Goal: Task Accomplishment & Management: Manage account settings

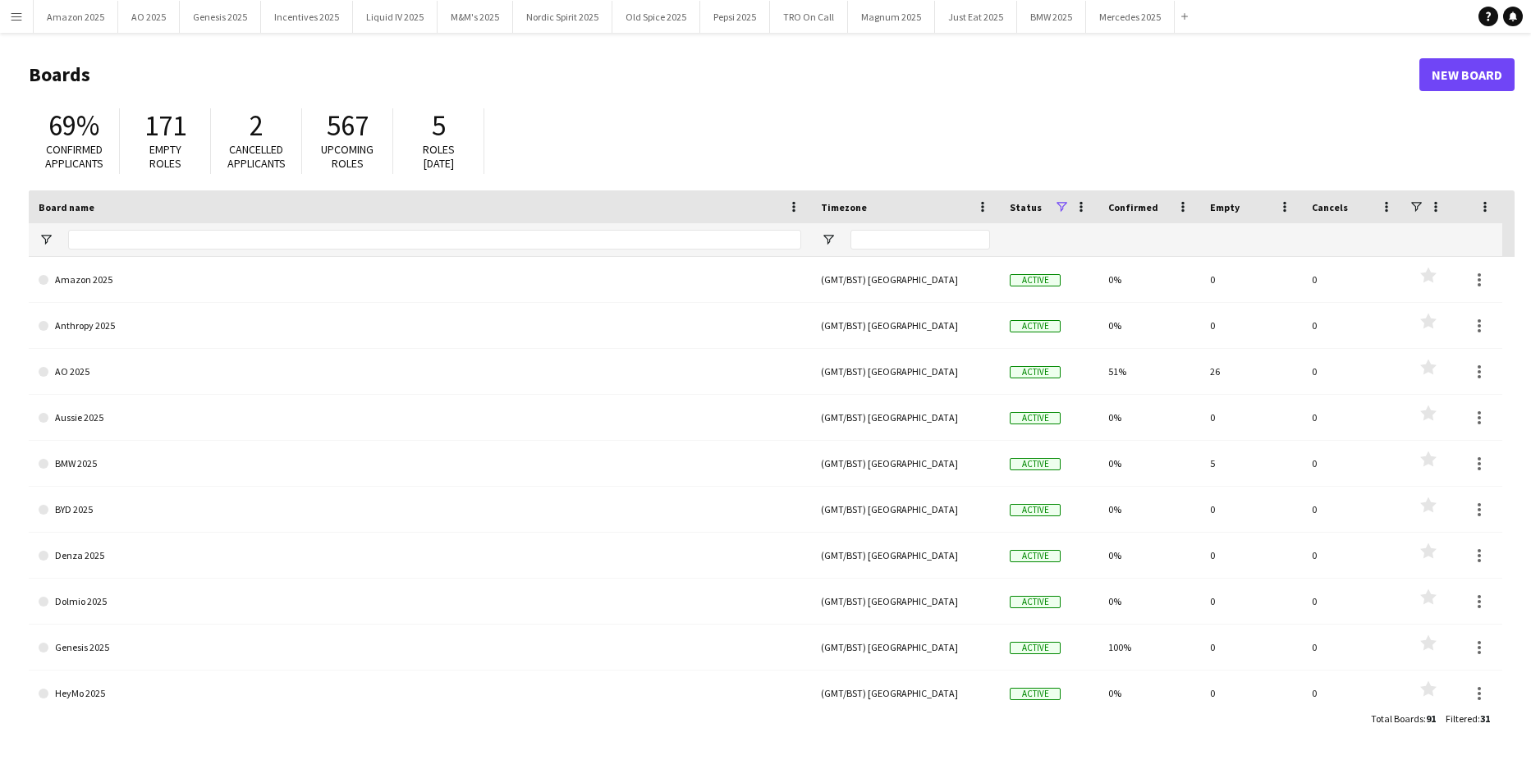
click at [19, 23] on button "Menu" at bounding box center [16, 16] width 33 height 33
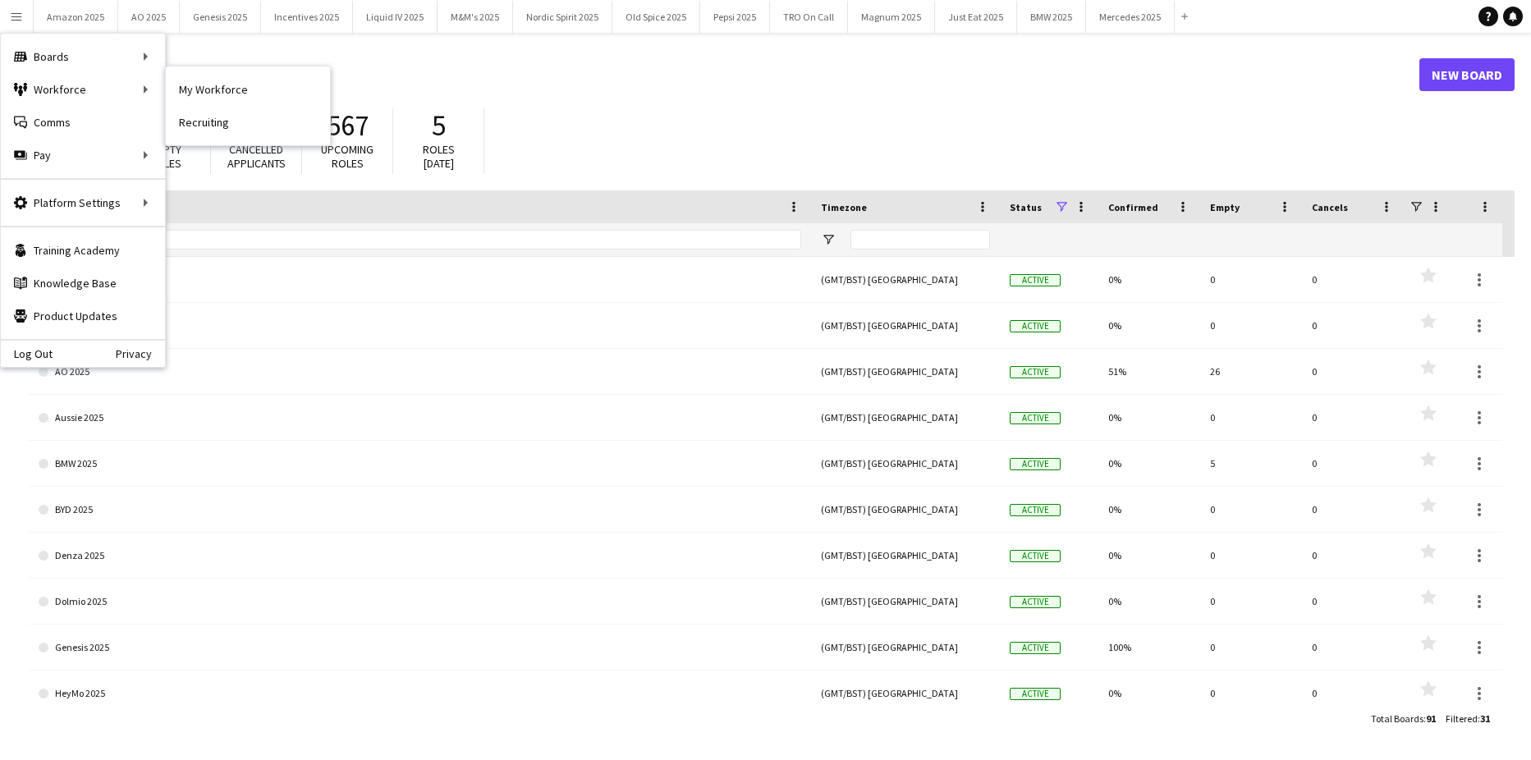
drag, startPoint x: 204, startPoint y: 93, endPoint x: 217, endPoint y: 140, distance: 48.8
click at [204, 93] on link "My Workforce" at bounding box center [248, 89] width 164 height 33
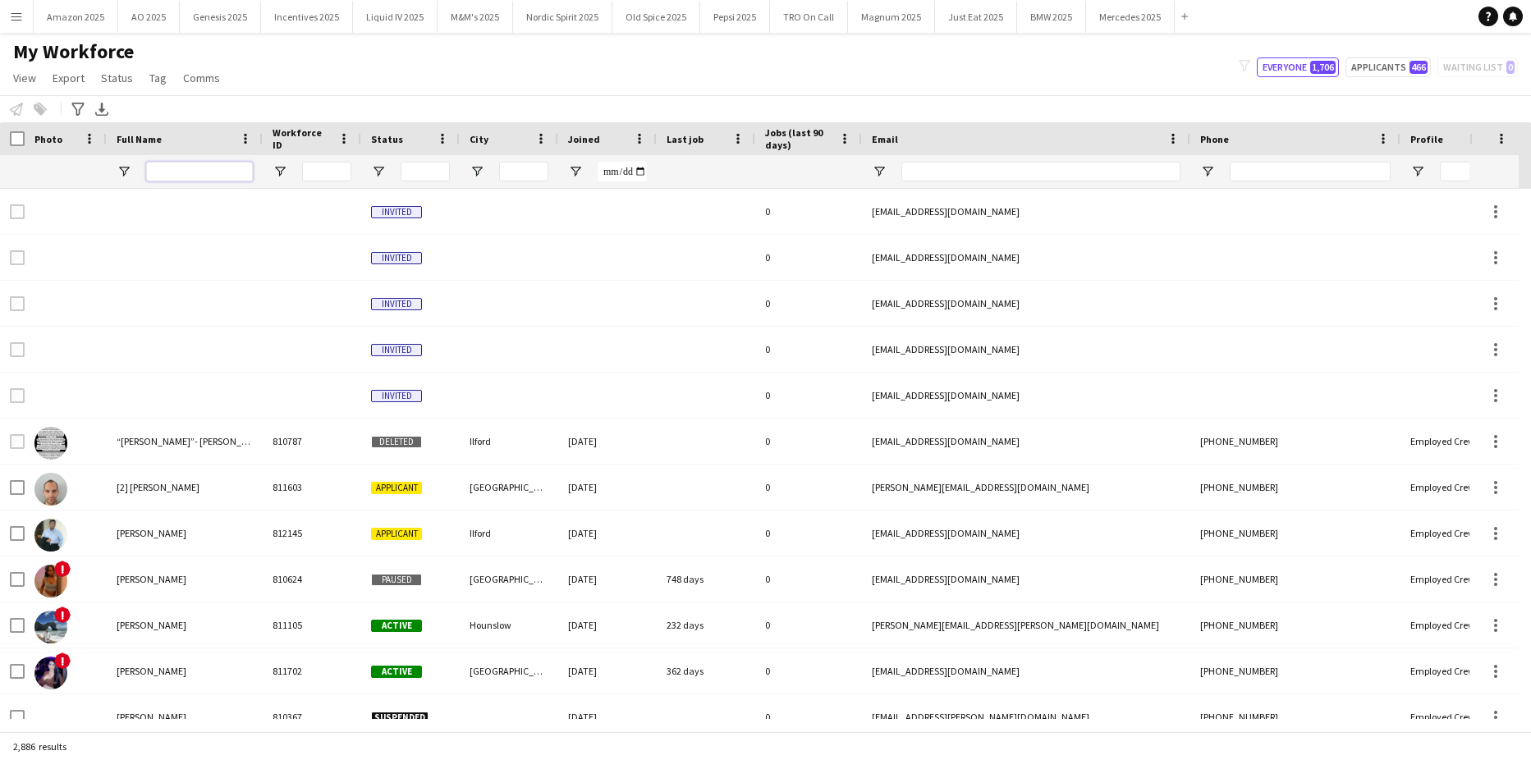
click at [215, 165] on input "Full Name Filter Input" at bounding box center [199, 172] width 107 height 20
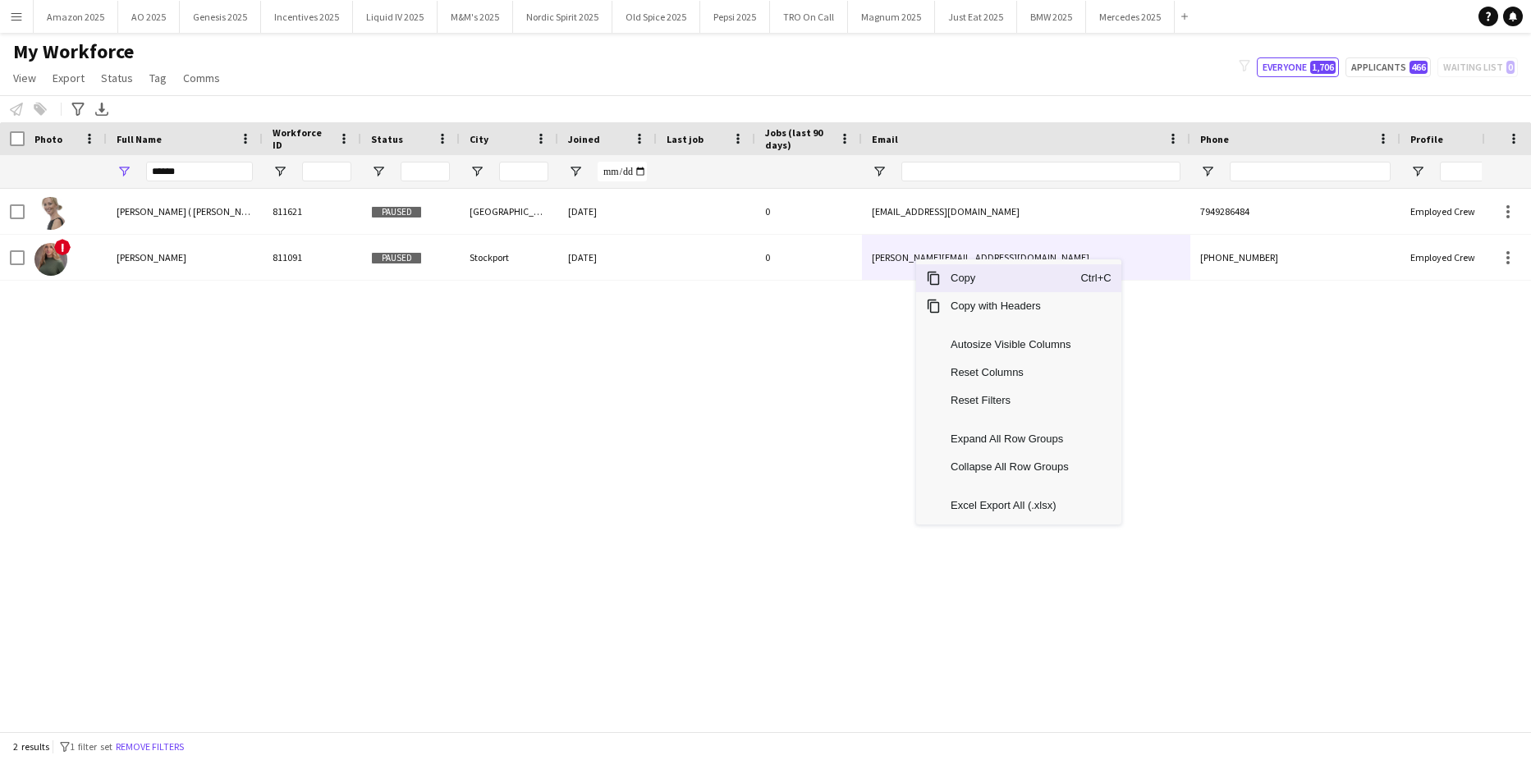
drag, startPoint x: 963, startPoint y: 280, endPoint x: 342, endPoint y: 278, distance: 620.4
click at [949, 283] on span "Copy" at bounding box center [1010, 278] width 140 height 28
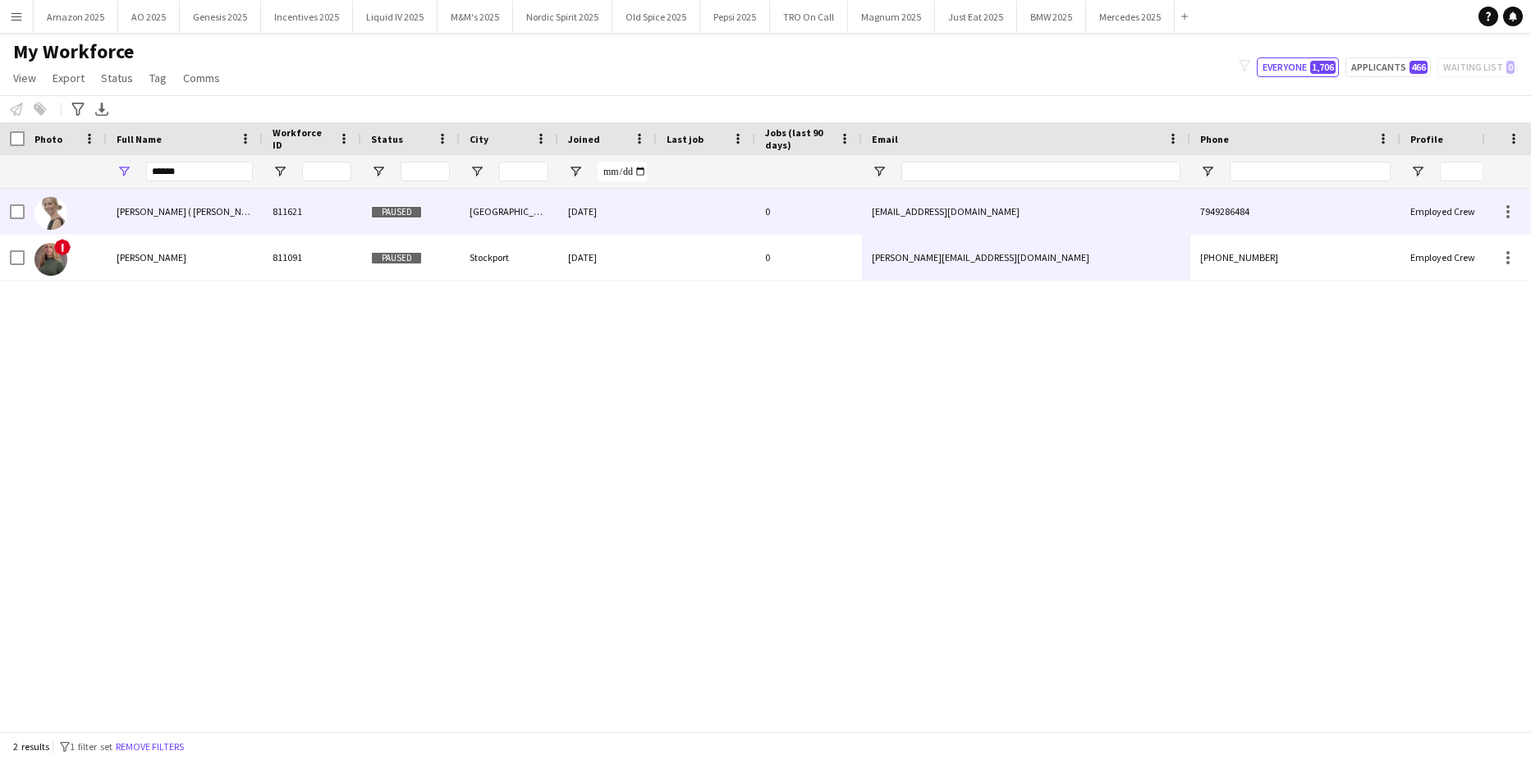
click at [0, 262] on html "Menu Boards Boards Boards All jobs Status Workforce Workforce My Workforce Recr…" at bounding box center [765, 380] width 1531 height 760
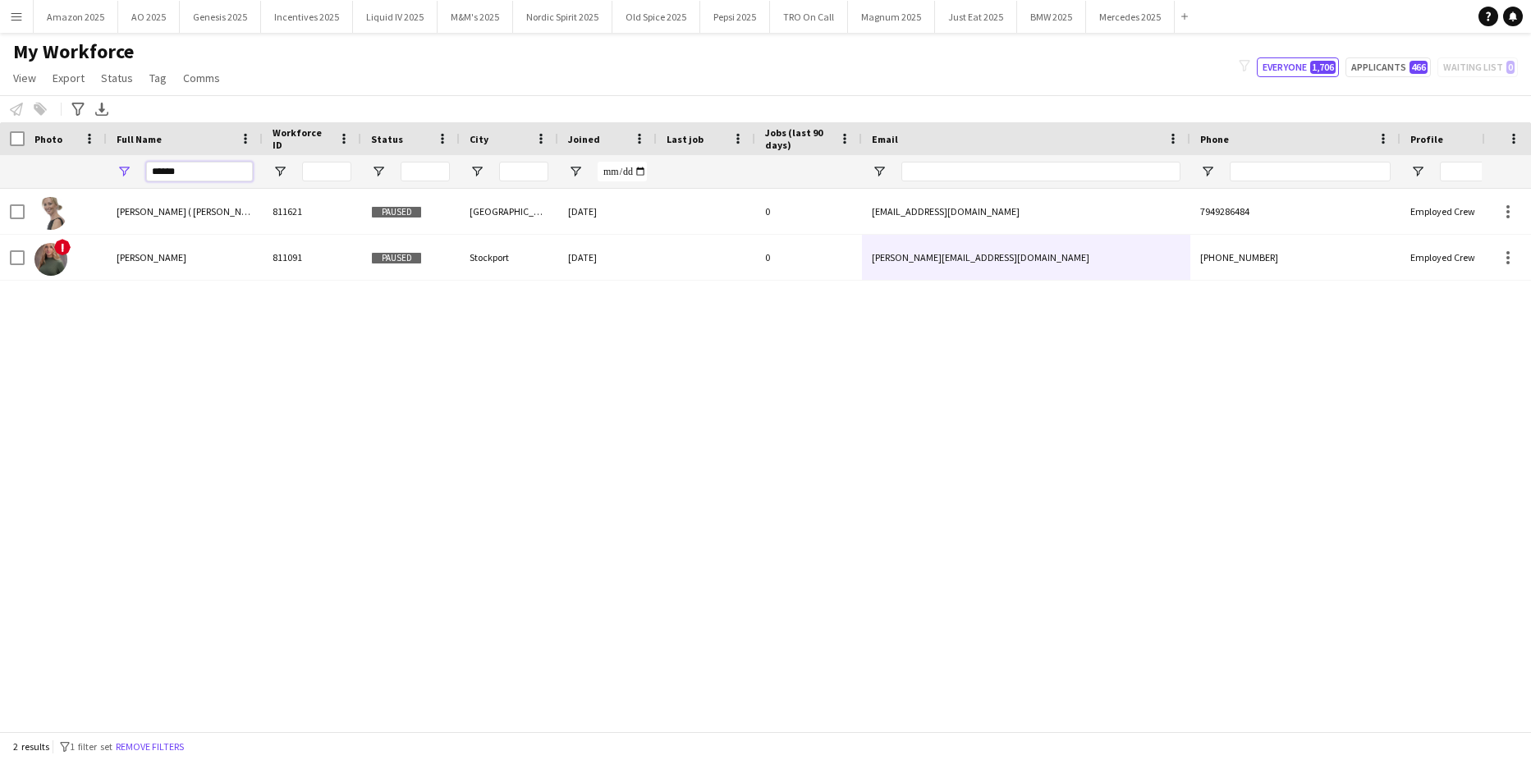
drag, startPoint x: 179, startPoint y: 177, endPoint x: -244, endPoint y: 183, distance: 422.7
click at [0, 183] on html "Menu Boards Boards Boards All jobs Status Workforce Workforce My Workforce Recr…" at bounding box center [765, 380] width 1531 height 760
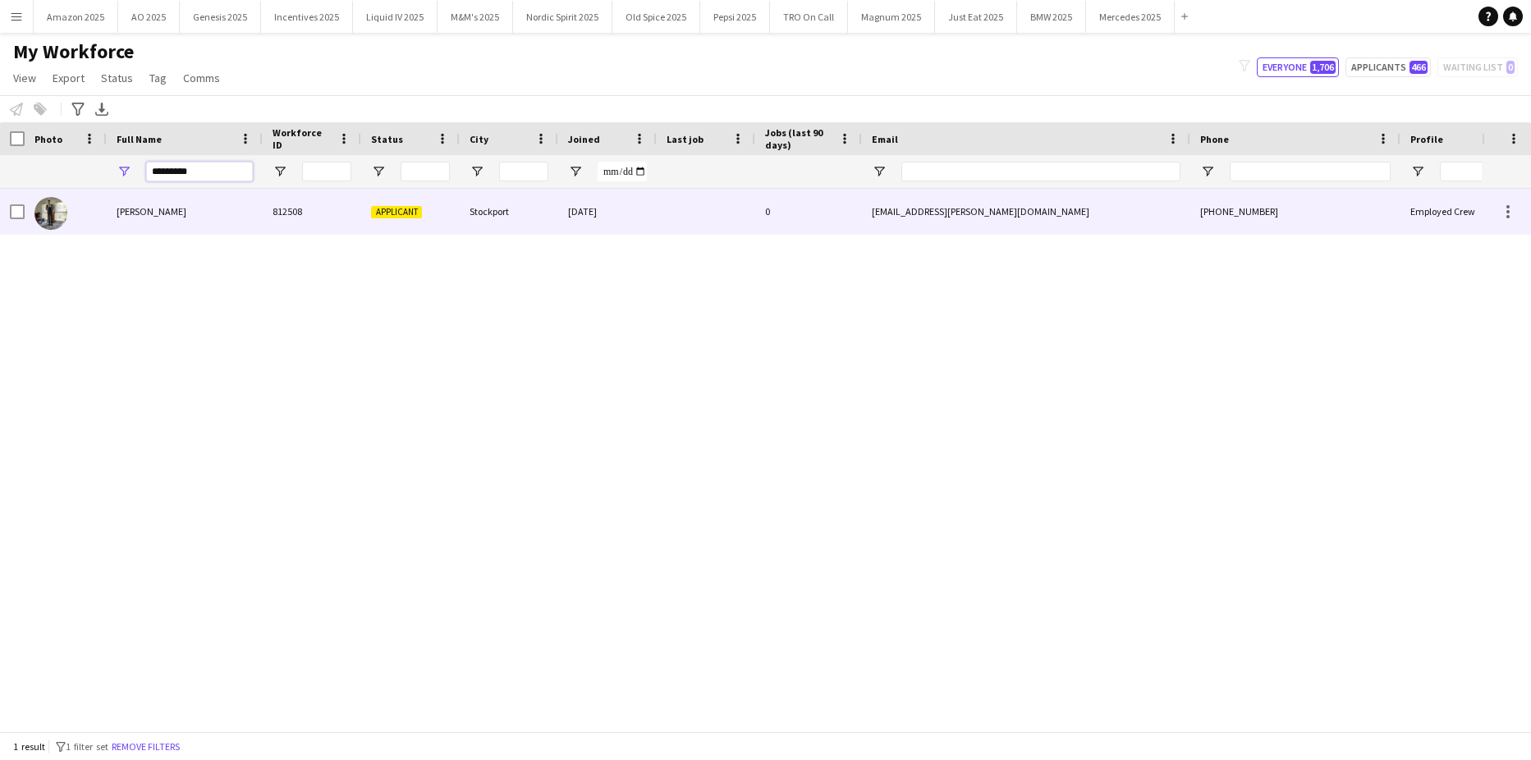
type input "*********"
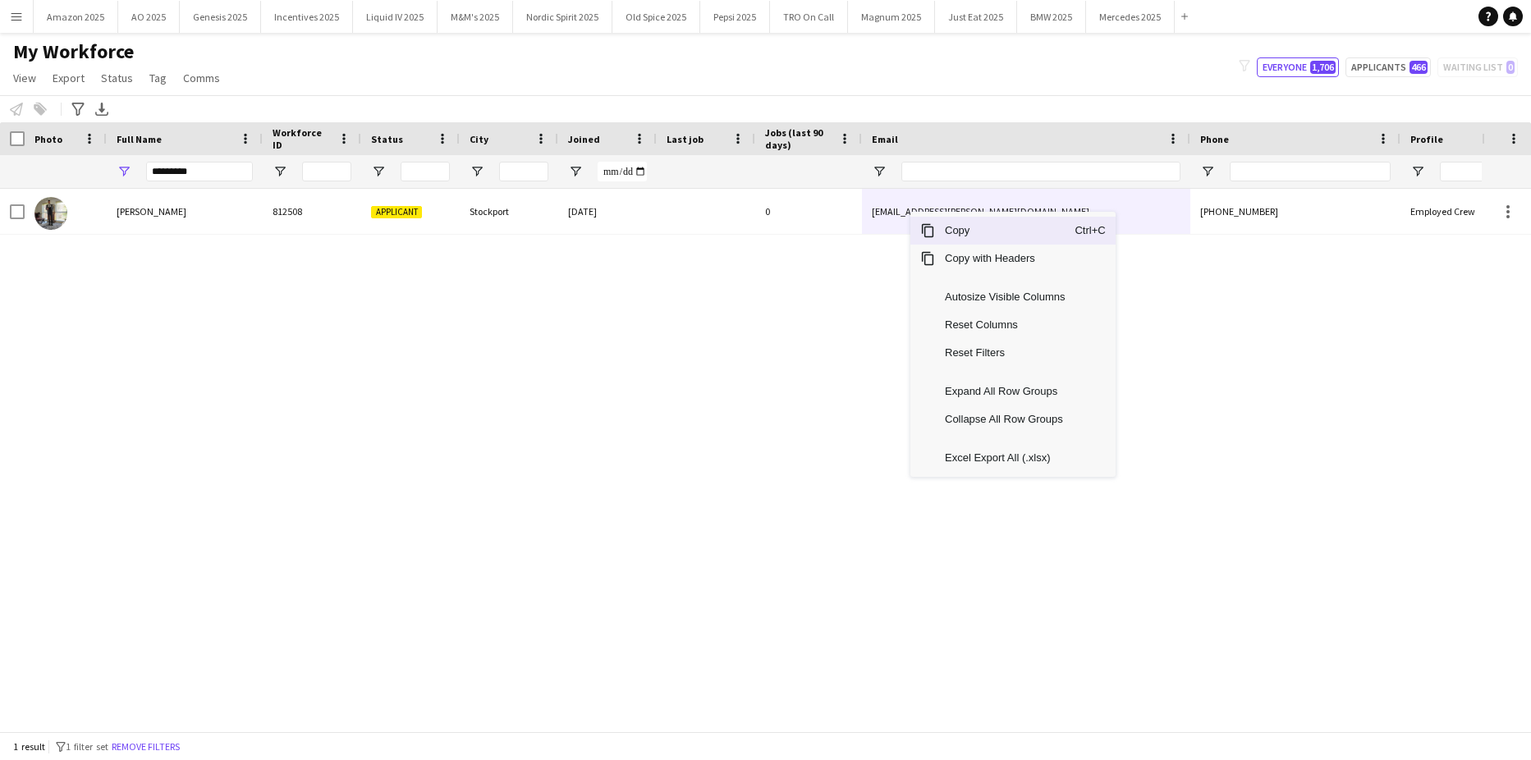
click at [943, 233] on span "Copy" at bounding box center [1005, 231] width 140 height 28
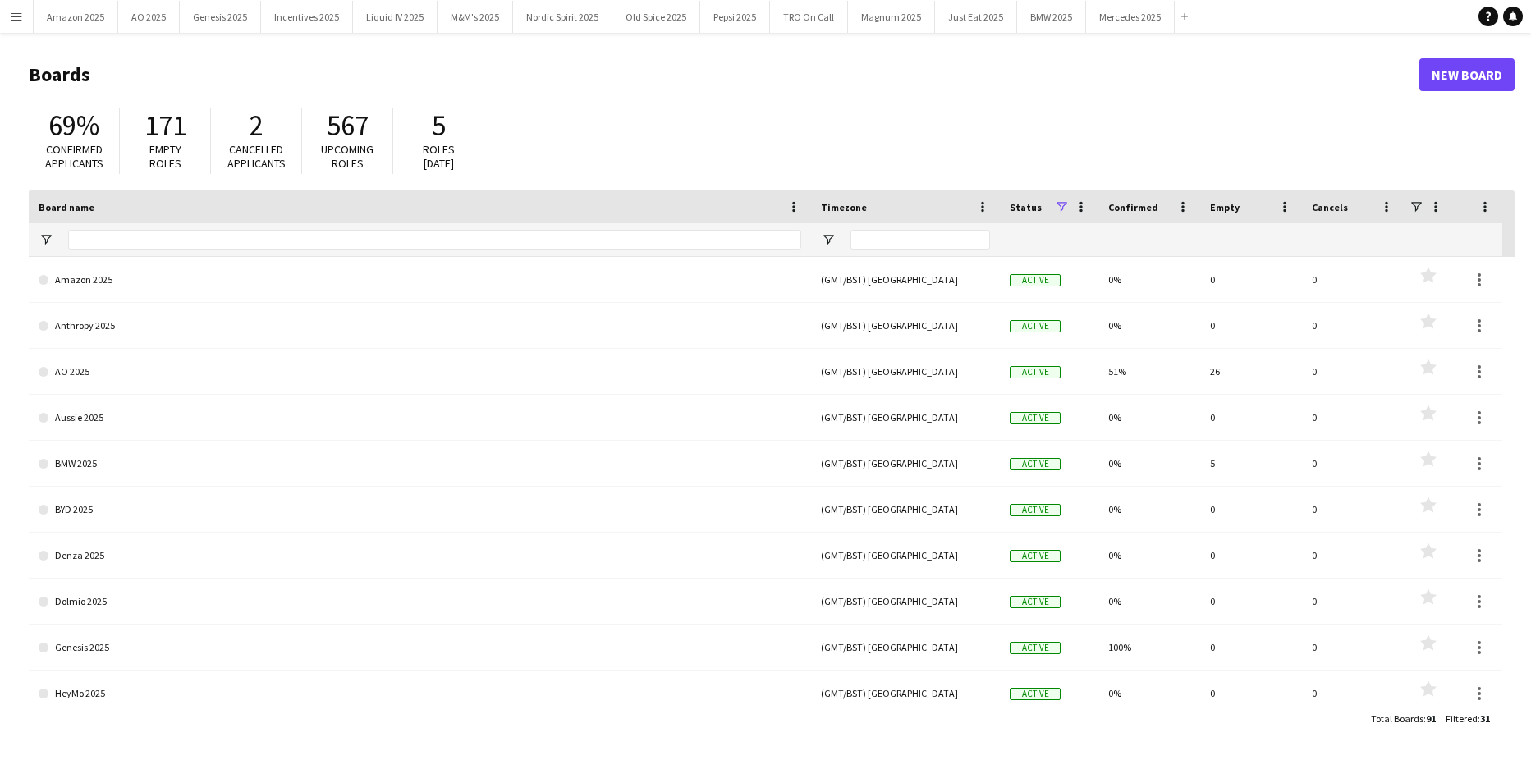
click at [19, 25] on button "Menu" at bounding box center [16, 16] width 33 height 33
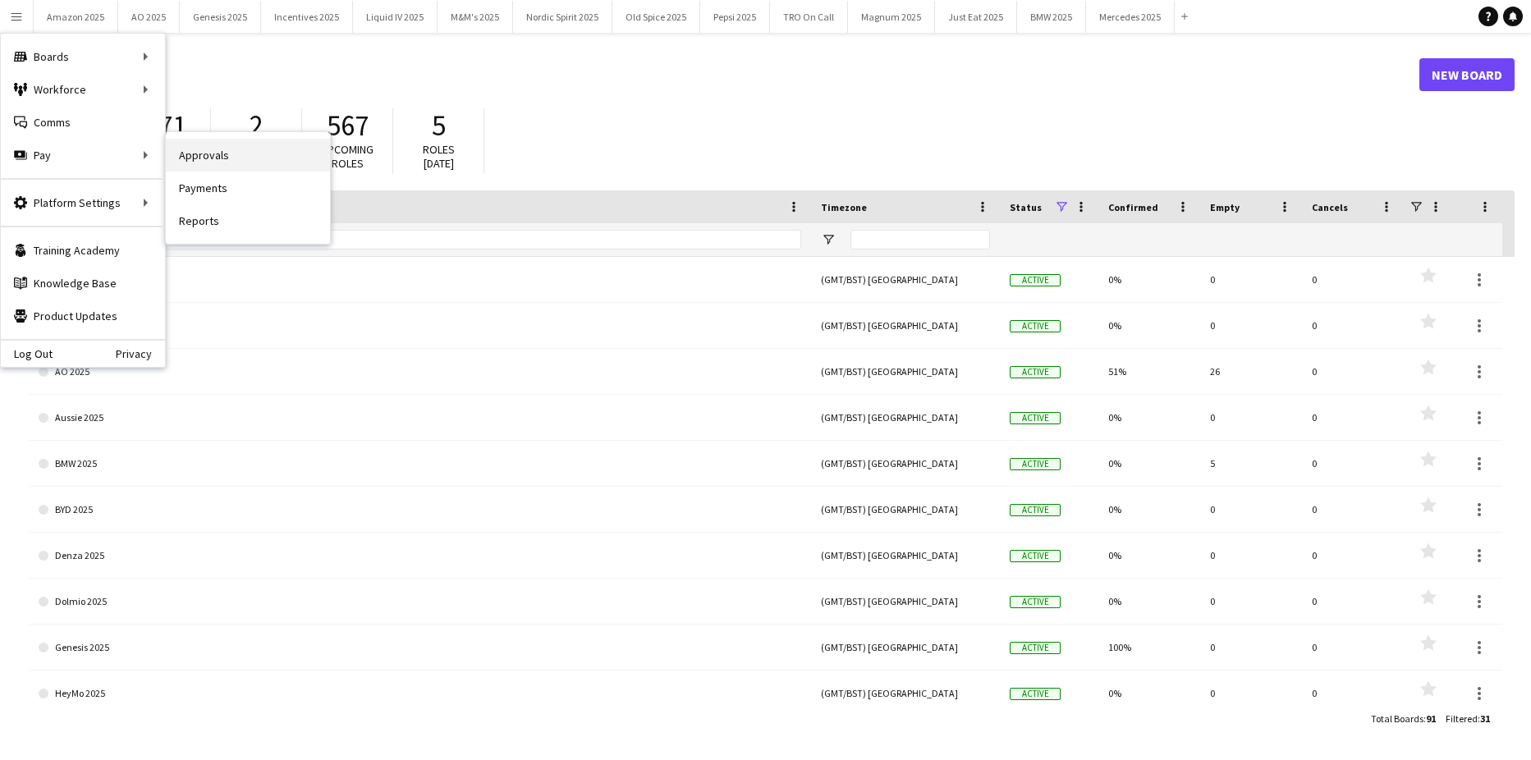
click at [185, 155] on link "Approvals" at bounding box center [248, 155] width 164 height 33
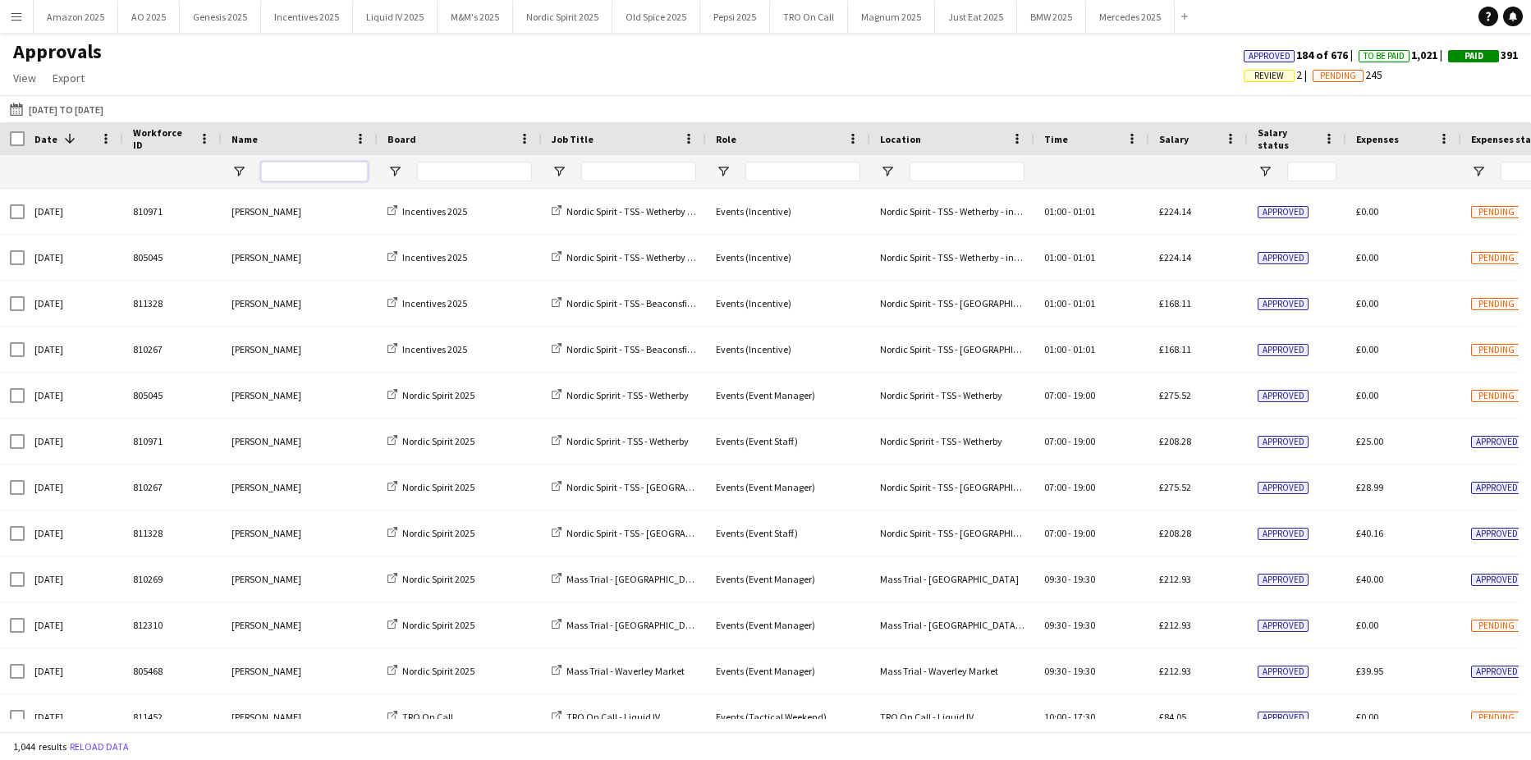
click at [297, 173] on input "Name Filter Input" at bounding box center [314, 172] width 107 height 20
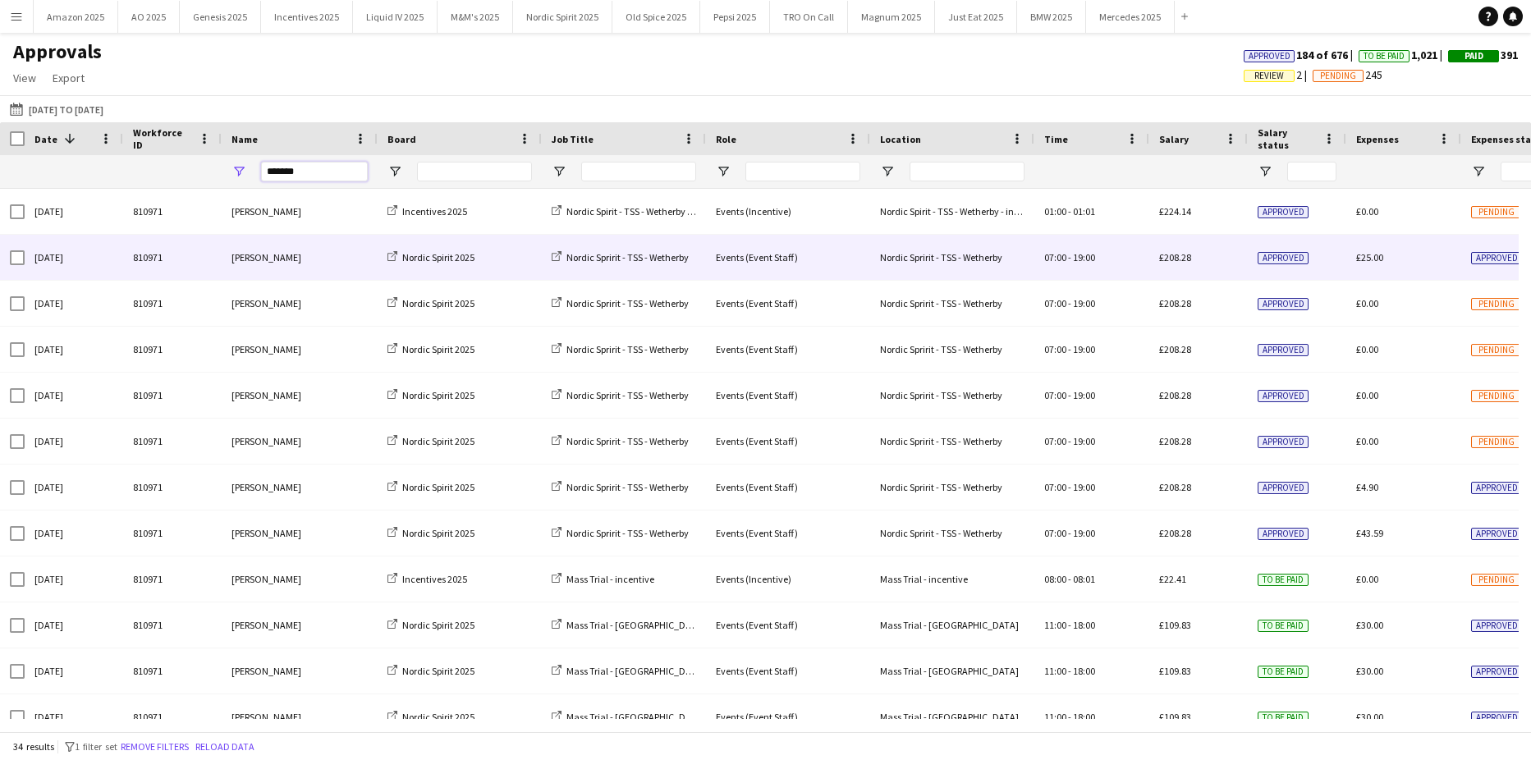
type input "*******"
click at [1482, 258] on span "Approved" at bounding box center [1496, 258] width 51 height 12
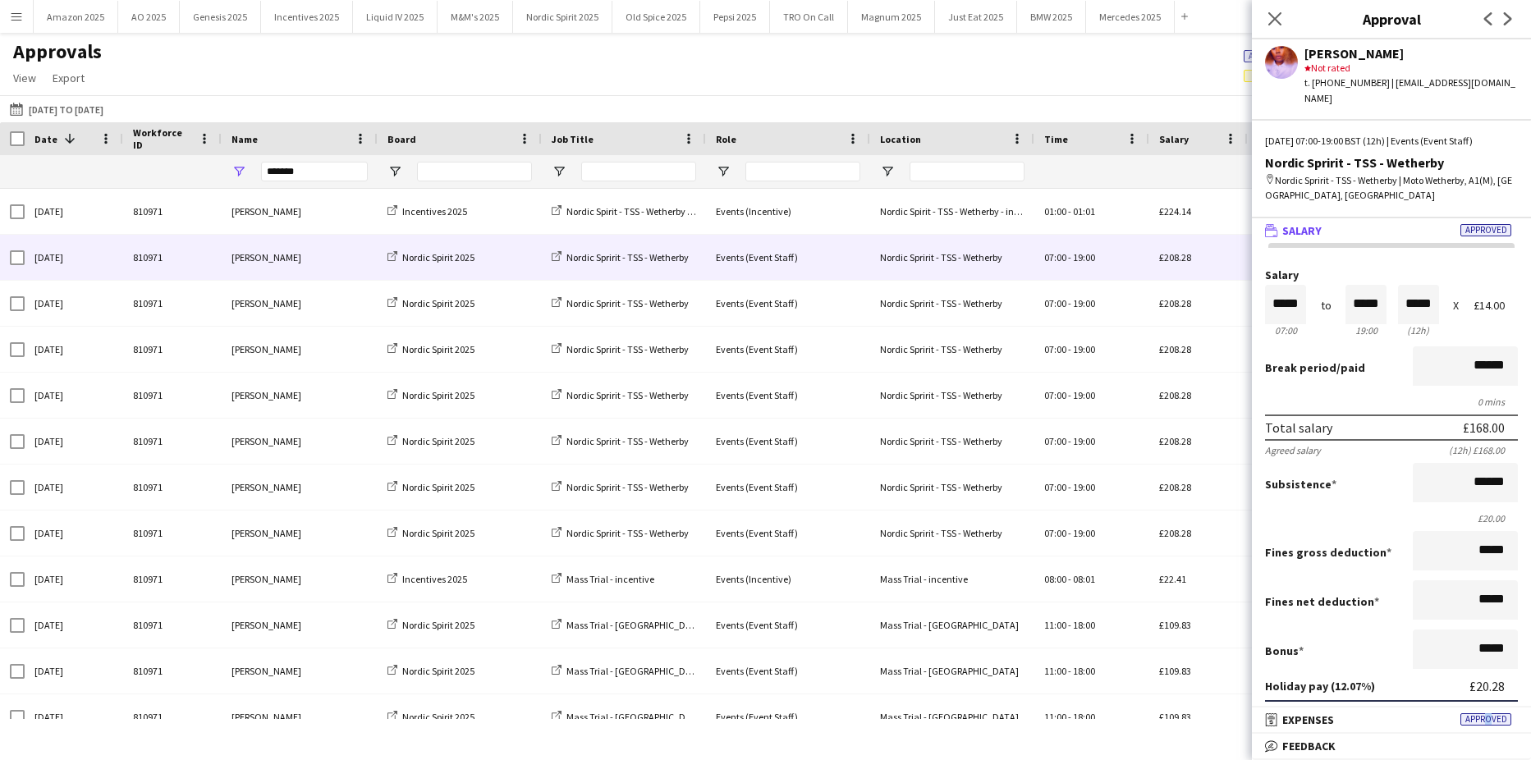
click at [1485, 721] on span "Approved" at bounding box center [1485, 719] width 51 height 12
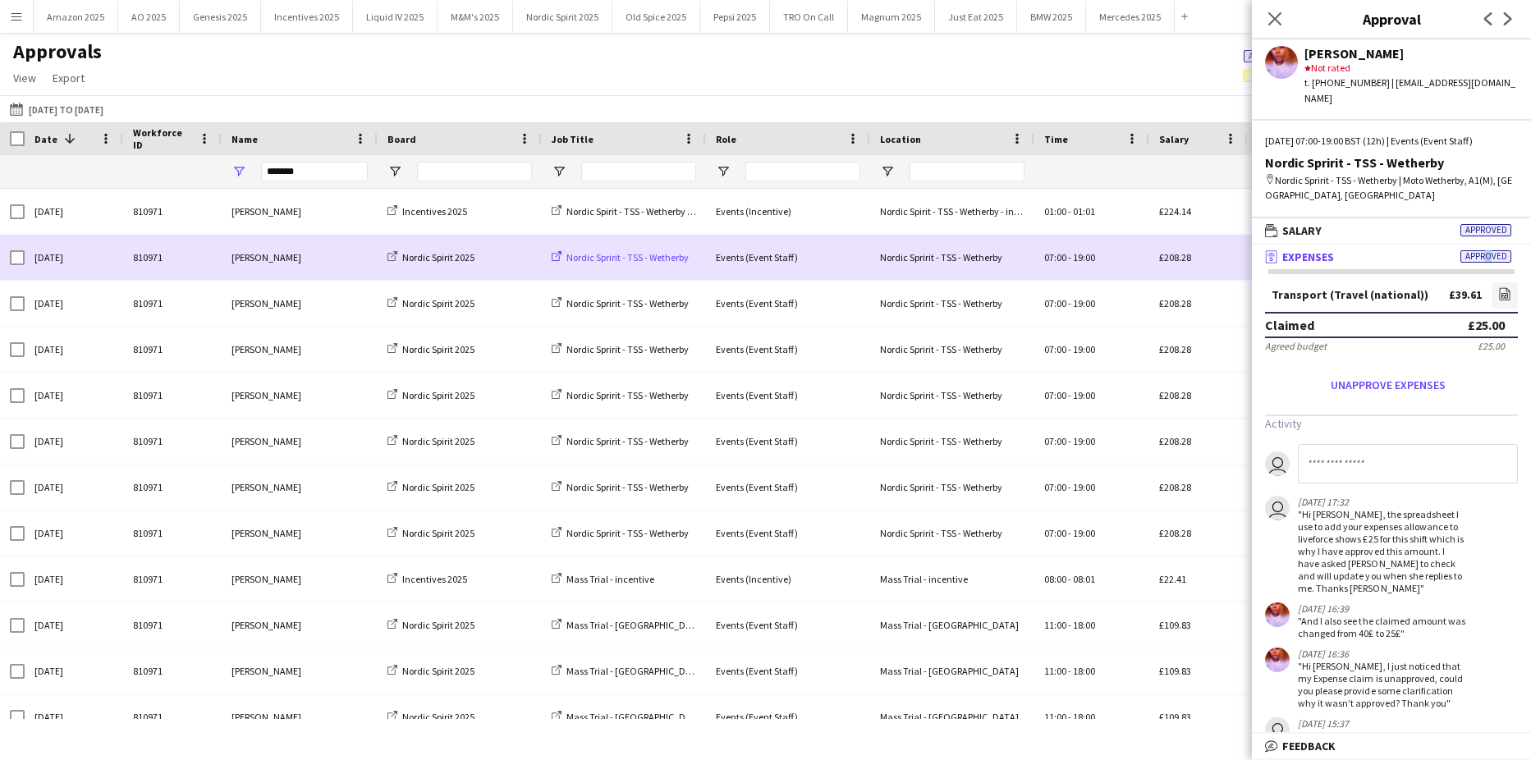
click at [626, 257] on span "Nordic Spririt - TSS - Wetherby" at bounding box center [627, 257] width 122 height 12
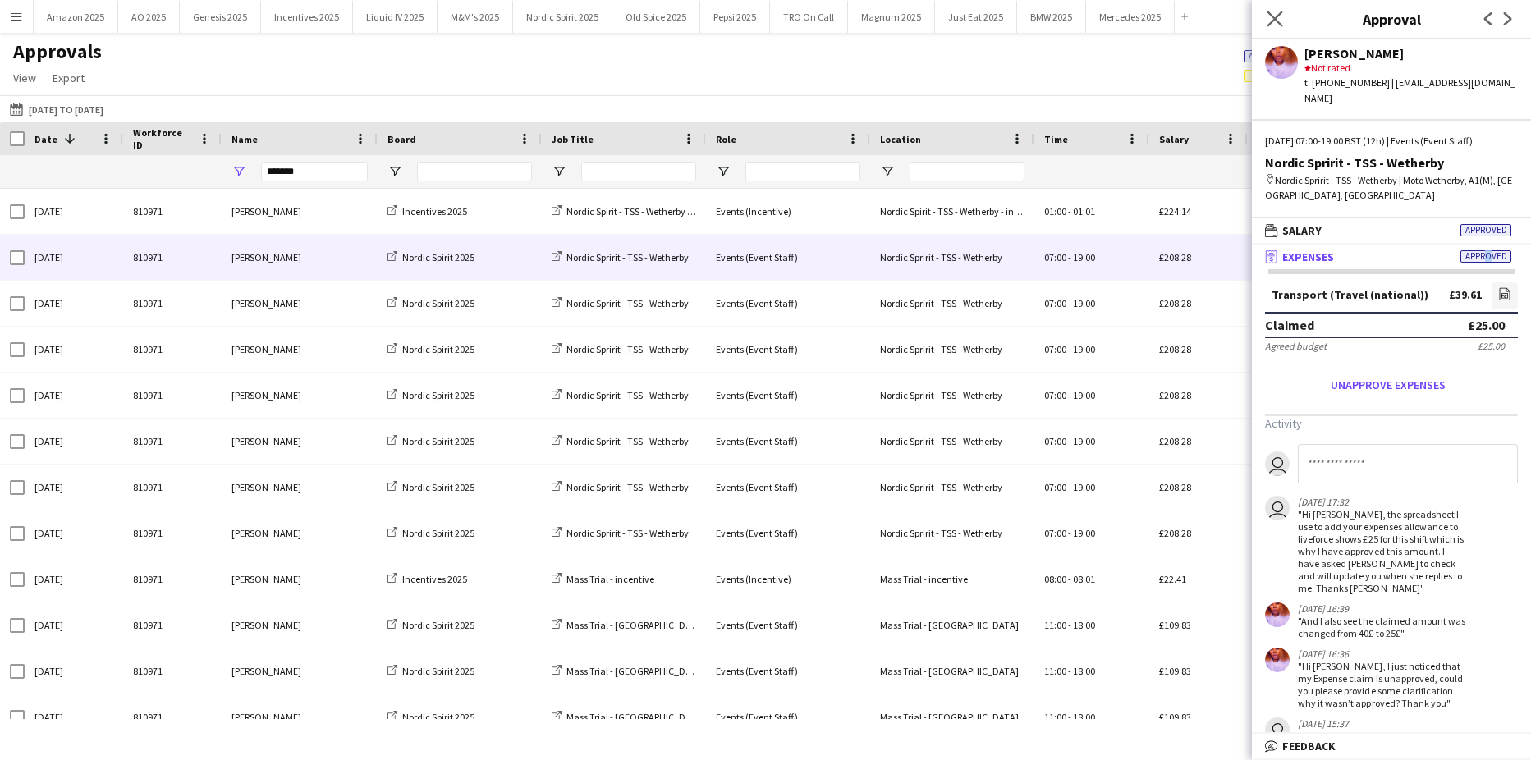
click at [1265, 21] on app-icon "Close pop-in" at bounding box center [1275, 19] width 24 height 24
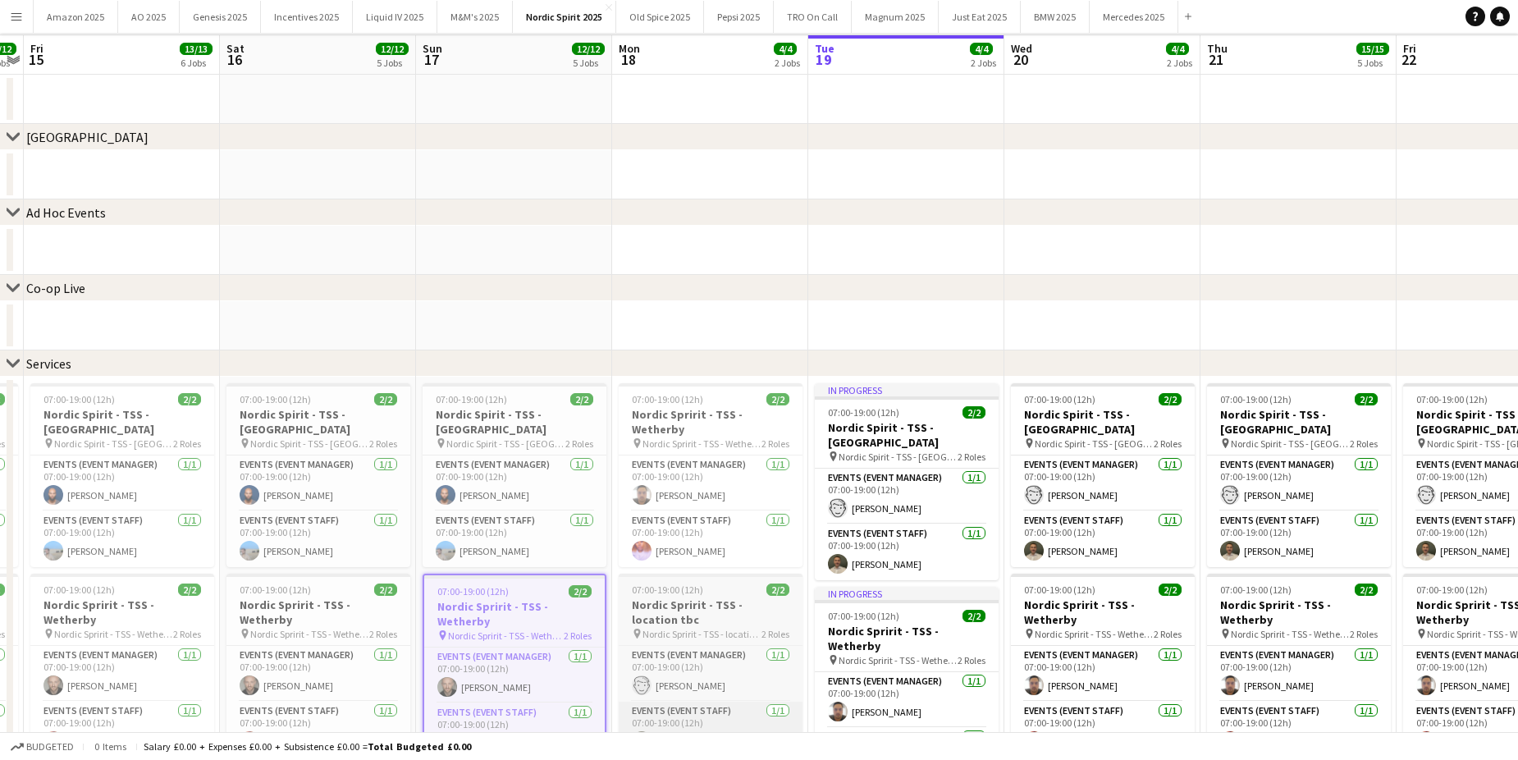
scroll to position [410, 0]
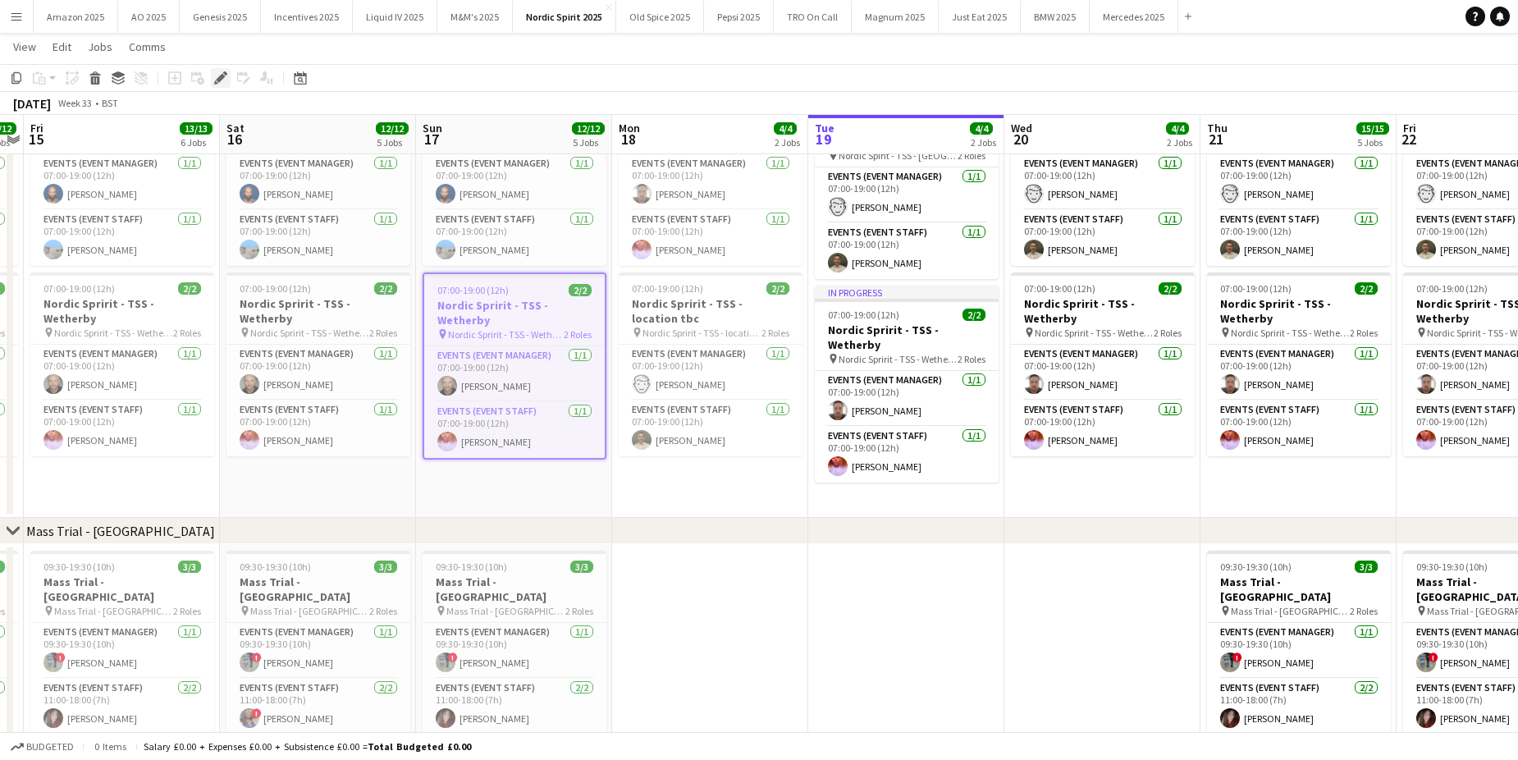
click at [220, 78] on icon at bounding box center [220, 78] width 9 height 9
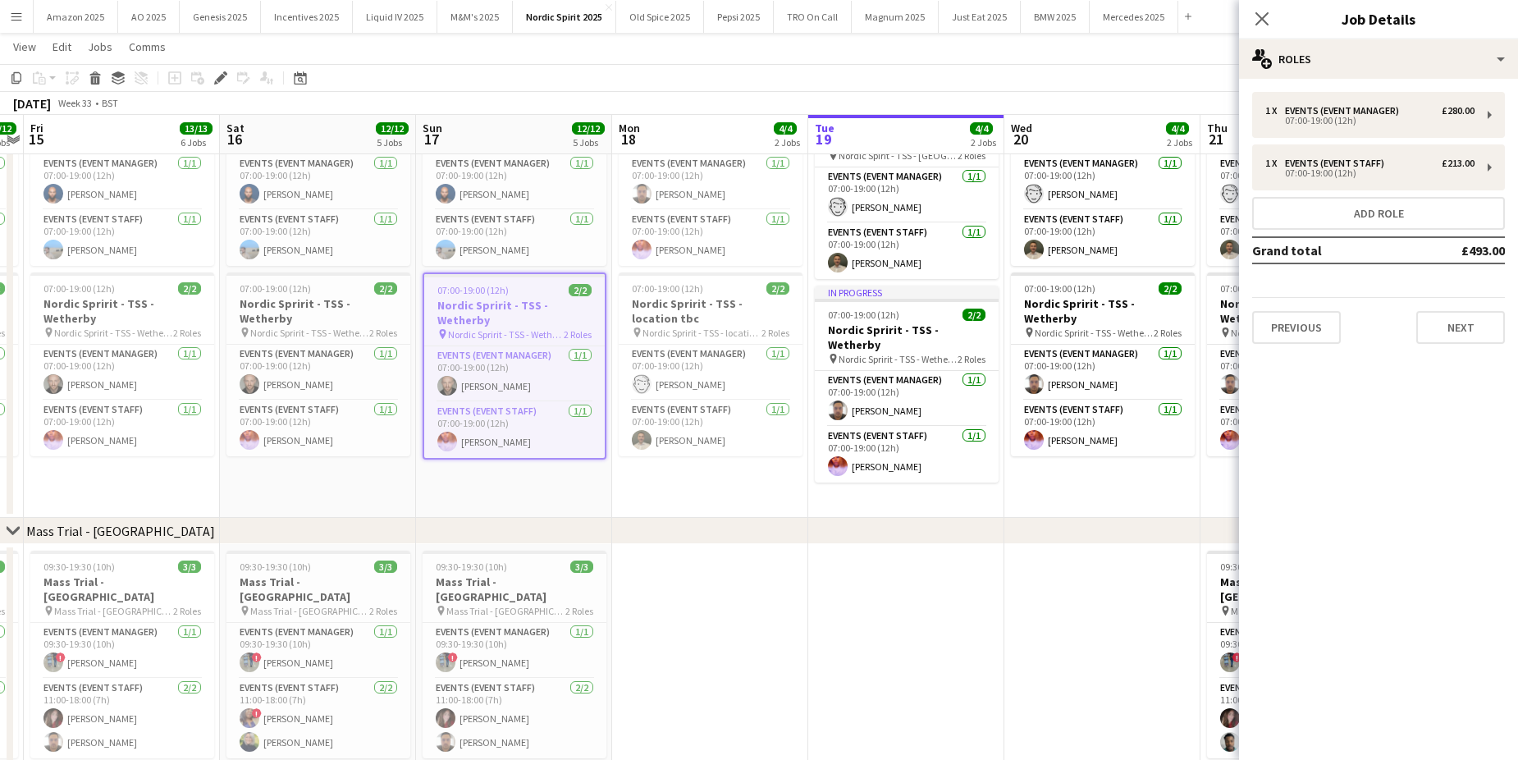
click at [1409, 191] on div "1 x Events (Event Manager) £280.00 07:00-19:00 (12h) 1 x Events (Event Staff) £…" at bounding box center [1378, 218] width 279 height 252
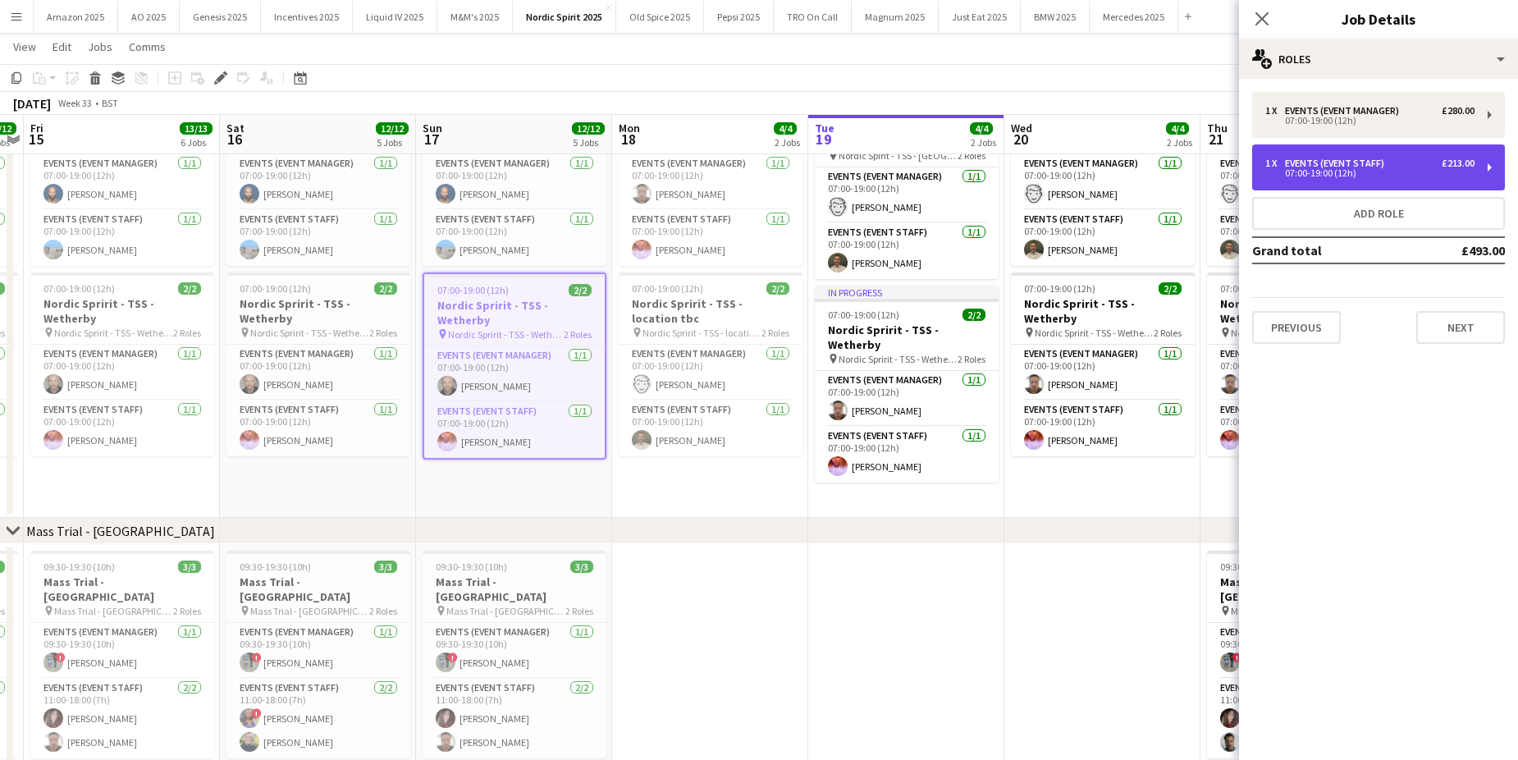
click at [1384, 163] on div "Events (Event Staff)" at bounding box center [1338, 163] width 106 height 11
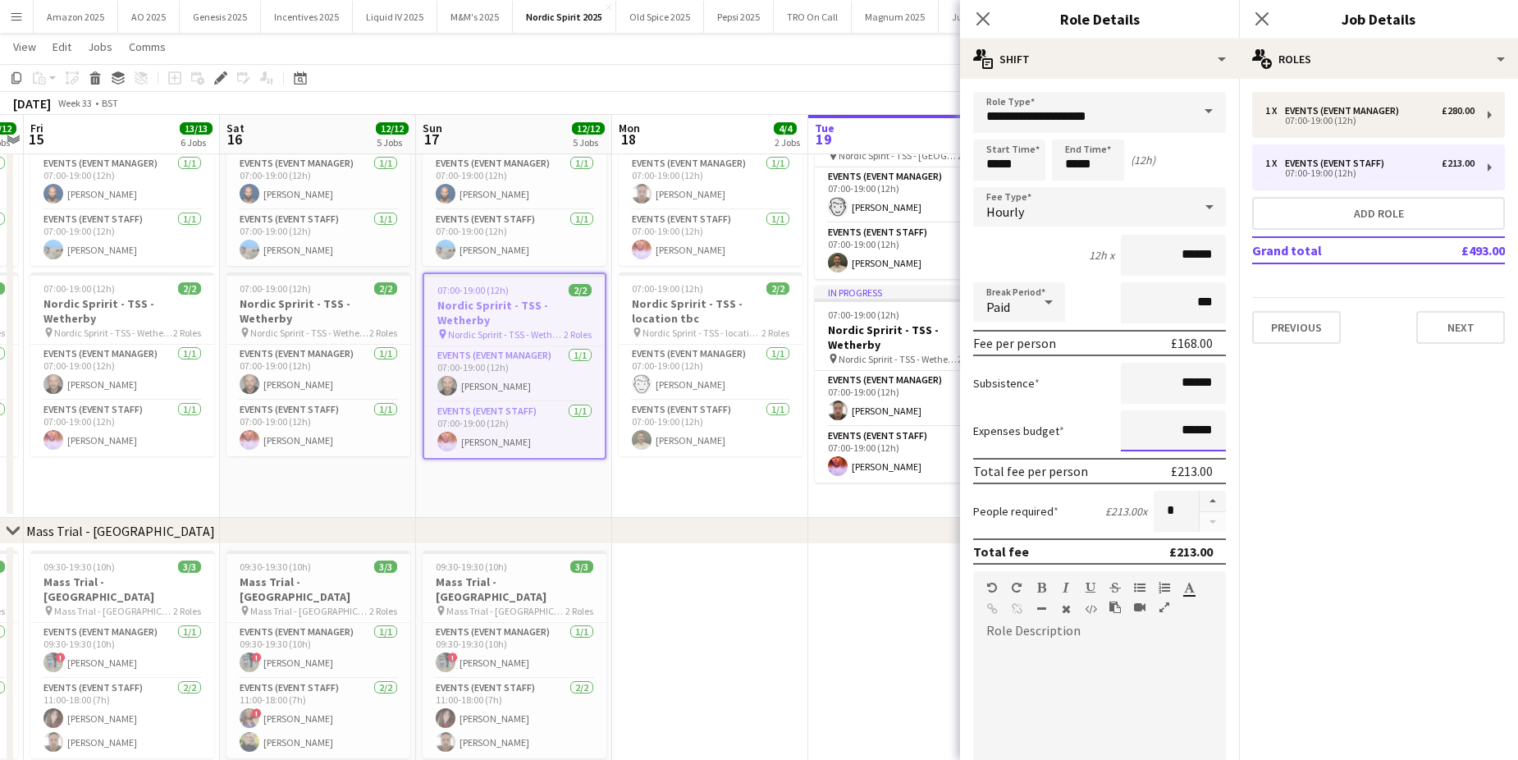
drag, startPoint x: 1200, startPoint y: 435, endPoint x: 979, endPoint y: 401, distance: 223.3
click at [986, 403] on form "**********" at bounding box center [1099, 560] width 279 height 936
type input "******"
click at [636, 469] on app-date-cell "07:00-19:00 (12h) 2/2 Nordic Spririt - TSS - Wetherby pin Nordic Spririt - TSS …" at bounding box center [710, 296] width 196 height 442
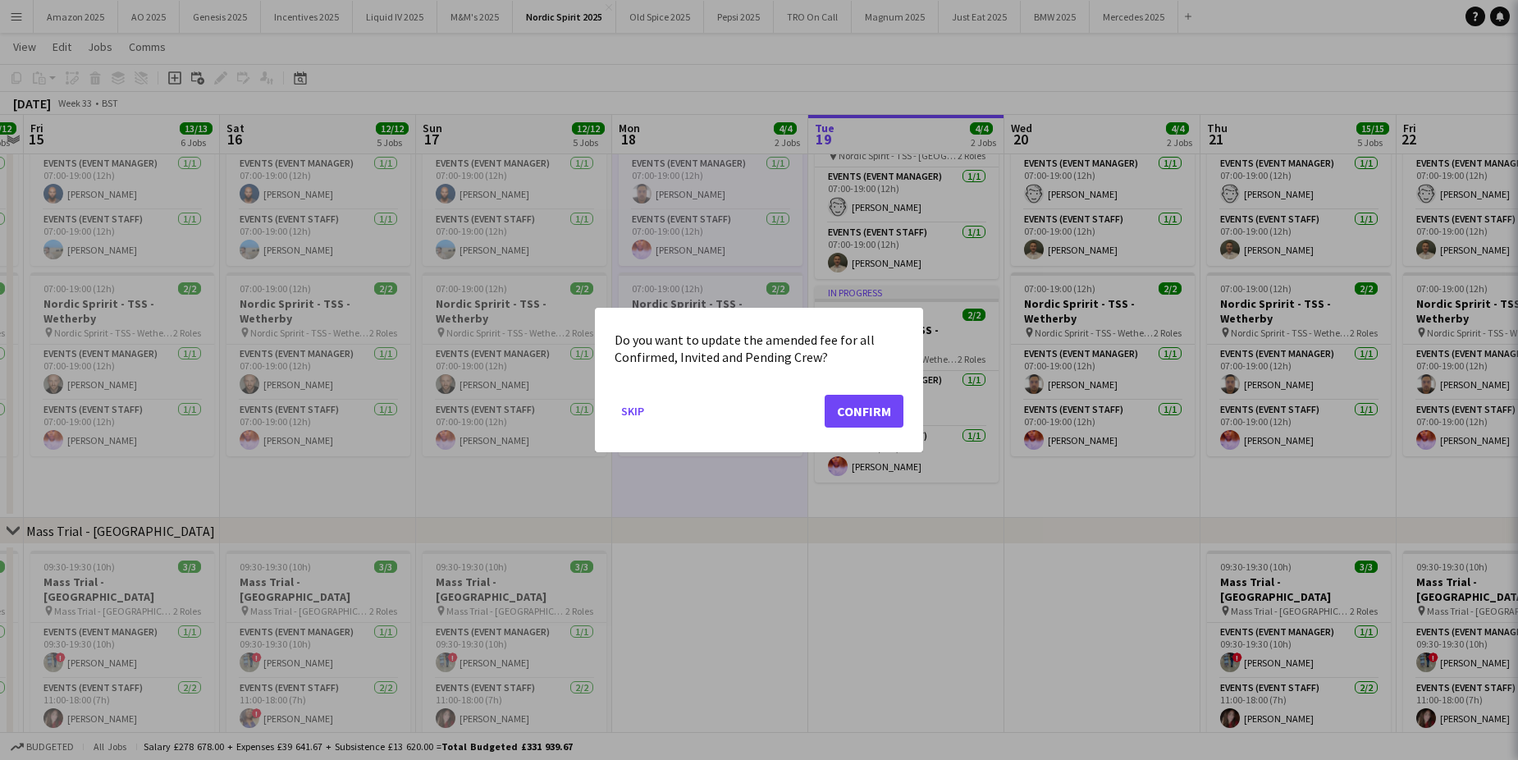
scroll to position [0, 0]
click at [856, 414] on button "Confirm" at bounding box center [864, 411] width 79 height 33
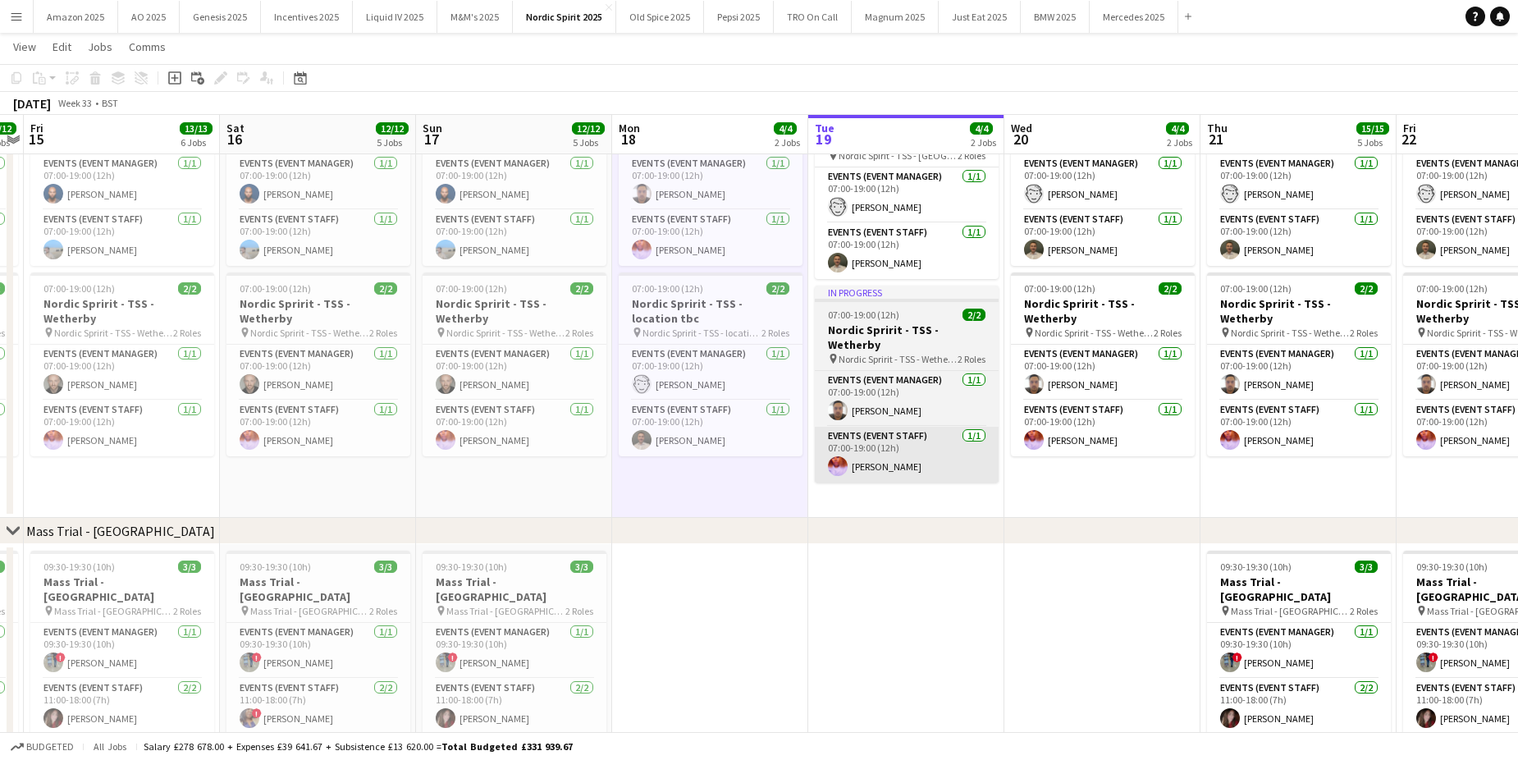
scroll to position [410, 0]
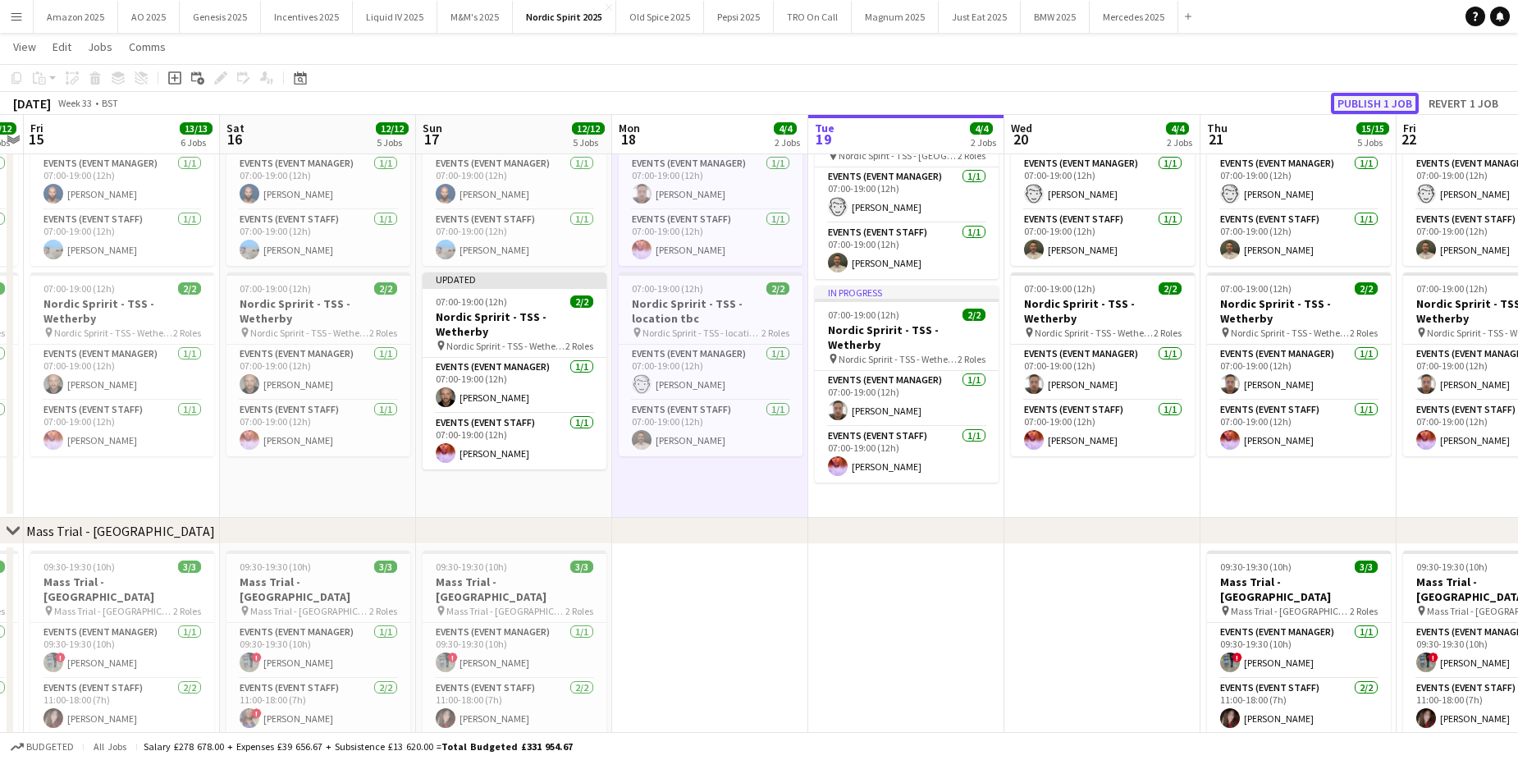
click at [1389, 99] on button "Publish 1 job" at bounding box center [1375, 103] width 88 height 21
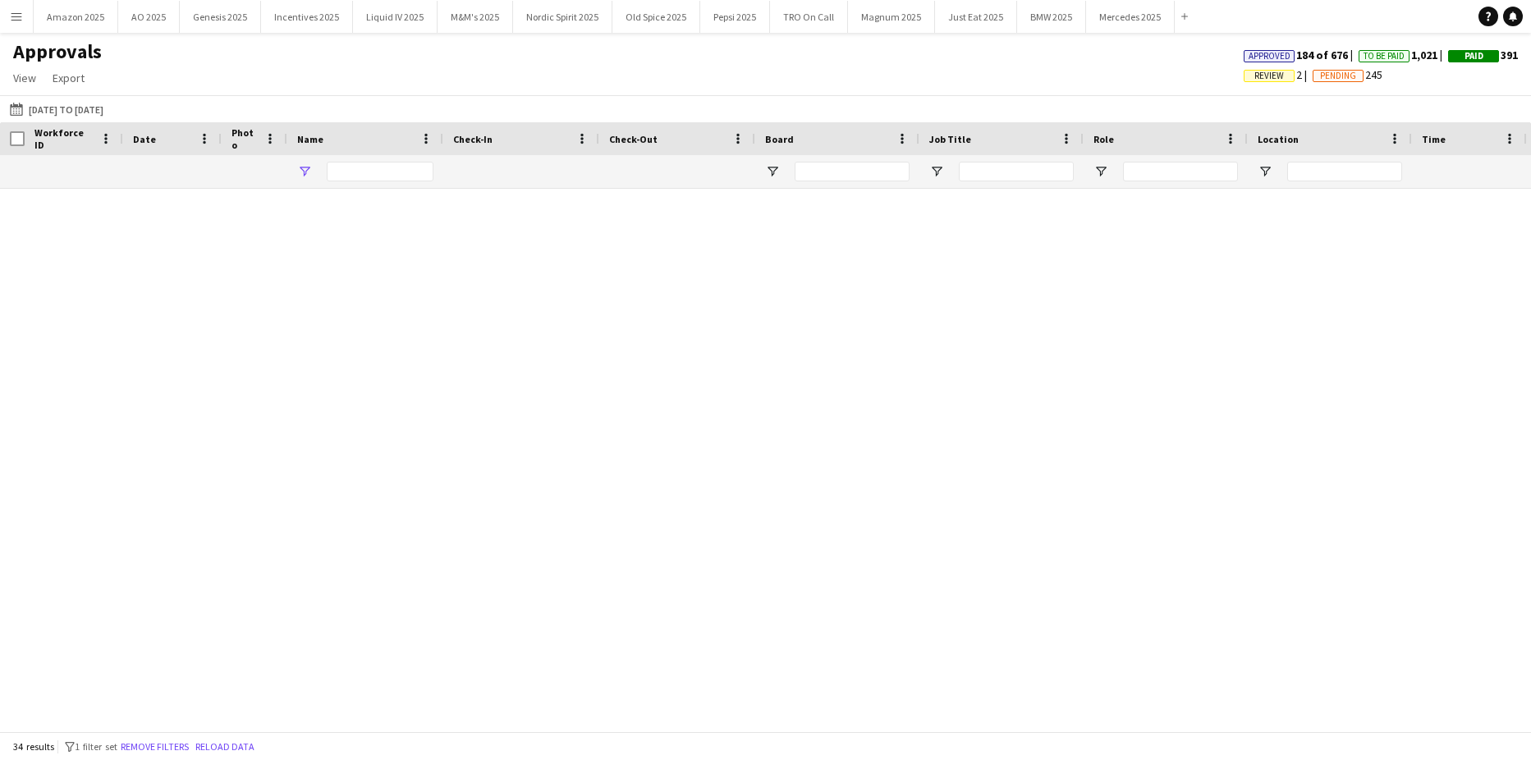
type input "*******"
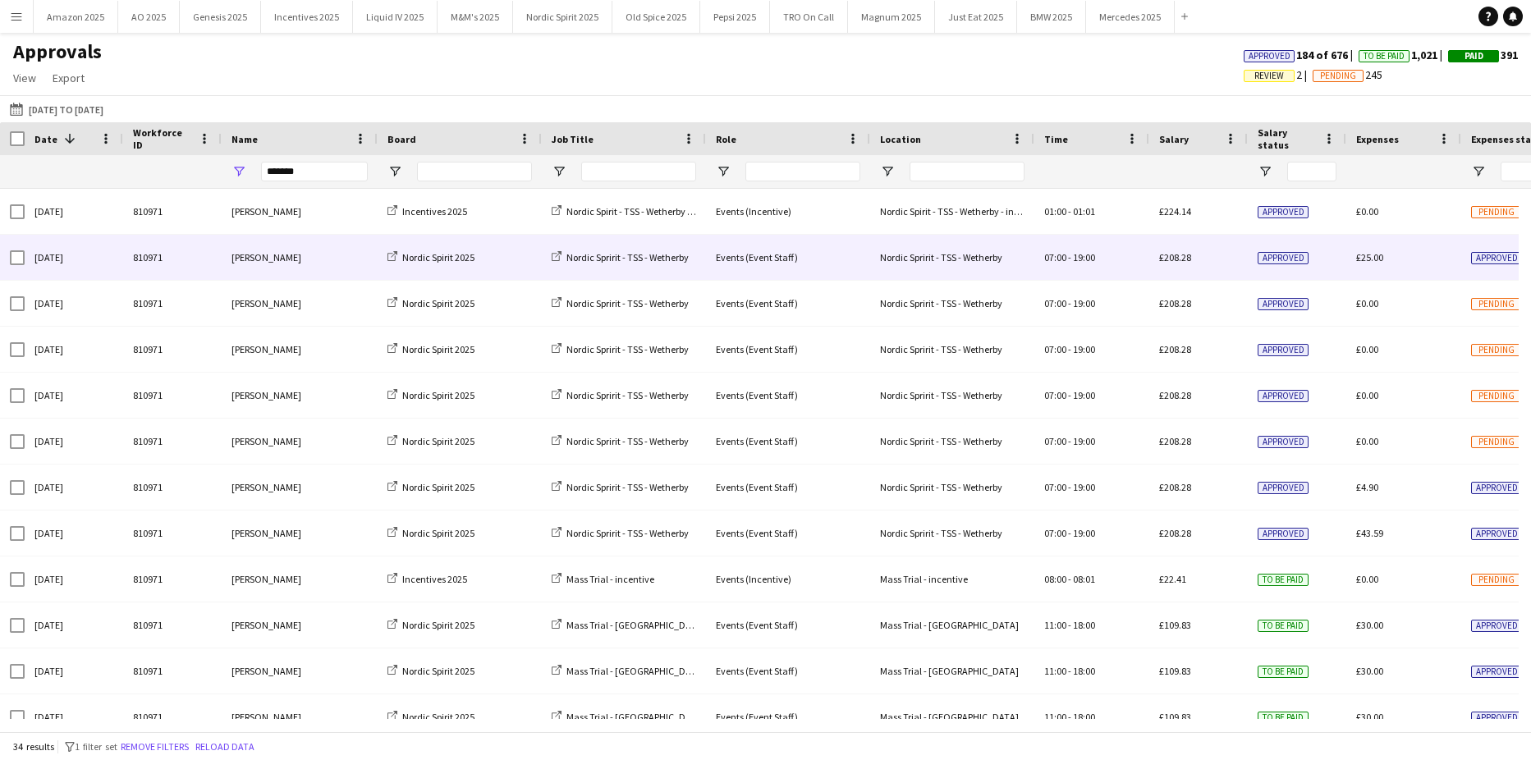
click at [1500, 259] on span "Approved" at bounding box center [1496, 258] width 51 height 12
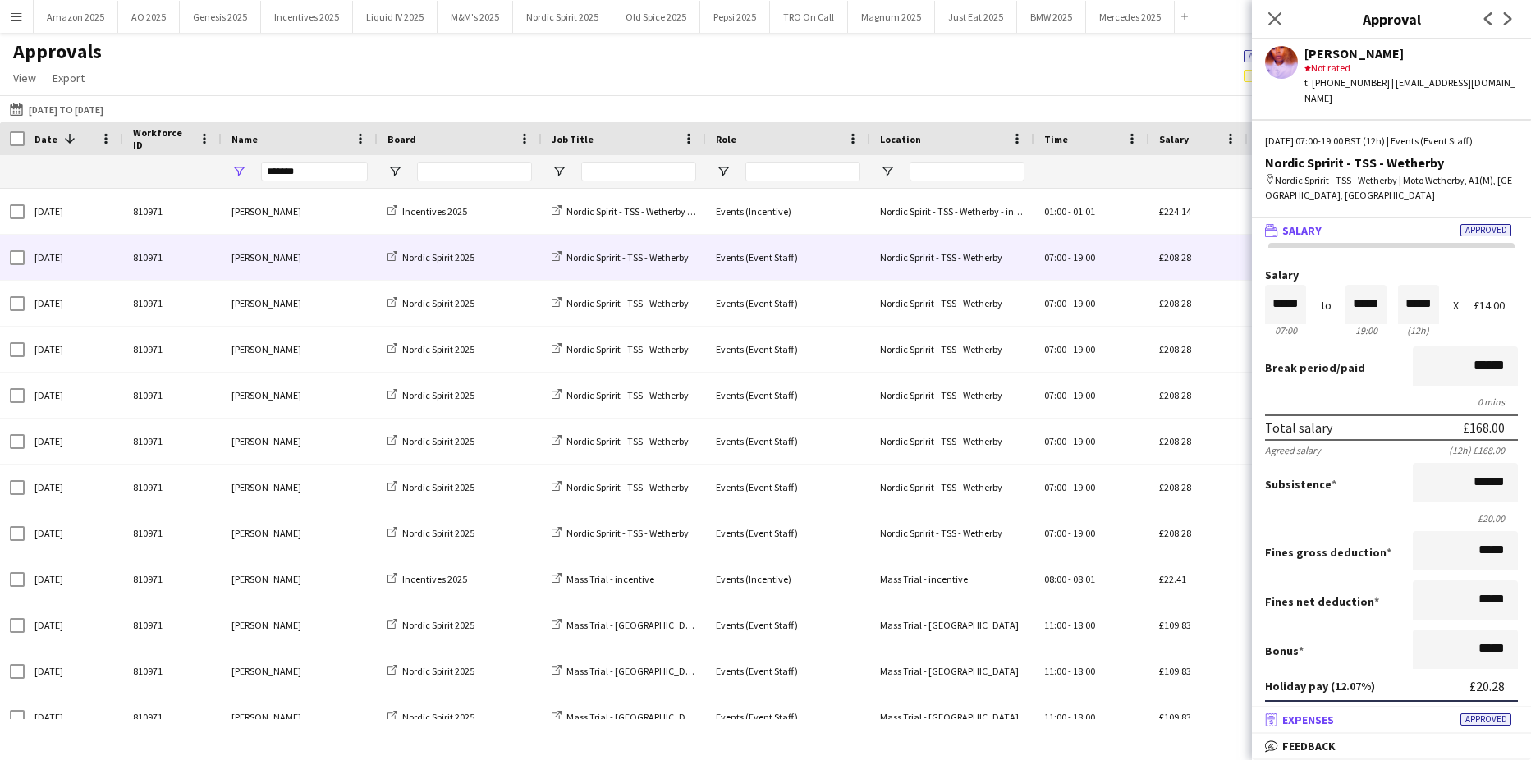
click at [1489, 716] on span "Approved" at bounding box center [1485, 719] width 51 height 12
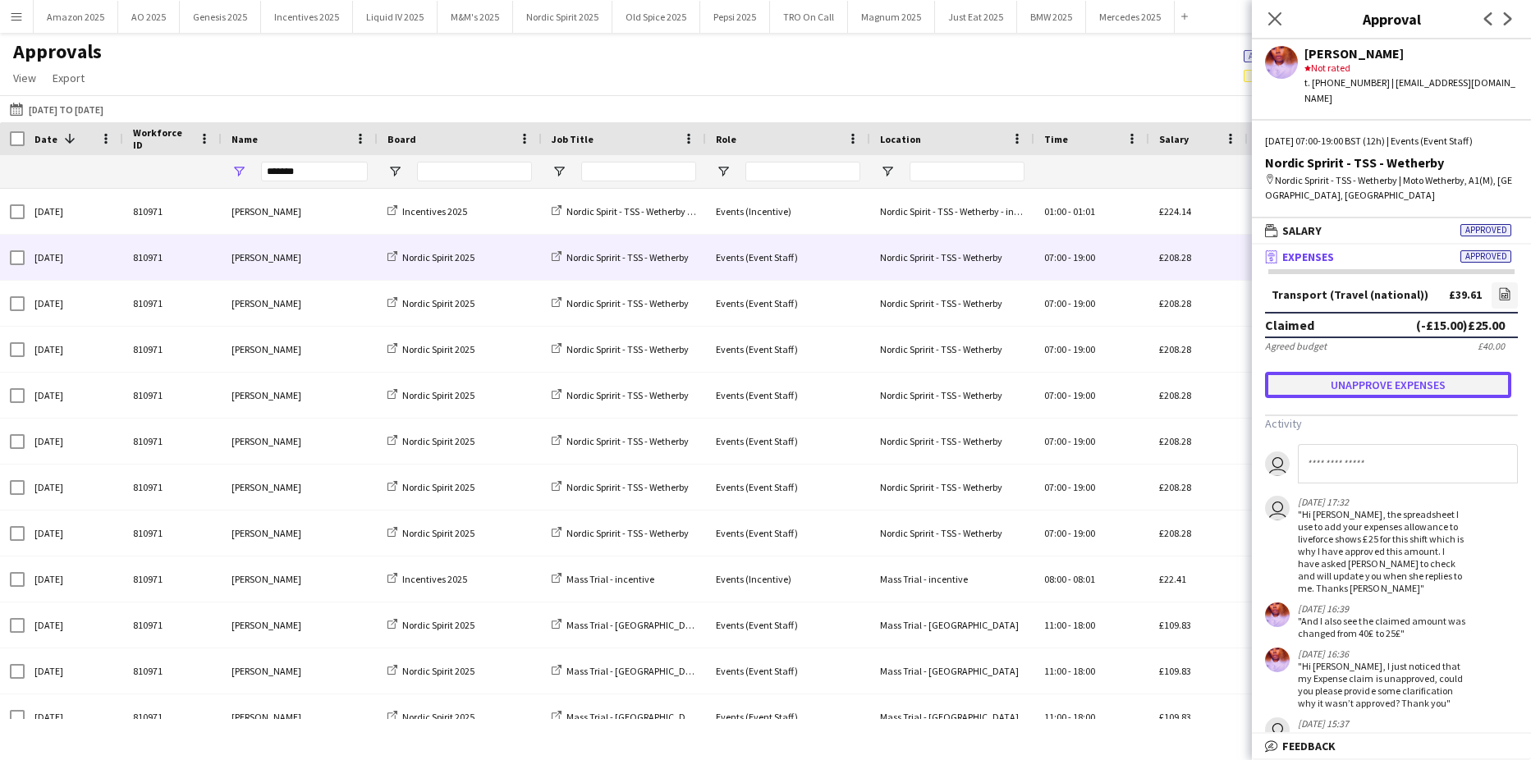
click at [1403, 372] on button "Unapprove expenses" at bounding box center [1388, 385] width 246 height 26
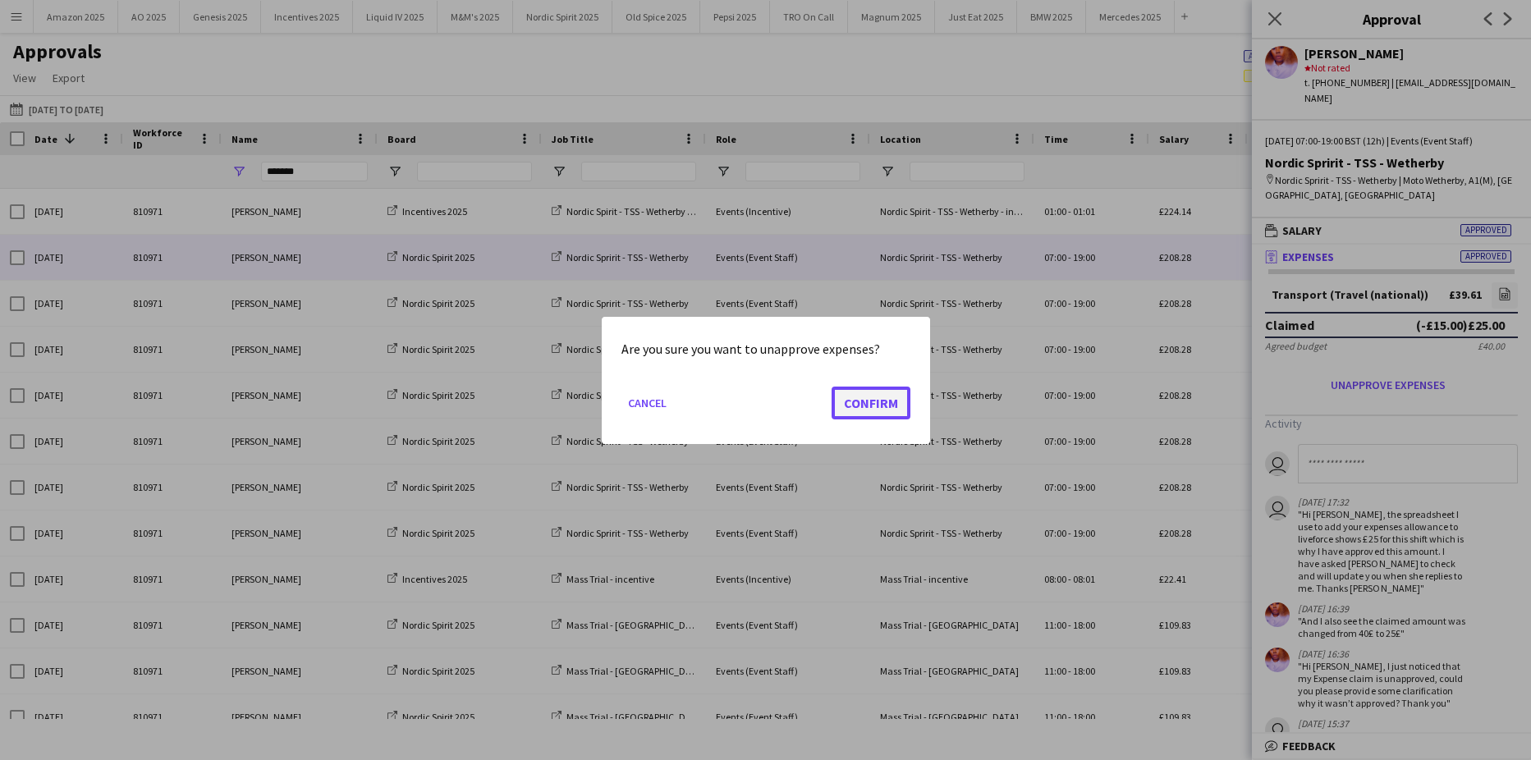
click at [883, 395] on button "Confirm" at bounding box center [870, 402] width 79 height 33
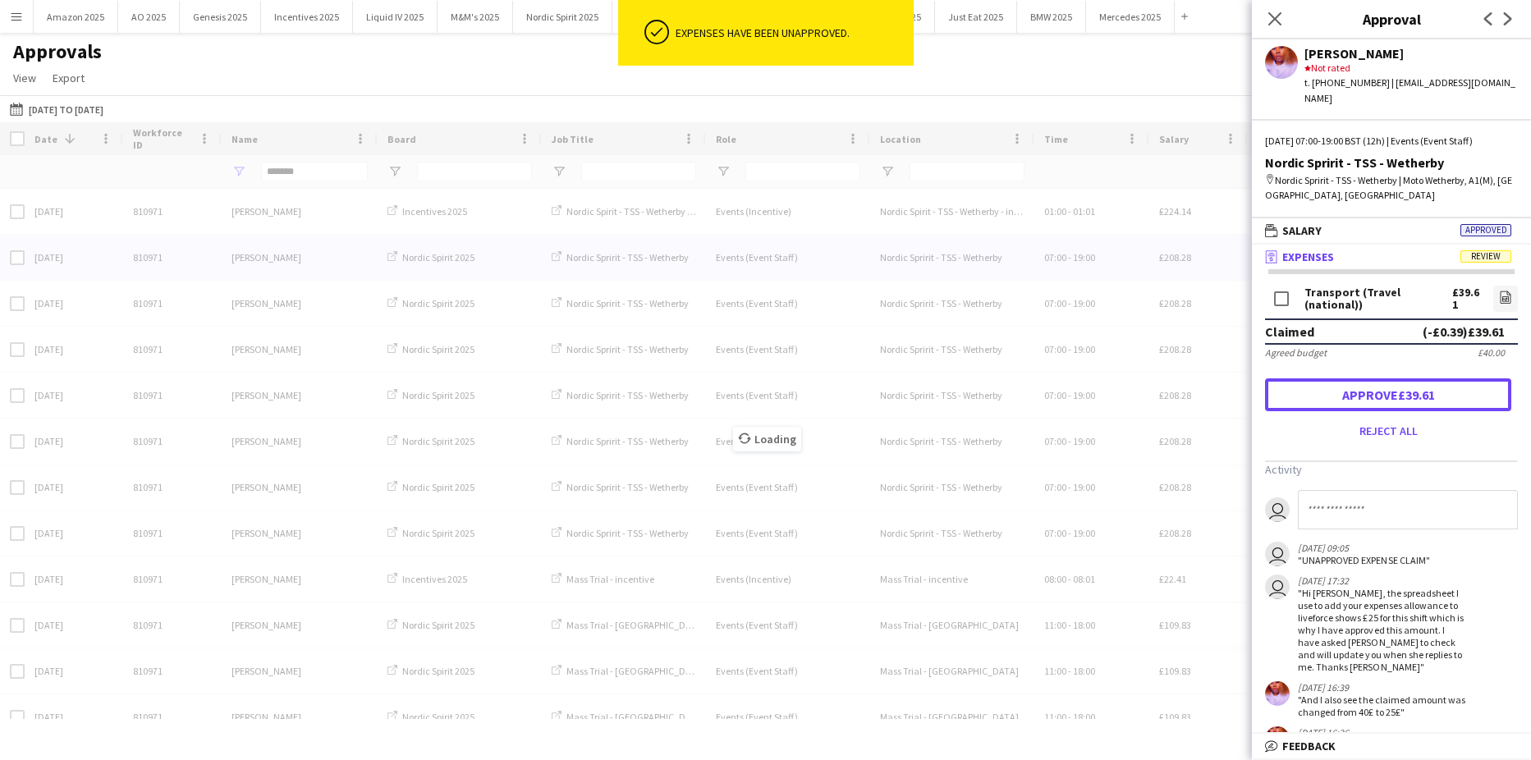
click at [1408, 378] on button "Approve £39.61" at bounding box center [1388, 394] width 246 height 33
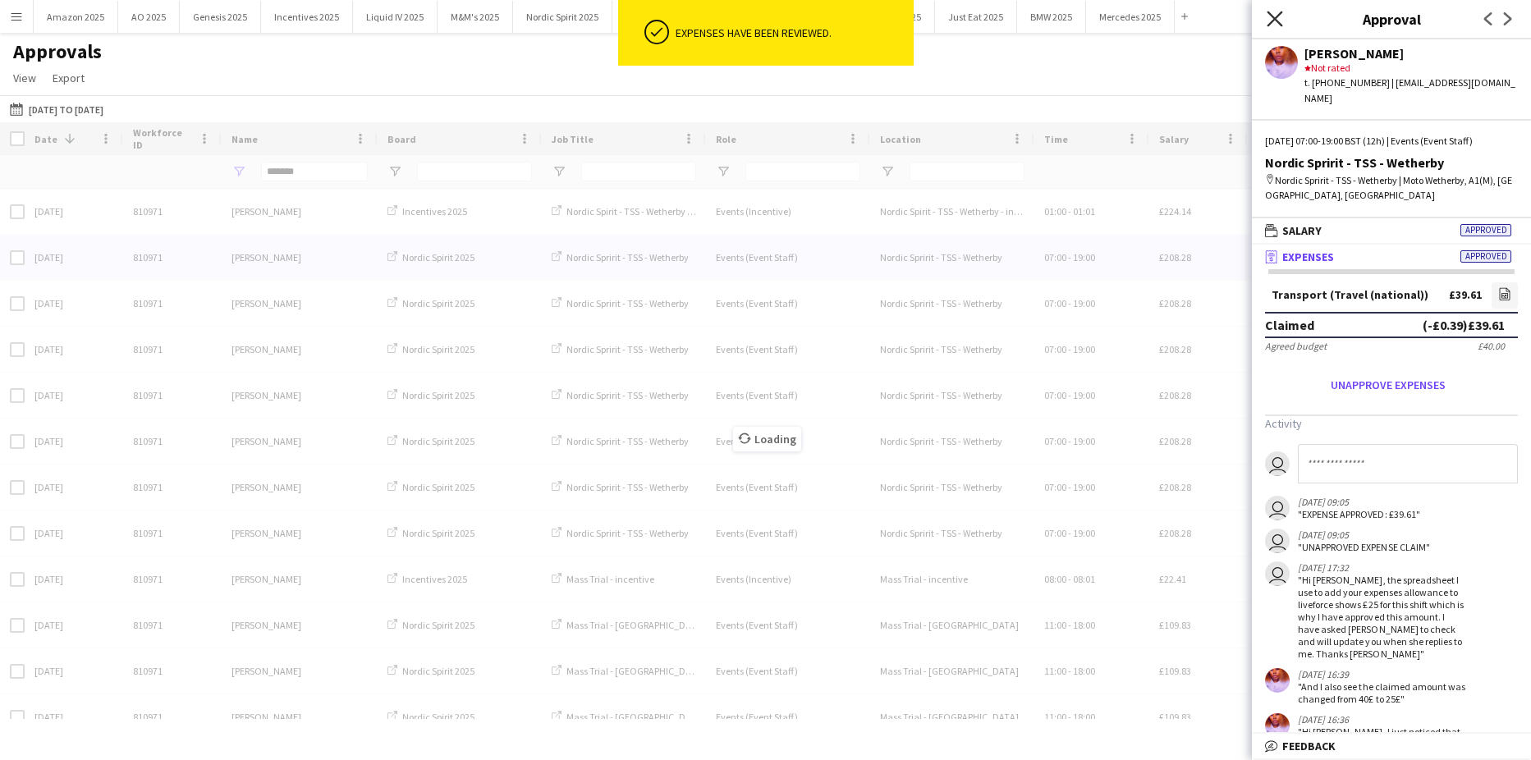
click at [1277, 23] on icon "Close pop-in" at bounding box center [1274, 19] width 16 height 16
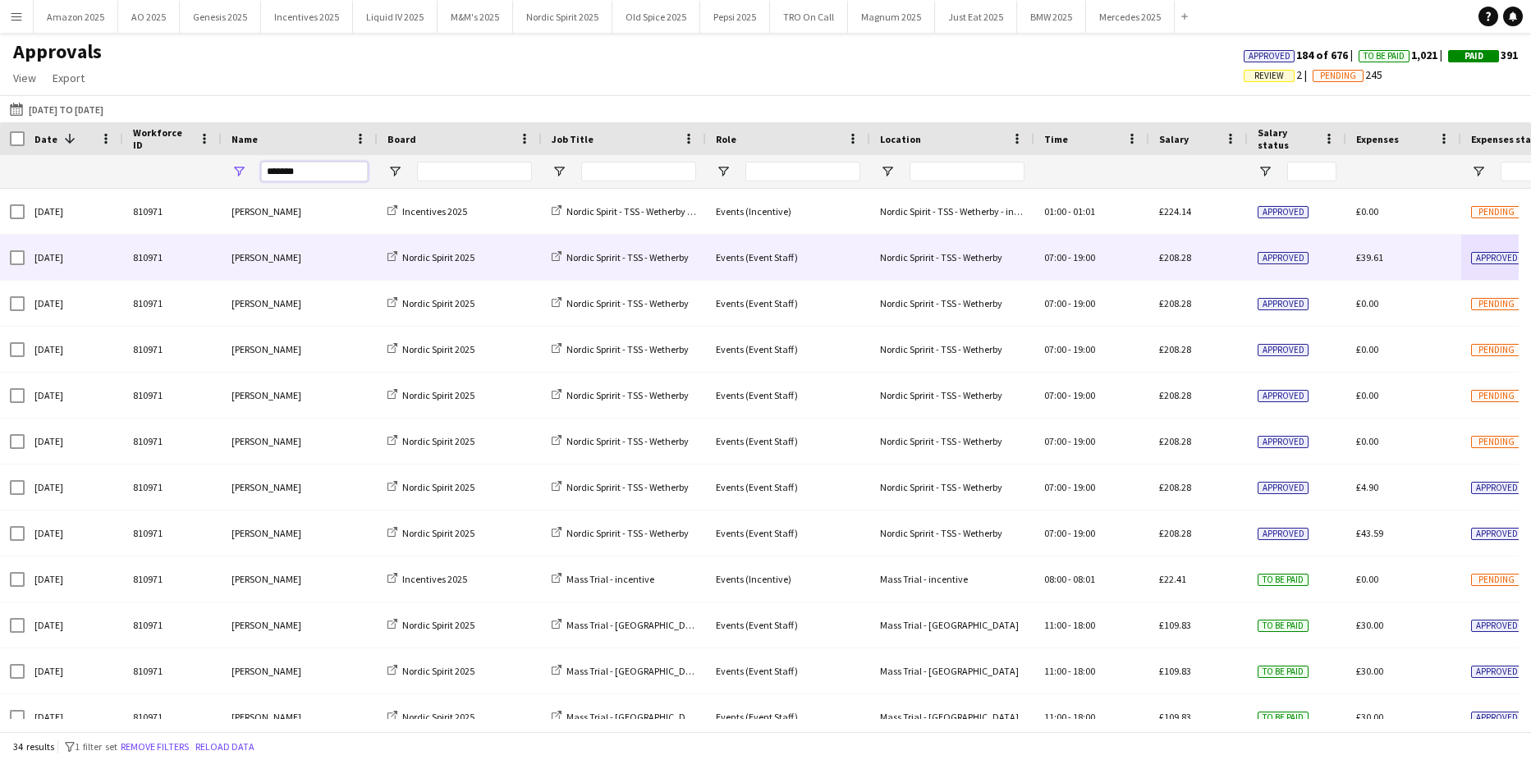
drag, startPoint x: 304, startPoint y: 175, endPoint x: 23, endPoint y: 168, distance: 280.7
click at [37, 169] on div "*******" at bounding box center [1050, 171] width 2101 height 33
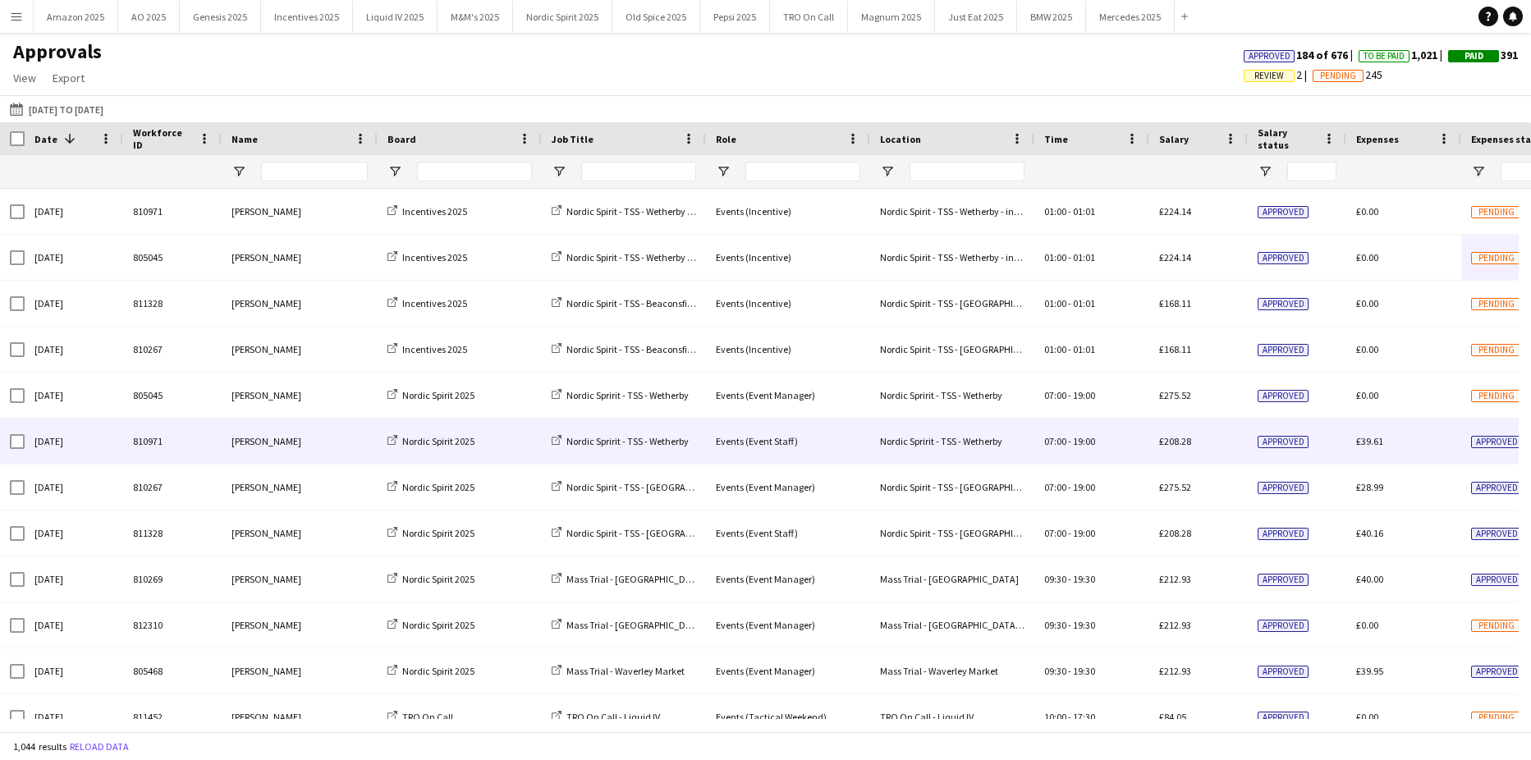
click at [1254, 77] on span "Review" at bounding box center [1269, 76] width 30 height 11
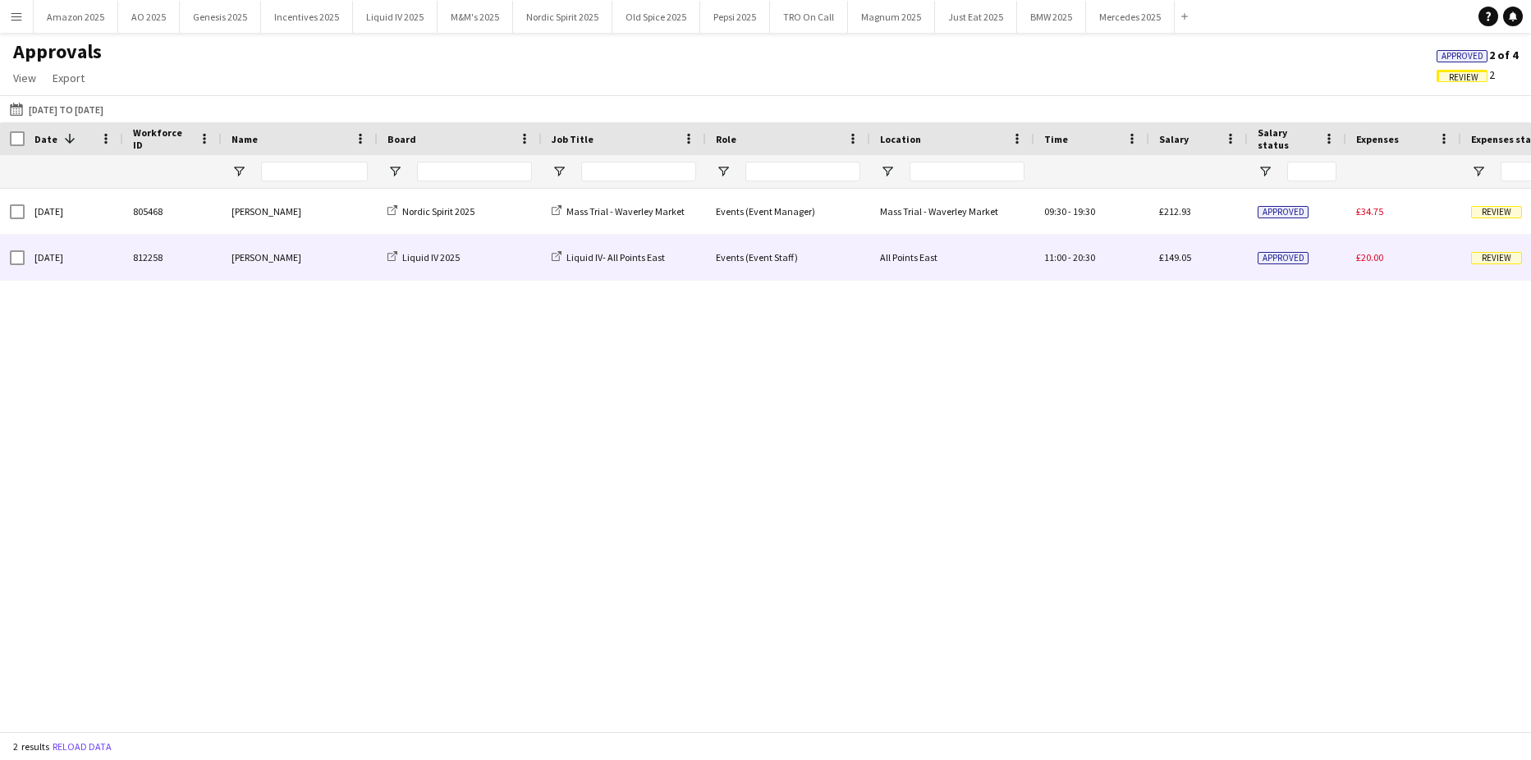
click at [1483, 267] on div "Review" at bounding box center [1518, 257] width 115 height 45
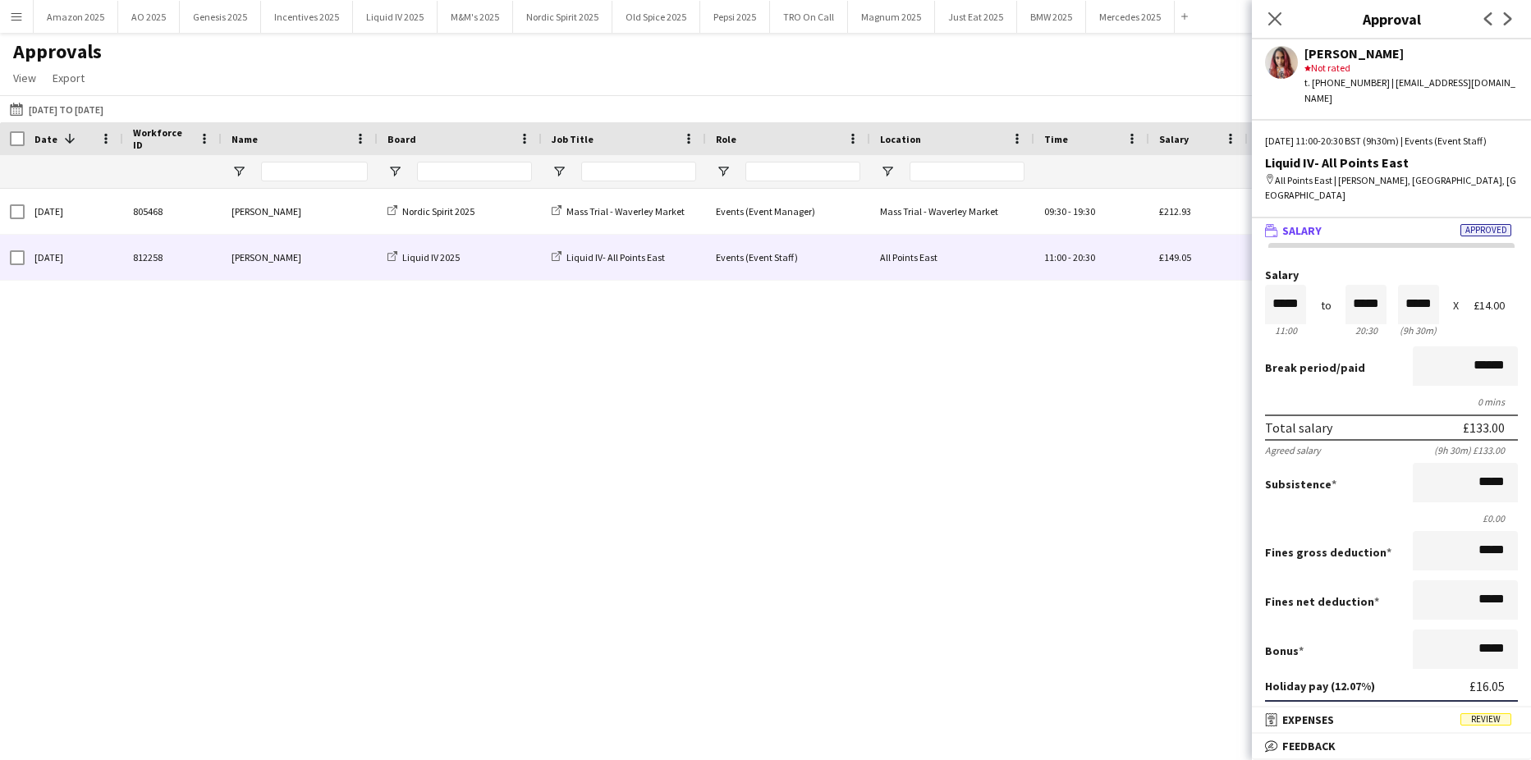
click at [1496, 719] on span "Review" at bounding box center [1485, 719] width 51 height 12
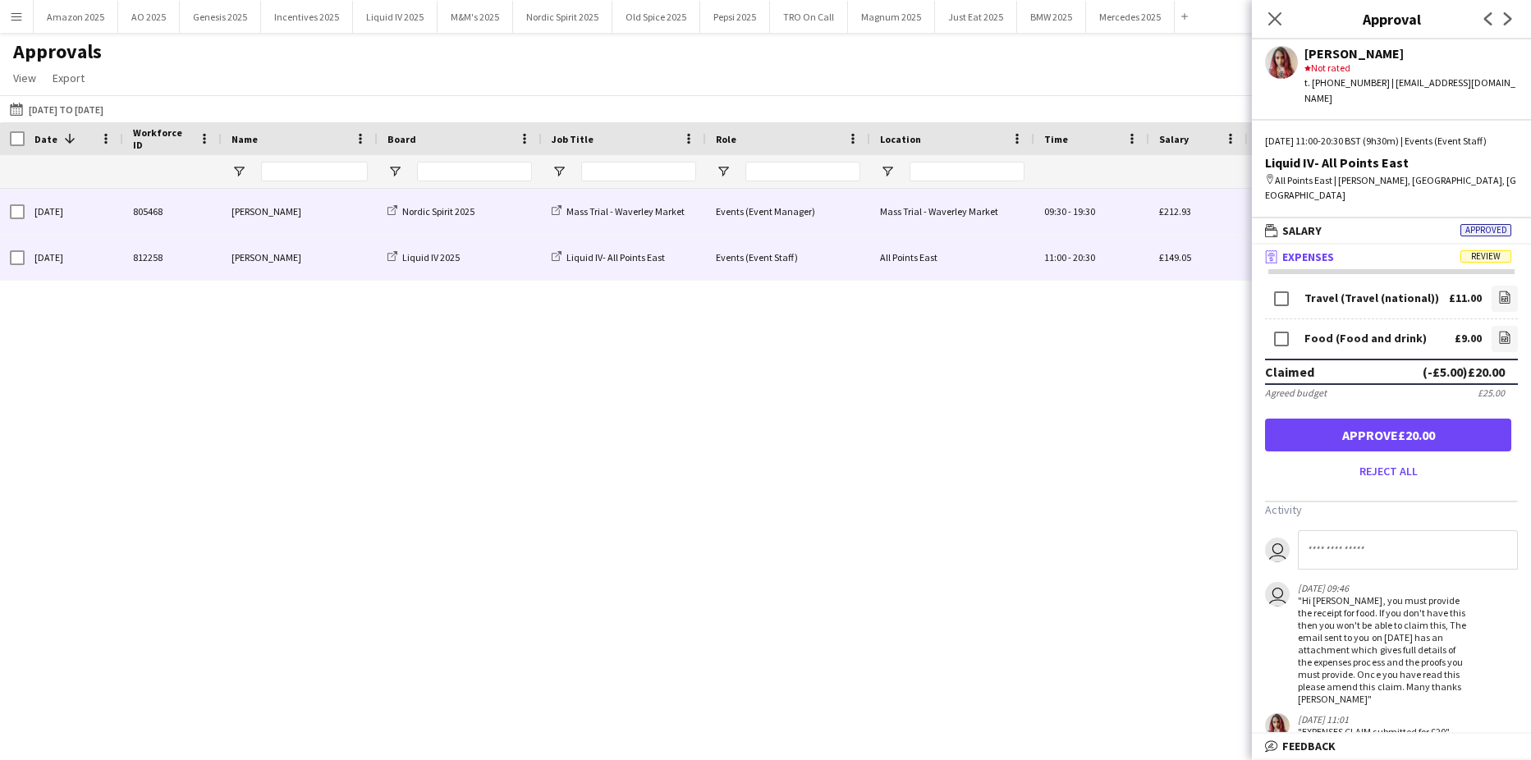
click at [1127, 213] on div "09:30 - 19:30" at bounding box center [1091, 211] width 115 height 45
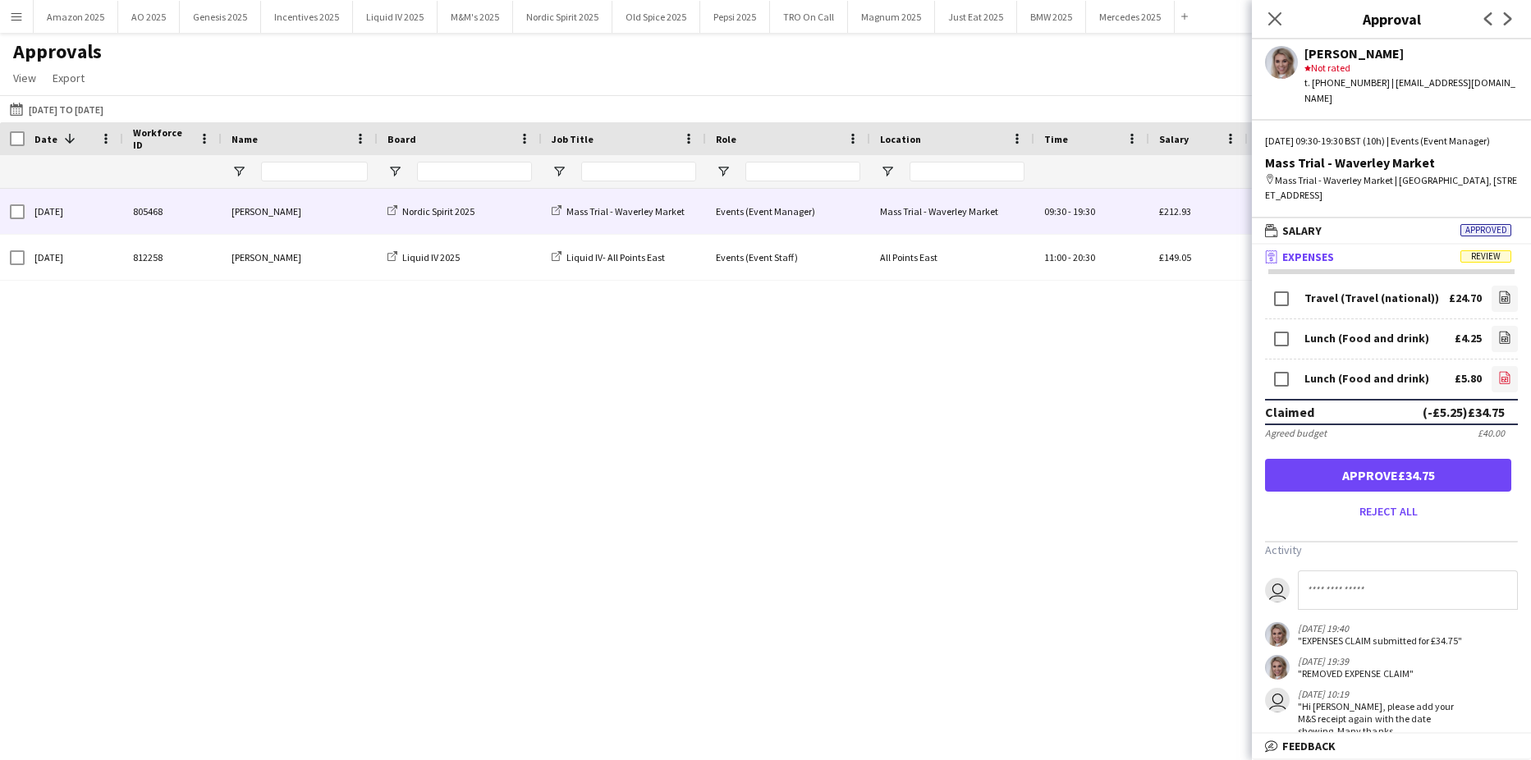
click at [1499, 383] on icon at bounding box center [1504, 377] width 11 height 12
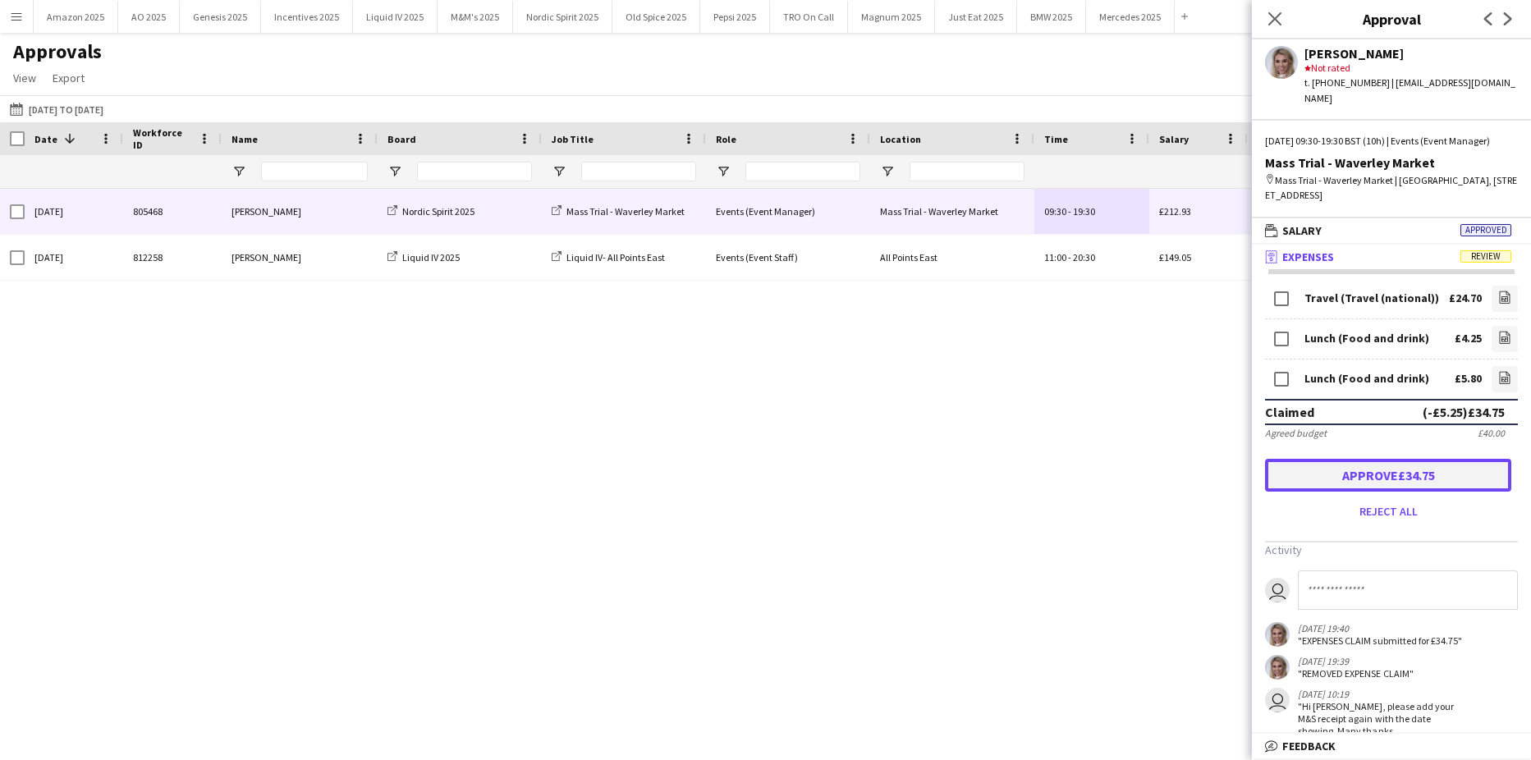
click at [1412, 479] on button "Approve £34.75" at bounding box center [1388, 475] width 246 height 33
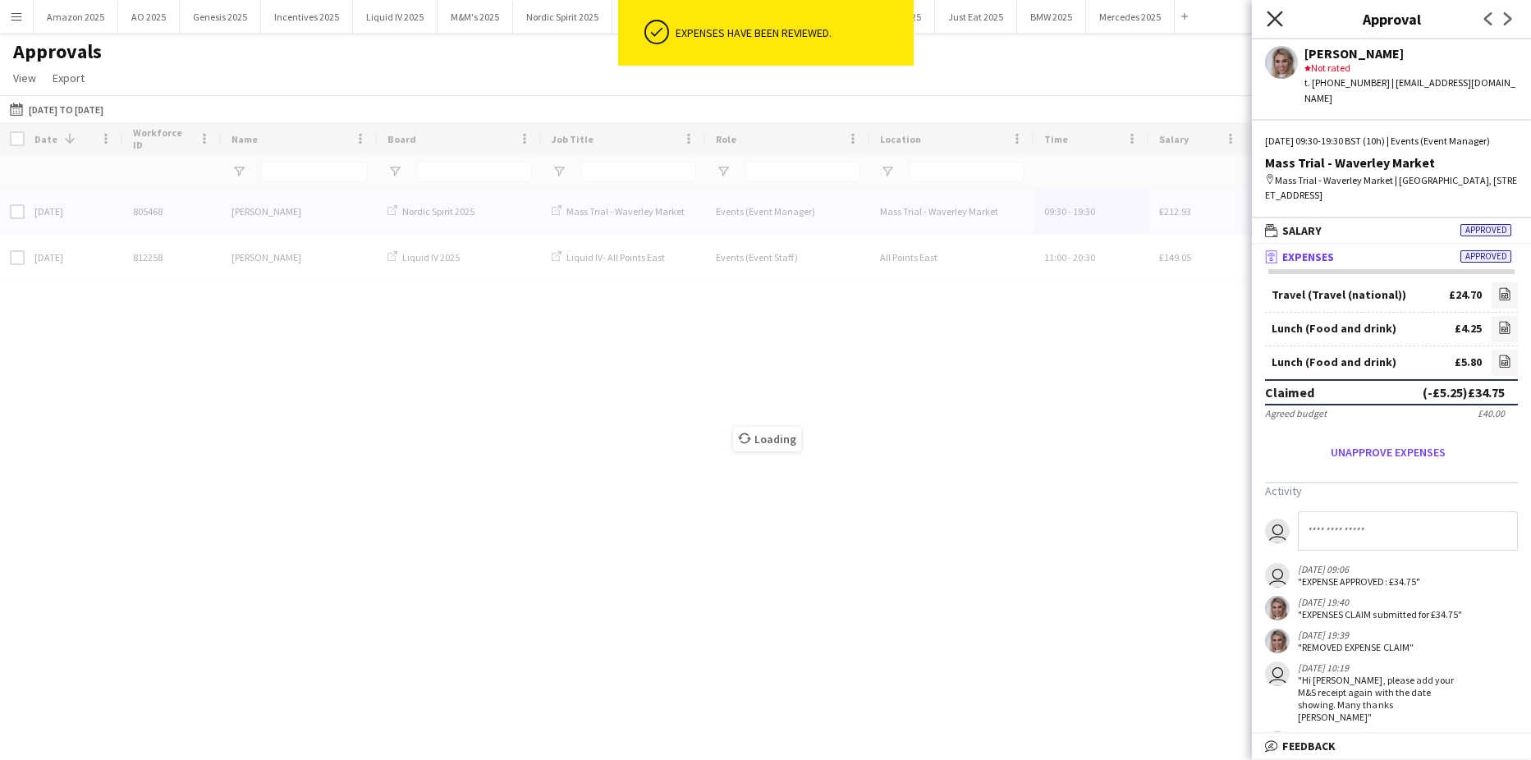
click at [1278, 24] on icon "Close pop-in" at bounding box center [1274, 19] width 16 height 16
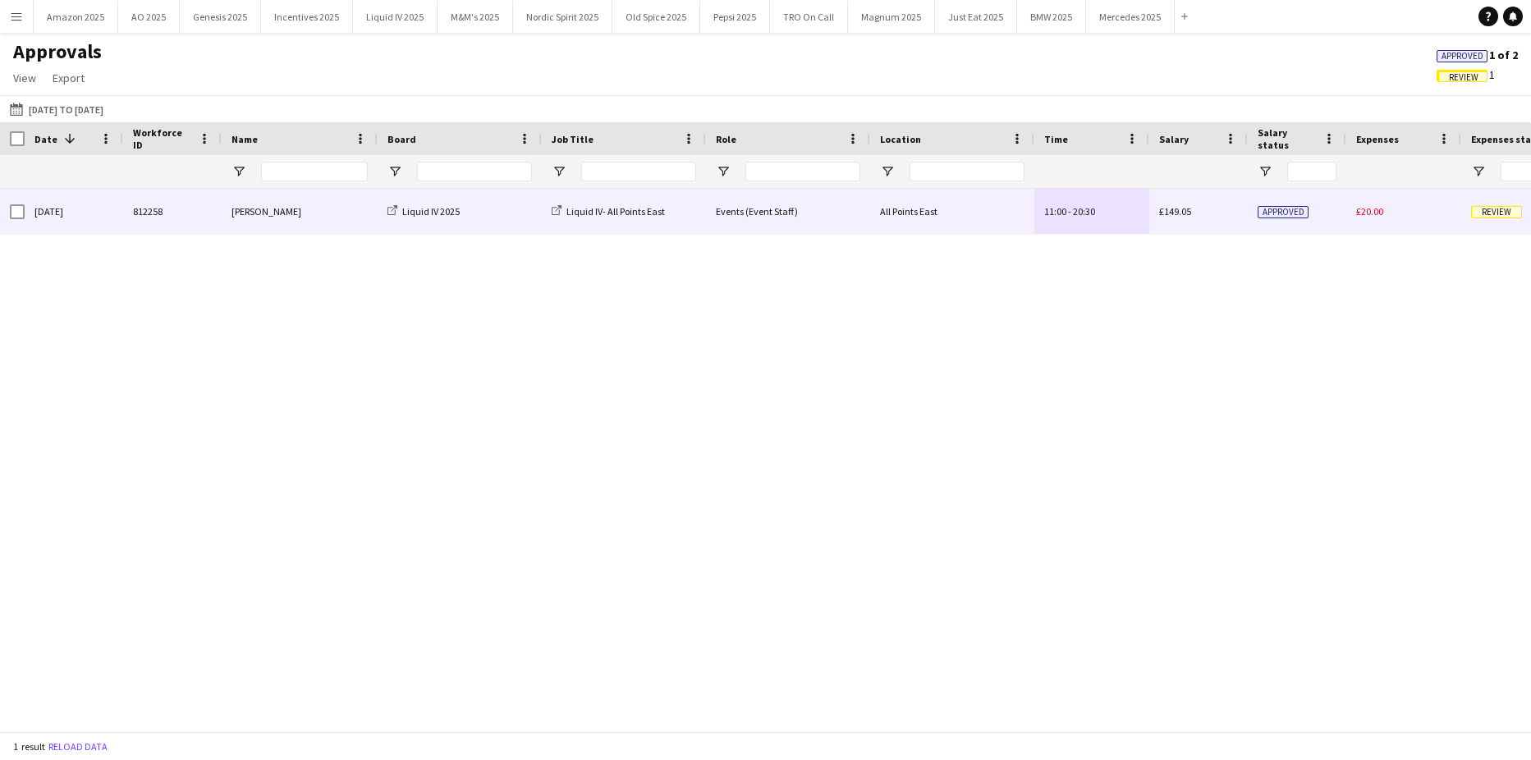
click at [1485, 217] on span "Review" at bounding box center [1496, 212] width 51 height 12
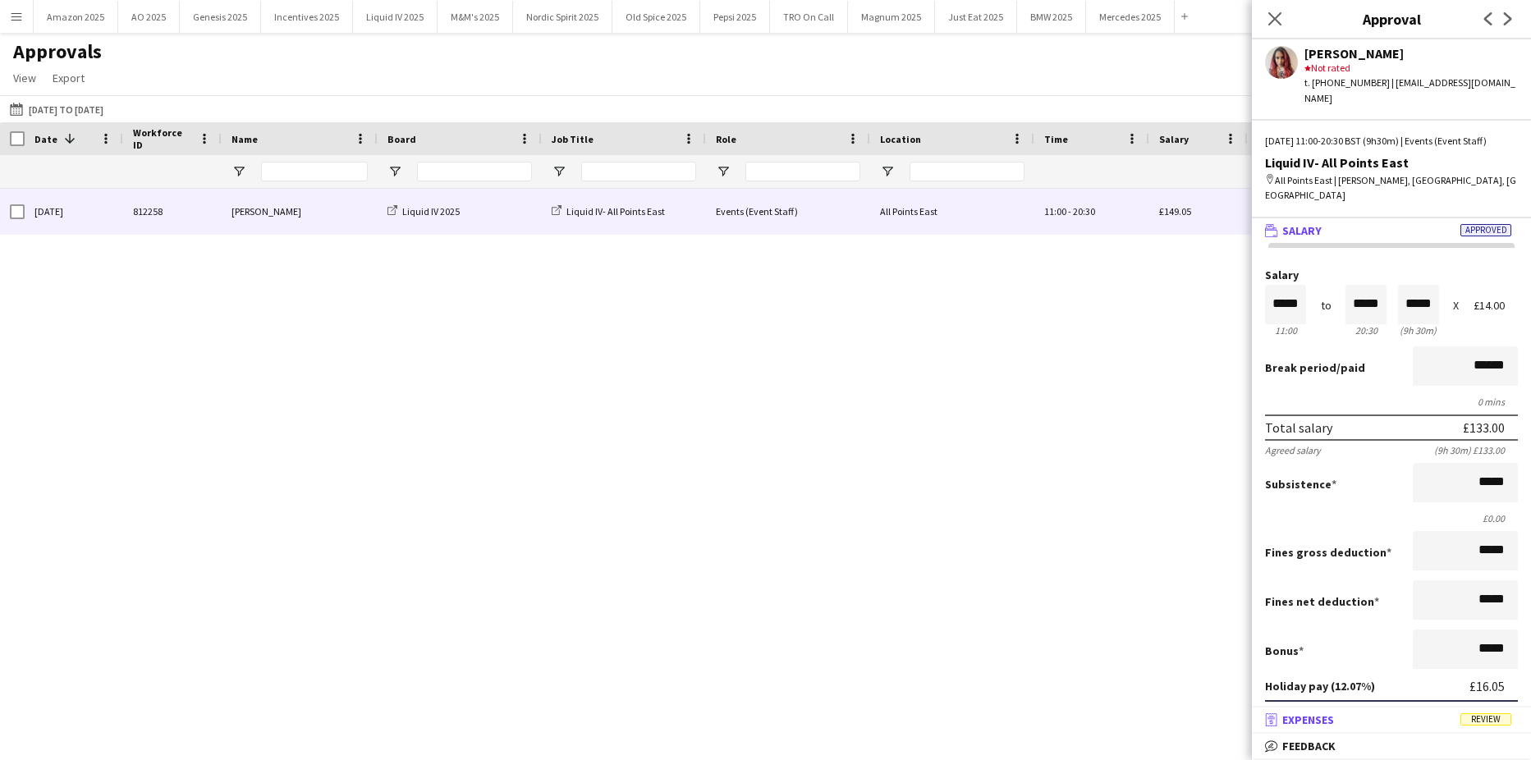
scroll to position [1, 0]
click at [1488, 716] on span "Review" at bounding box center [1485, 719] width 51 height 12
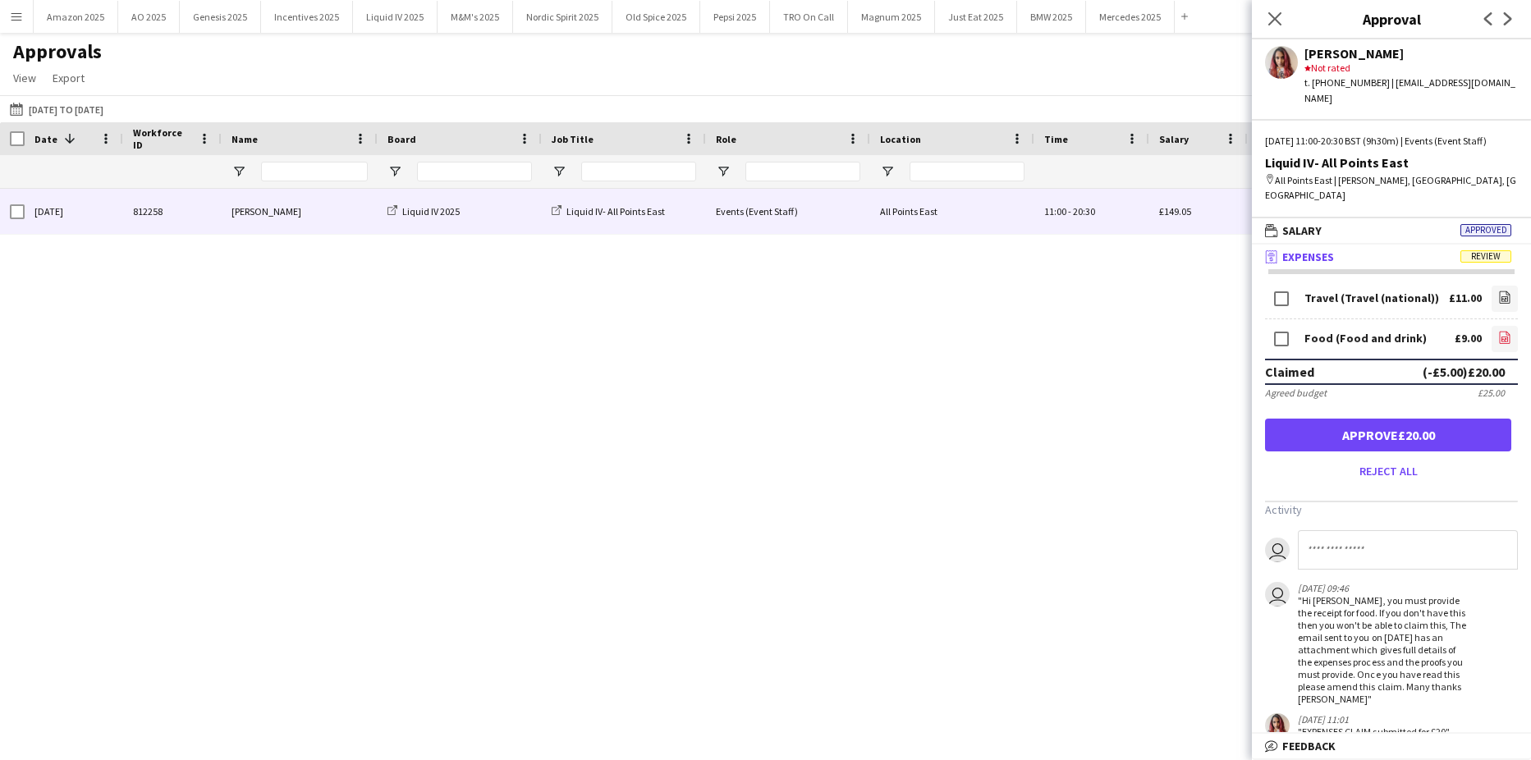
click at [1498, 338] on icon "file-image" at bounding box center [1504, 337] width 13 height 13
click at [1274, 17] on icon "Close pop-in" at bounding box center [1274, 19] width 16 height 16
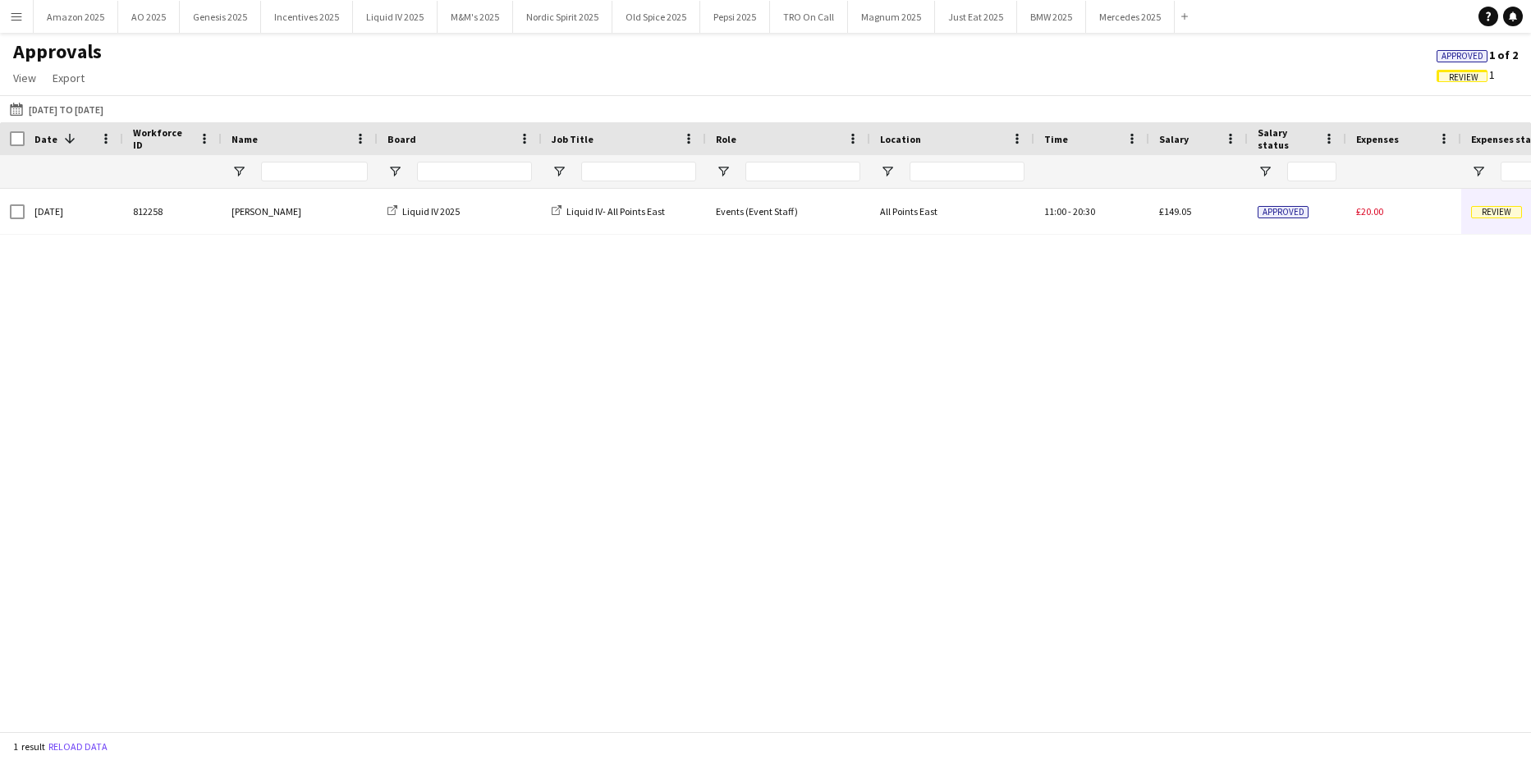
click at [1445, 57] on span "Approved" at bounding box center [1462, 56] width 42 height 11
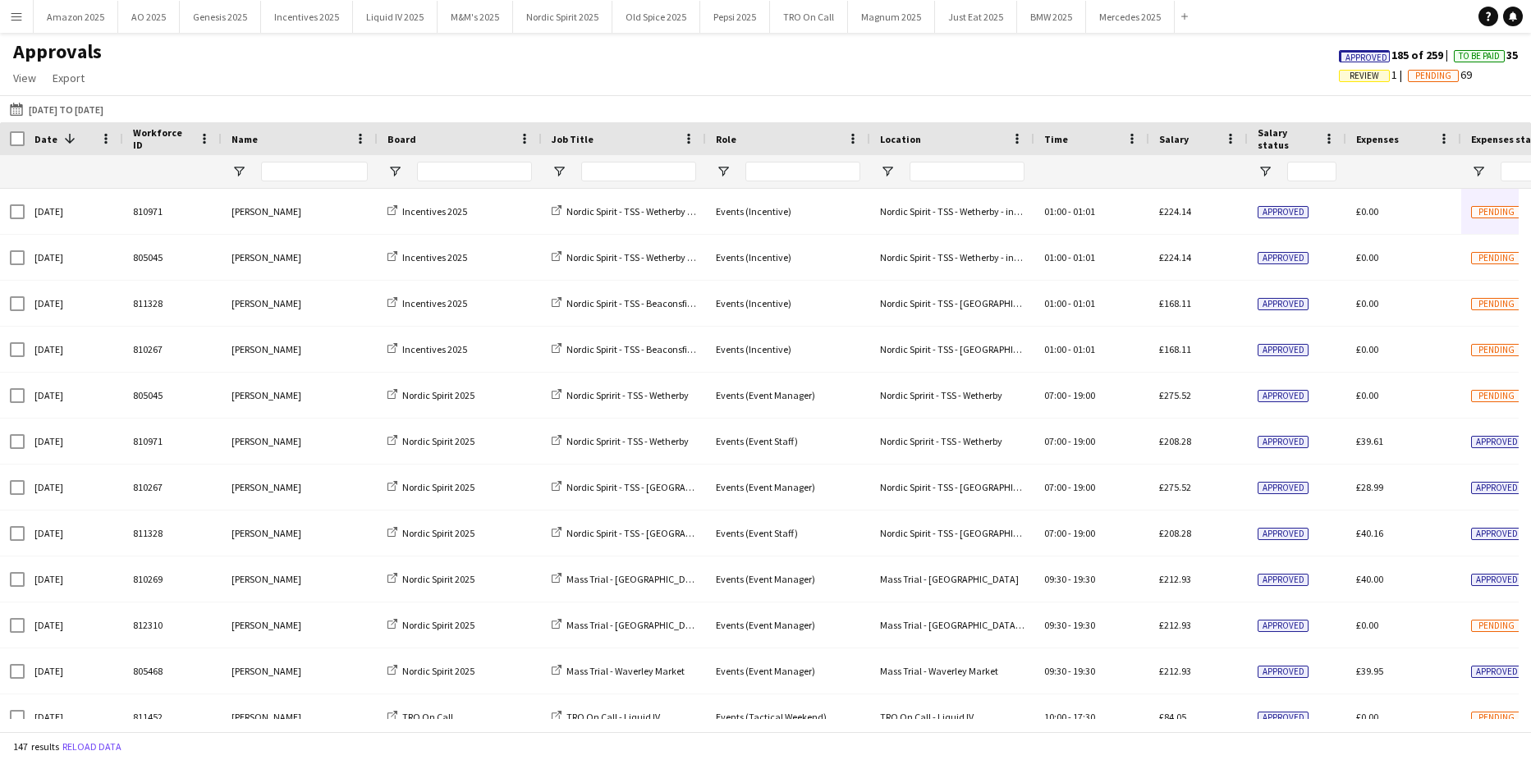
click at [1345, 56] on span "Approved" at bounding box center [1366, 58] width 42 height 11
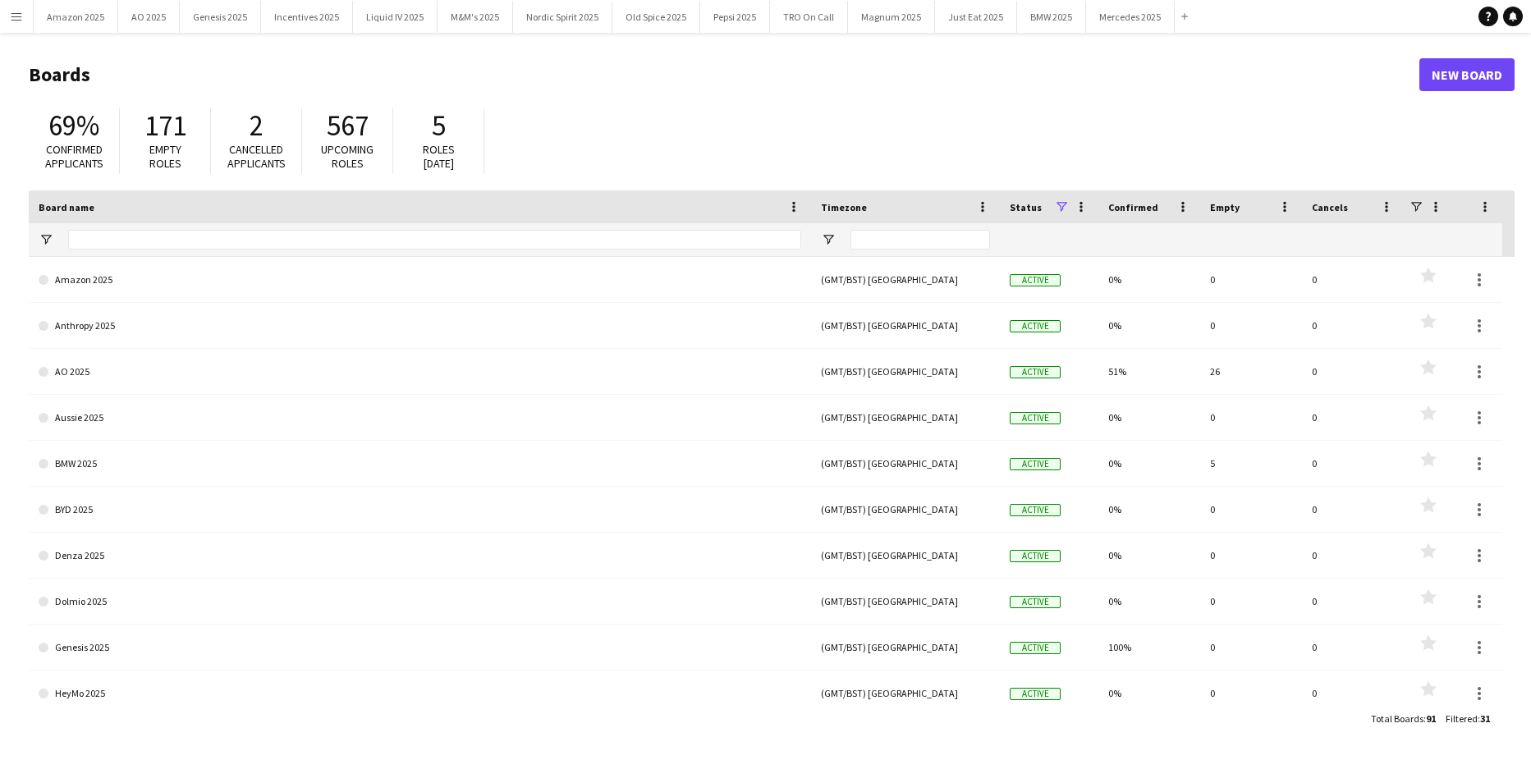
click at [30, 18] on button "Menu" at bounding box center [16, 16] width 33 height 33
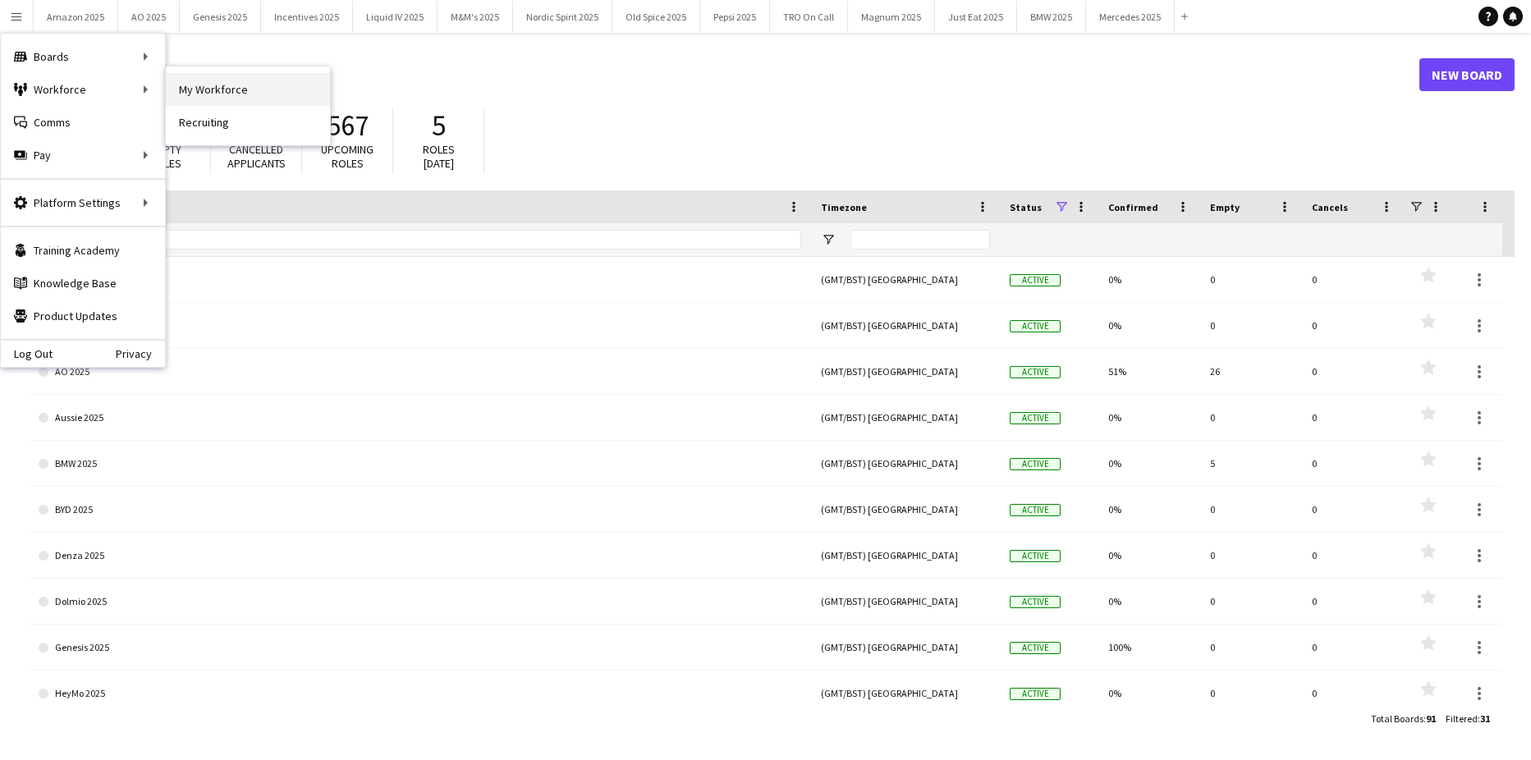
click at [216, 97] on link "My Workforce" at bounding box center [248, 89] width 164 height 33
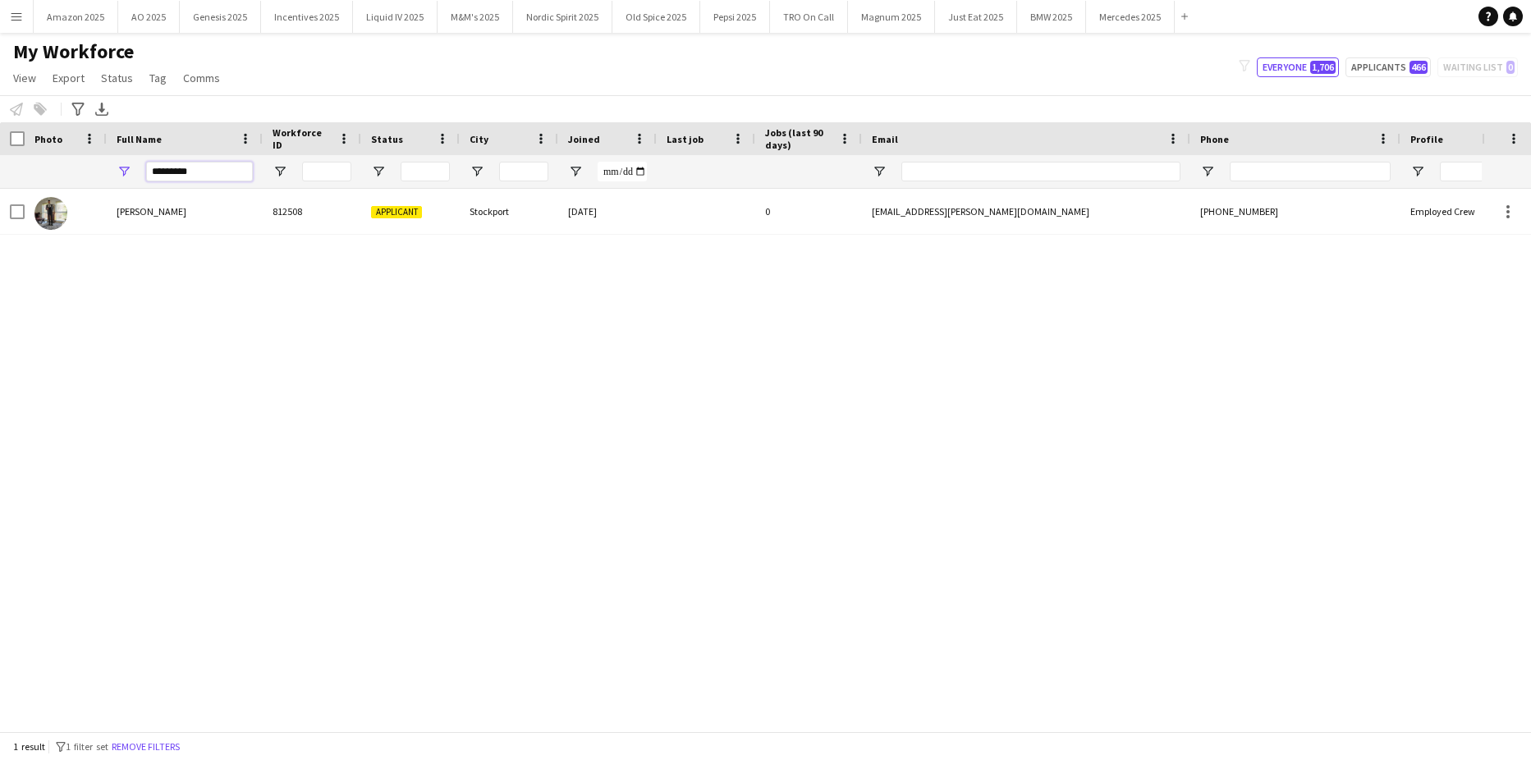
drag, startPoint x: 206, startPoint y: 170, endPoint x: -42, endPoint y: 145, distance: 249.1
click at [0, 145] on html "Menu Boards Boards Boards All jobs Status Workforce Workforce My Workforce Recr…" at bounding box center [765, 380] width 1531 height 760
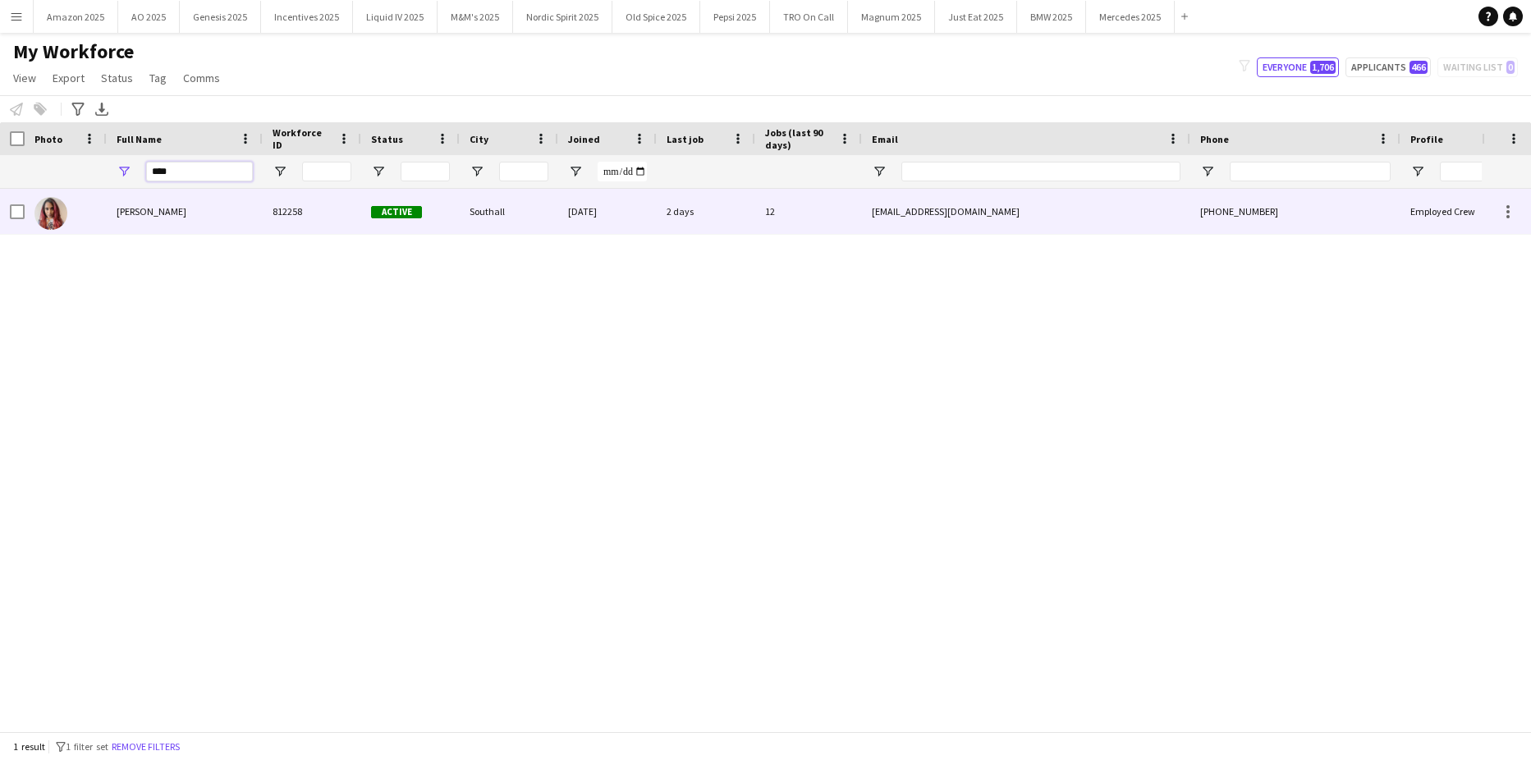
type input "****"
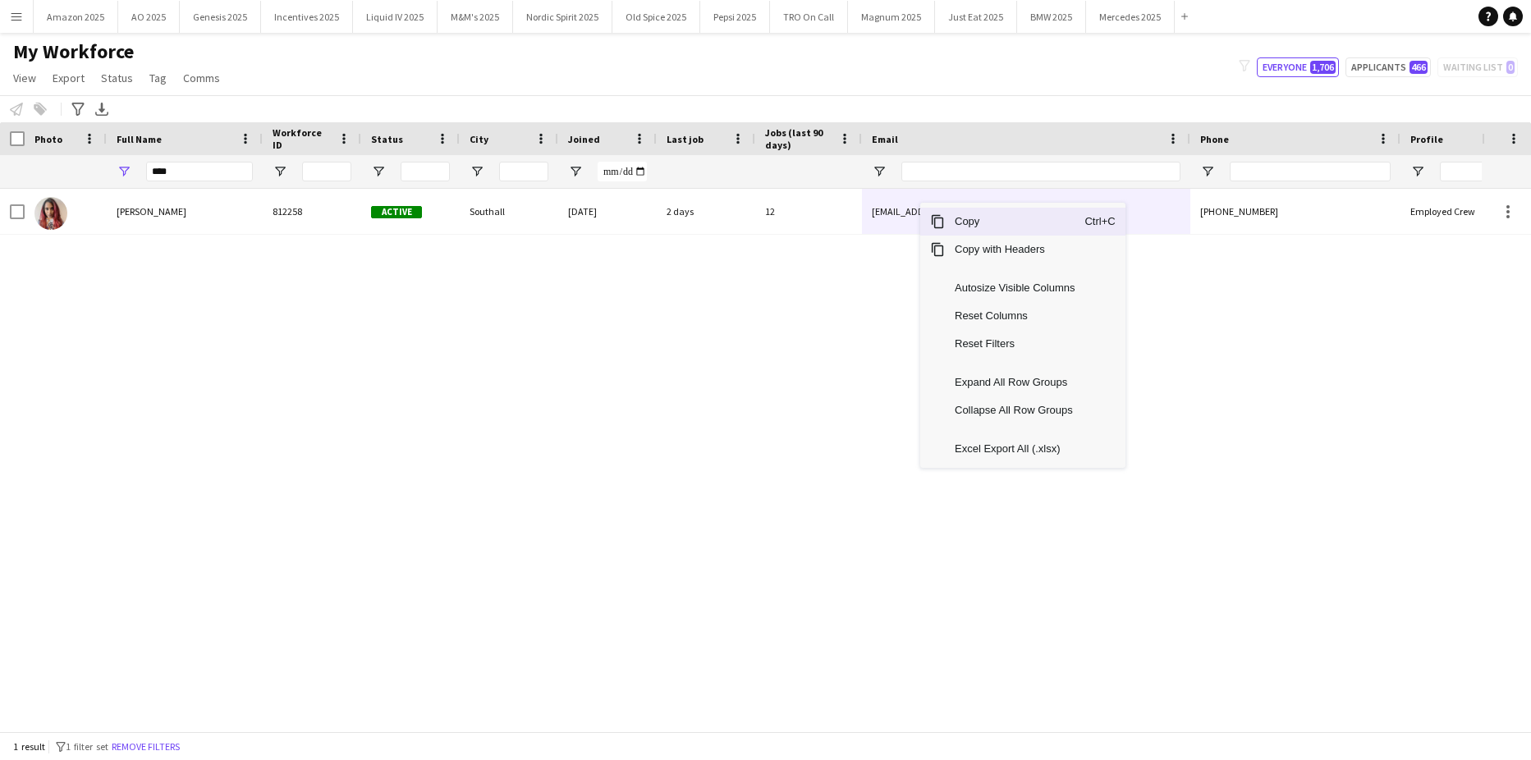
click at [949, 218] on span "Copy" at bounding box center [1015, 222] width 140 height 28
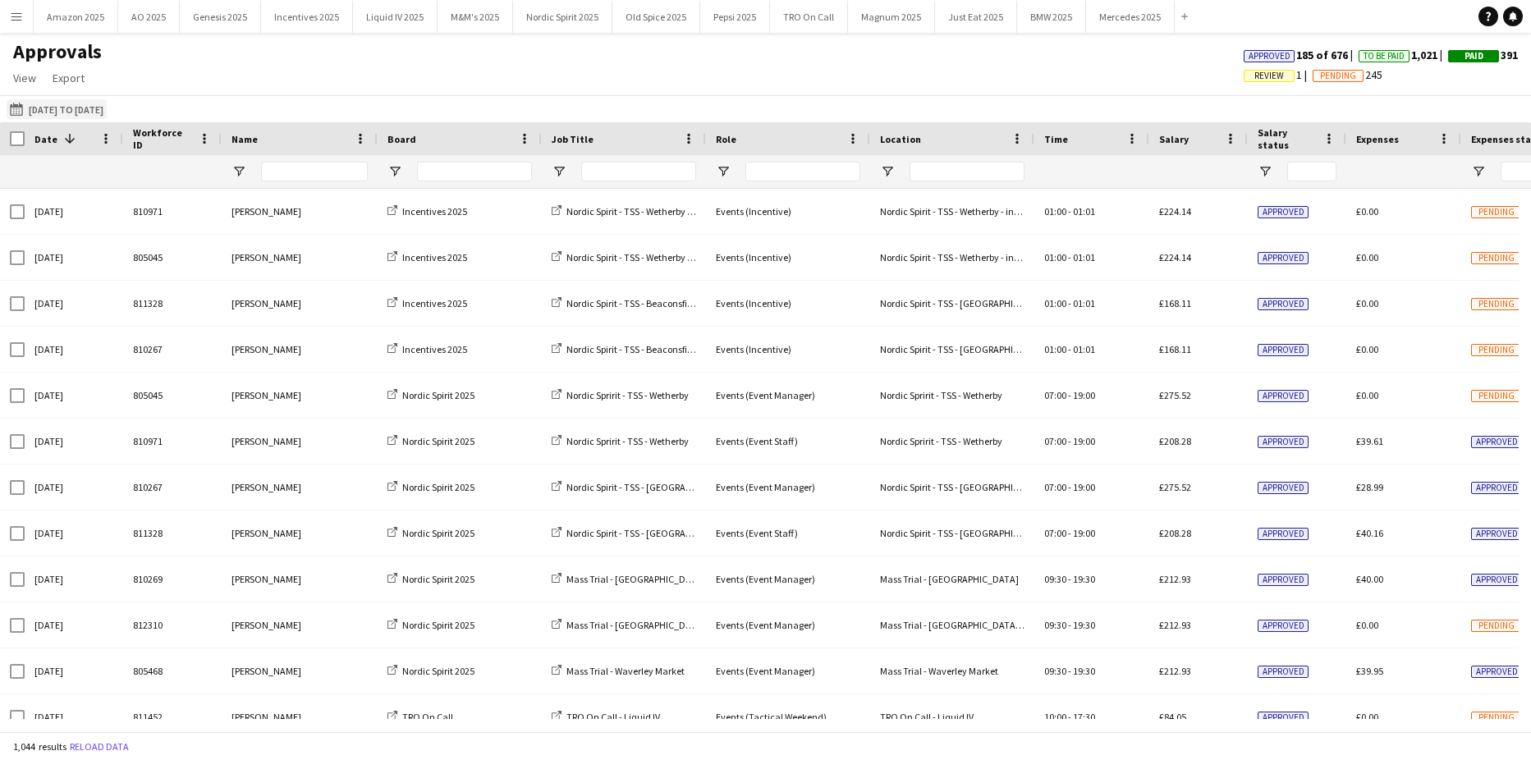
click at [91, 109] on button "07-07-2025 to 17-08-2025 07-07-2025 to 17-08-2025" at bounding box center [57, 109] width 100 height 20
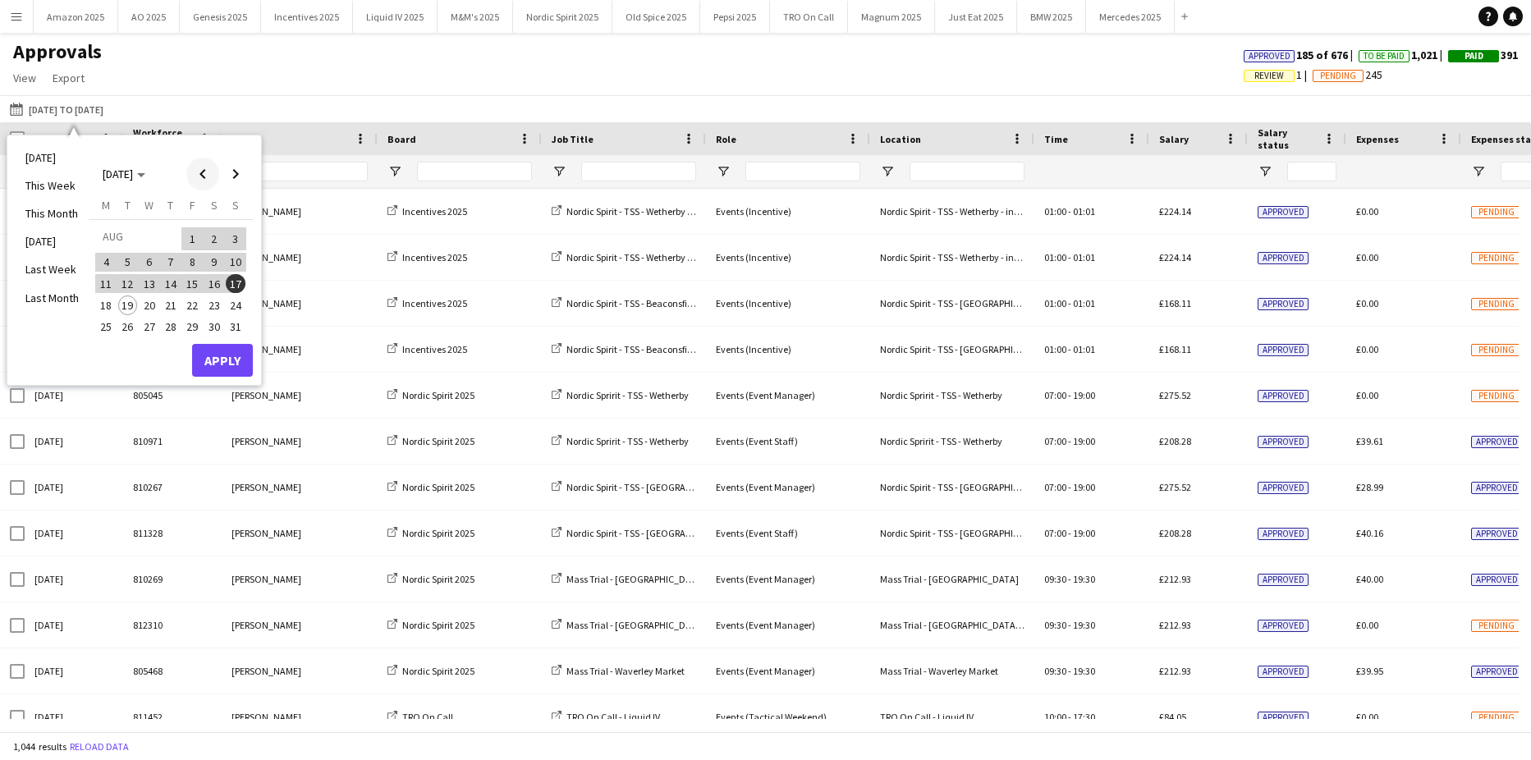
click at [199, 181] on span "Previous month" at bounding box center [202, 174] width 33 height 33
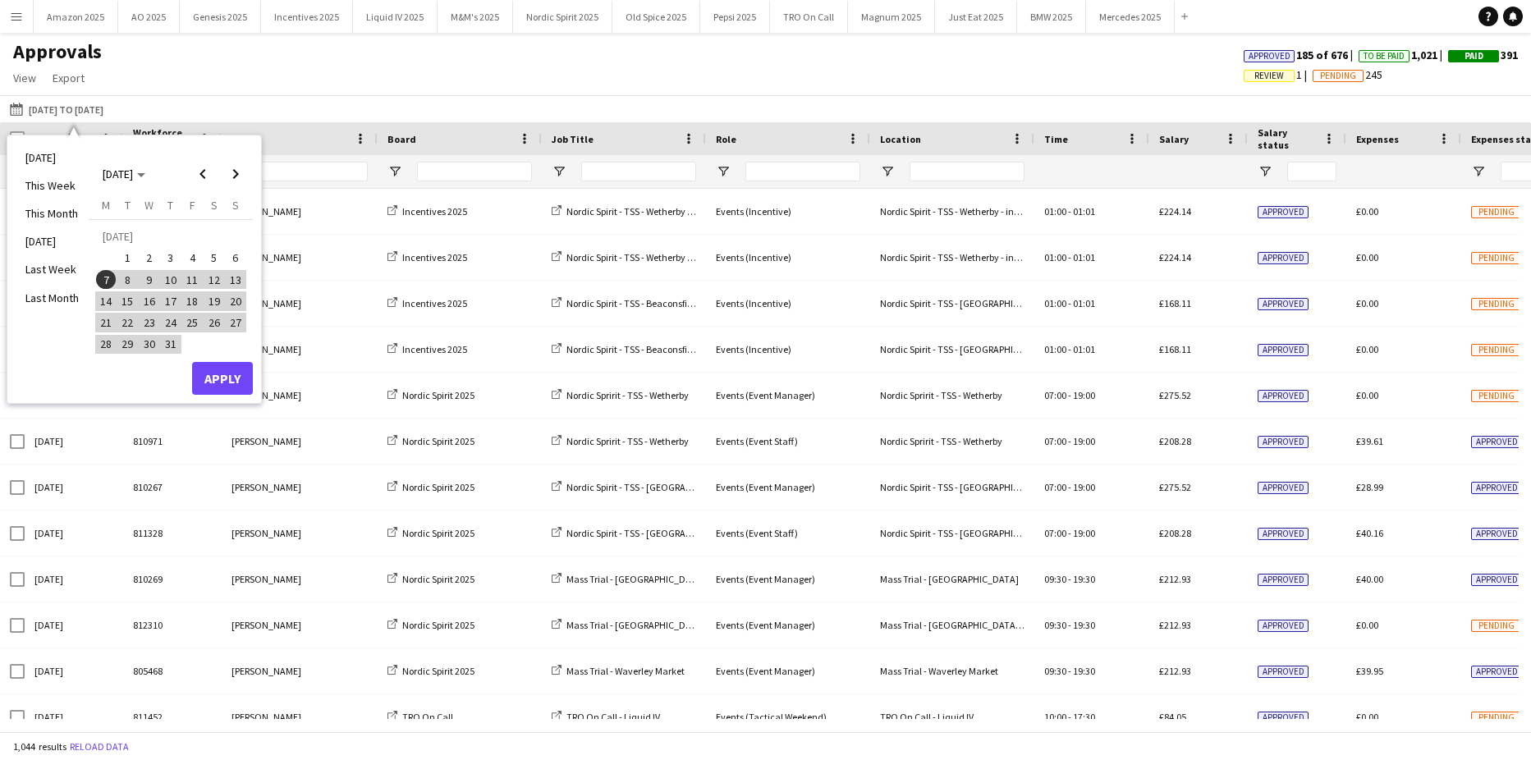
click at [98, 283] on span "7" at bounding box center [106, 280] width 20 height 20
click at [237, 175] on span "Next month" at bounding box center [235, 174] width 33 height 33
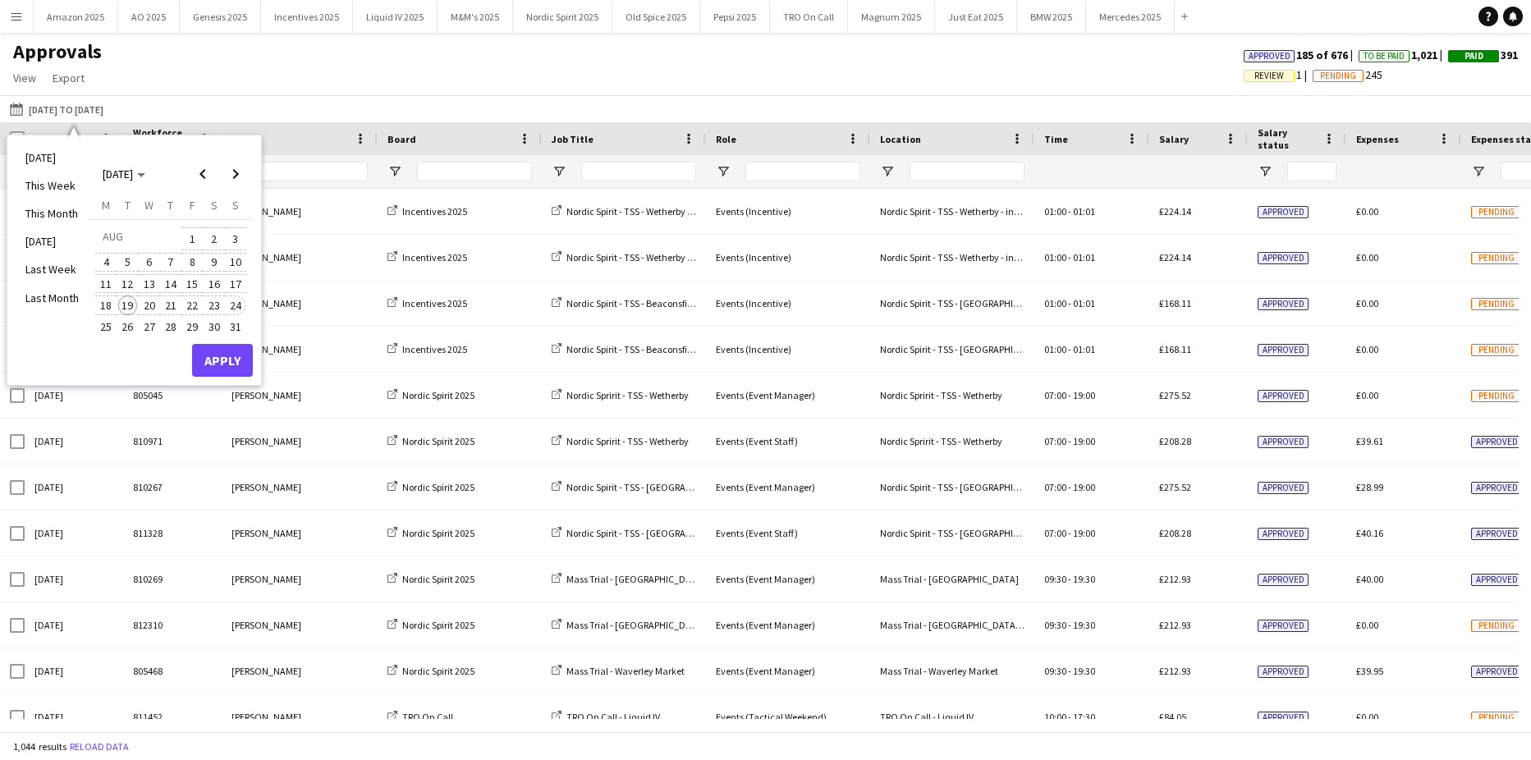
click at [235, 304] on span "24" at bounding box center [236, 305] width 20 height 20
click at [249, 361] on button "Apply" at bounding box center [222, 360] width 61 height 33
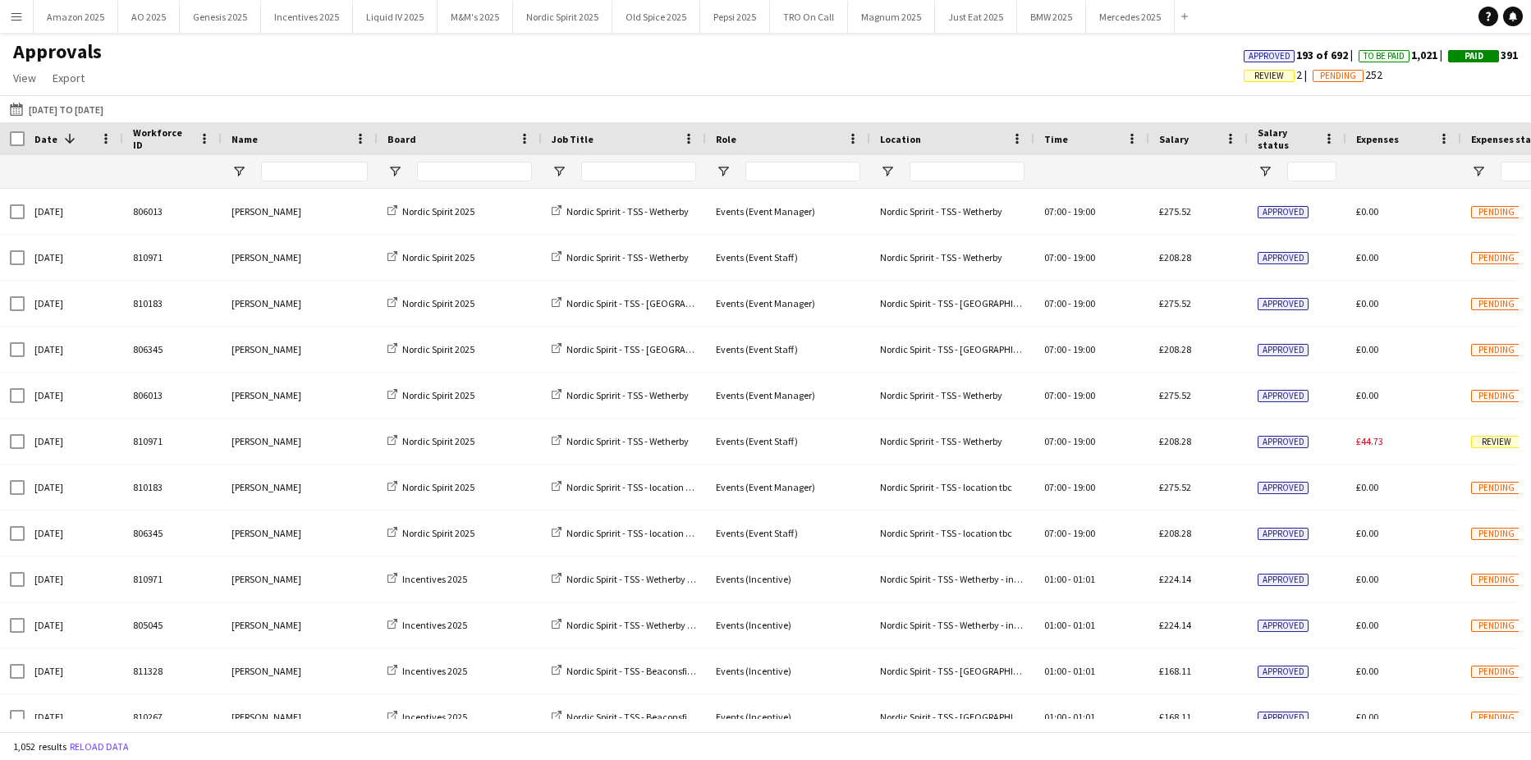
click at [1254, 77] on span "Review" at bounding box center [1269, 76] width 30 height 11
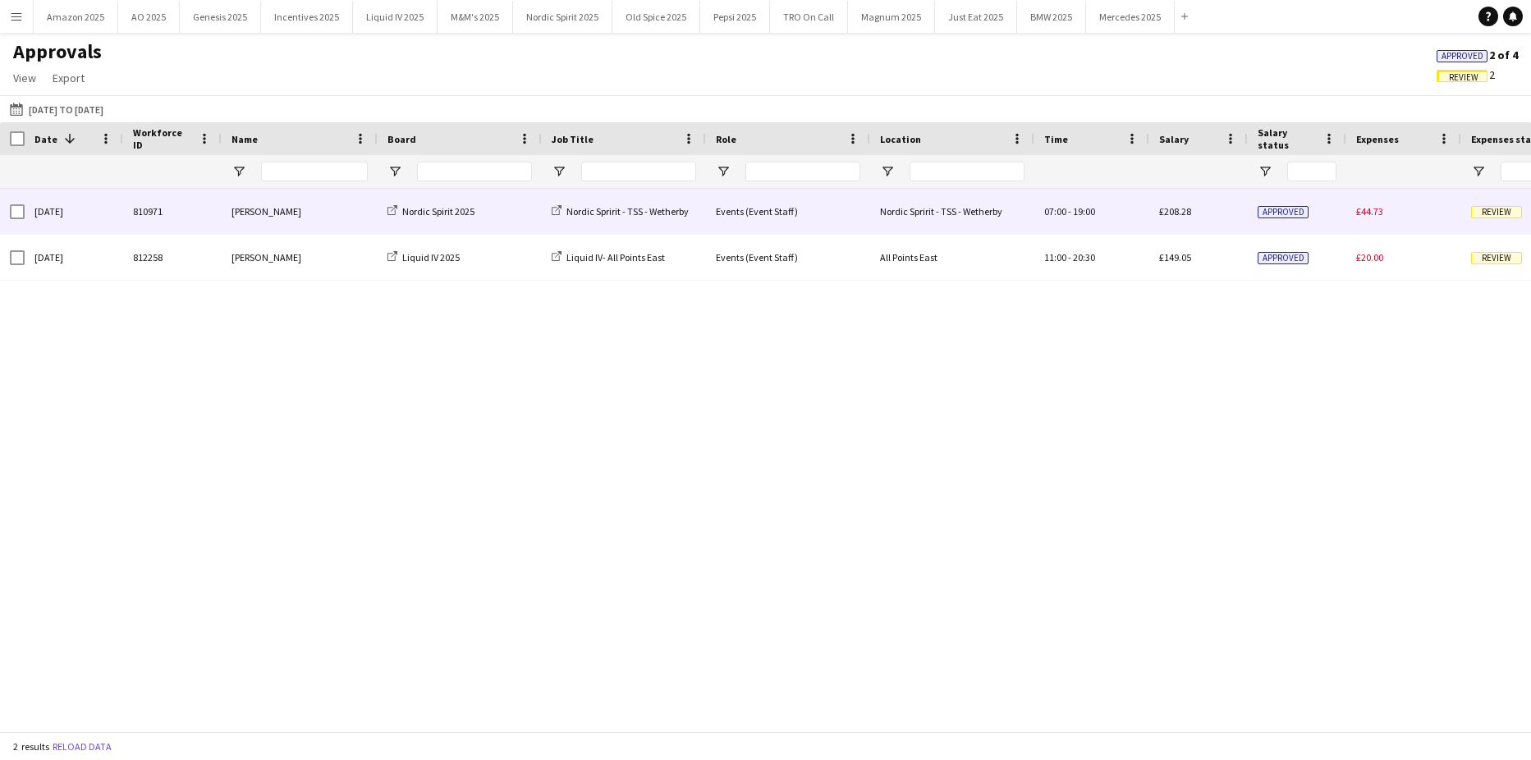
click at [1494, 208] on span "Review" at bounding box center [1496, 212] width 51 height 12
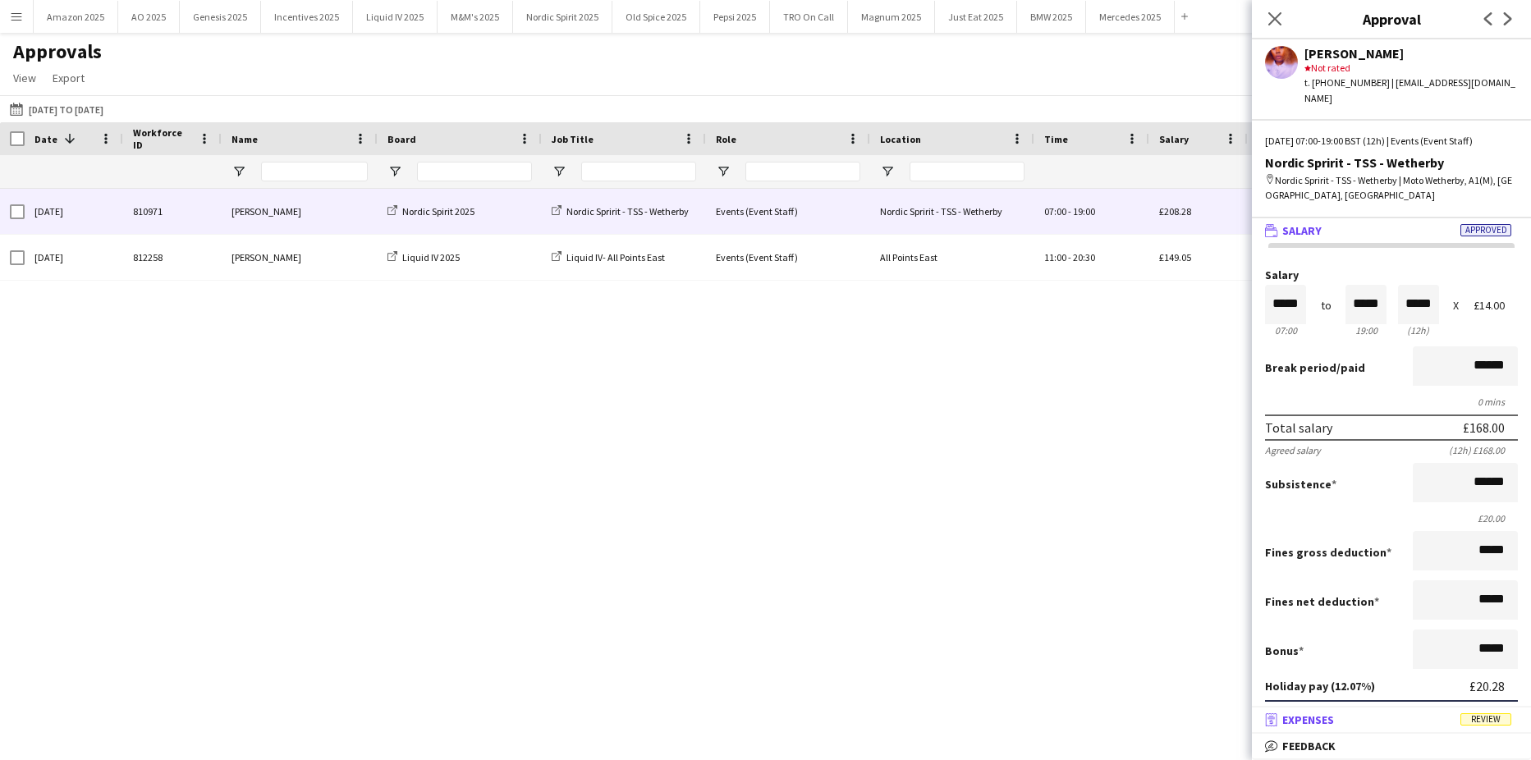
click at [1471, 721] on span "Review" at bounding box center [1485, 719] width 51 height 12
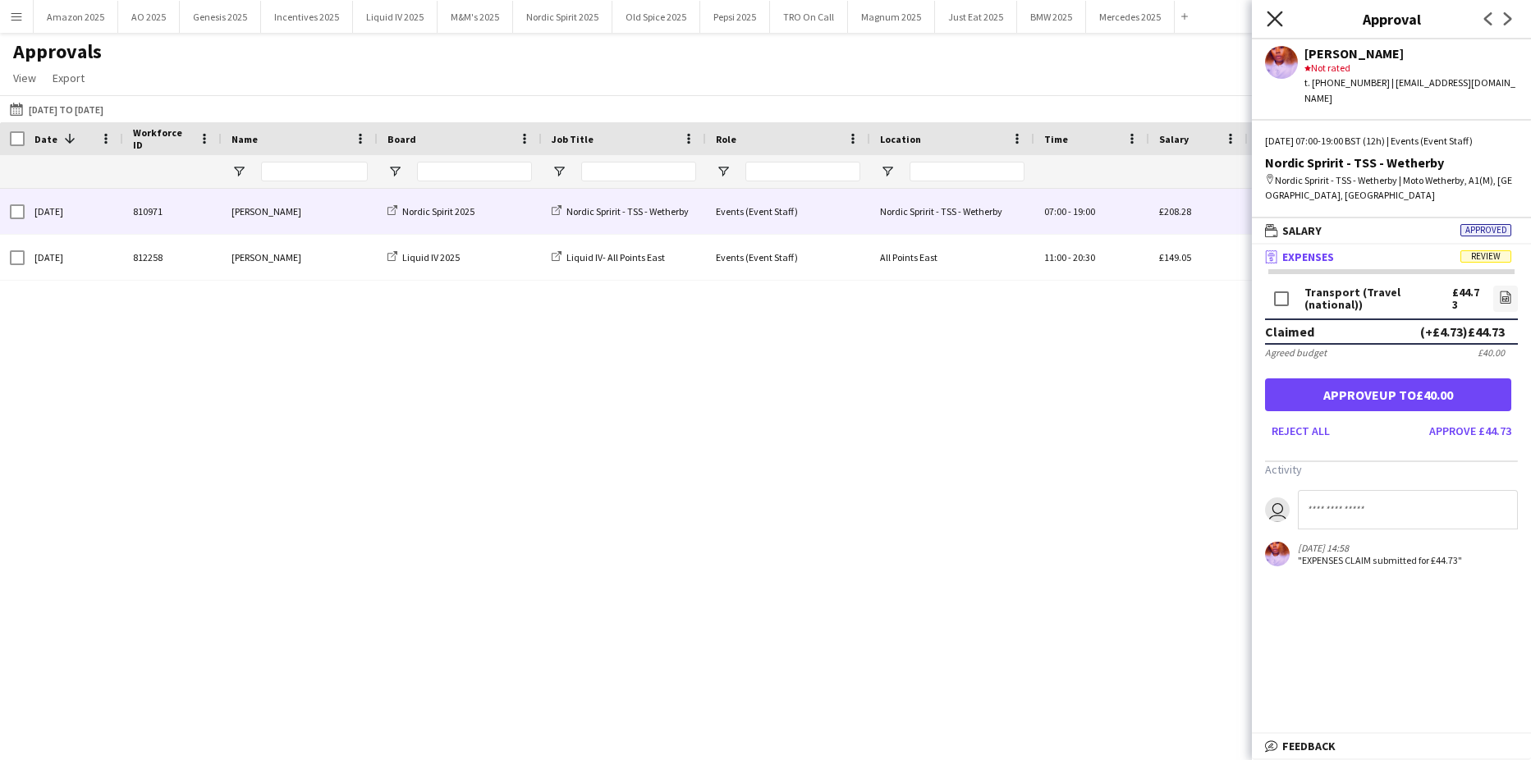
click at [1273, 20] on icon at bounding box center [1274, 19] width 16 height 16
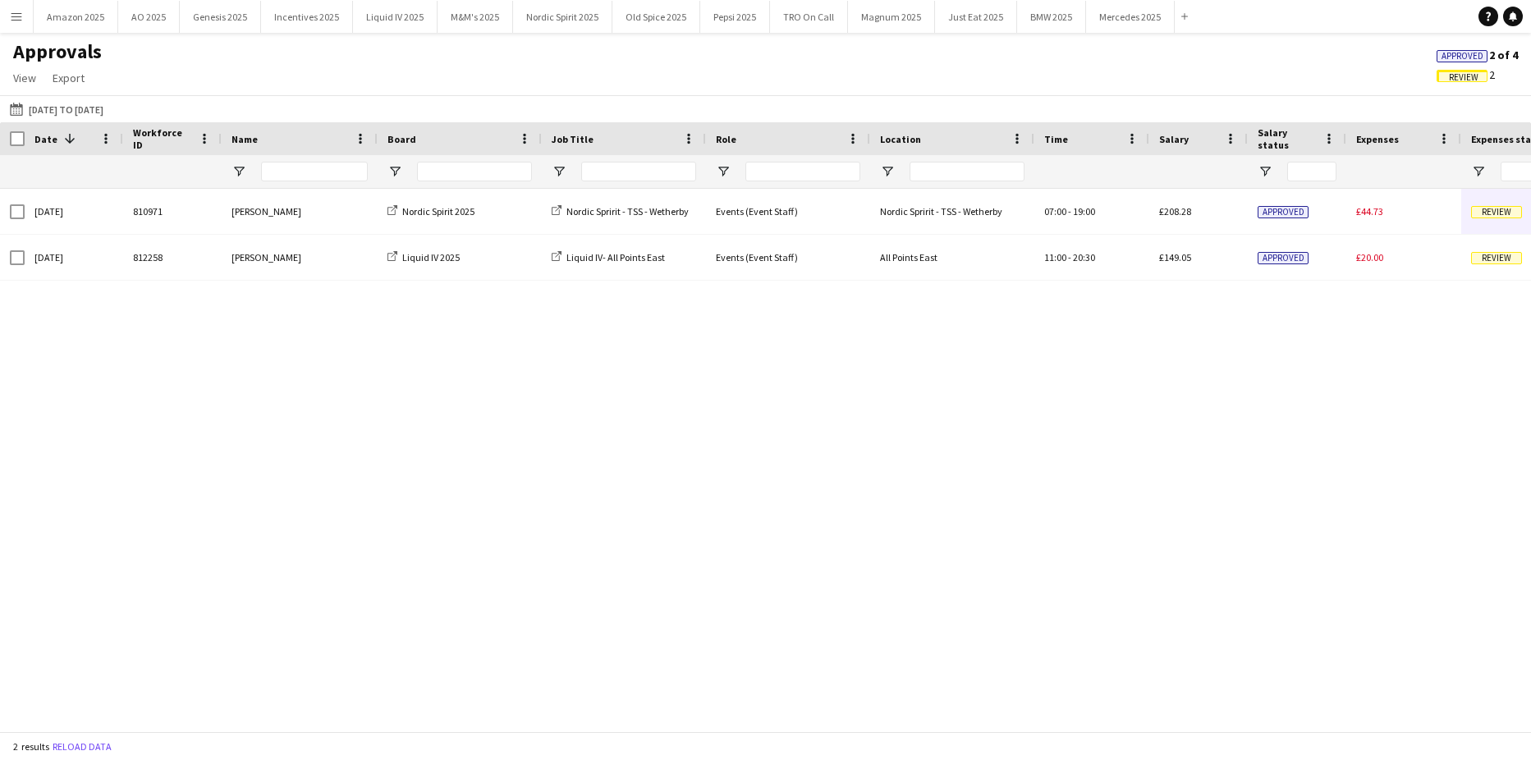
click at [1449, 58] on span "Approved" at bounding box center [1462, 56] width 42 height 11
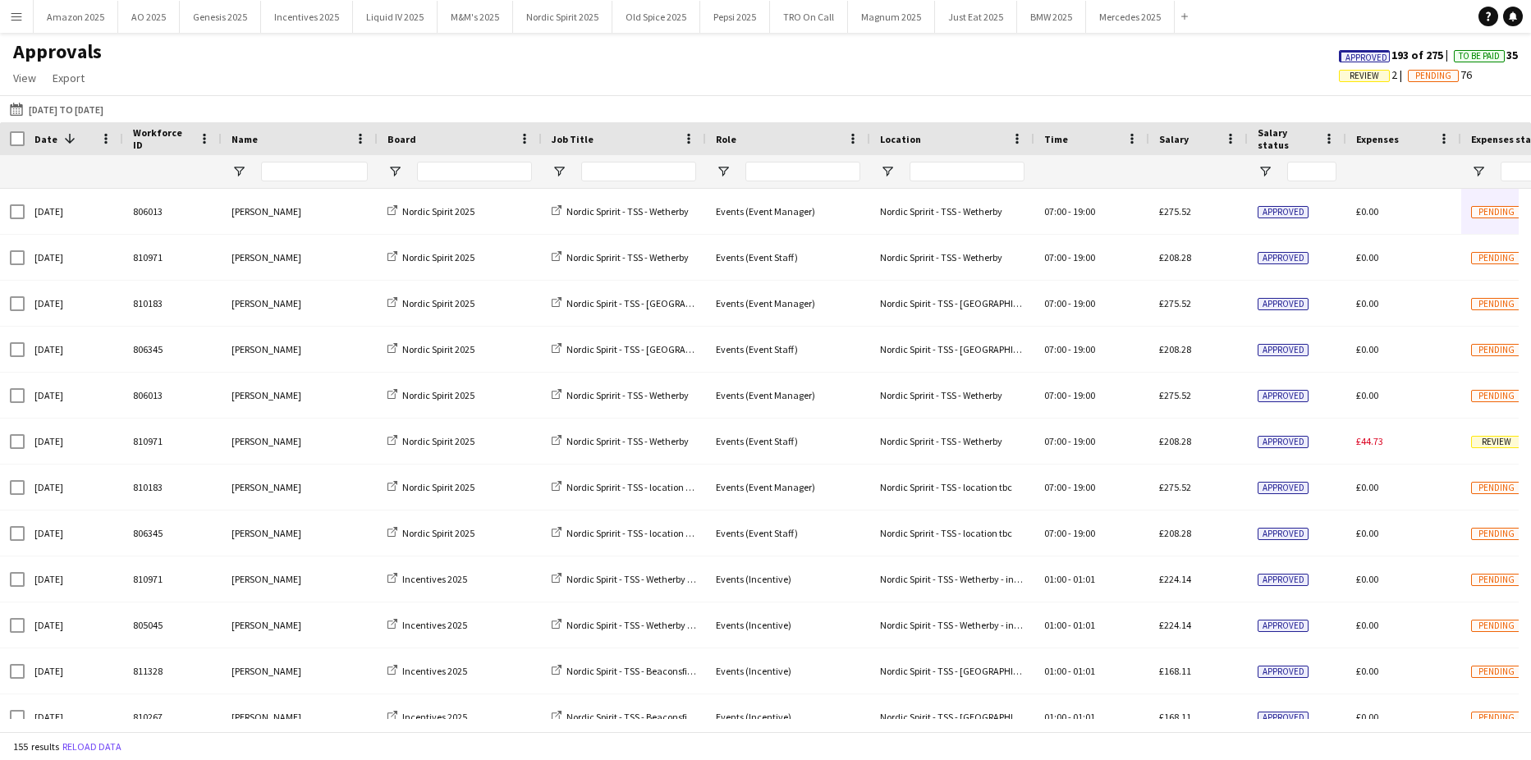
click at [1357, 57] on span "Approved" at bounding box center [1366, 58] width 42 height 11
click at [21, 19] on app-icon "Menu" at bounding box center [16, 16] width 13 height 13
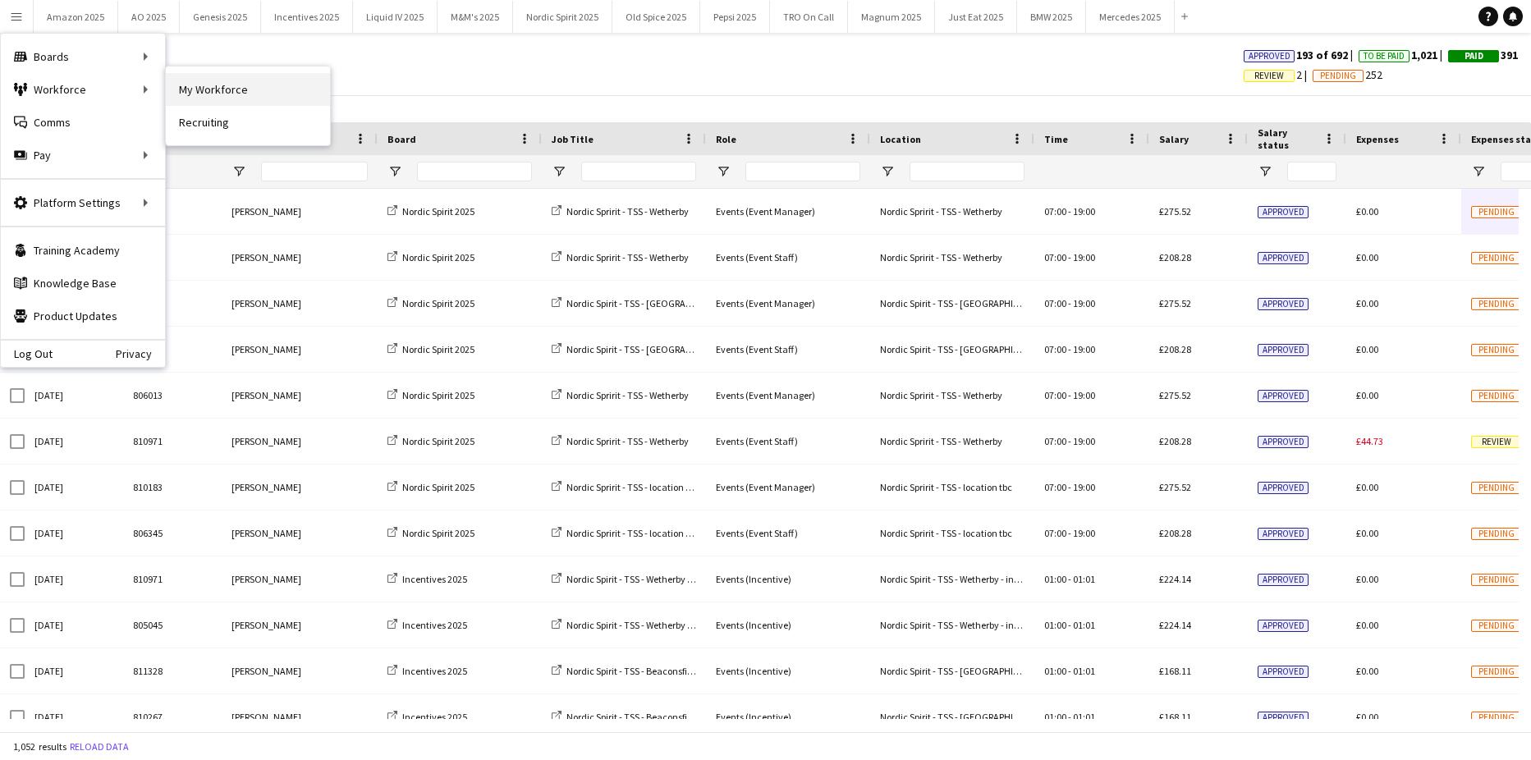
click at [202, 87] on link "My Workforce" at bounding box center [248, 89] width 164 height 33
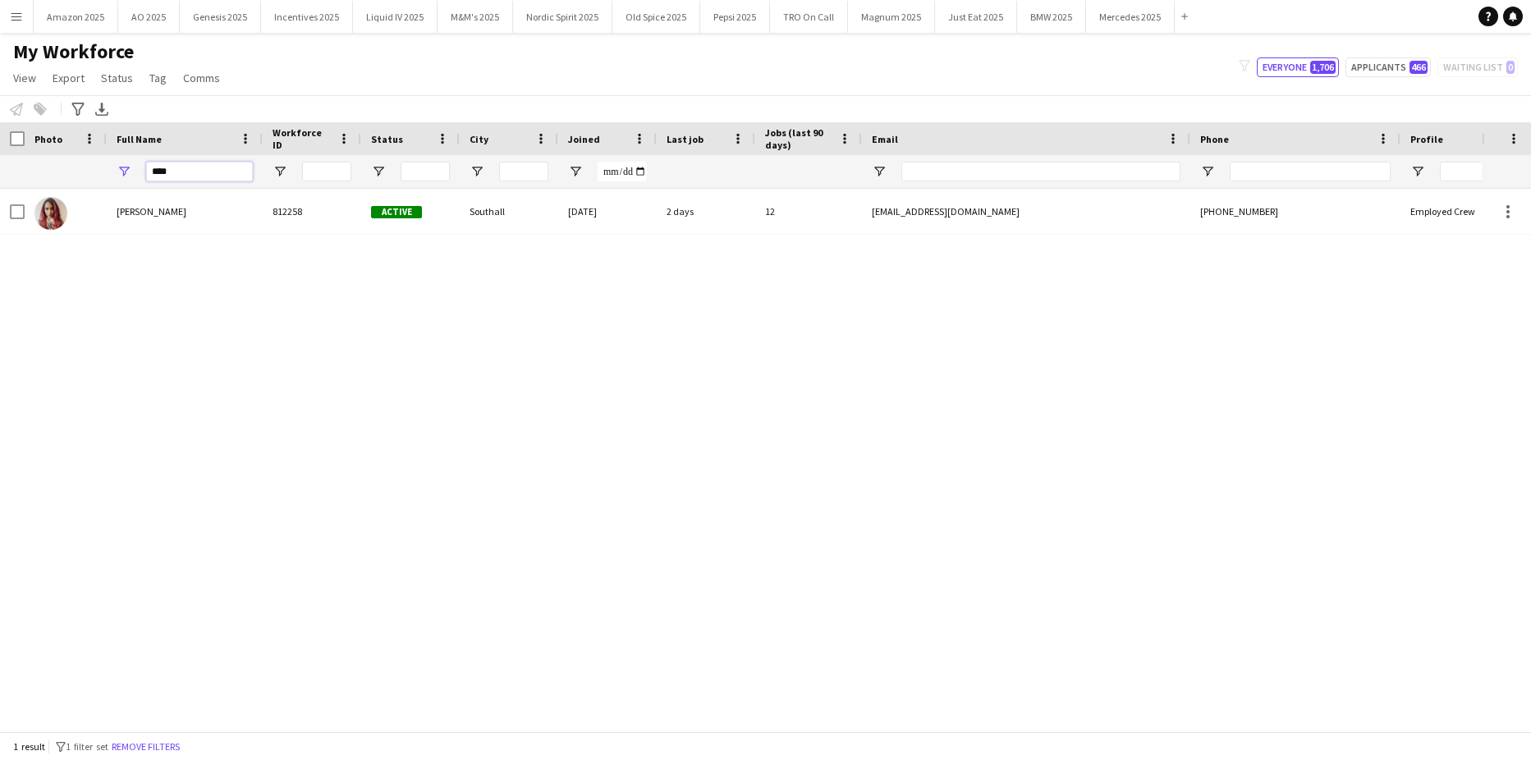
drag, startPoint x: 192, startPoint y: 170, endPoint x: -42, endPoint y: 260, distance: 250.7
click at [0, 260] on html "Menu Boards Boards Boards All jobs Status Workforce Workforce My Workforce Recr…" at bounding box center [765, 380] width 1531 height 760
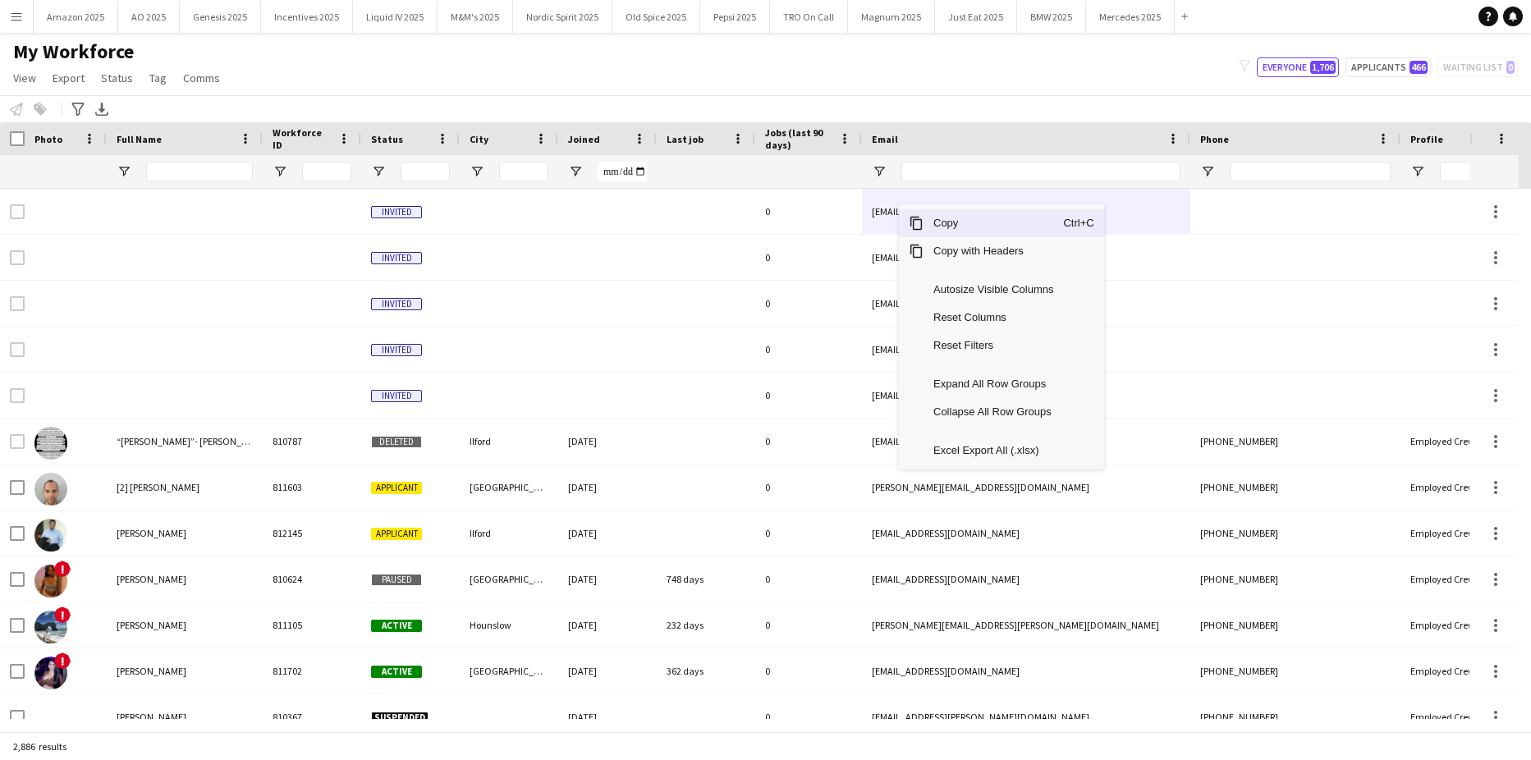
click at [949, 222] on span "Copy" at bounding box center [993, 223] width 140 height 28
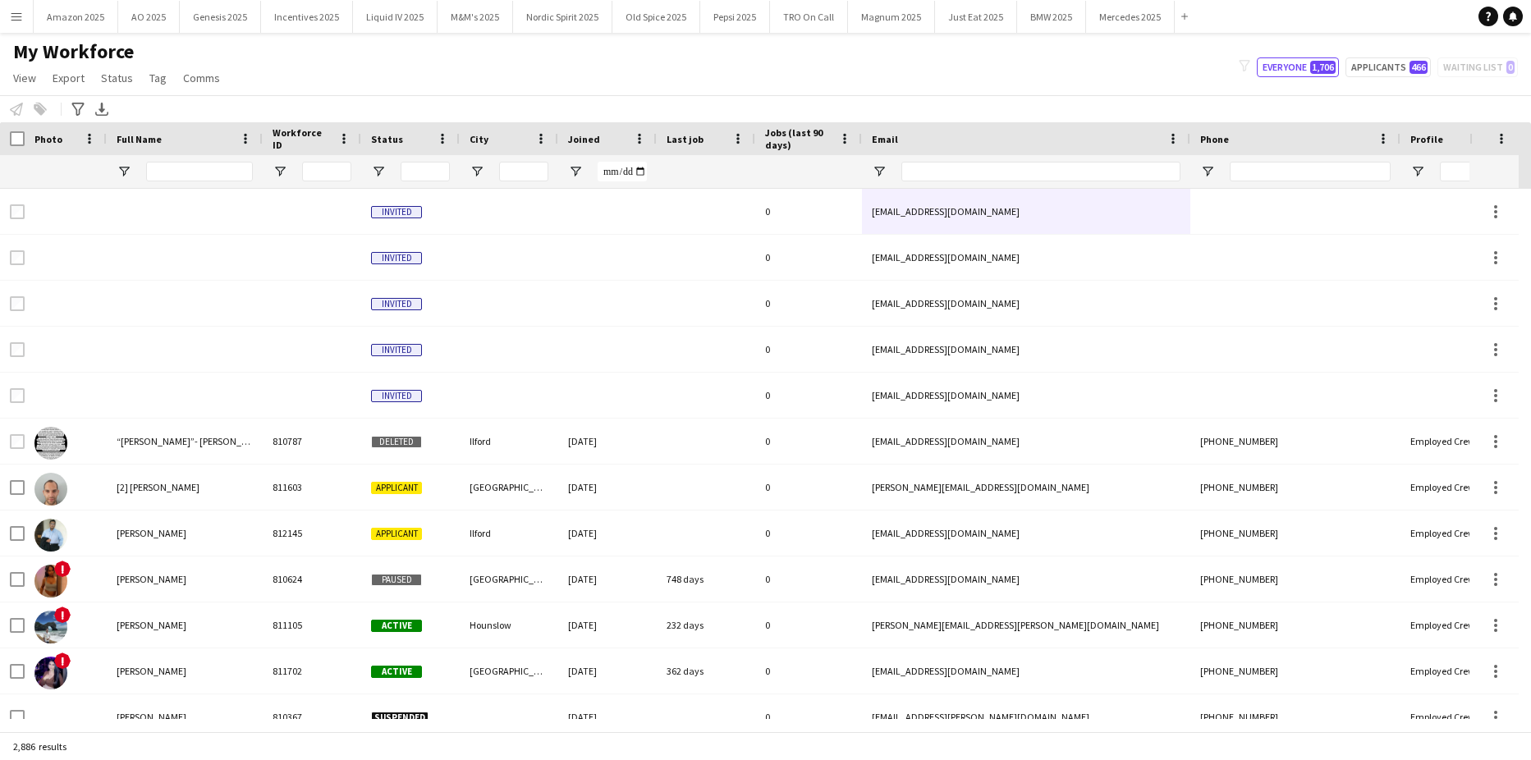
click at [26, 20] on button "Menu" at bounding box center [16, 16] width 33 height 33
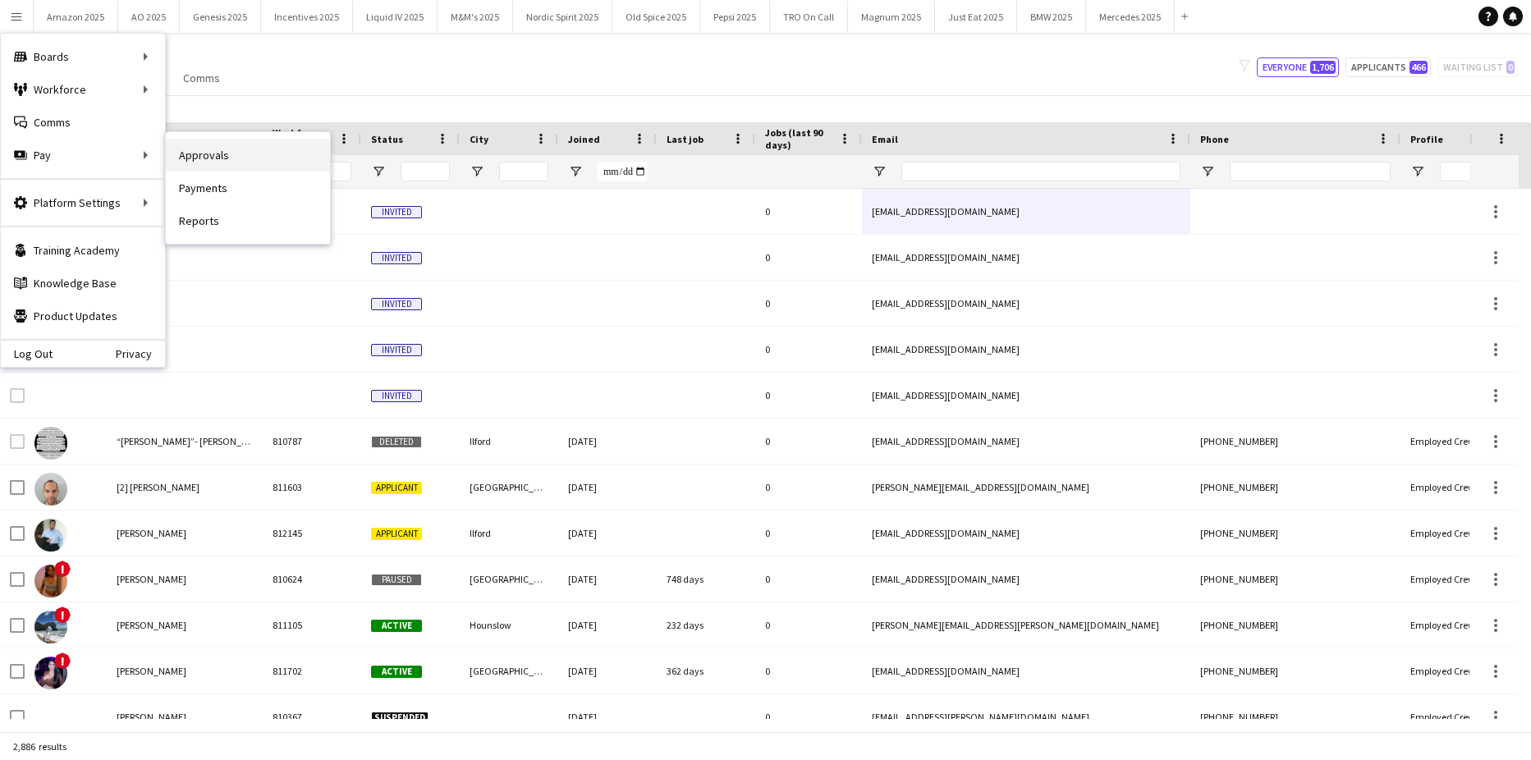
click at [182, 153] on link "Approvals" at bounding box center [248, 155] width 164 height 33
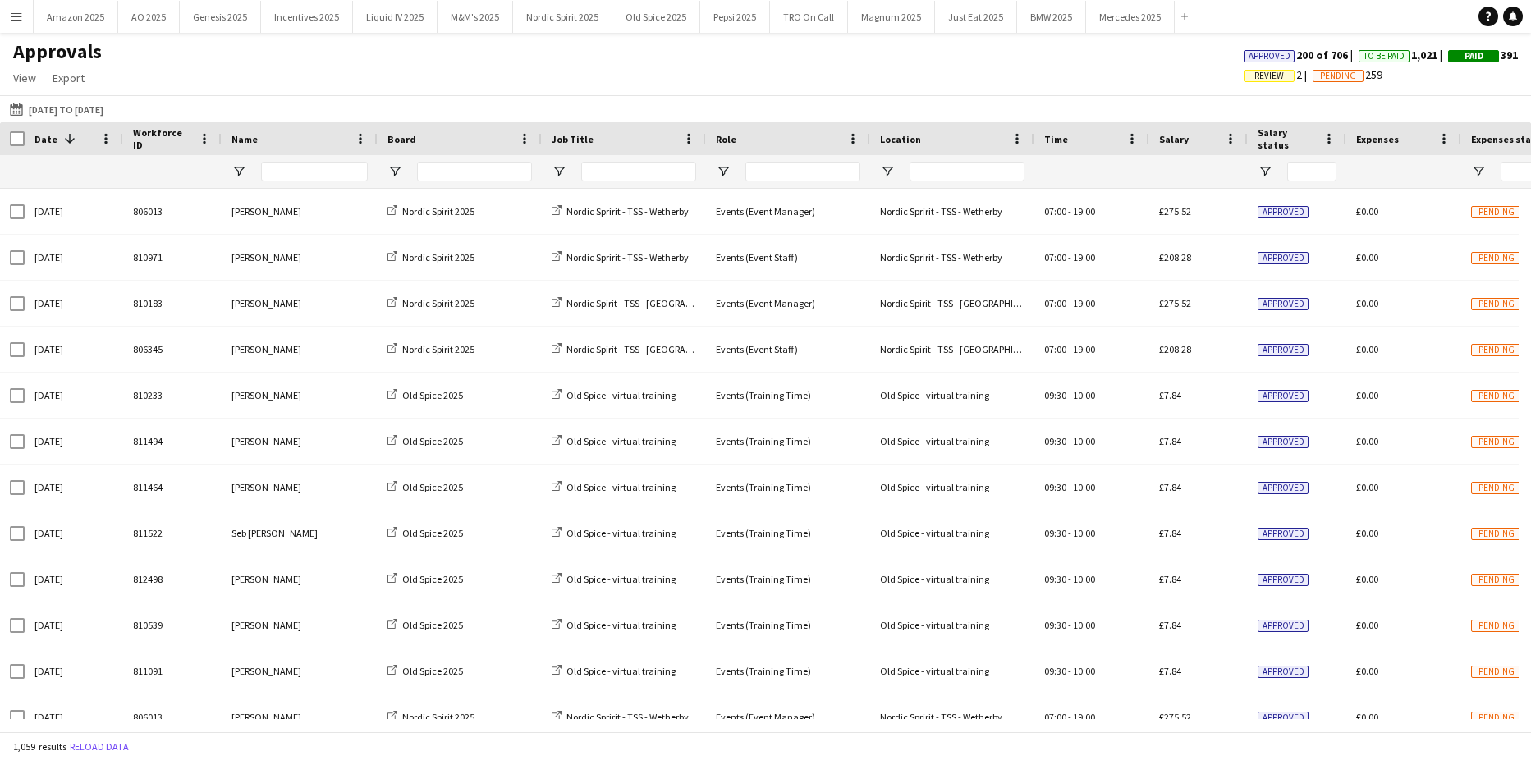
click at [1257, 80] on span "Review" at bounding box center [1269, 76] width 30 height 11
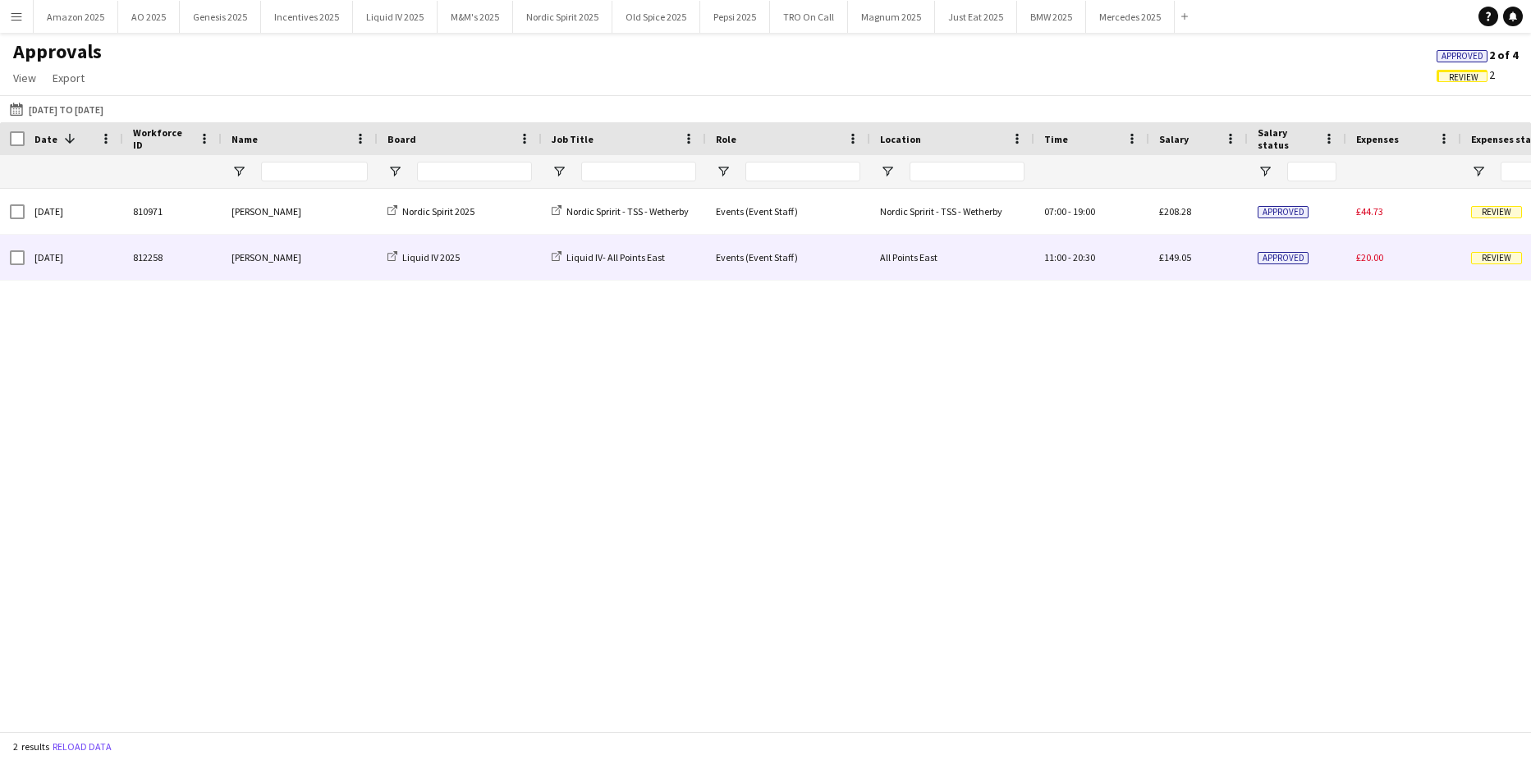
click at [1487, 254] on span "Review" at bounding box center [1496, 258] width 51 height 12
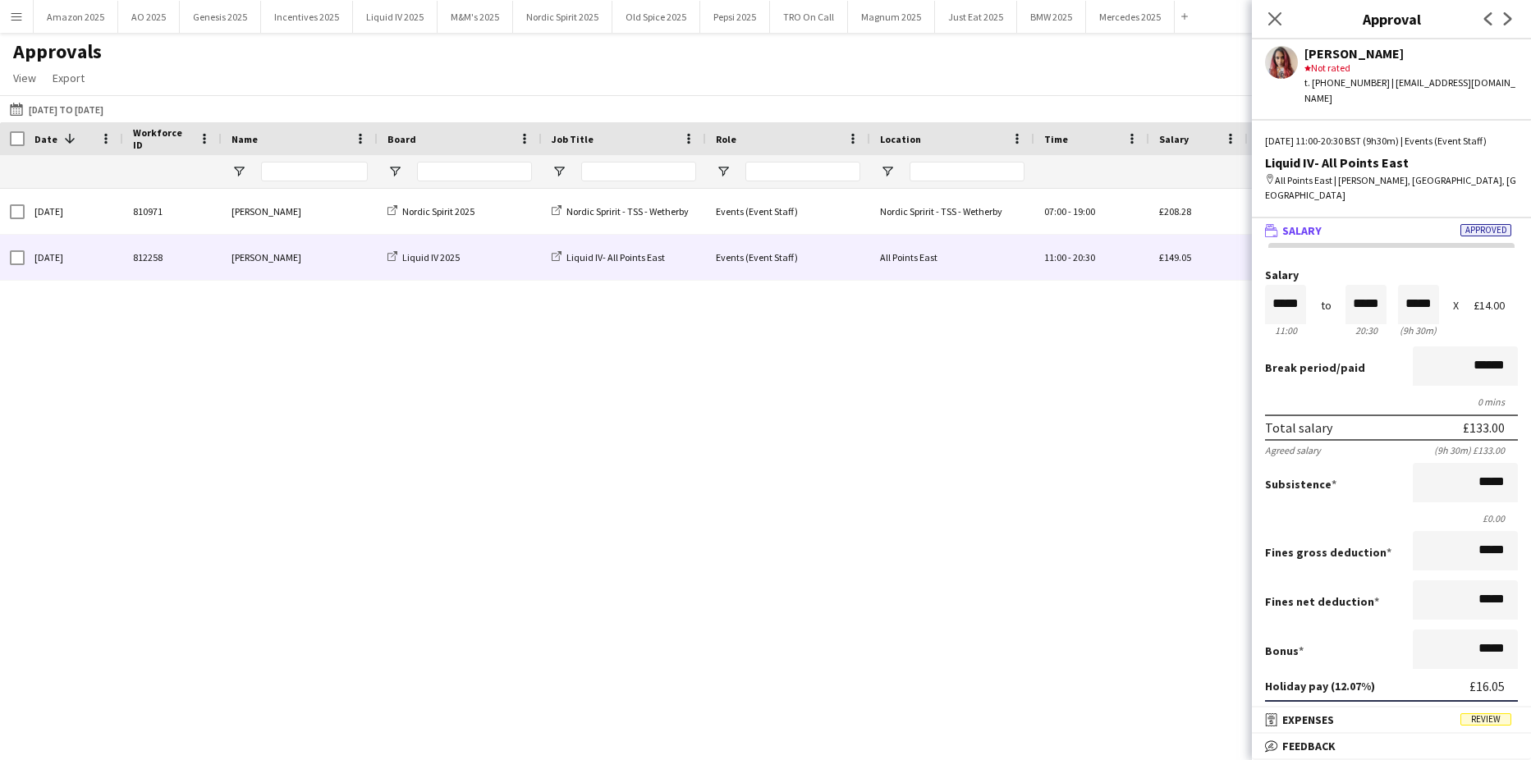
scroll to position [1, 0]
click at [1480, 716] on span "Review" at bounding box center [1485, 719] width 51 height 12
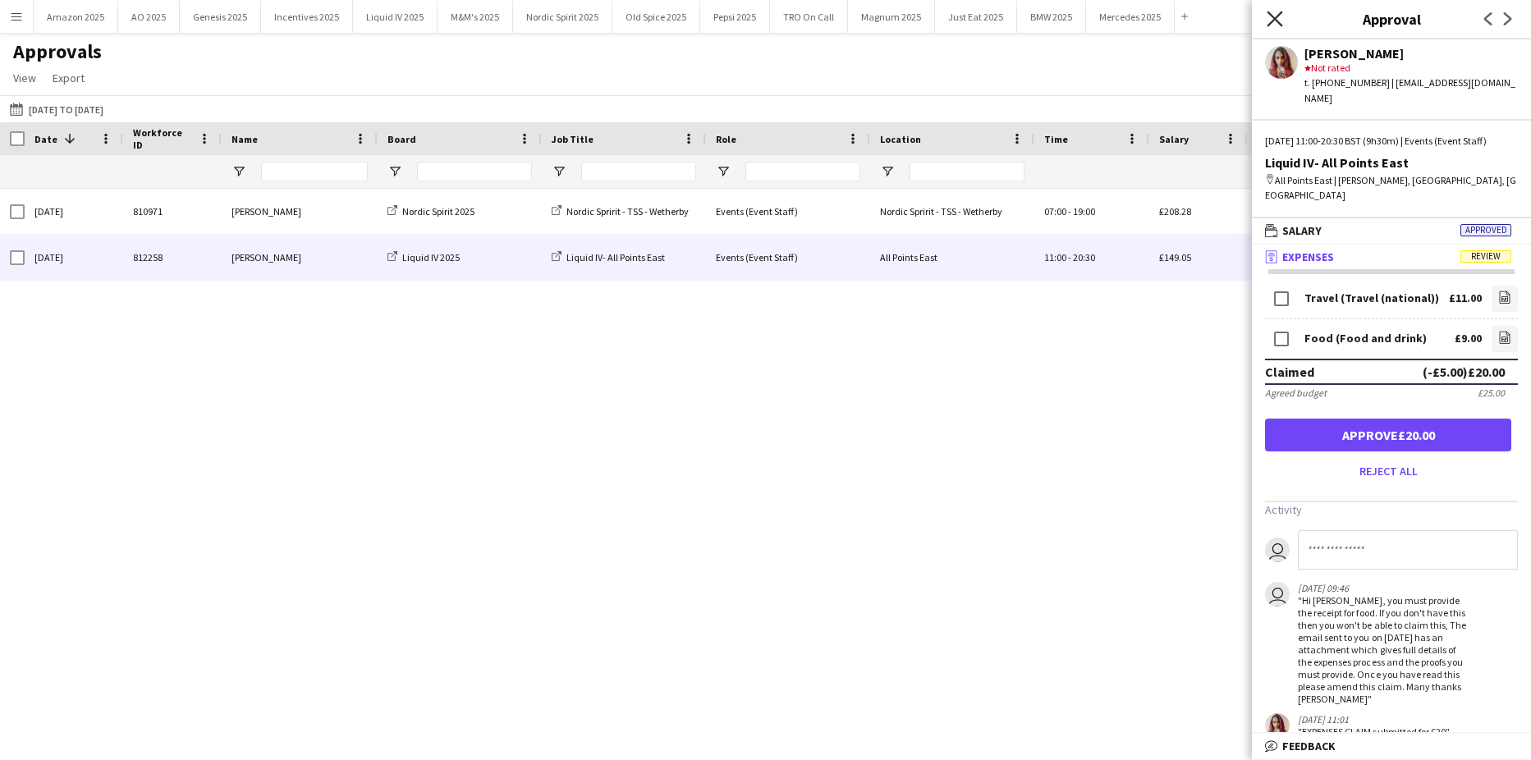
click at [1274, 19] on icon at bounding box center [1274, 19] width 16 height 16
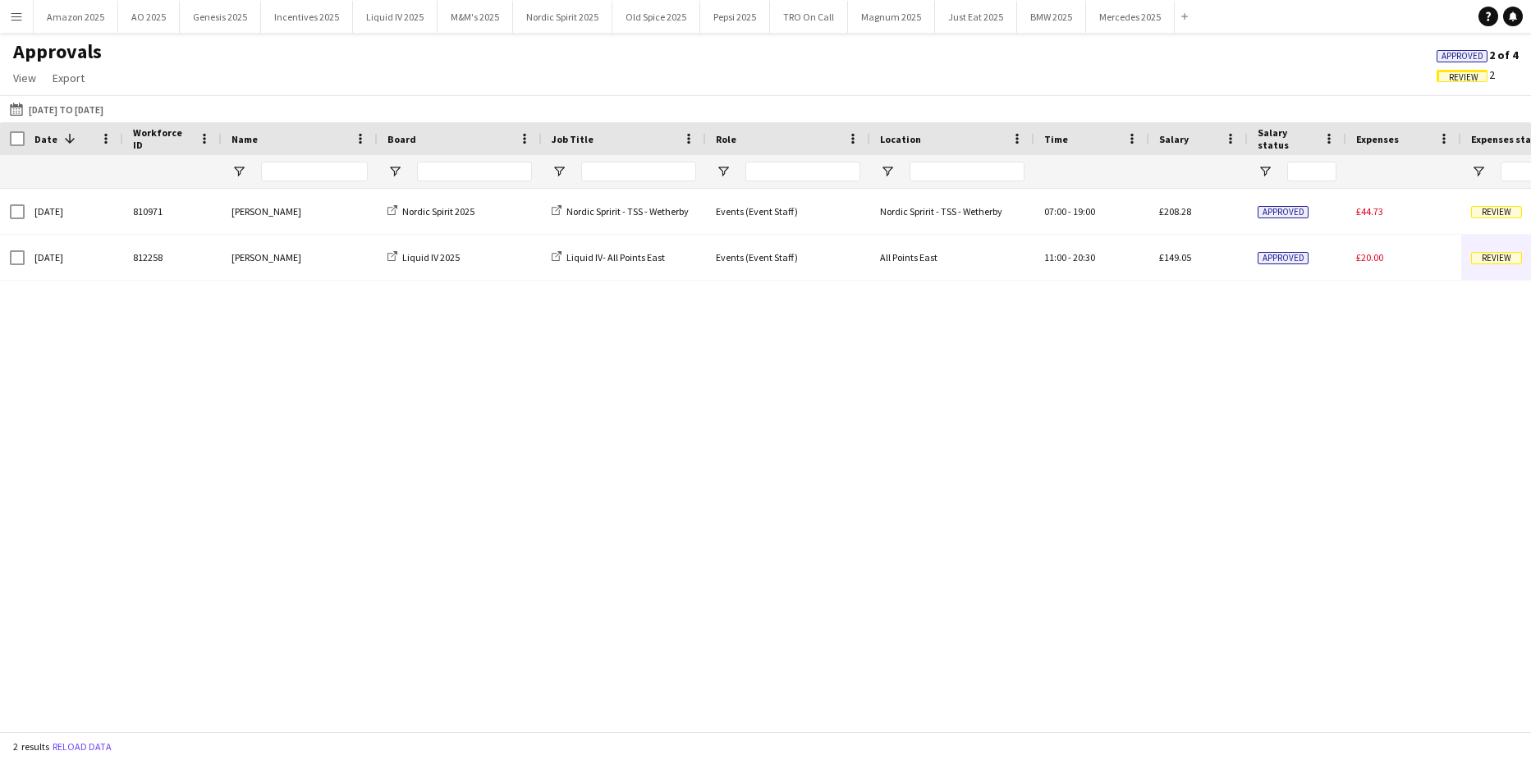
click at [1445, 57] on span "Approved" at bounding box center [1462, 56] width 42 height 11
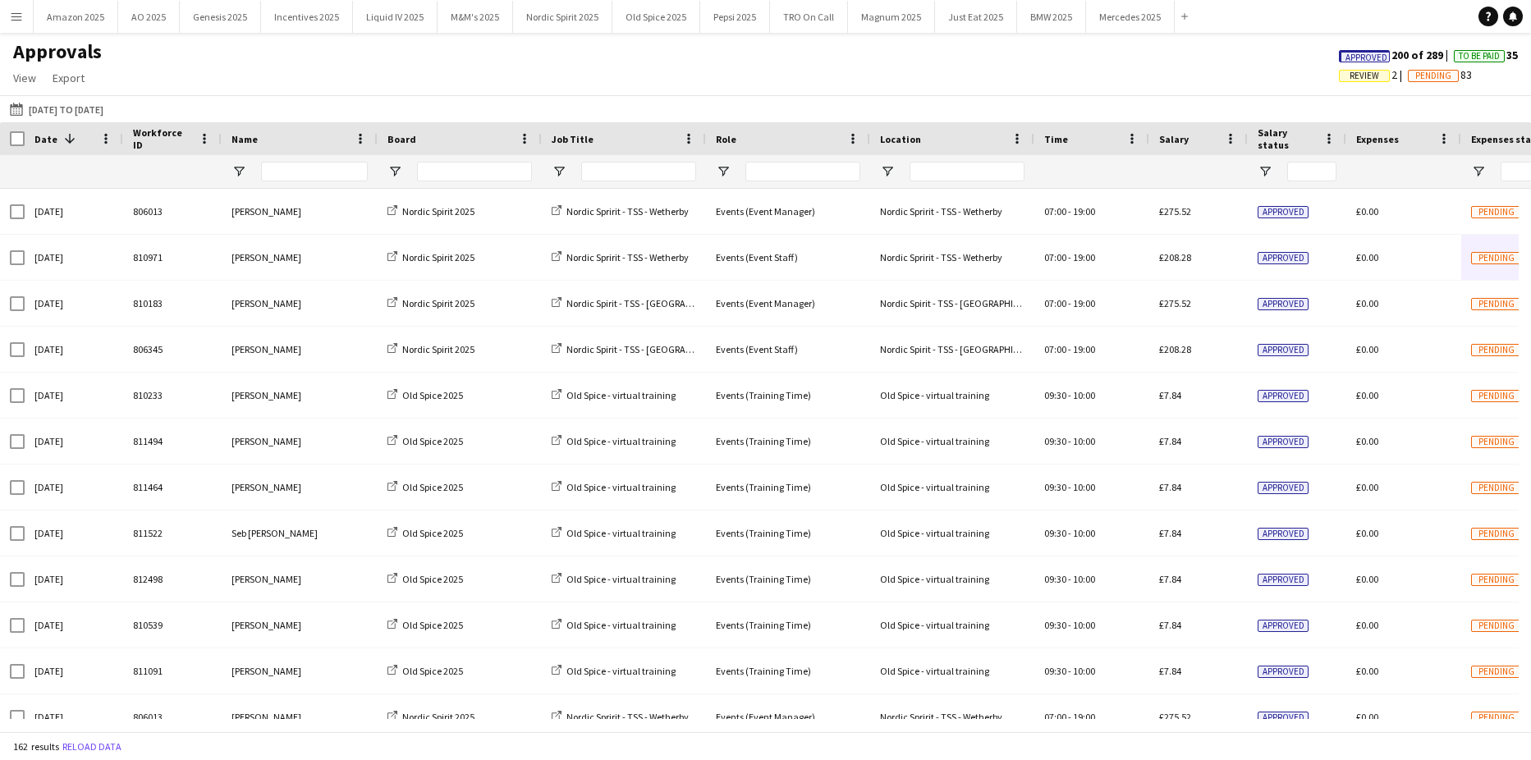
click at [1373, 64] on div "Approved 200 of 289 To Be Paid 35 Review 2 Pending 83" at bounding box center [1427, 67] width 205 height 39
click at [1370, 58] on span "Approved" at bounding box center [1366, 58] width 42 height 11
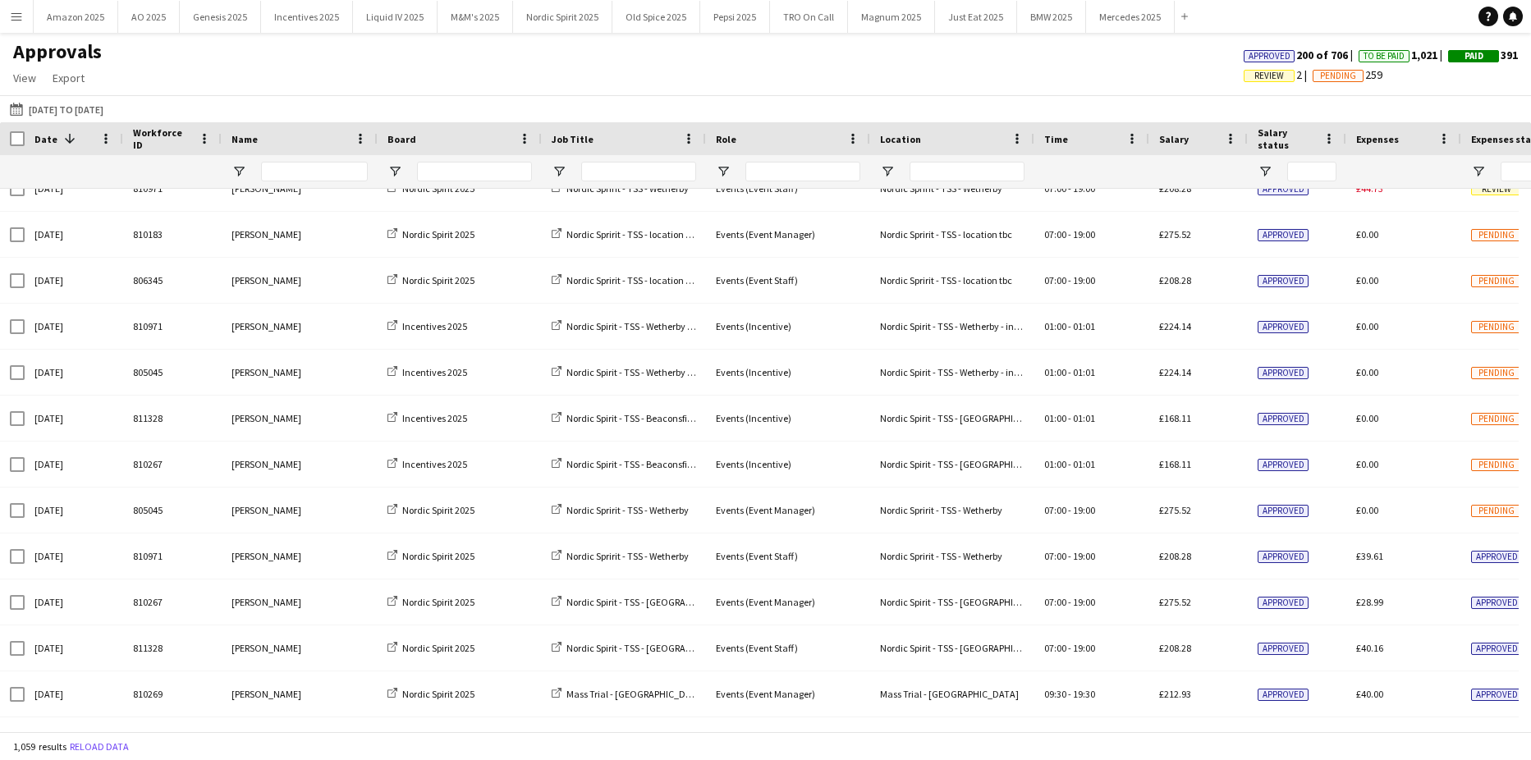
scroll to position [574, 0]
drag, startPoint x: 22, startPoint y: 9, endPoint x: 71, endPoint y: 90, distance: 94.6
click at [22, 9] on button "Menu" at bounding box center [16, 16] width 33 height 33
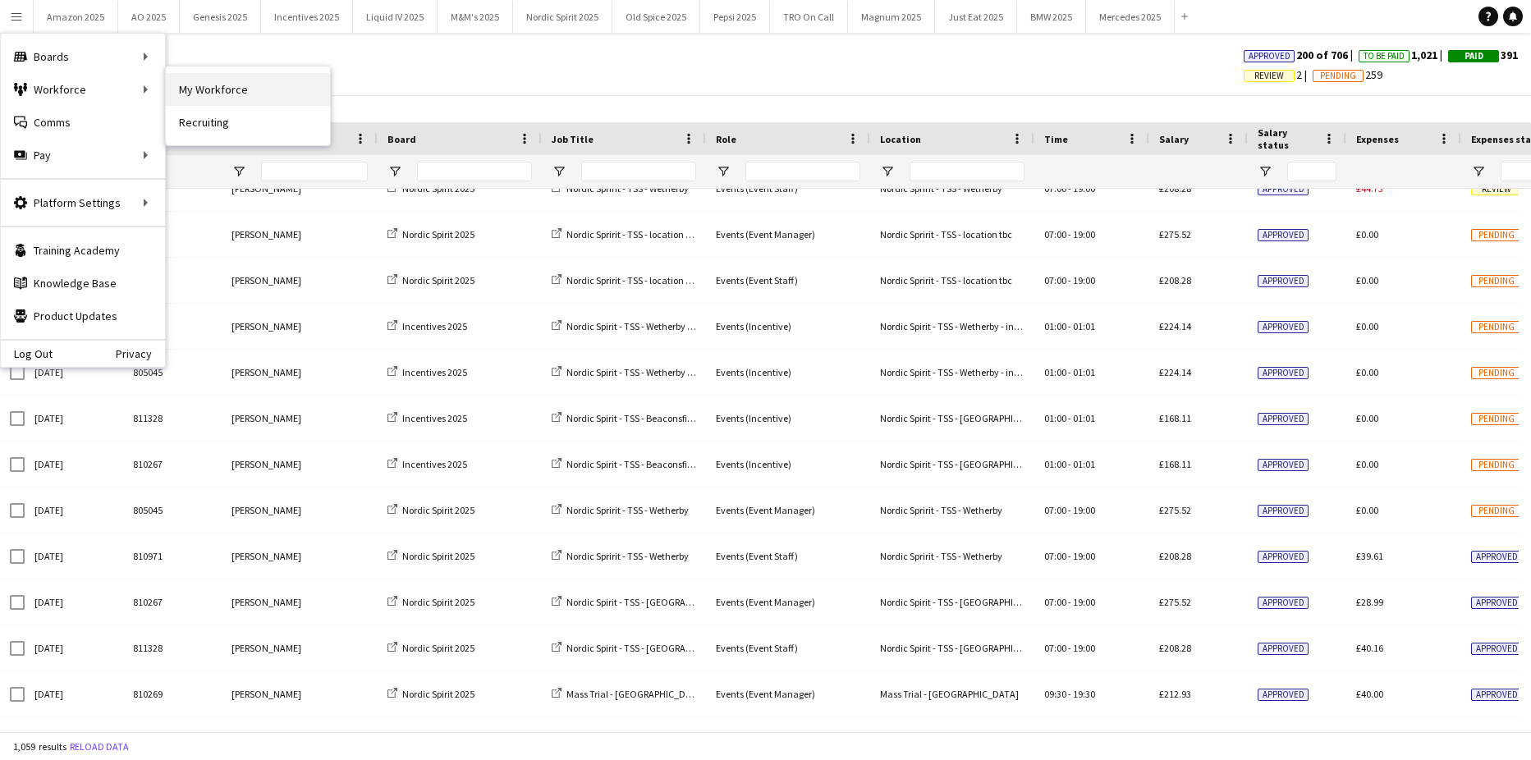
click at [192, 84] on link "My Workforce" at bounding box center [248, 89] width 164 height 33
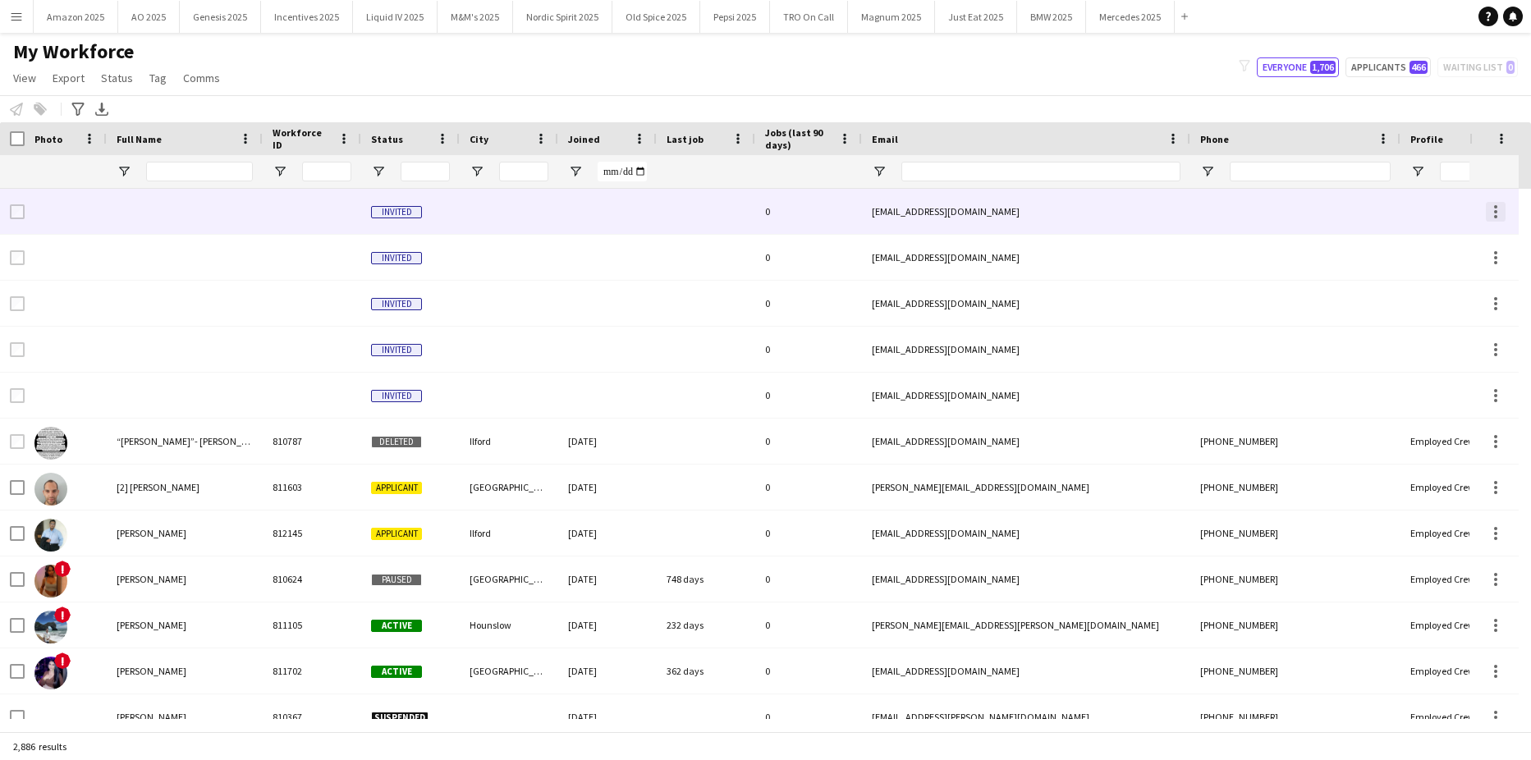
click at [1498, 211] on div at bounding box center [1495, 212] width 20 height 20
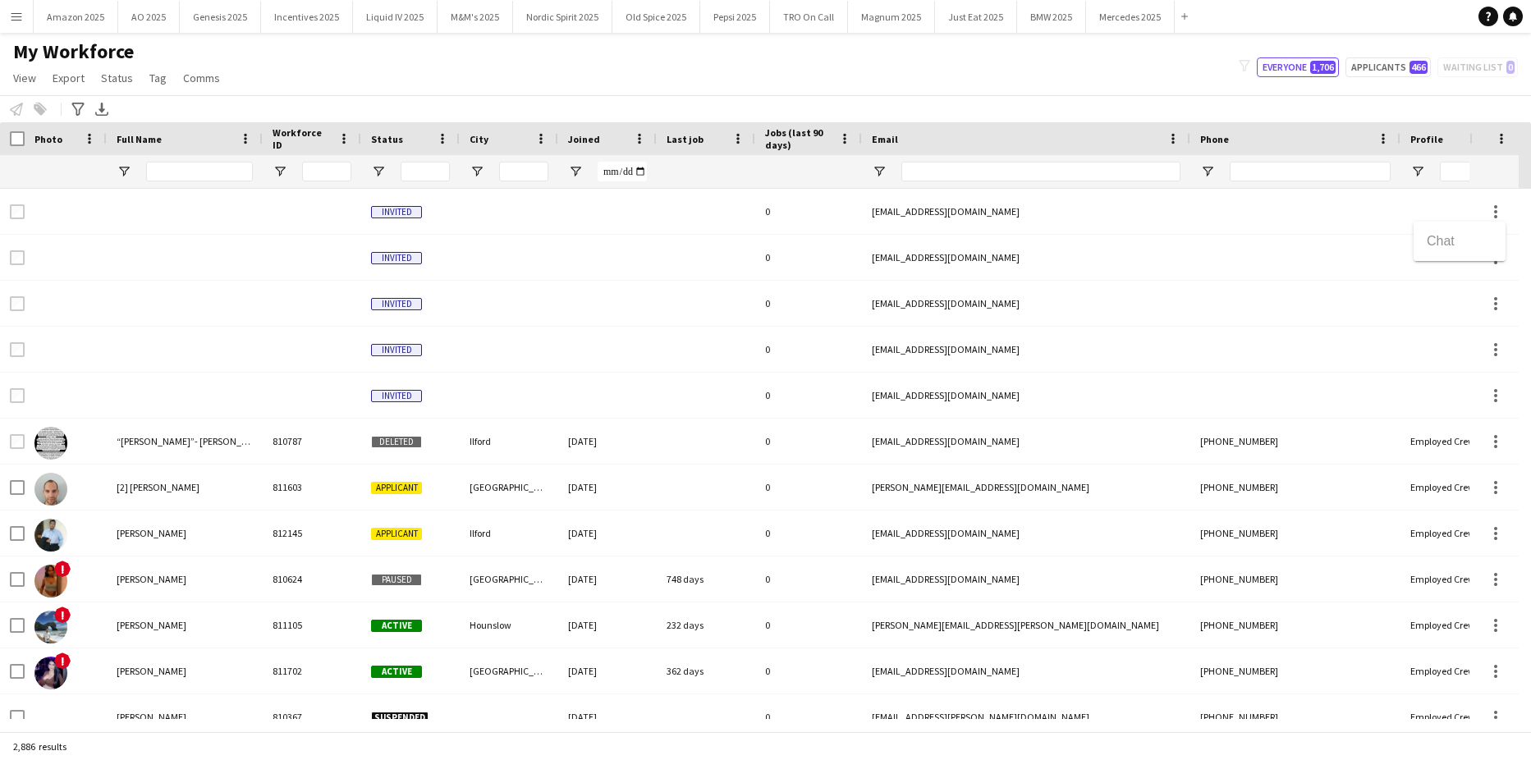
click at [1244, 219] on div at bounding box center [765, 380] width 1531 height 760
drag, startPoint x: 16, startPoint y: 10, endPoint x: 23, endPoint y: 28, distance: 19.5
click at [16, 10] on app-icon "Menu" at bounding box center [16, 16] width 13 height 13
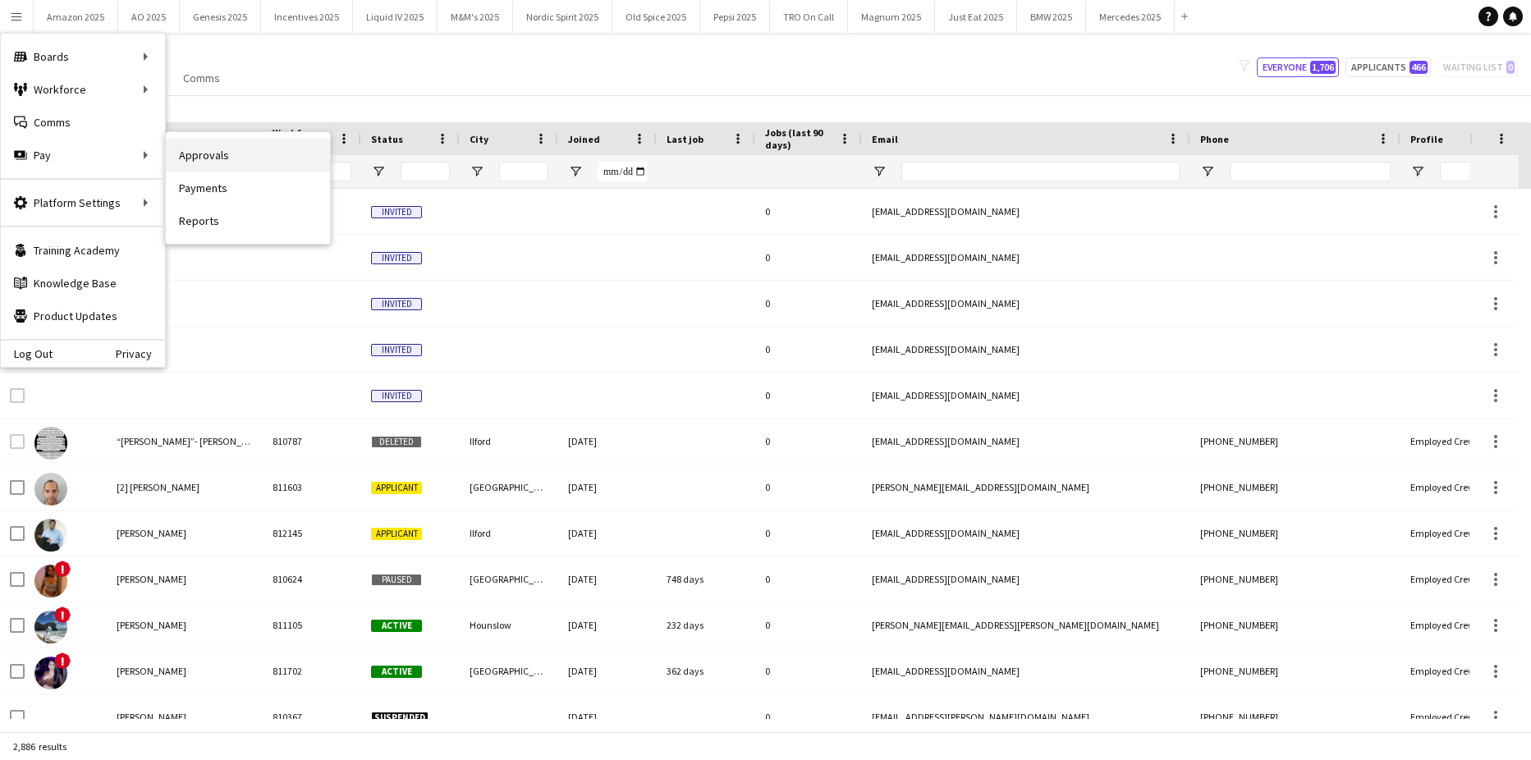
click at [180, 155] on link "Approvals" at bounding box center [248, 155] width 164 height 33
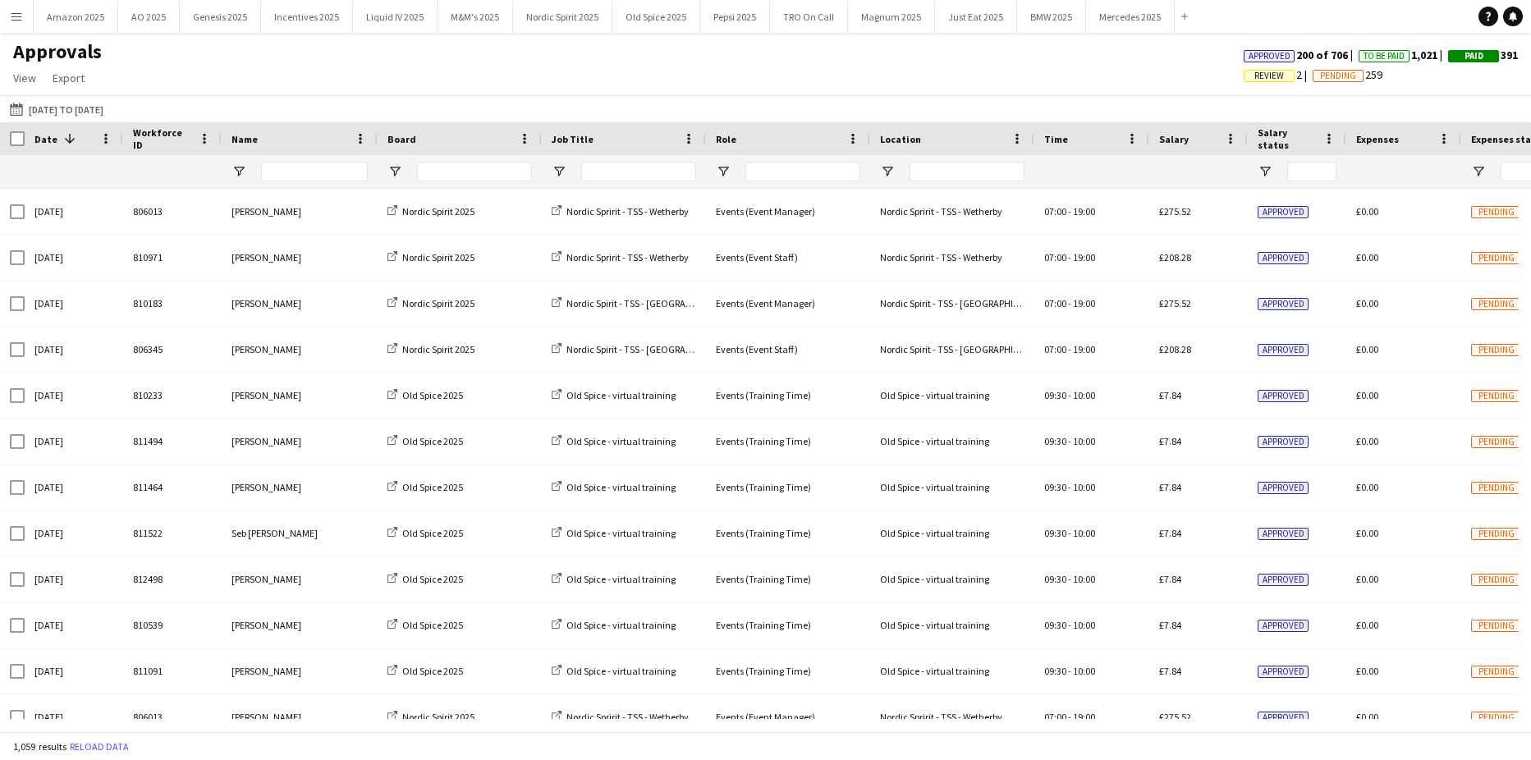
click at [1262, 71] on span "Review" at bounding box center [1269, 76] width 30 height 11
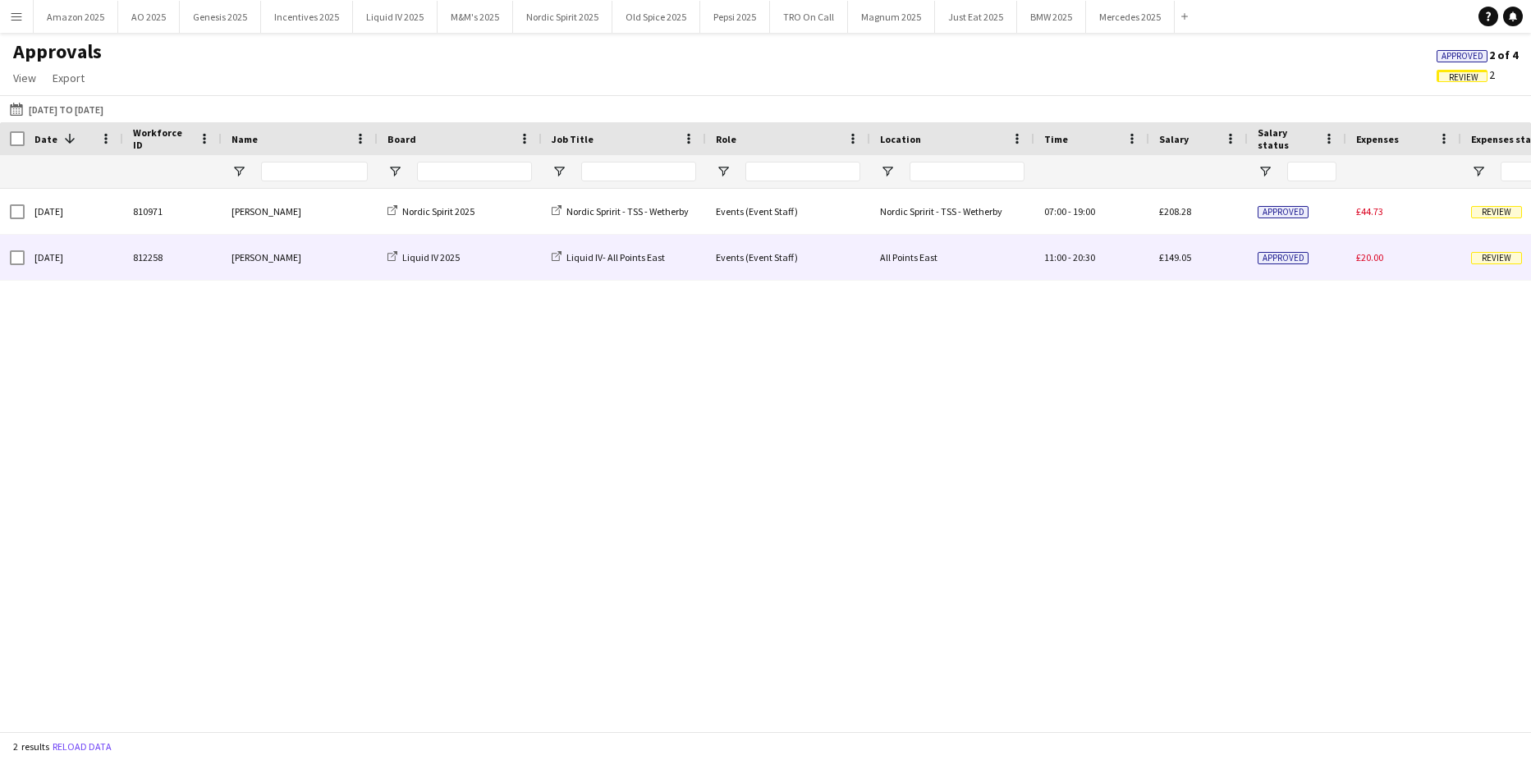
click at [1495, 258] on span "Review" at bounding box center [1496, 258] width 51 height 12
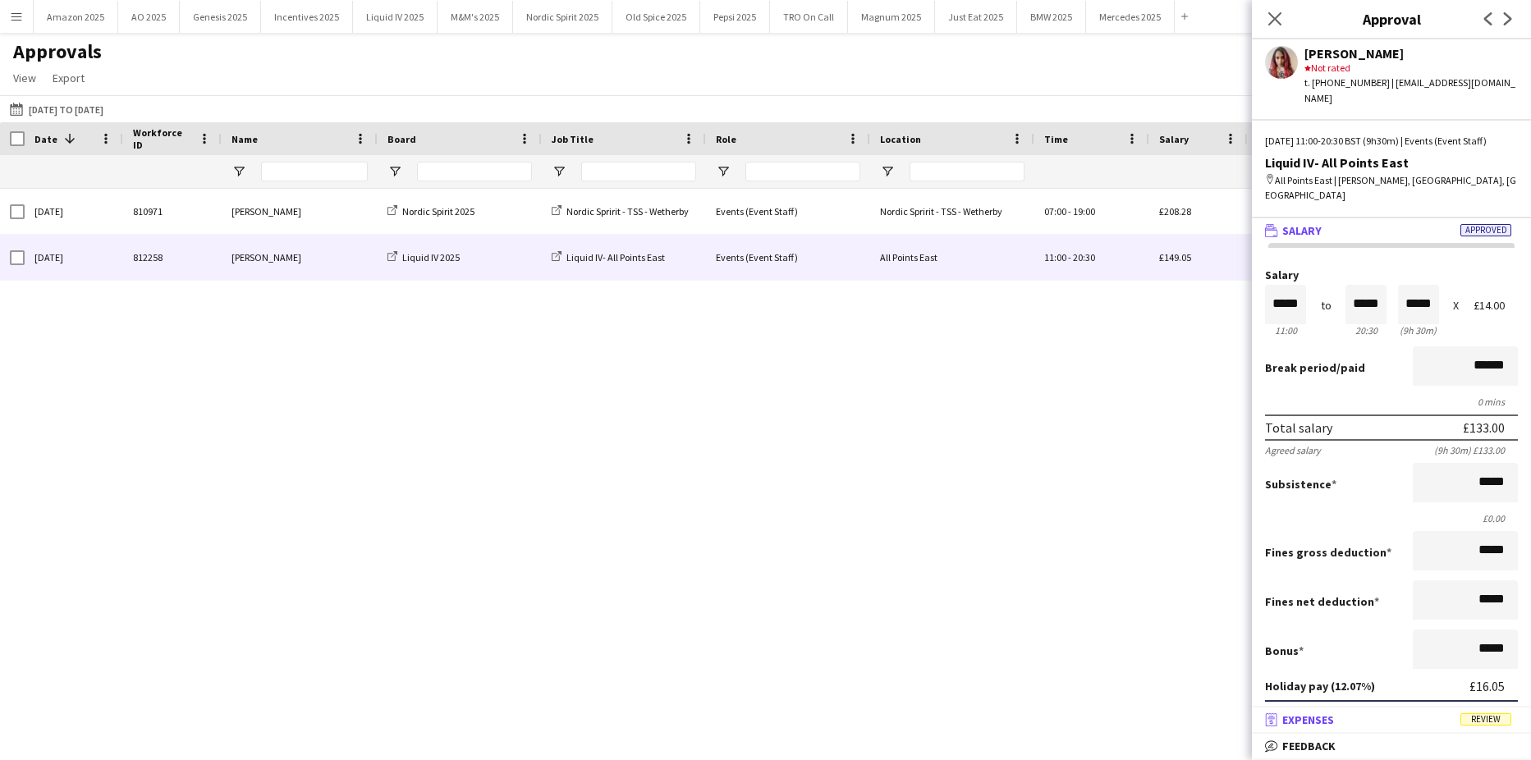
click at [1503, 710] on mat-expansion-panel-header "receipt Expenses Review" at bounding box center [1390, 719] width 279 height 25
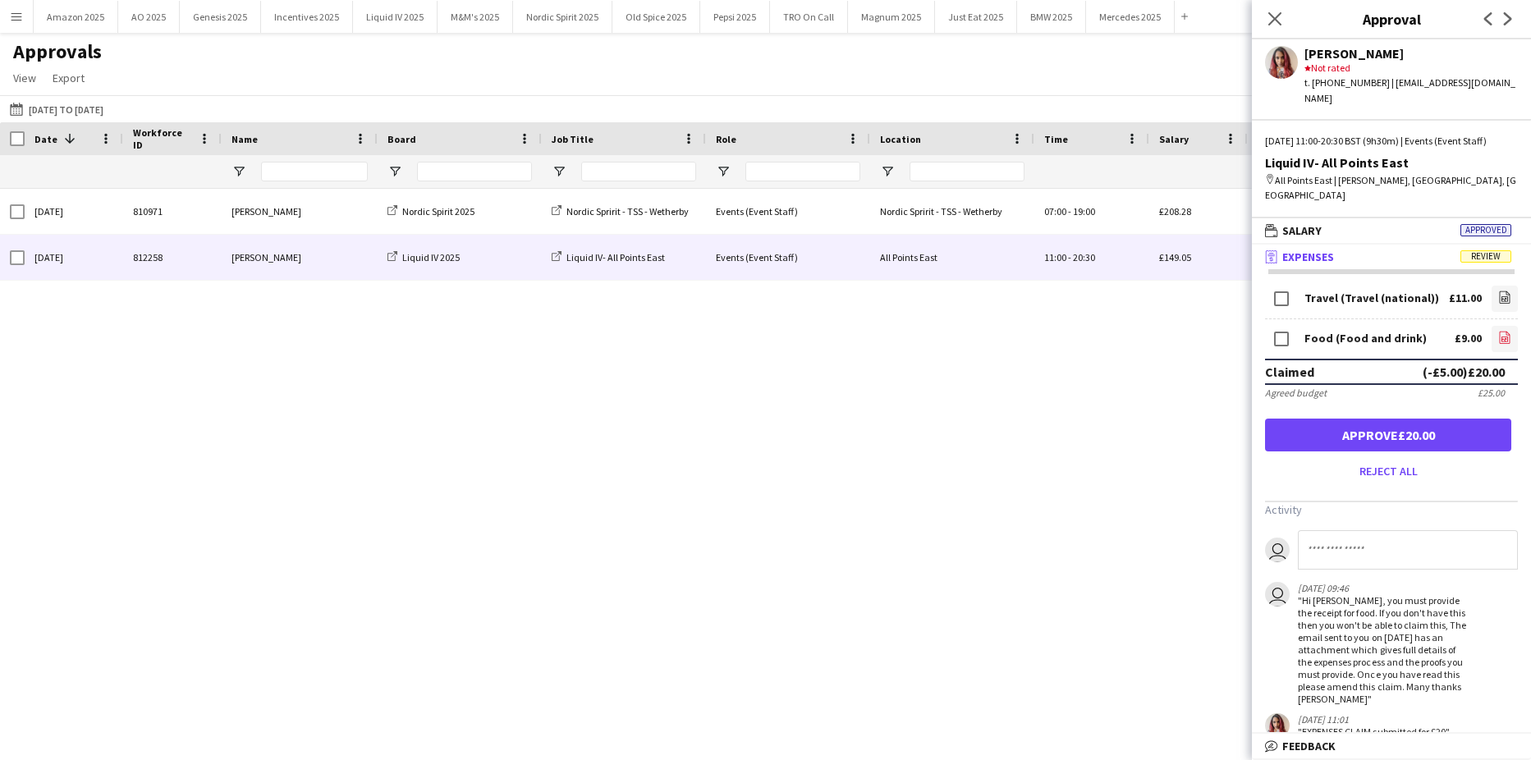
click at [1498, 342] on icon "file-image" at bounding box center [1504, 337] width 13 height 13
drag, startPoint x: 1274, startPoint y: 25, endPoint x: 1149, endPoint y: 75, distance: 134.4
click at [1274, 25] on icon "Close pop-in" at bounding box center [1274, 18] width 13 height 13
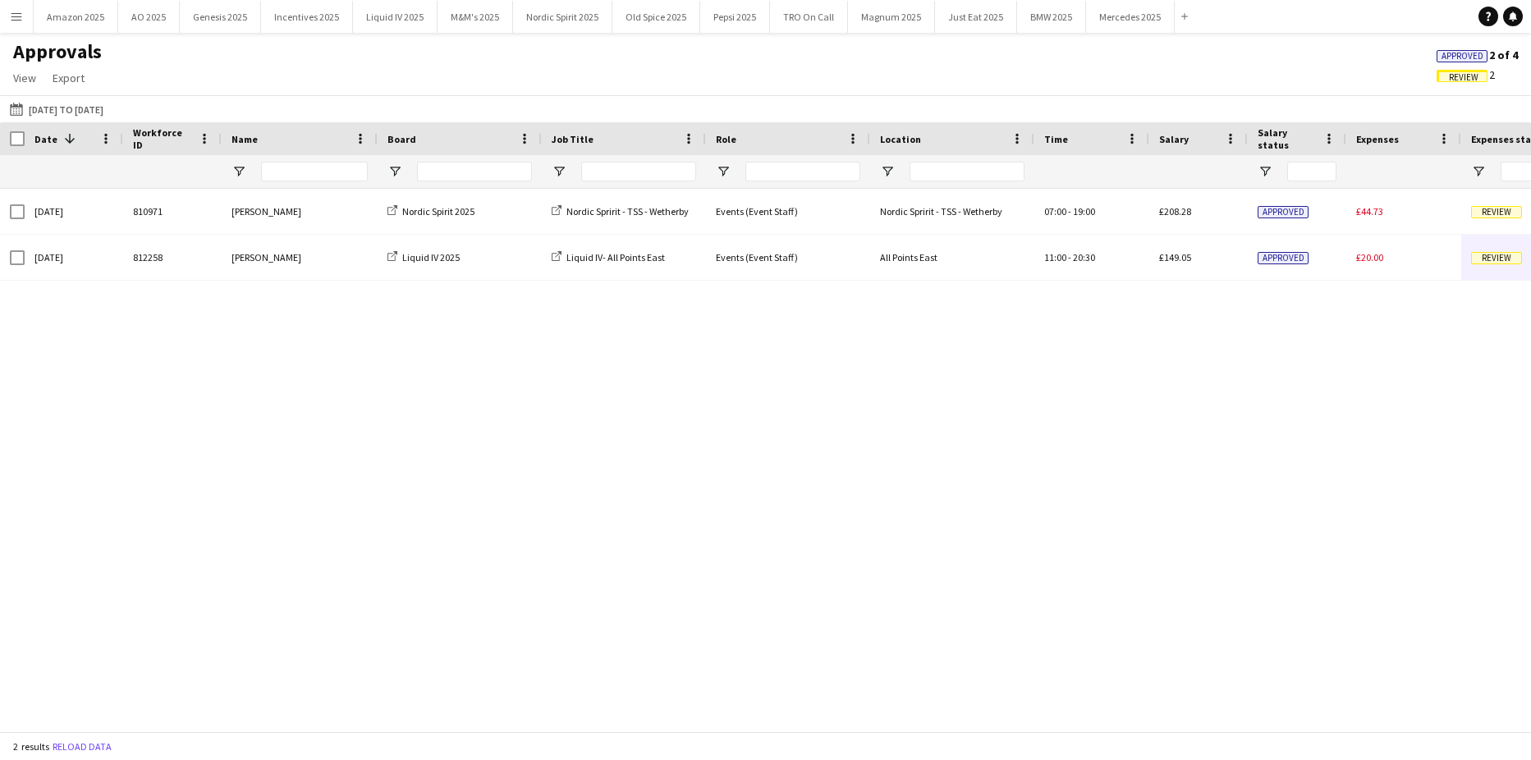
click at [1454, 55] on span "Approved" at bounding box center [1462, 56] width 42 height 11
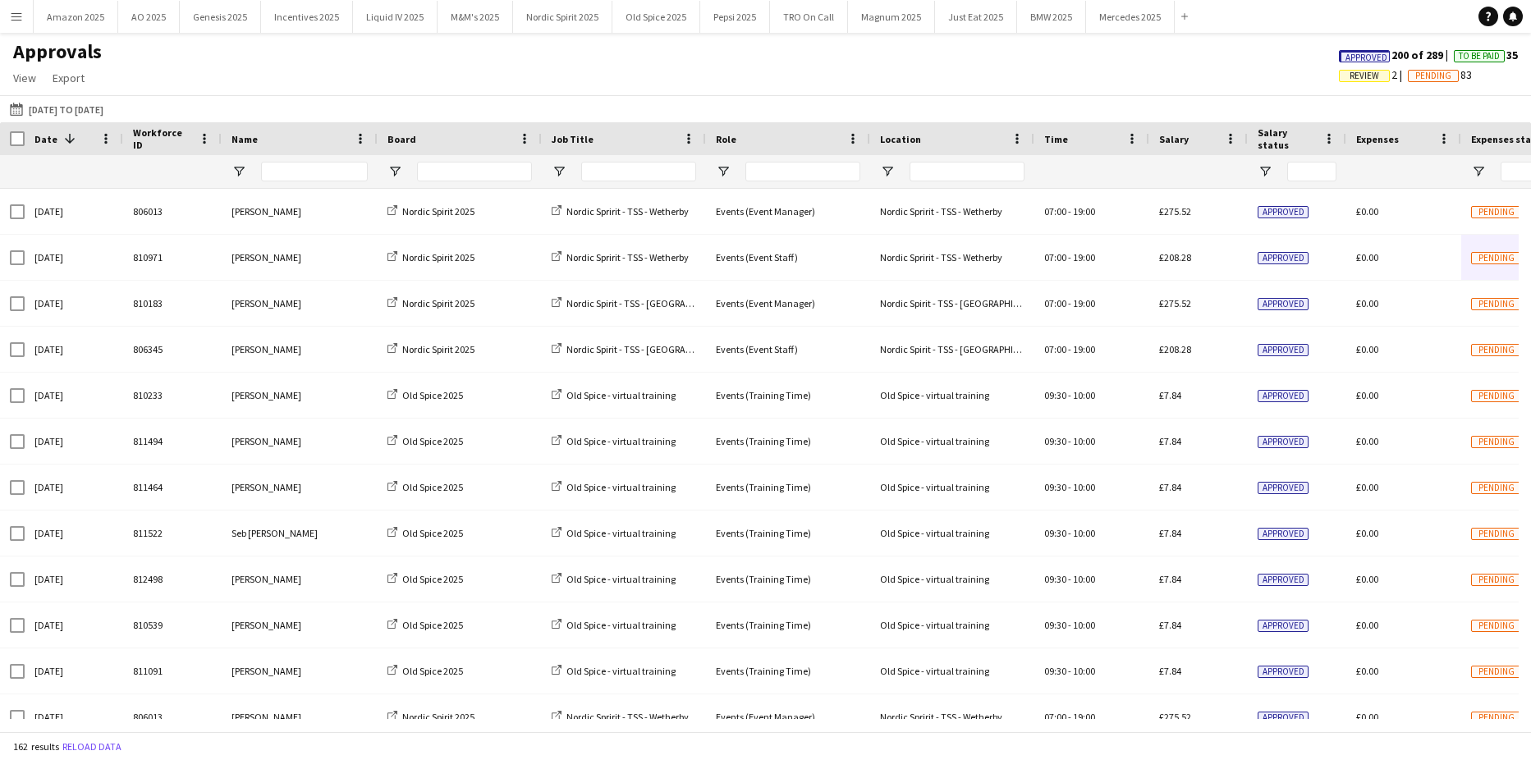
click at [1366, 59] on span "Approved" at bounding box center [1366, 58] width 42 height 11
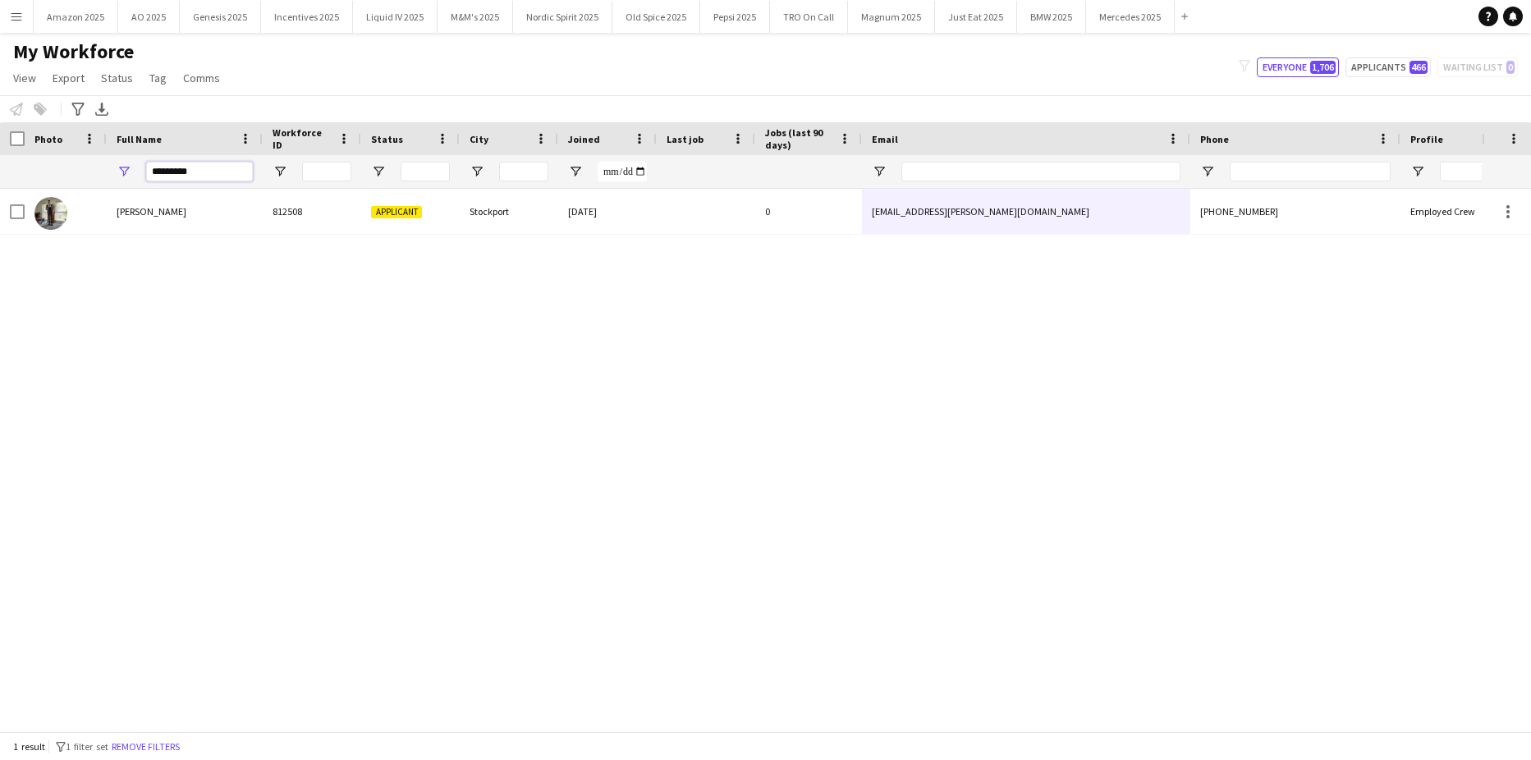
drag, startPoint x: 0, startPoint y: 0, endPoint x: -500, endPoint y: 219, distance: 545.7
click at [0, 219] on html "Menu Boards Boards Boards All jobs Status Workforce Workforce My Workforce Recr…" at bounding box center [765, 380] width 1531 height 760
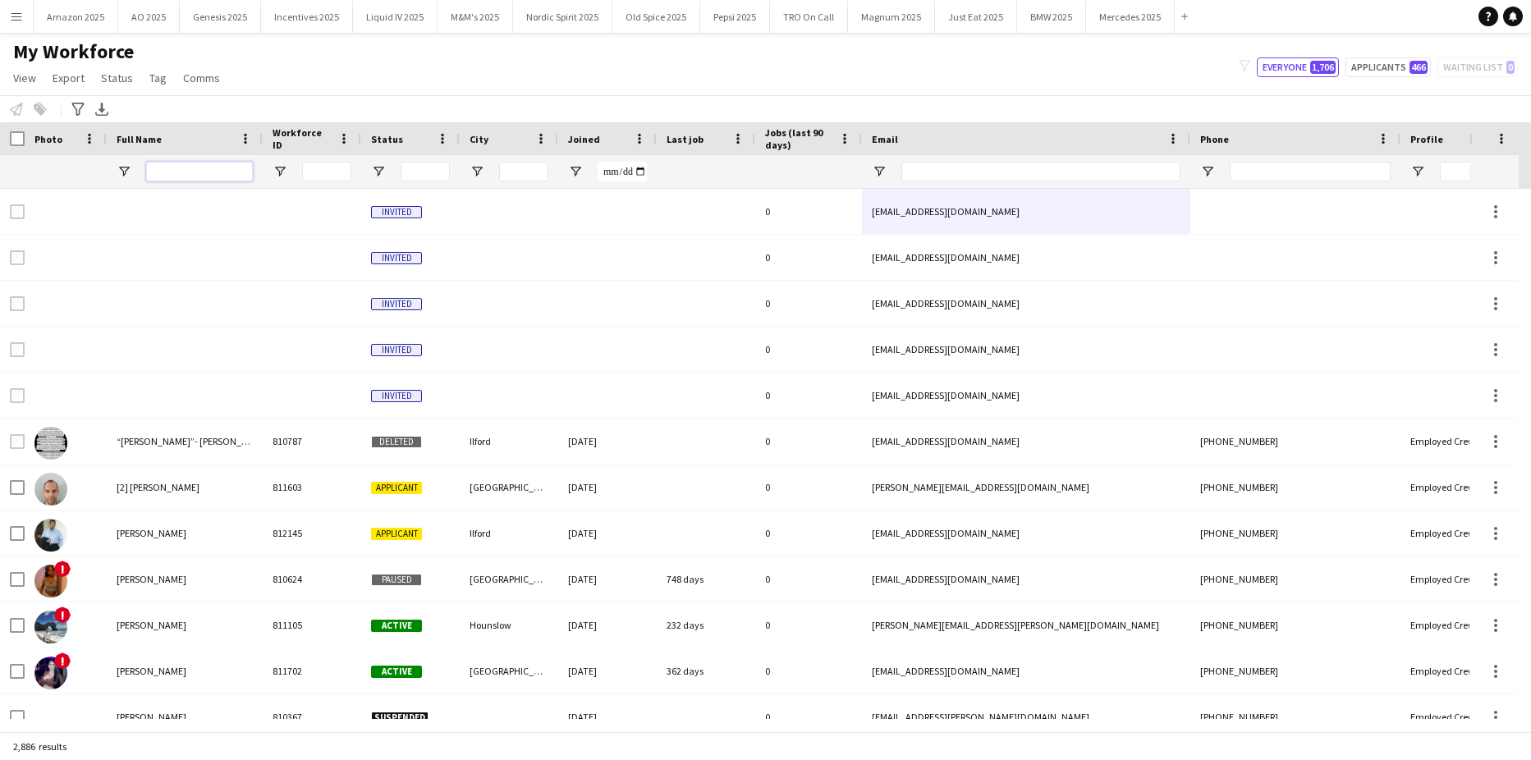
click at [179, 173] on input "Full Name Filter Input" at bounding box center [199, 172] width 107 height 20
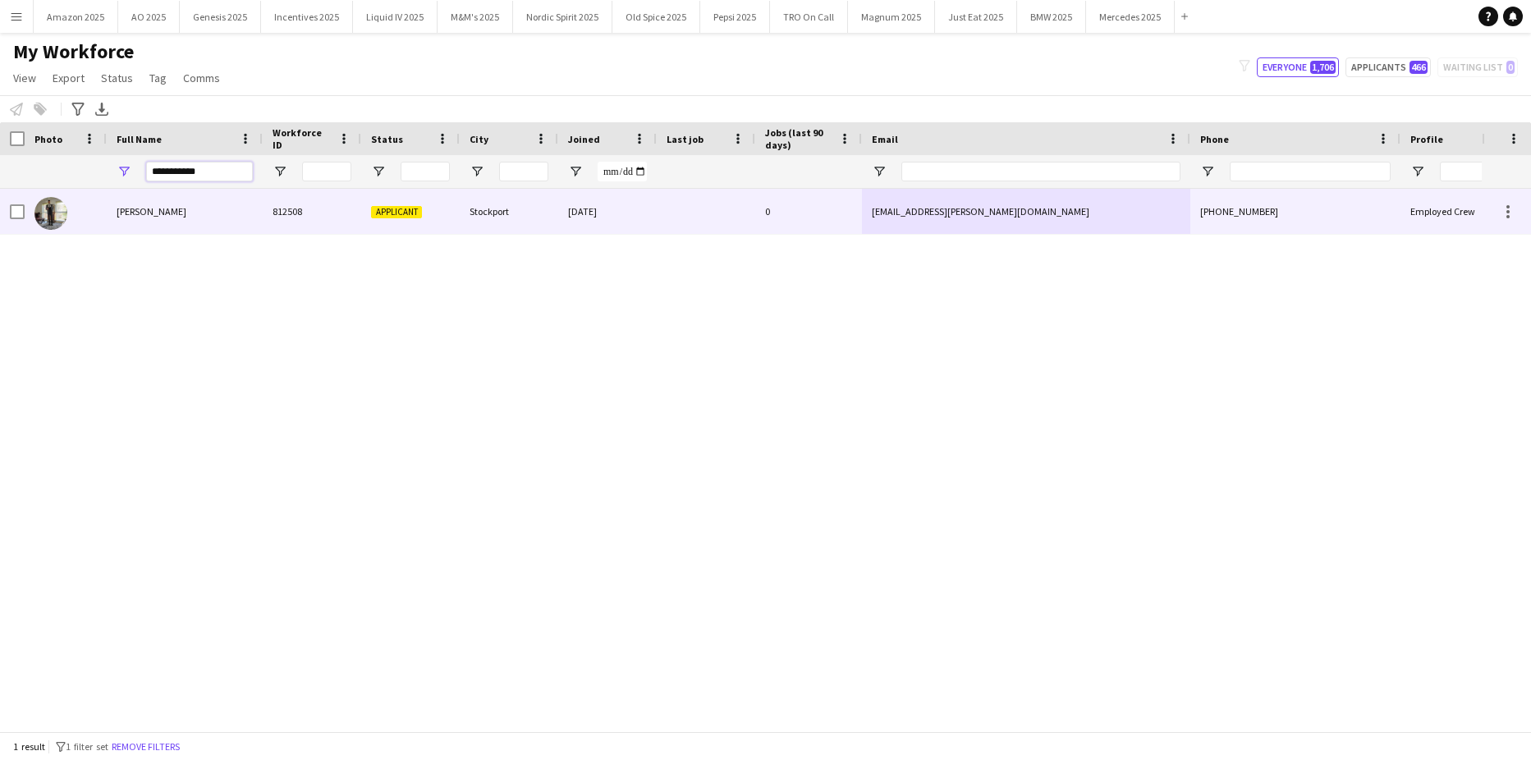
type input "**********"
click at [160, 206] on span "[PERSON_NAME]" at bounding box center [152, 211] width 70 height 12
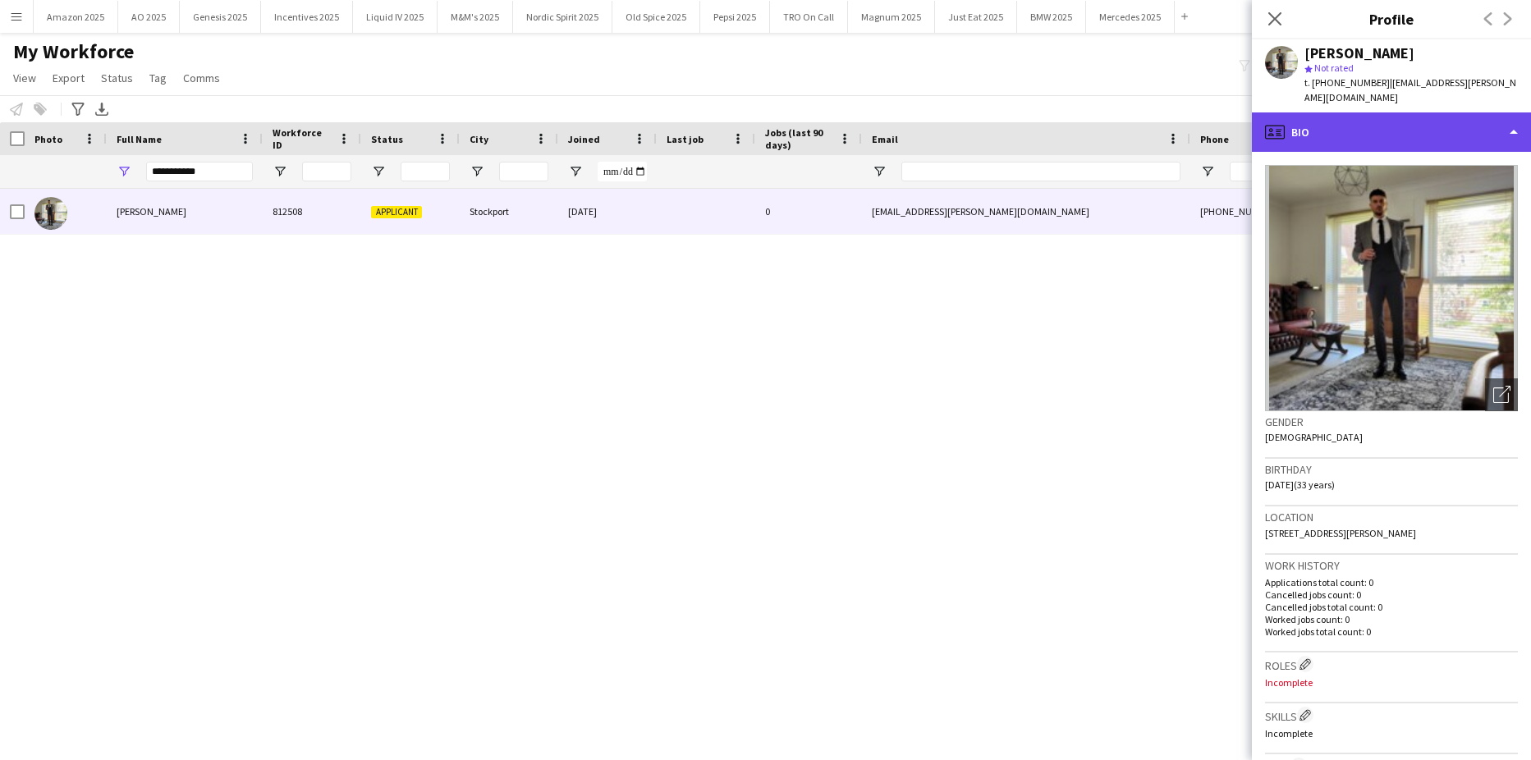
click at [1426, 125] on div "profile Bio" at bounding box center [1390, 131] width 279 height 39
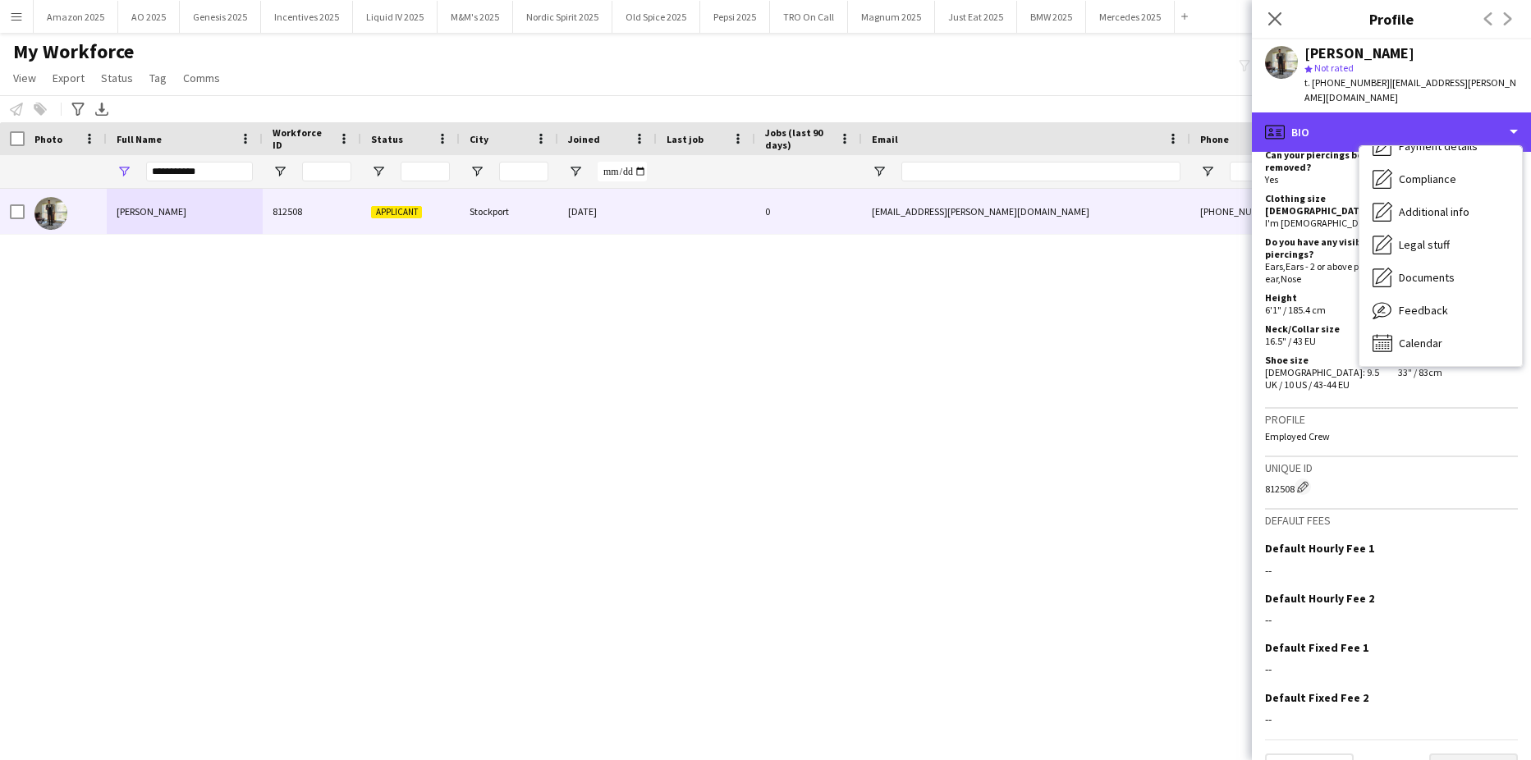
scroll to position [690, 0]
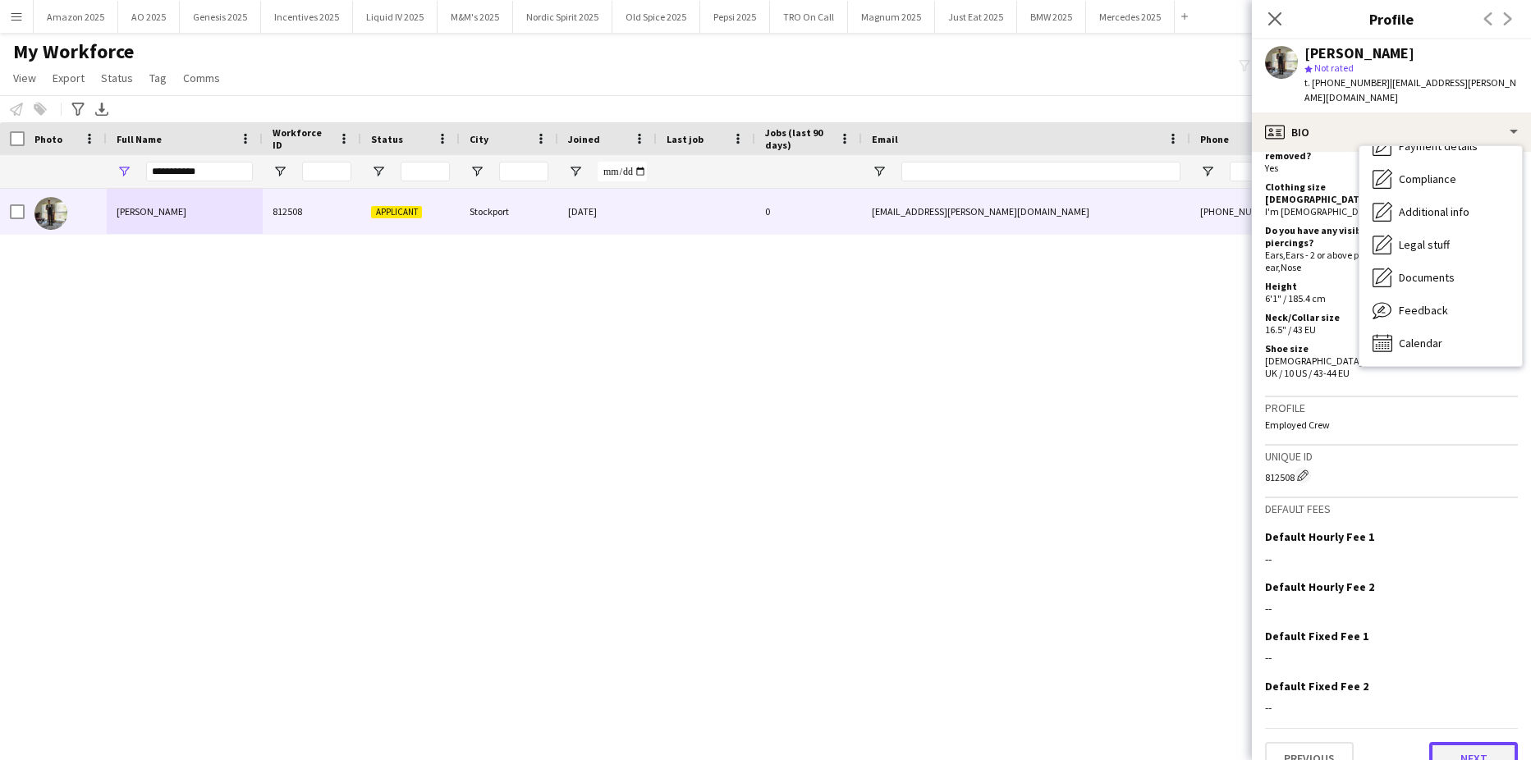
click at [1468, 742] on button "Next" at bounding box center [1473, 758] width 89 height 33
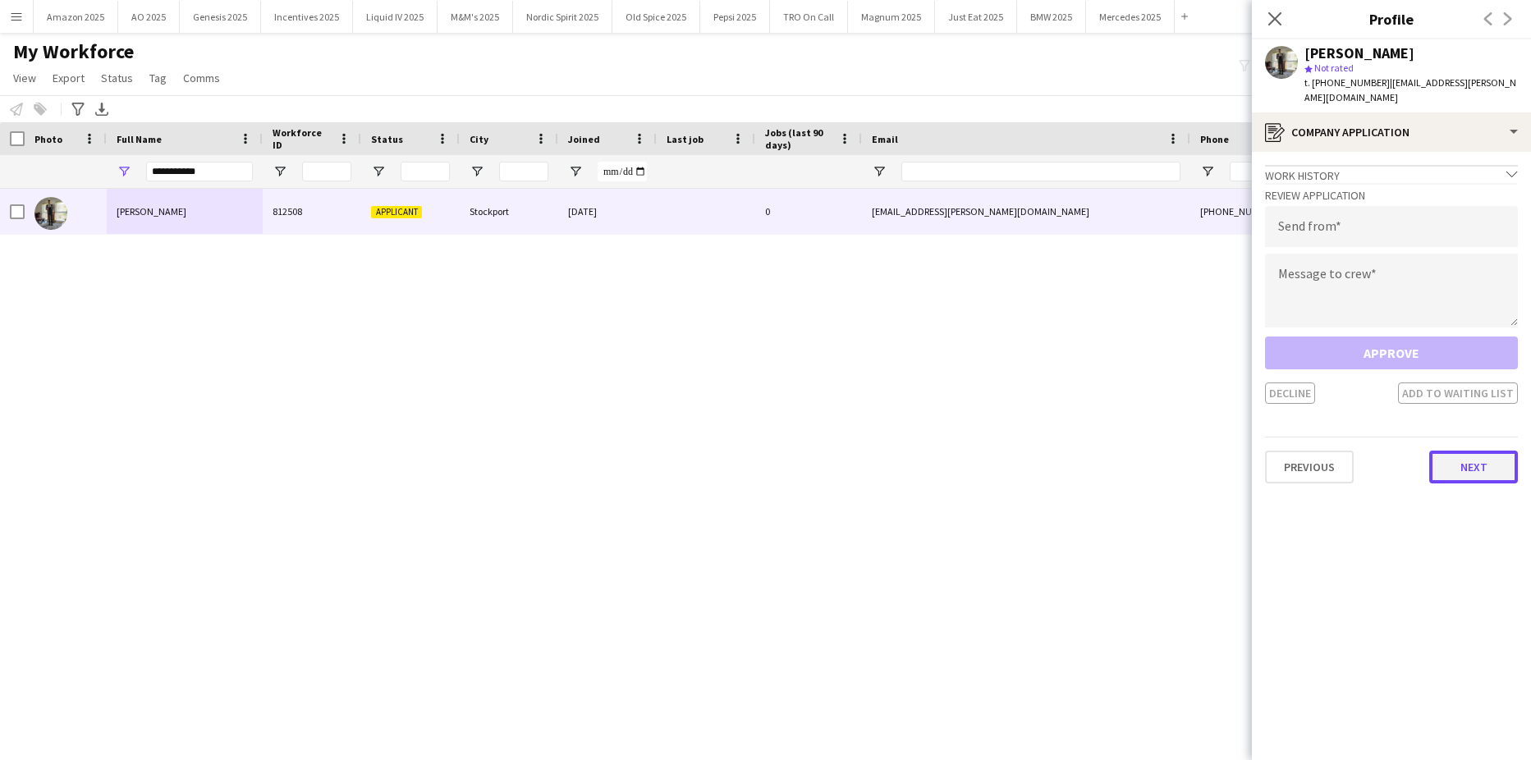
click at [1491, 451] on button "Next" at bounding box center [1473, 467] width 89 height 33
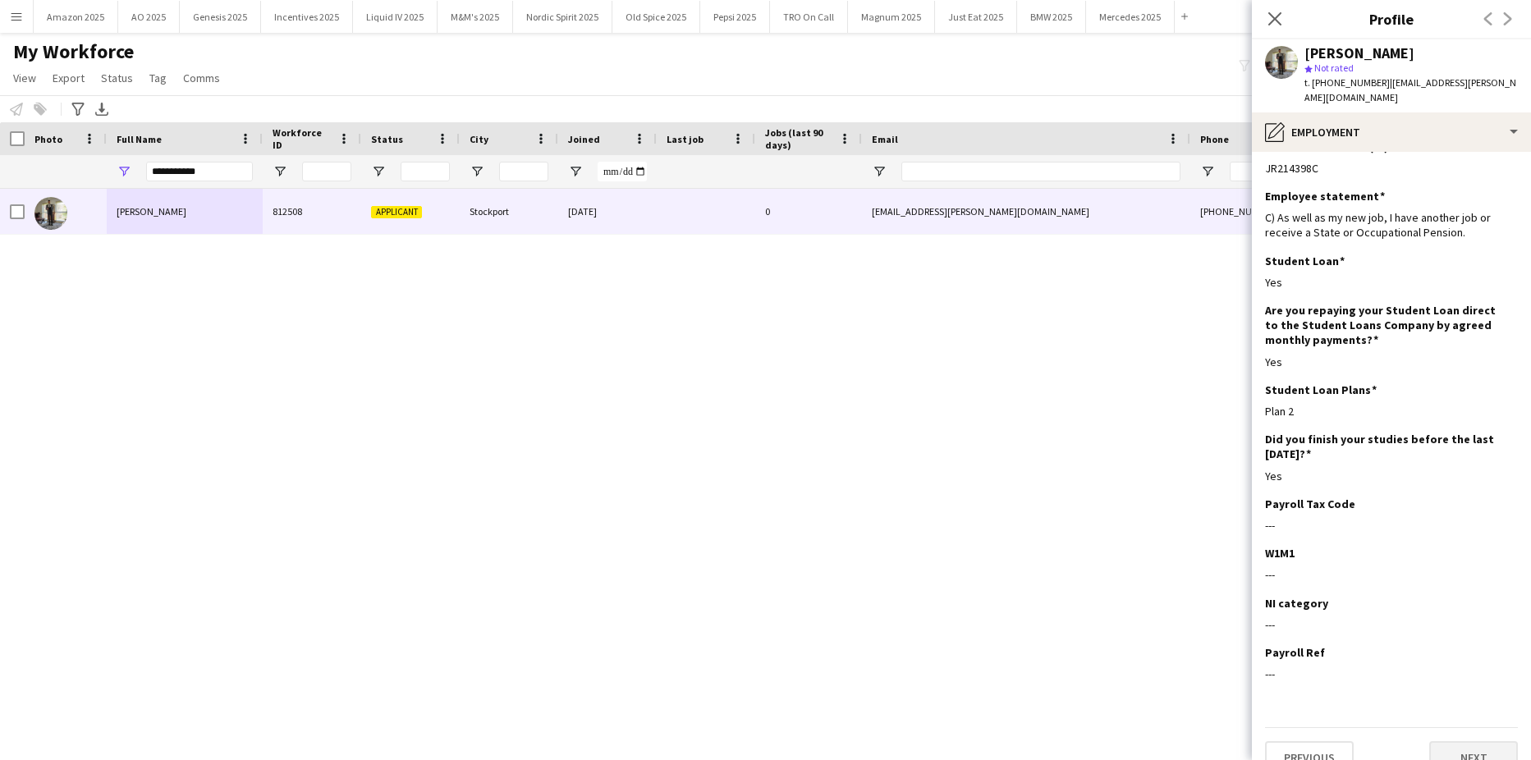
scroll to position [38, 0]
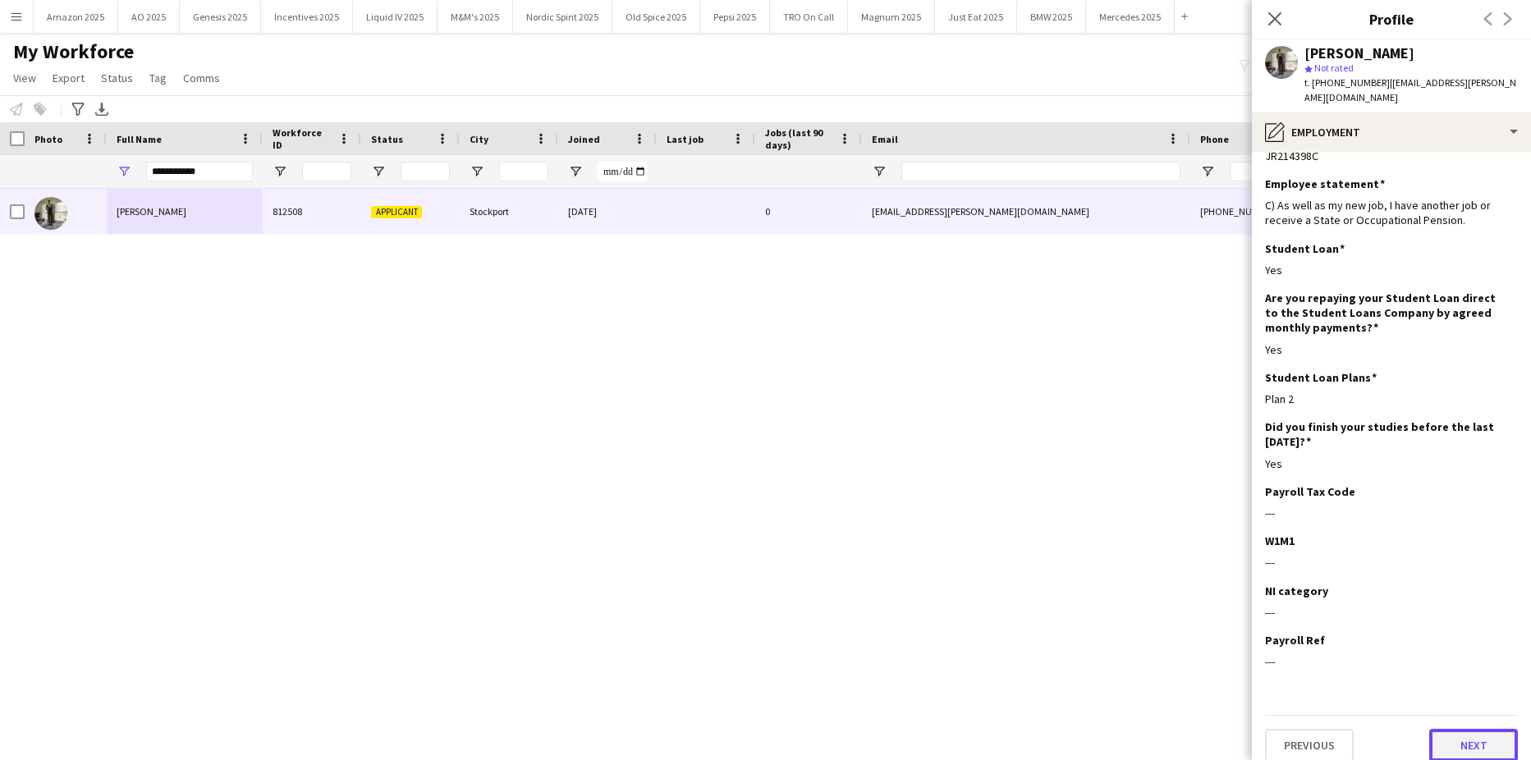
click at [1468, 729] on button "Next" at bounding box center [1473, 745] width 89 height 33
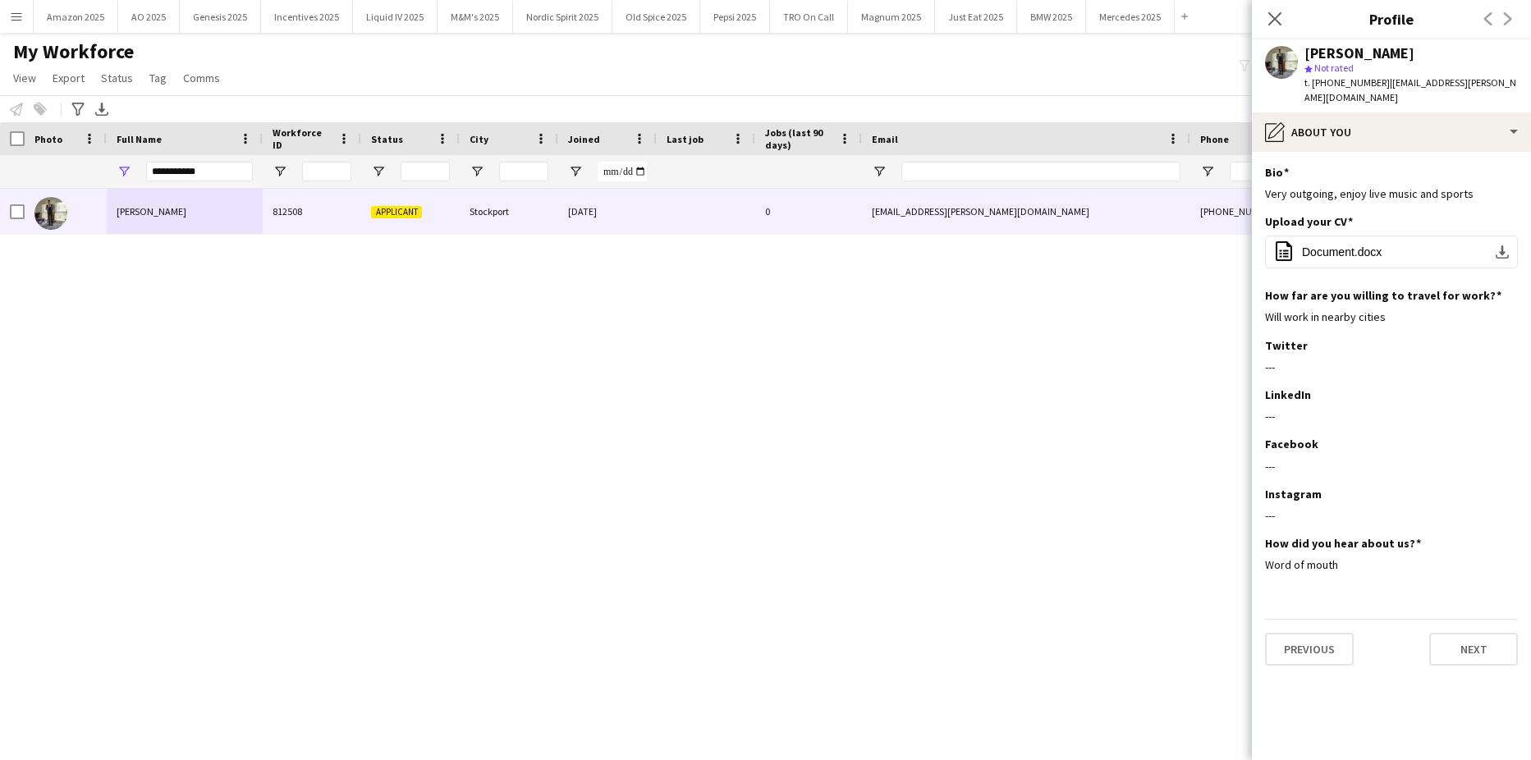
scroll to position [0, 0]
click at [1465, 634] on button "Next" at bounding box center [1473, 649] width 89 height 33
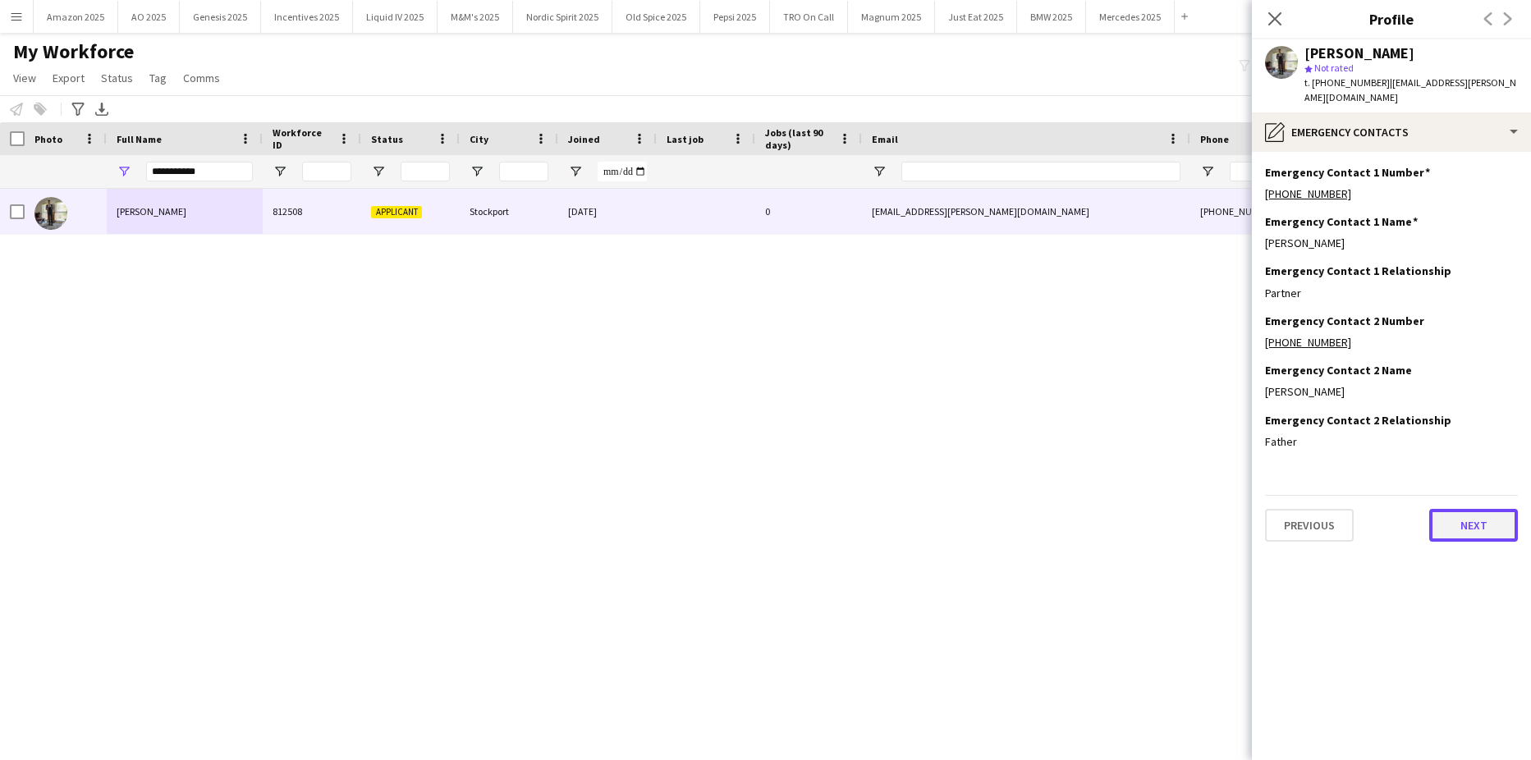
click at [1457, 510] on button "Next" at bounding box center [1473, 525] width 89 height 33
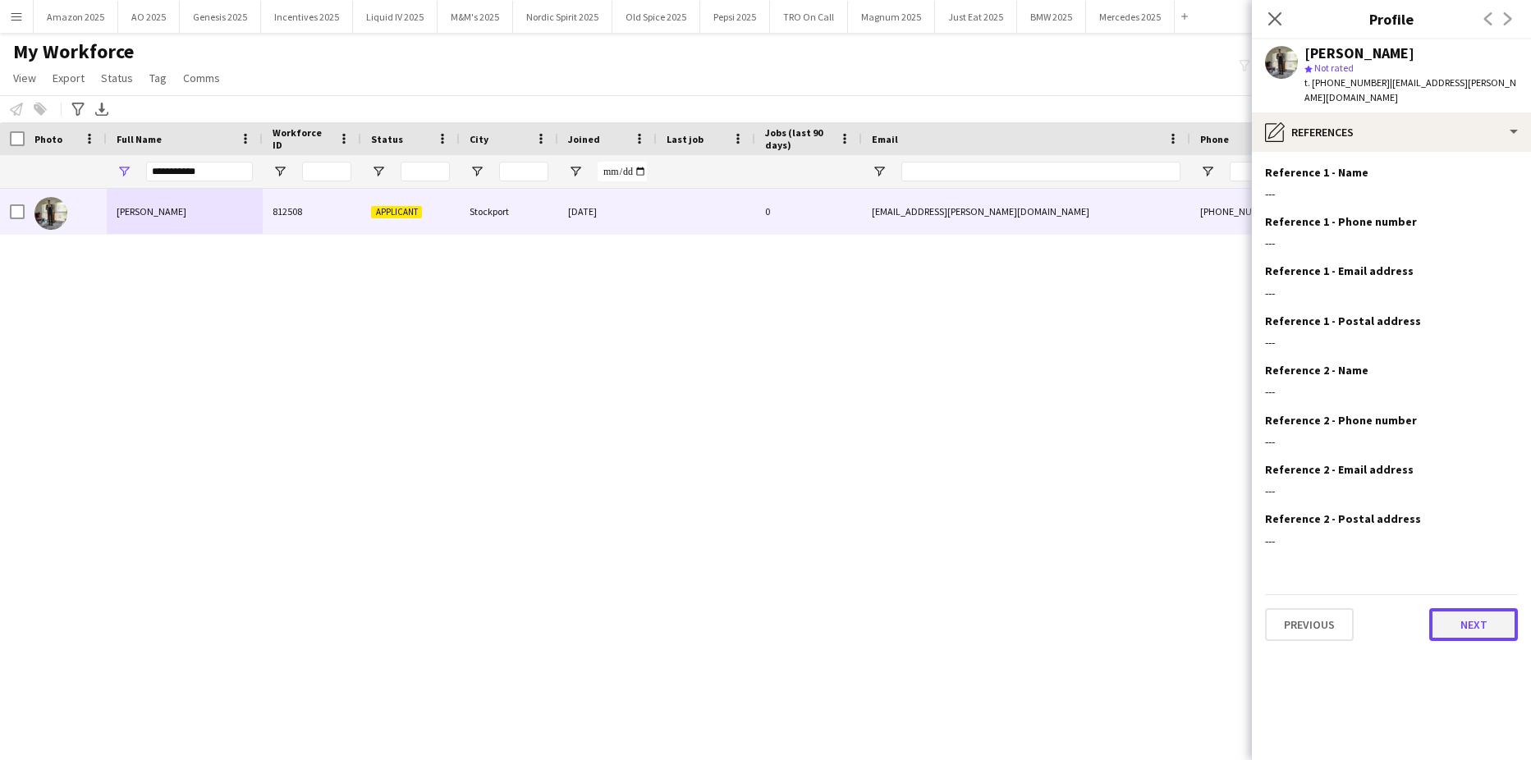
click at [1475, 608] on button "Next" at bounding box center [1473, 624] width 89 height 33
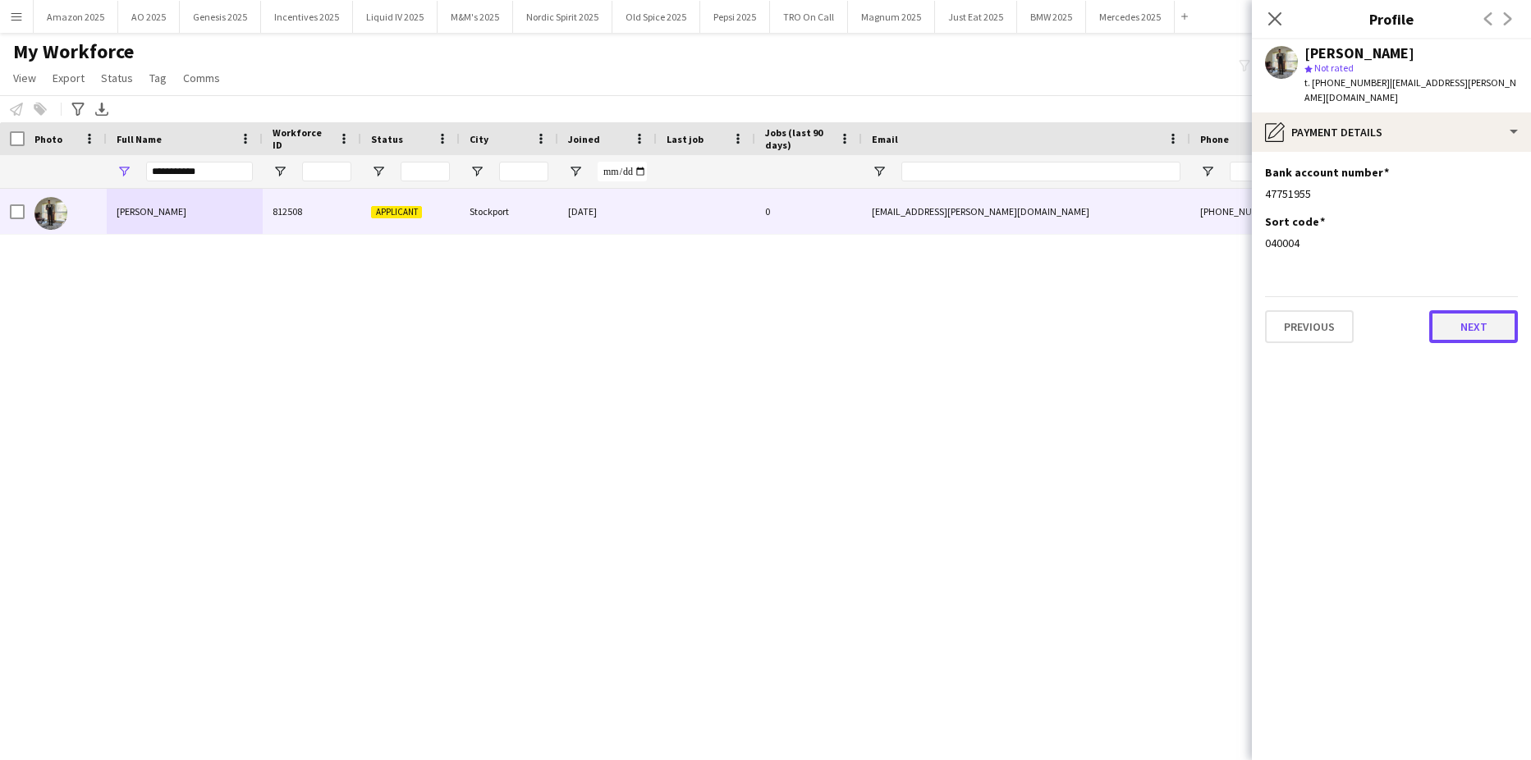
click at [1463, 325] on button "Next" at bounding box center [1473, 326] width 89 height 33
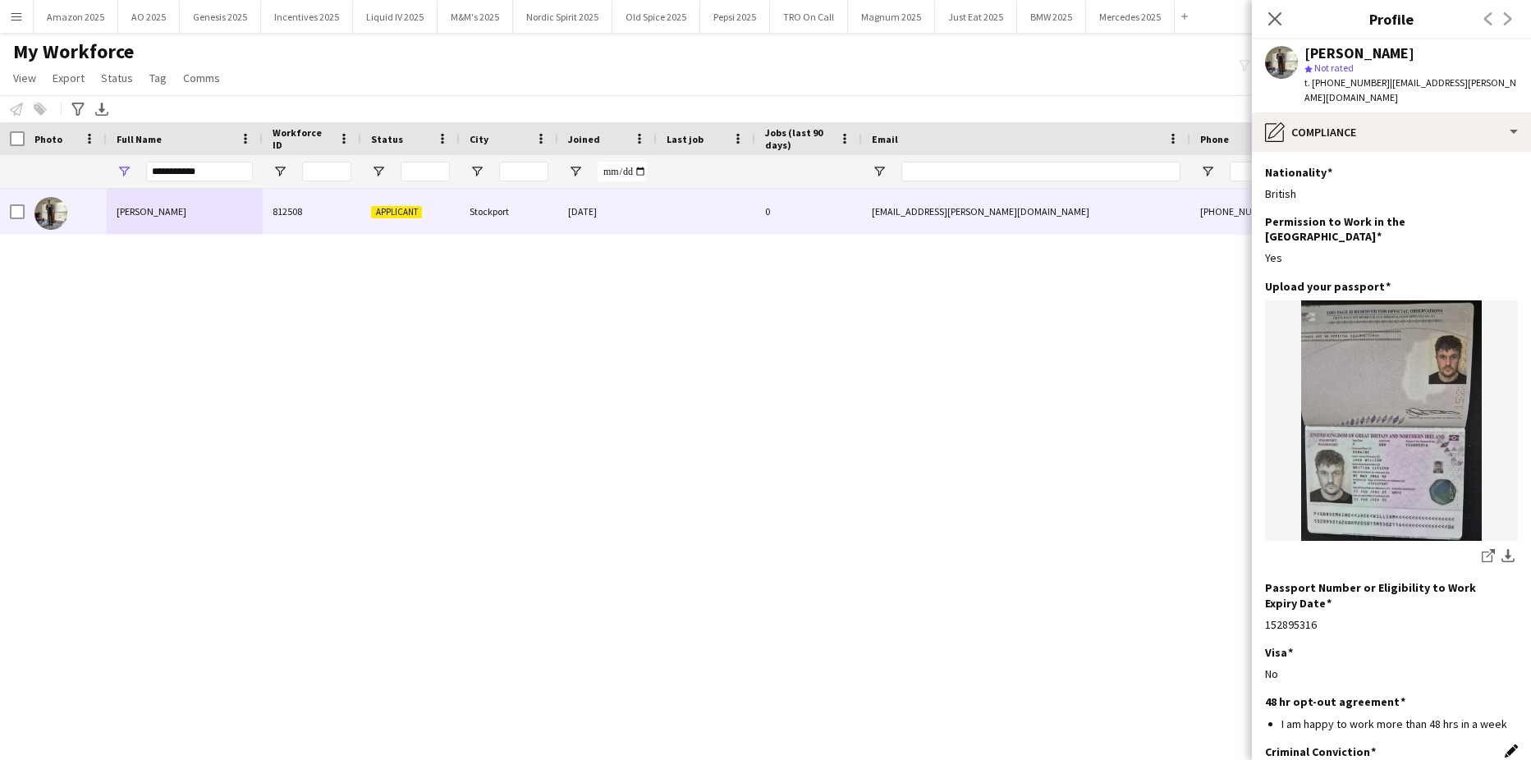
scroll to position [96, 0]
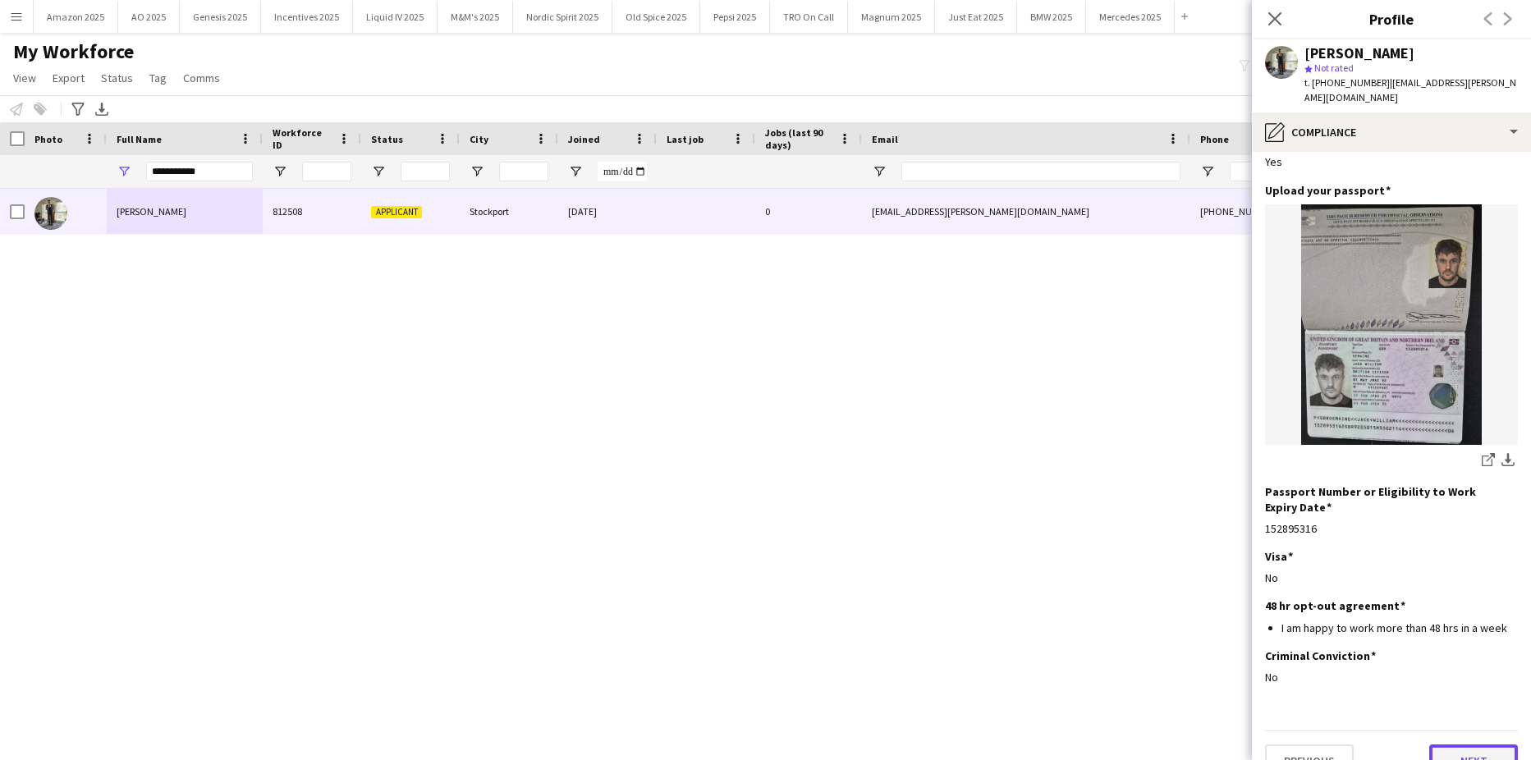
click at [1476, 744] on button "Next" at bounding box center [1473, 760] width 89 height 33
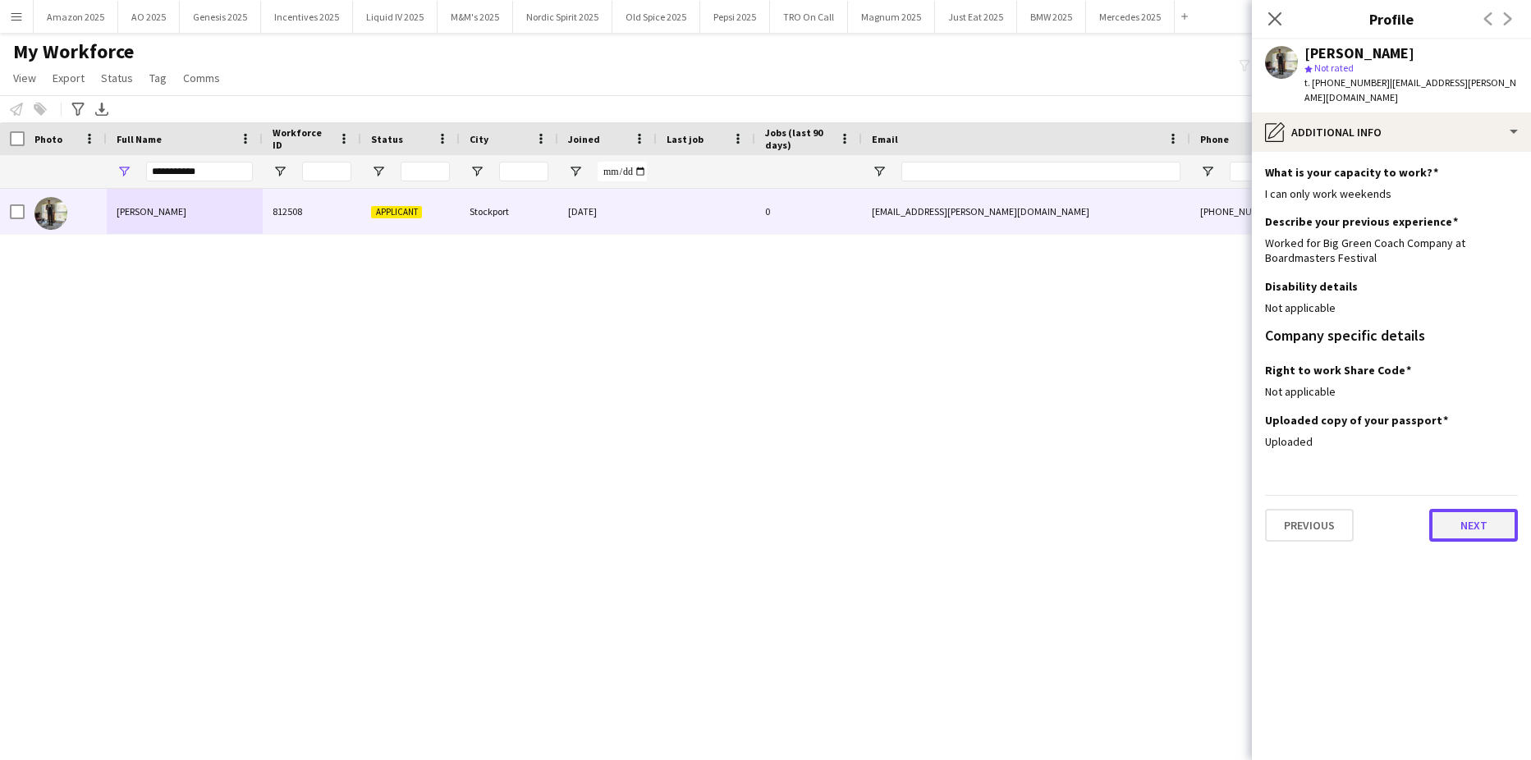
click at [1473, 516] on button "Next" at bounding box center [1473, 525] width 89 height 33
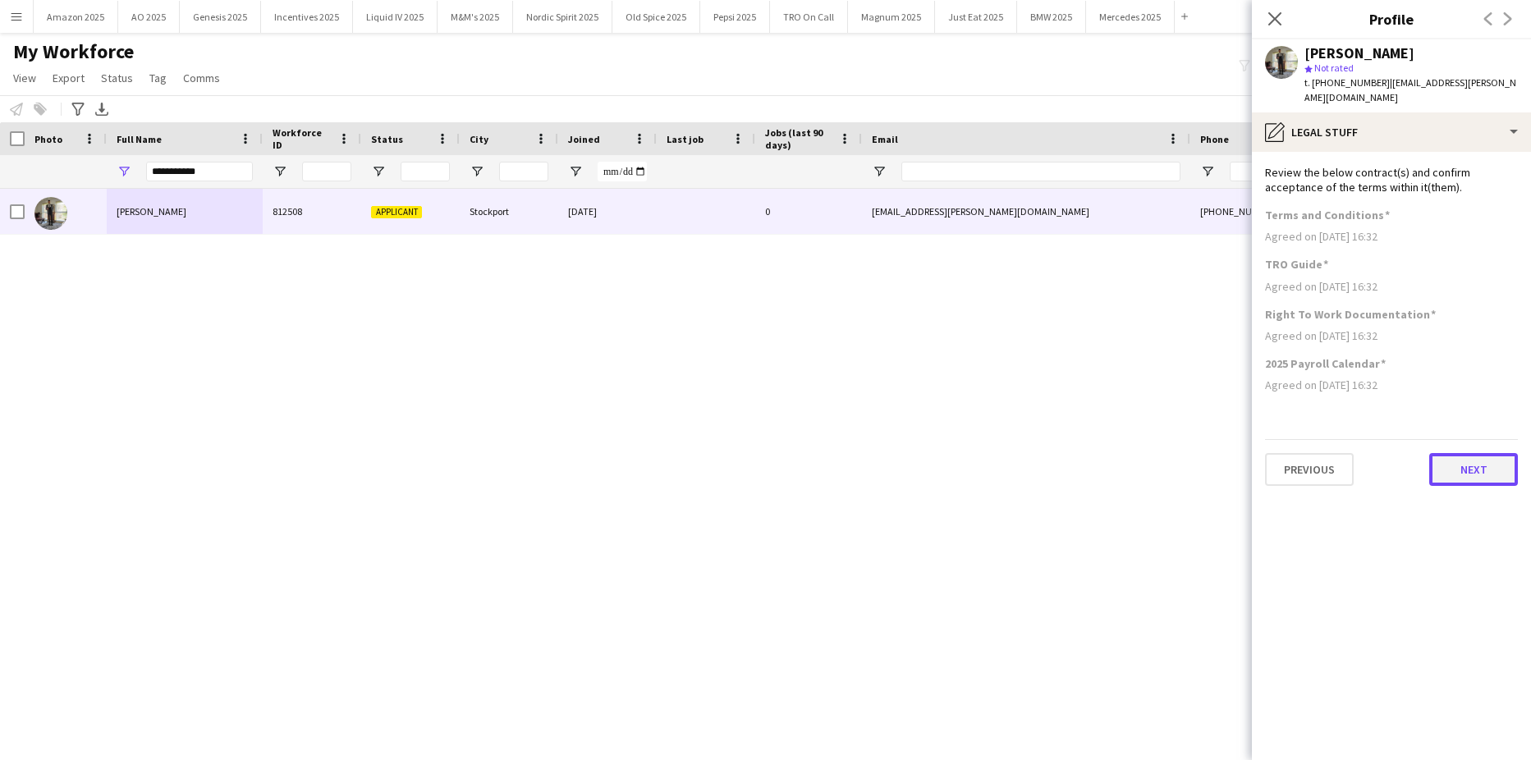
click at [1468, 453] on button "Next" at bounding box center [1473, 469] width 89 height 33
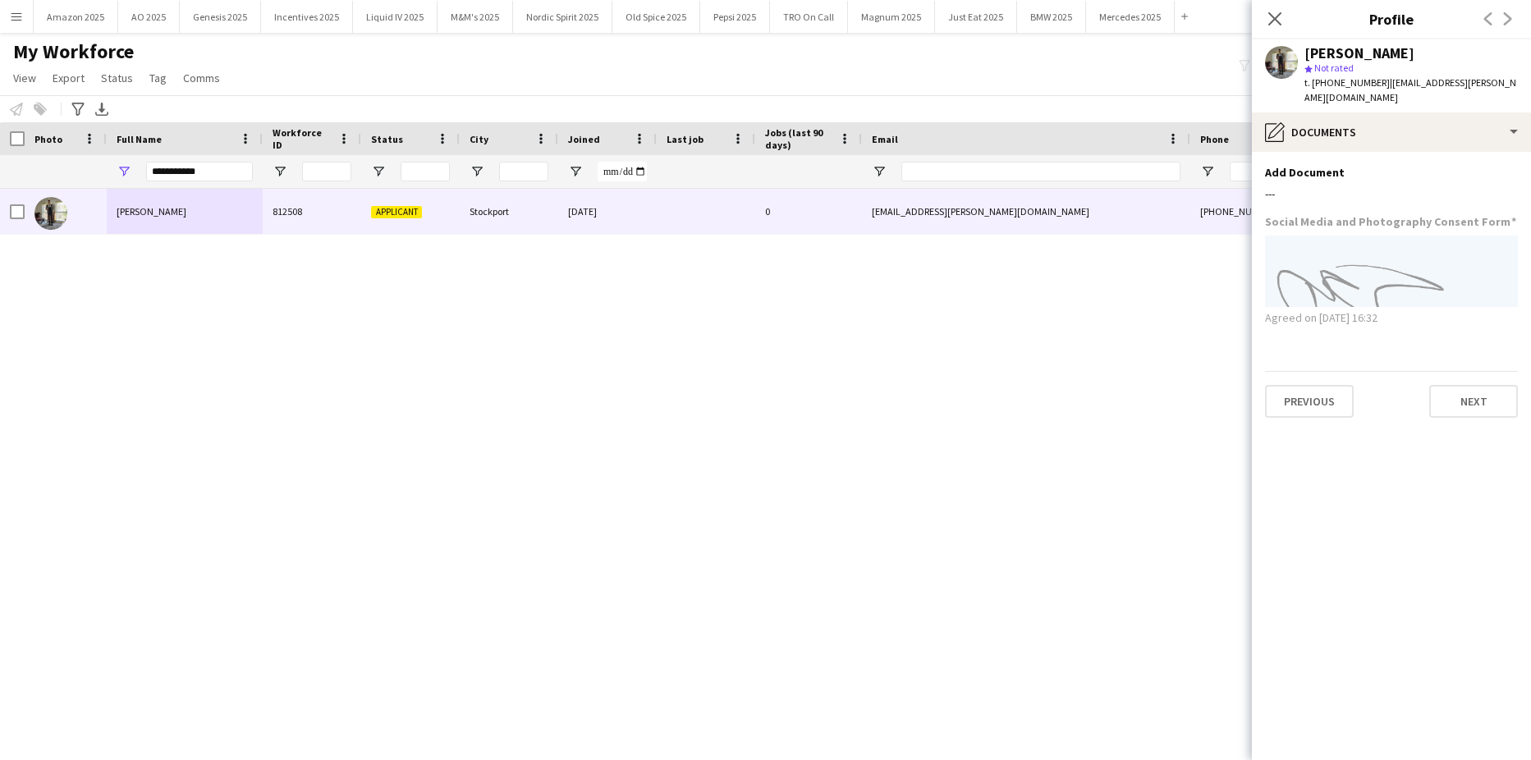
click at [1459, 371] on div "Previous Next" at bounding box center [1391, 394] width 253 height 47
click at [1462, 393] on button "Next" at bounding box center [1473, 401] width 89 height 33
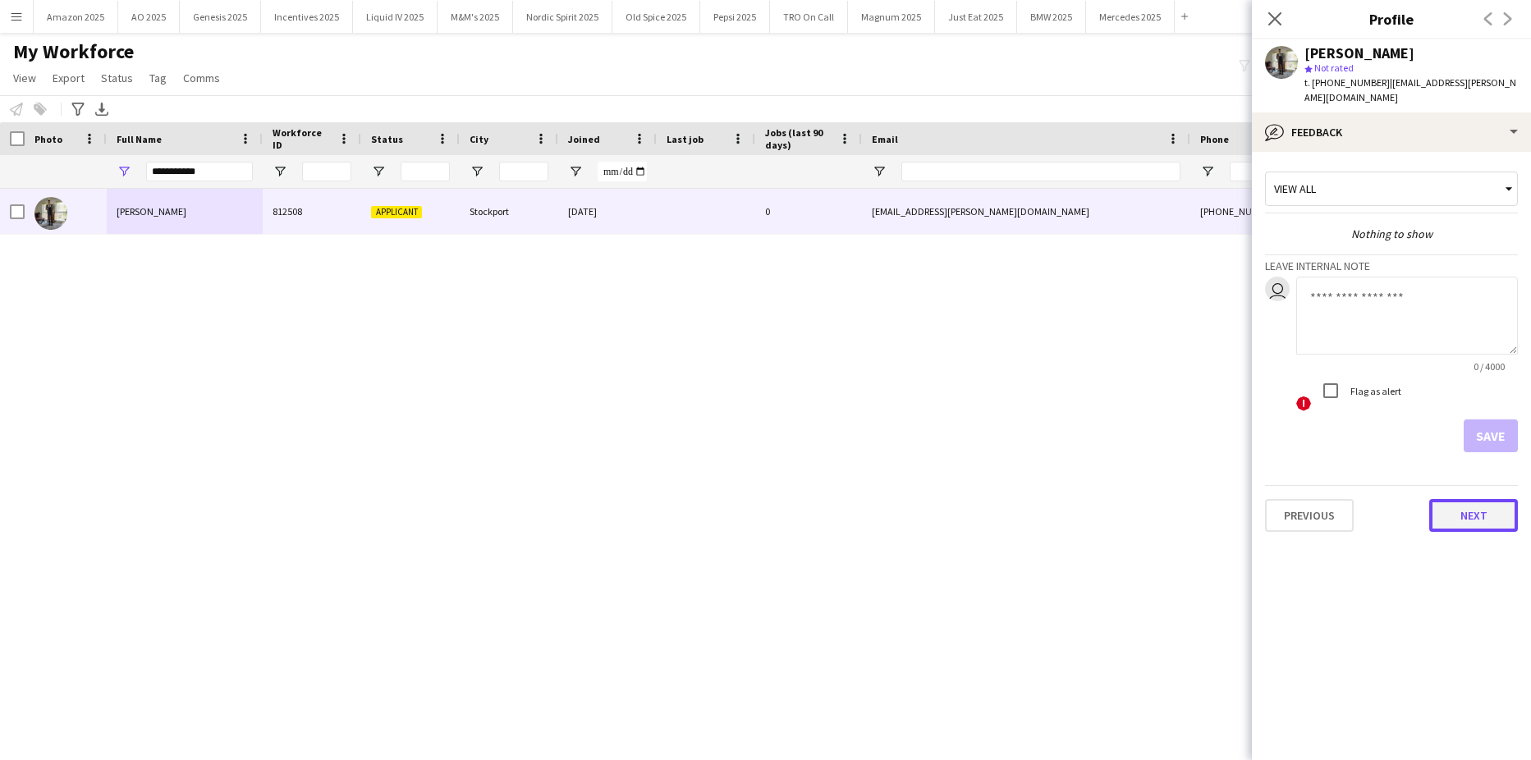
click at [1476, 500] on button "Next" at bounding box center [1473, 515] width 89 height 33
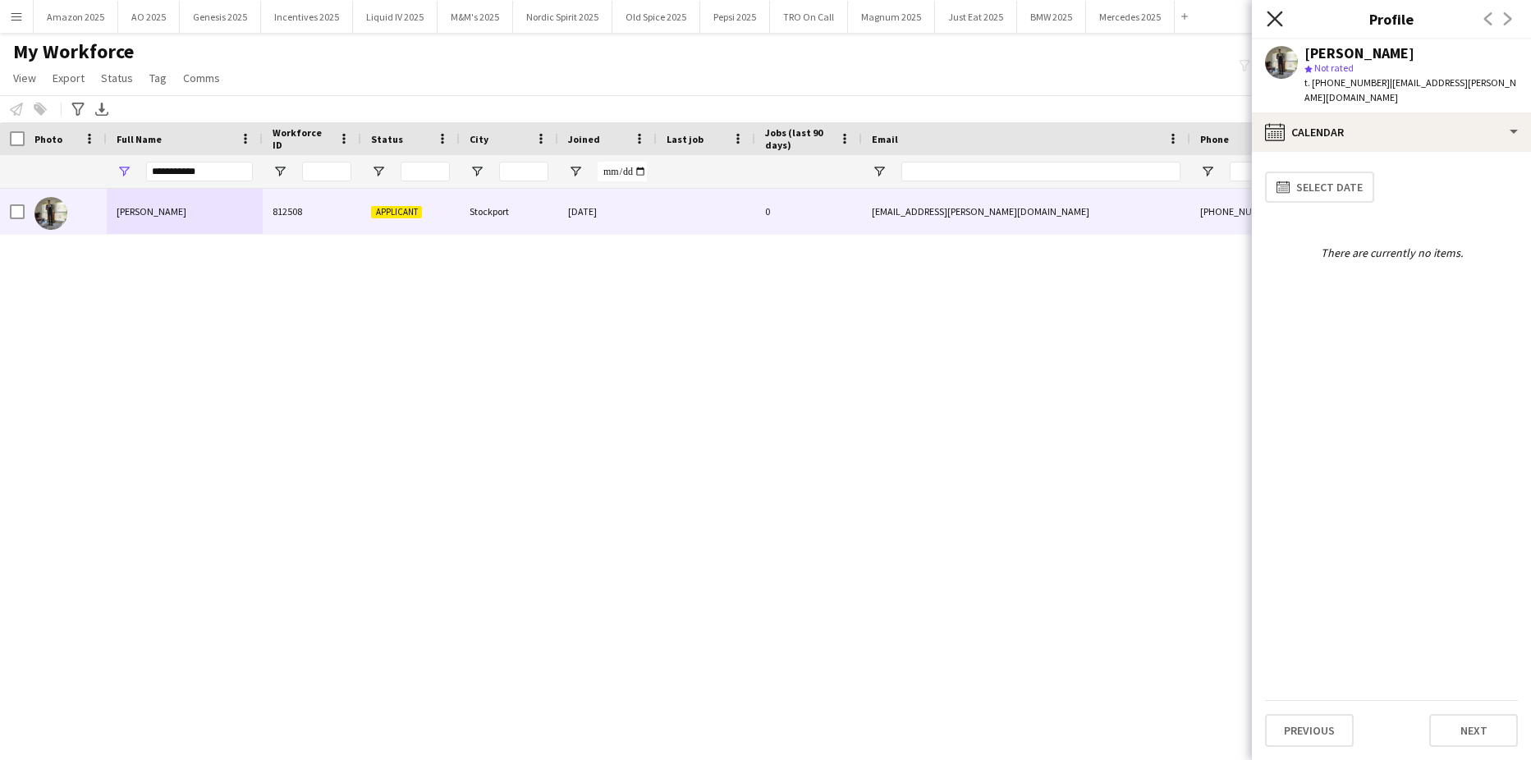
click at [1276, 22] on icon "Close pop-in" at bounding box center [1274, 19] width 16 height 16
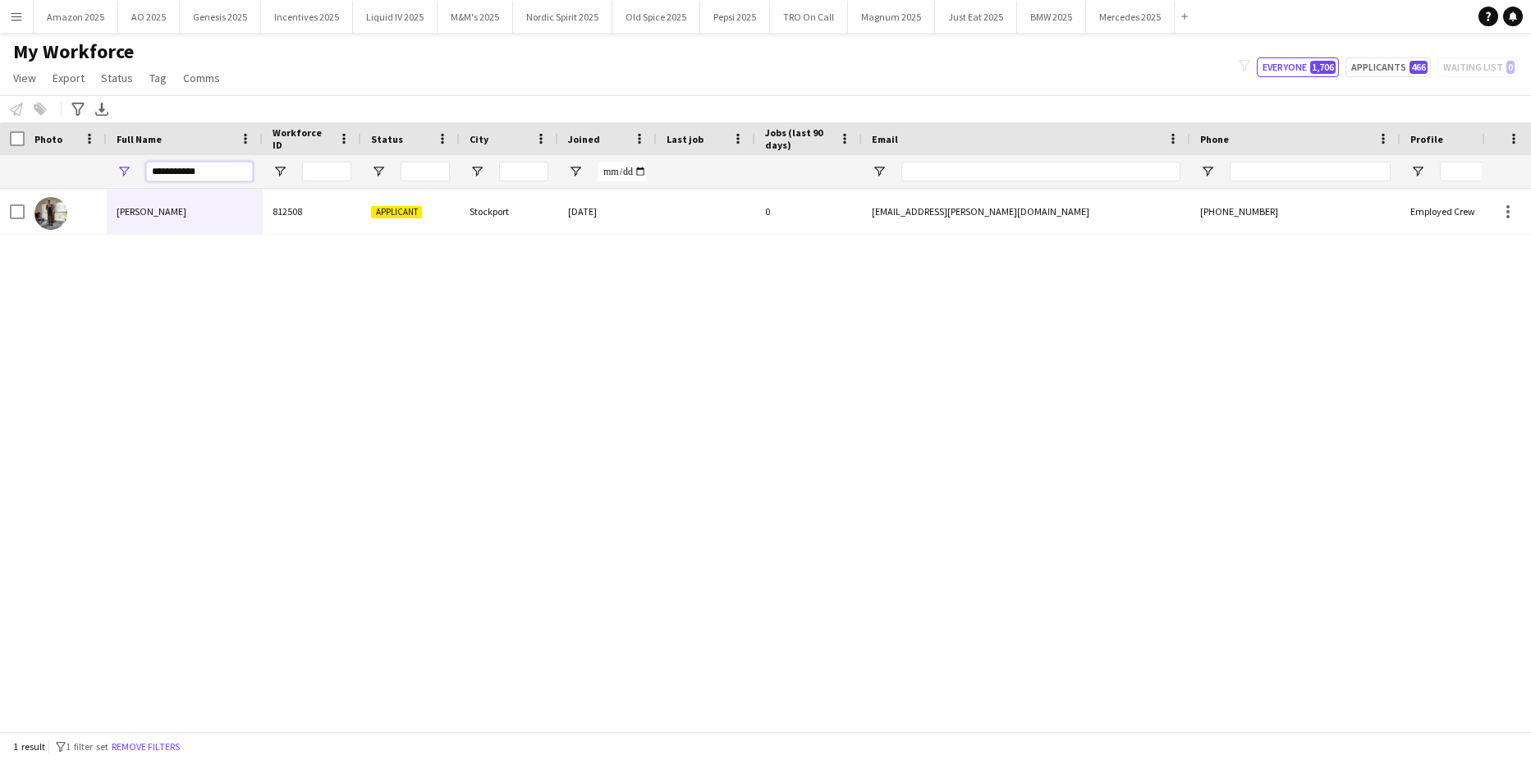
drag, startPoint x: 217, startPoint y: 172, endPoint x: -151, endPoint y: 176, distance: 367.7
click at [0, 176] on html "Menu Boards Boards Boards All jobs Status Workforce Workforce My Workforce Recr…" at bounding box center [765, 380] width 1531 height 760
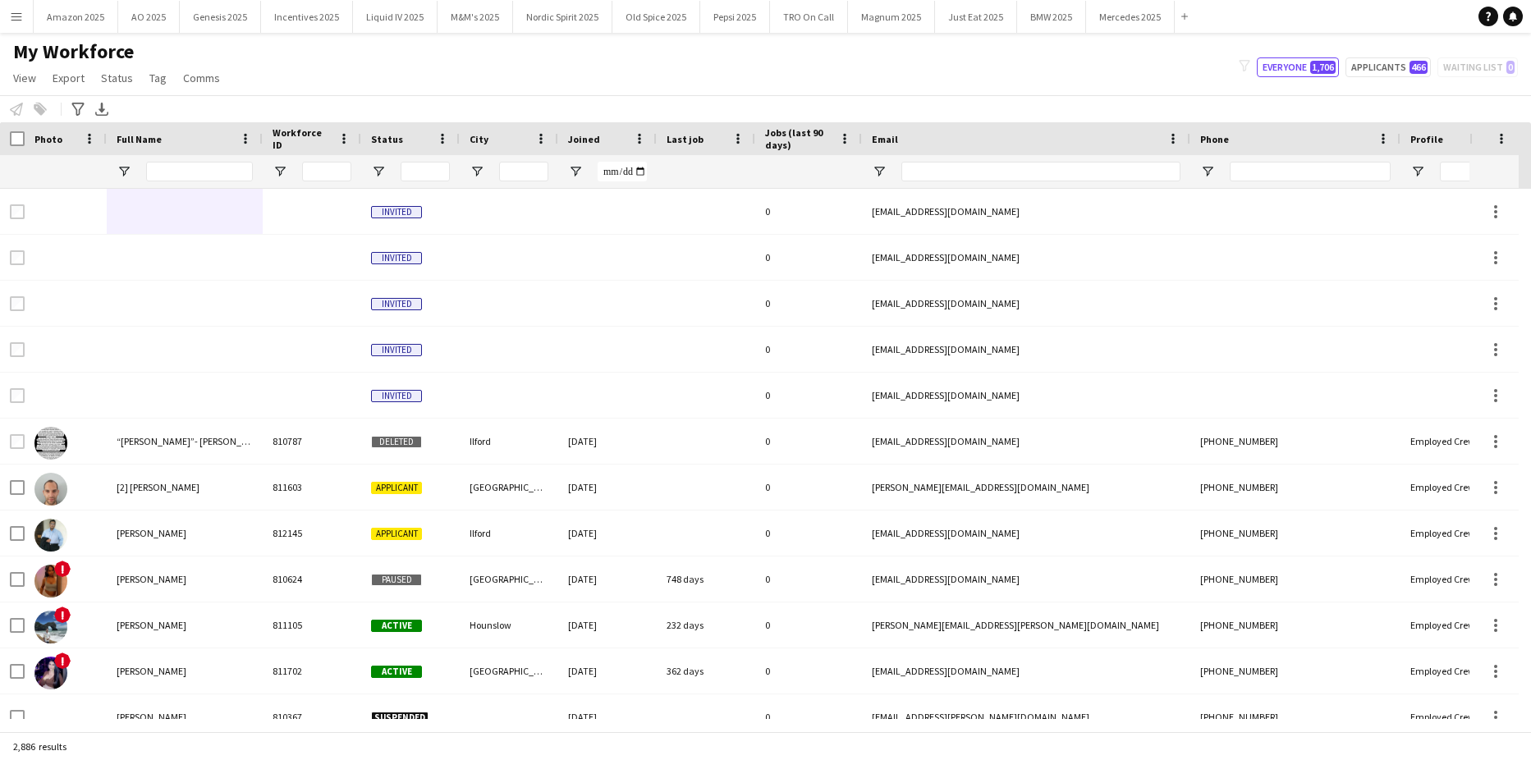
click at [21, 25] on button "Menu" at bounding box center [16, 16] width 33 height 33
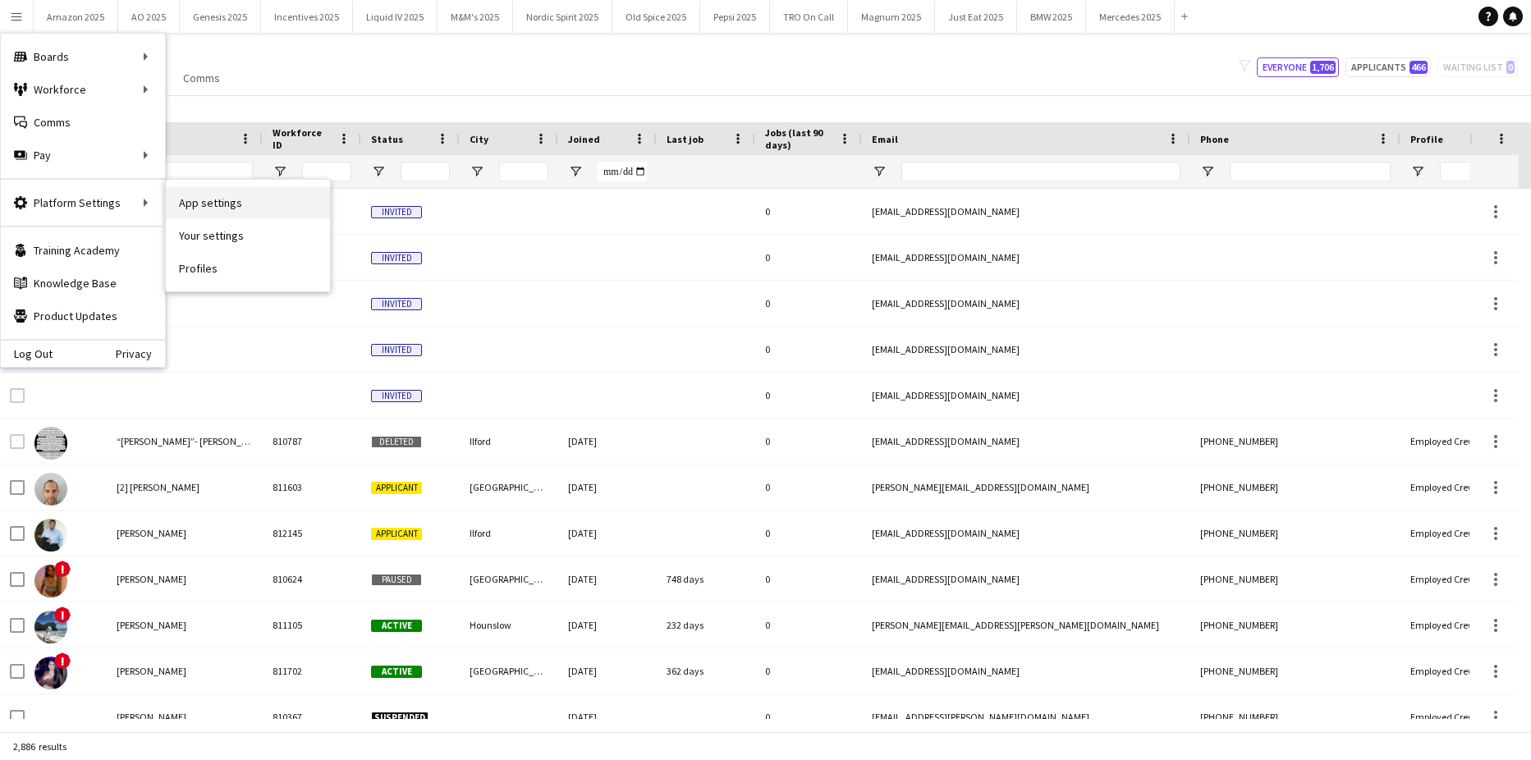
click at [183, 207] on link "App settings" at bounding box center [248, 202] width 164 height 33
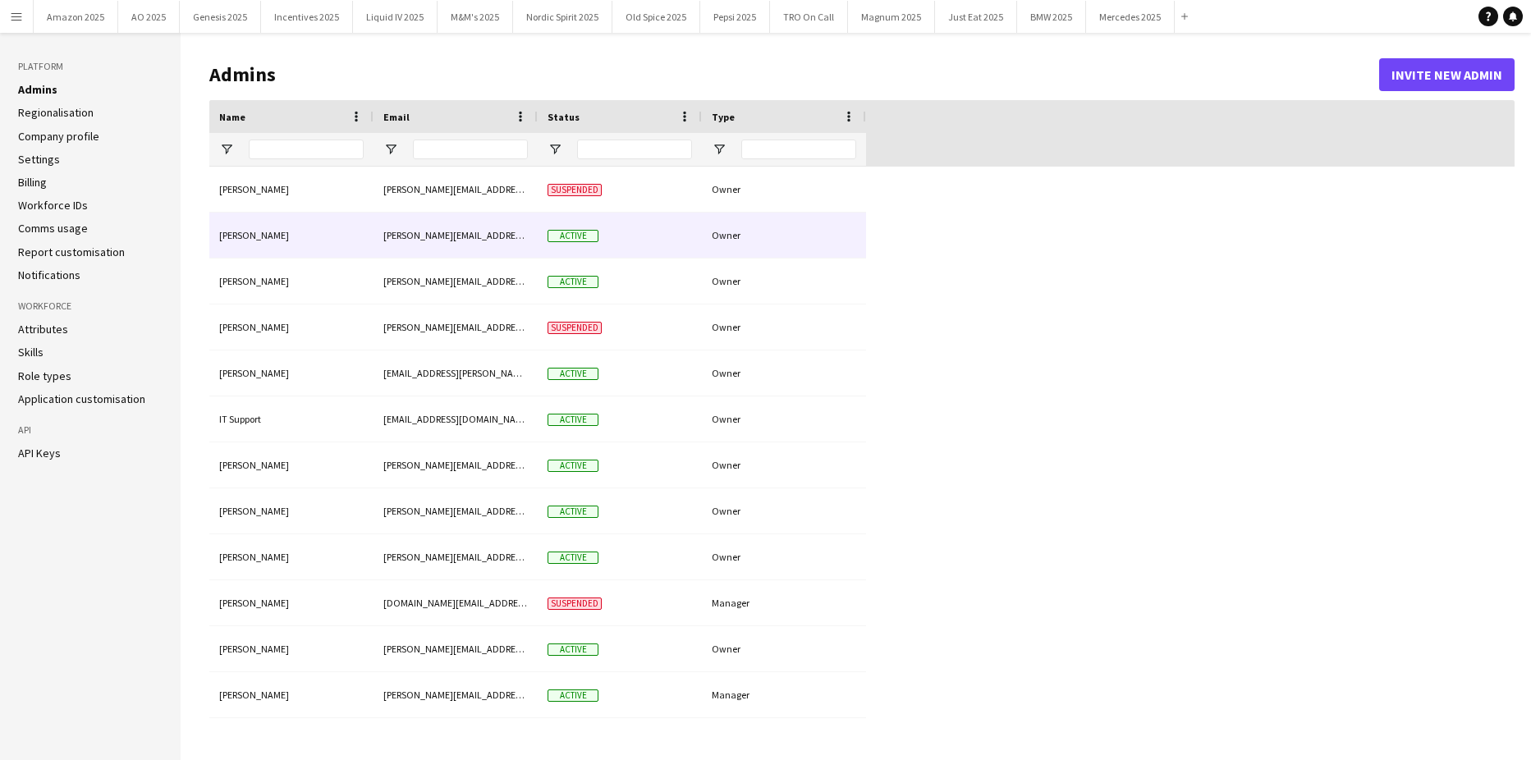
type input "**********"
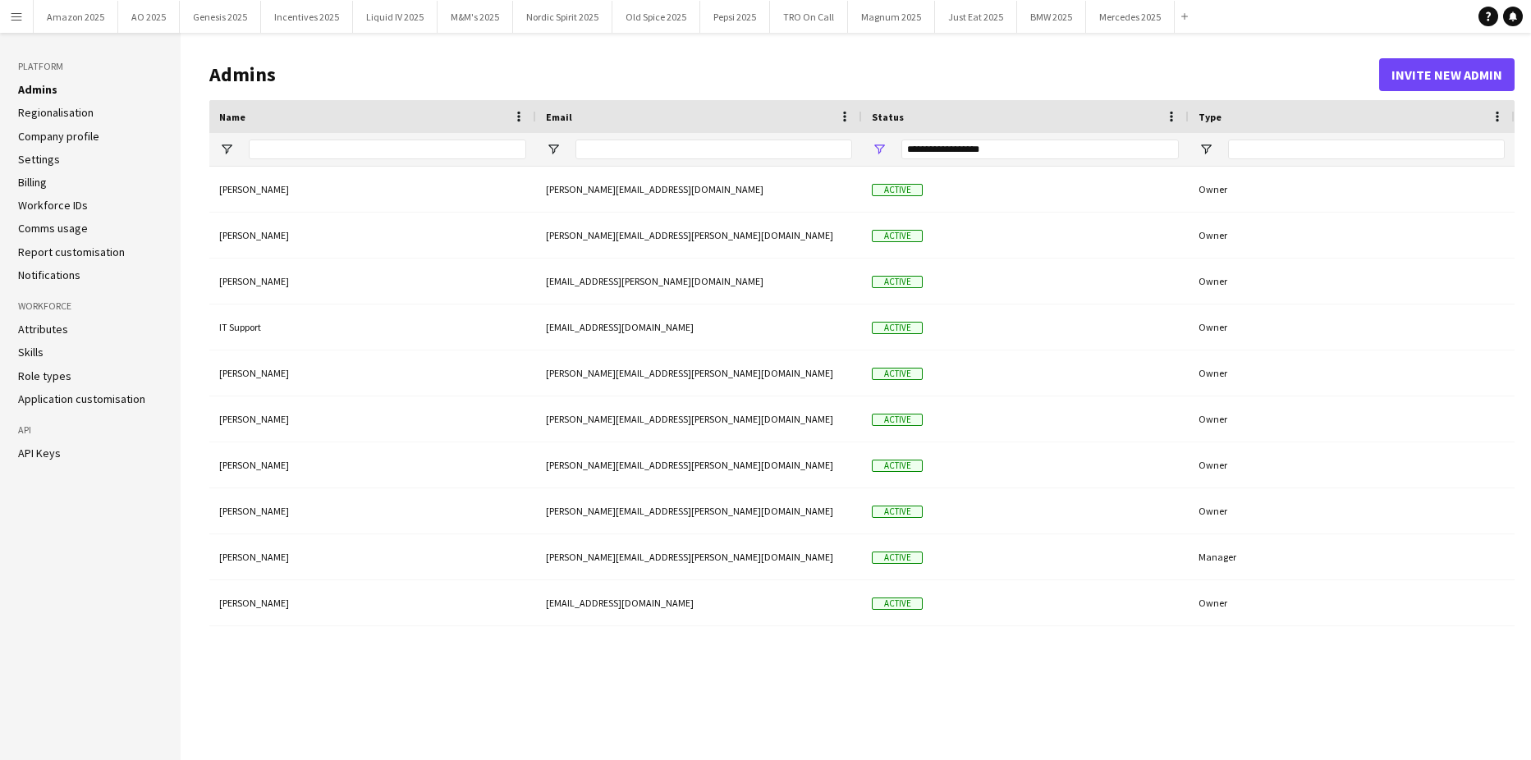
click at [57, 208] on link "Workforce IDs" at bounding box center [53, 205] width 70 height 15
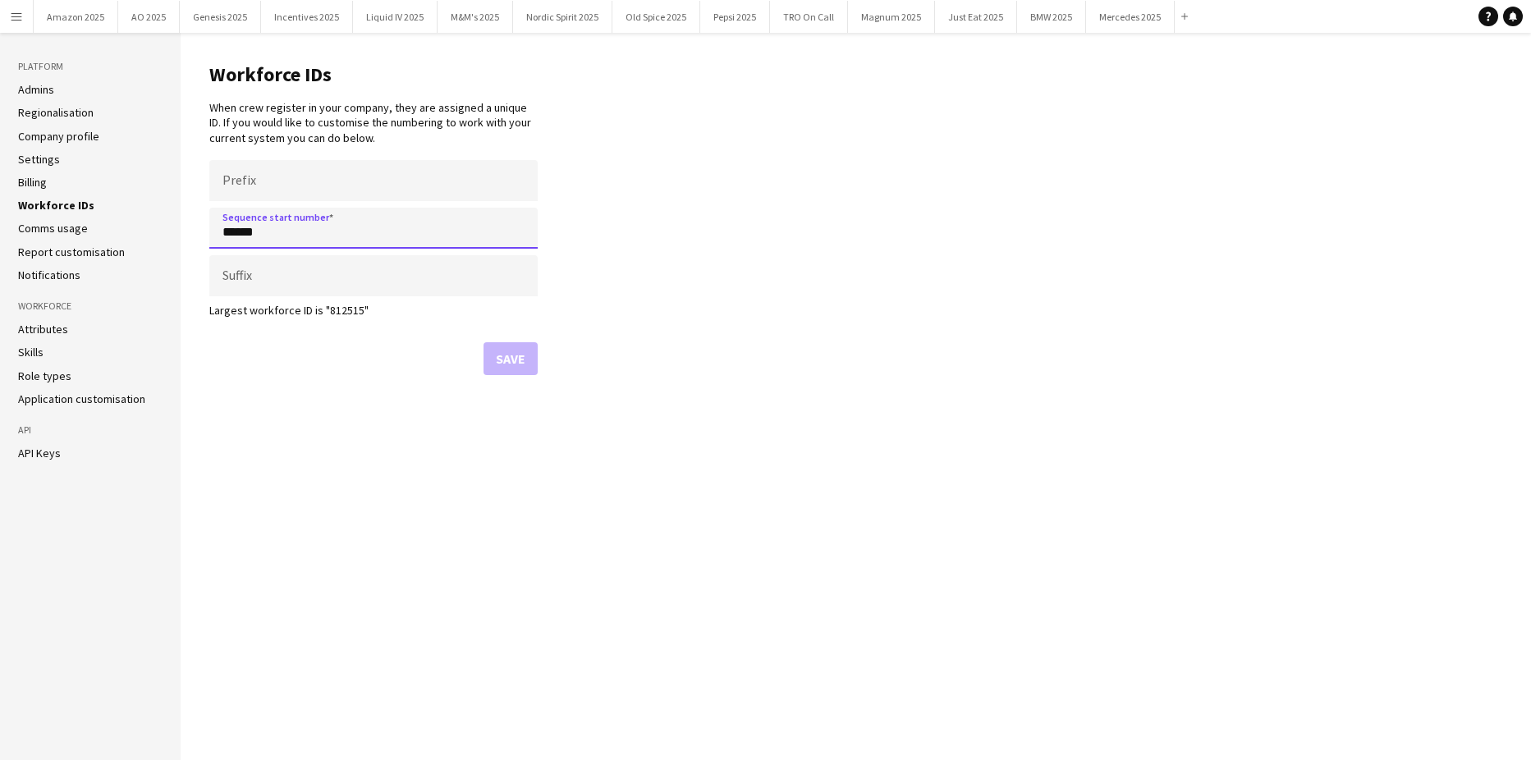
drag, startPoint x: 268, startPoint y: 226, endPoint x: 211, endPoint y: 228, distance: 56.6
click at [211, 228] on input "******" at bounding box center [373, 228] width 328 height 41
click at [702, 276] on main "Workforce IDs When crew register in your company, they are assigned a unique ID…" at bounding box center [856, 396] width 1350 height 727
click at [1383, 411] on main "Workforce IDs When crew register in your company, they are assigned a unique ID…" at bounding box center [856, 396] width 1350 height 727
drag, startPoint x: 1354, startPoint y: 406, endPoint x: 1303, endPoint y: 378, distance: 58.0
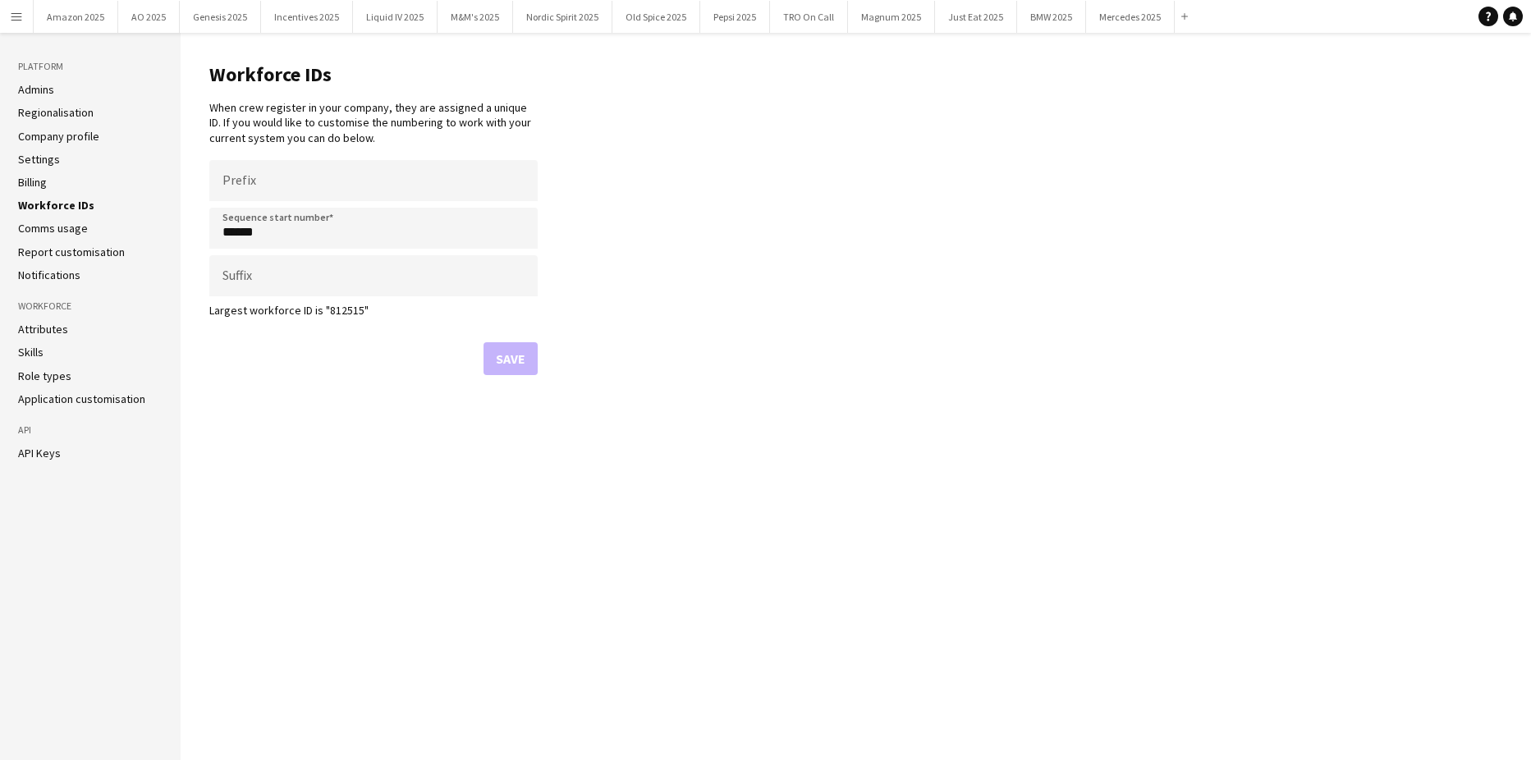
click at [1354, 406] on main "Workforce IDs When crew register in your company, they are assigned a unique ID…" at bounding box center [856, 396] width 1350 height 727
click at [848, 684] on main "Workforce IDs When crew register in your company, they are assigned a unique ID…" at bounding box center [856, 396] width 1350 height 727
click at [1293, 425] on main "Workforce IDs When crew register in your company, they are assigned a unique ID…" at bounding box center [856, 396] width 1350 height 727
click at [1429, 510] on main "Workforce IDs When crew register in your company, they are assigned a unique ID…" at bounding box center [856, 396] width 1350 height 727
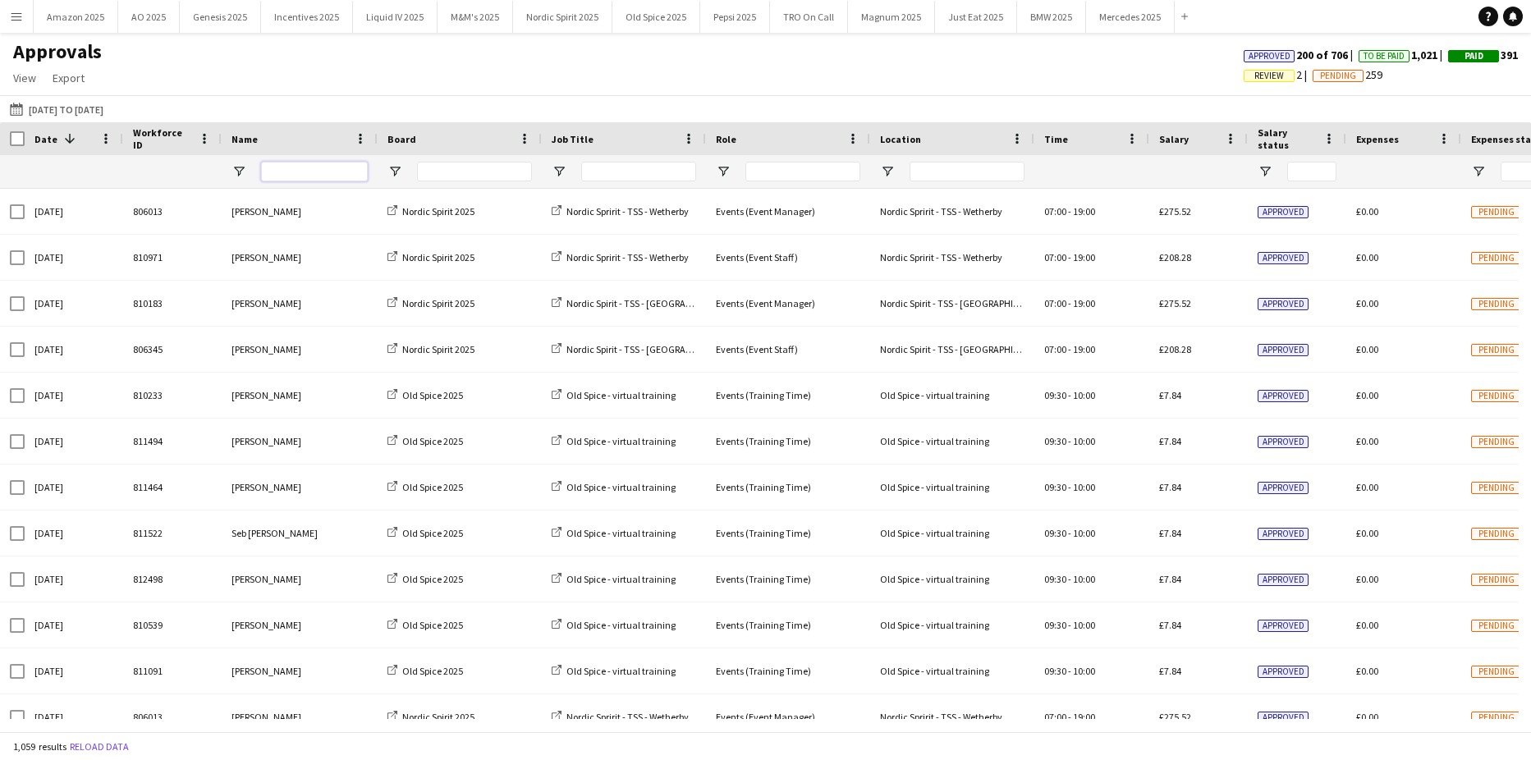
click at [341, 179] on input "Name Filter Input" at bounding box center [314, 172] width 107 height 20
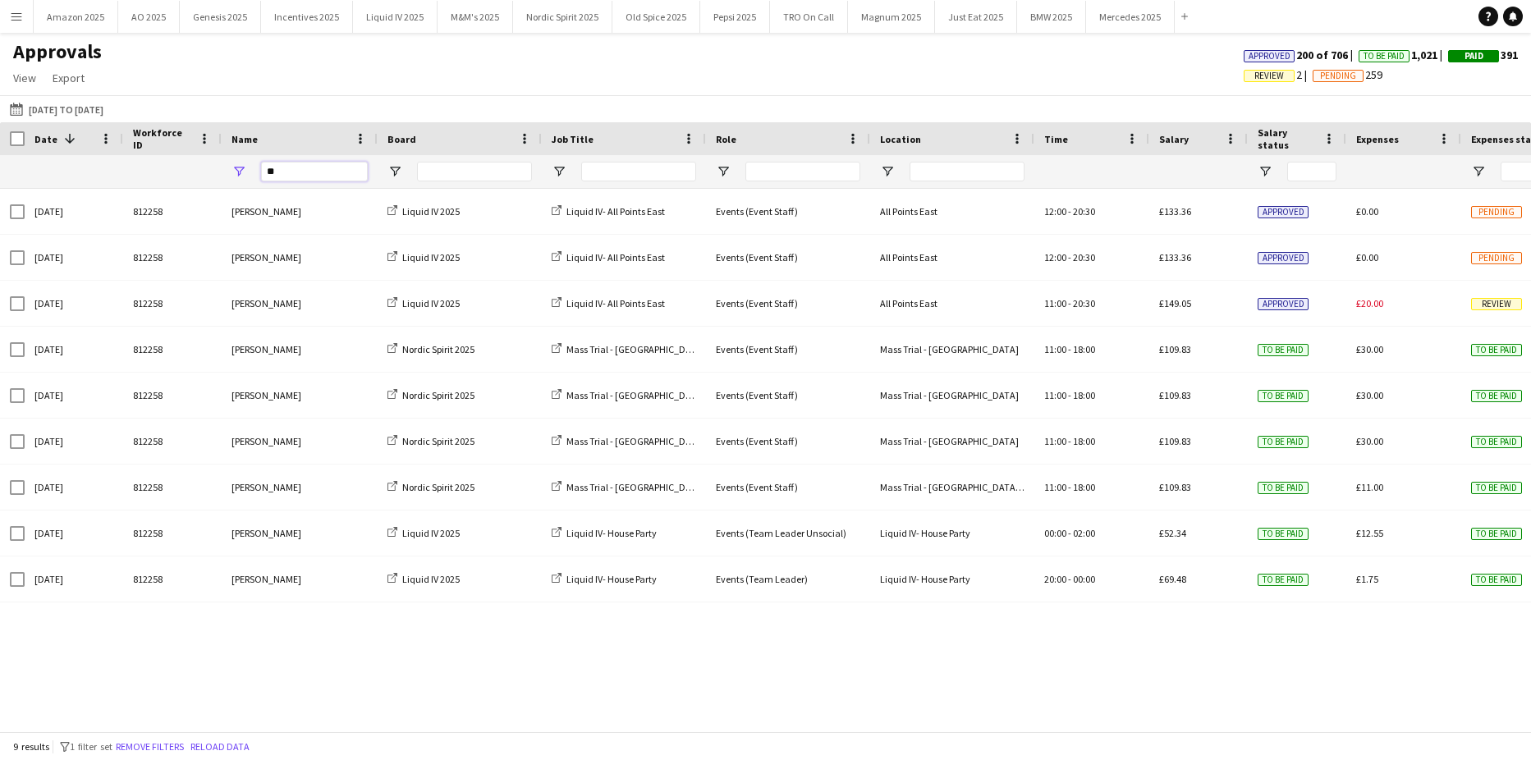
type input "*"
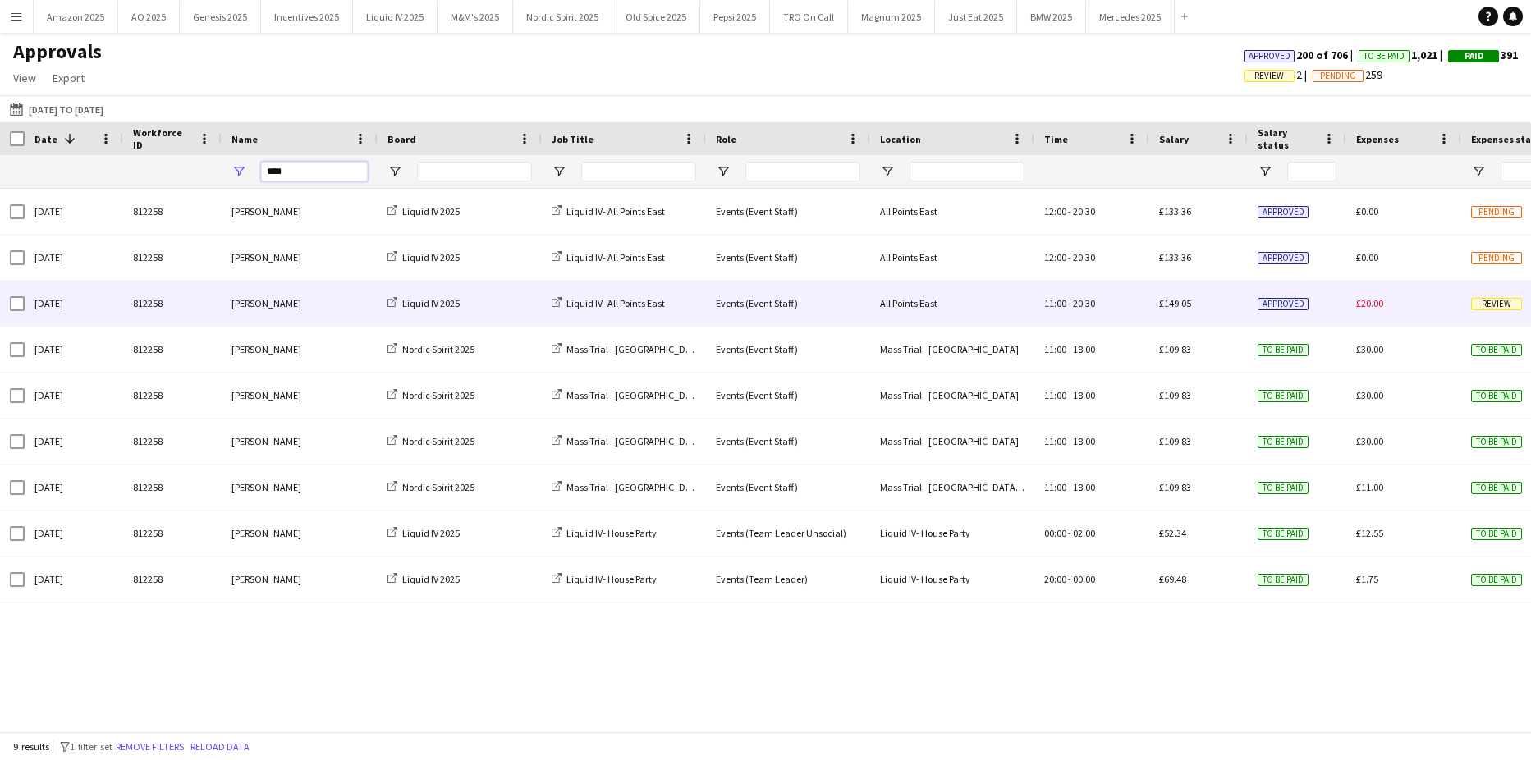
type input "****"
click at [1469, 305] on div "Review" at bounding box center [1518, 303] width 115 height 45
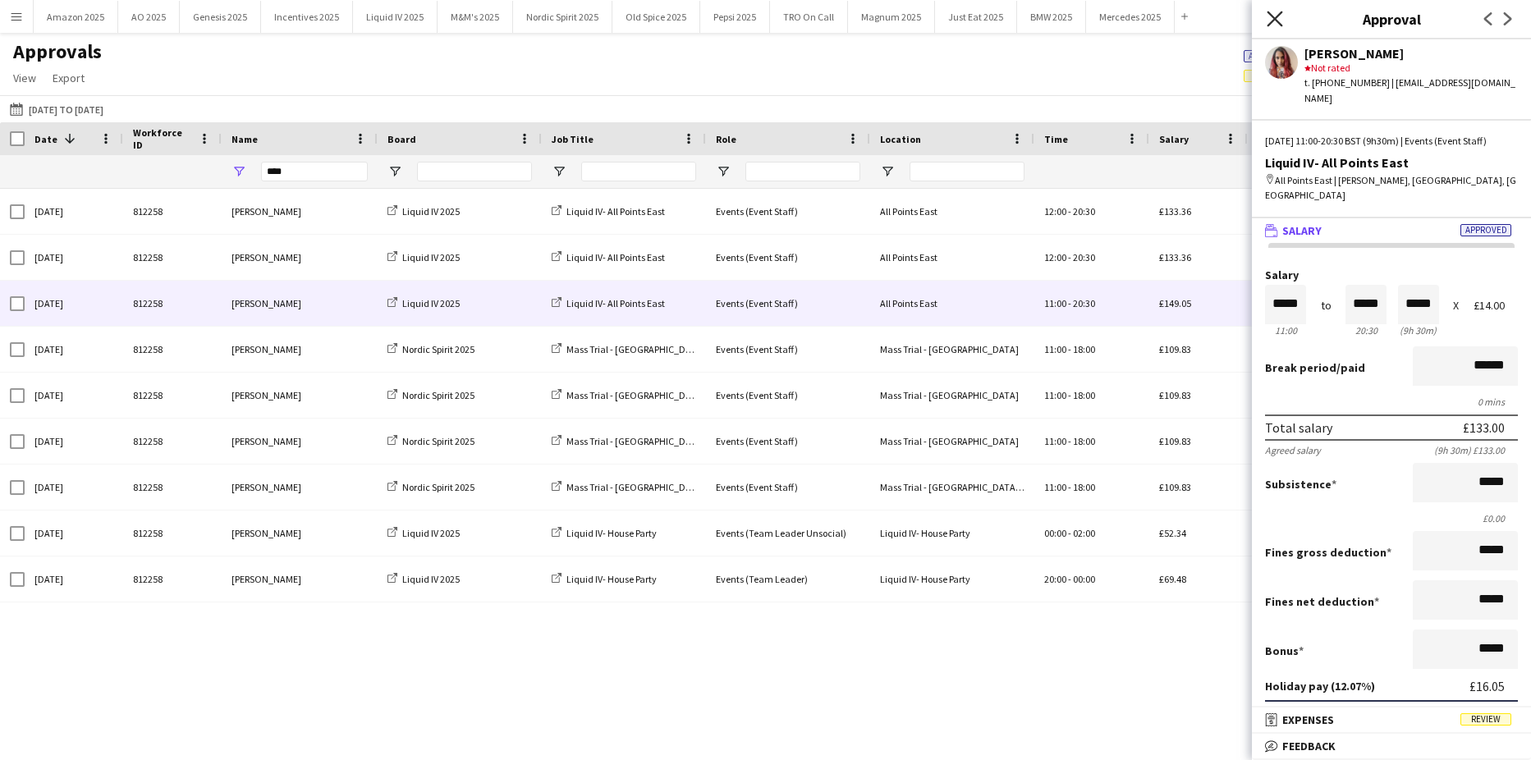
click at [1275, 18] on icon at bounding box center [1274, 19] width 16 height 16
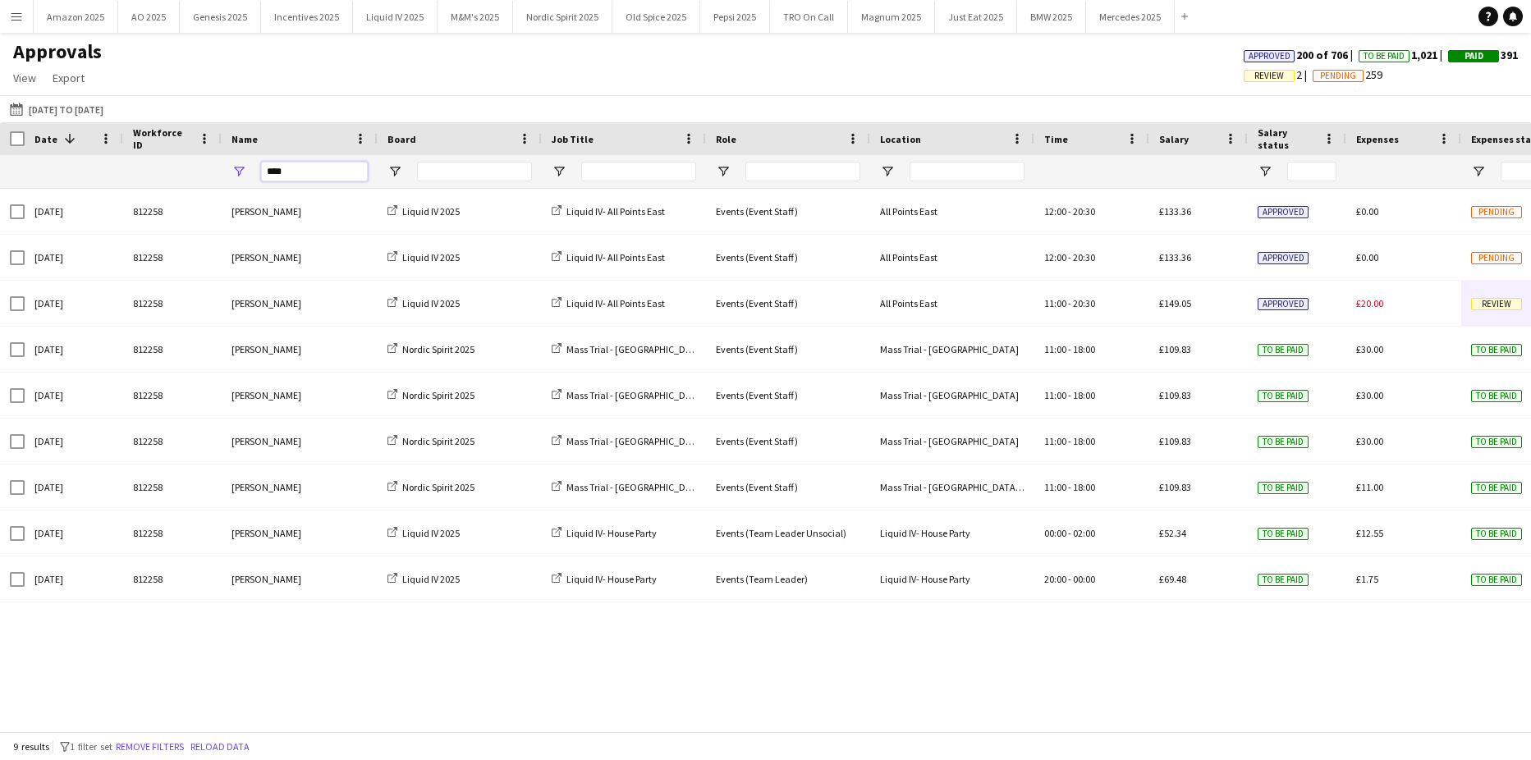
drag, startPoint x: 302, startPoint y: 176, endPoint x: 20, endPoint y: 171, distance: 282.3
click at [20, 171] on div "****" at bounding box center [1050, 171] width 2101 height 33
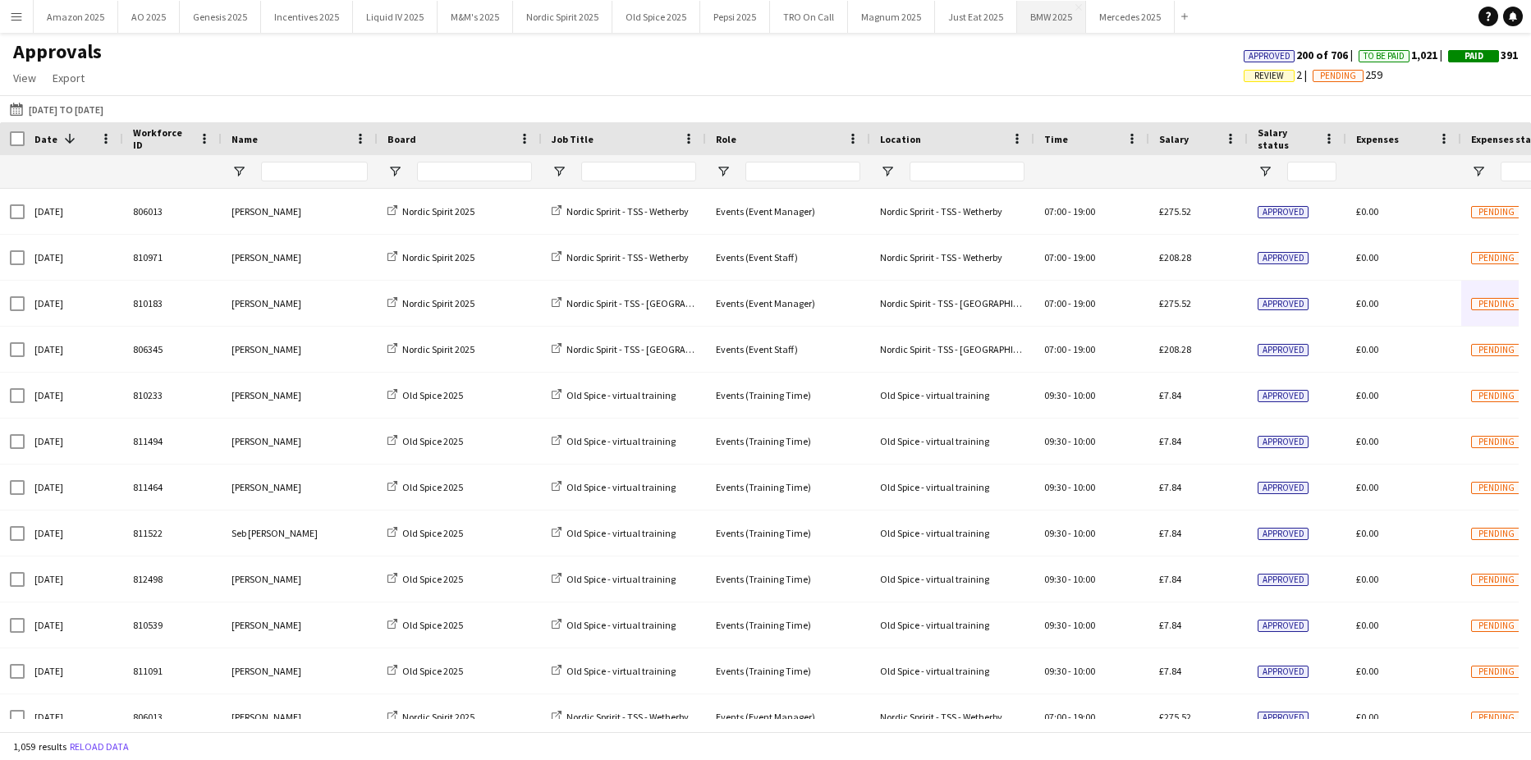
click at [1059, 21] on button "BMW 2025 Close" at bounding box center [1051, 17] width 69 height 32
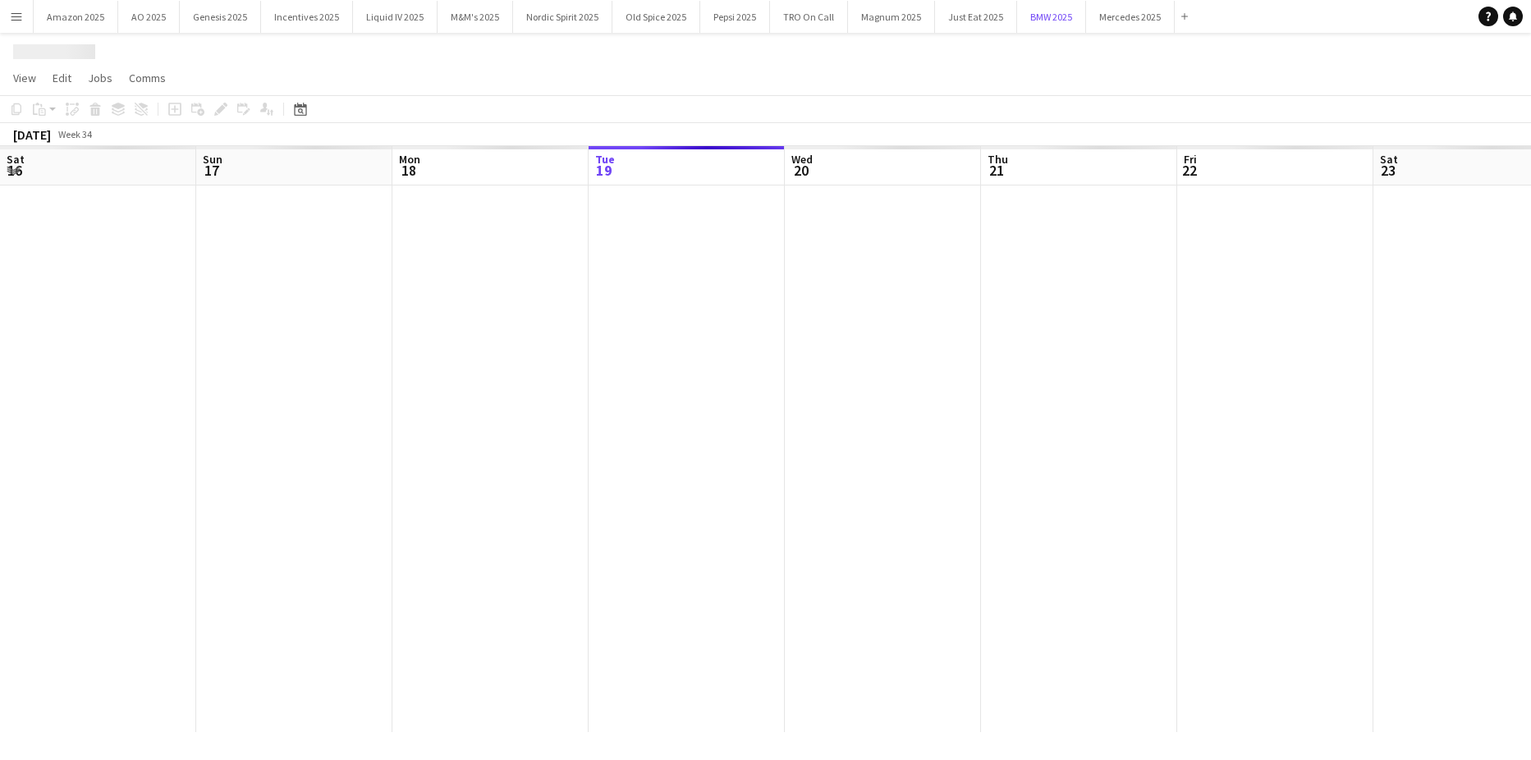
scroll to position [0, 392]
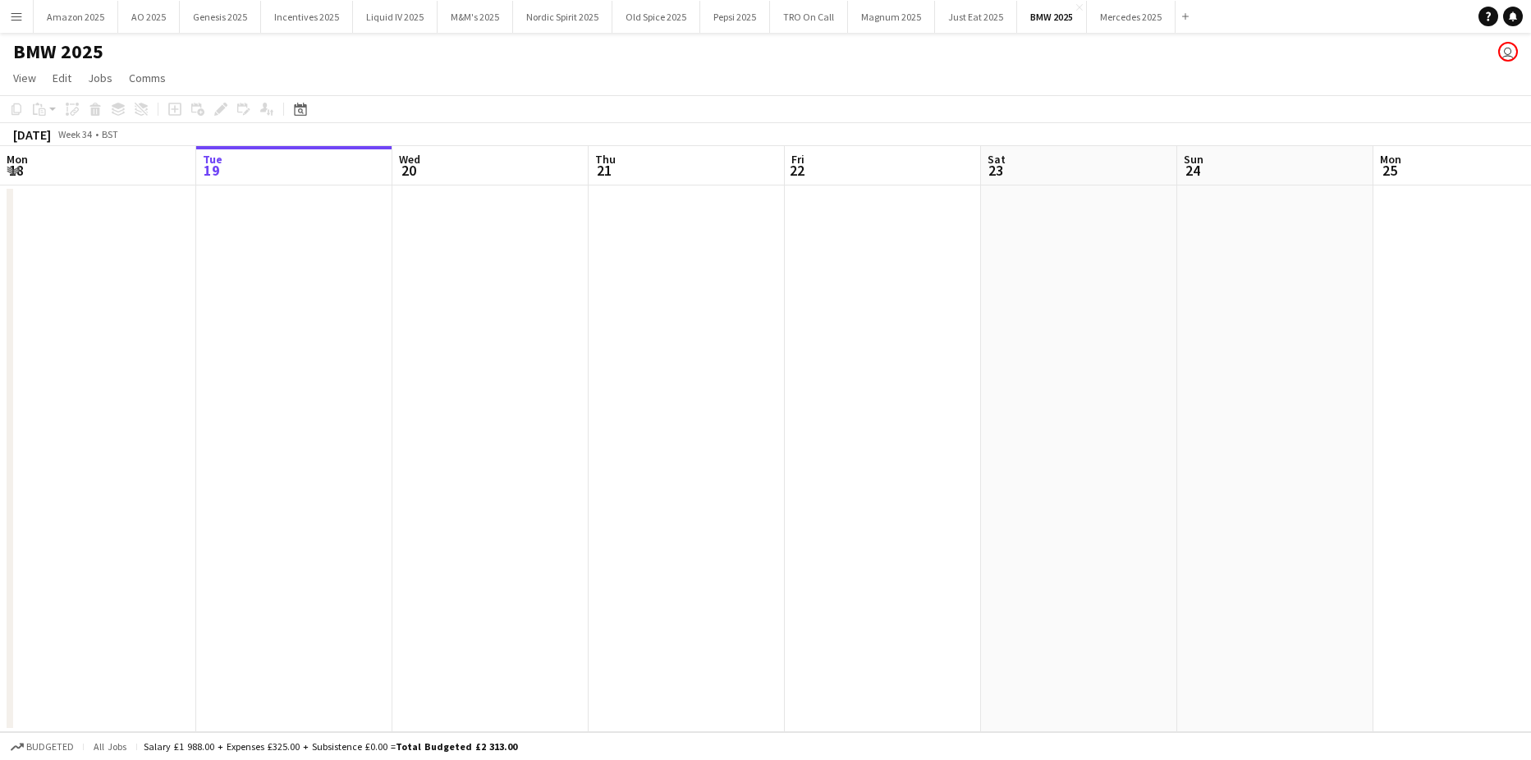
click at [704, 411] on app-date-cell at bounding box center [686, 458] width 196 height 547
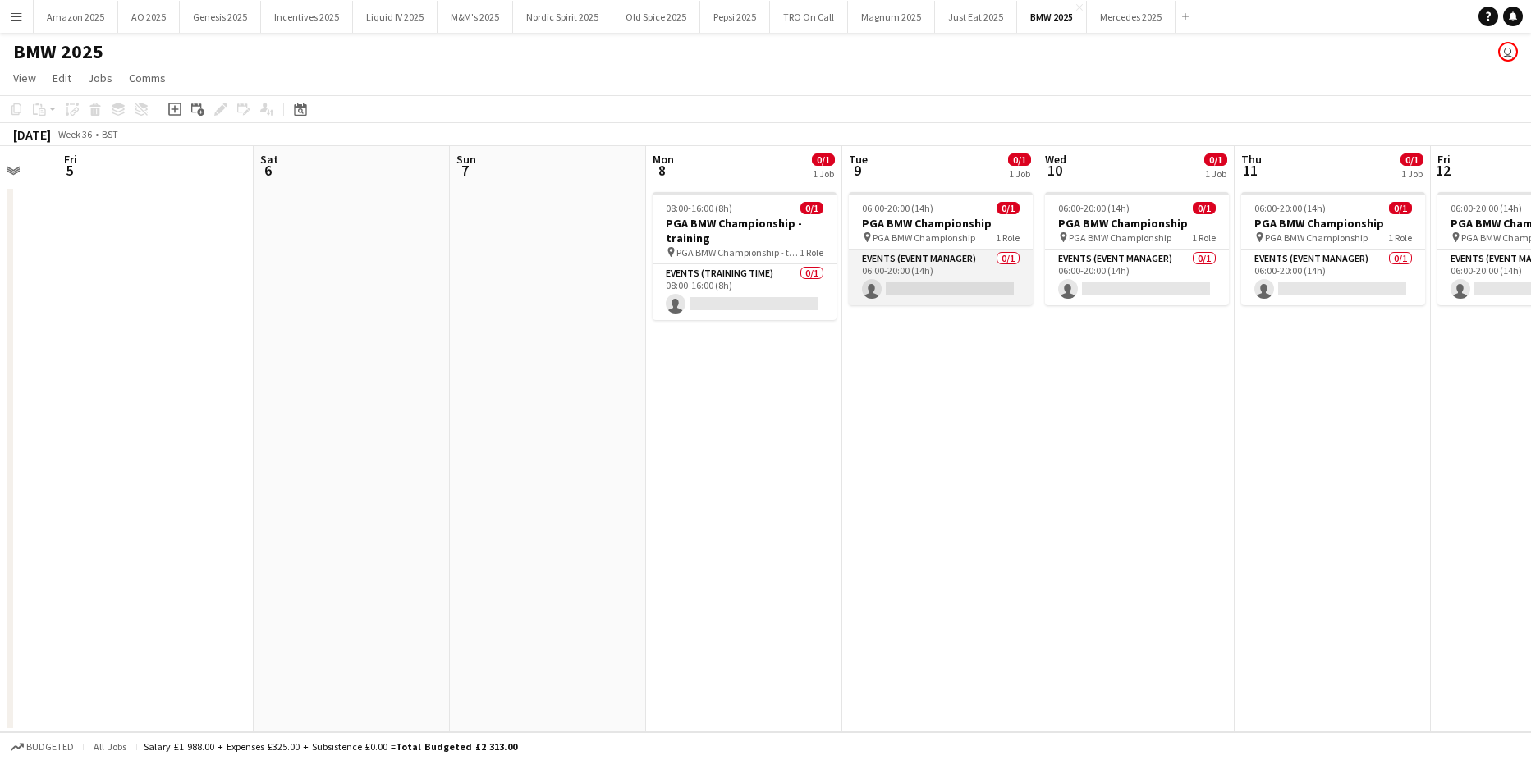
scroll to position [0, 538]
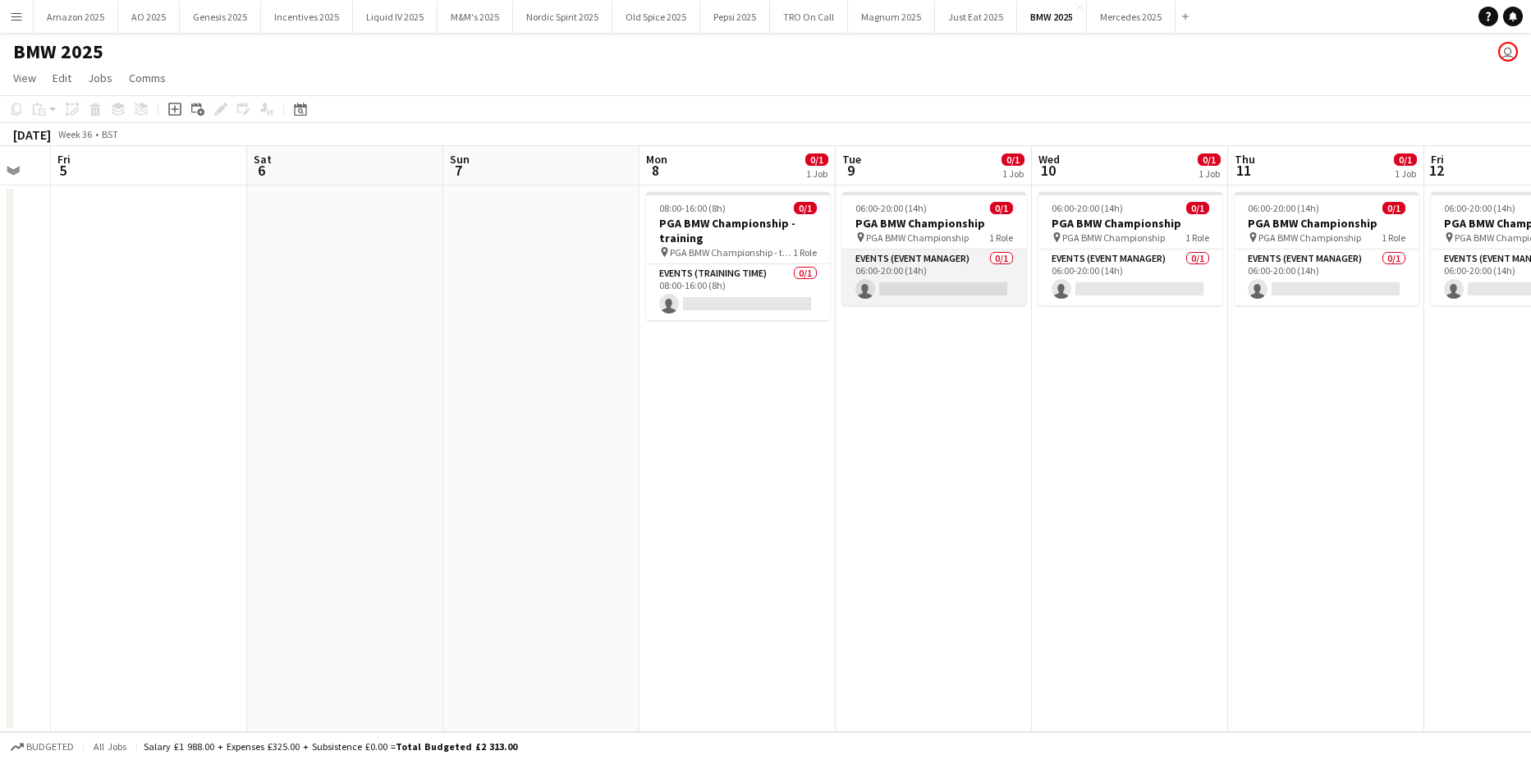
click at [961, 288] on app-card-role "Events (Event Manager) 0/1 06:00-20:00 (14h) single-neutral-actions" at bounding box center [934, 277] width 184 height 56
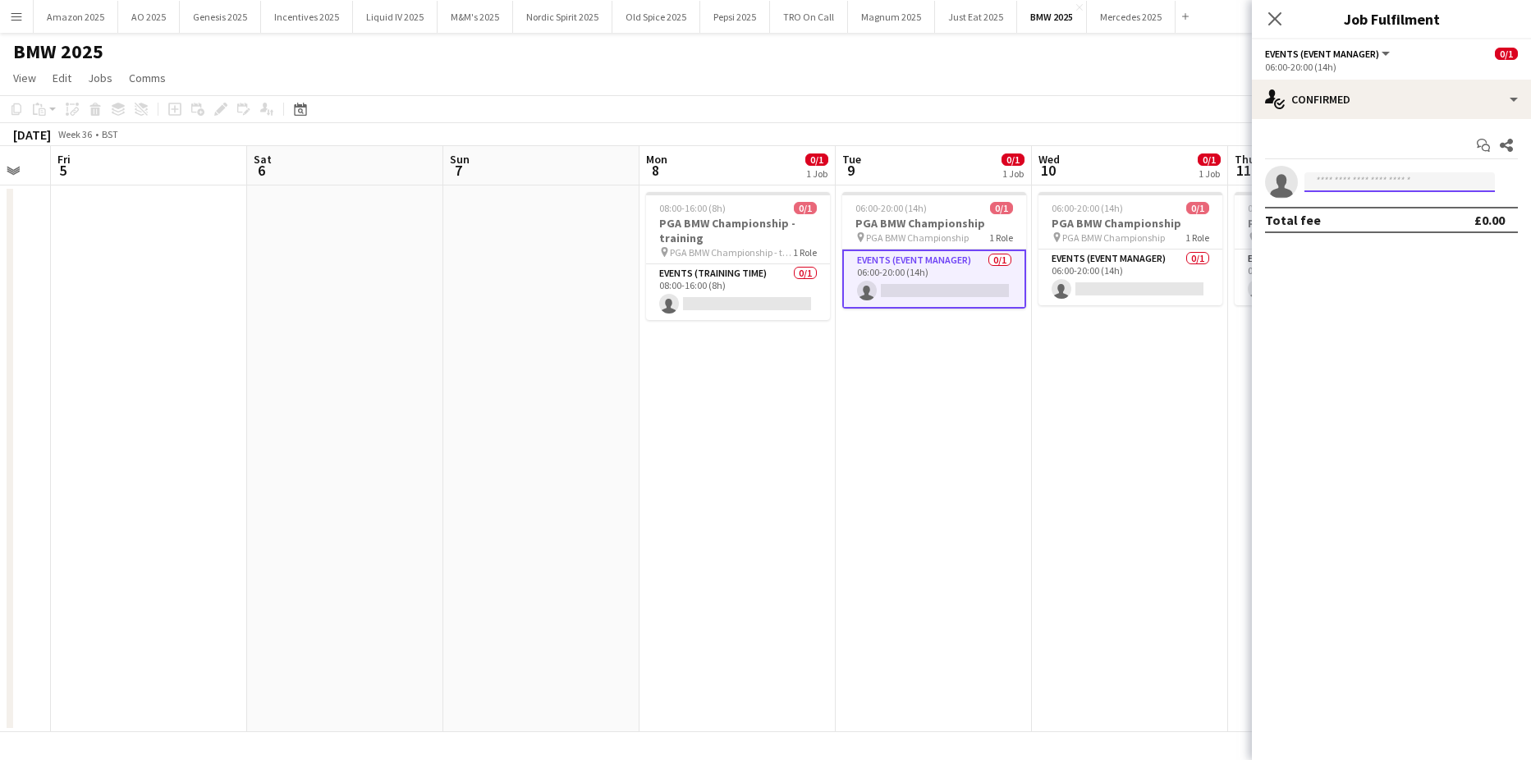
click at [1348, 179] on input at bounding box center [1399, 182] width 190 height 20
type input "*****"
click at [1393, 216] on span "[PERSON_NAME][EMAIL_ADDRESS][PERSON_NAME][DOMAIN_NAME]" at bounding box center [1399, 219] width 164 height 13
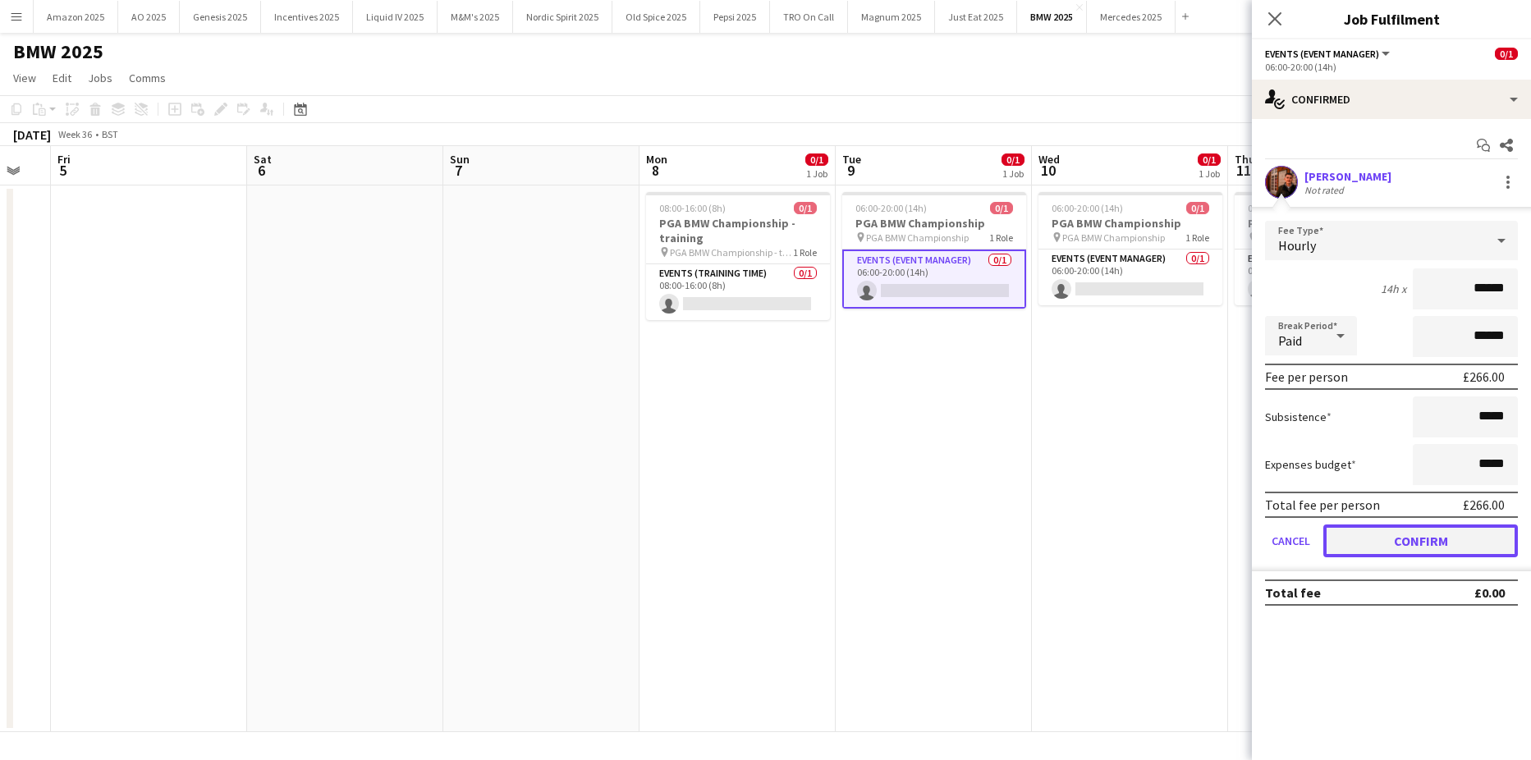
click at [1418, 531] on button "Confirm" at bounding box center [1420, 540] width 194 height 33
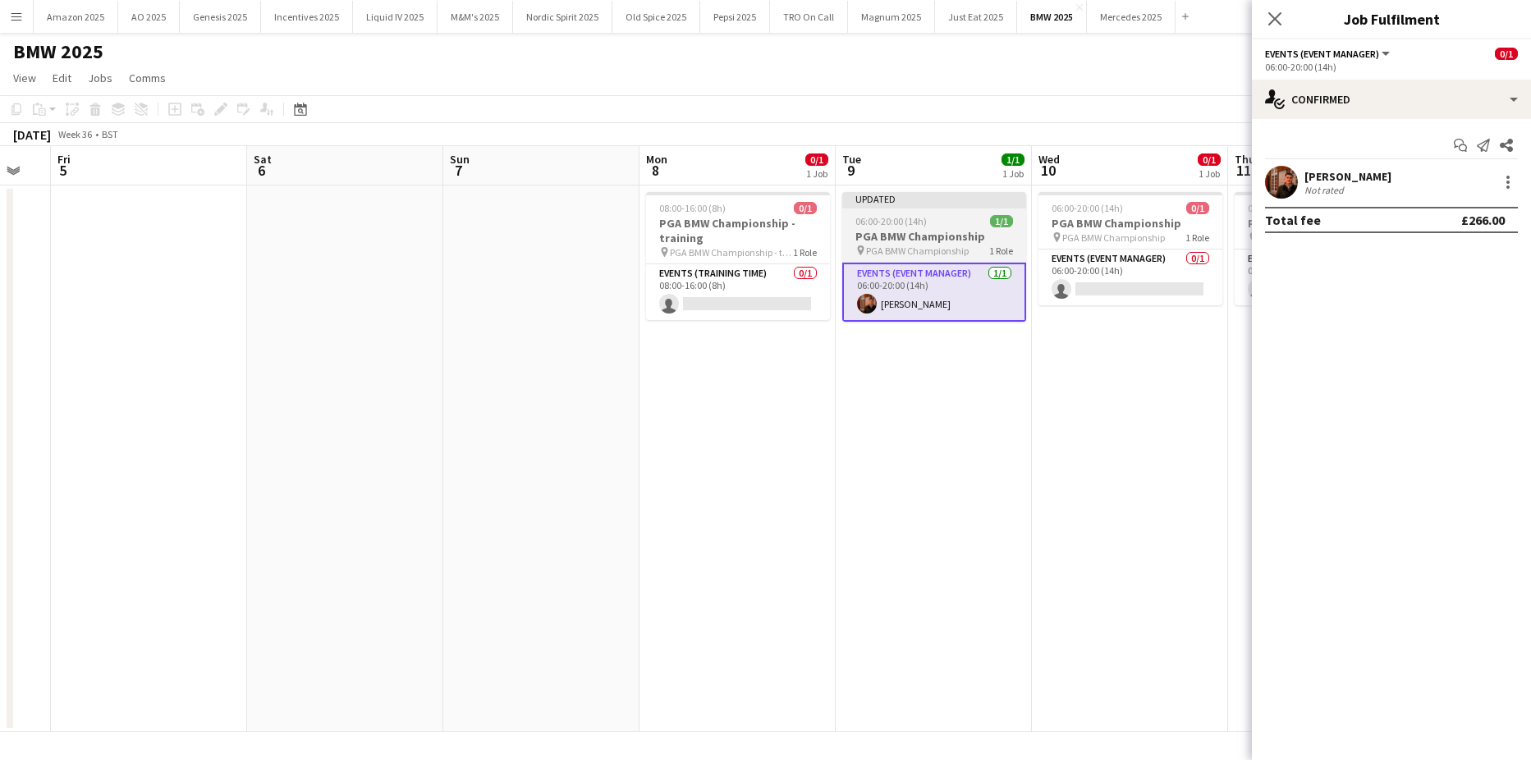
click at [891, 224] on span "06:00-20:00 (14h)" at bounding box center [890, 221] width 71 height 12
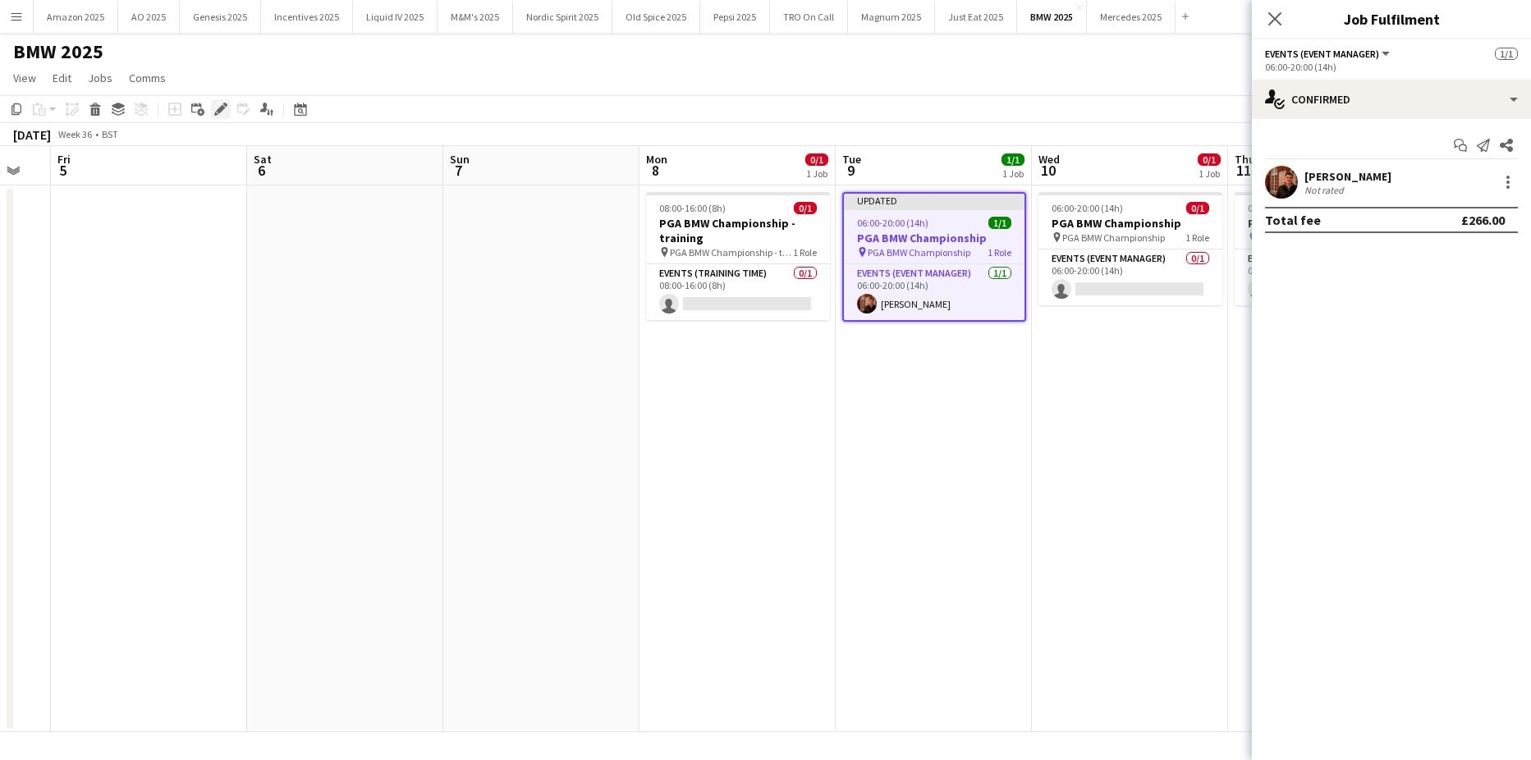
click at [224, 113] on icon "Edit" at bounding box center [220, 109] width 13 height 13
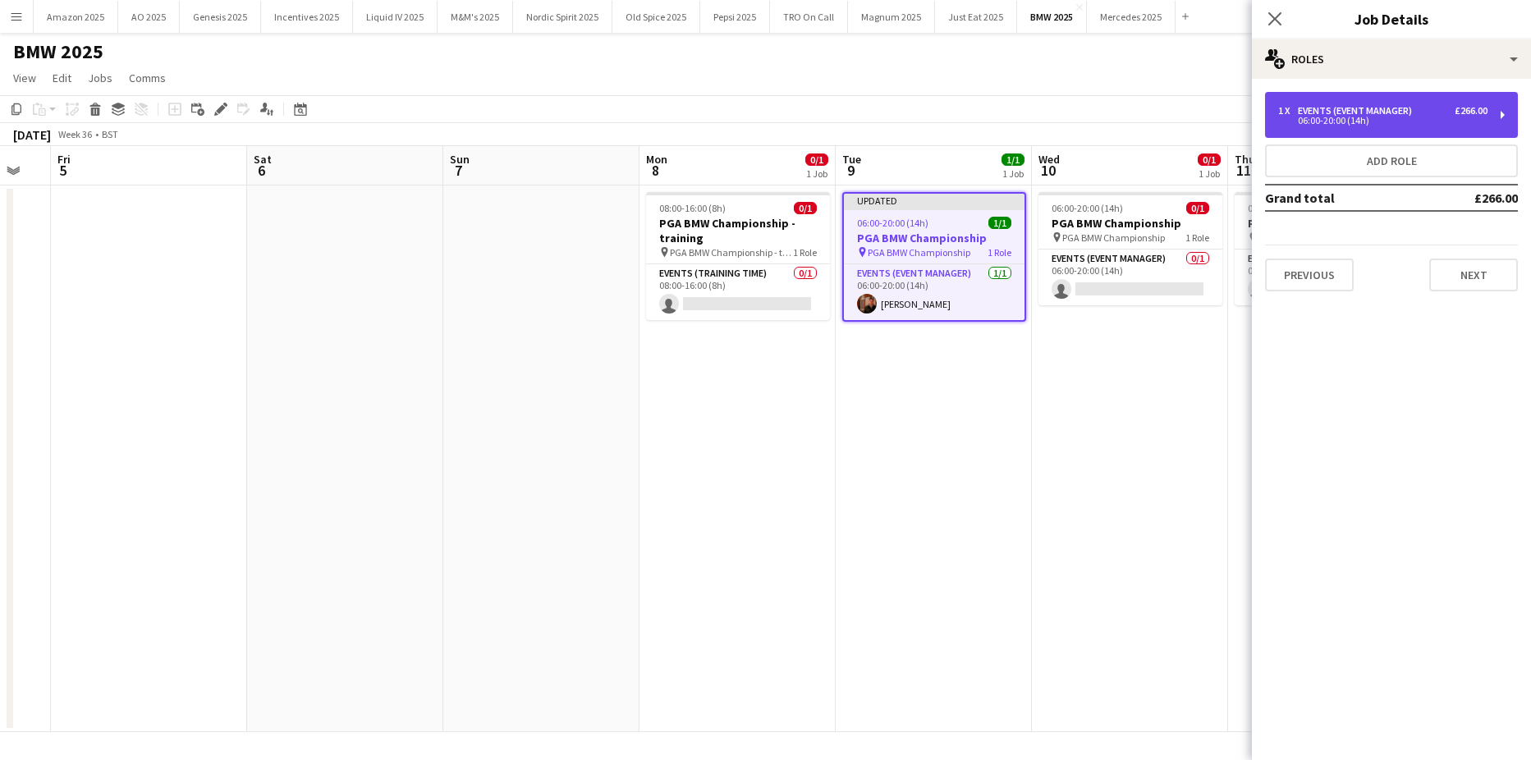
click at [1378, 105] on div "Events (Event Manager)" at bounding box center [1357, 110] width 121 height 11
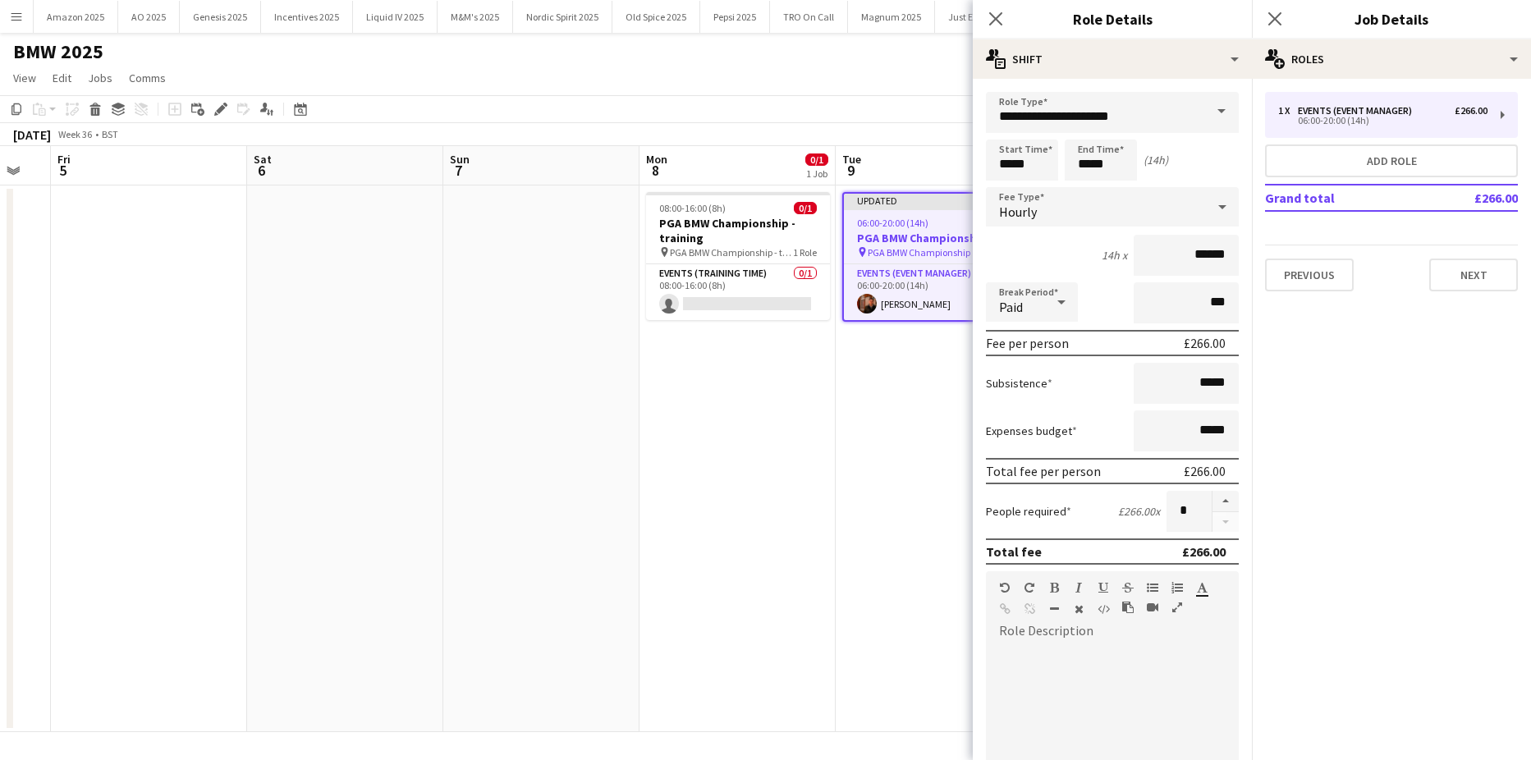
click at [841, 448] on app-date-cell "Updated 06:00-20:00 (14h) 1/1 PGA BMW Championship pin PGA BMW Championship 1 R…" at bounding box center [933, 458] width 196 height 547
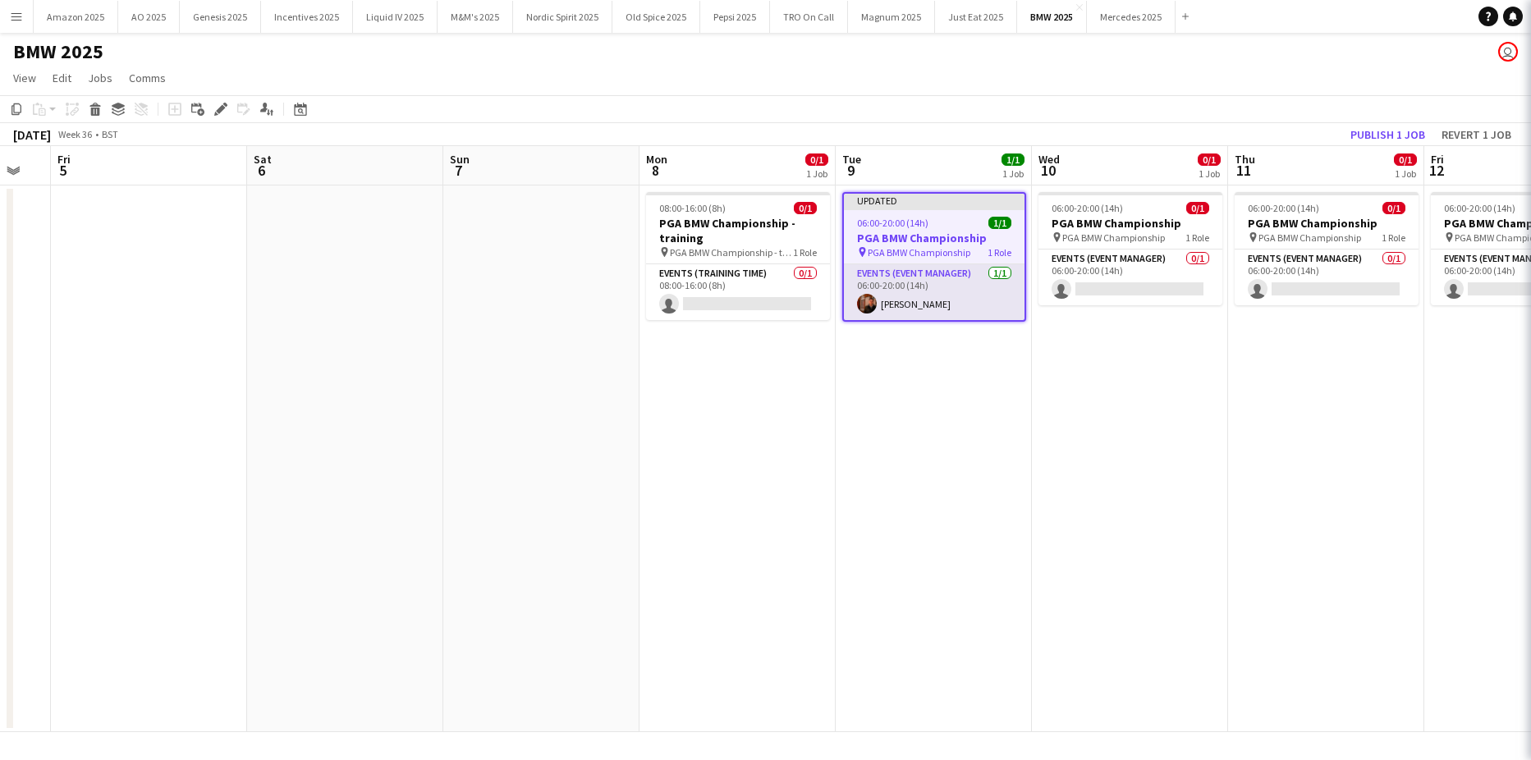
scroll to position [0, 537]
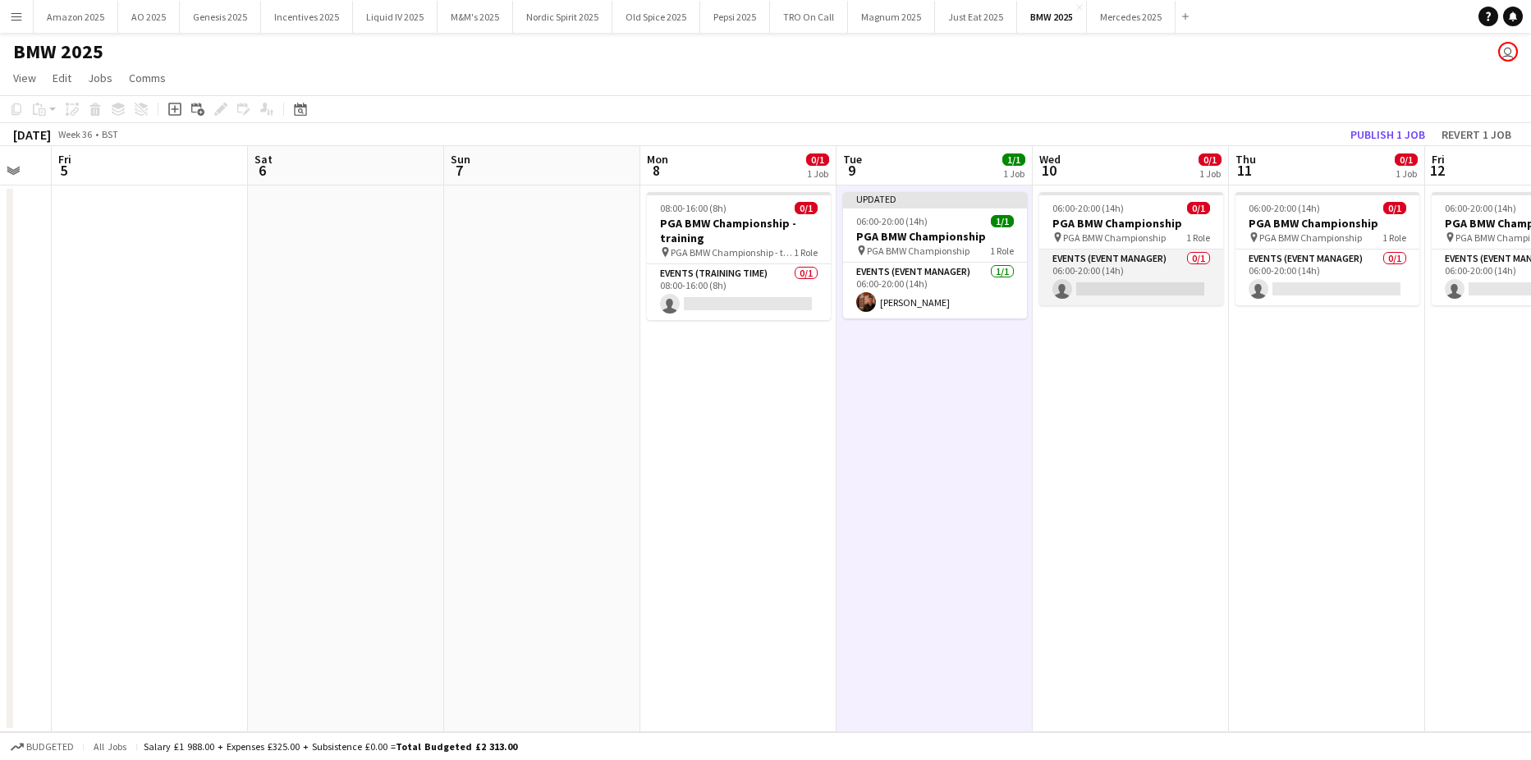
click at [1110, 283] on app-card-role "Events (Event Manager) 0/1 06:00-20:00 (14h) single-neutral-actions" at bounding box center [1131, 277] width 184 height 56
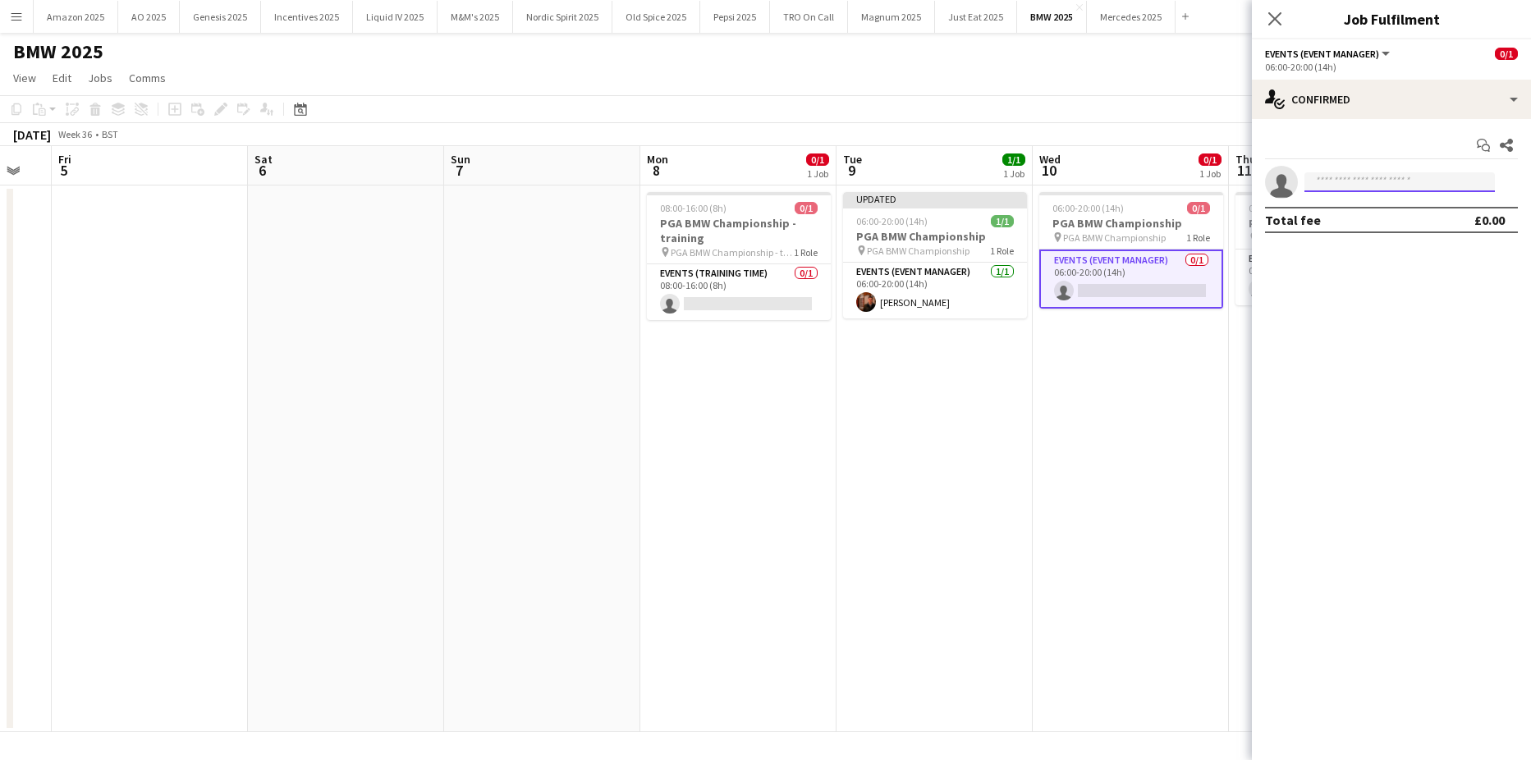
click at [1393, 182] on input at bounding box center [1399, 182] width 190 height 20
type input "*****"
click at [1391, 218] on span "[PERSON_NAME][EMAIL_ADDRESS][PERSON_NAME][DOMAIN_NAME]" at bounding box center [1399, 219] width 164 height 13
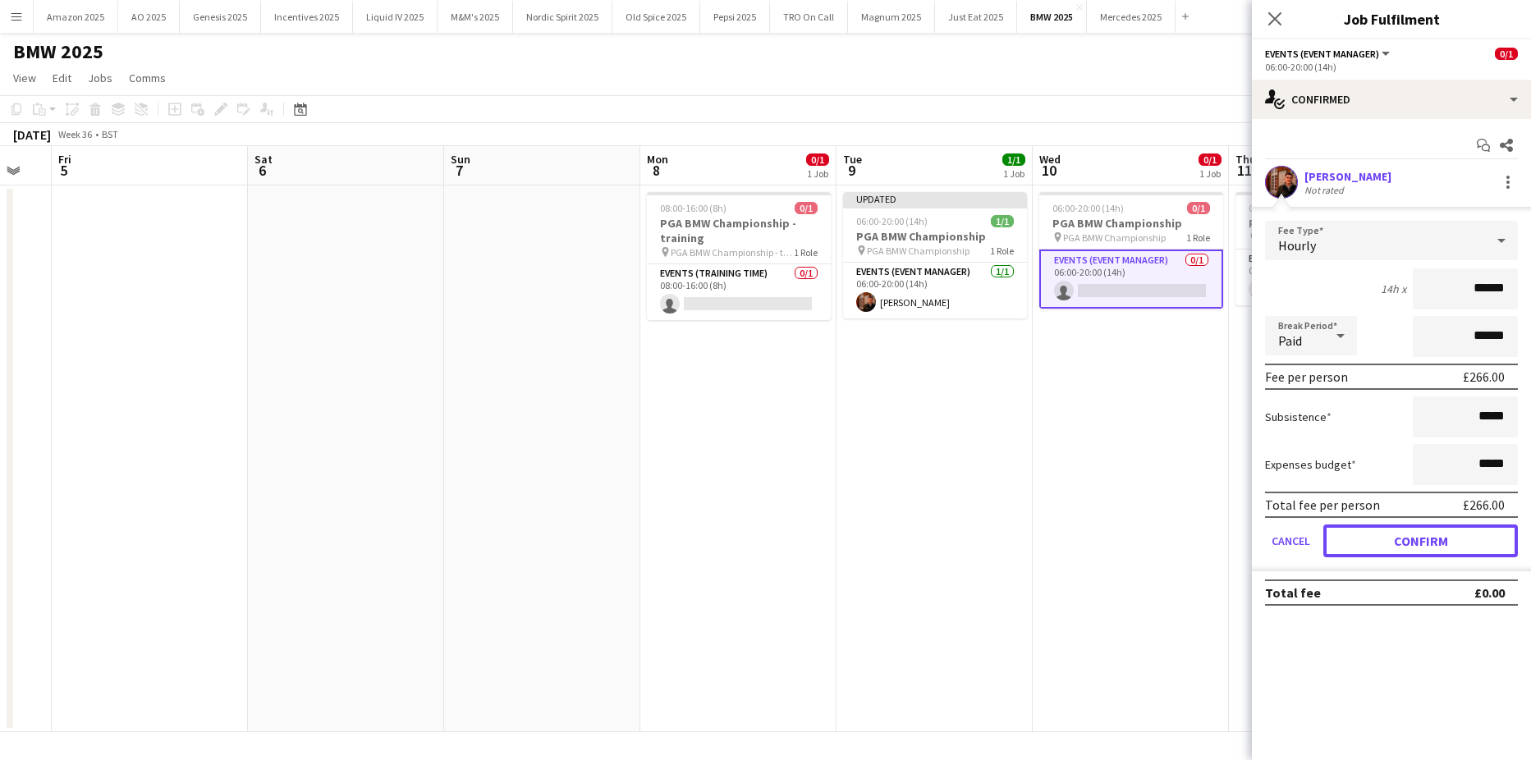
click at [1419, 538] on button "Confirm" at bounding box center [1420, 540] width 194 height 33
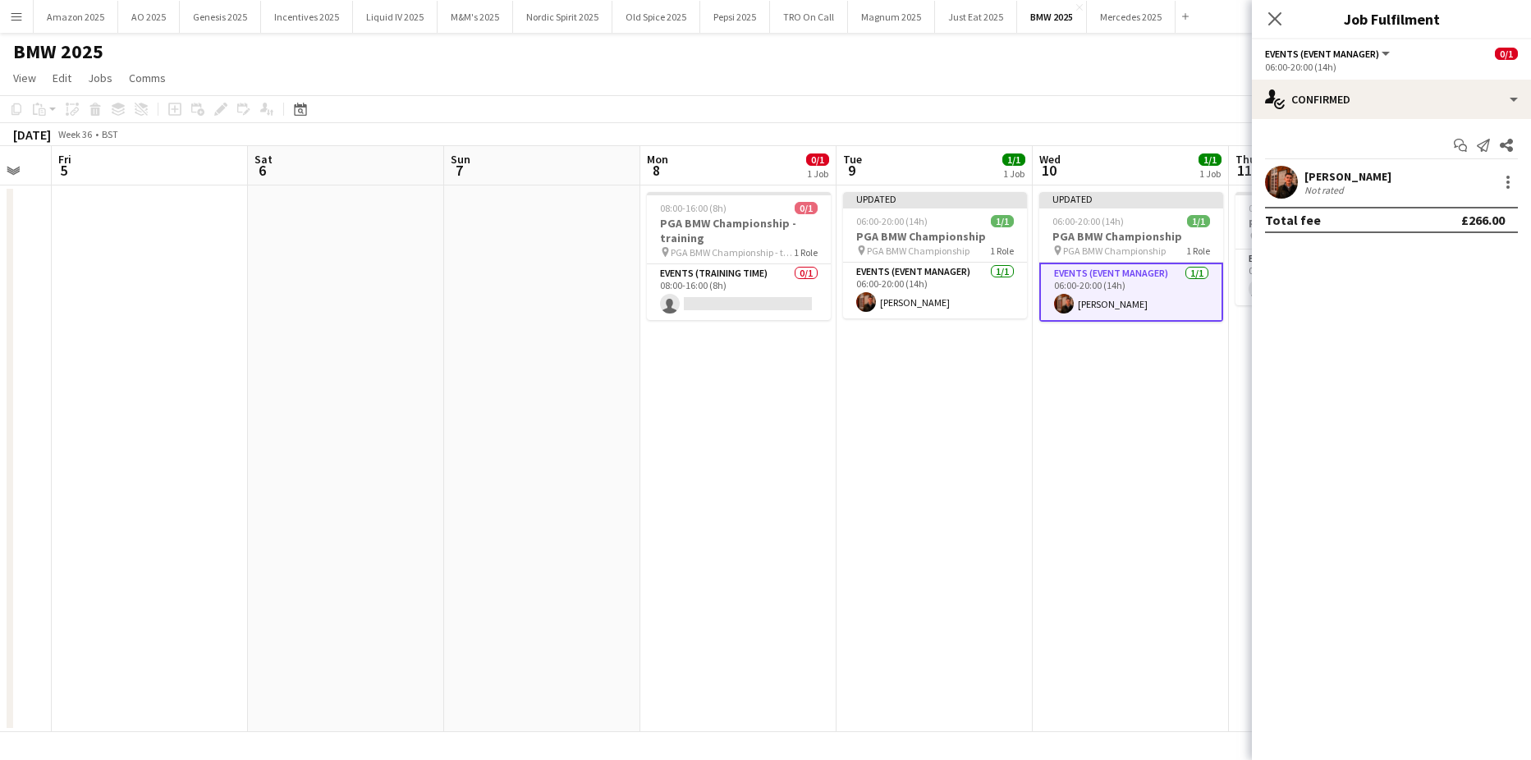
click at [1198, 414] on app-date-cell "Updated 06:00-20:00 (14h) 1/1 PGA BMW Championship pin PGA BMW Championship 1 R…" at bounding box center [1130, 458] width 196 height 547
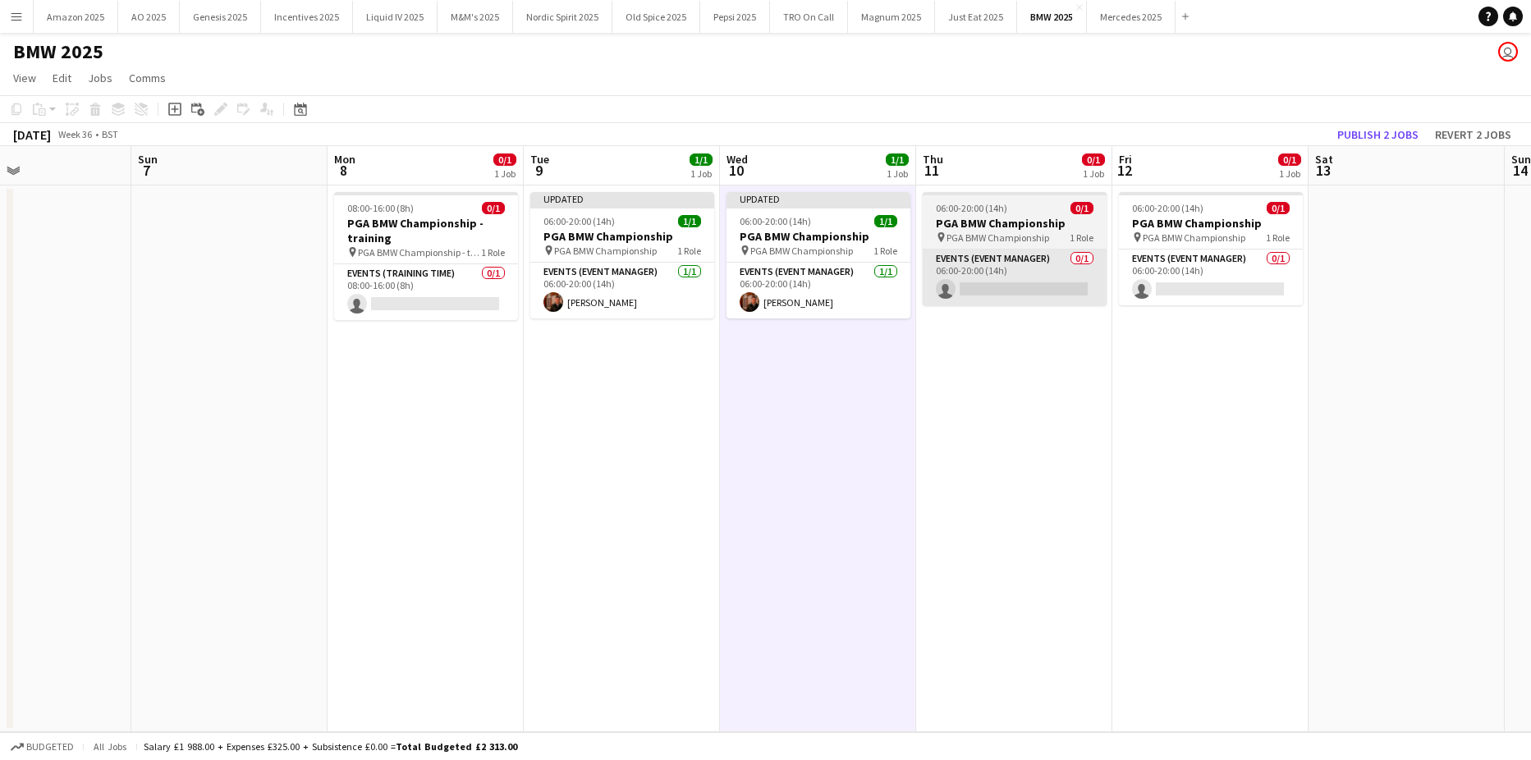
scroll to position [0, 669]
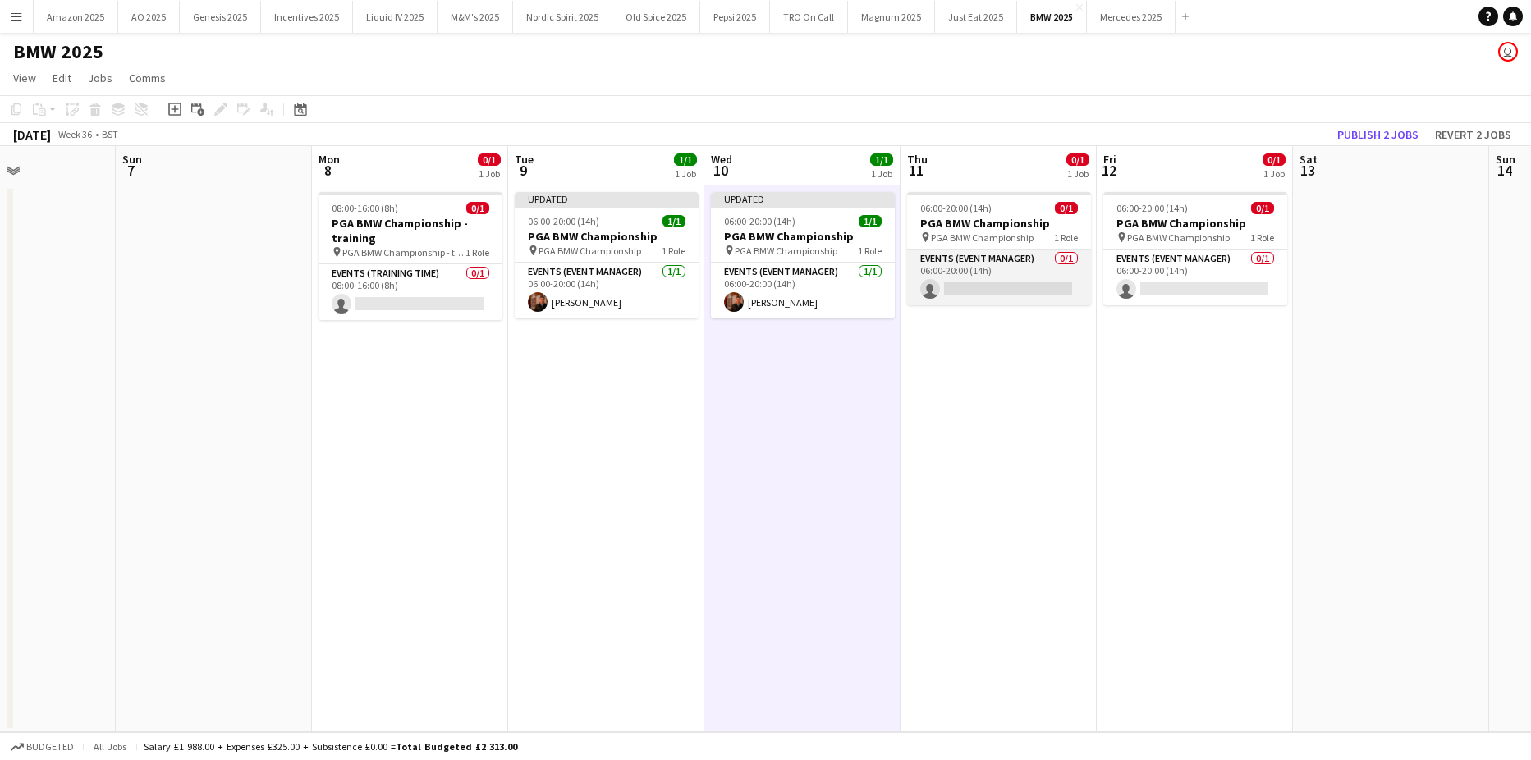
click at [980, 290] on app-card-role "Events (Event Manager) 0/1 06:00-20:00 (14h) single-neutral-actions" at bounding box center [999, 277] width 184 height 56
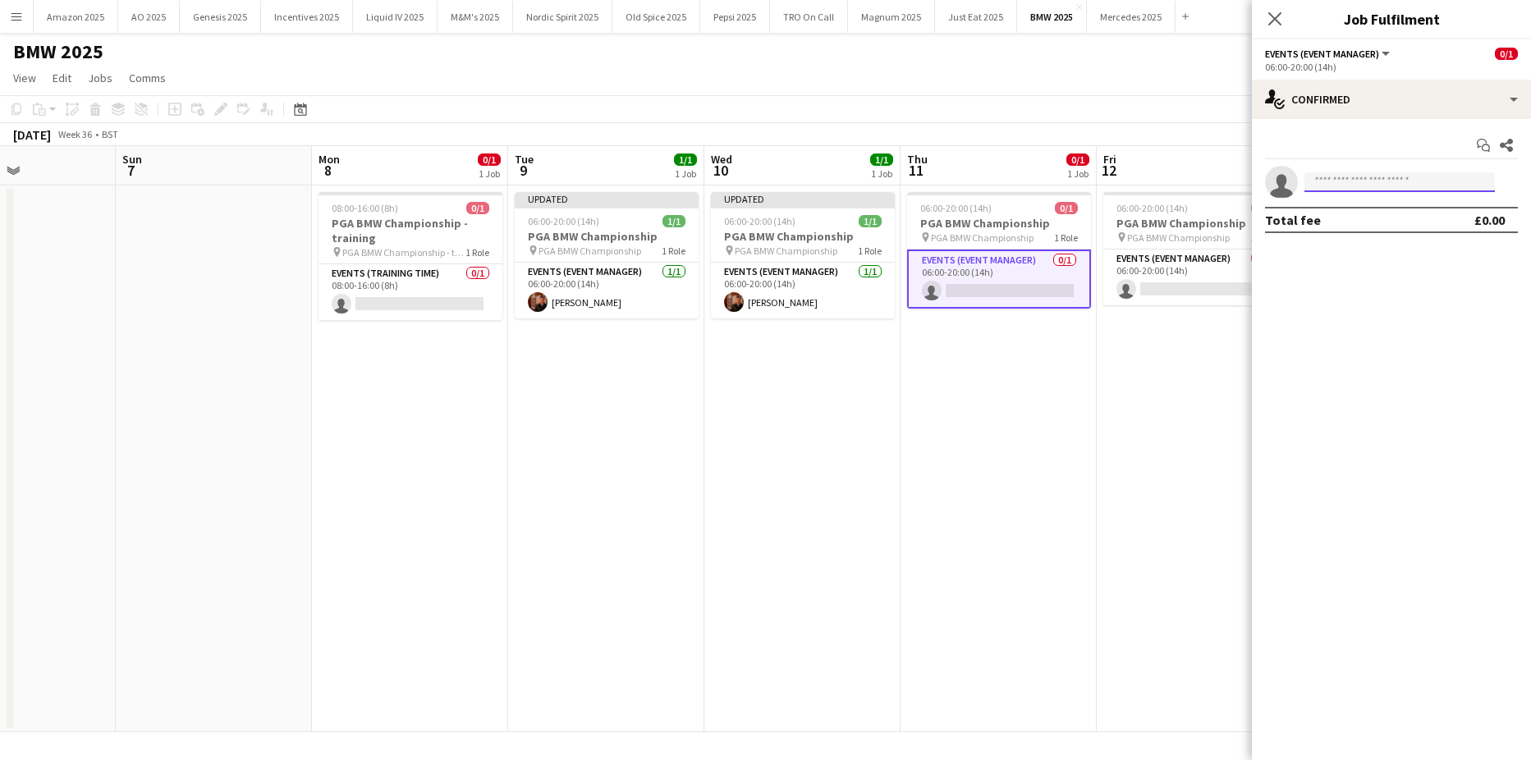
click at [1370, 181] on input at bounding box center [1399, 182] width 190 height 20
type input "*****"
click at [1410, 211] on span "[PERSON_NAME]" at bounding box center [1364, 206] width 94 height 14
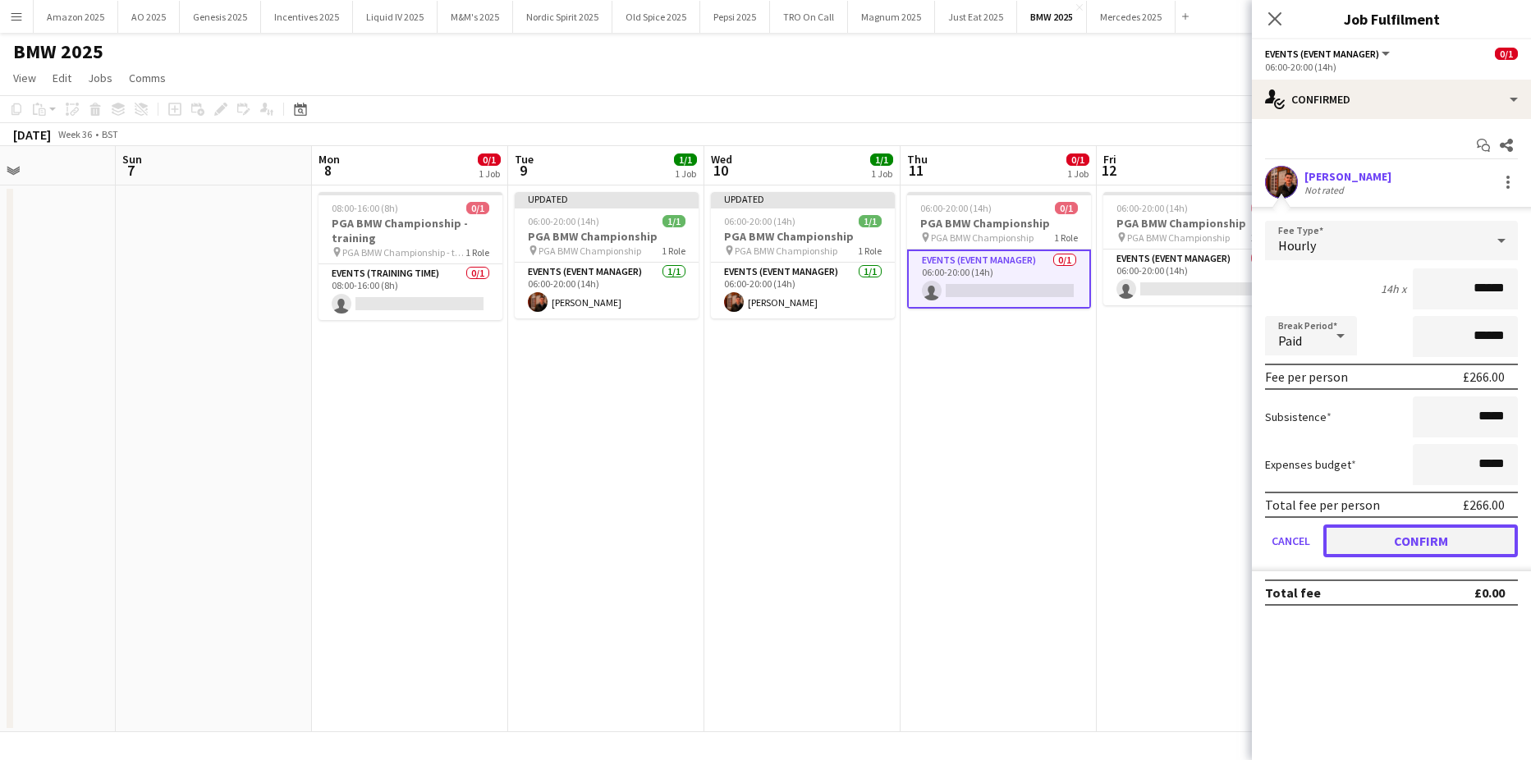
click at [1396, 537] on button "Confirm" at bounding box center [1420, 540] width 194 height 33
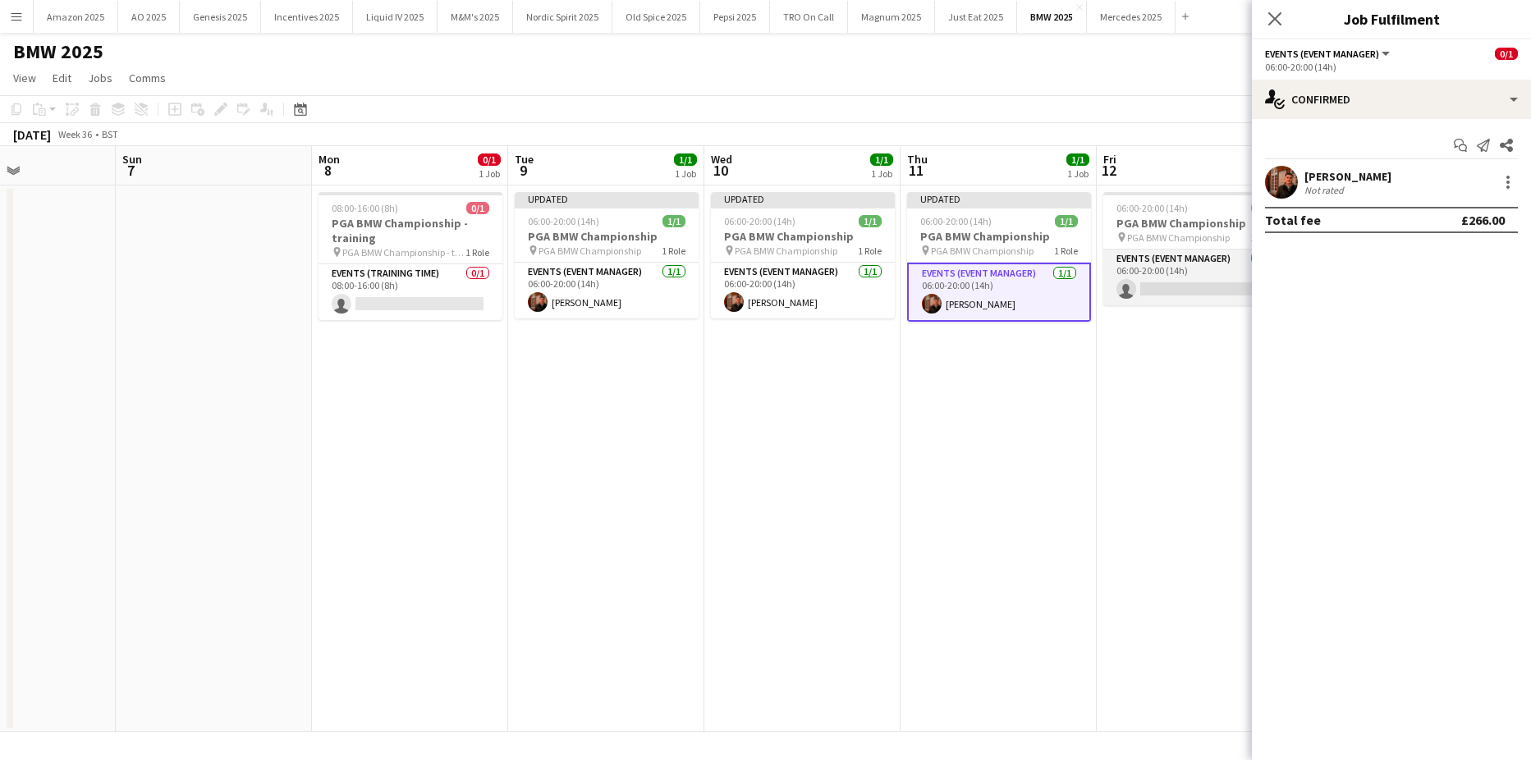
click at [1186, 288] on app-card-role "Events (Event Manager) 0/1 06:00-20:00 (14h) single-neutral-actions" at bounding box center [1195, 277] width 184 height 56
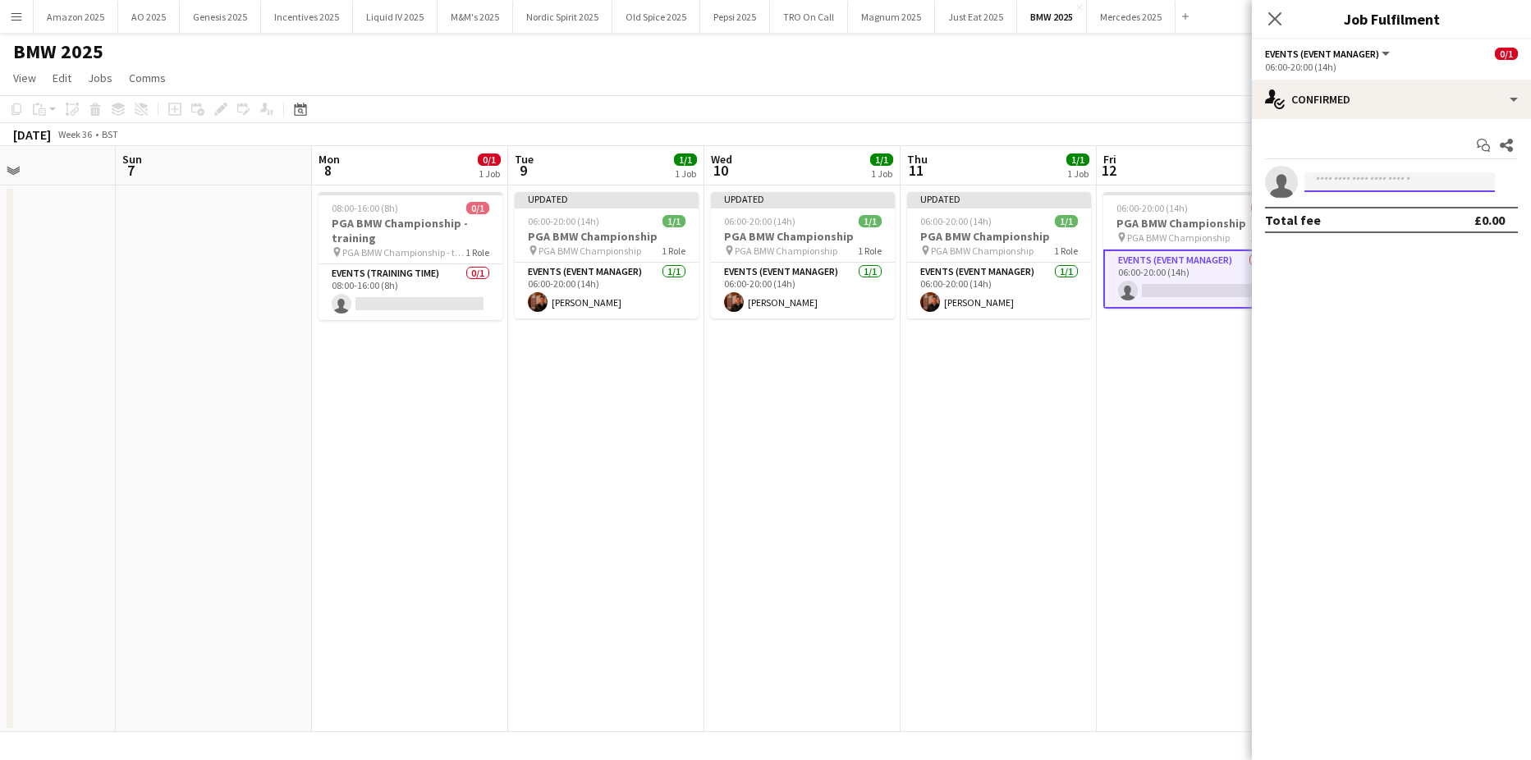
click at [1336, 180] on input at bounding box center [1399, 182] width 190 height 20
type input "*****"
click at [1368, 199] on span "Louie Aldons-Locke" at bounding box center [1364, 206] width 94 height 14
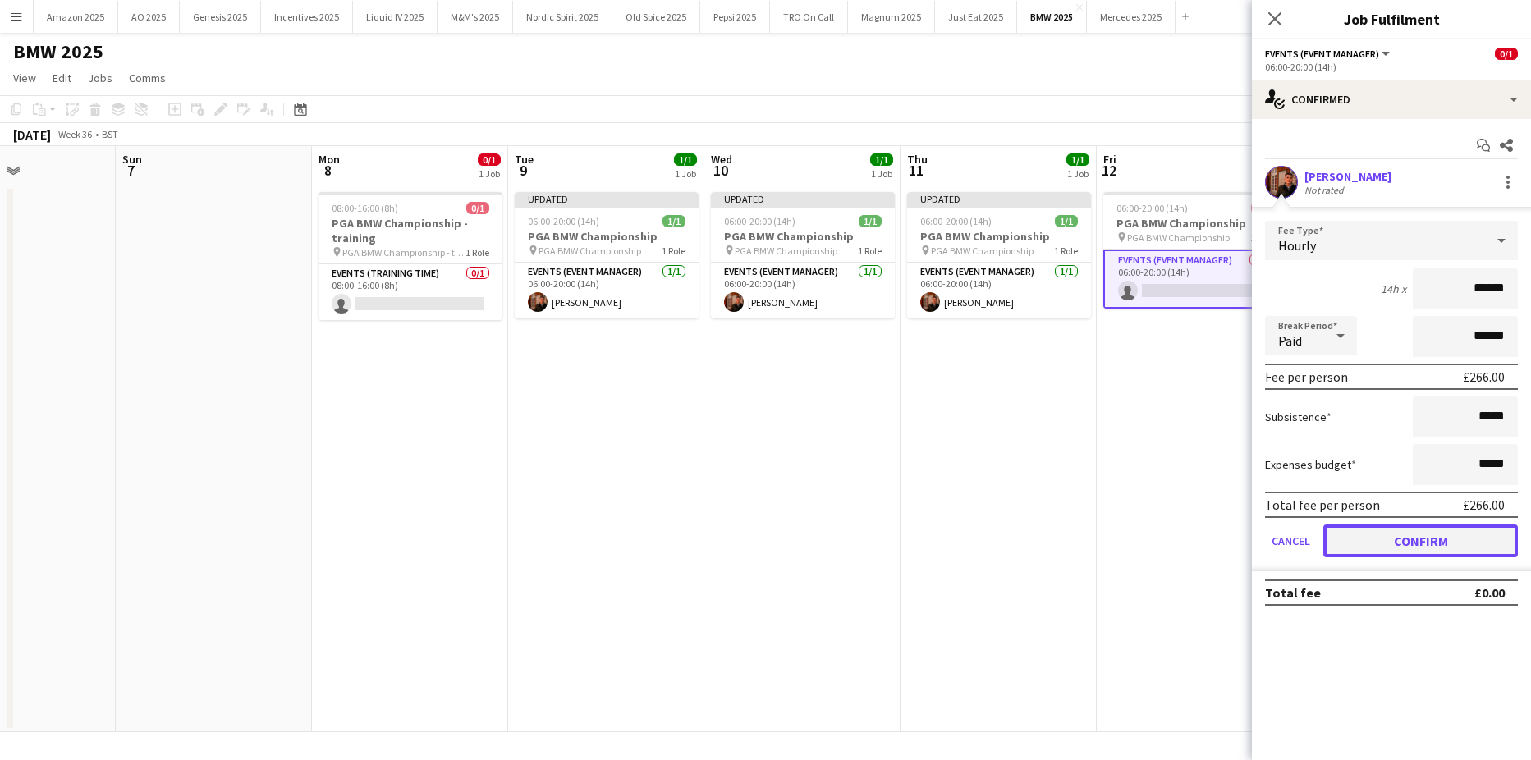
click at [1458, 540] on button "Confirm" at bounding box center [1420, 540] width 194 height 33
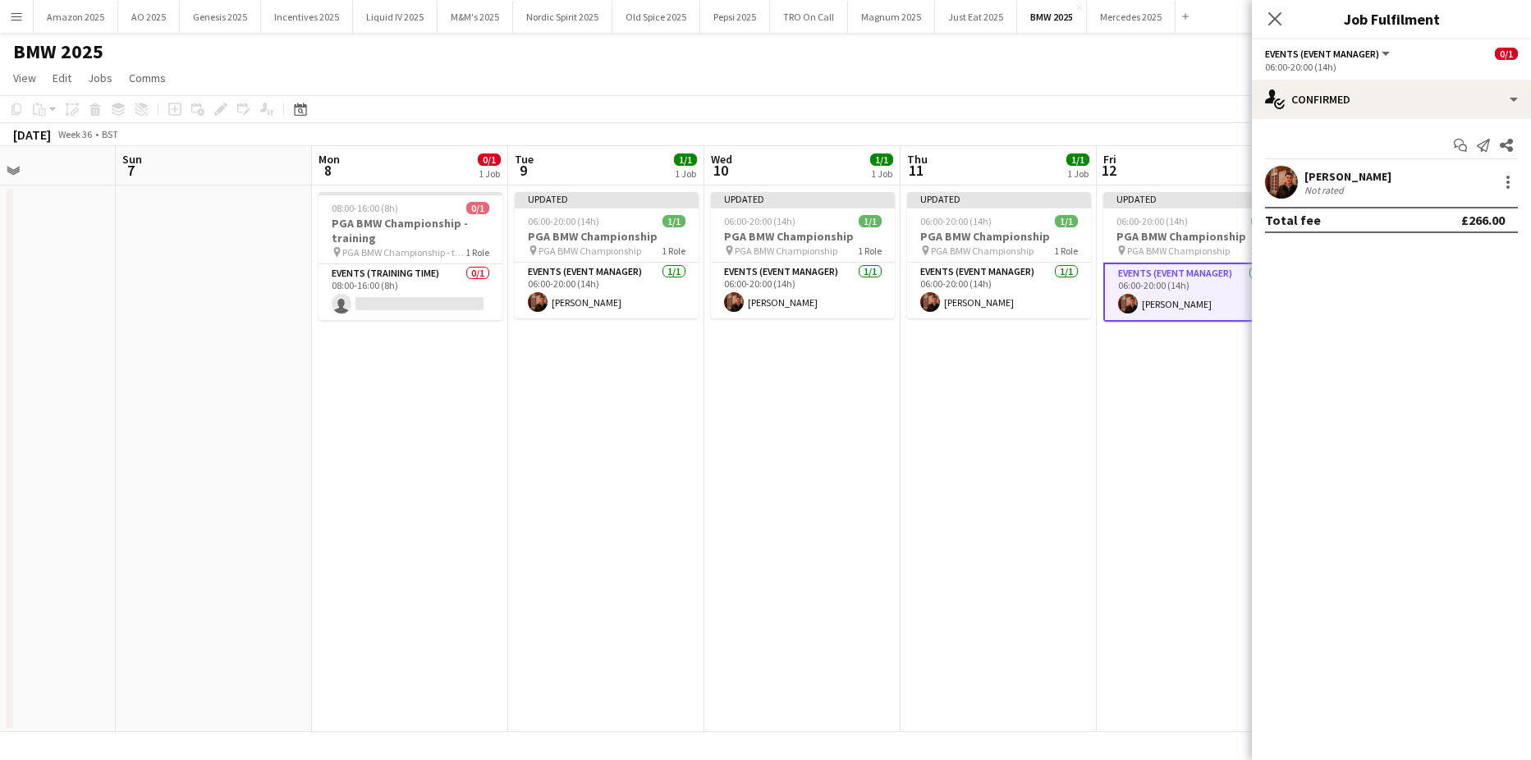
click at [1138, 535] on app-date-cell "Updated 06:00-20:00 (14h) 1/1 PGA BMW Championship pin PGA BMW Championship 1 R…" at bounding box center [1194, 458] width 196 height 547
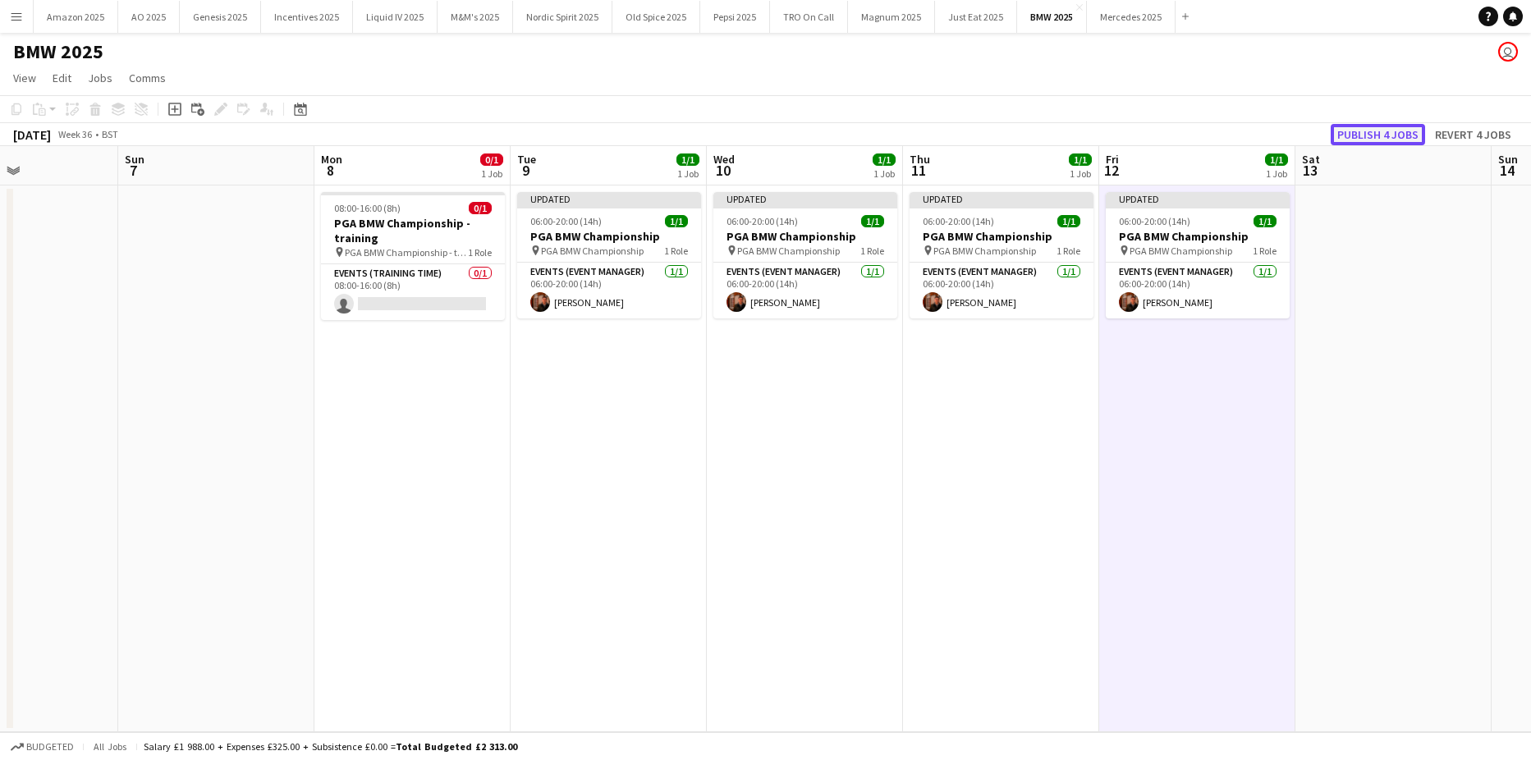
click at [1351, 144] on button "Publish 4 jobs" at bounding box center [1377, 134] width 94 height 21
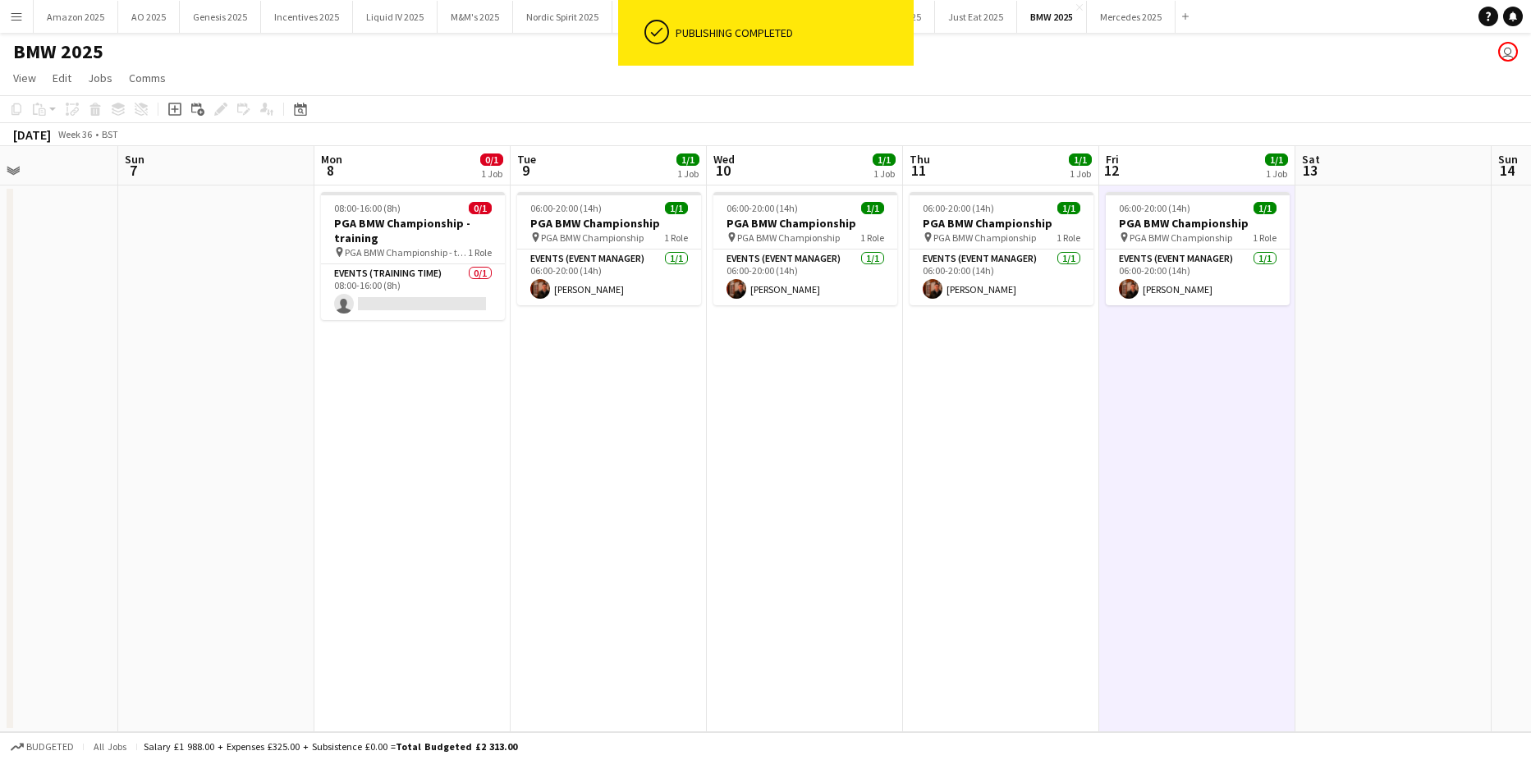
click at [1054, 487] on app-date-cell "06:00-20:00 (14h) 1/1 PGA BMW Championship pin PGA BMW Championship 1 Role Even…" at bounding box center [1001, 458] width 196 height 547
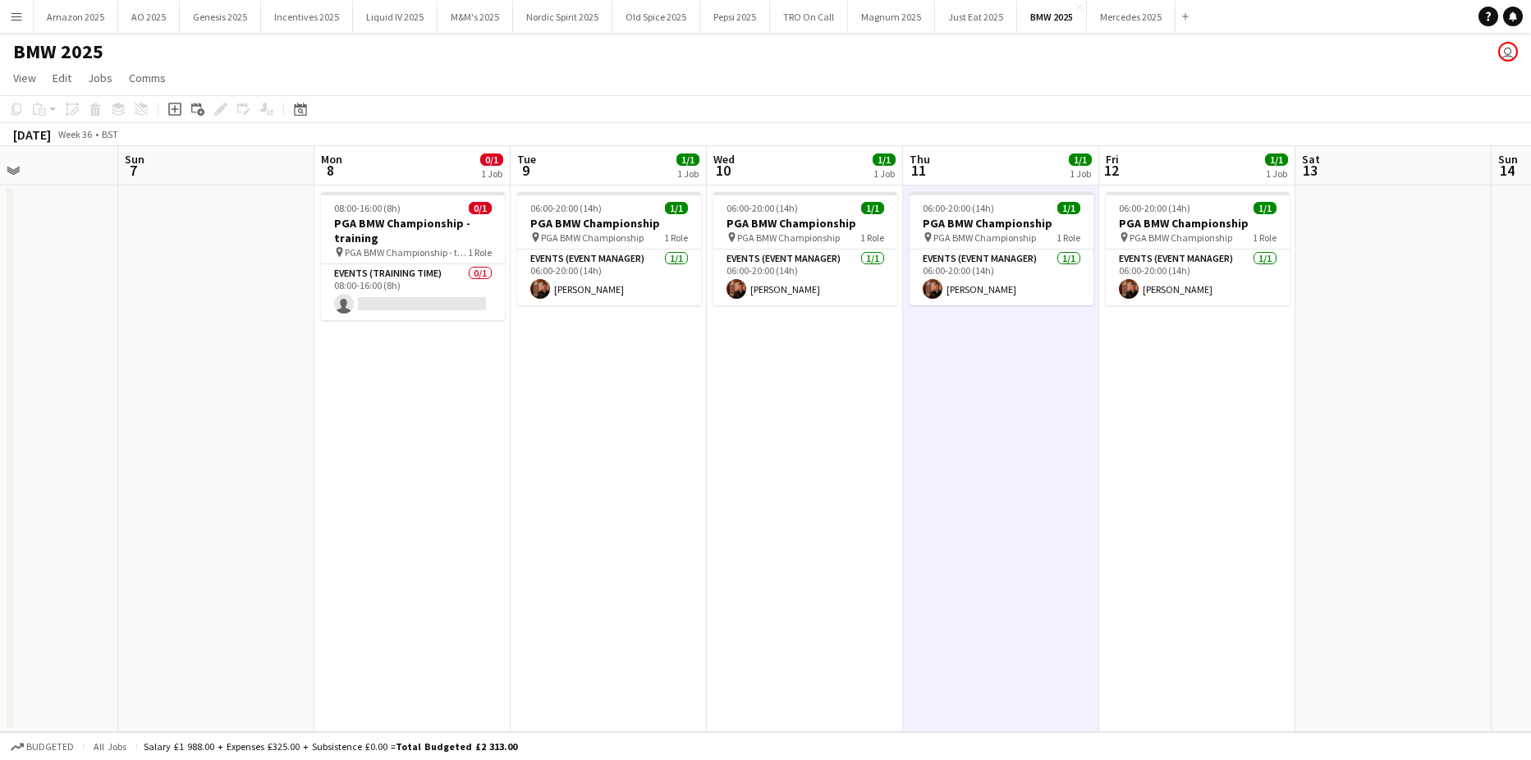
click at [18, 19] on app-icon "Menu" at bounding box center [16, 16] width 13 height 13
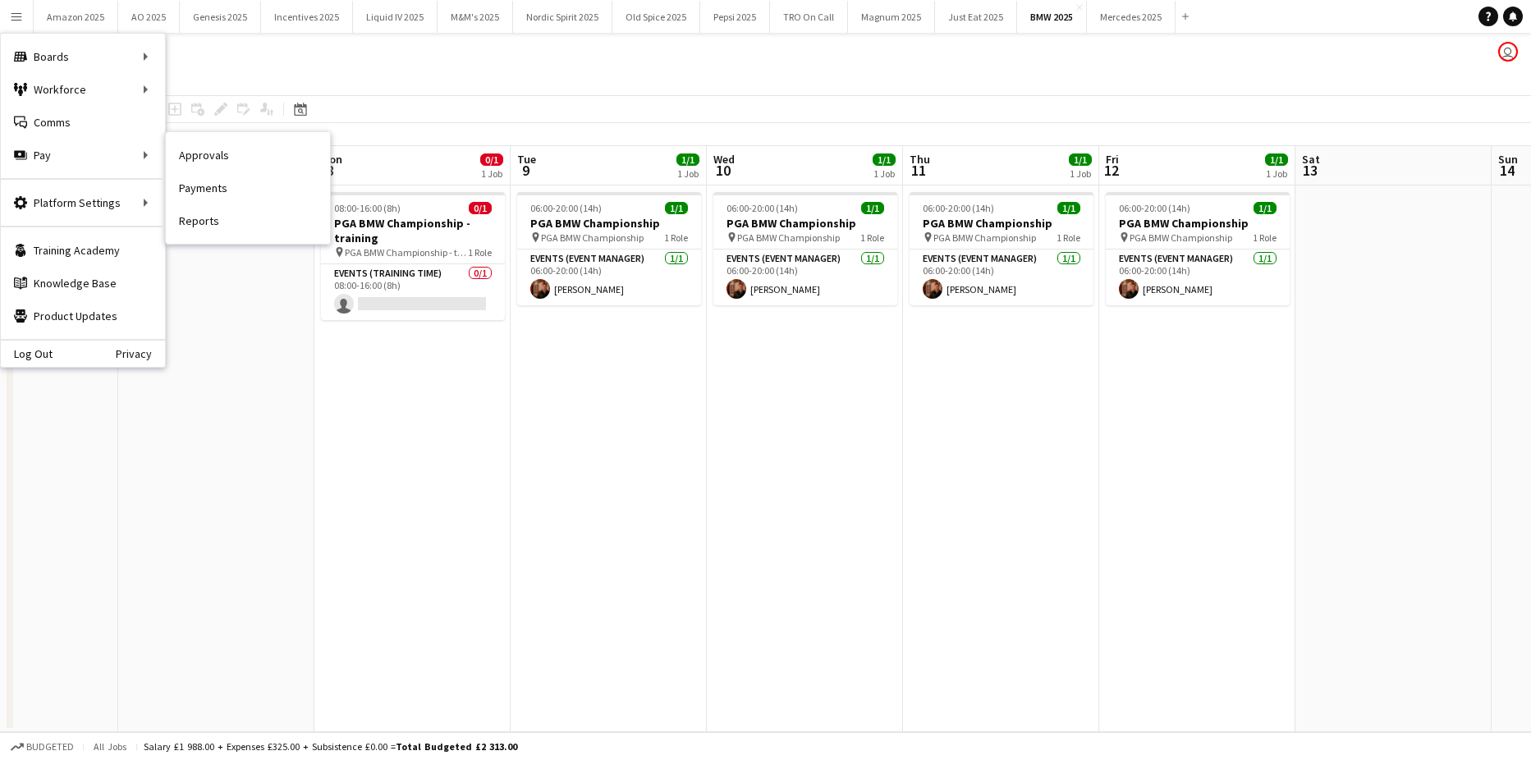
drag, startPoint x: 195, startPoint y: 152, endPoint x: 1509, endPoint y: 573, distance: 1379.7
click at [197, 152] on link "Approvals" at bounding box center [248, 155] width 164 height 33
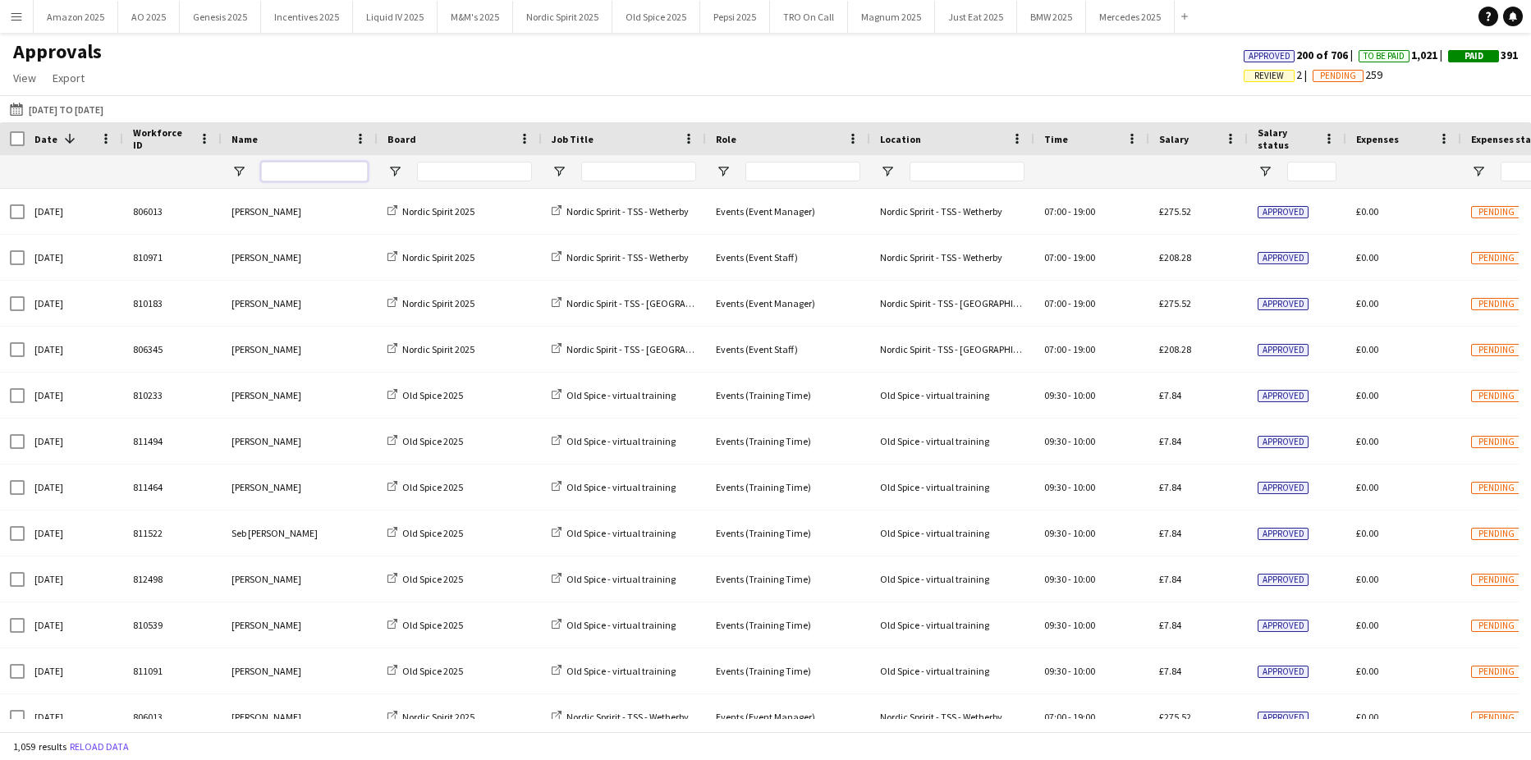
click at [299, 172] on input "Name Filter Input" at bounding box center [314, 172] width 107 height 20
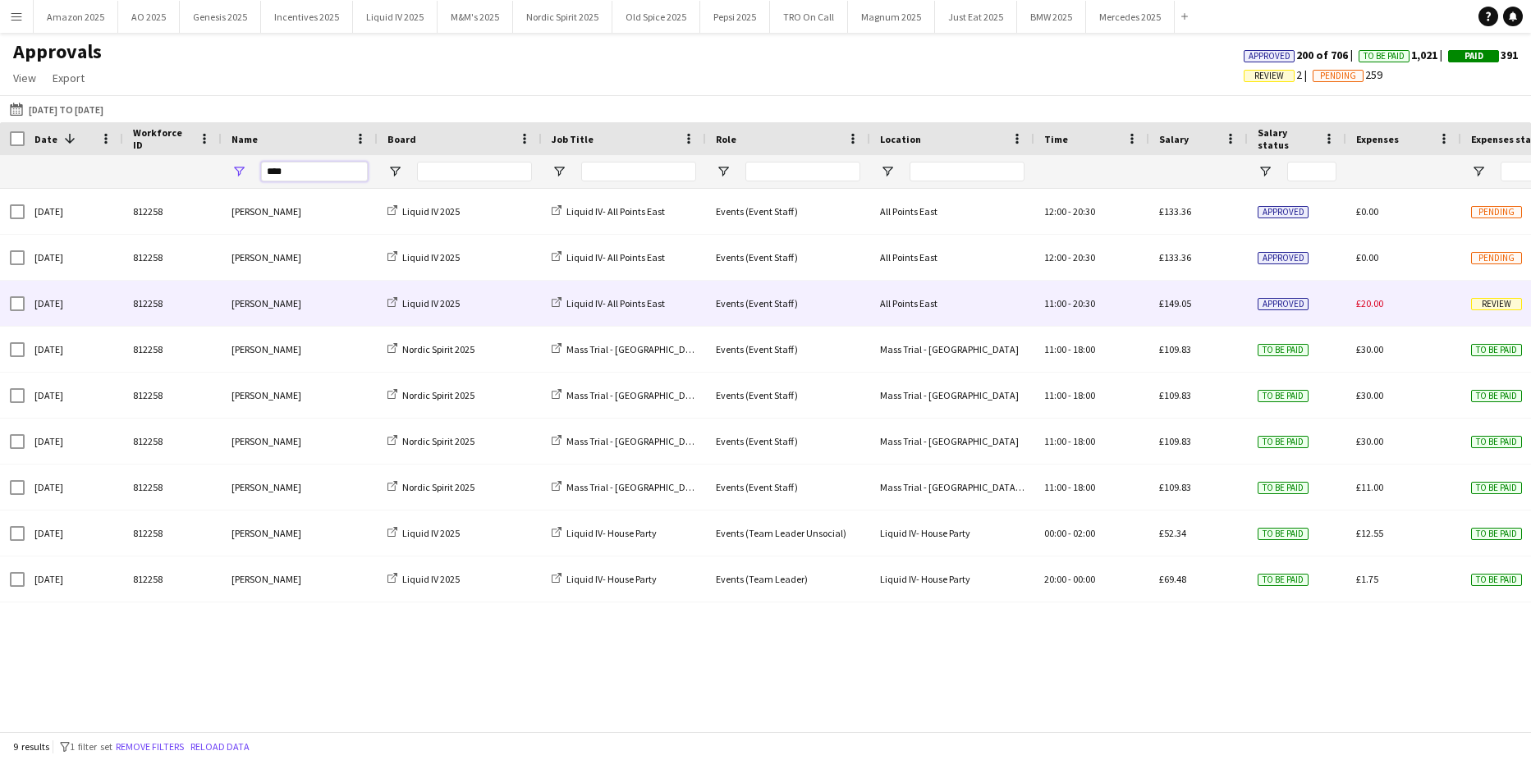
type input "****"
click at [1499, 312] on div "Review" at bounding box center [1518, 303] width 115 height 45
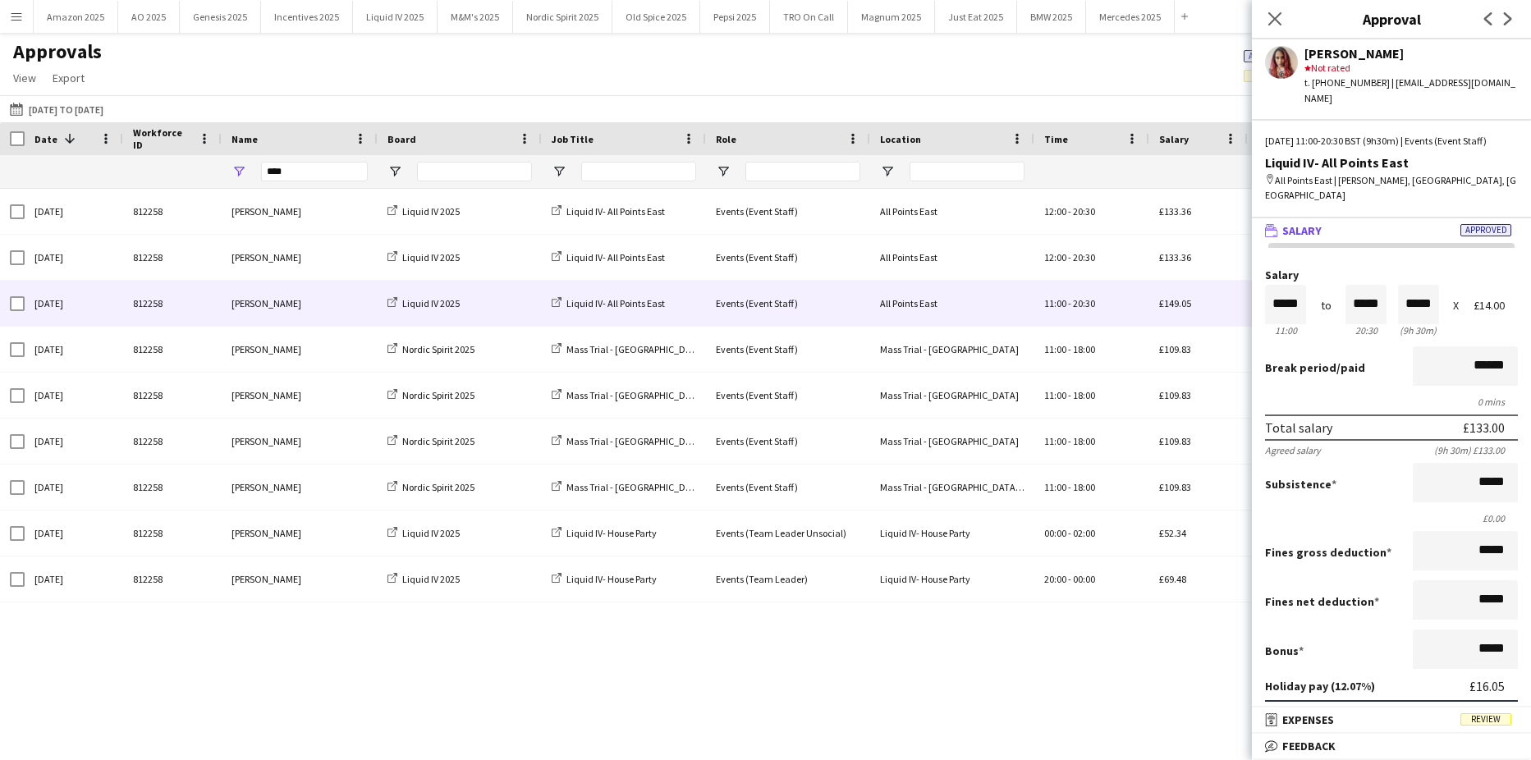
click at [1488, 716] on mat-panel-title "receipt Expenses Review" at bounding box center [1387, 719] width 272 height 15
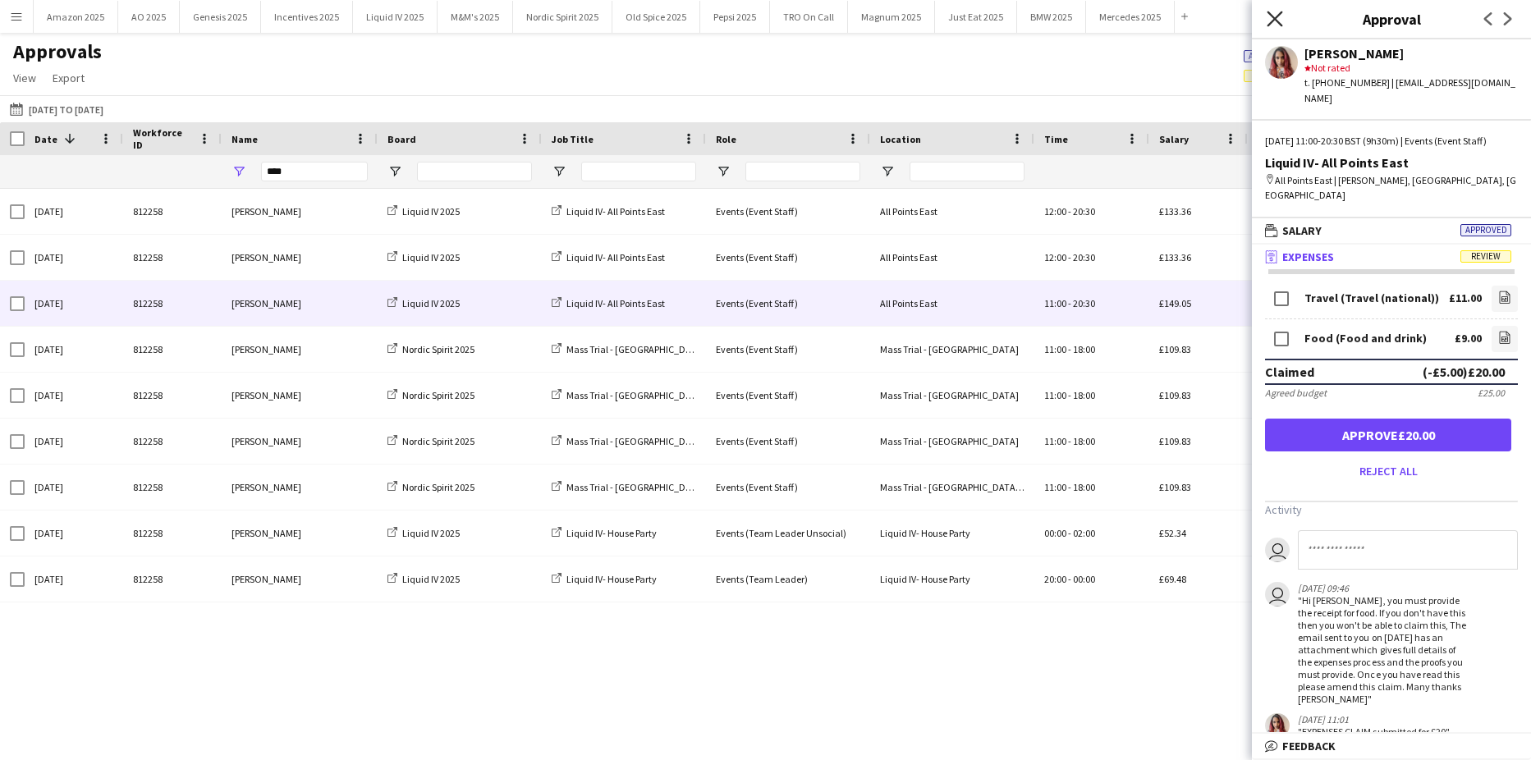
click at [1268, 16] on icon "Close pop-in" at bounding box center [1274, 19] width 16 height 16
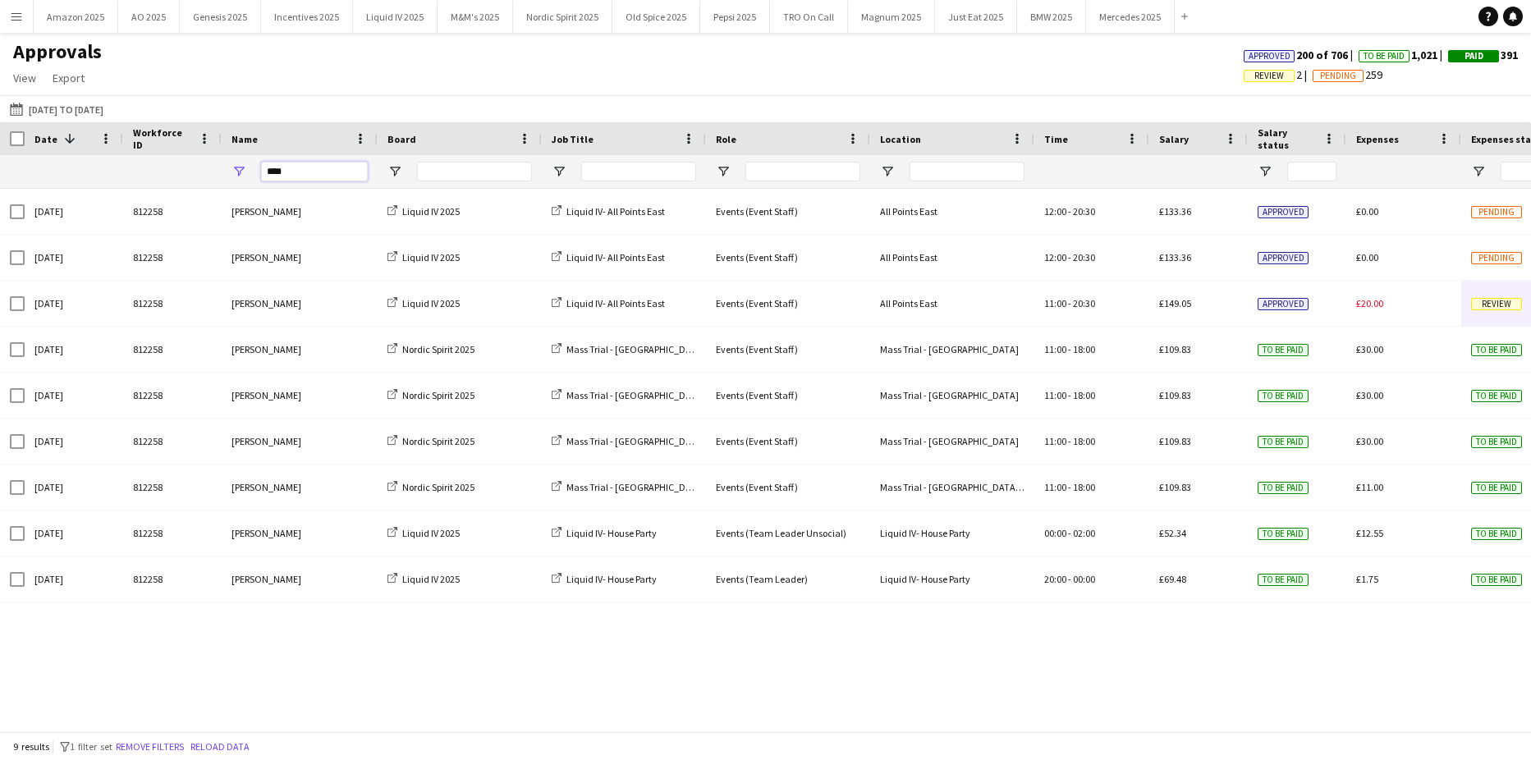
drag, startPoint x: 317, startPoint y: 167, endPoint x: -42, endPoint y: 190, distance: 359.3
click at [0, 190] on html "Menu Boards Boards Boards All jobs Status Workforce Workforce My Workforce Recr…" at bounding box center [765, 380] width 1531 height 760
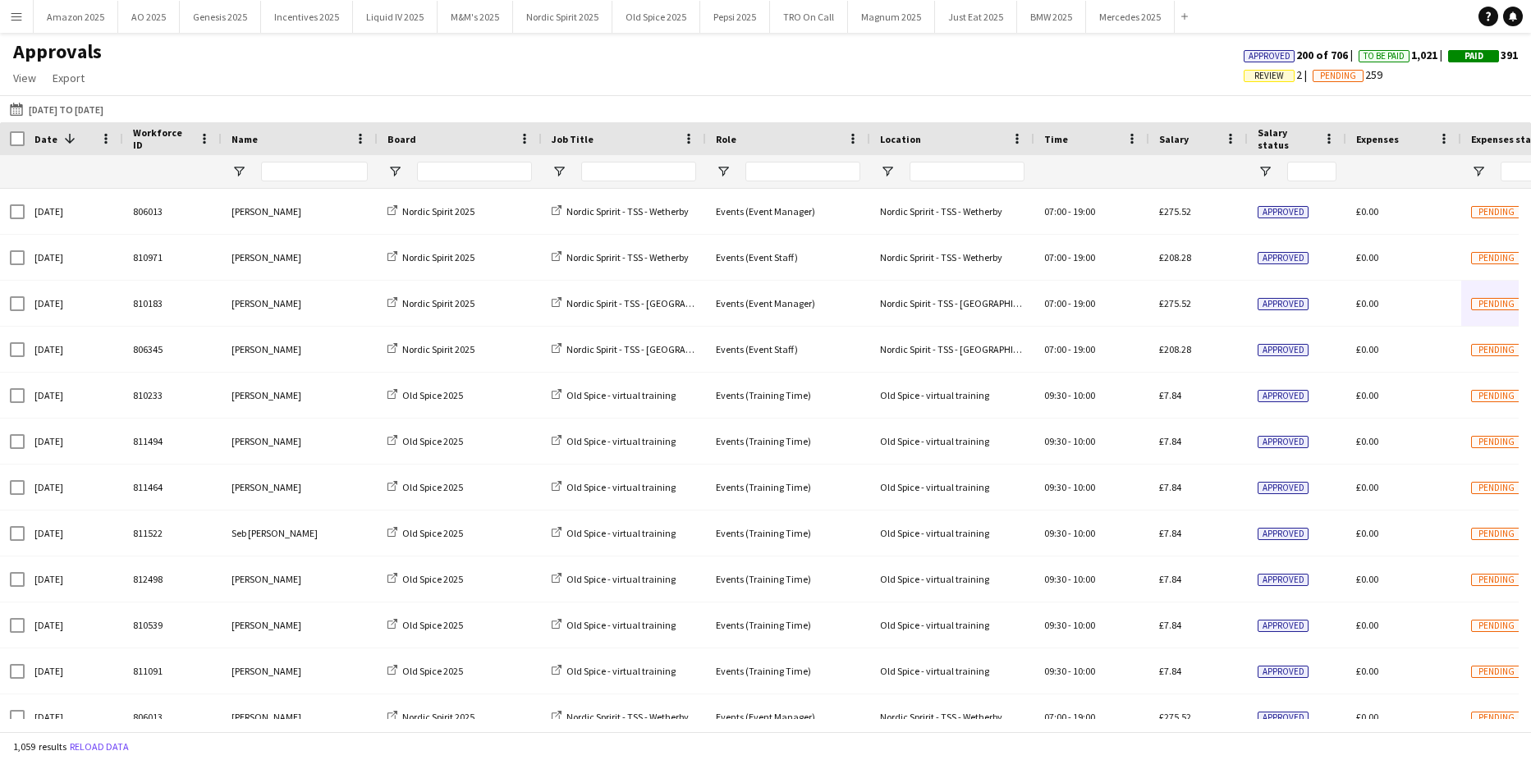
click at [20, 21] on app-icon "Menu" at bounding box center [16, 16] width 13 height 13
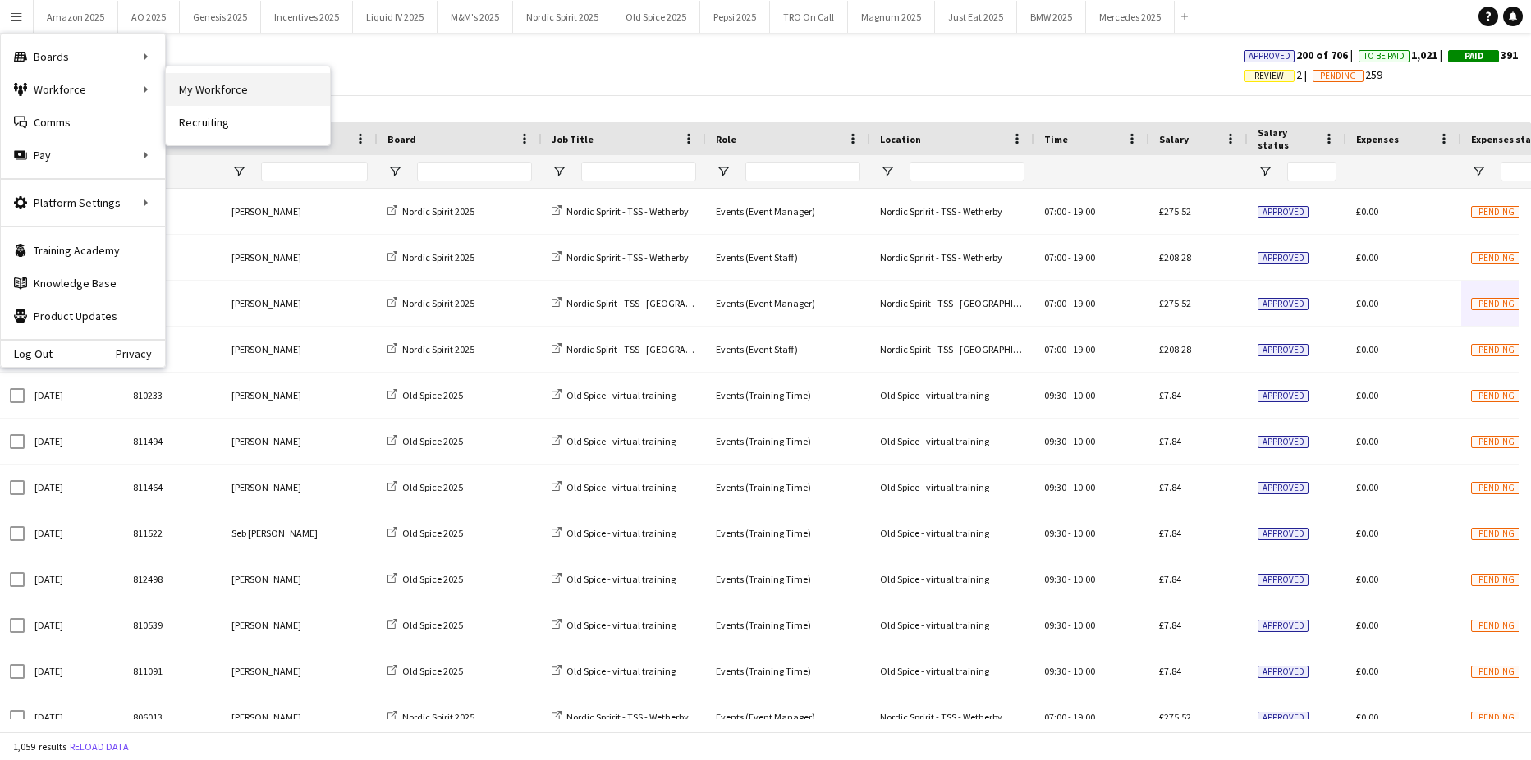
click at [214, 88] on link "My Workforce" at bounding box center [248, 89] width 164 height 33
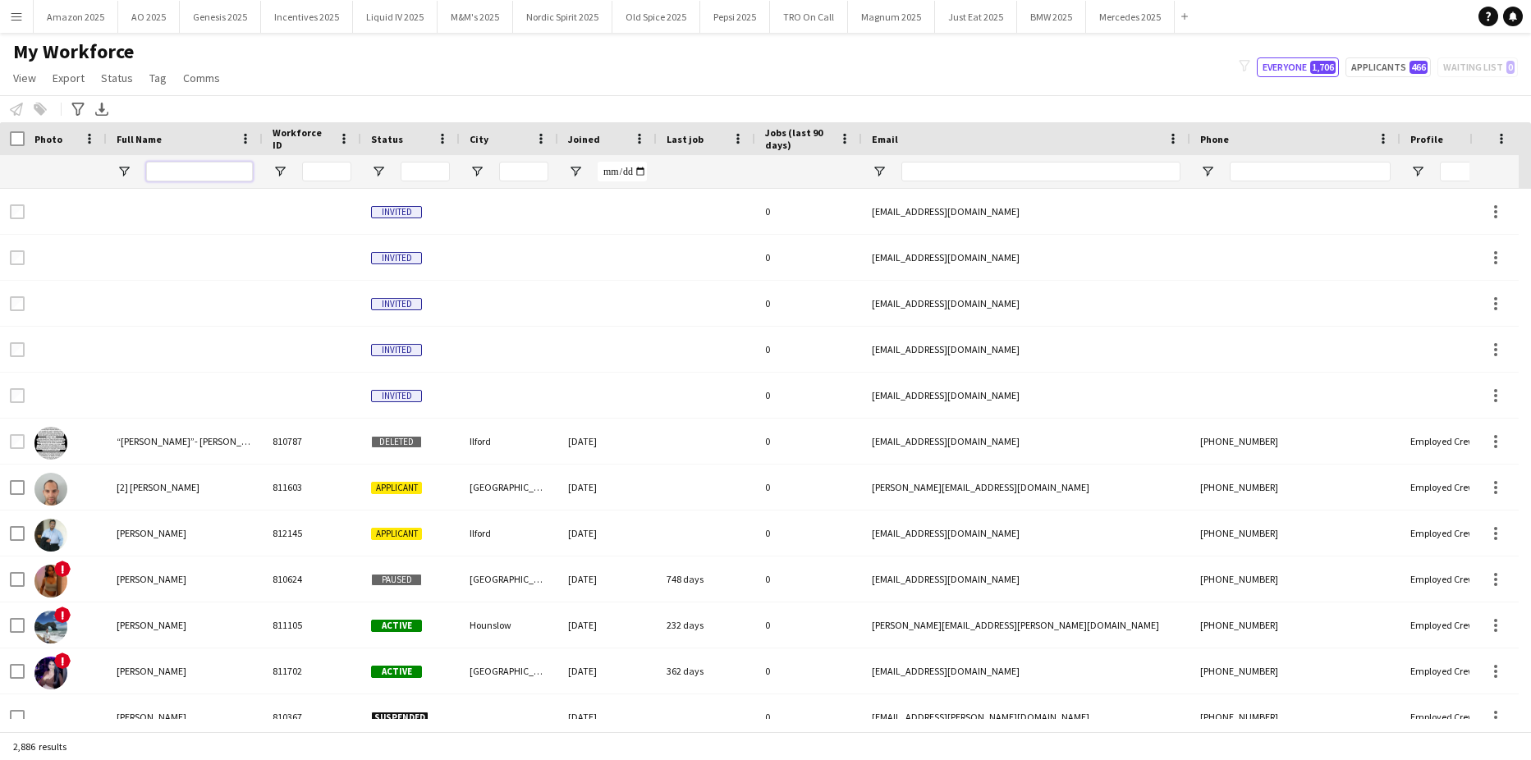
drag, startPoint x: 218, startPoint y: 178, endPoint x: 205, endPoint y: 164, distance: 19.2
click at [218, 178] on input "Full Name Filter Input" at bounding box center [199, 172] width 107 height 20
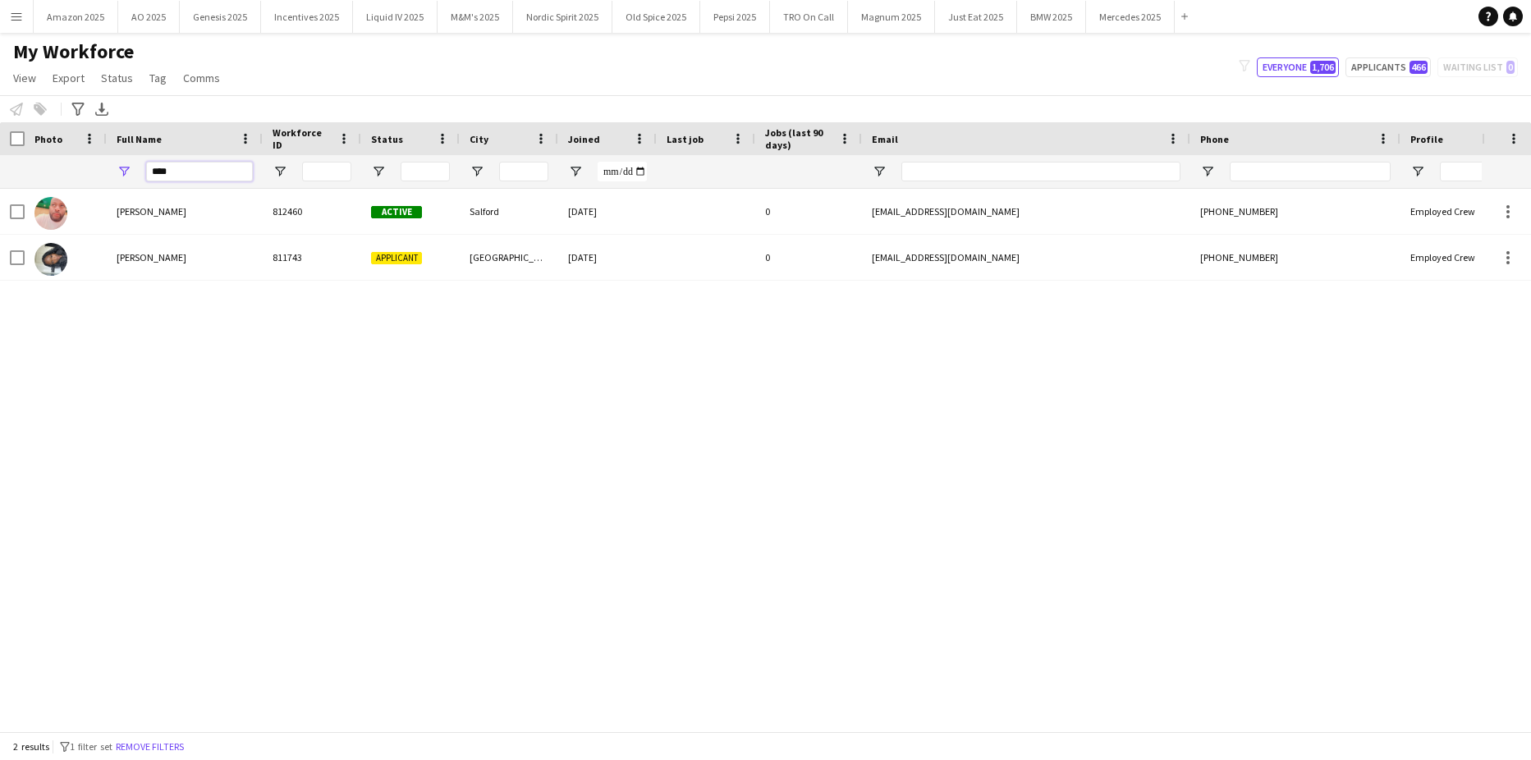
type input "****"
click at [302, 382] on div "Daniel Okon 812460 Active Salford 14-07-2025 0 okonfra@yahoo.com +447428794868 …" at bounding box center [740, 454] width 1481 height 530
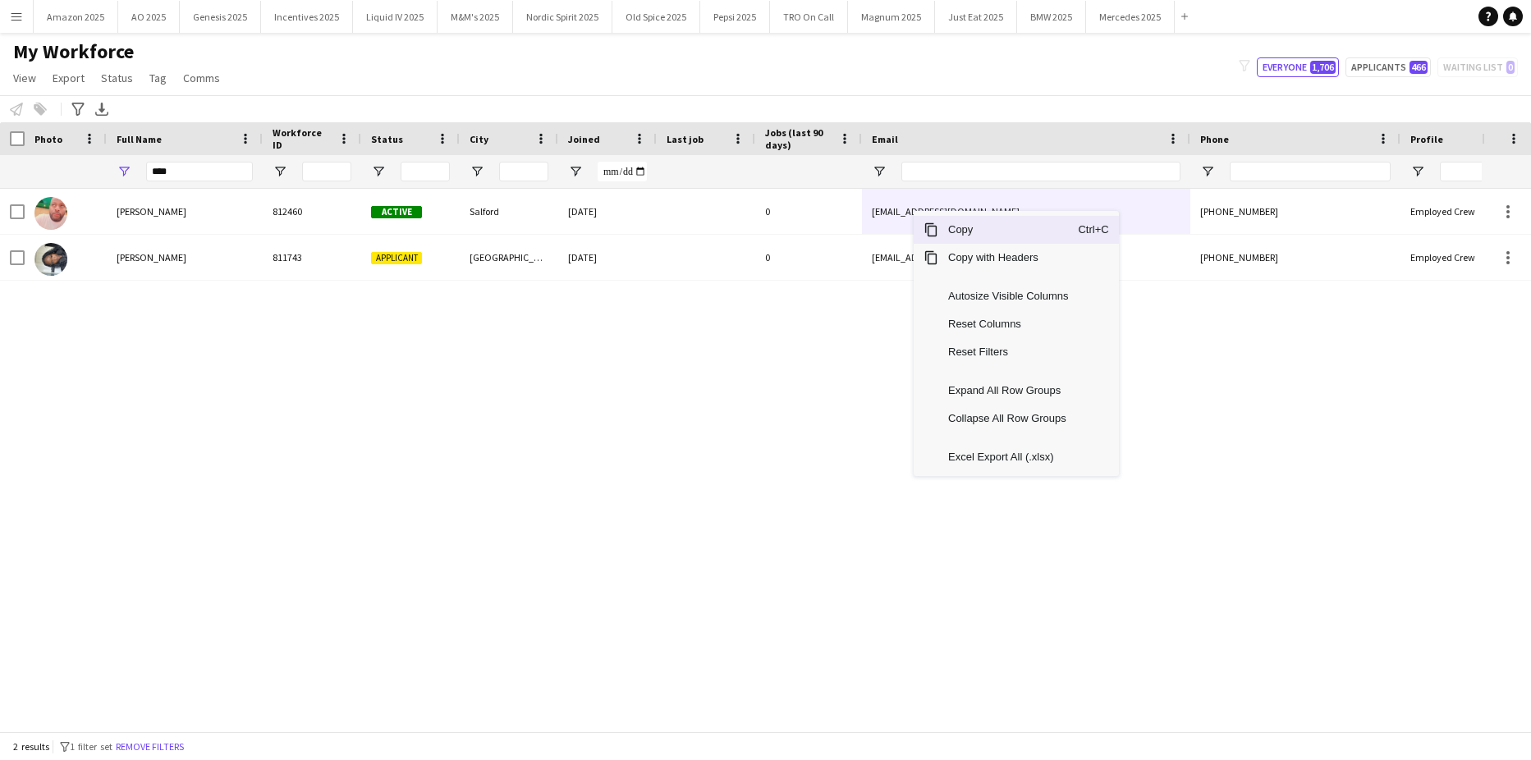
click at [970, 229] on span "Copy" at bounding box center [1008, 230] width 140 height 28
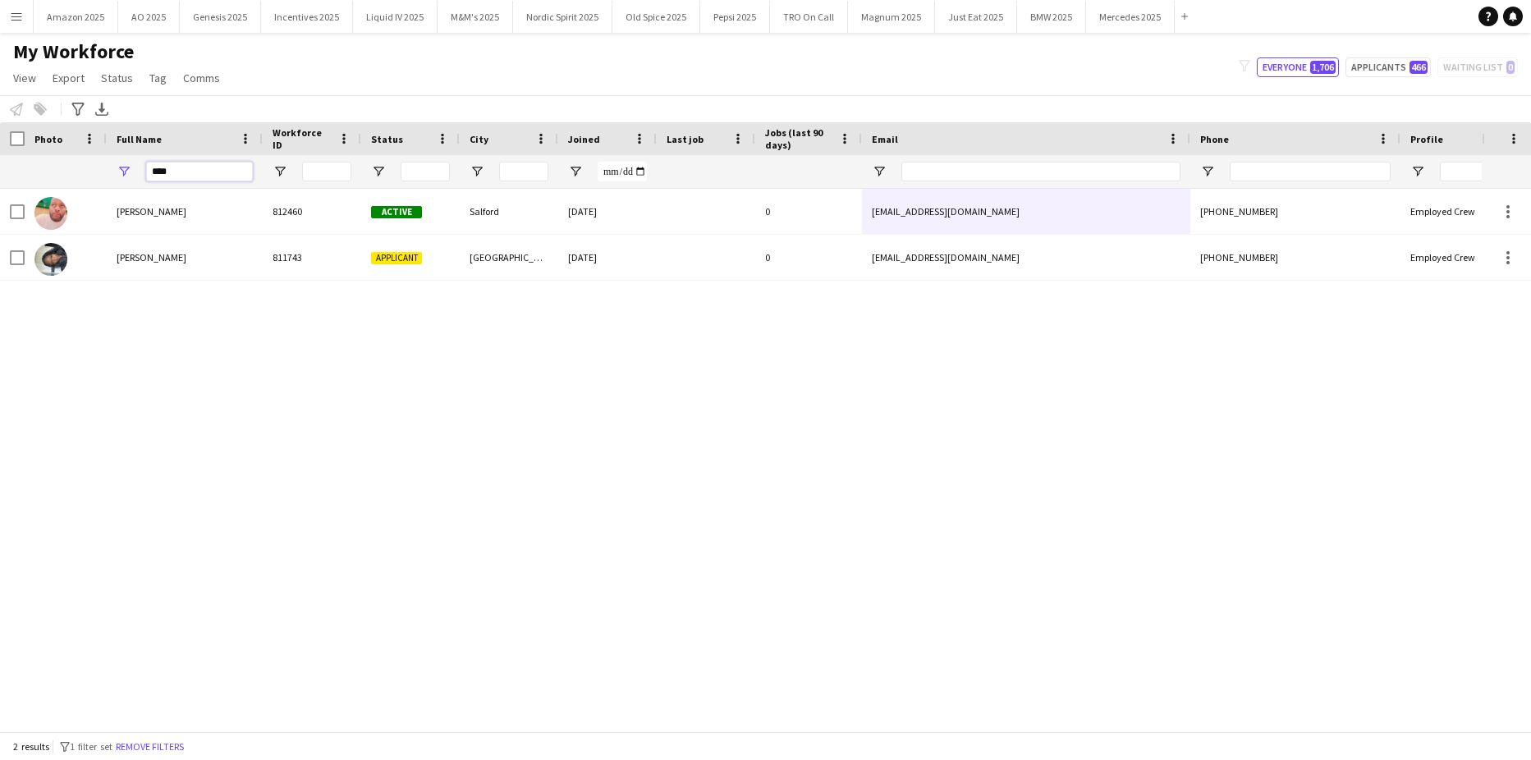
drag, startPoint x: 183, startPoint y: 180, endPoint x: -42, endPoint y: 194, distance: 225.3
click at [0, 194] on html "Menu Boards Boards Boards All jobs Status Workforce Workforce My Workforce Recr…" at bounding box center [765, 380] width 1531 height 760
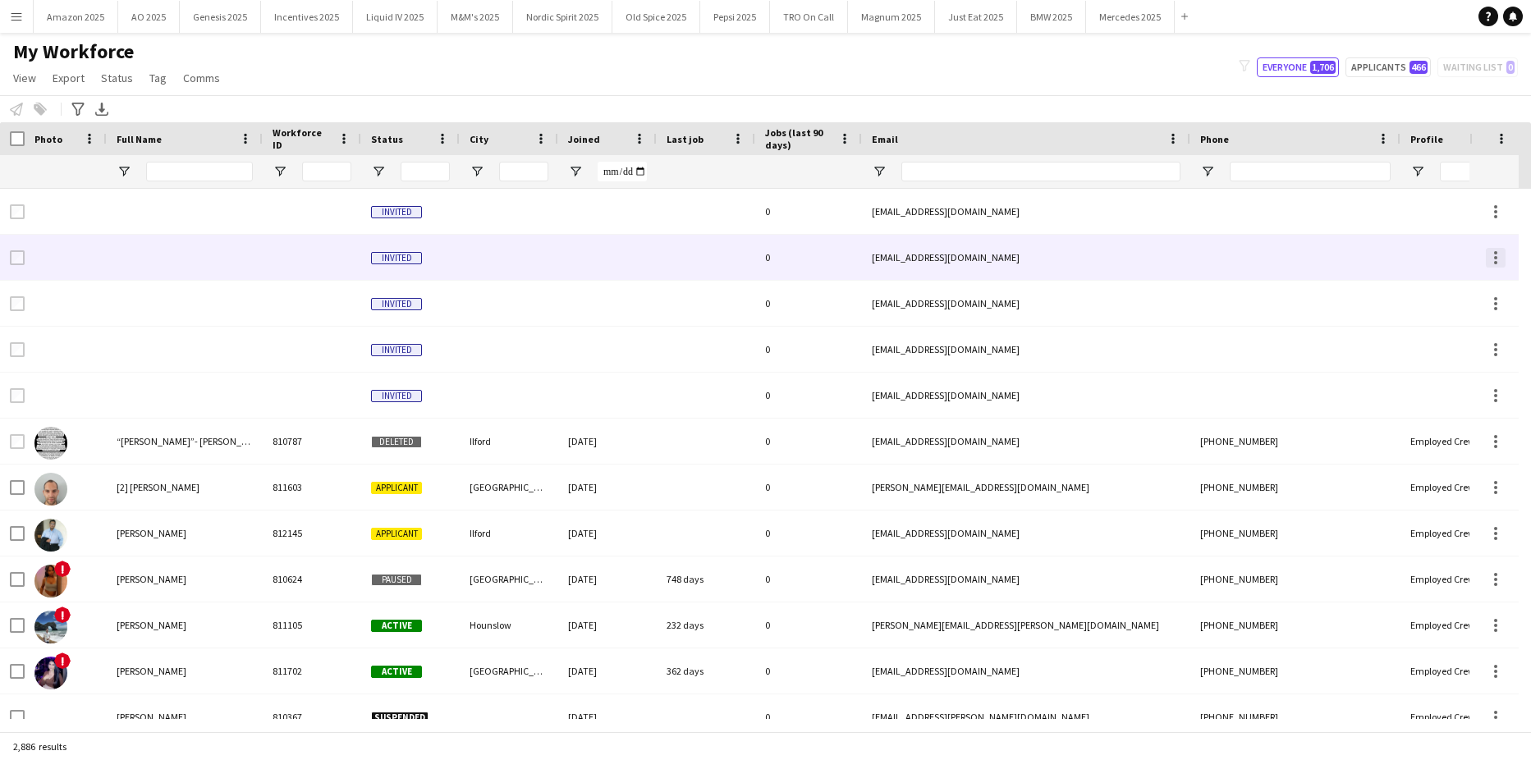
click at [1498, 259] on div at bounding box center [1495, 258] width 20 height 20
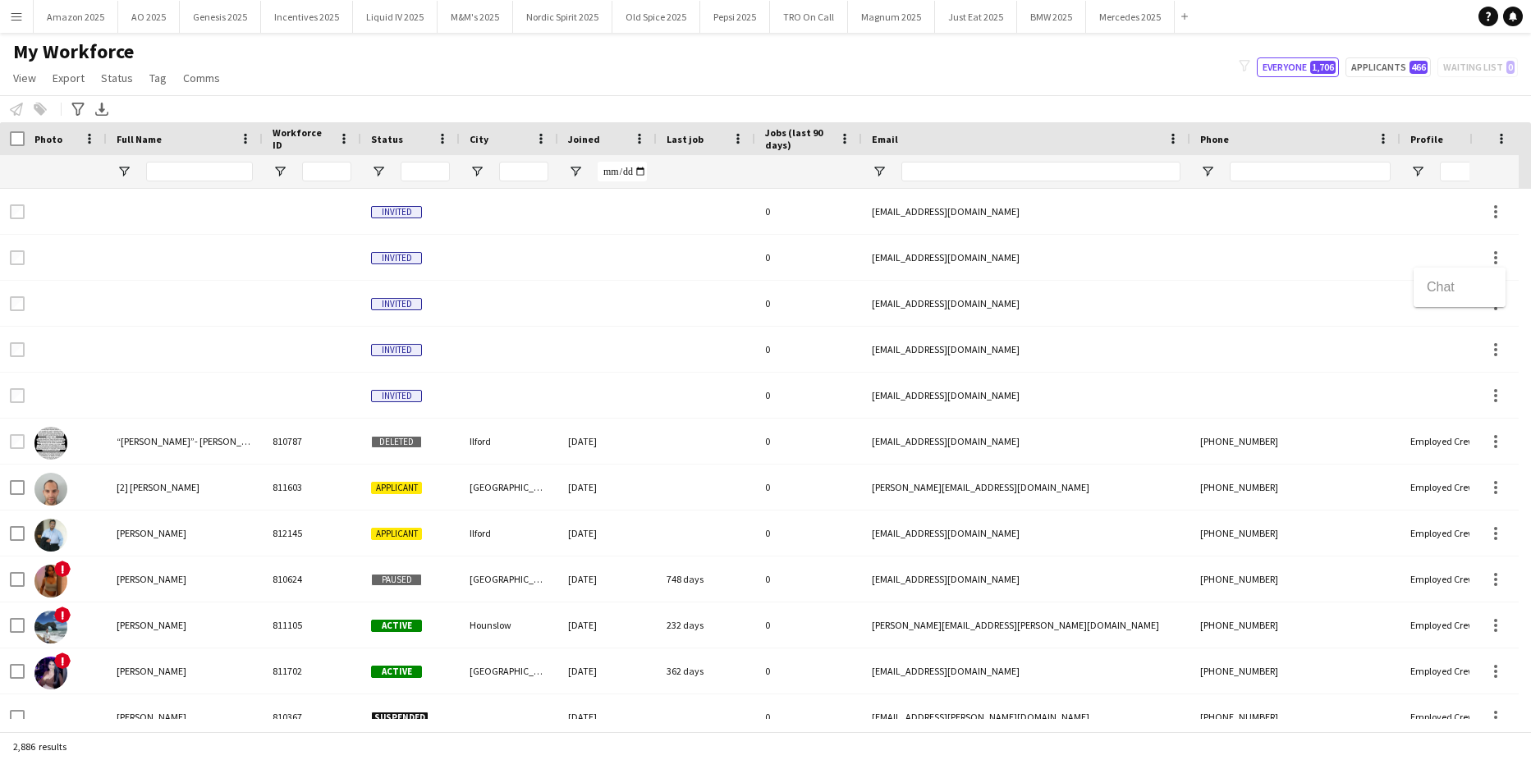
click at [899, 259] on div at bounding box center [765, 380] width 1531 height 760
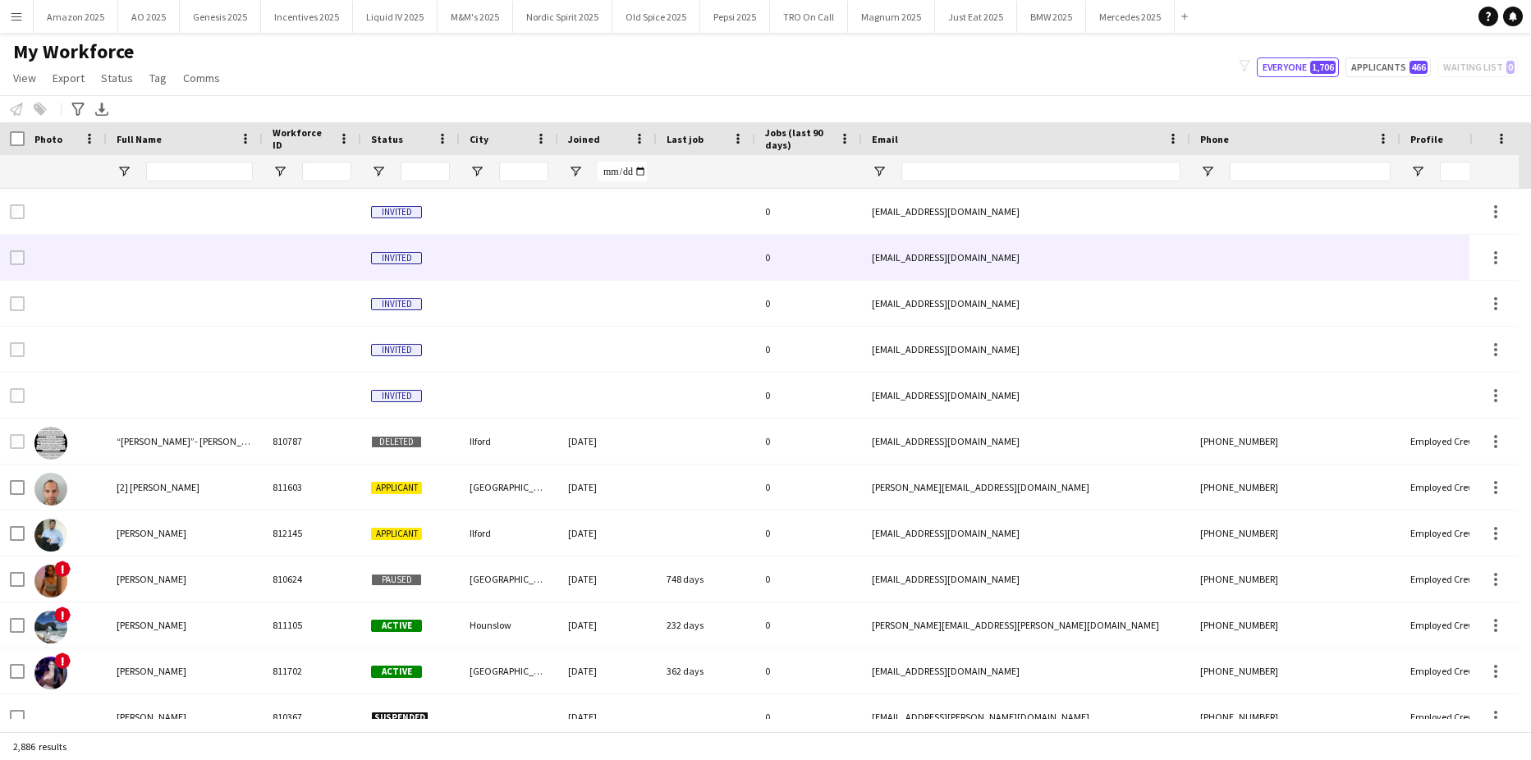
click at [919, 259] on div "dannyrb91@hotmail.co.uk" at bounding box center [1026, 257] width 328 height 45
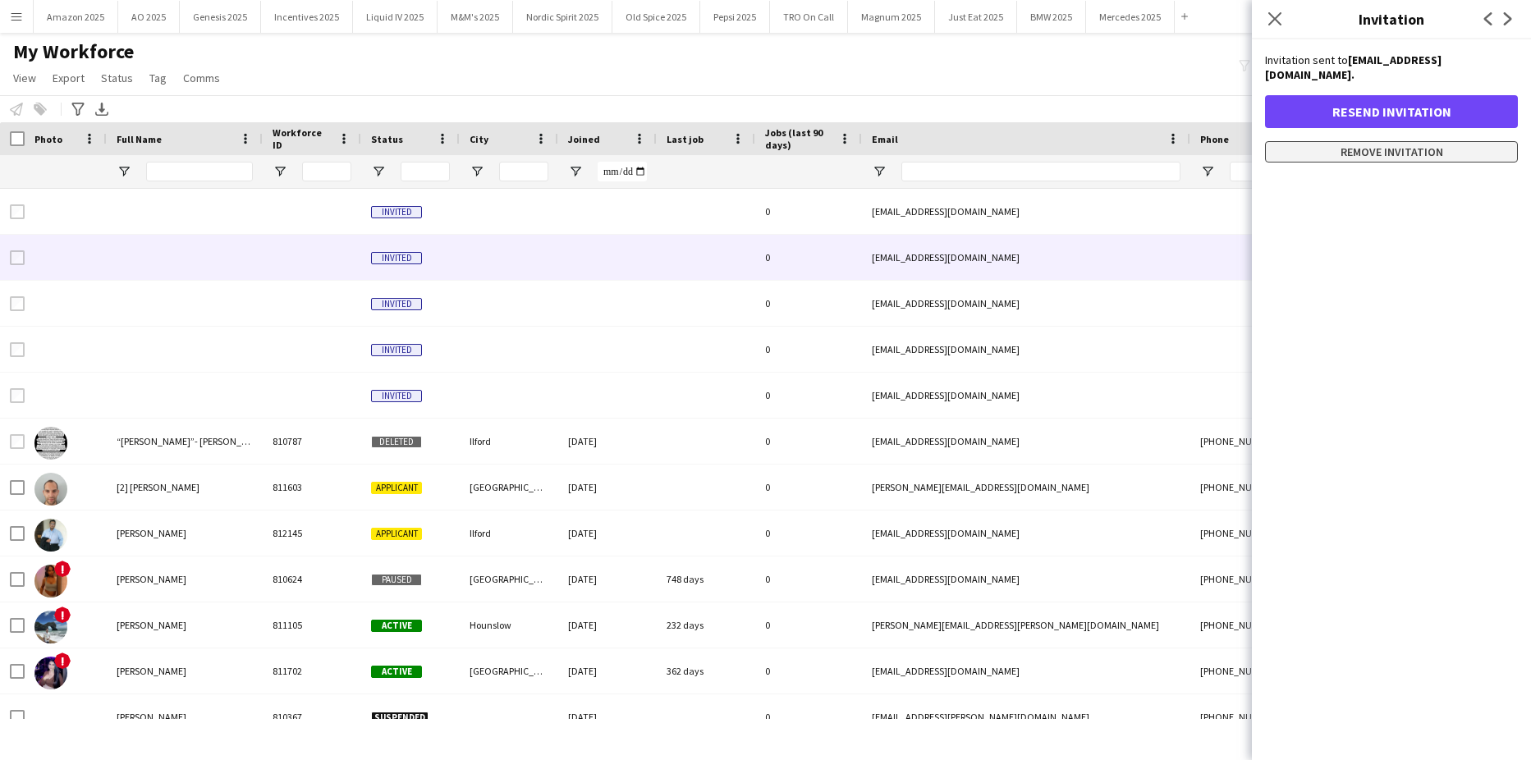
click at [1439, 141] on button "Remove invitation" at bounding box center [1391, 151] width 253 height 21
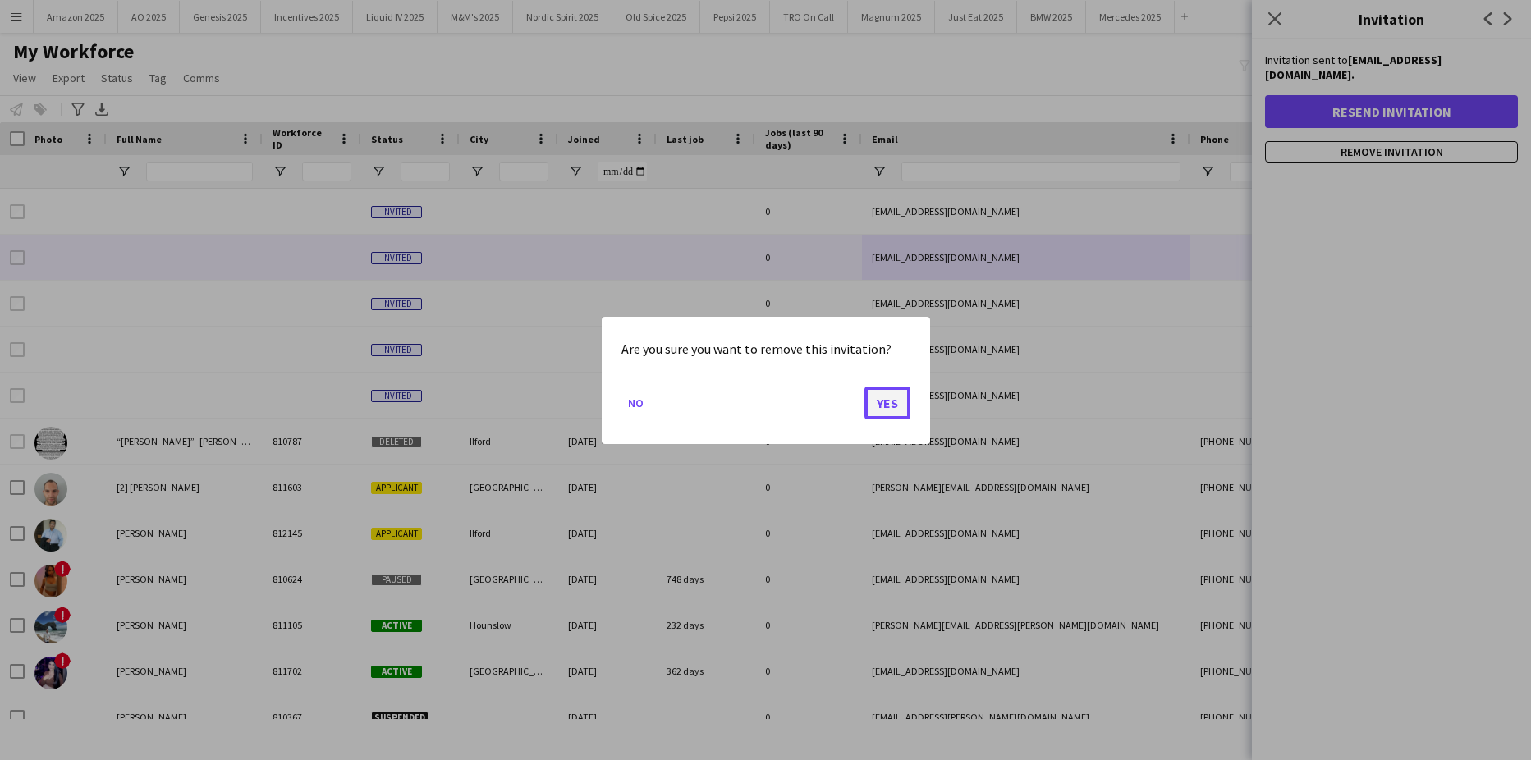
click at [892, 388] on button "Yes" at bounding box center [887, 402] width 46 height 33
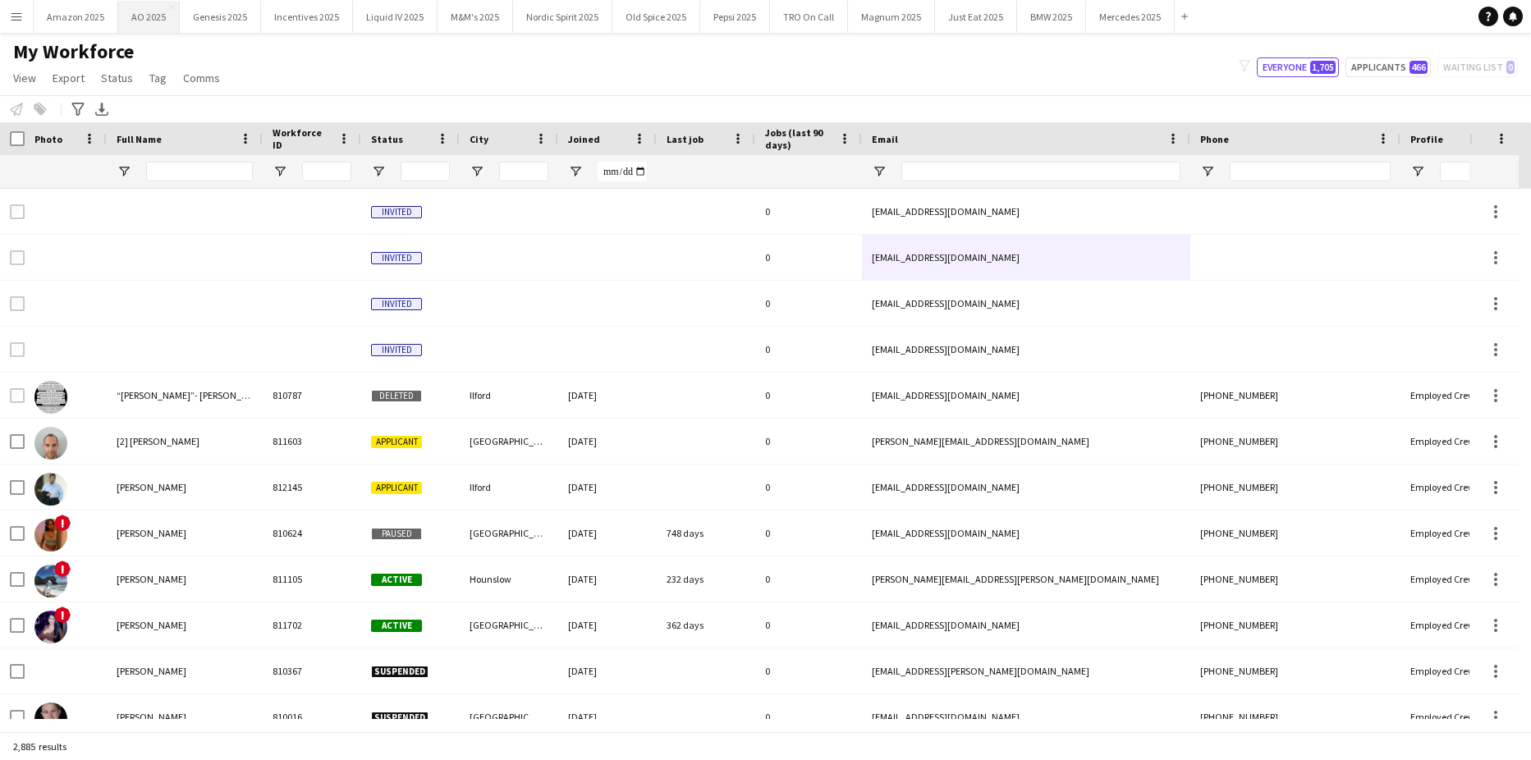
click at [150, 18] on button "AO 2025 Close" at bounding box center [149, 17] width 62 height 32
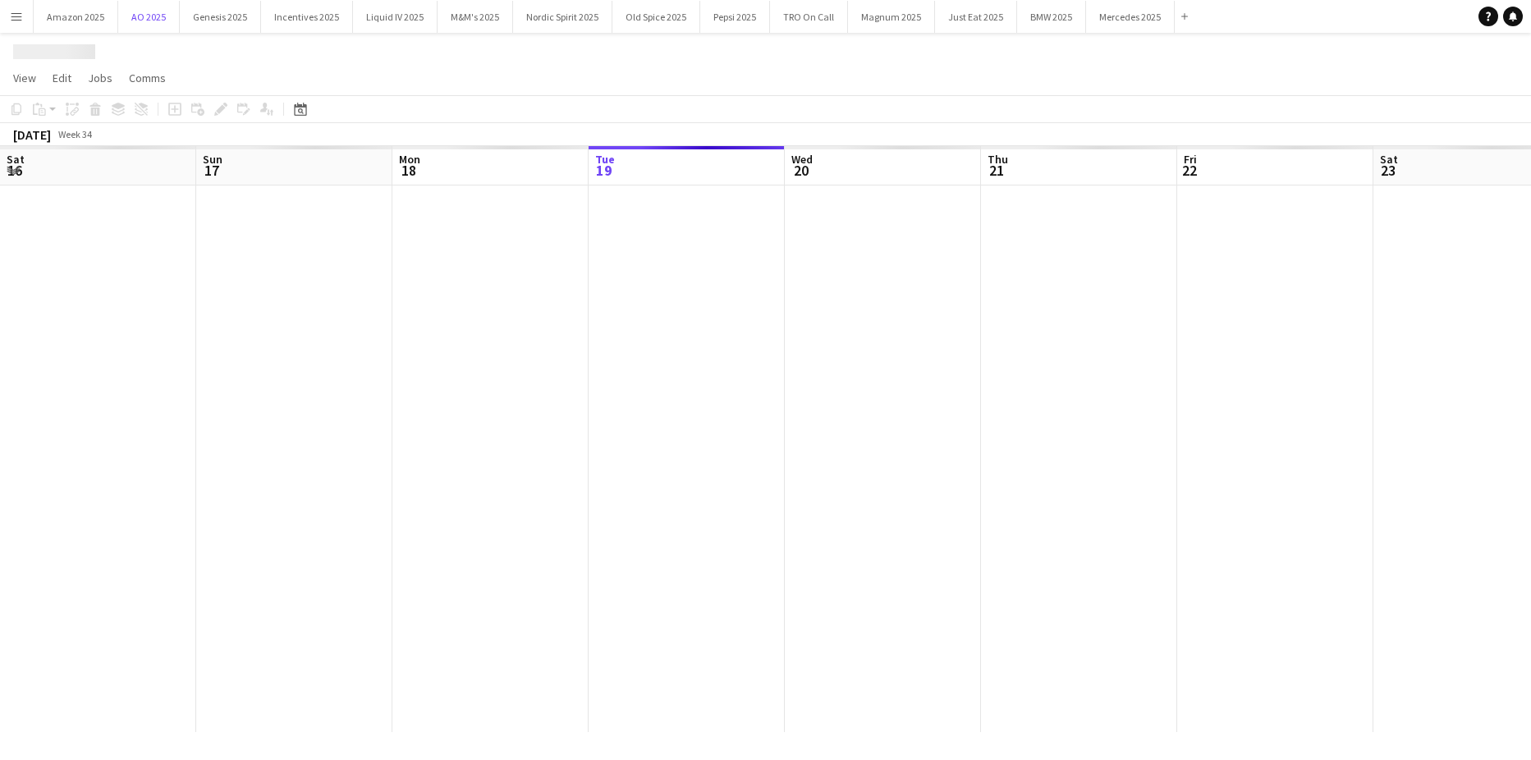
scroll to position [0, 392]
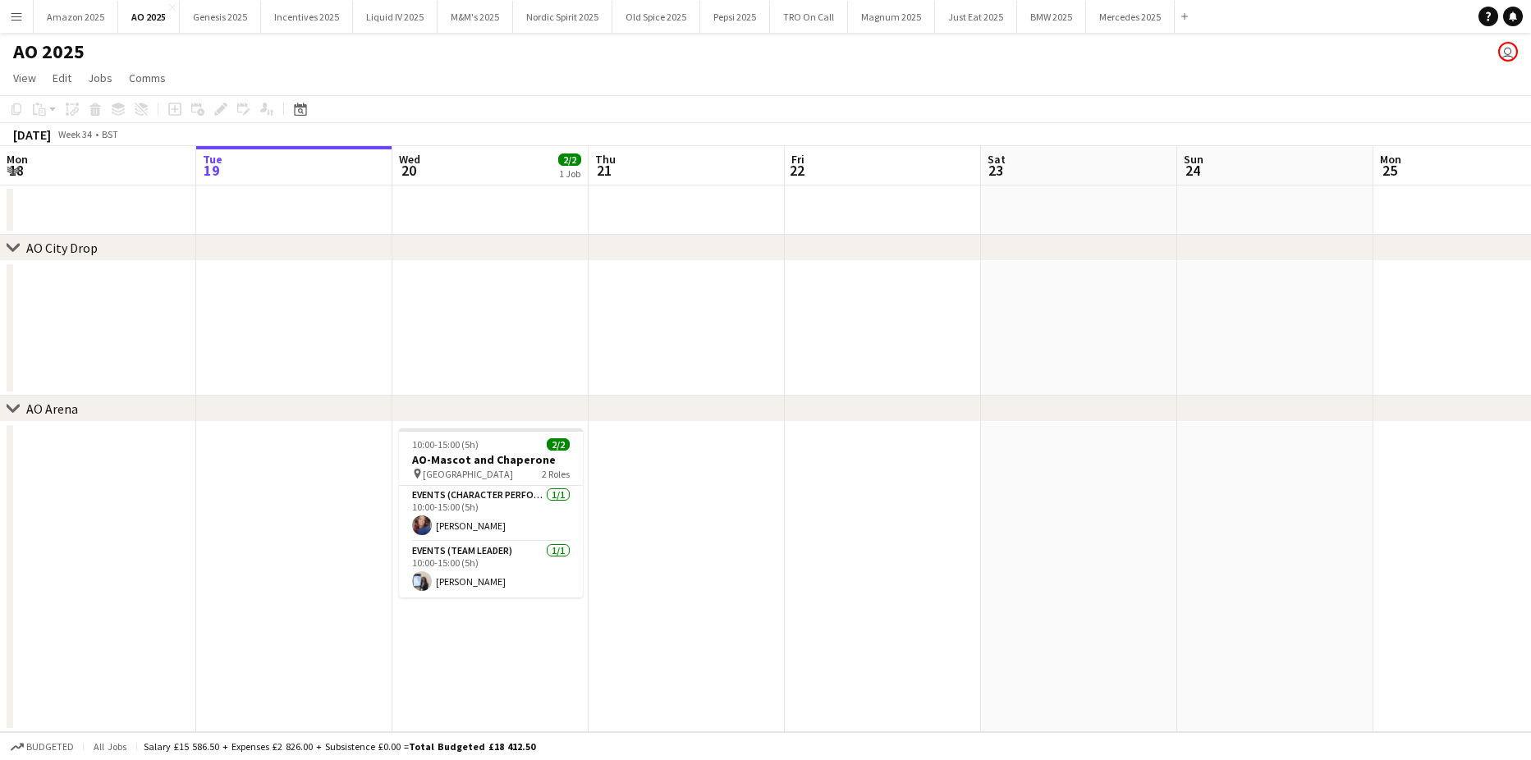
click at [19, 17] on app-icon "Menu" at bounding box center [16, 16] width 13 height 13
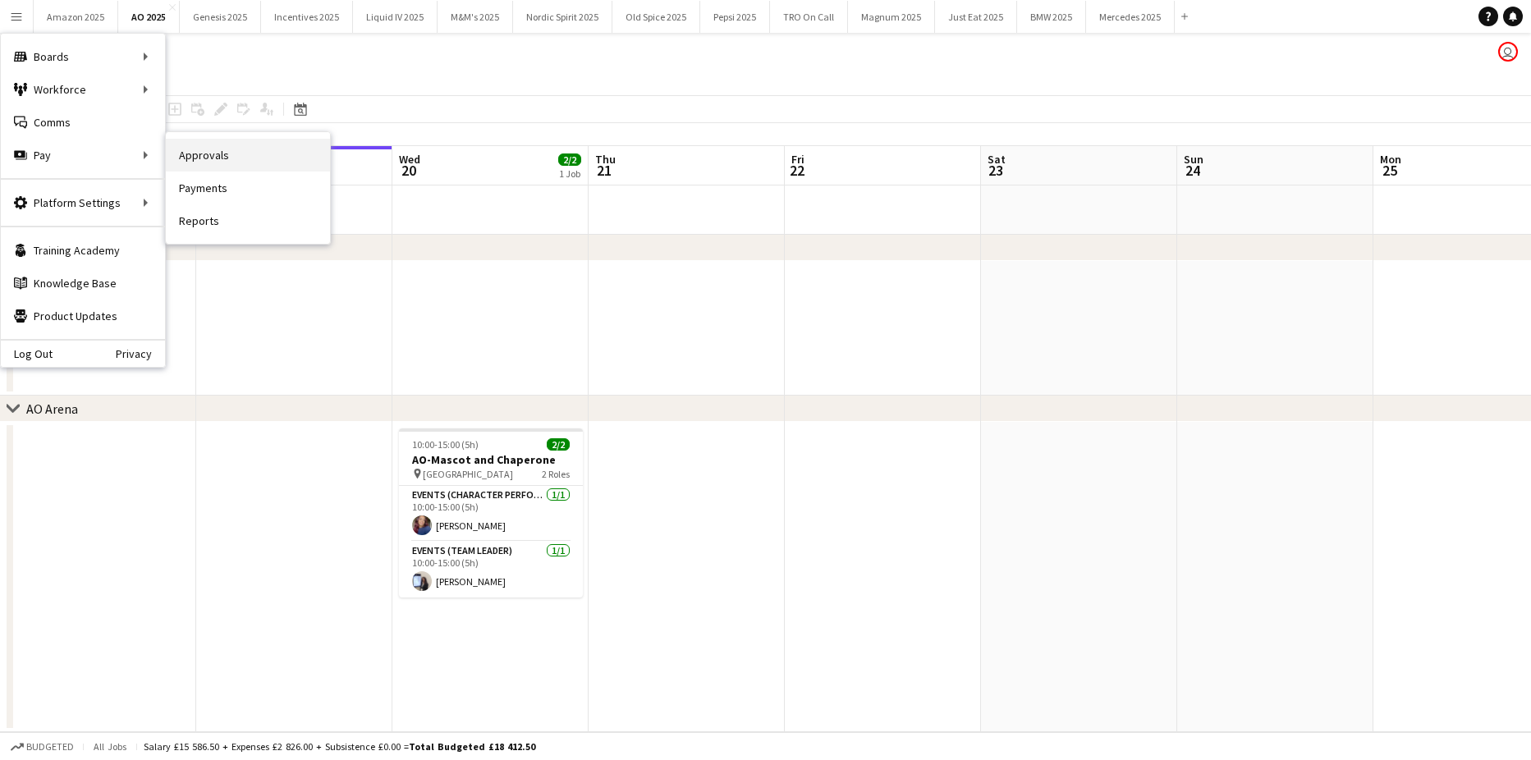
click at [192, 162] on link "Approvals" at bounding box center [248, 155] width 164 height 33
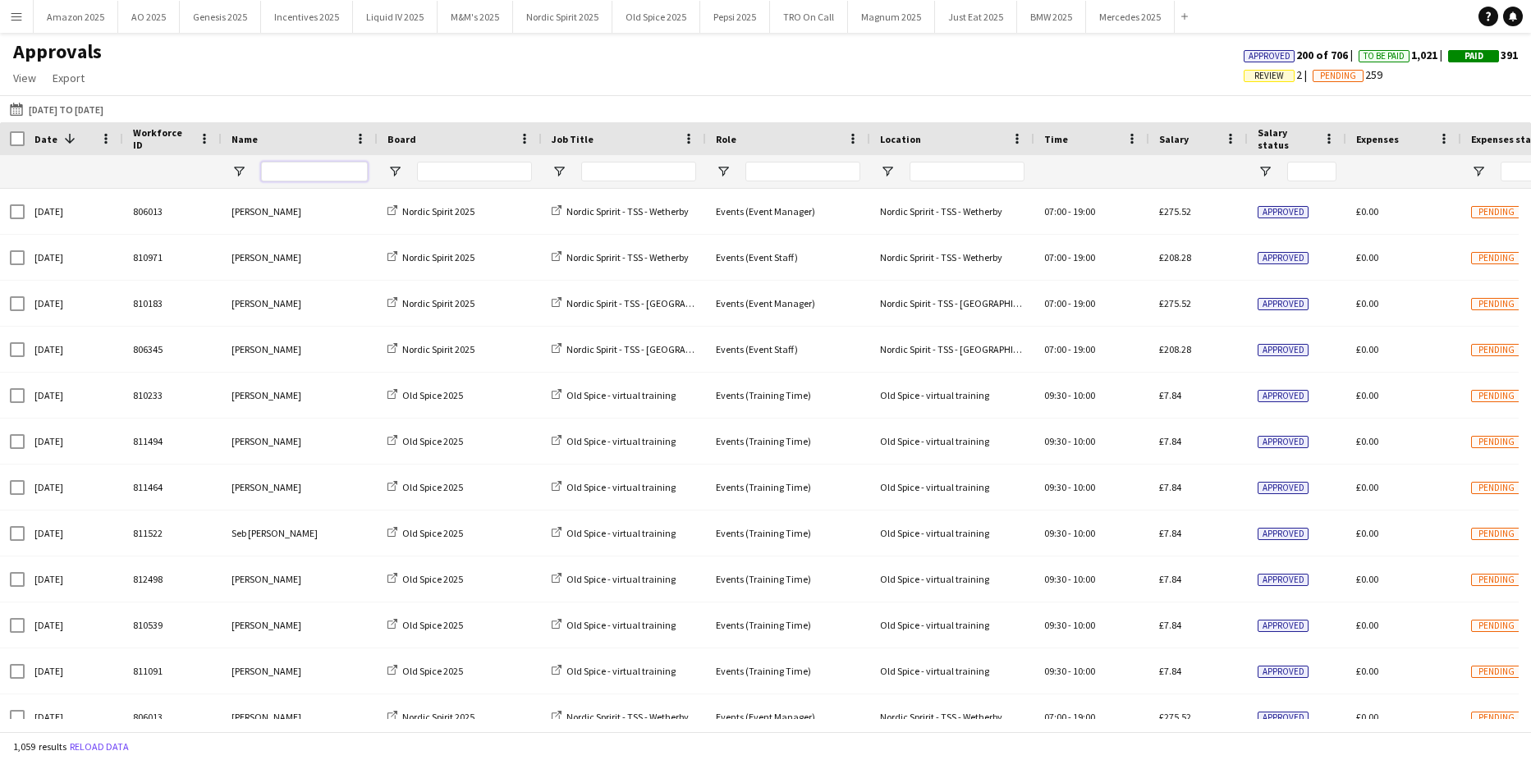
click at [308, 164] on input "Name Filter Input" at bounding box center [314, 172] width 107 height 20
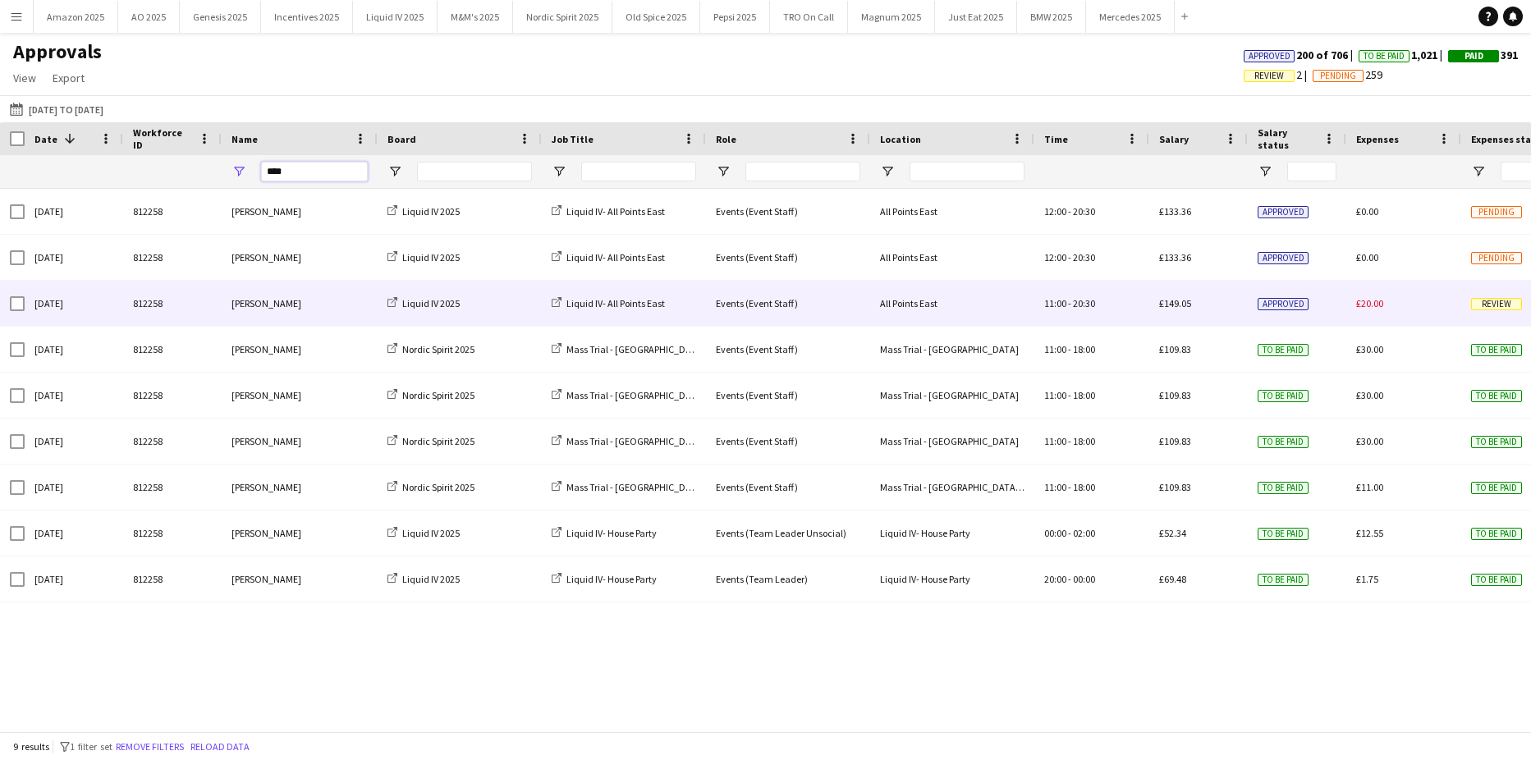
type input "****"
click at [1477, 307] on span "Review" at bounding box center [1496, 304] width 51 height 12
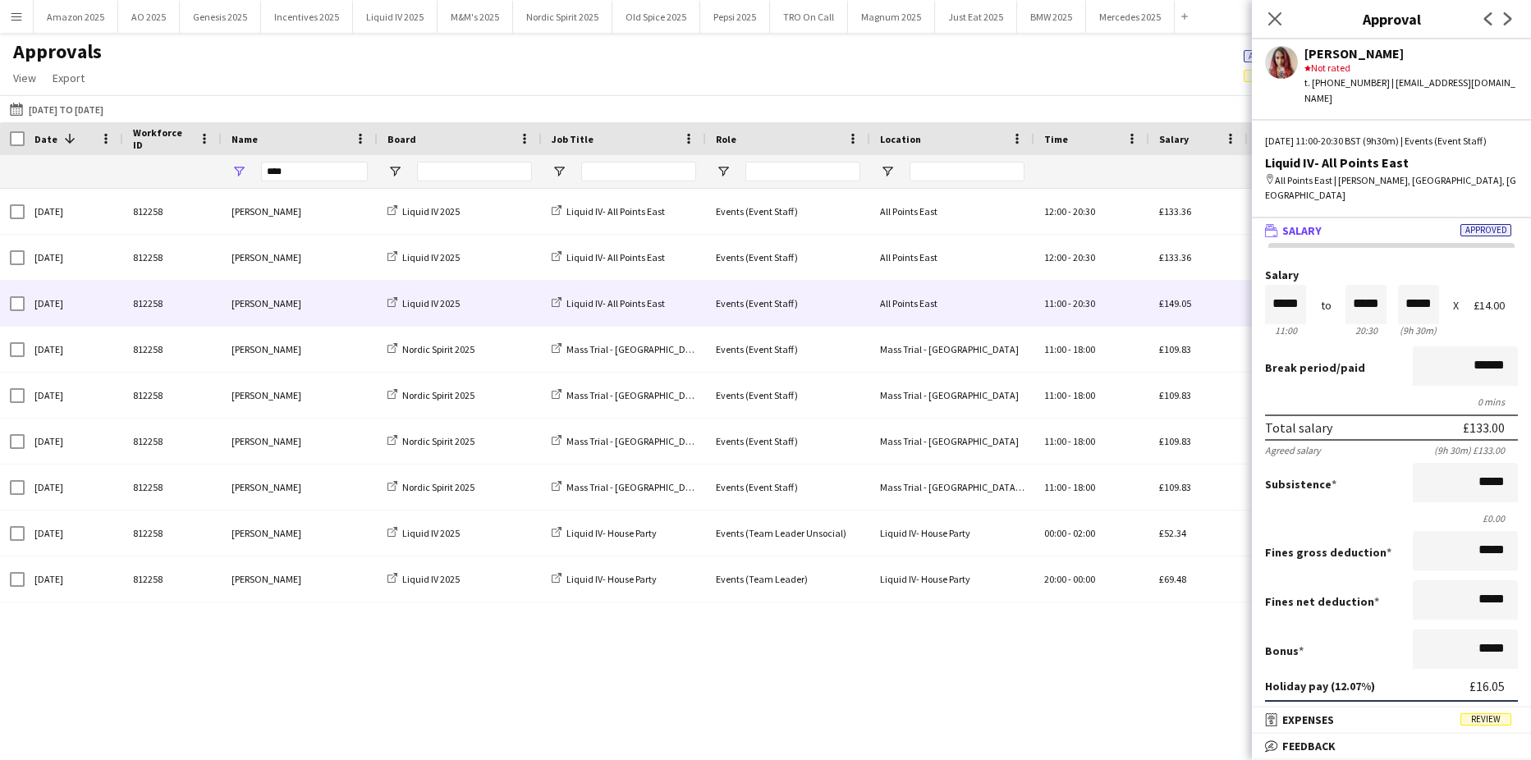
scroll to position [1, 0]
click at [1497, 709] on mat-expansion-panel-header "receipt Expenses Review" at bounding box center [1390, 719] width 279 height 25
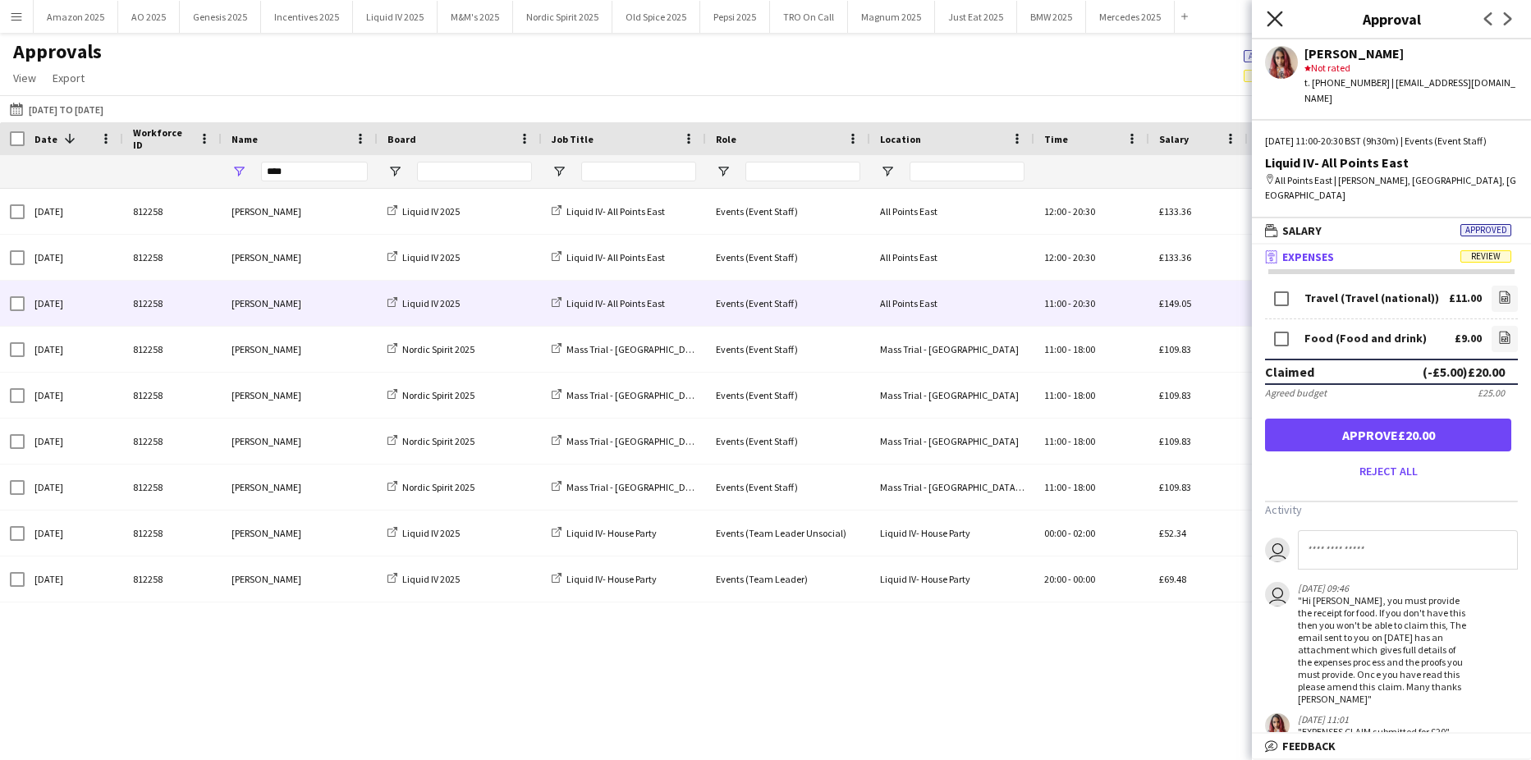
click at [1272, 16] on icon at bounding box center [1274, 19] width 16 height 16
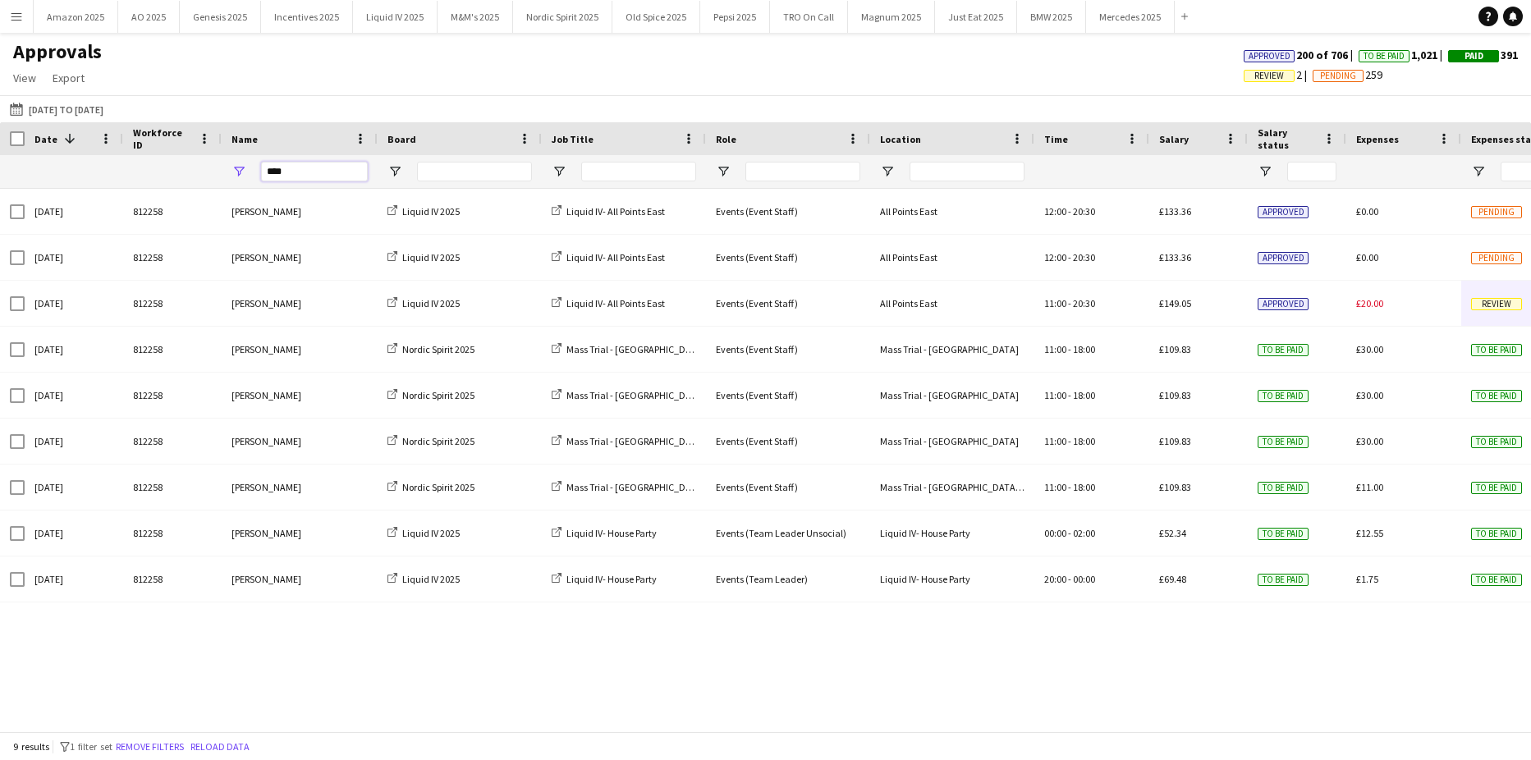
drag, startPoint x: 309, startPoint y: 169, endPoint x: -42, endPoint y: 212, distance: 353.0
click at [0, 212] on html "Menu Boards Boards Boards All jobs Status Workforce Workforce My Workforce Recr…" at bounding box center [765, 380] width 1531 height 760
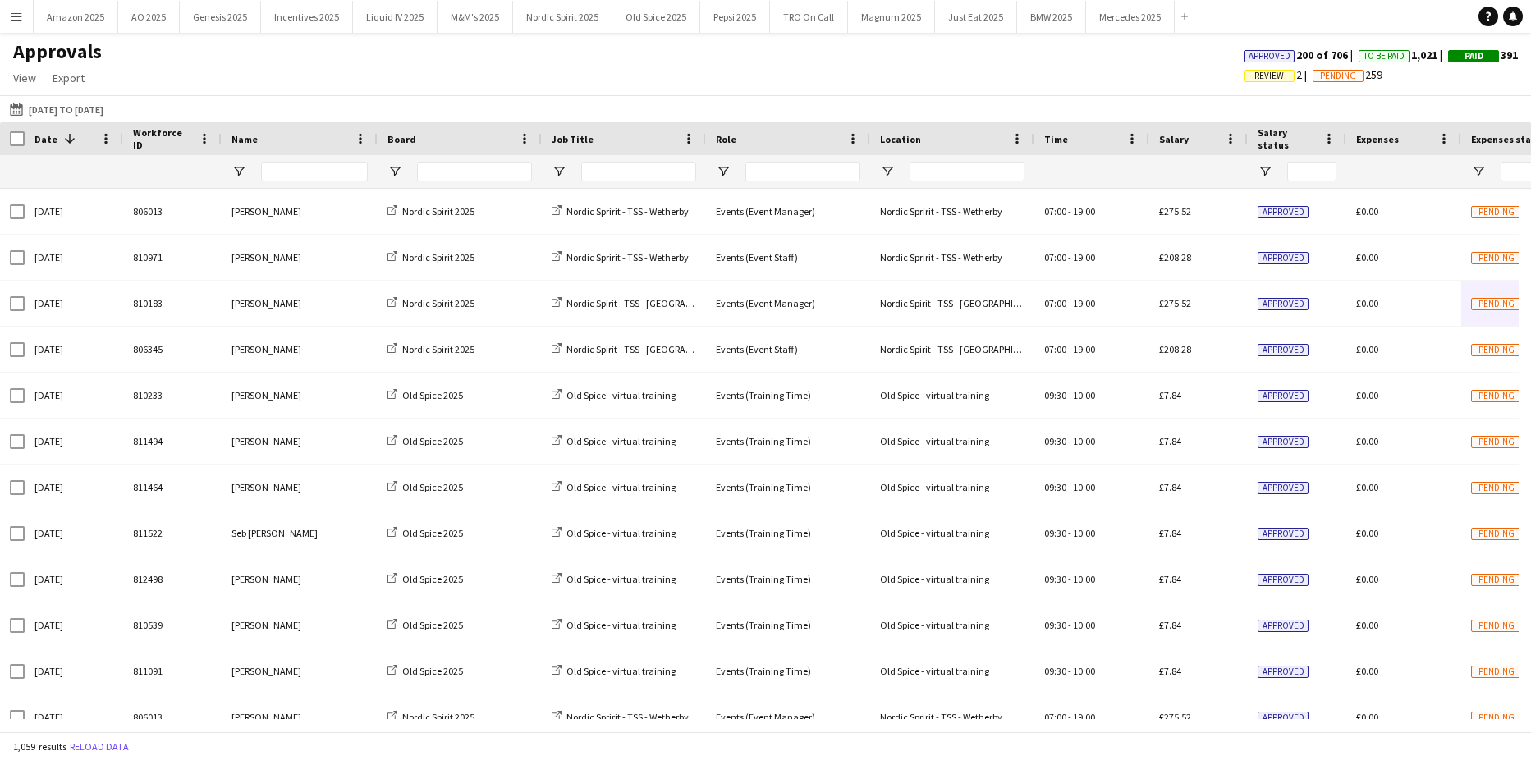
click at [13, 15] on app-icon "Menu" at bounding box center [16, 16] width 13 height 13
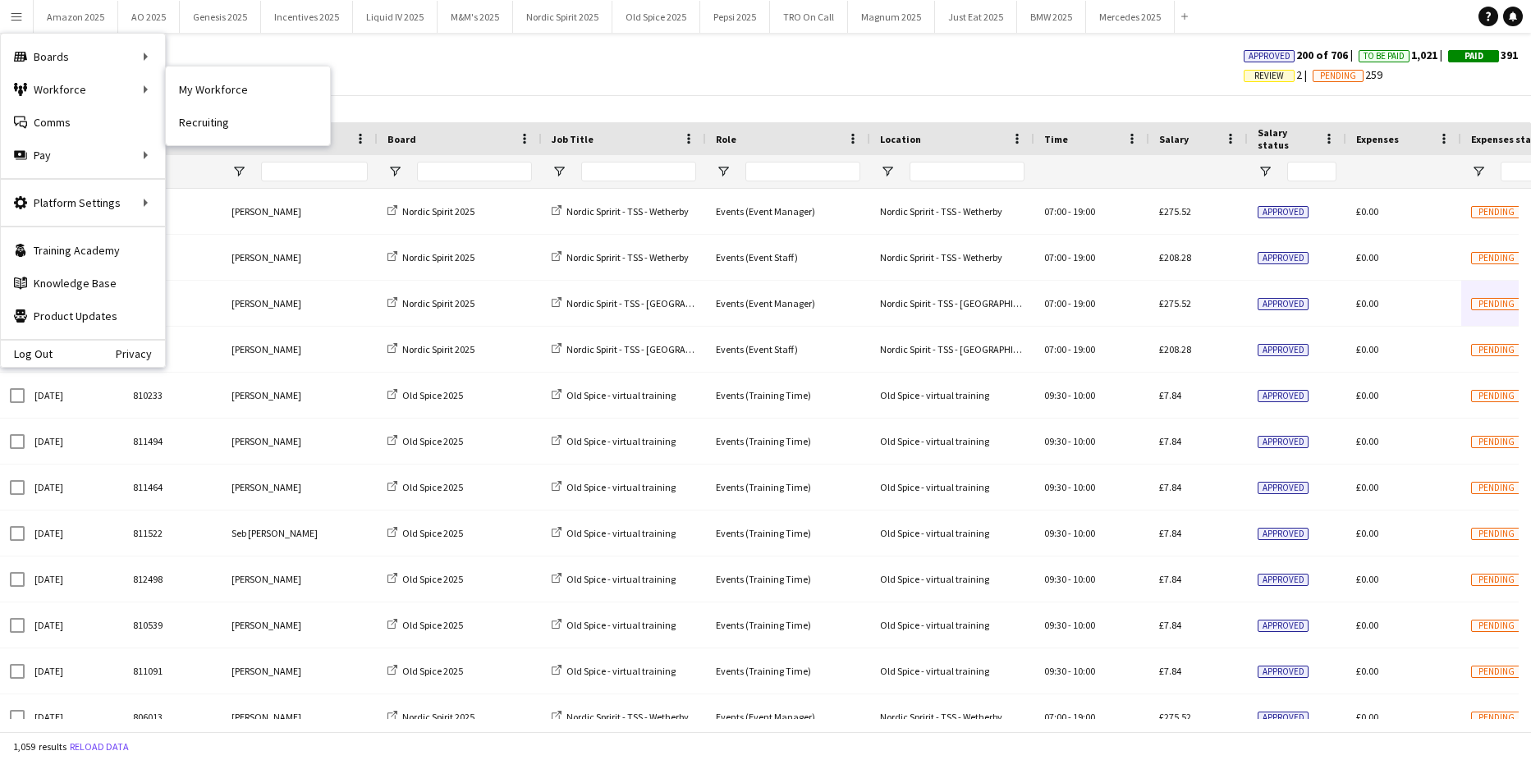
drag, startPoint x: 207, startPoint y: 85, endPoint x: 583, endPoint y: 153, distance: 382.0
click at [207, 86] on link "My Workforce" at bounding box center [248, 89] width 164 height 33
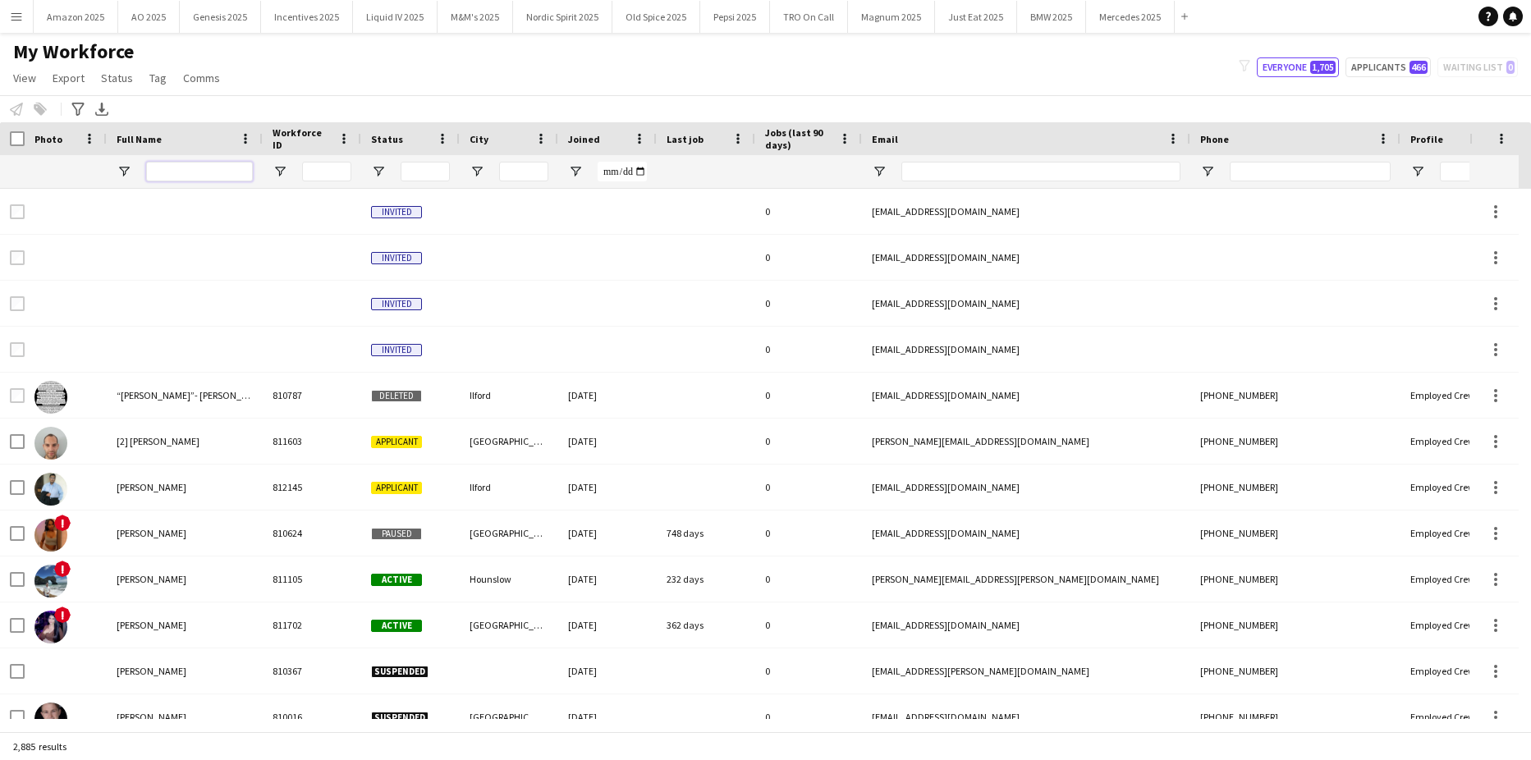
click at [214, 173] on input "Full Name Filter Input" at bounding box center [199, 172] width 107 height 20
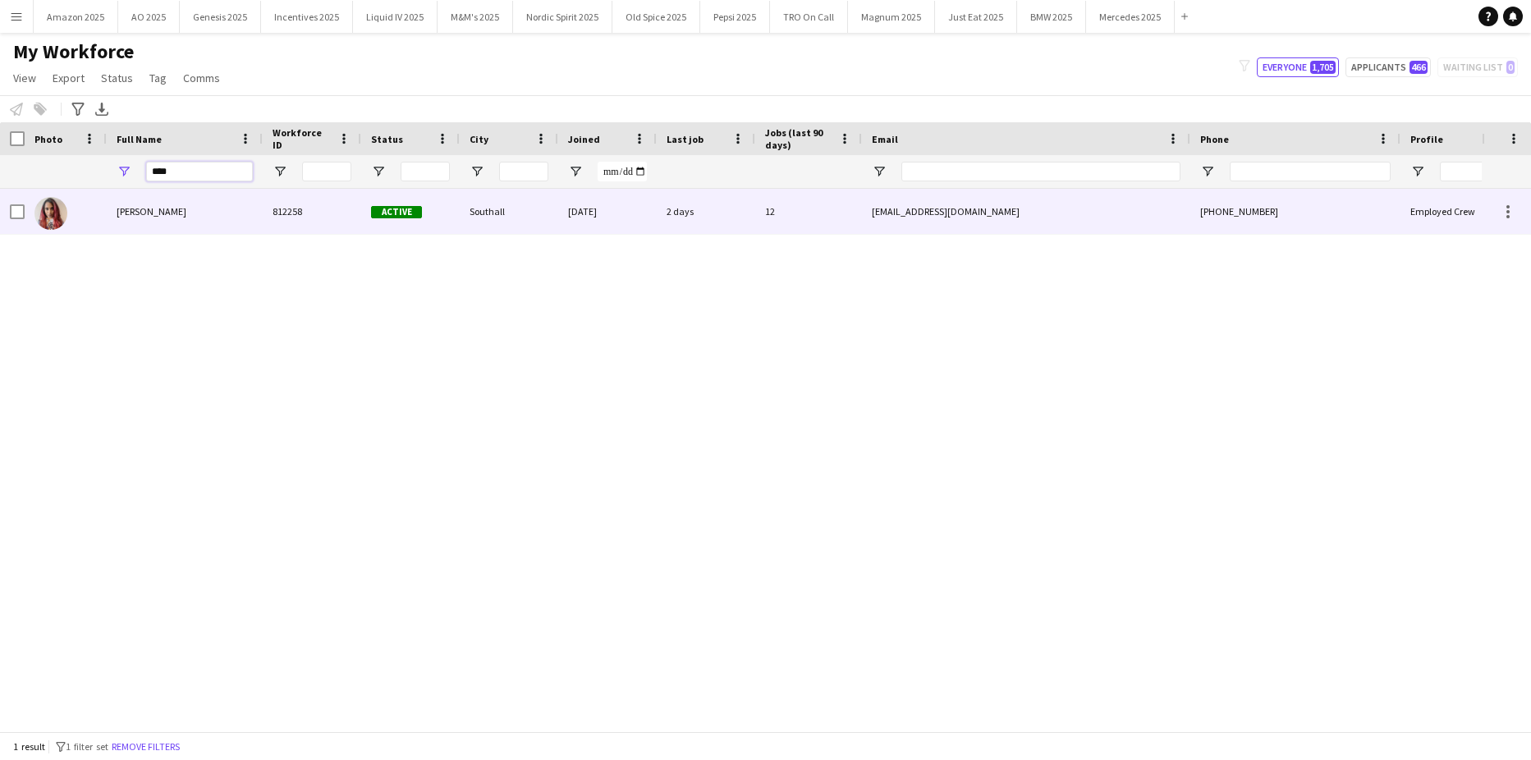
type input "****"
click at [117, 215] on span "[PERSON_NAME]" at bounding box center [152, 211] width 70 height 12
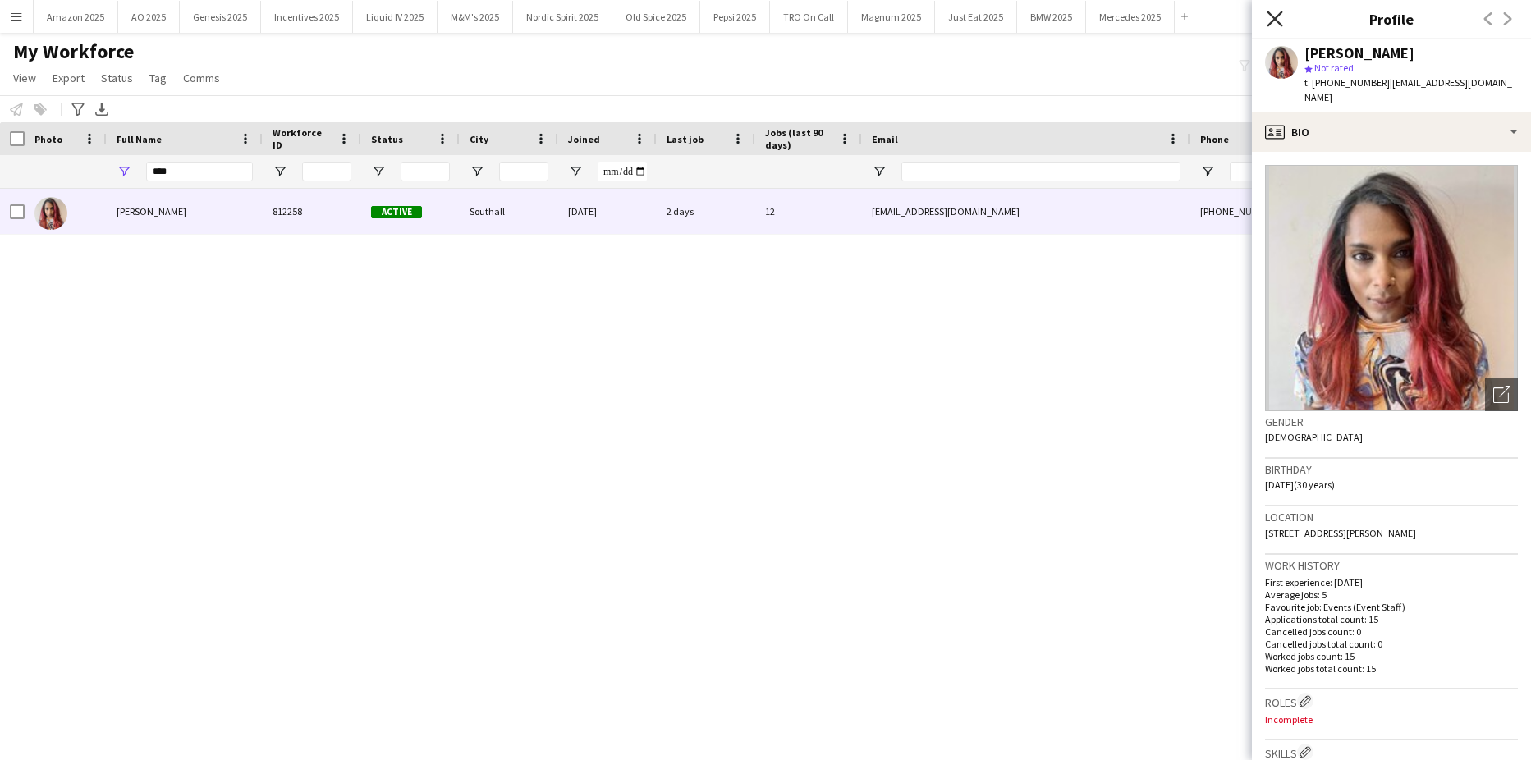
click at [1277, 20] on icon "Close pop-in" at bounding box center [1274, 19] width 16 height 16
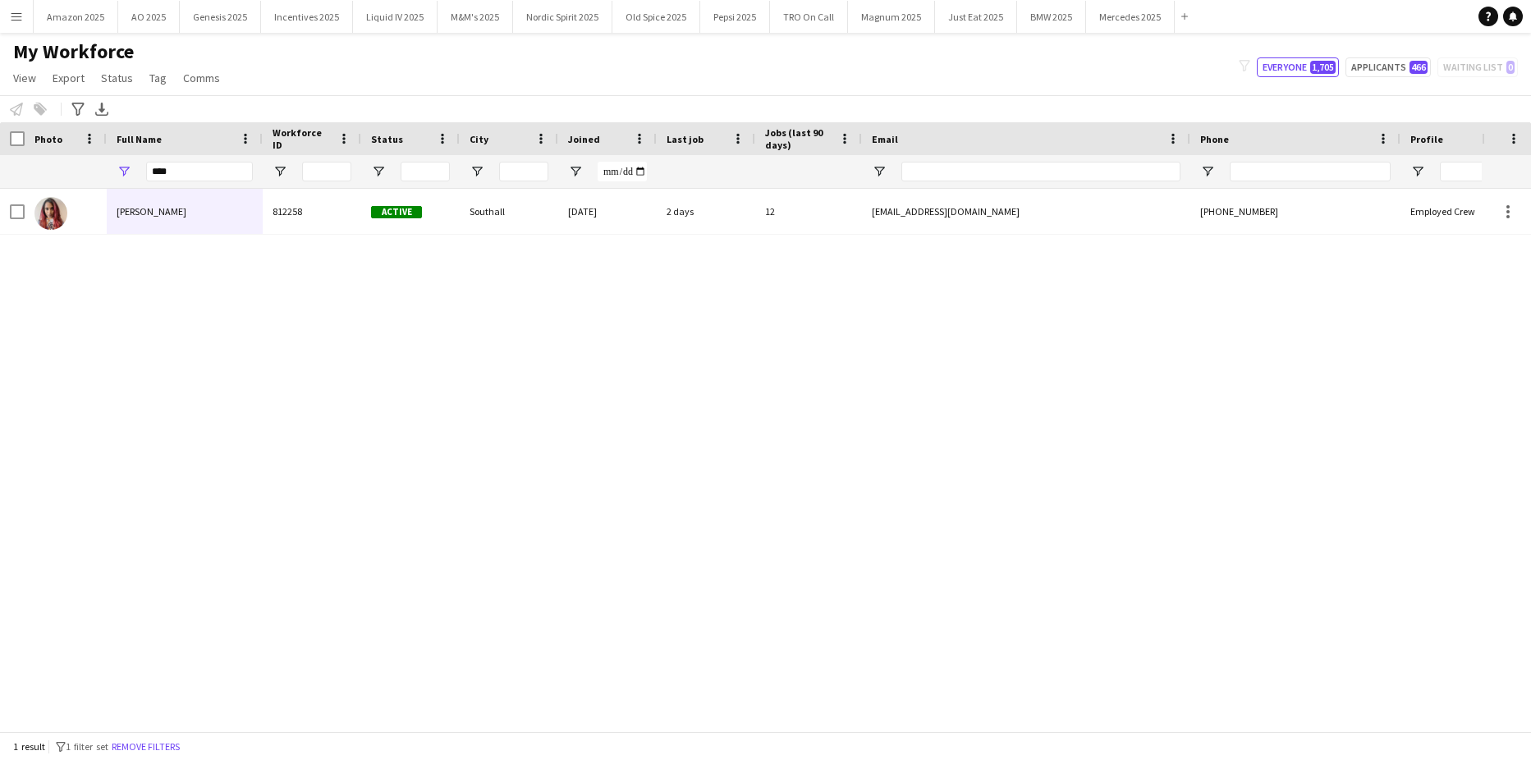
click at [21, 16] on app-icon "Menu" at bounding box center [16, 16] width 13 height 13
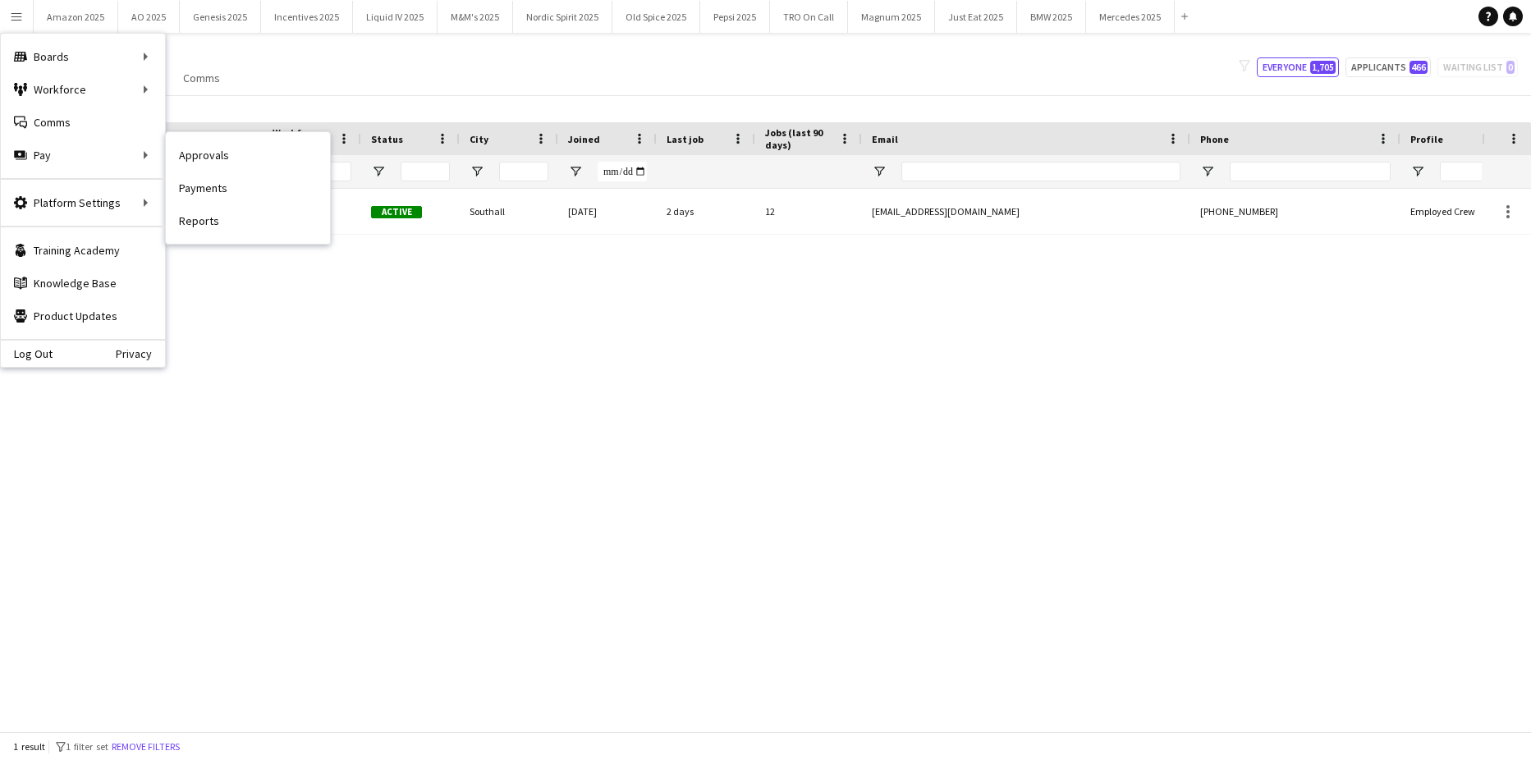
drag, startPoint x: 202, startPoint y: 151, endPoint x: 675, endPoint y: 283, distance: 491.6
click at [203, 151] on link "Approvals" at bounding box center [248, 155] width 164 height 33
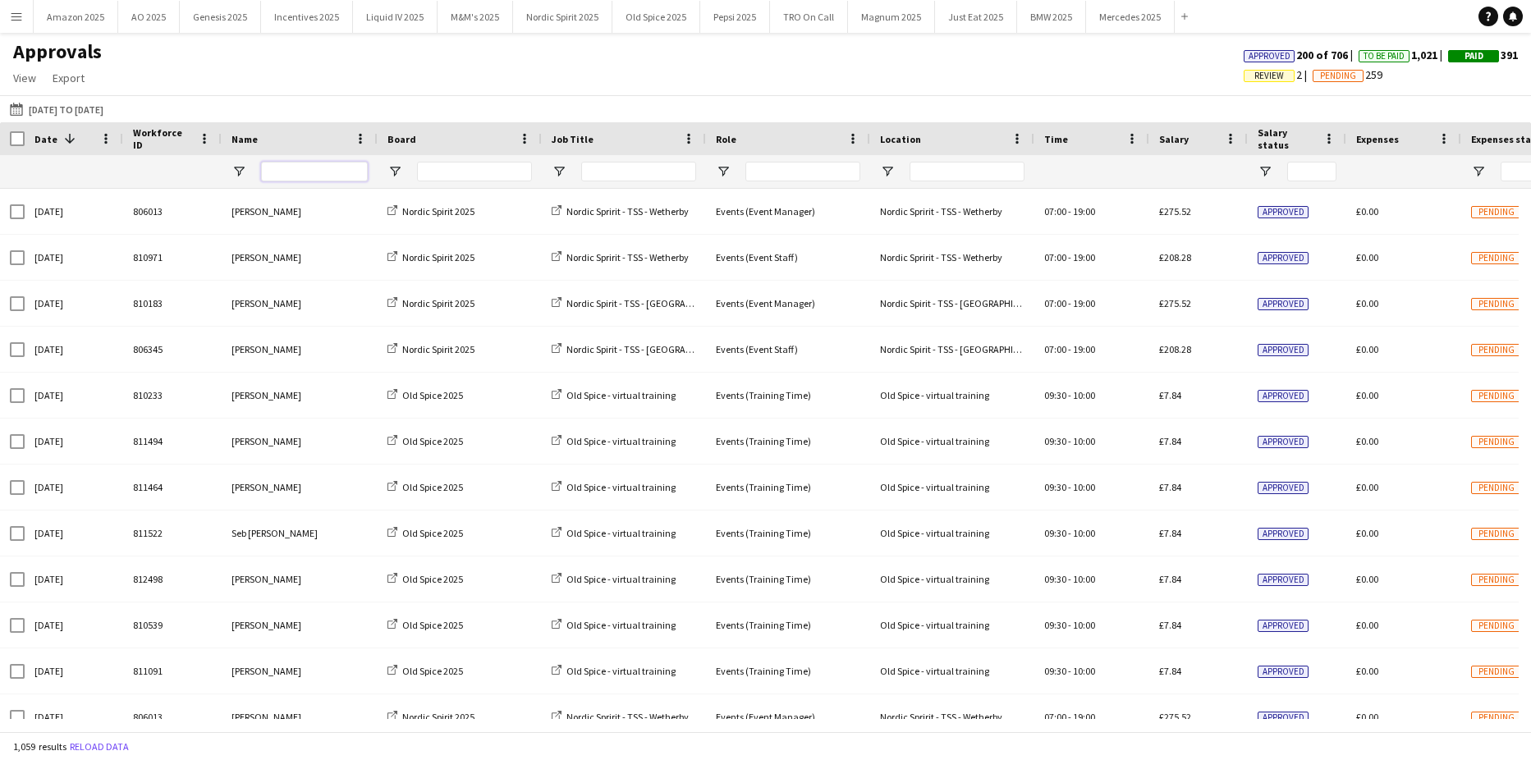
click at [291, 177] on input "Name Filter Input" at bounding box center [314, 172] width 107 height 20
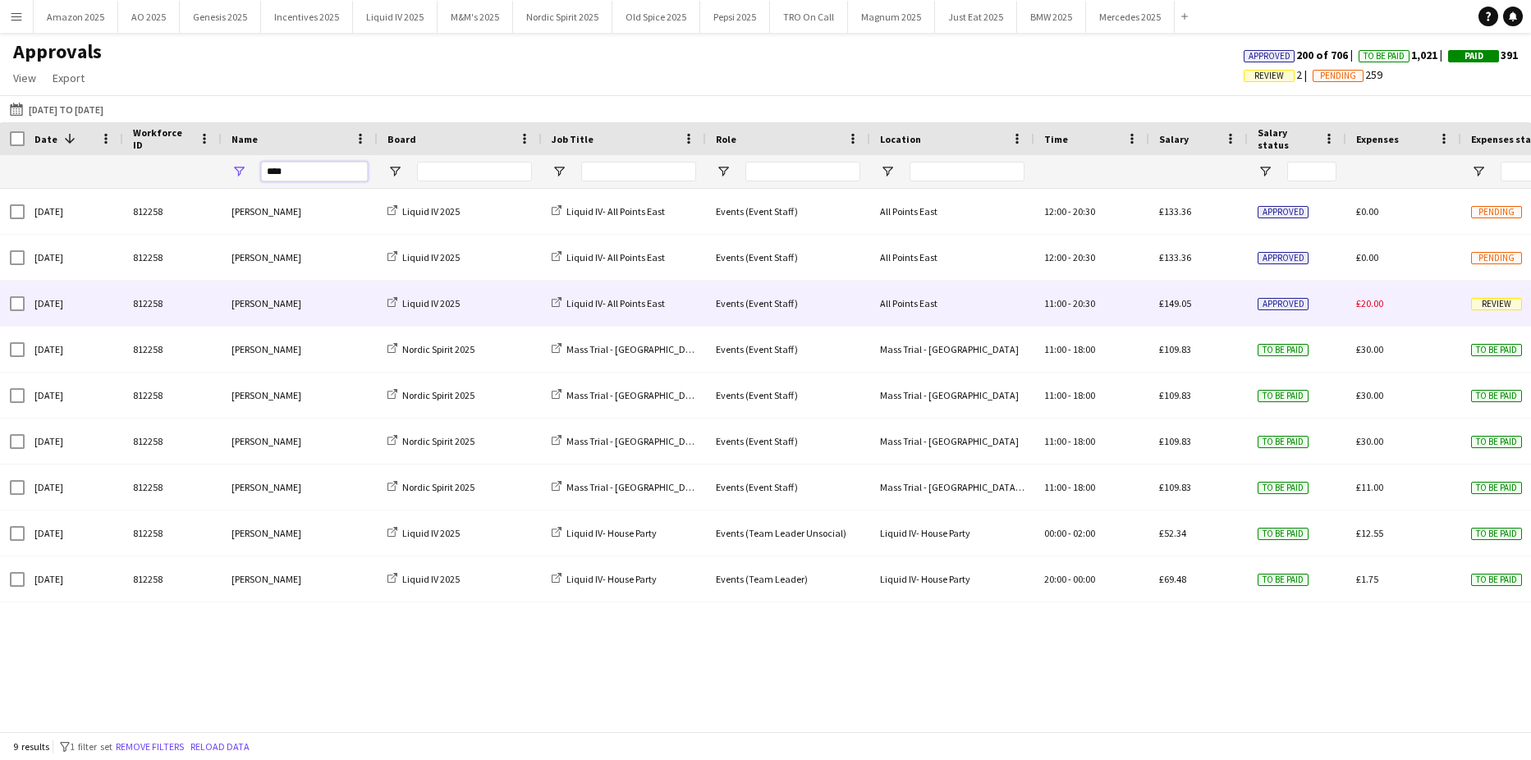
type input "****"
click at [1483, 307] on span "Review" at bounding box center [1496, 304] width 51 height 12
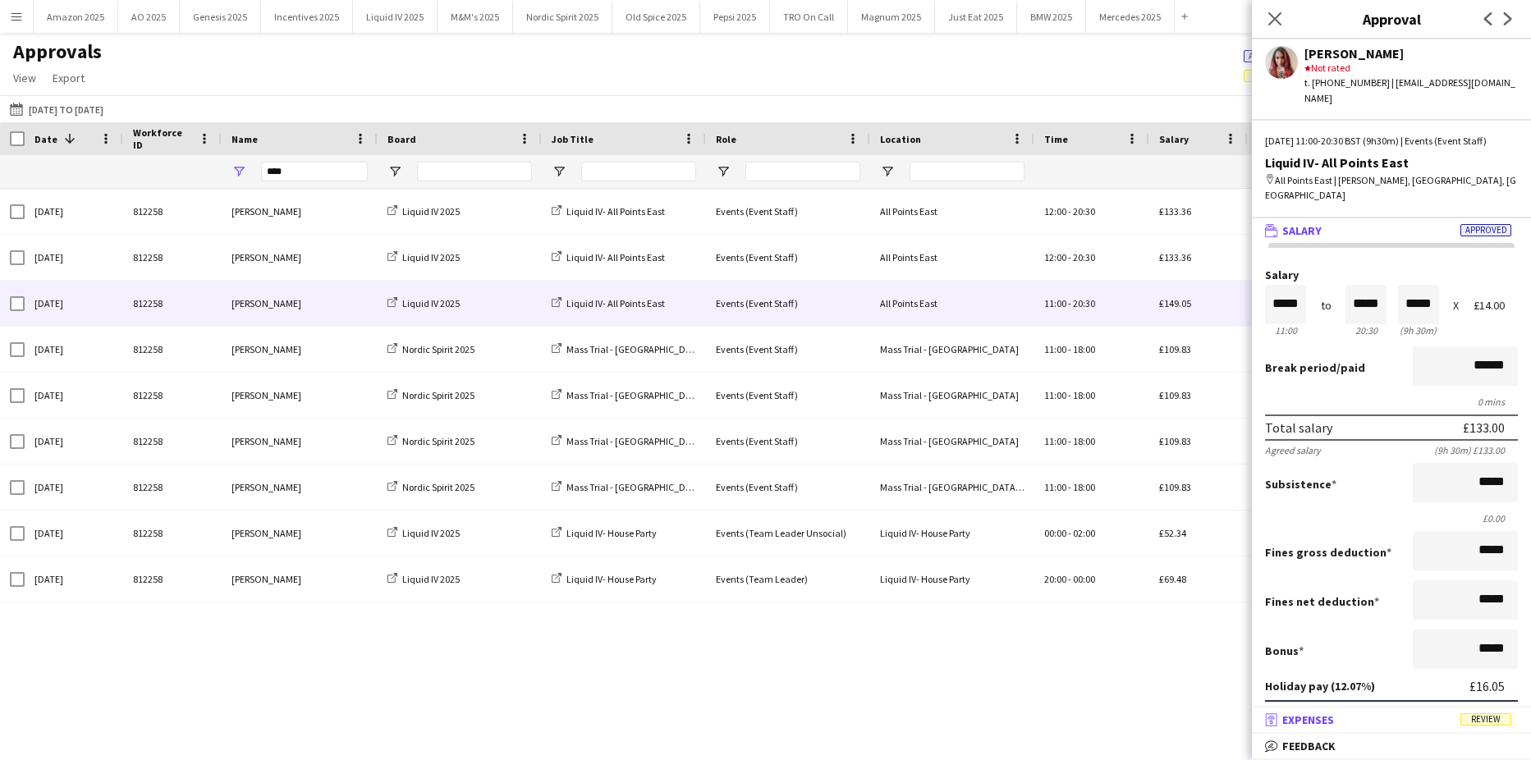
click at [1487, 725] on span "Review" at bounding box center [1485, 719] width 51 height 12
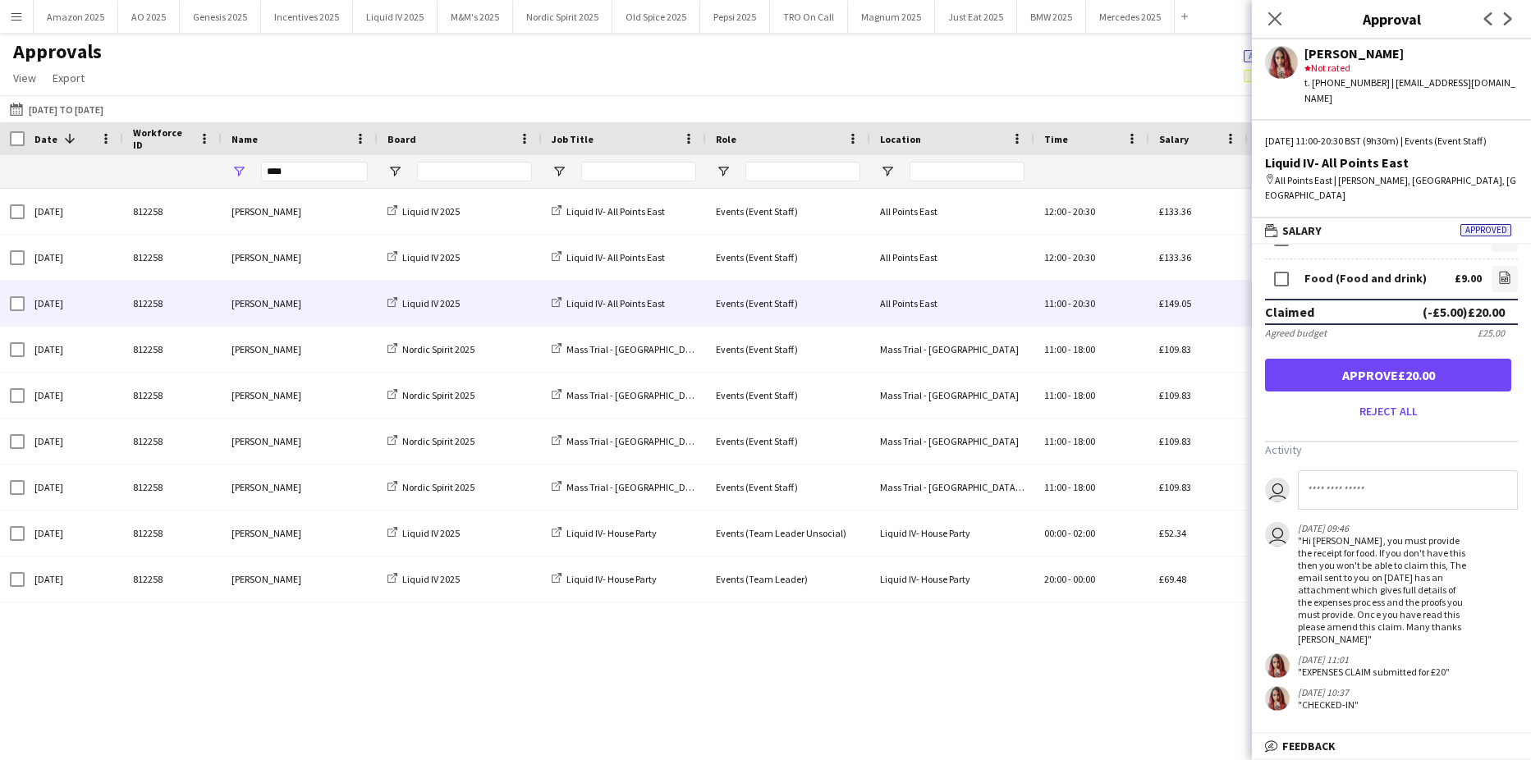
scroll to position [85, 0]
click at [1279, 12] on icon "Close pop-in" at bounding box center [1274, 19] width 16 height 16
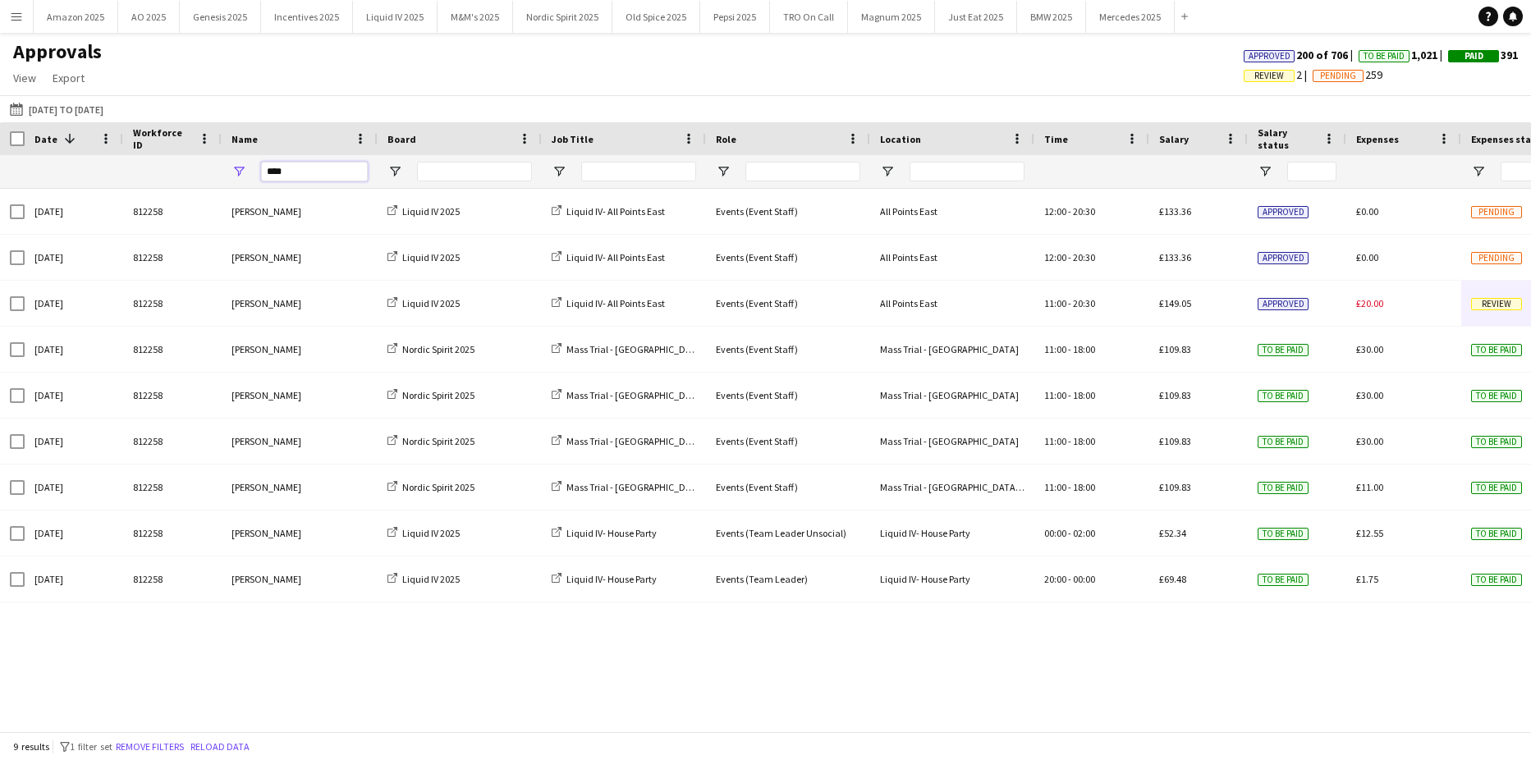
drag, startPoint x: 308, startPoint y: 176, endPoint x: 57, endPoint y: 159, distance: 250.8
click at [61, 158] on div "****" at bounding box center [1050, 171] width 2101 height 33
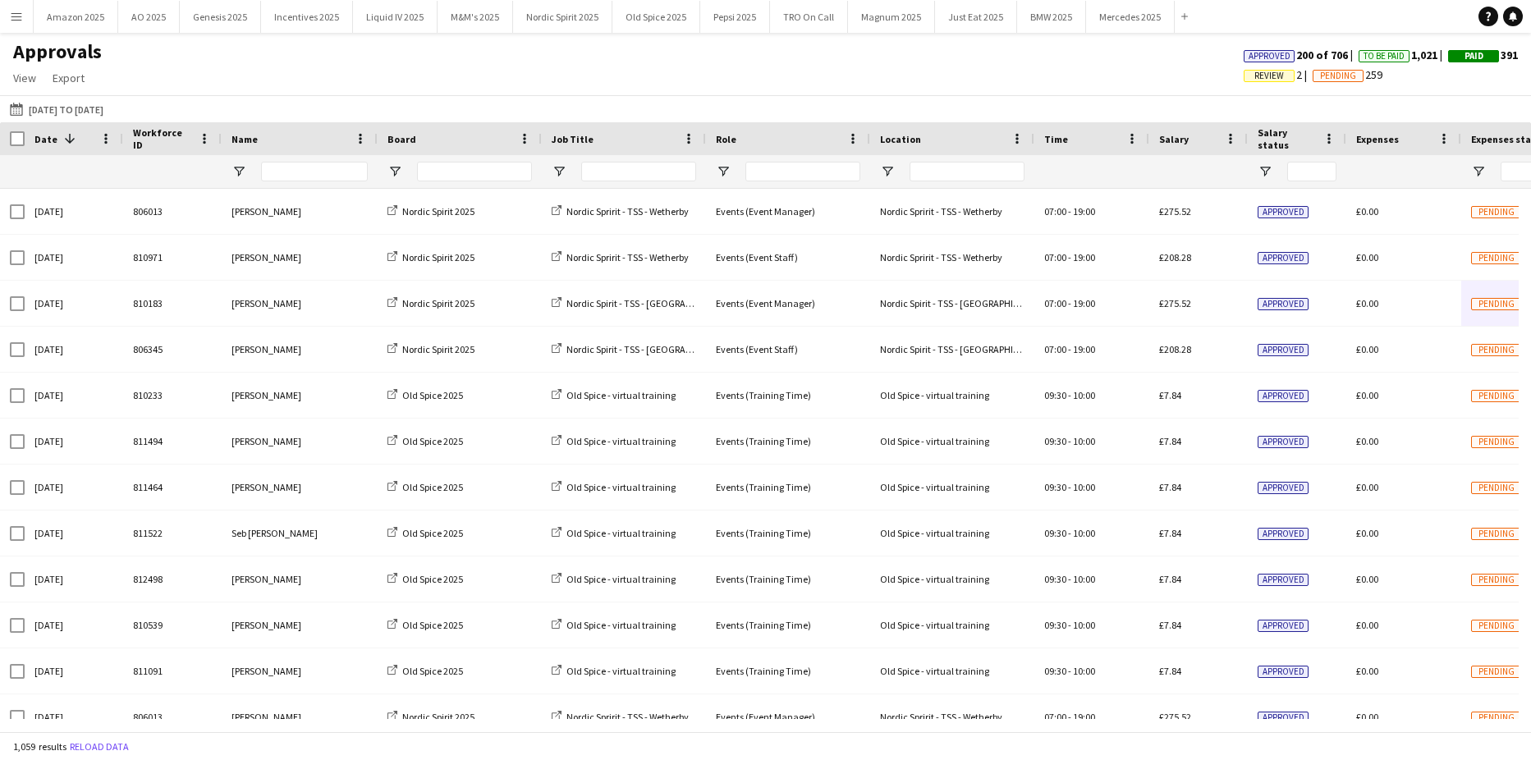
click at [13, 13] on app-icon "Menu" at bounding box center [16, 16] width 13 height 13
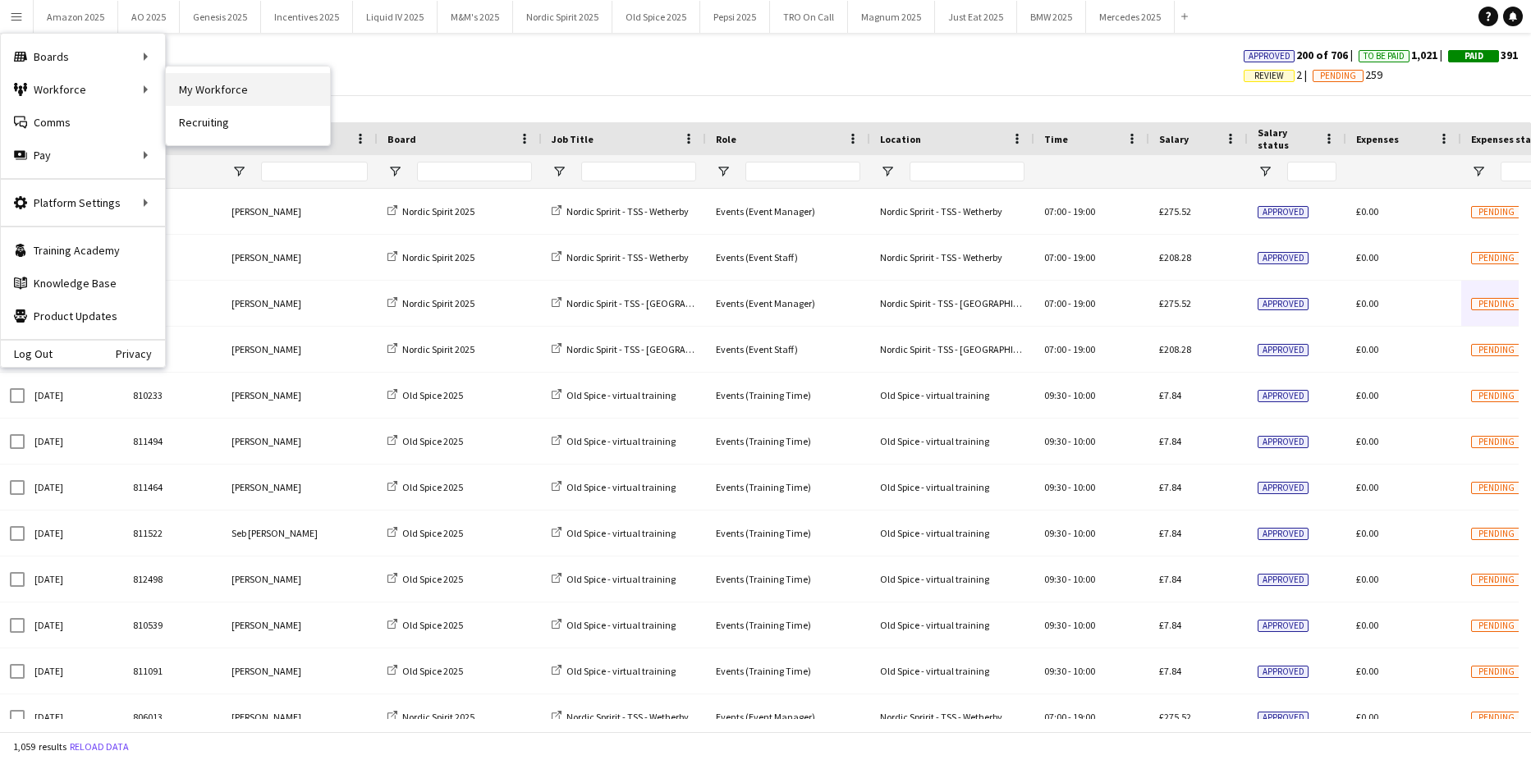
click at [178, 87] on link "My Workforce" at bounding box center [248, 89] width 164 height 33
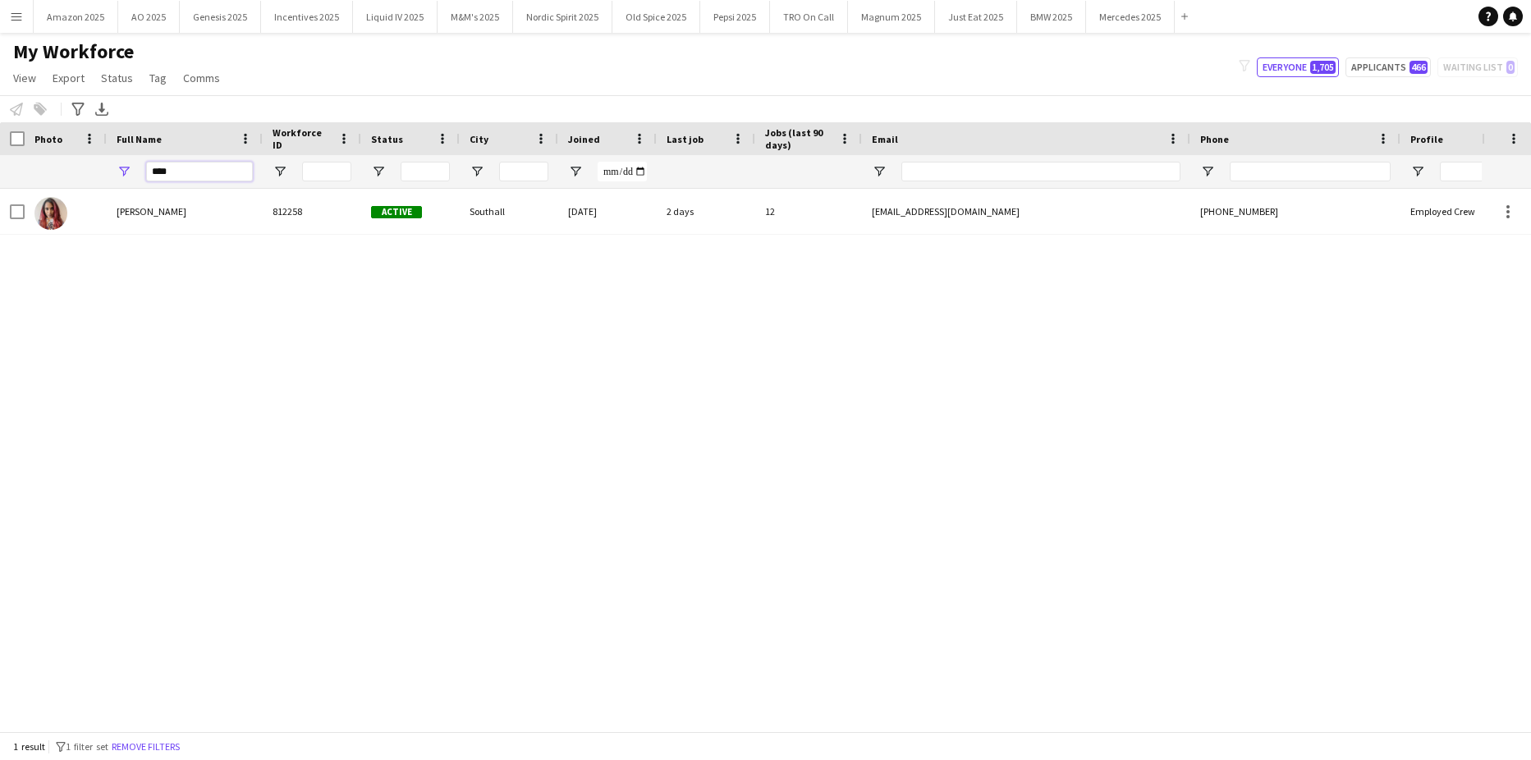
drag, startPoint x: 181, startPoint y: 173, endPoint x: -42, endPoint y: 205, distance: 225.5
click at [0, 205] on html "Menu Boards Boards Boards All jobs Status Workforce Workforce My Workforce Recr…" at bounding box center [765, 380] width 1531 height 760
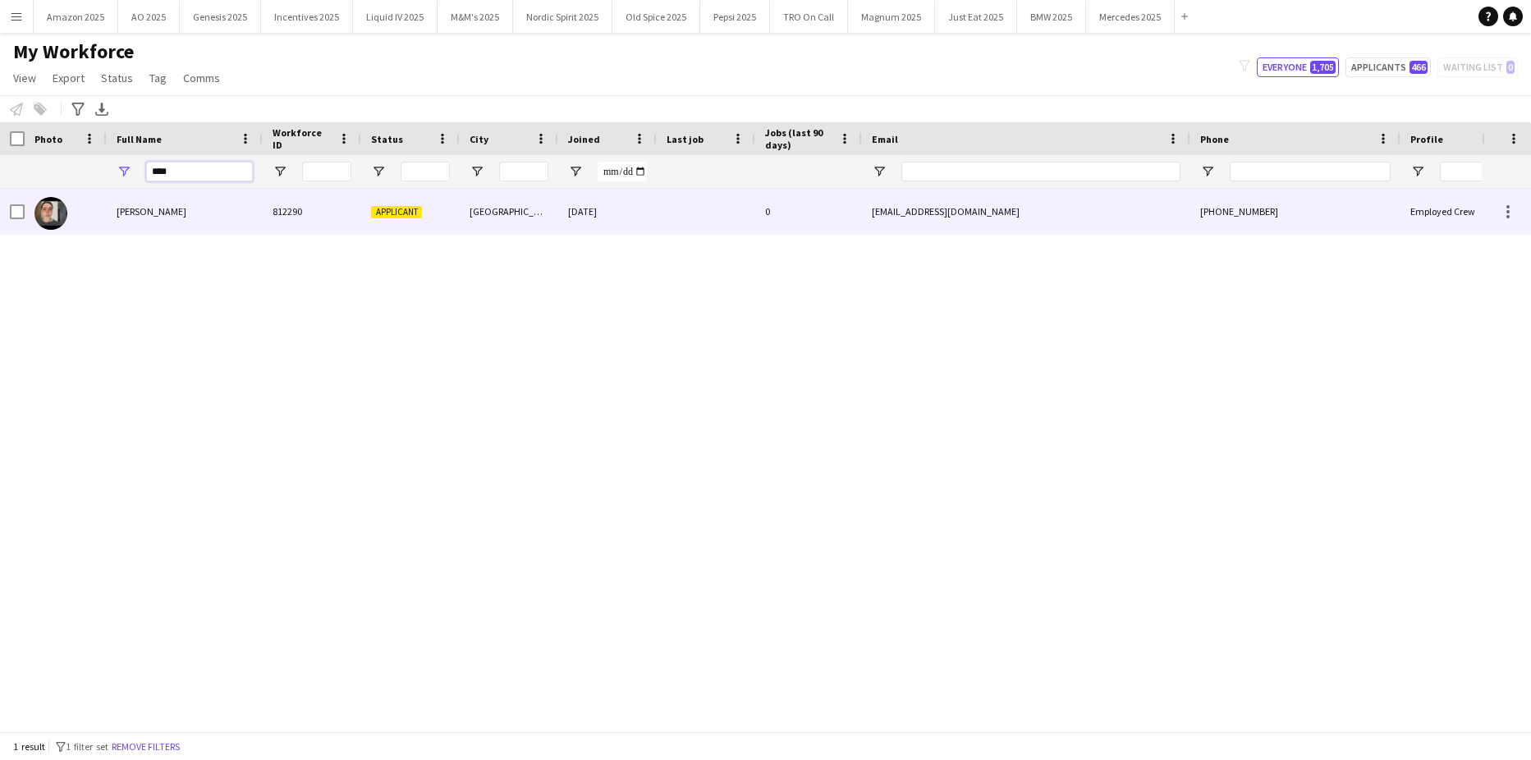
type input "****"
click at [146, 209] on span "Saol Macauley" at bounding box center [152, 211] width 70 height 12
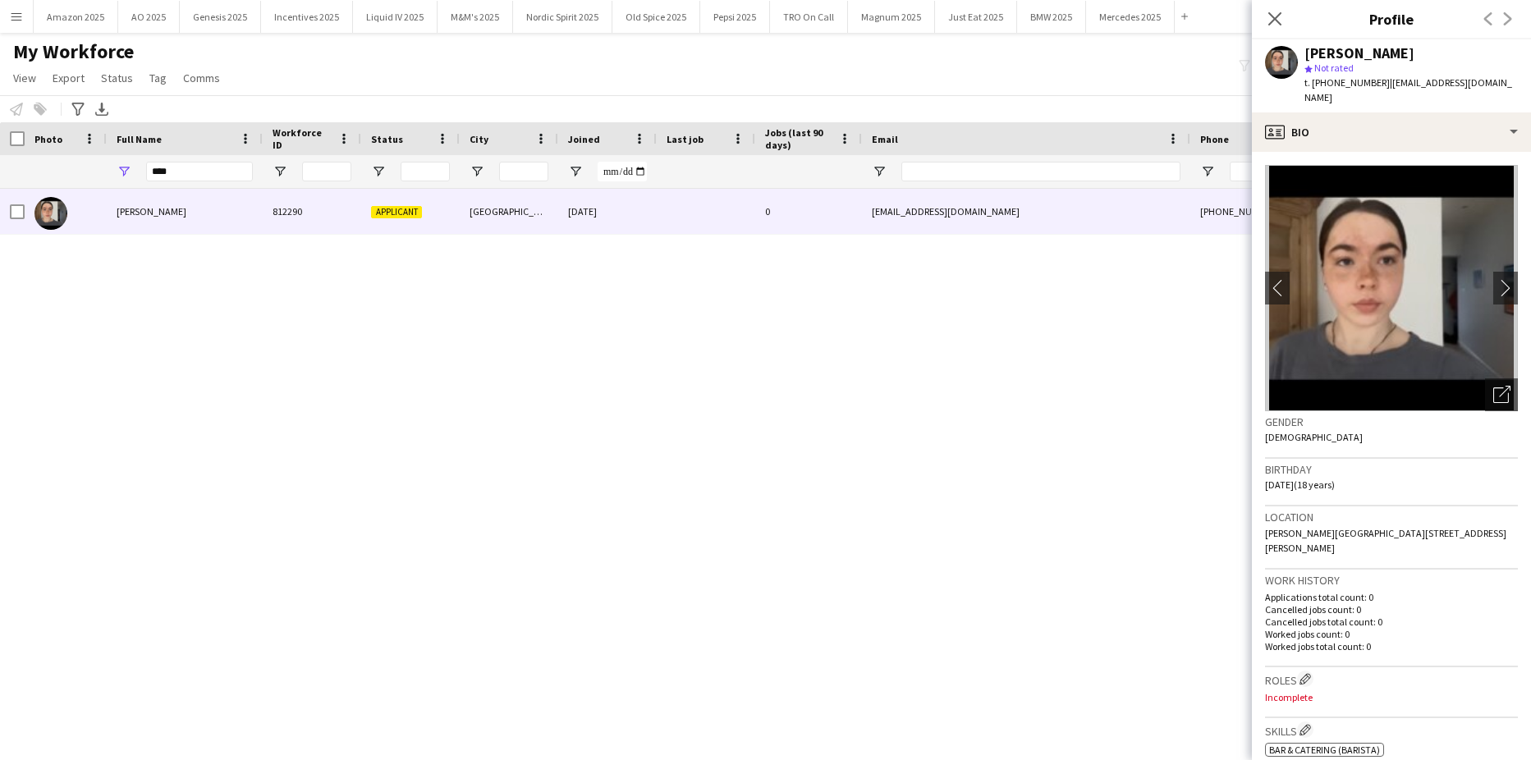
click at [1461, 176] on img at bounding box center [1391, 288] width 253 height 246
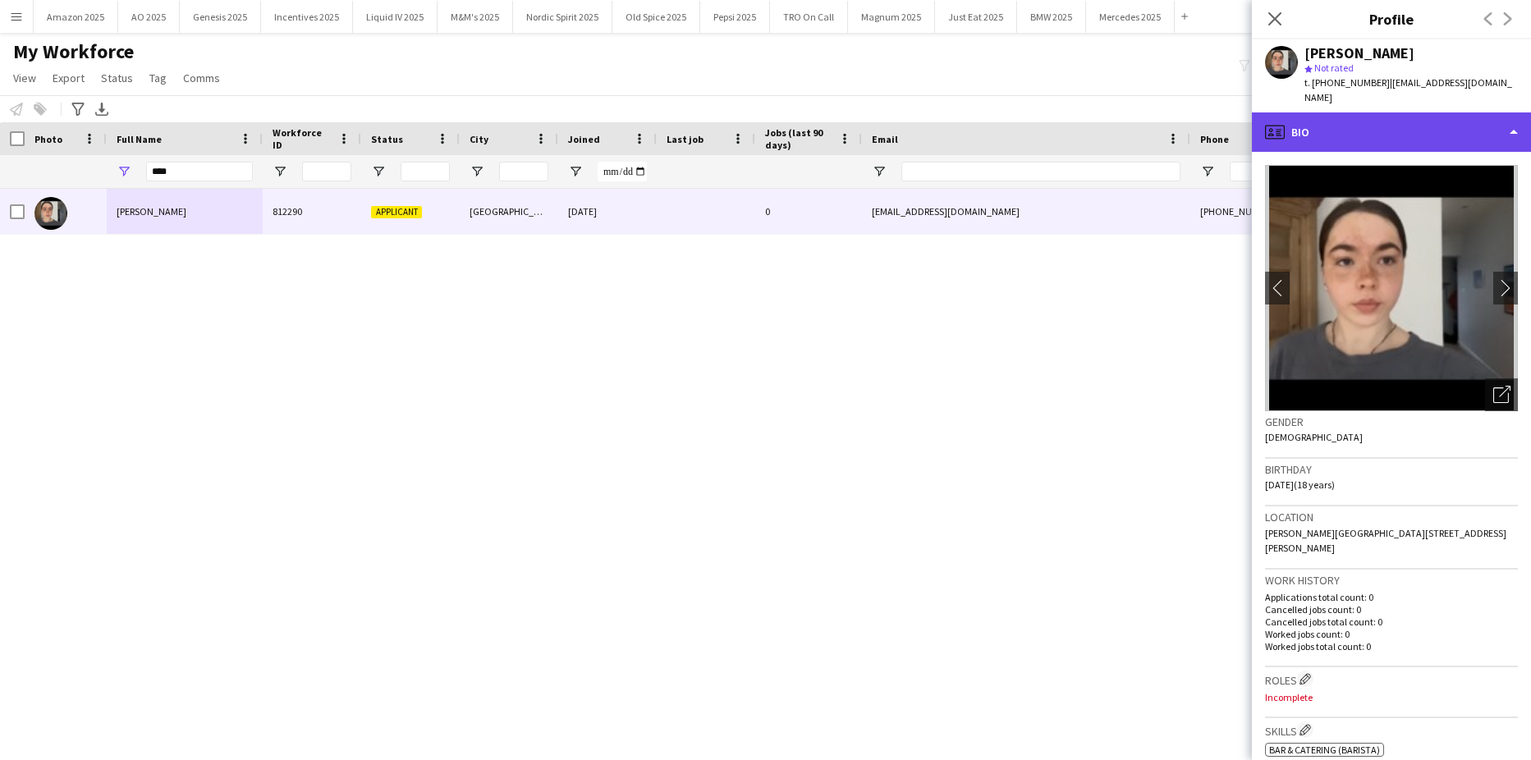
click at [1467, 112] on div "profile Bio" at bounding box center [1390, 131] width 279 height 39
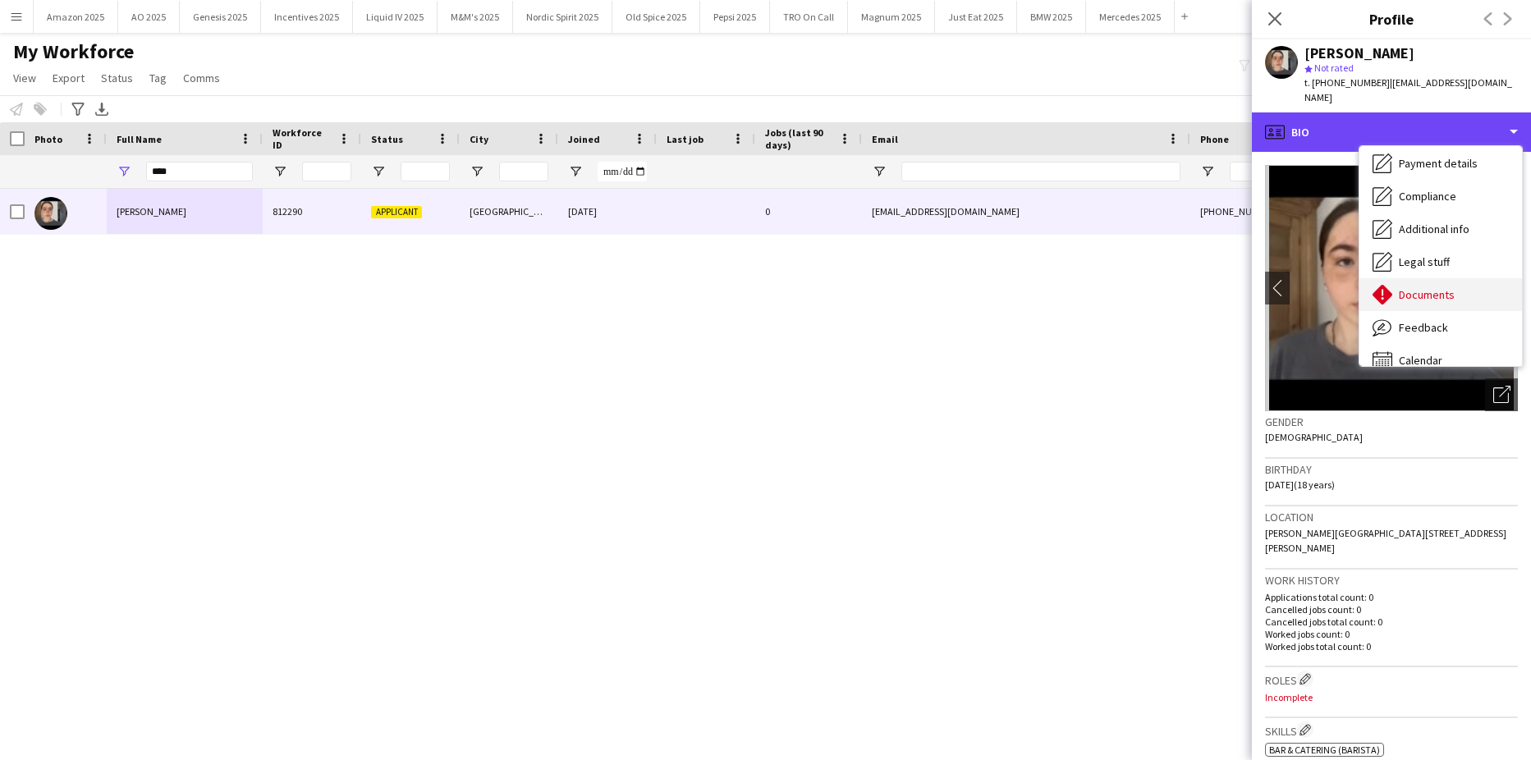
scroll to position [220, 0]
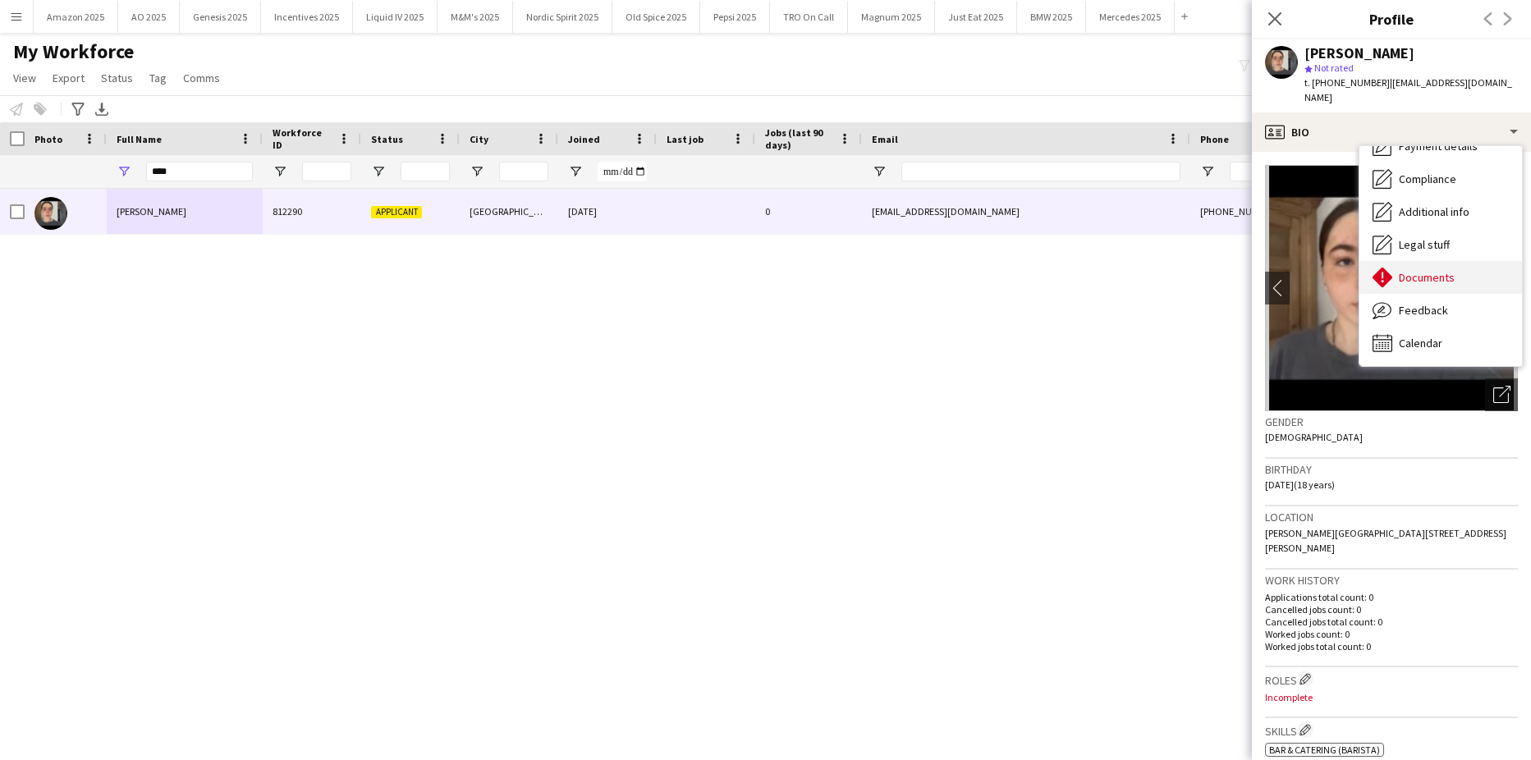
click at [1454, 264] on div "Documents Documents" at bounding box center [1440, 277] width 162 height 33
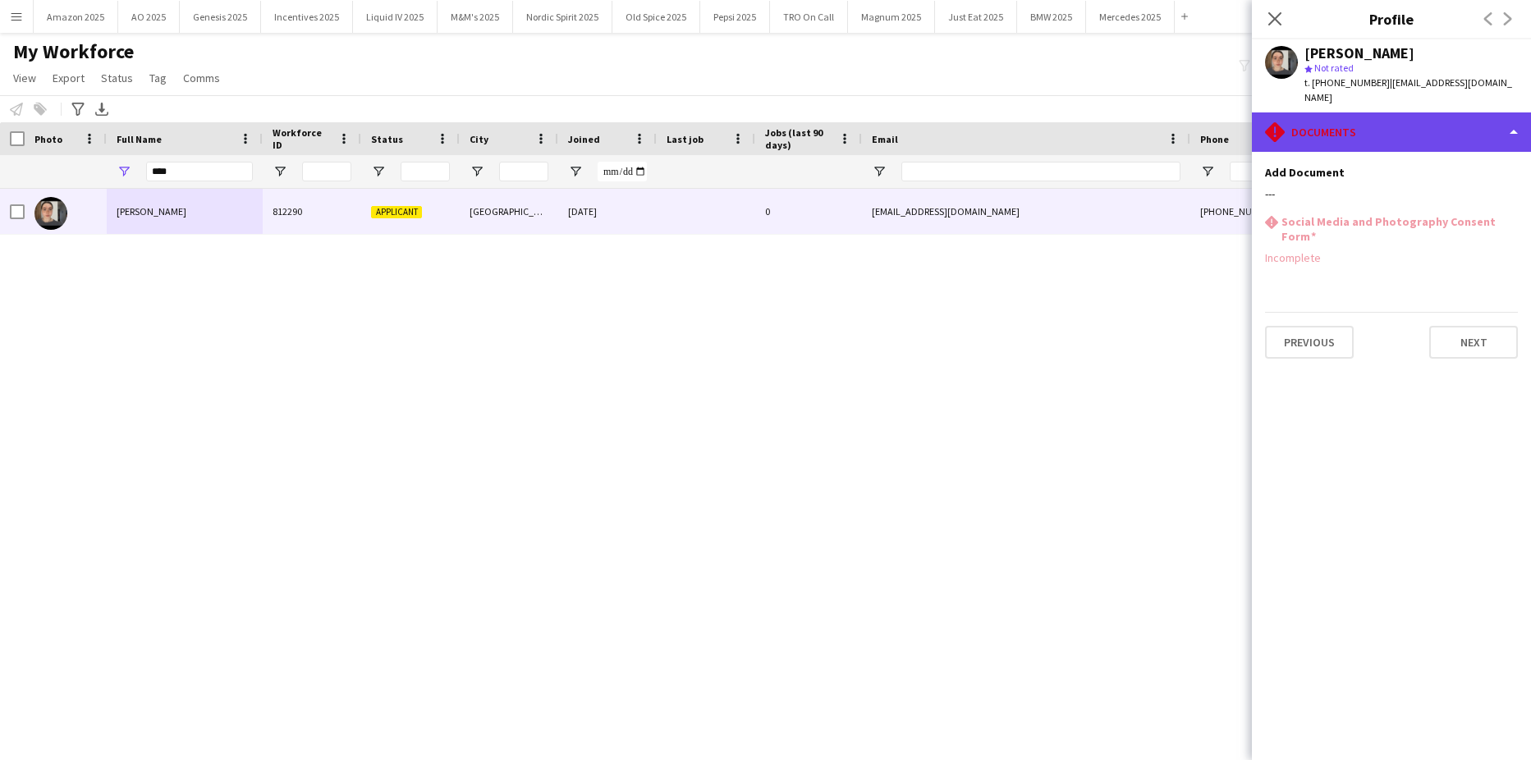
click at [1453, 124] on div "rhombus-alert Documents" at bounding box center [1390, 131] width 279 height 39
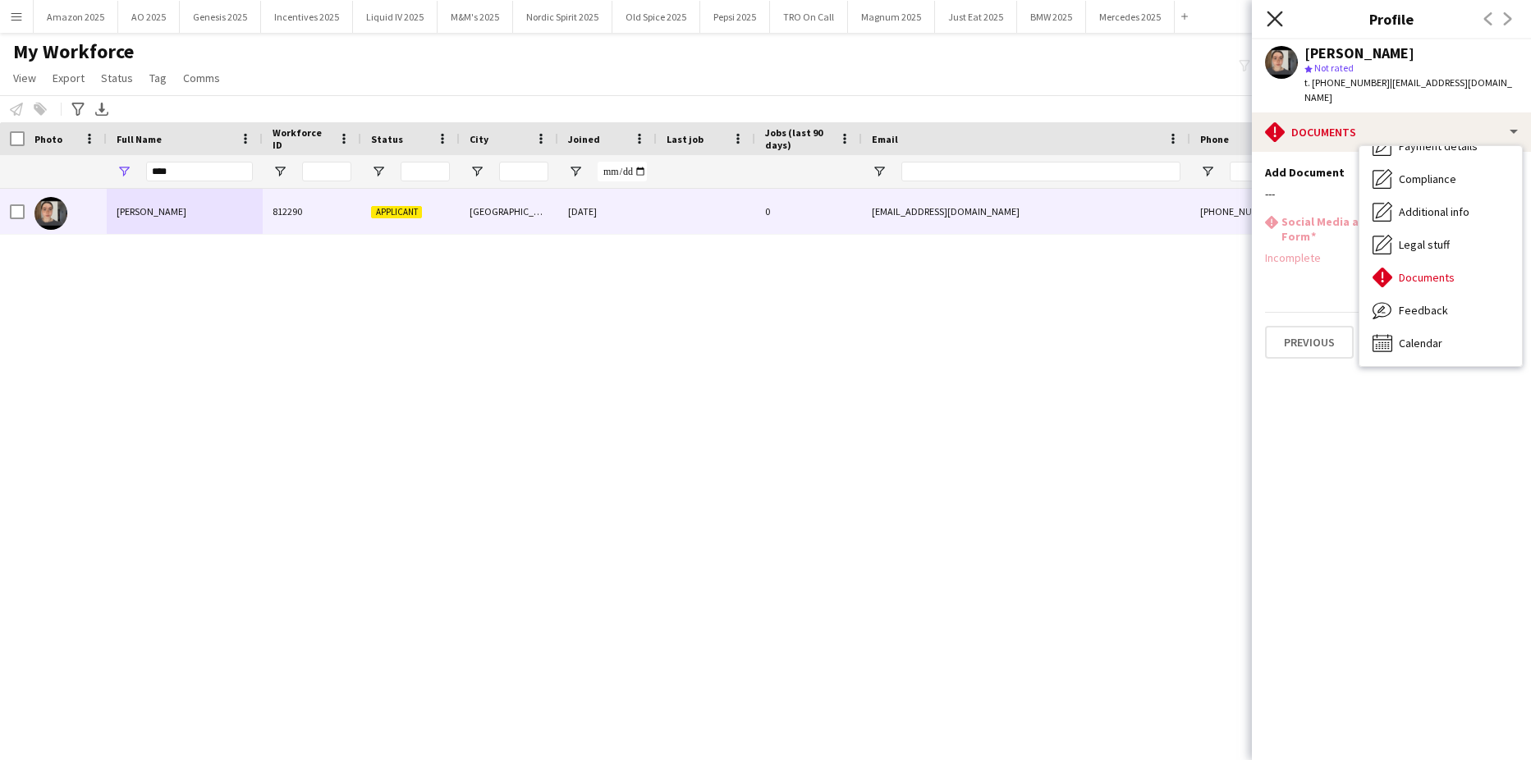
click at [1275, 17] on icon at bounding box center [1274, 19] width 16 height 16
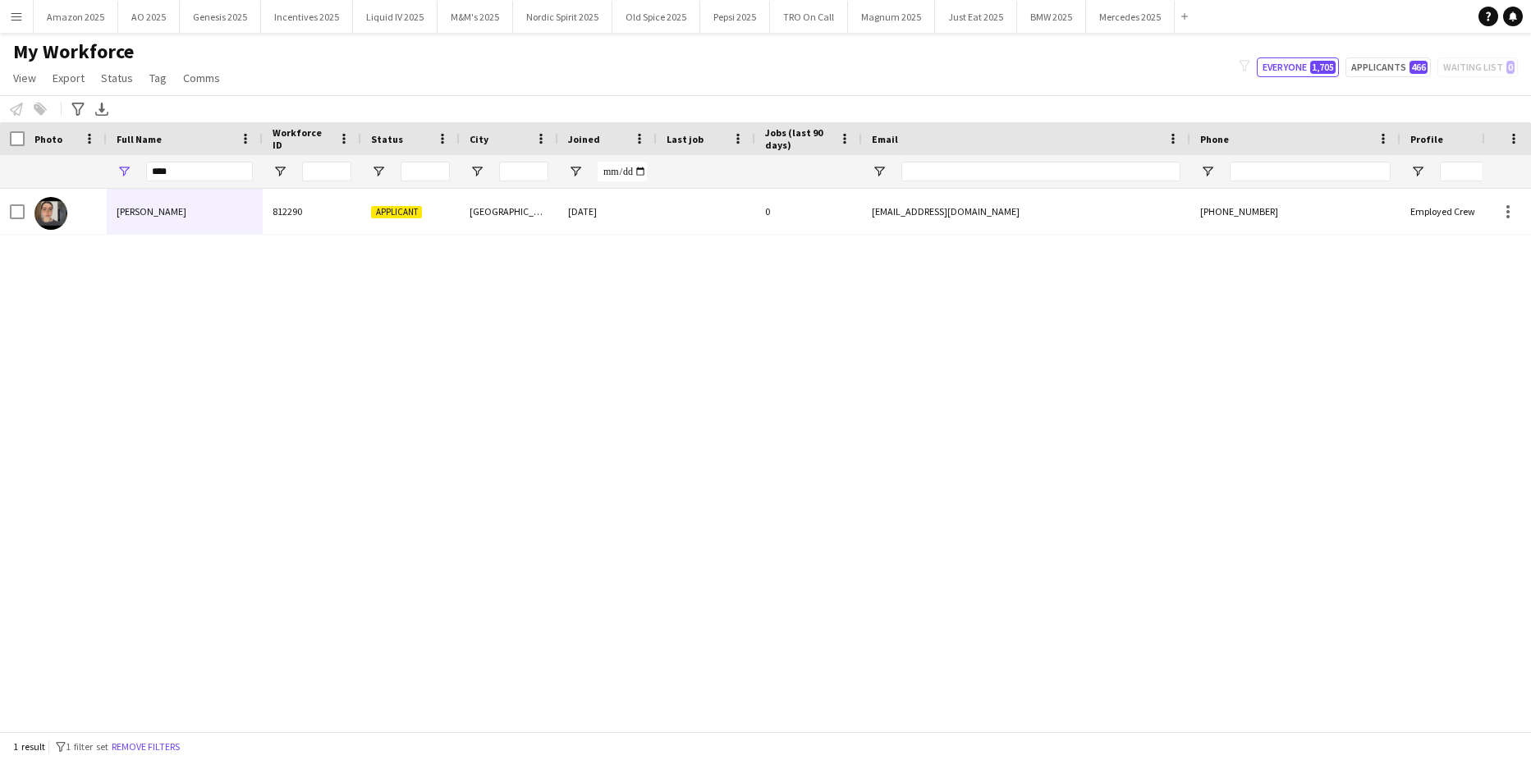
click at [1084, 462] on div "Saol Macauley 812290 Applicant Twickenham 21-03-2025 0 saolboat@gmail.com +4477…" at bounding box center [740, 454] width 1481 height 530
drag, startPoint x: 199, startPoint y: 176, endPoint x: -42, endPoint y: 179, distance: 241.3
click at [0, 179] on html "Menu Boards Boards Boards All jobs Status Workforce Workforce My Workforce Recr…" at bounding box center [765, 380] width 1531 height 760
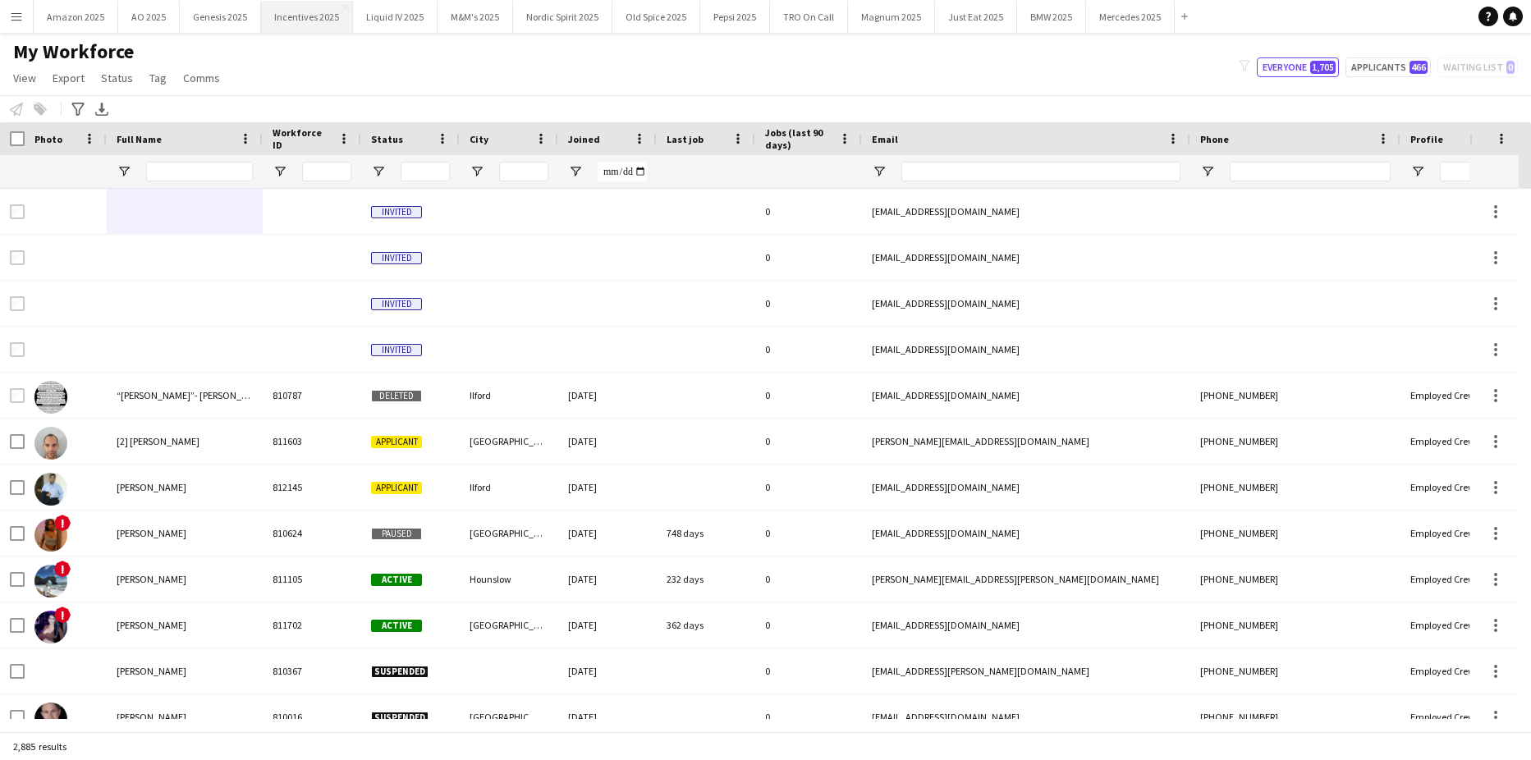
click at [289, 20] on button "Incentives 2025 Close" at bounding box center [307, 17] width 92 height 32
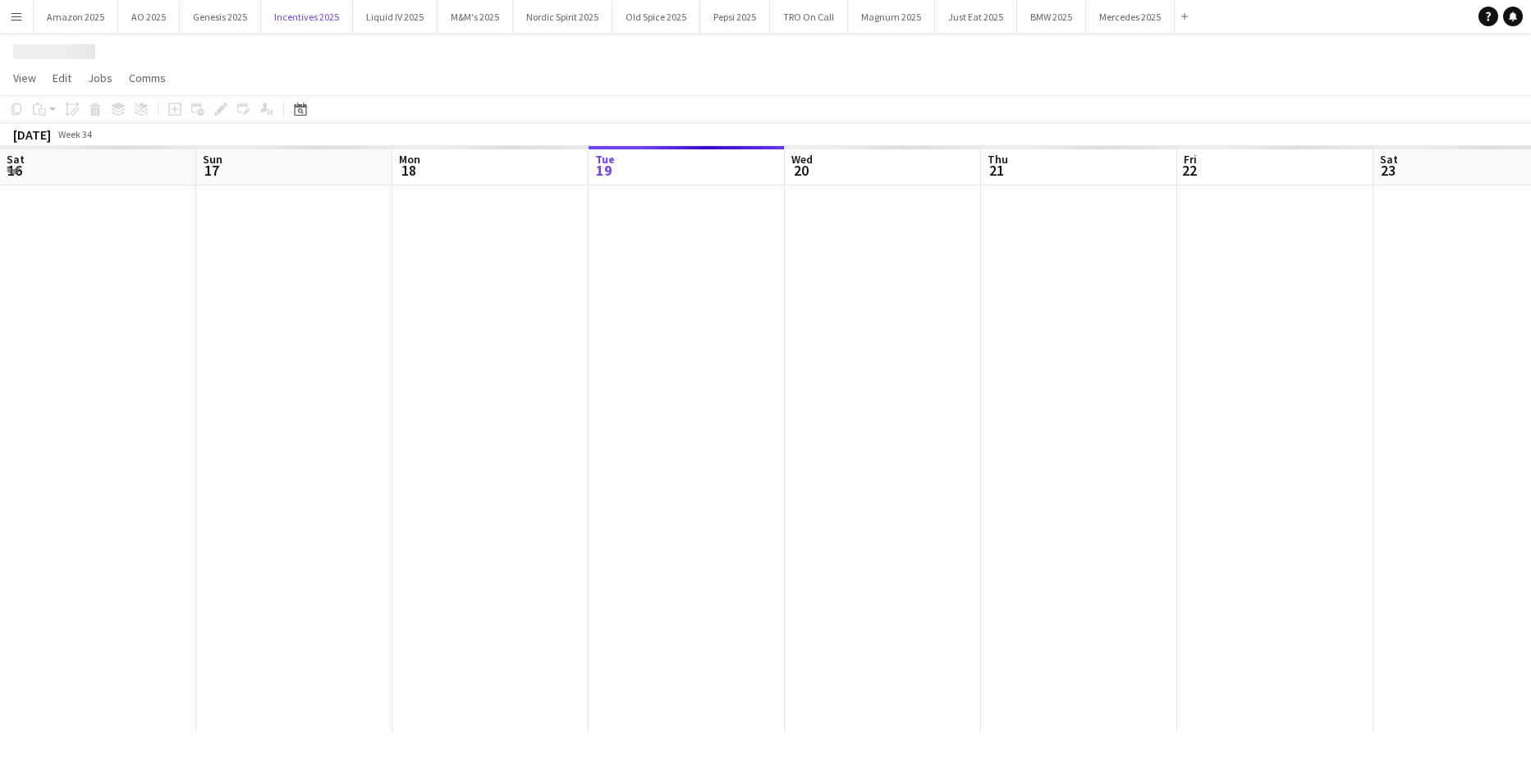
scroll to position [0, 392]
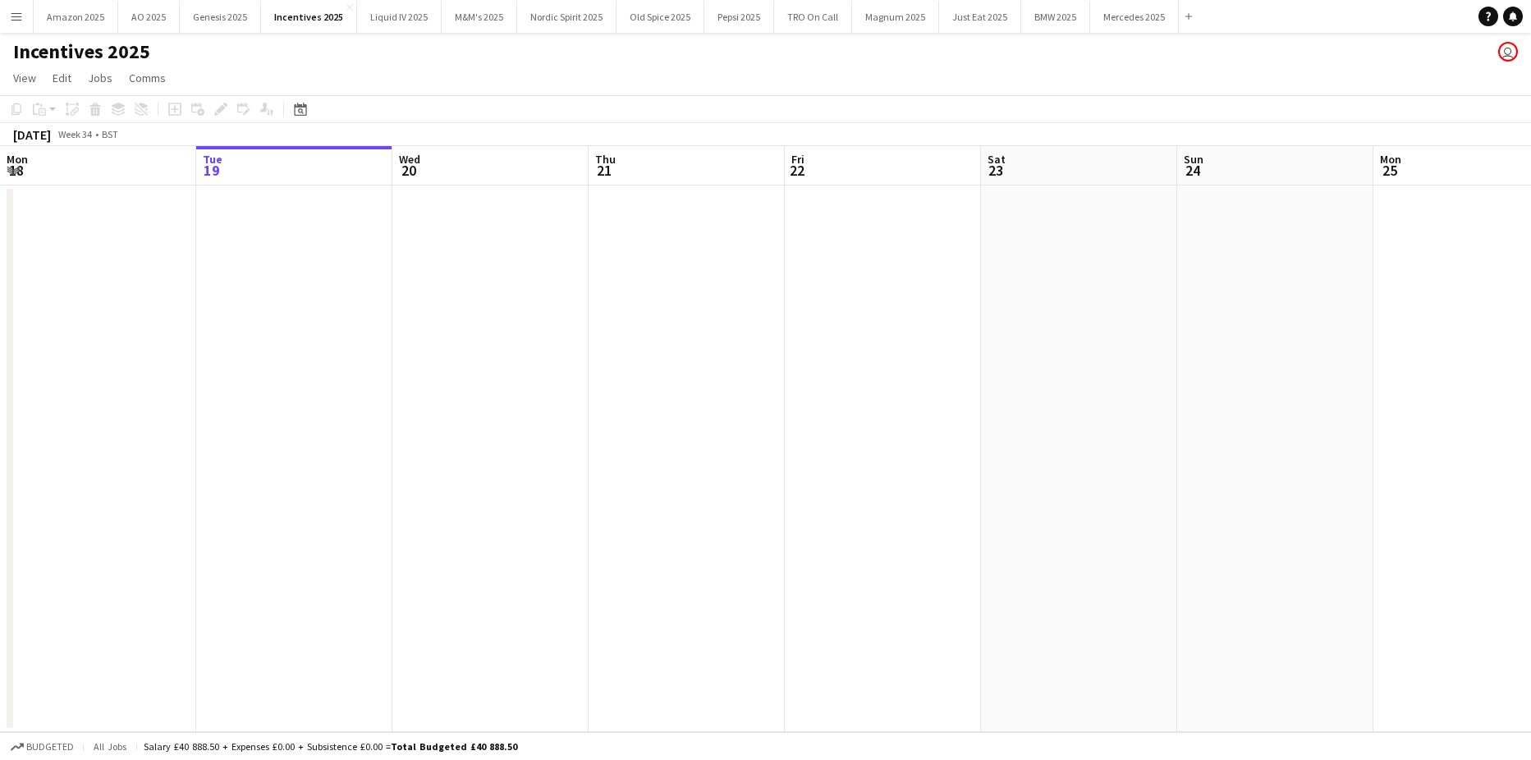
click at [360, 309] on app-date-cell at bounding box center [294, 458] width 196 height 547
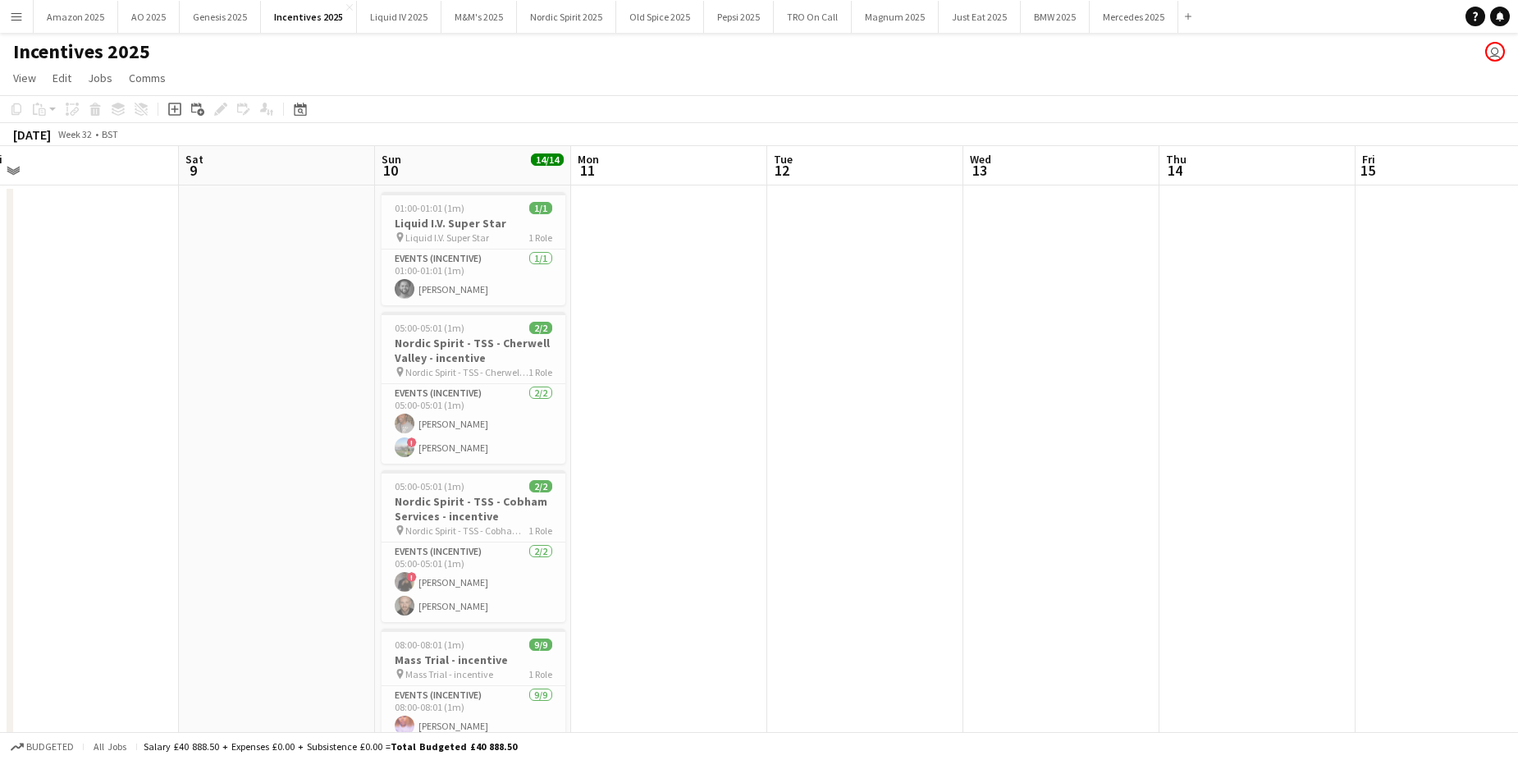
scroll to position [0, 449]
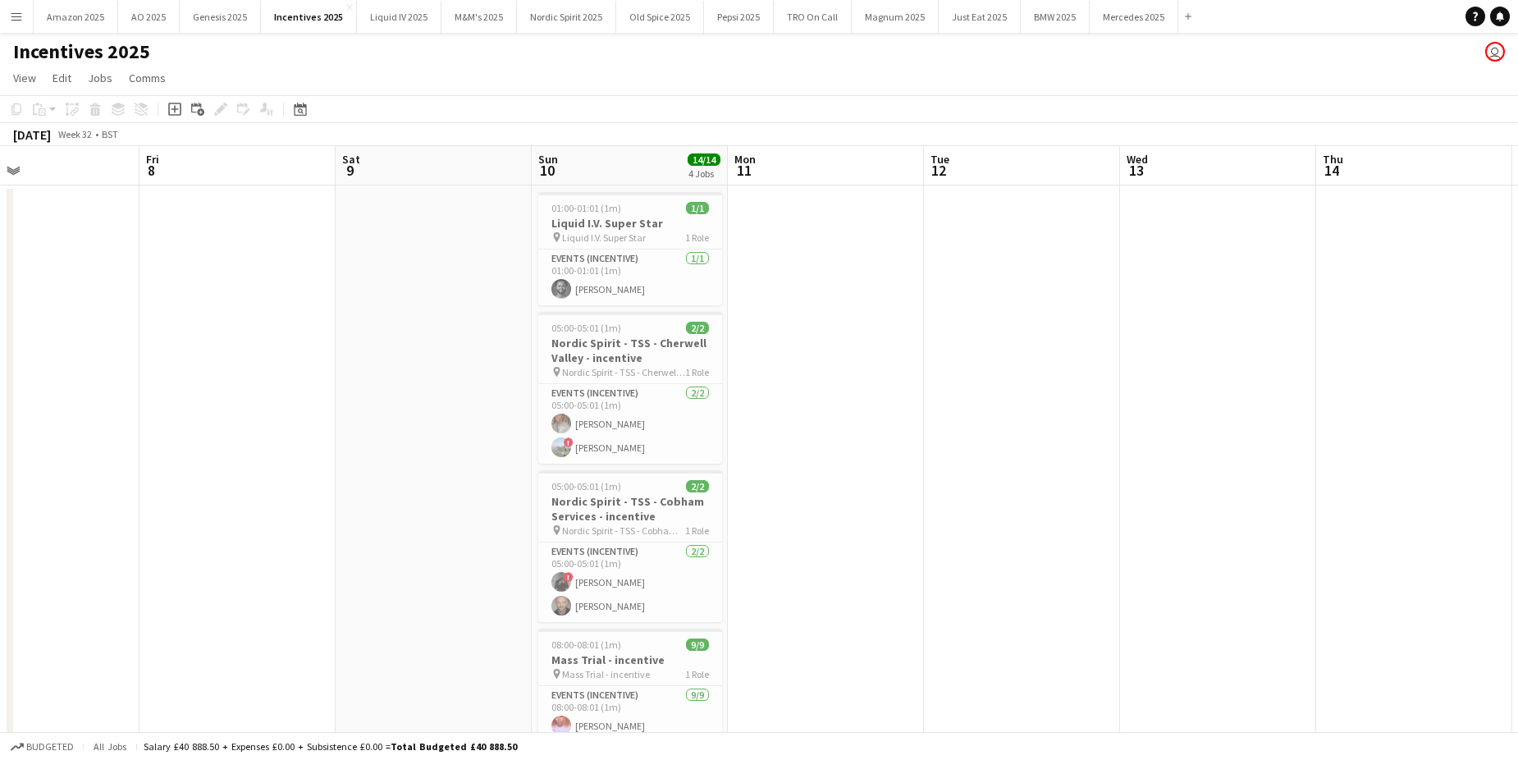
click at [437, 395] on app-date-cell at bounding box center [434, 554] width 196 height 738
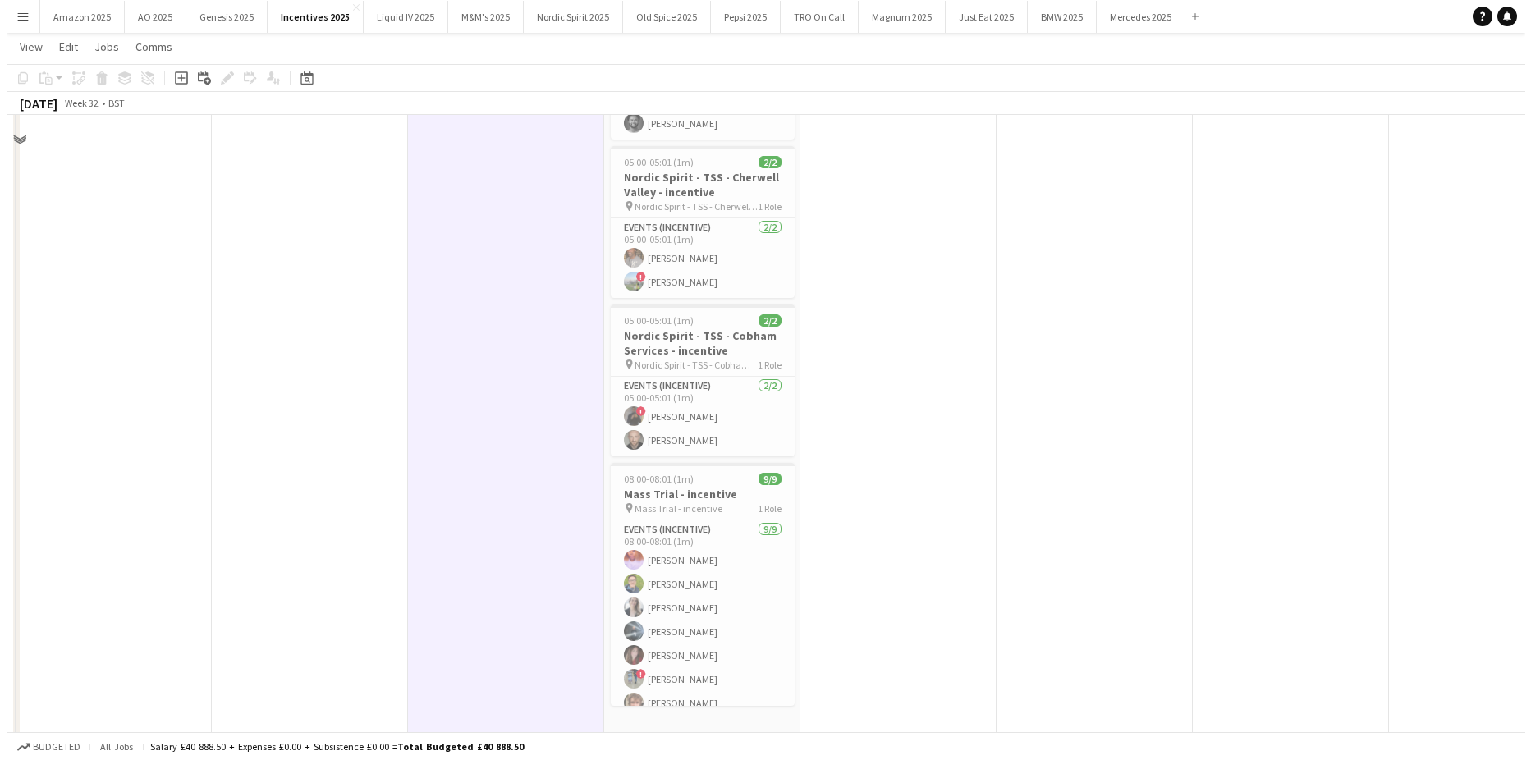
scroll to position [0, 0]
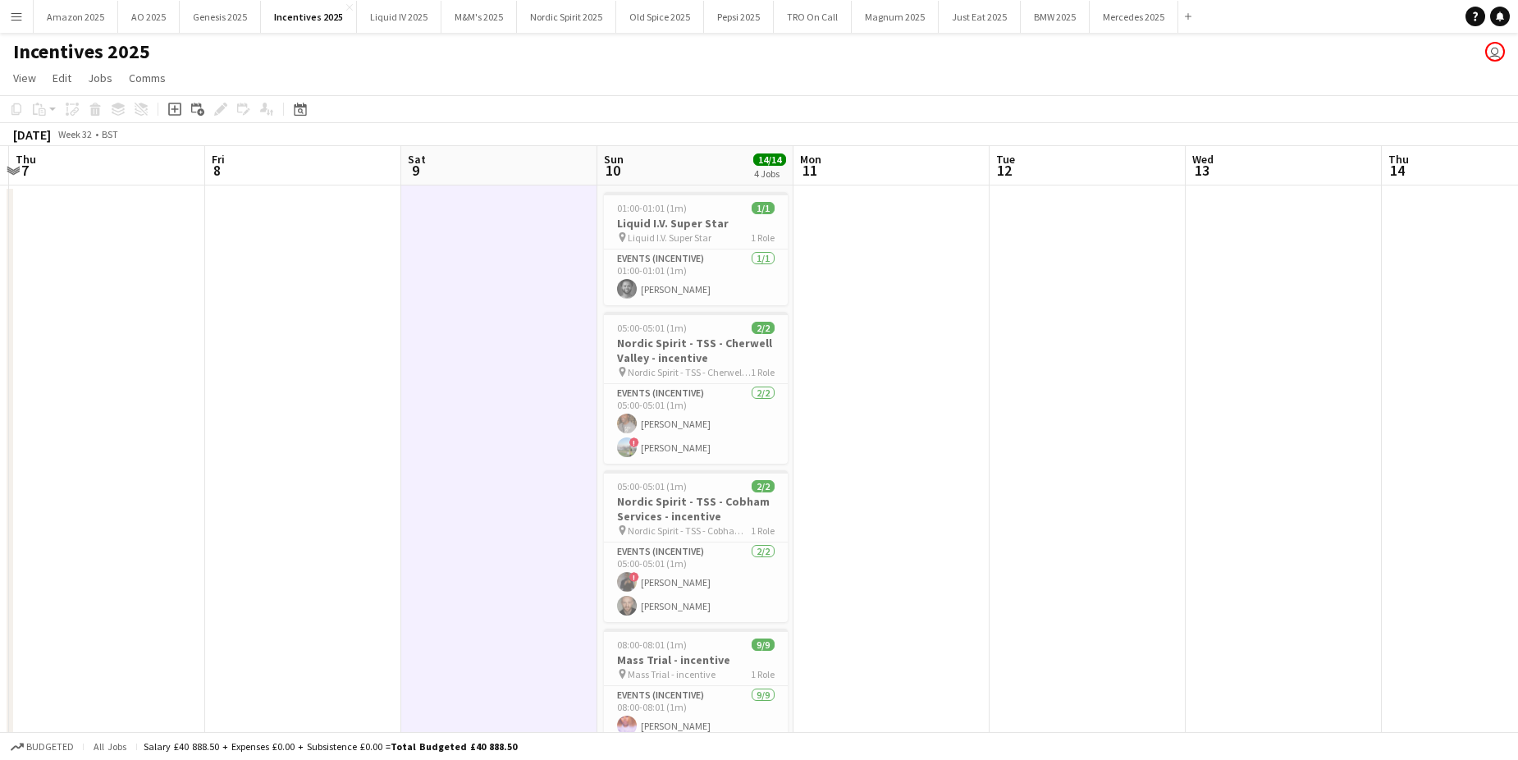
click at [15, 10] on app-icon "Menu" at bounding box center [16, 16] width 13 height 13
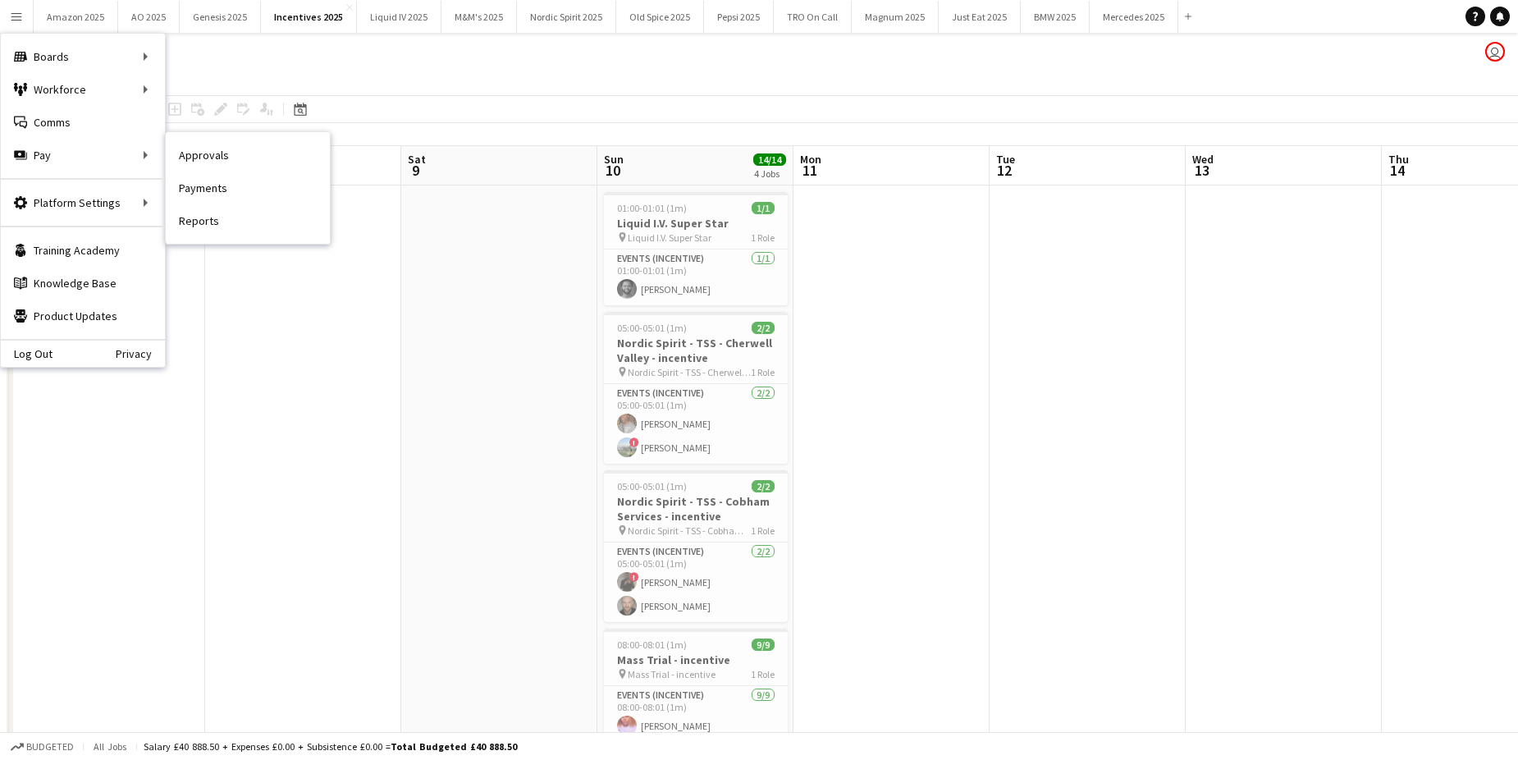
drag, startPoint x: 240, startPoint y: 155, endPoint x: 1506, endPoint y: 334, distance: 1278.0
click at [240, 155] on link "Approvals" at bounding box center [248, 155] width 164 height 33
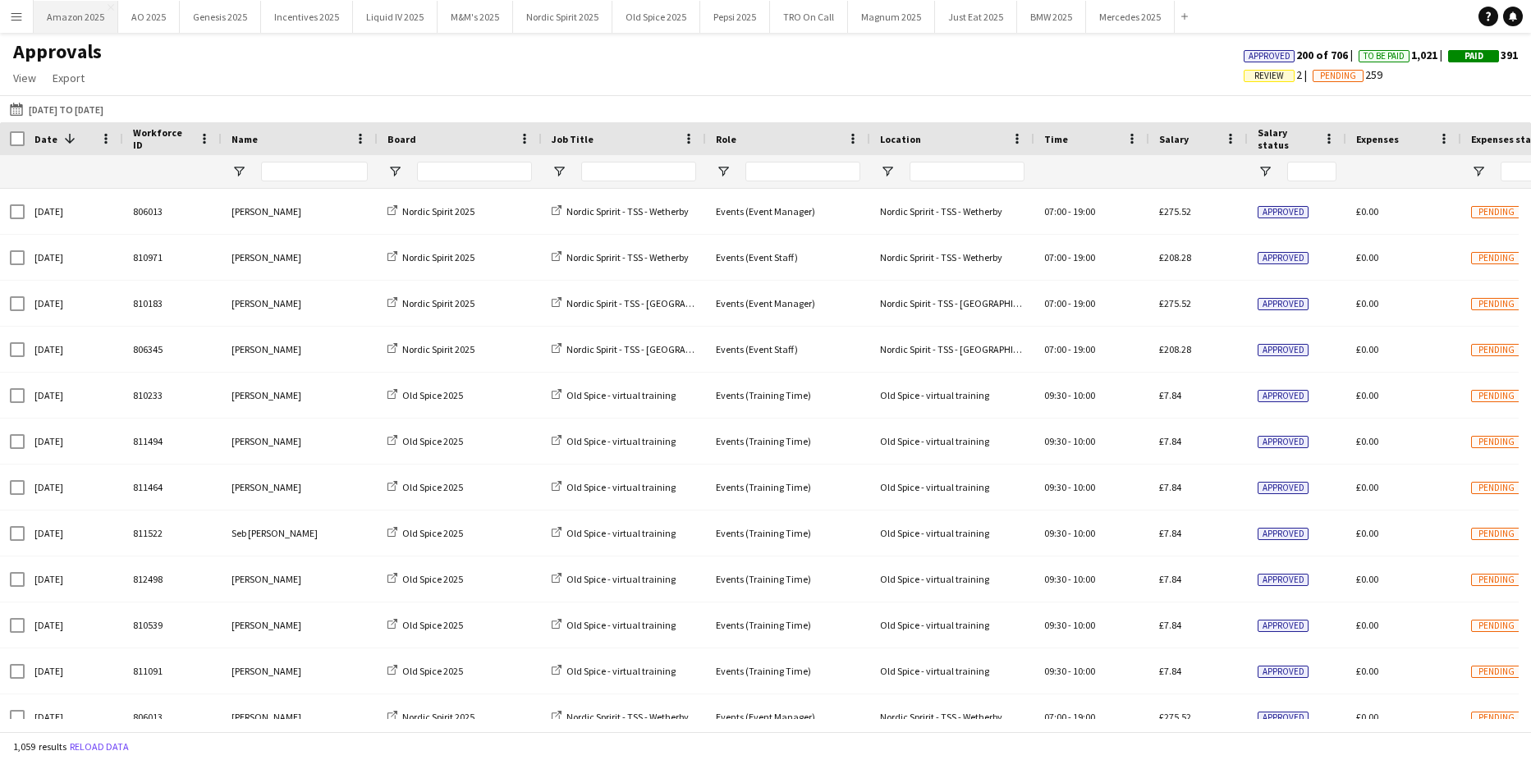
click at [70, 21] on button "Amazon 2025 Close" at bounding box center [76, 17] width 85 height 32
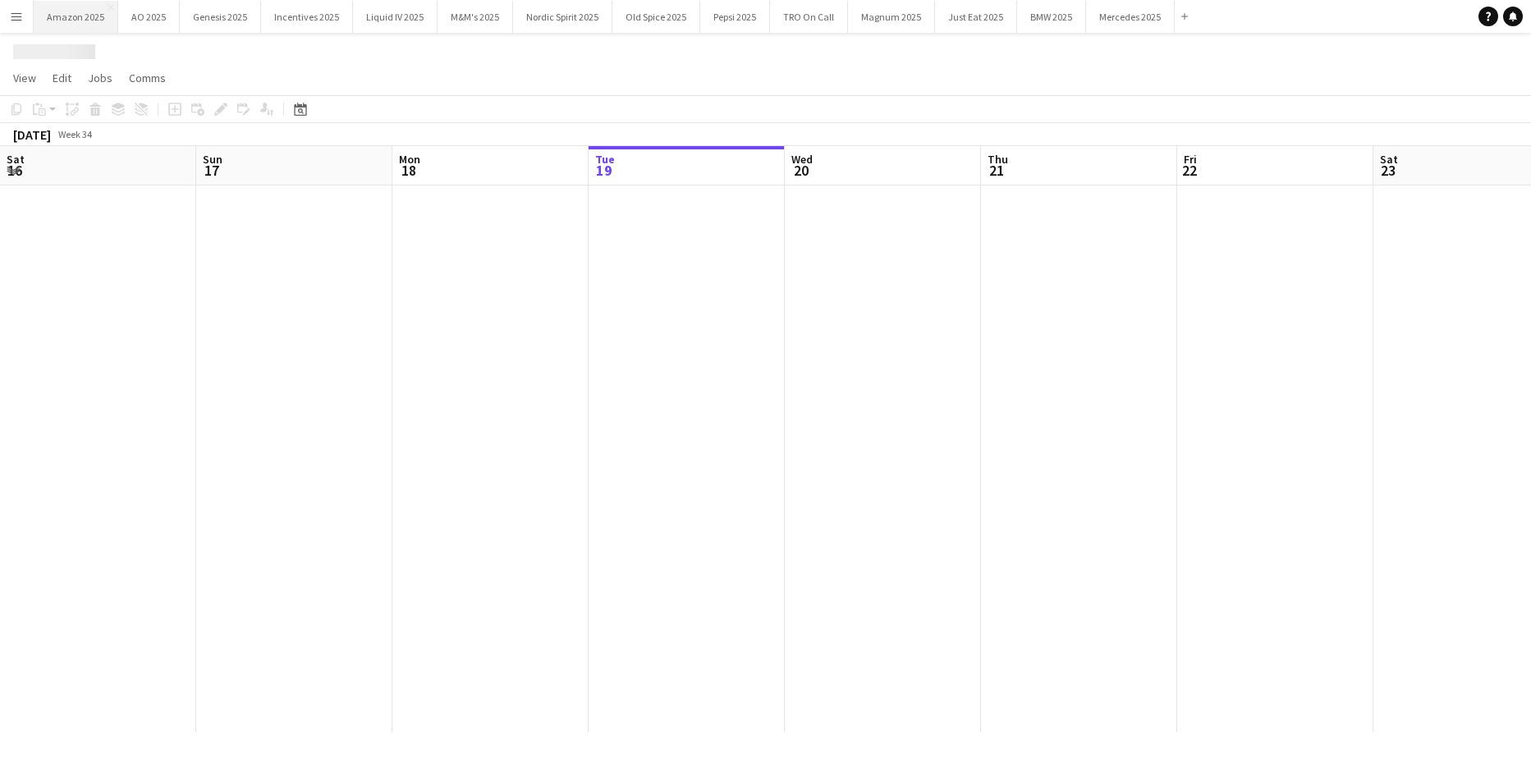
scroll to position [0, 392]
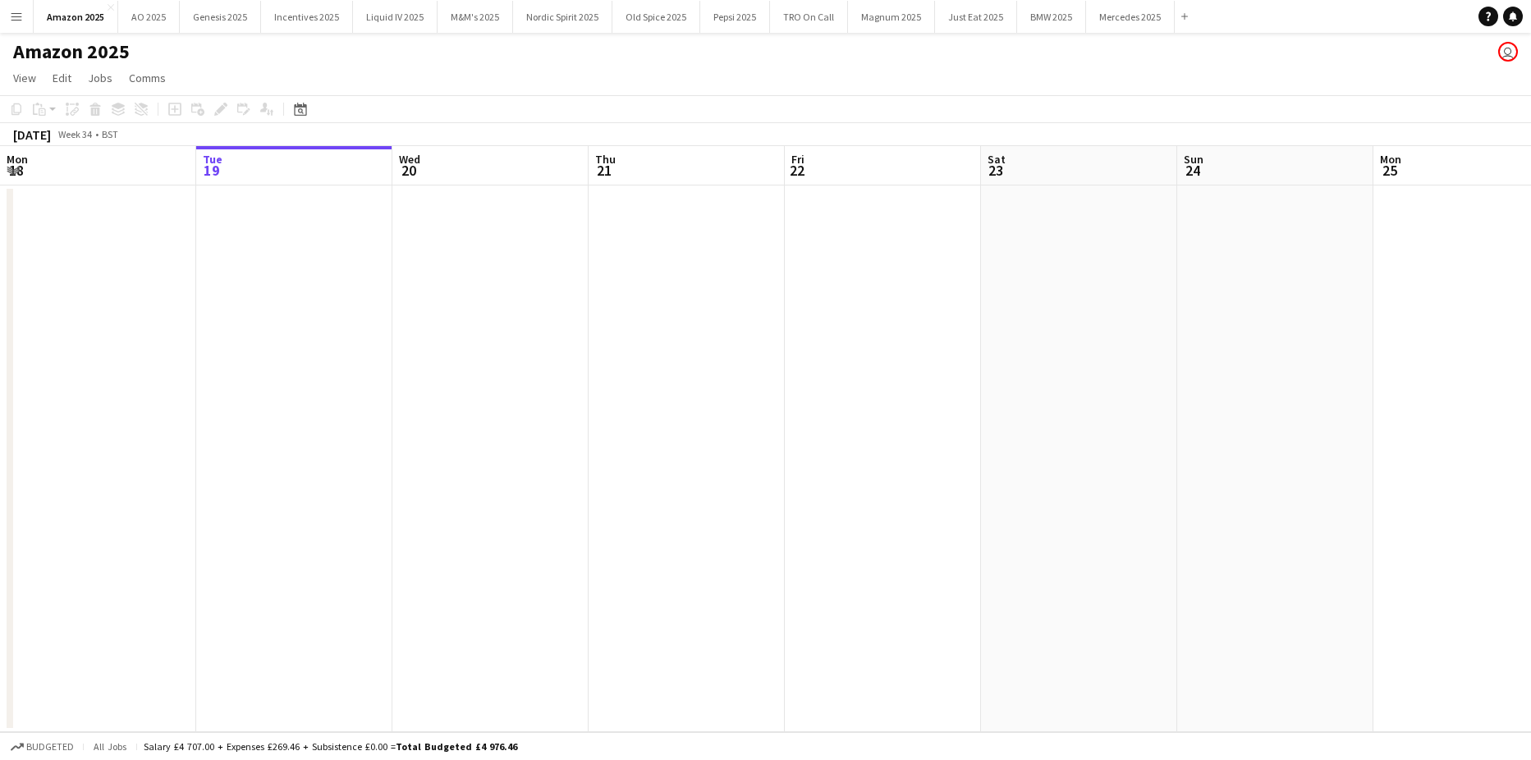
click at [277, 239] on app-date-cell at bounding box center [294, 458] width 196 height 547
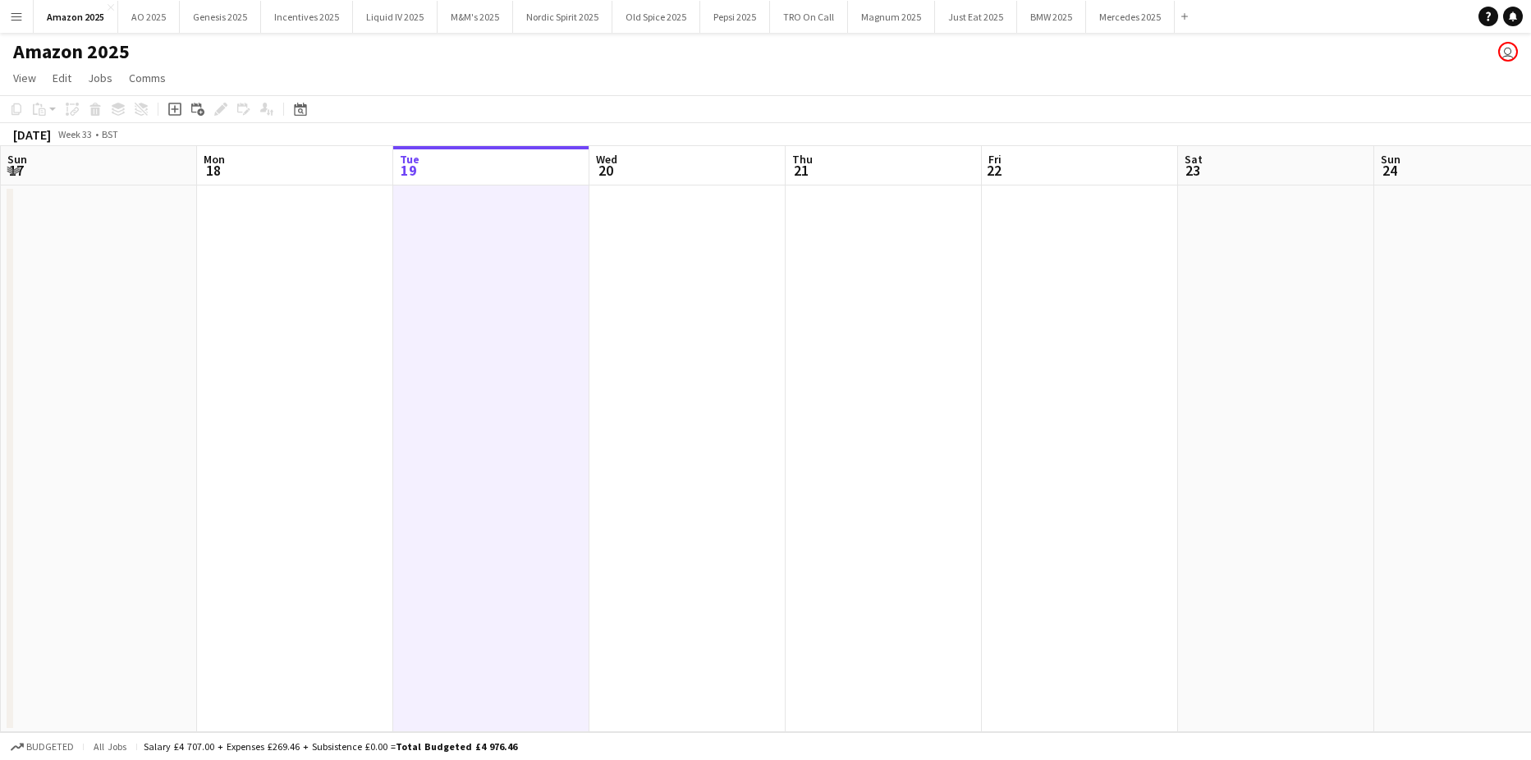
scroll to position [0, 456]
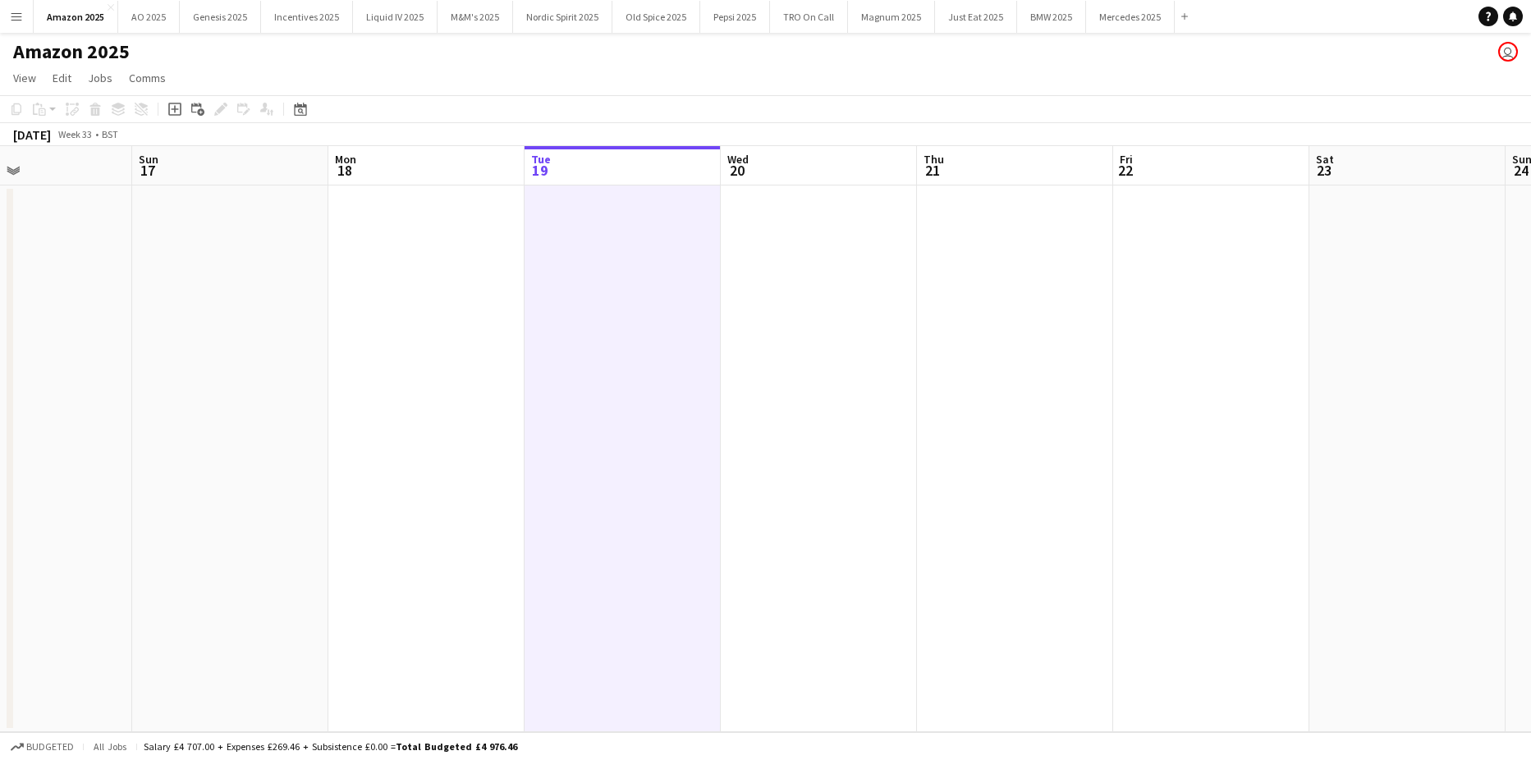
click at [656, 291] on app-date-cell at bounding box center [622, 458] width 196 height 547
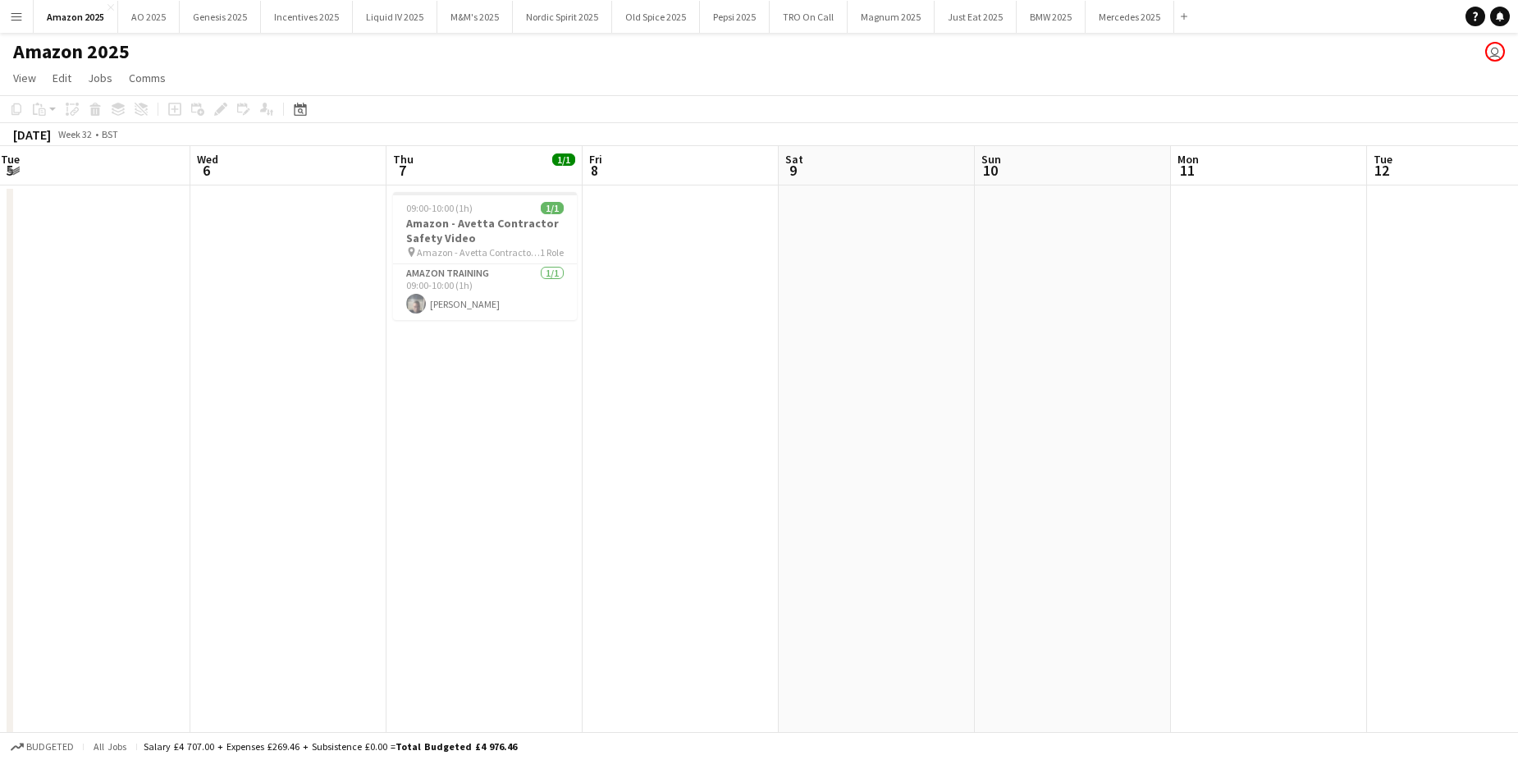
scroll to position [0, 382]
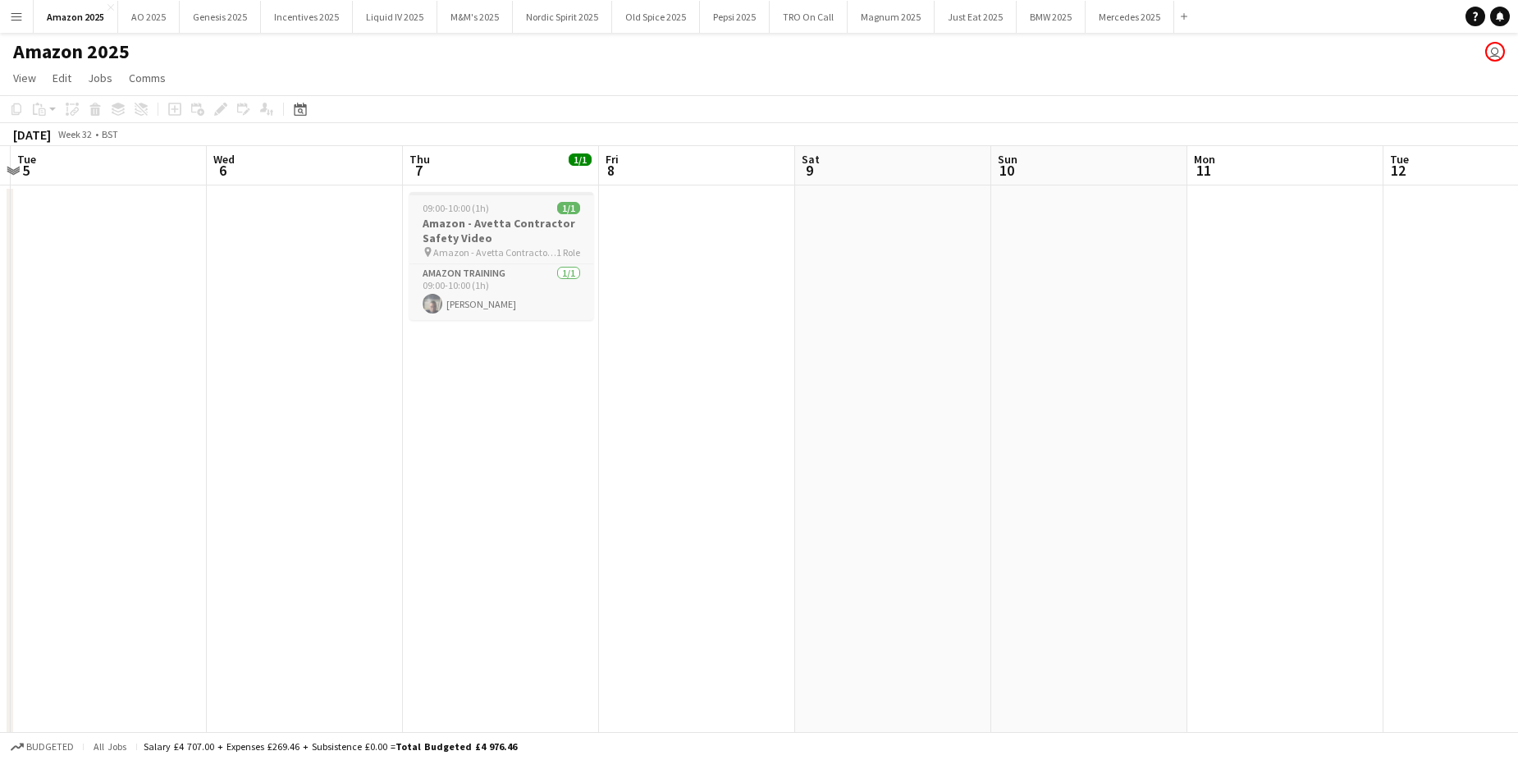
click at [498, 210] on div "09:00-10:00 (1h) 1/1" at bounding box center [502, 208] width 184 height 12
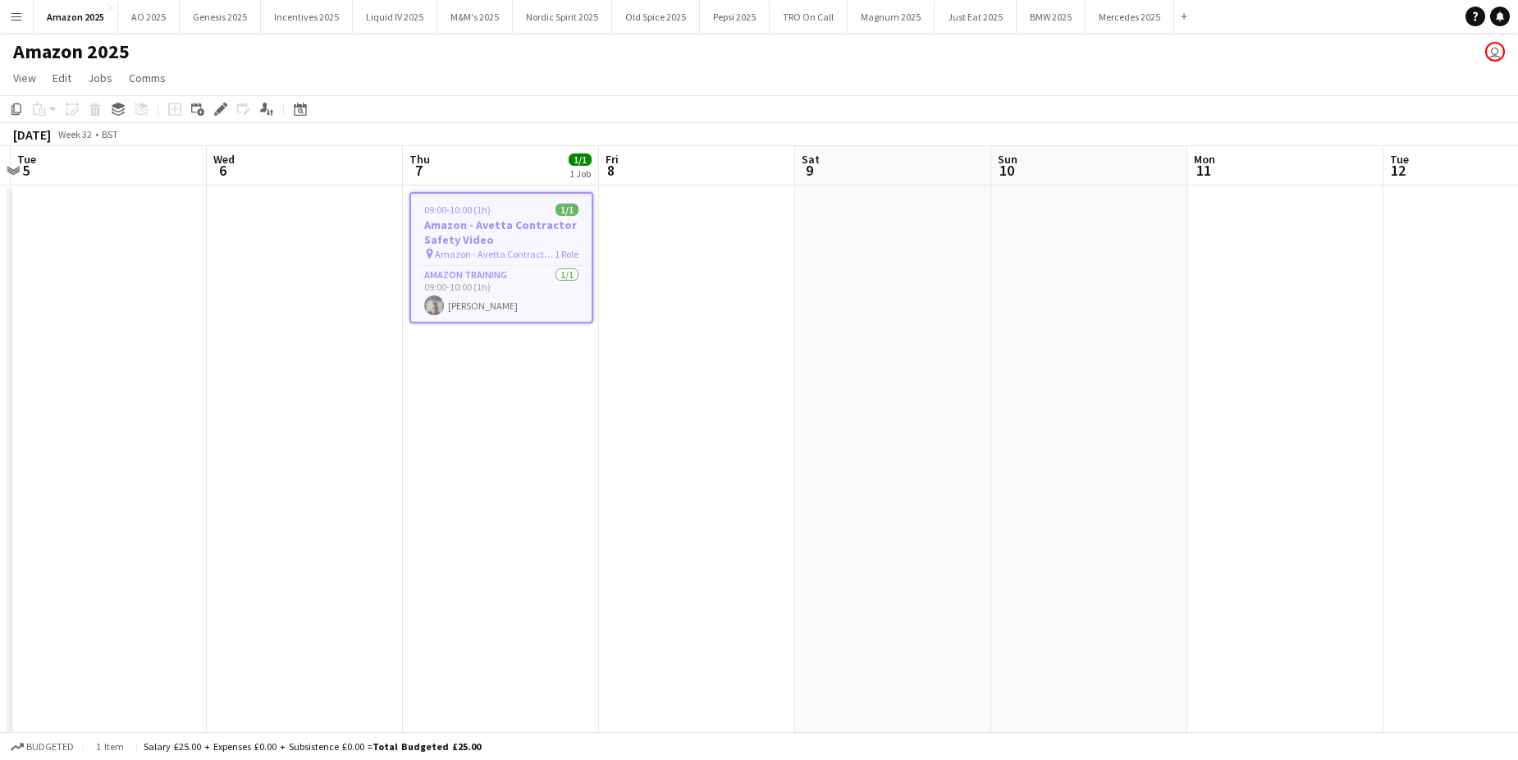
click at [817, 313] on app-date-cell at bounding box center [893, 473] width 196 height 576
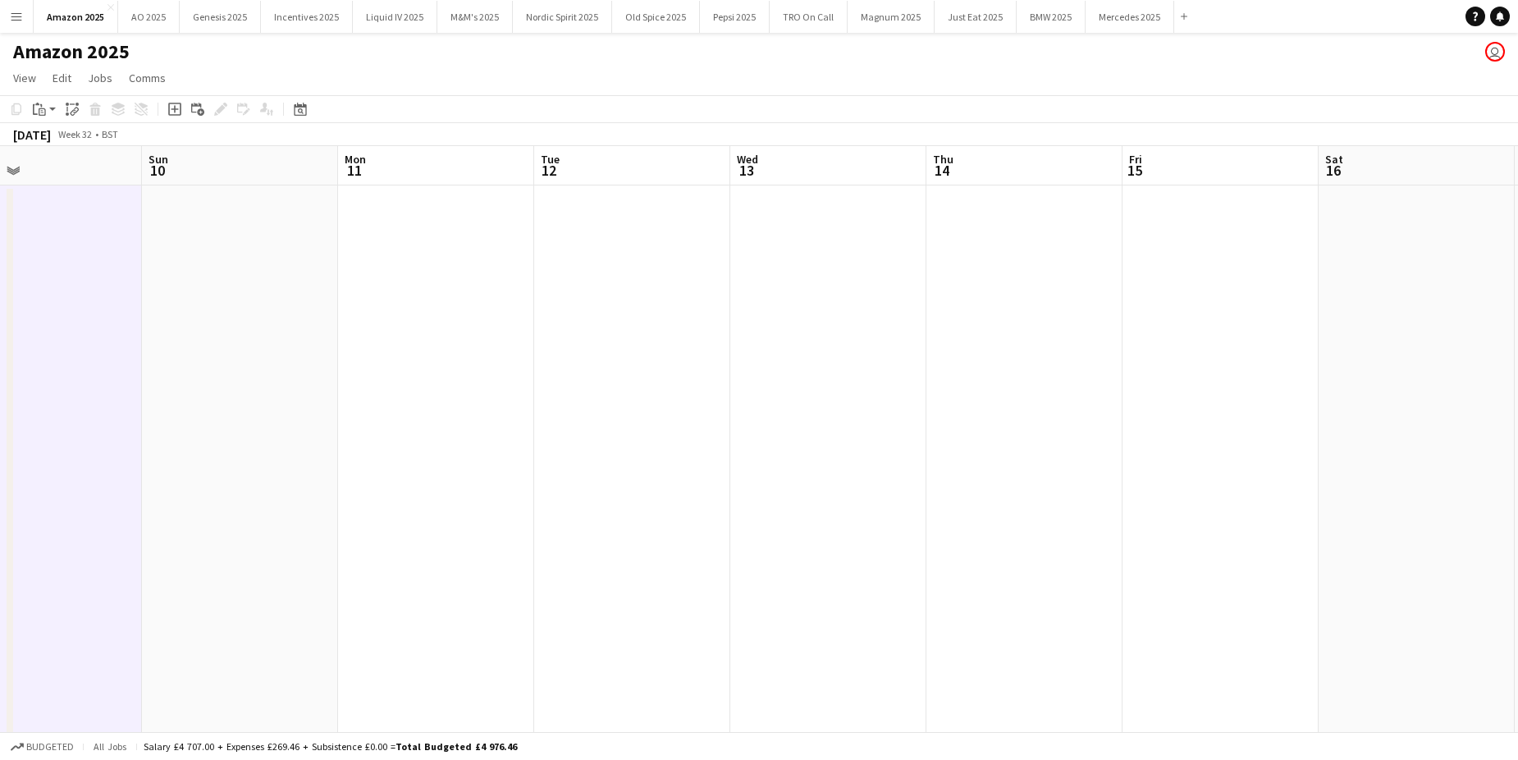
scroll to position [0, 647]
click at [1043, 264] on app-date-cell at bounding box center [1020, 473] width 196 height 576
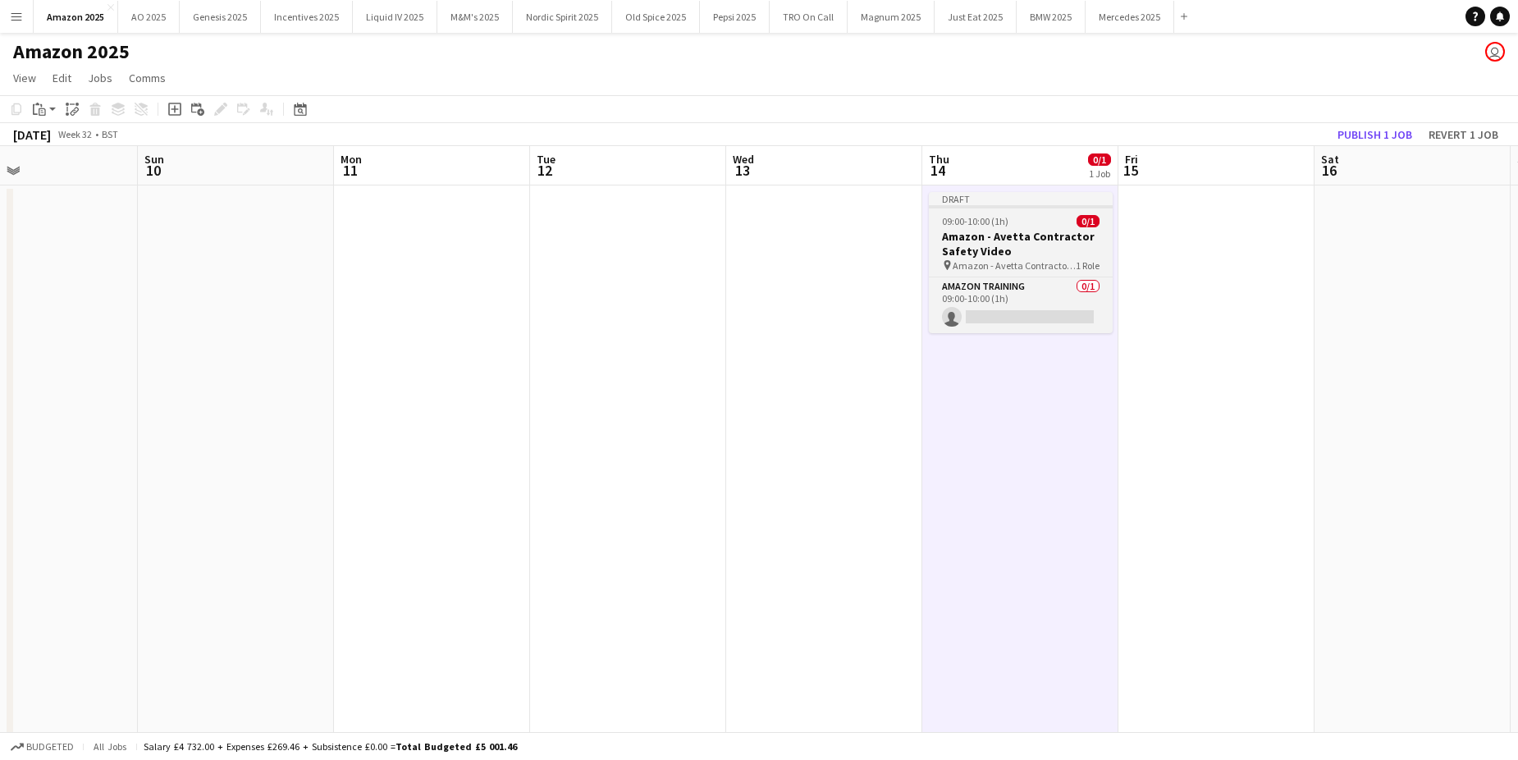
click at [1017, 226] on div "09:00-10:00 (1h) 0/1" at bounding box center [1021, 221] width 184 height 12
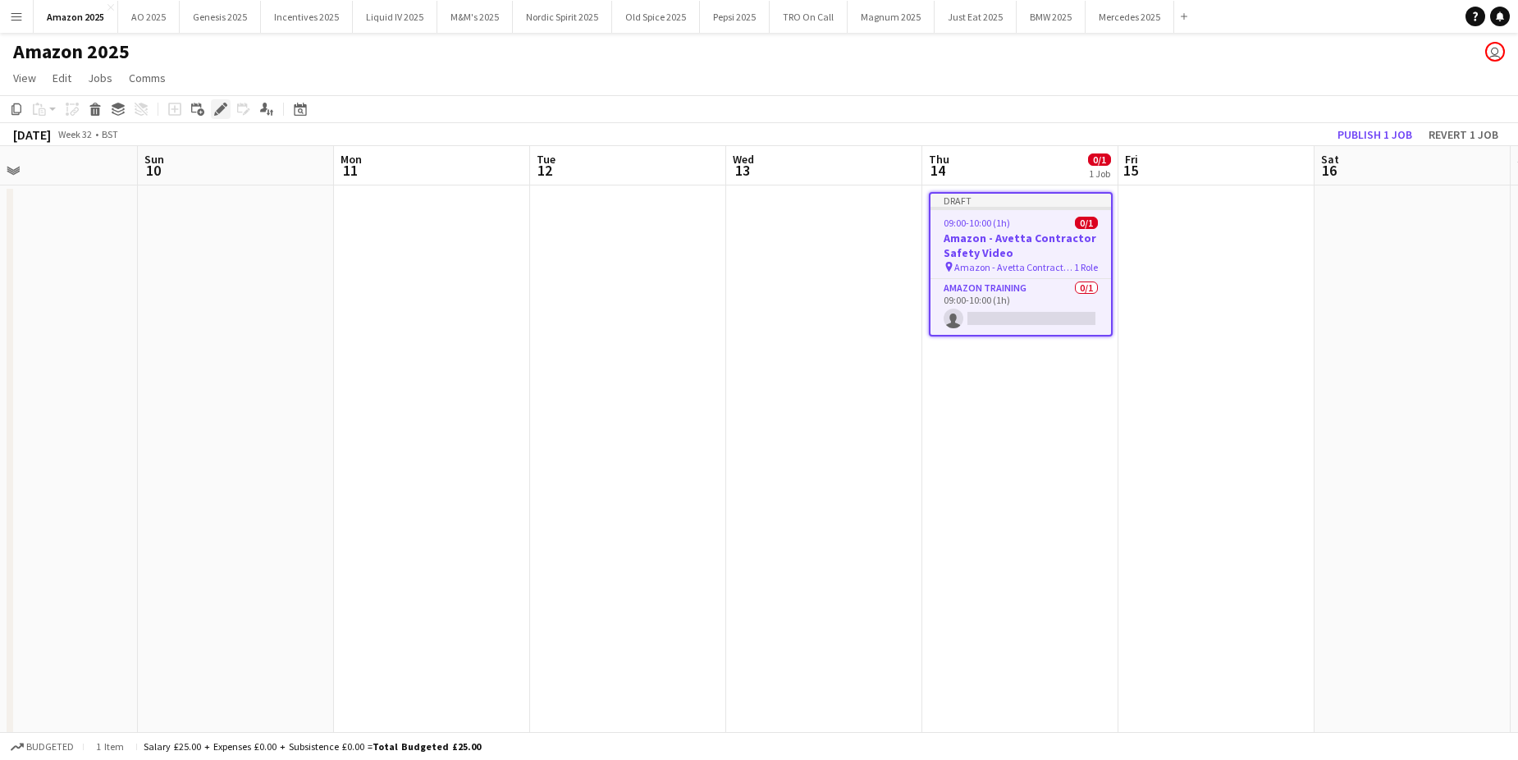
click at [217, 114] on icon at bounding box center [216, 114] width 4 height 4
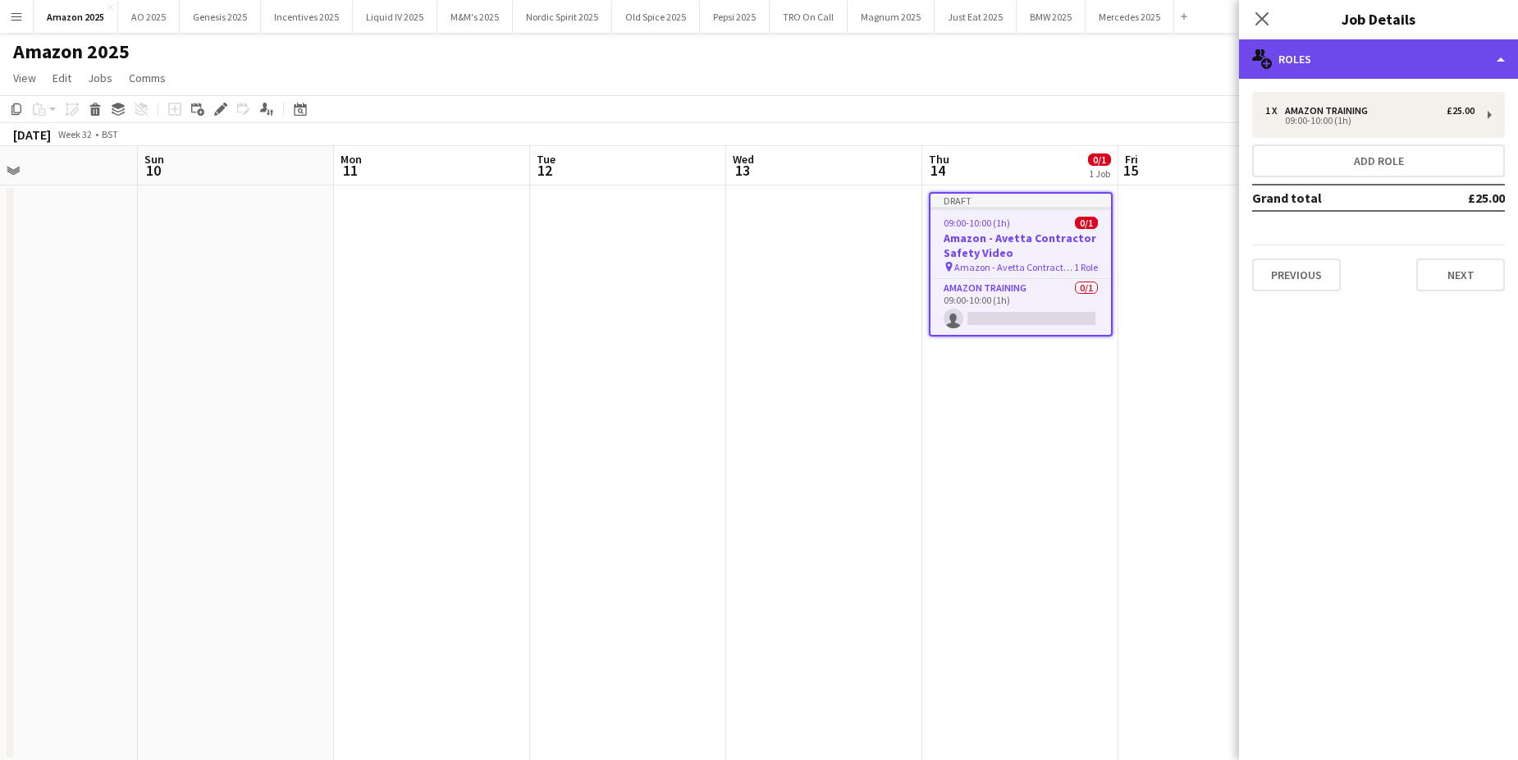
click at [1438, 51] on div "multiple-users-add Roles" at bounding box center [1378, 58] width 279 height 39
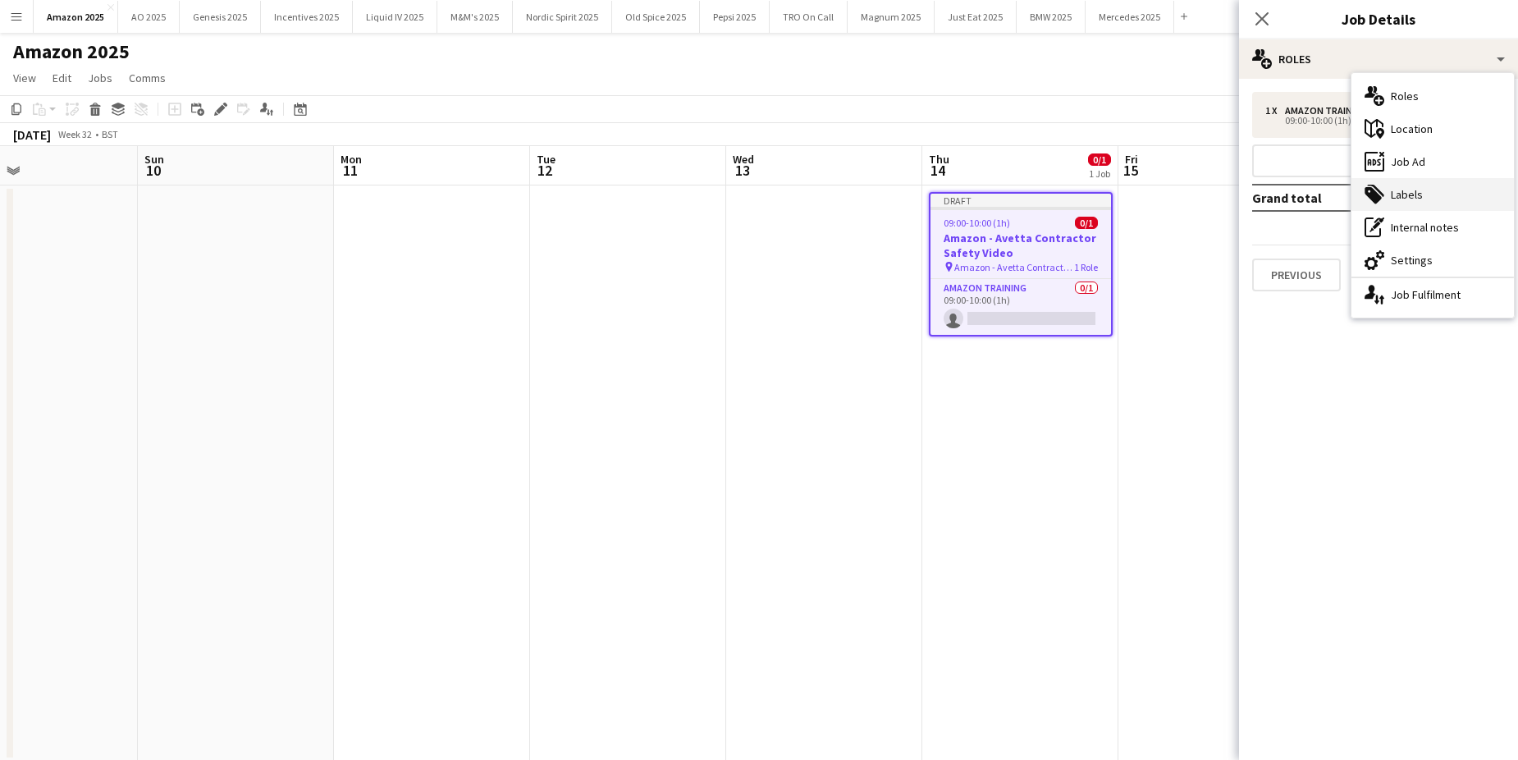
click at [1414, 204] on div "tags-double Labels" at bounding box center [1433, 194] width 162 height 33
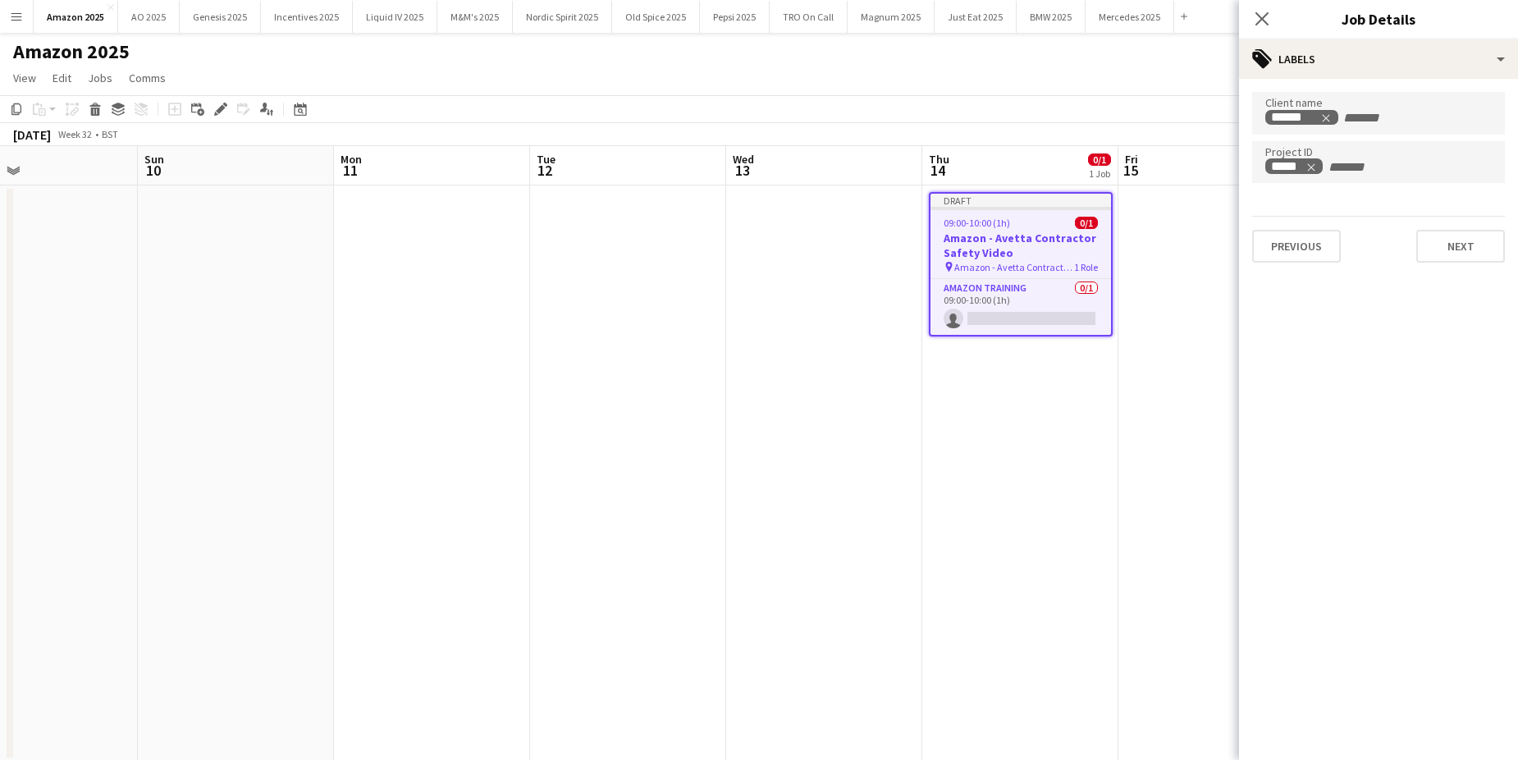
click at [1215, 380] on app-date-cell at bounding box center [1217, 473] width 196 height 576
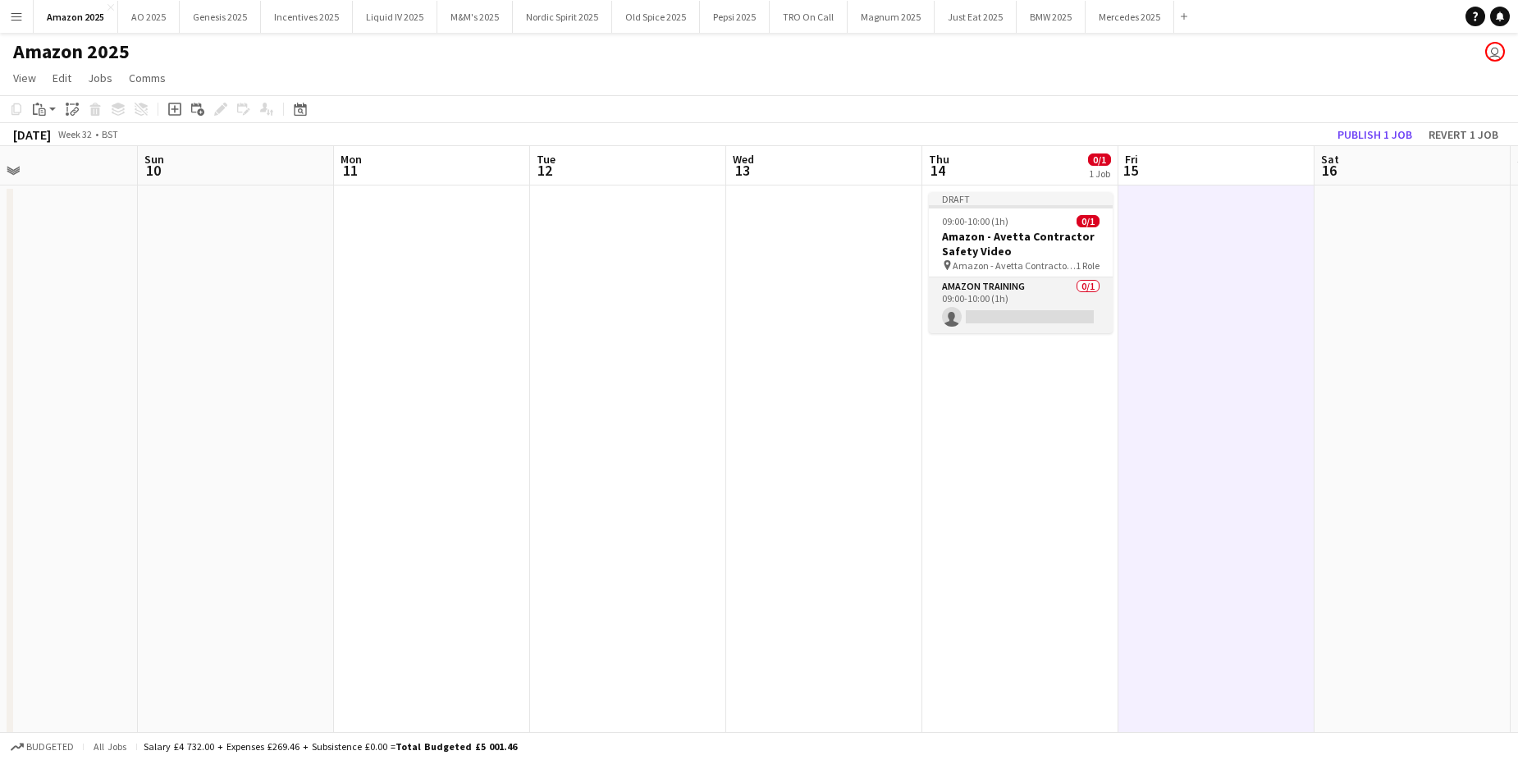
click at [1035, 313] on app-card-role "Amazon Training 0/1 09:00-10:00 (1h) single-neutral-actions" at bounding box center [1021, 305] width 184 height 56
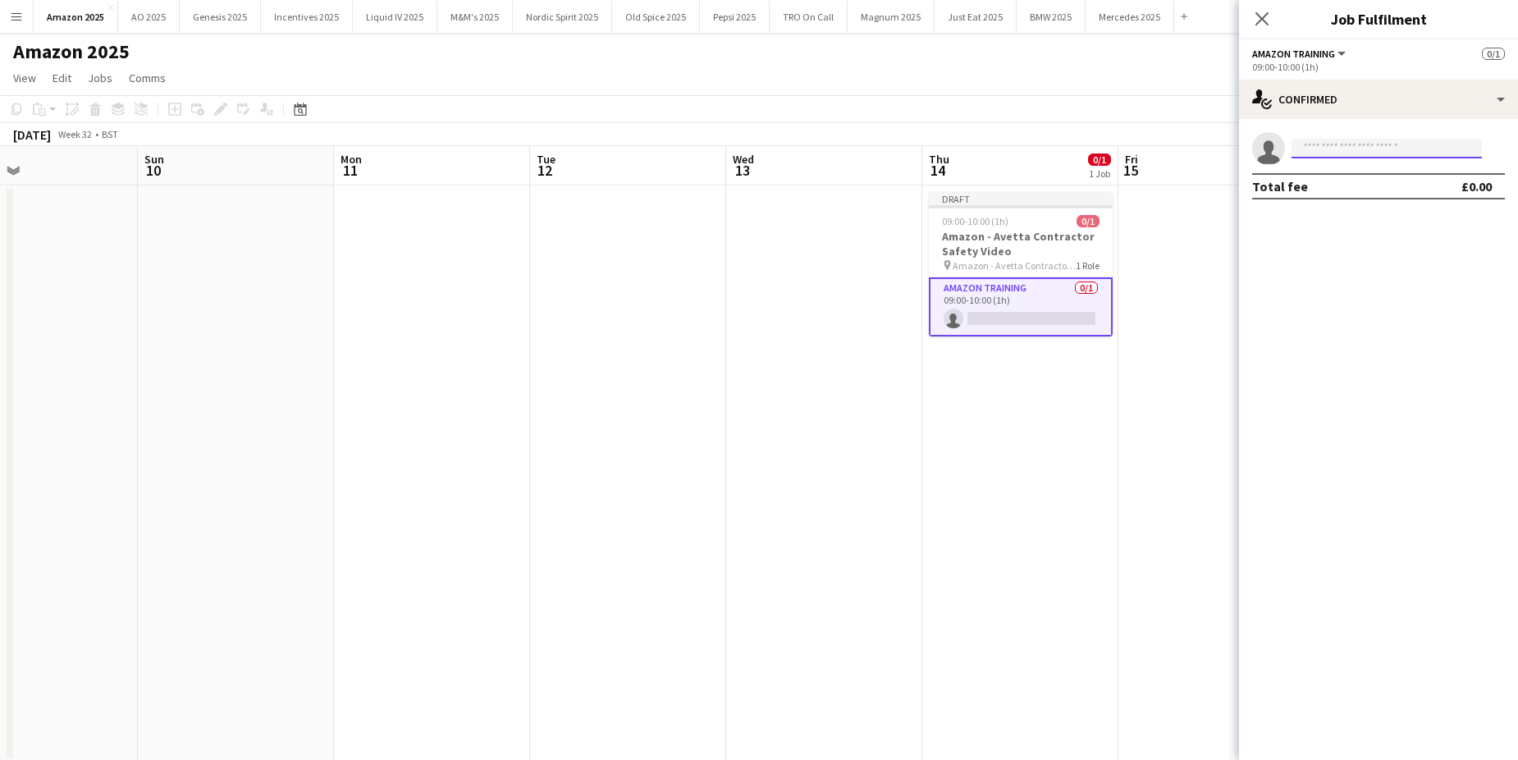
click at [1398, 144] on input at bounding box center [1387, 149] width 190 height 20
type input "**********"
click at [1426, 184] on span "TERRELL BROWN Active terrellbrown1@hotmail.co.uk +447712453104" at bounding box center [1387, 184] width 164 height 39
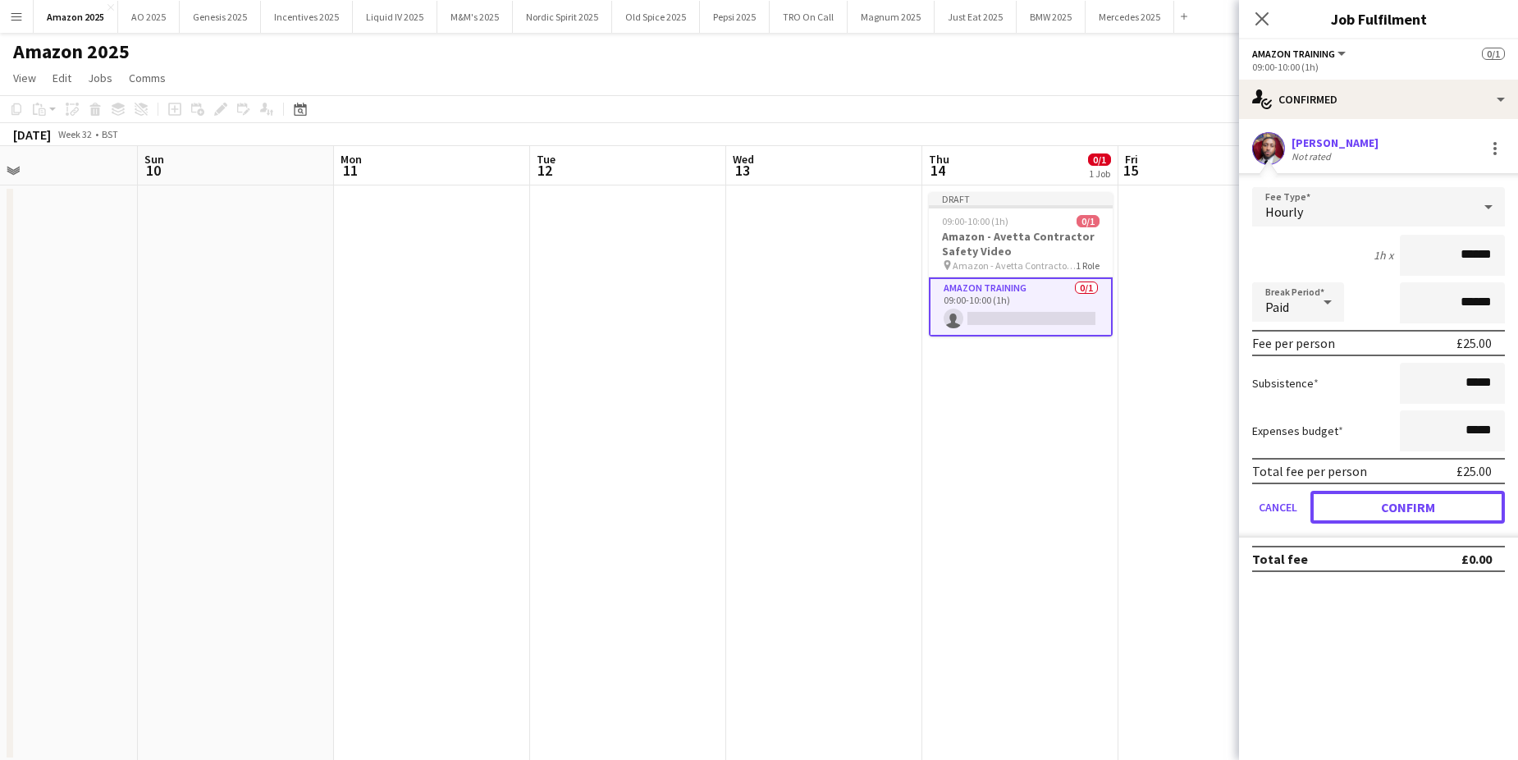
click at [1437, 506] on button "Confirm" at bounding box center [1408, 507] width 194 height 33
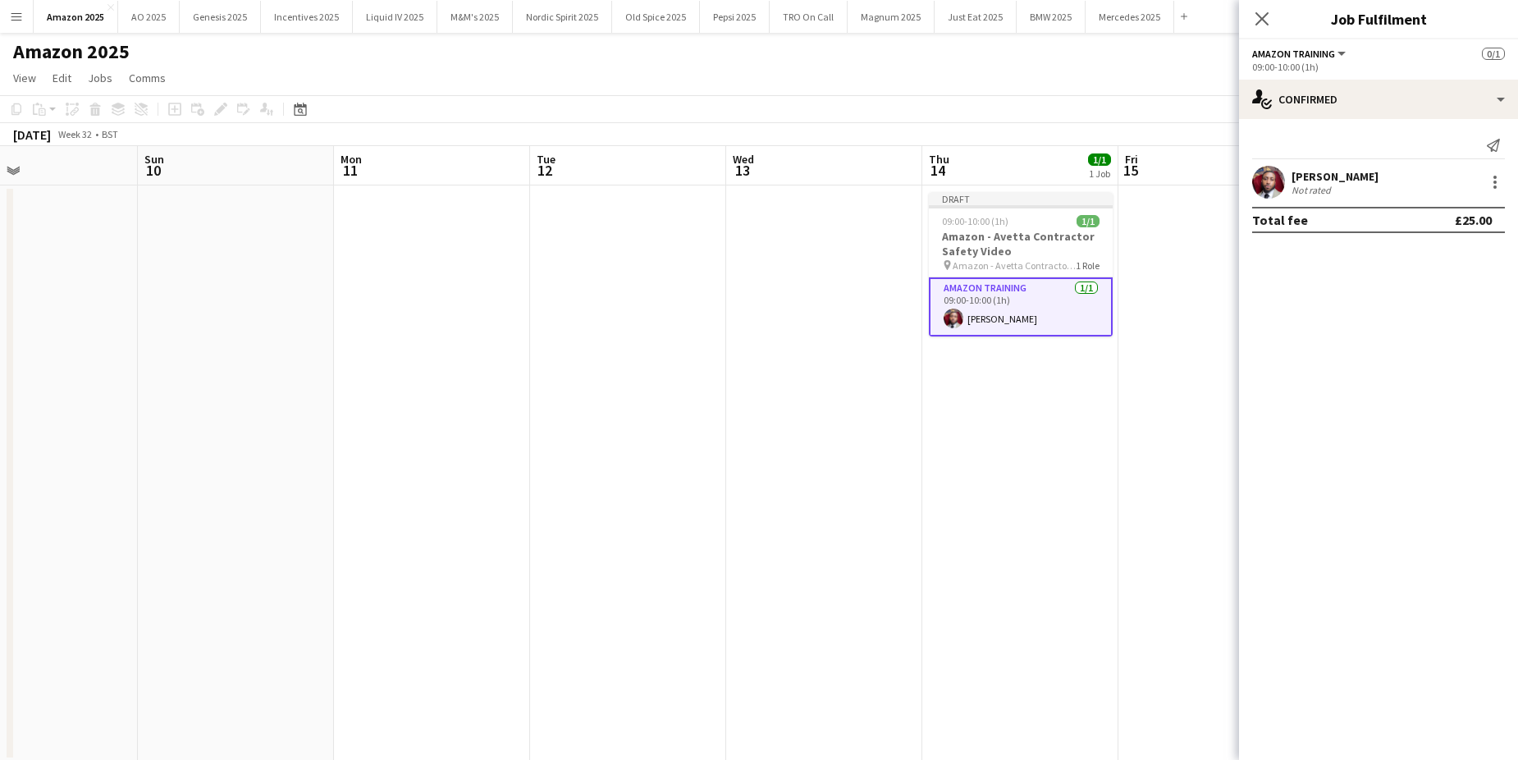
click at [1026, 459] on app-date-cell "Draft 09:00-10:00 (1h) 1/1 Amazon - Avetta Contractor Safety Video pin Amazon -…" at bounding box center [1020, 473] width 196 height 576
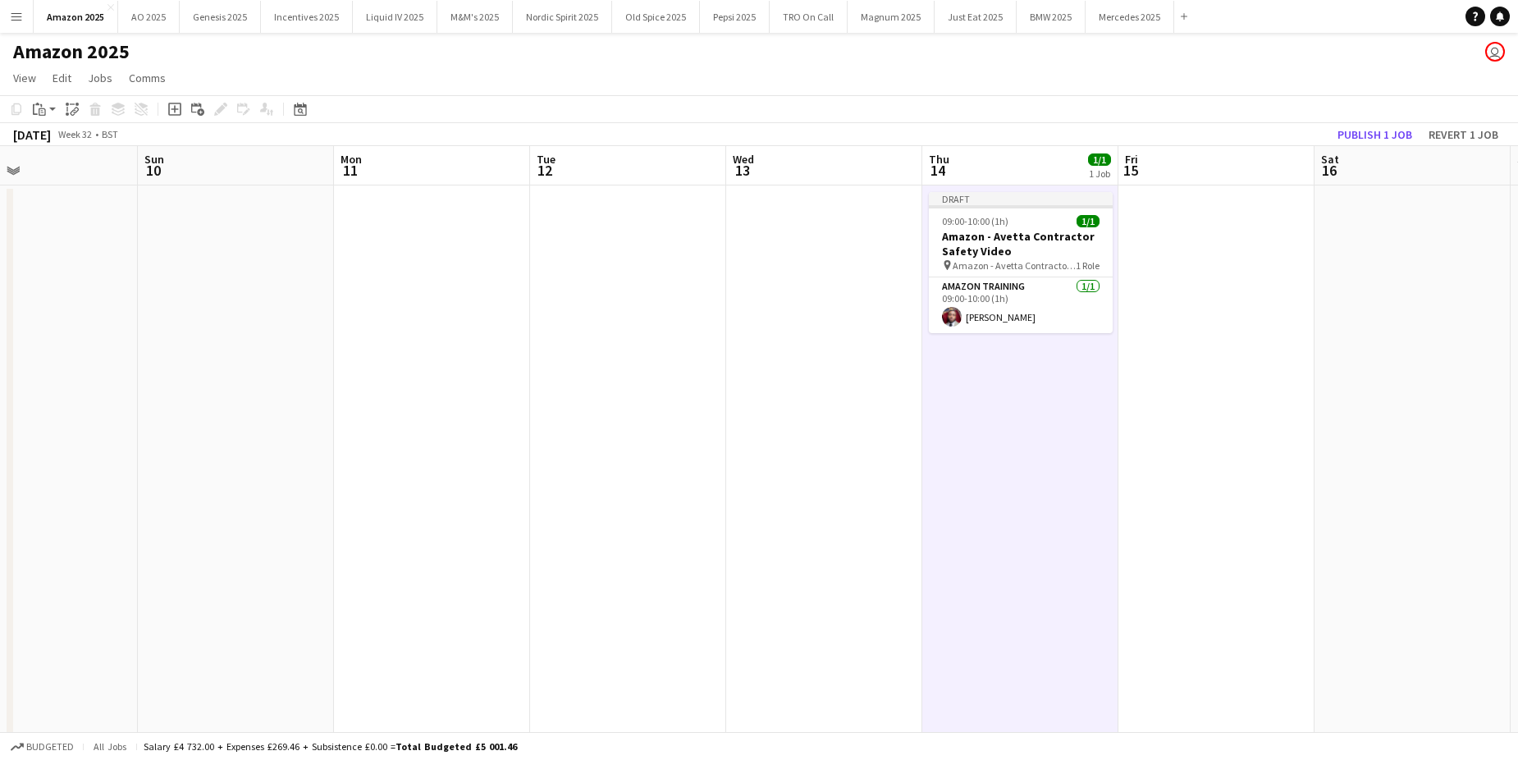
click at [972, 436] on app-date-cell "Draft 09:00-10:00 (1h) 1/1 Amazon - Avetta Contractor Safety Video pin Amazon -…" at bounding box center [1020, 473] width 196 height 576
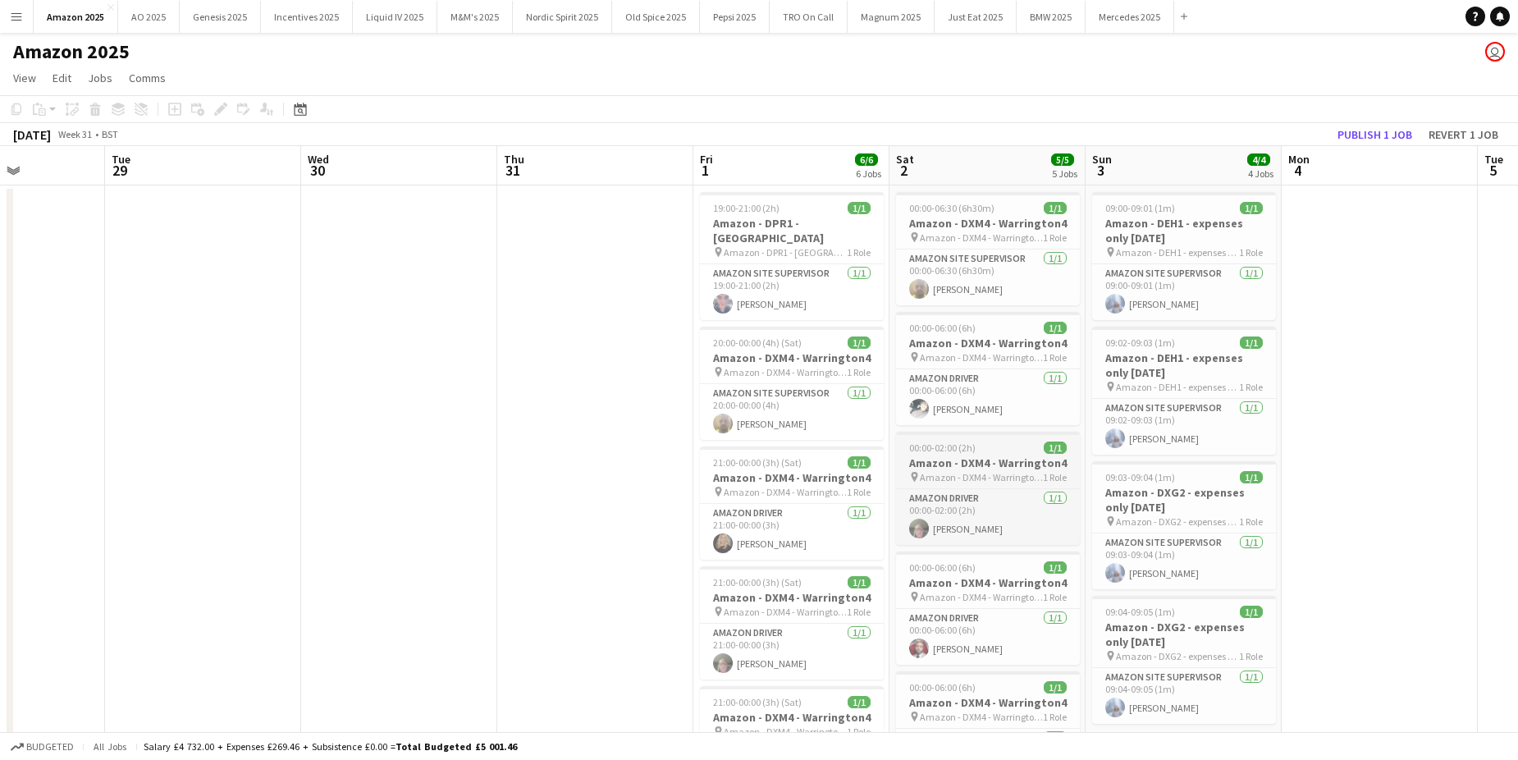
scroll to position [0, 439]
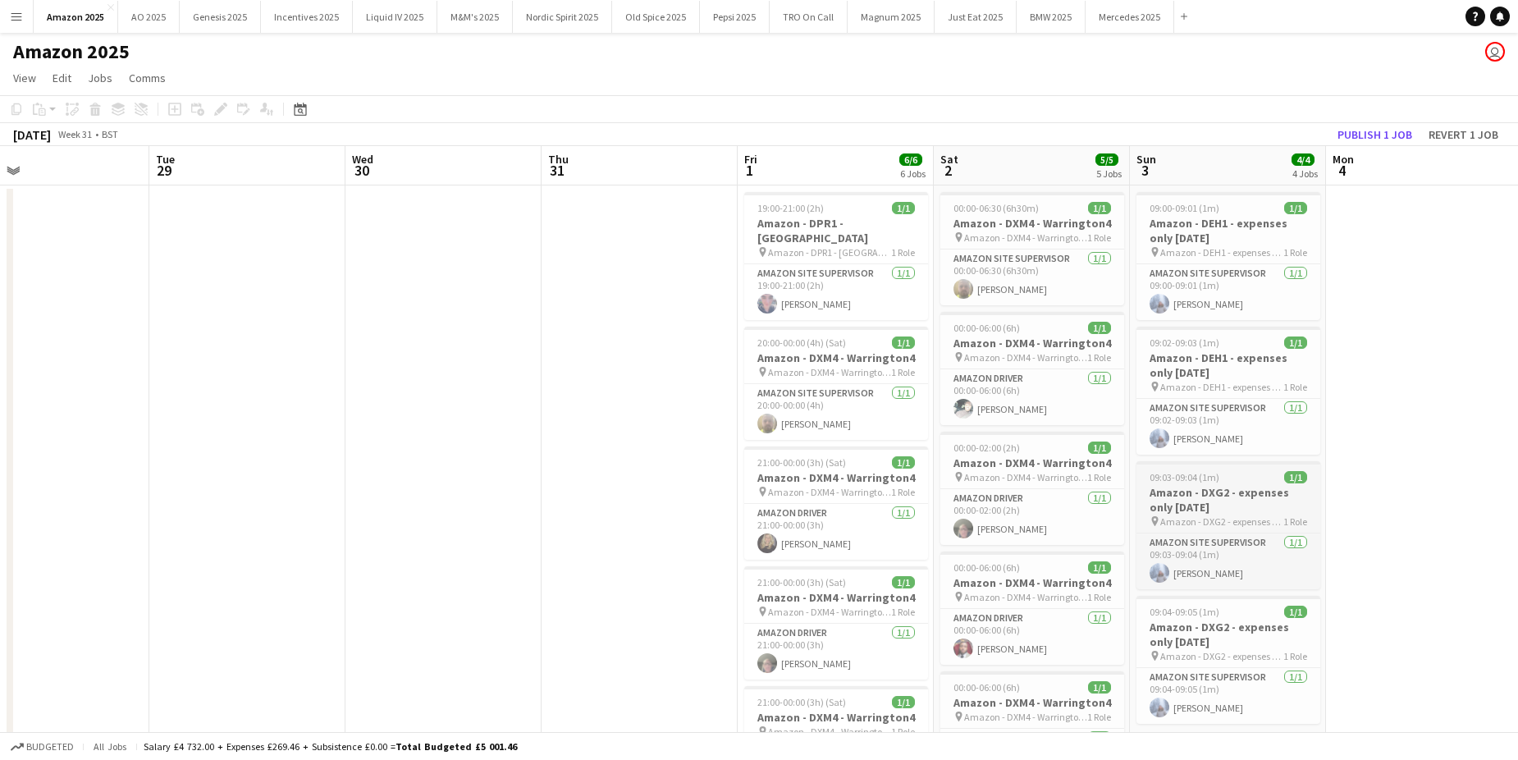
click at [1229, 499] on h3 "Amazon - DXG2 - expenses only 19/06/25" at bounding box center [1229, 500] width 184 height 30
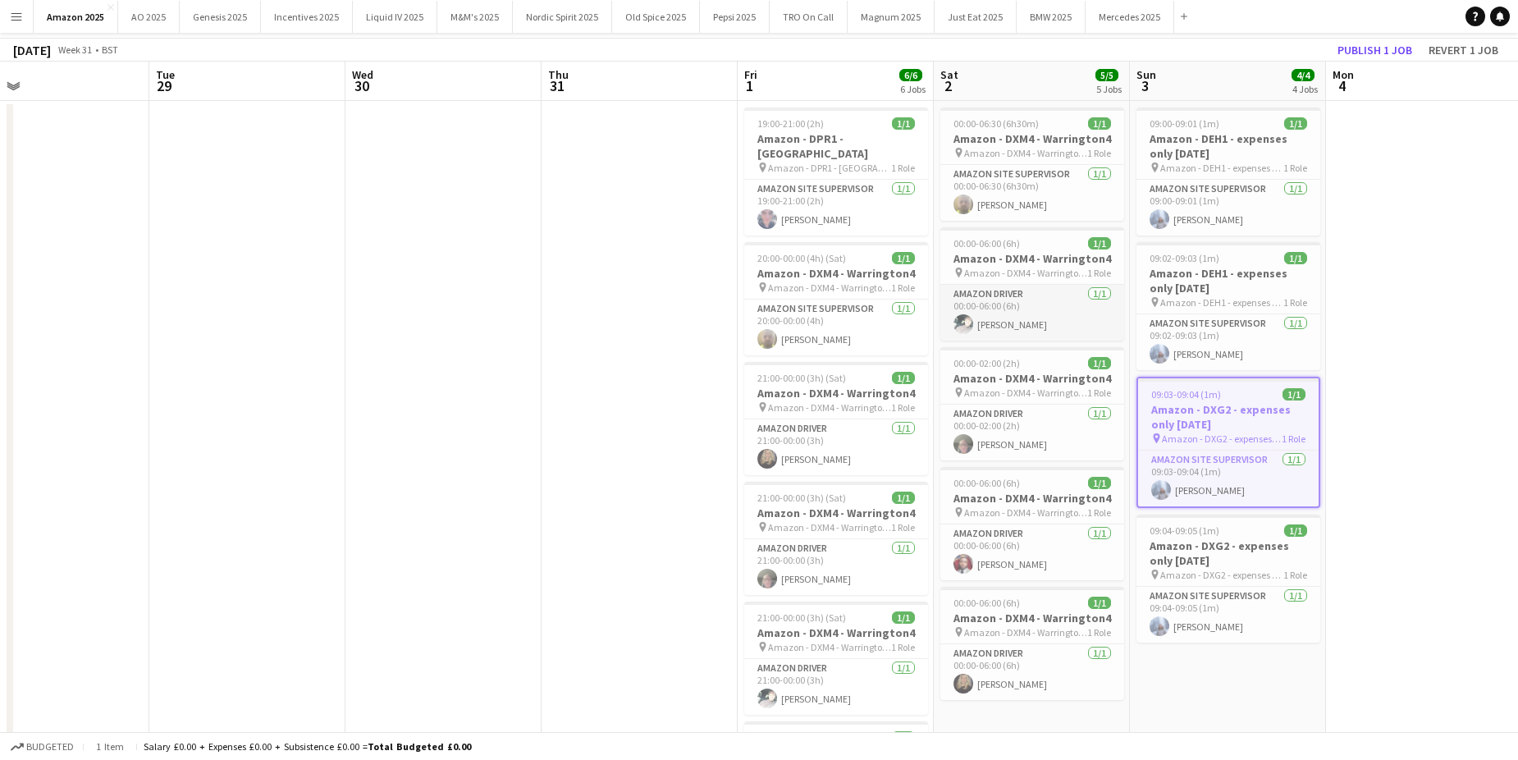
scroll to position [164, 0]
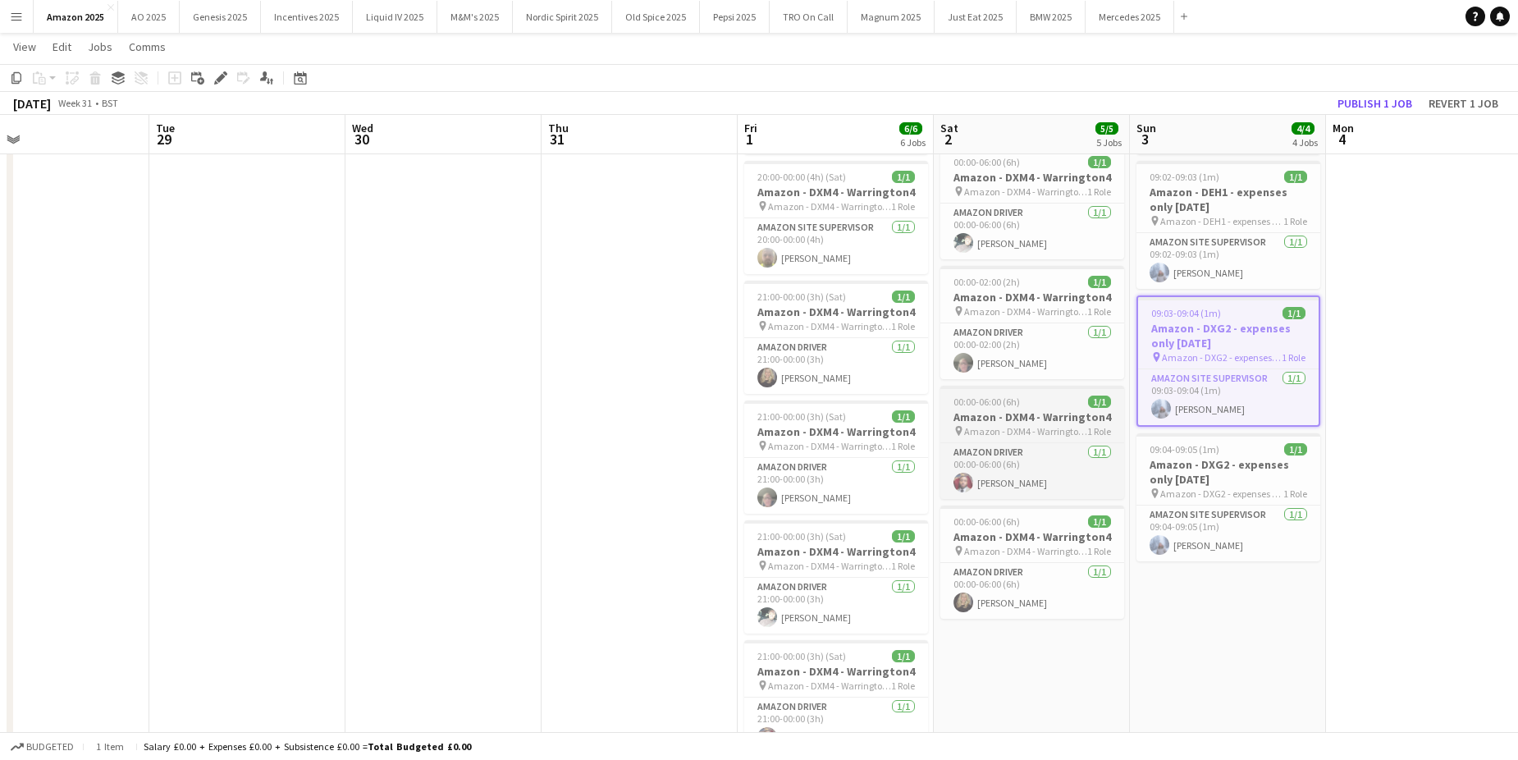
click at [1059, 395] on app-job-card "00:00-06:00 (6h) 1/1 Amazon - DXM4 - Warrington4 pin Amazon - DXM4 - Warrington…" at bounding box center [1032, 442] width 184 height 113
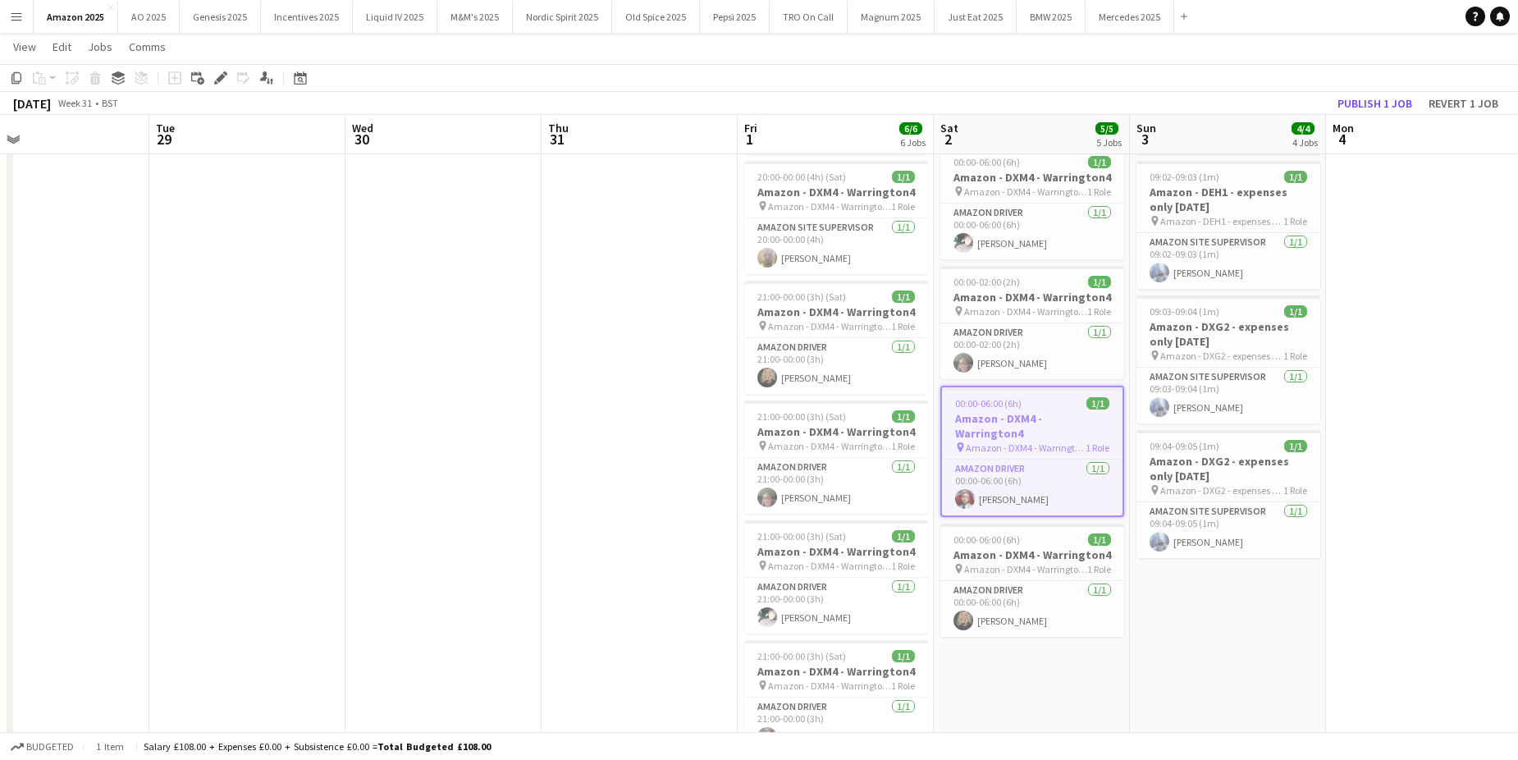
click at [1405, 437] on app-date-cell at bounding box center [1424, 444] width 196 height 848
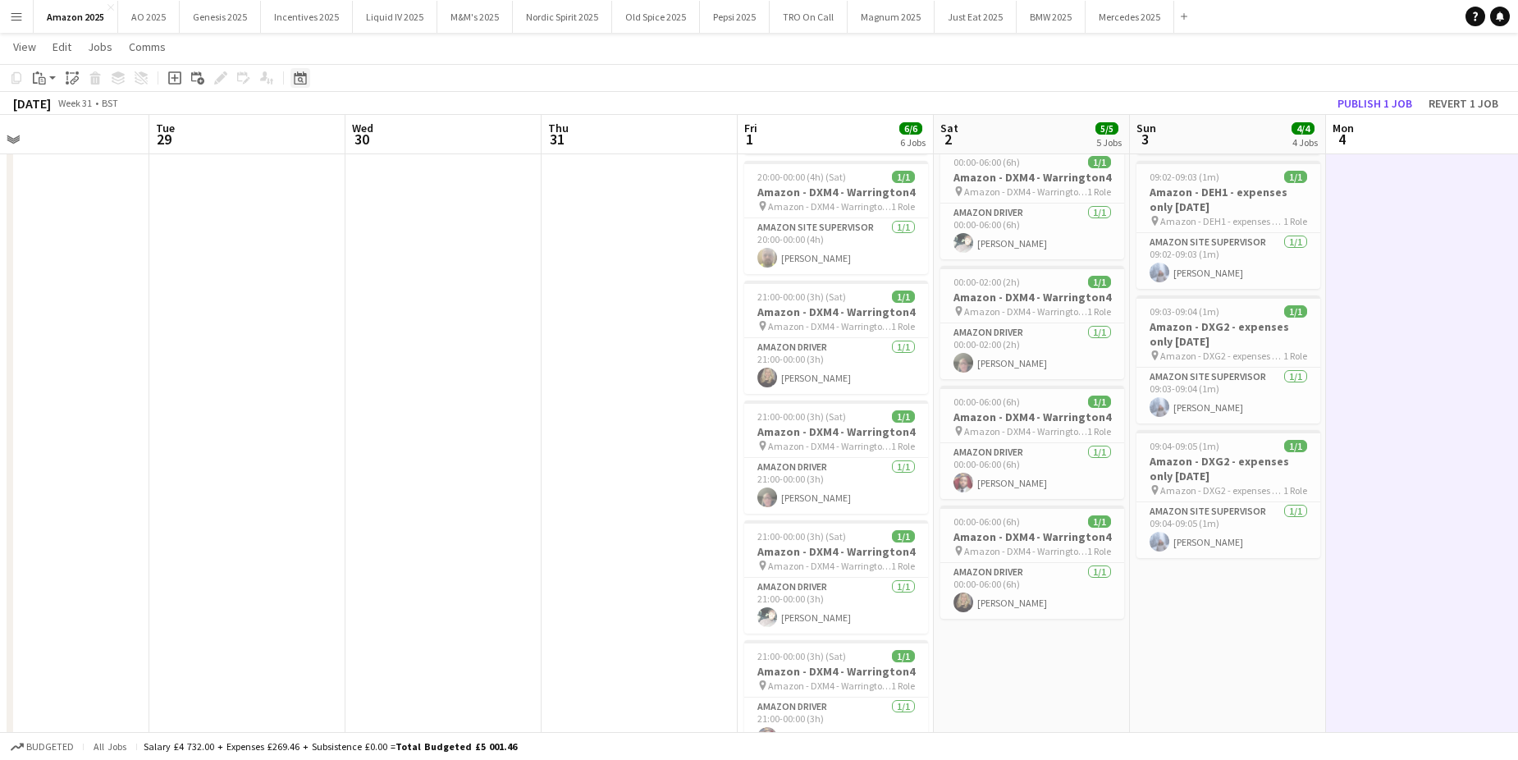
click at [304, 82] on icon "Date picker" at bounding box center [300, 77] width 13 height 13
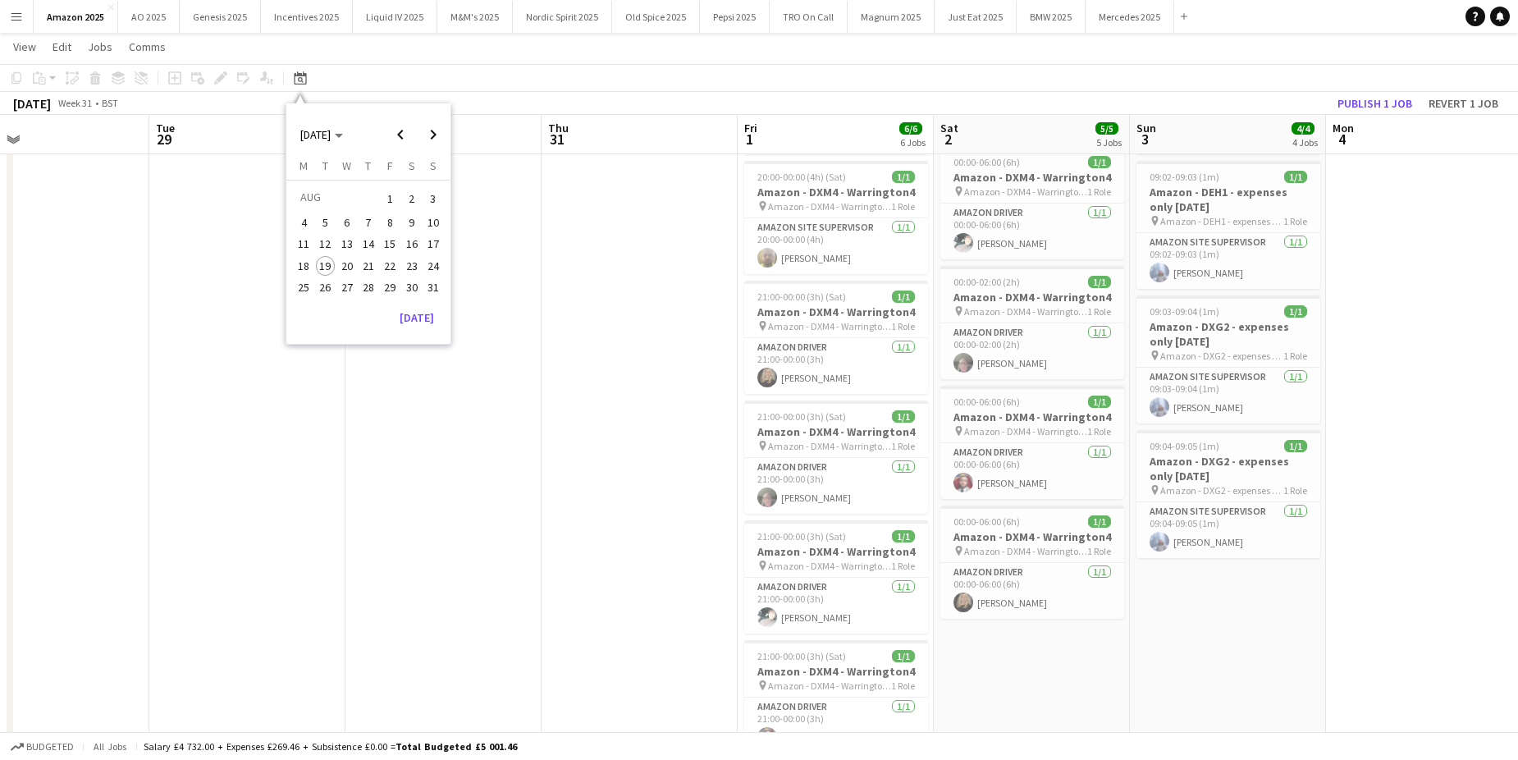
click at [341, 245] on span "13" at bounding box center [347, 245] width 20 height 20
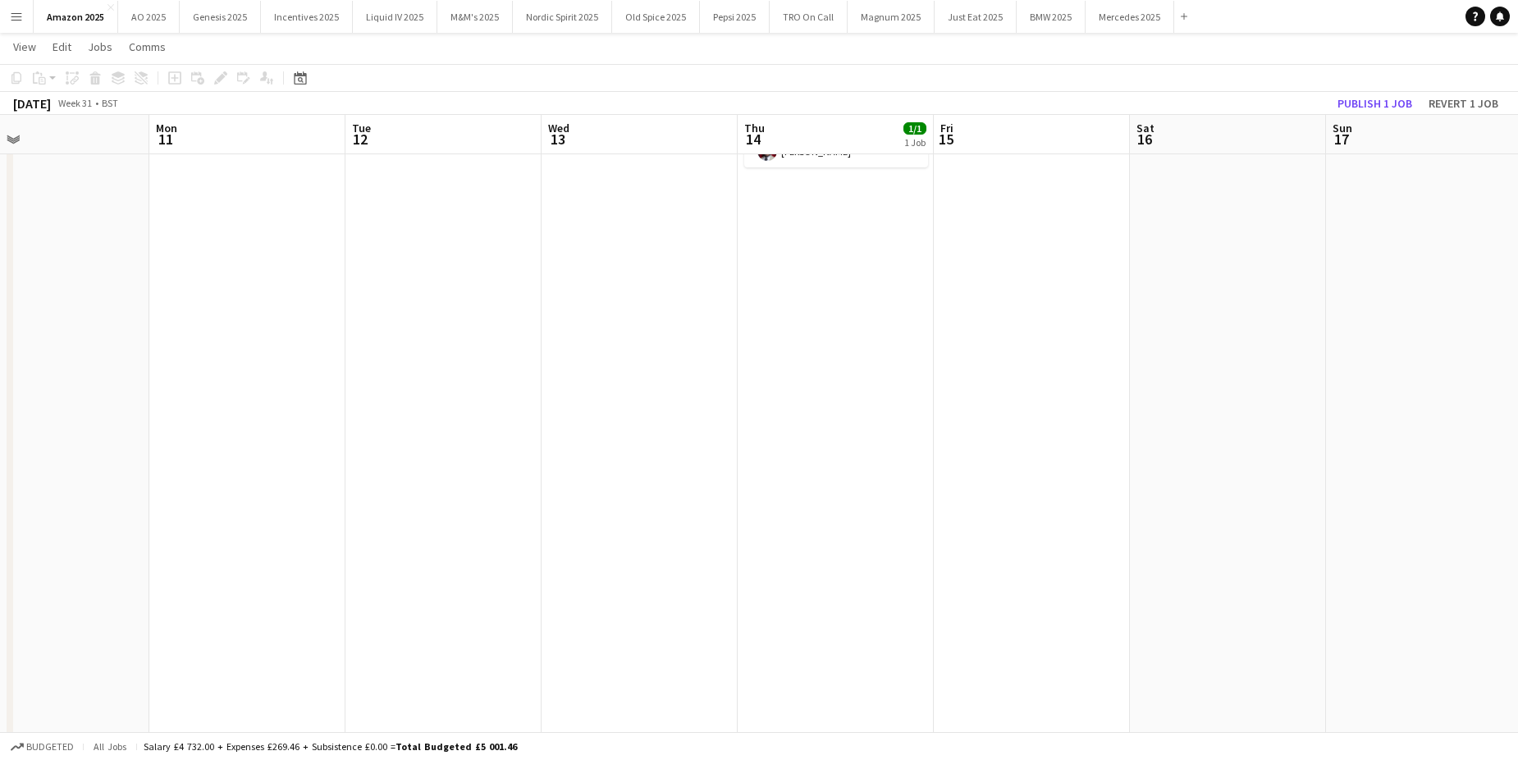
scroll to position [0, 565]
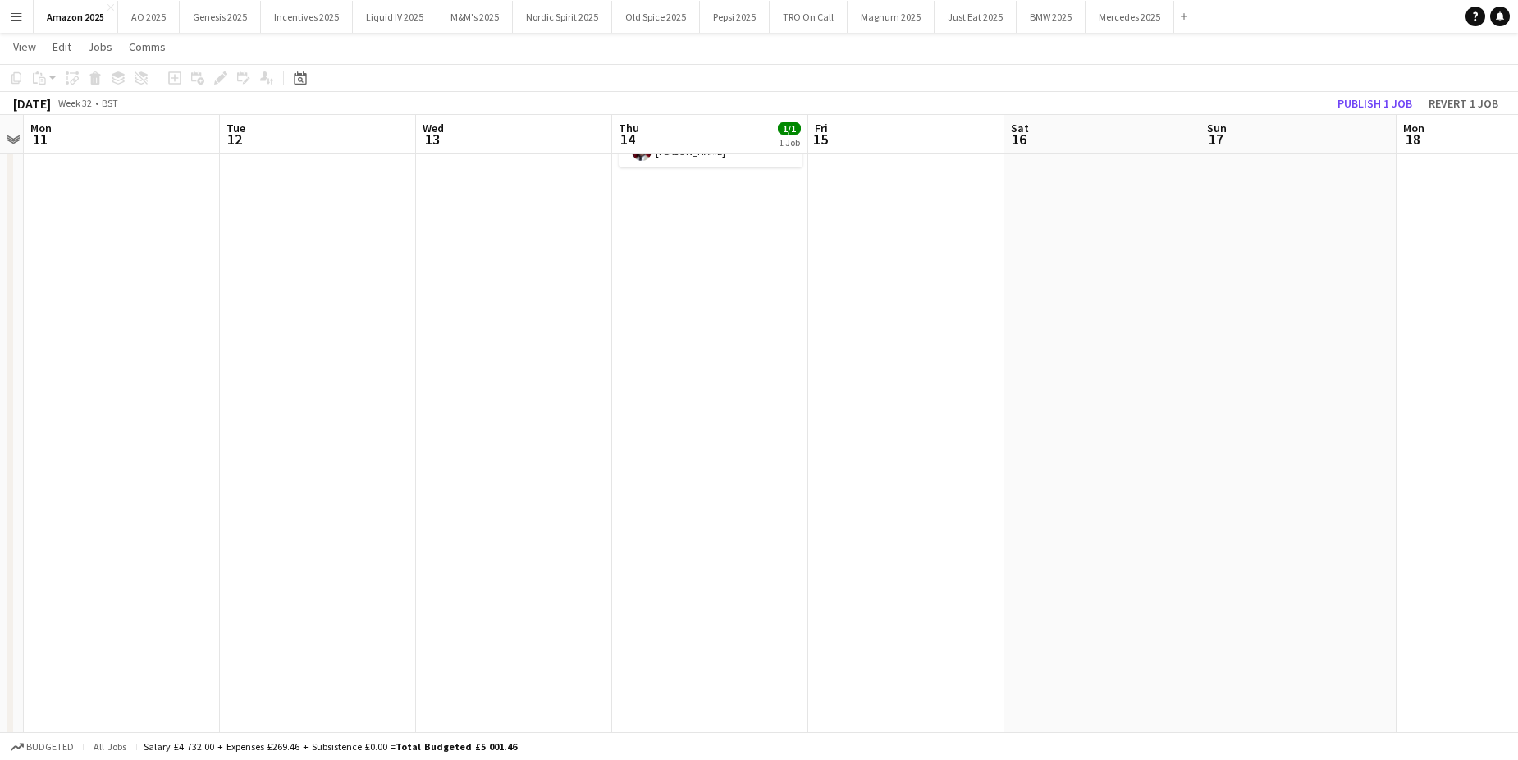
click at [551, 249] on app-date-cell at bounding box center [514, 444] width 196 height 848
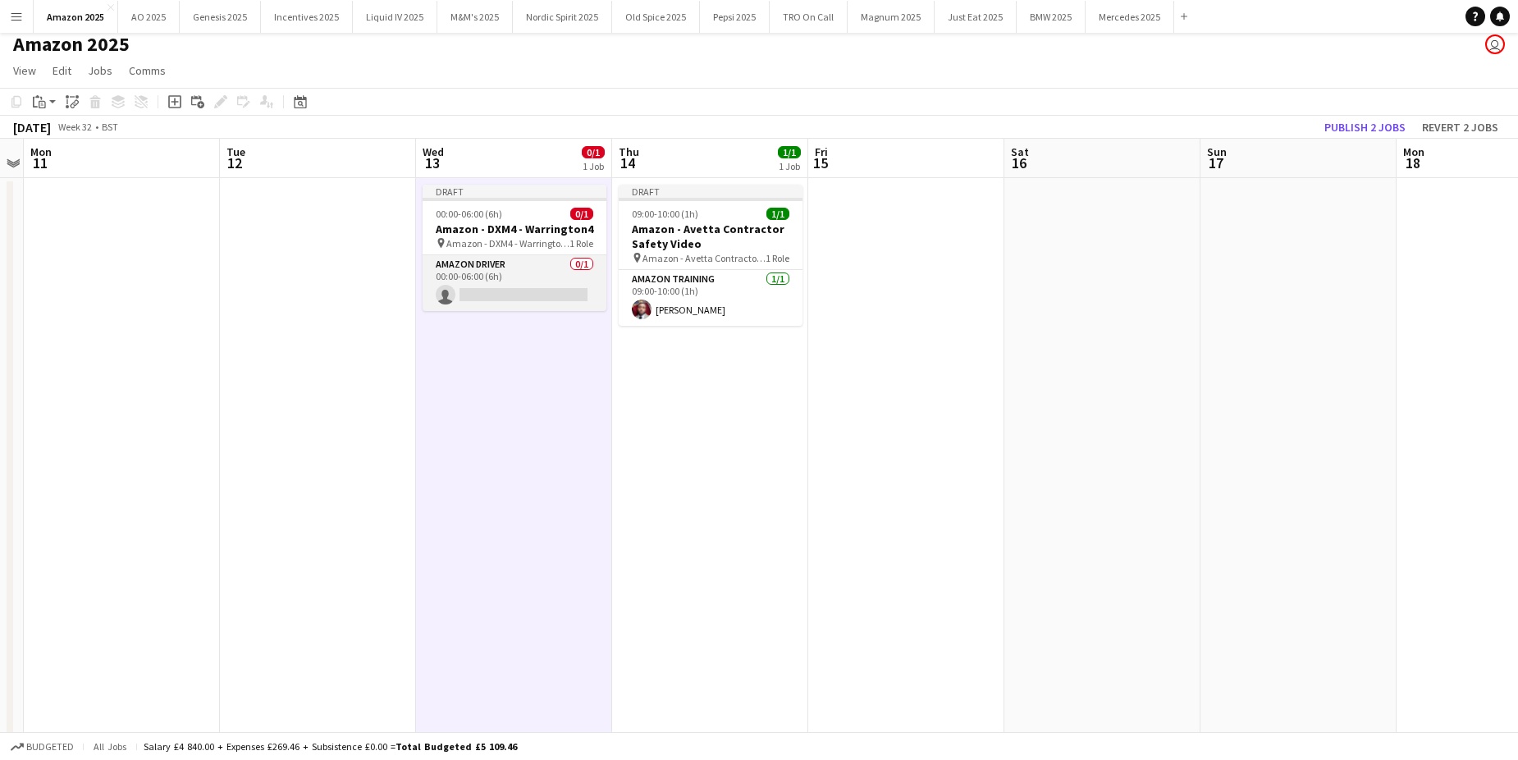
scroll to position [0, 0]
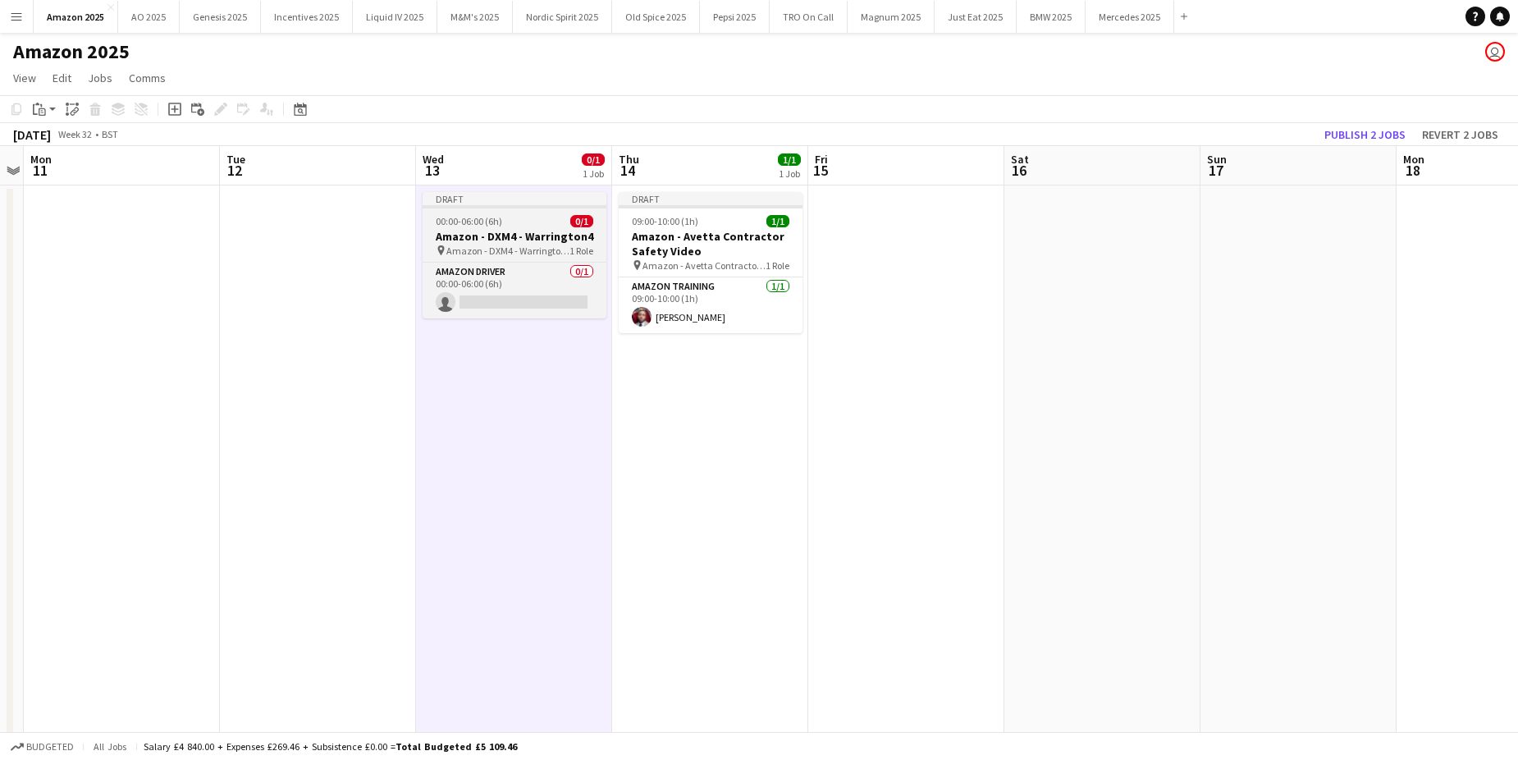
click at [491, 219] on span "00:00-06:00 (6h)" at bounding box center [469, 221] width 66 height 12
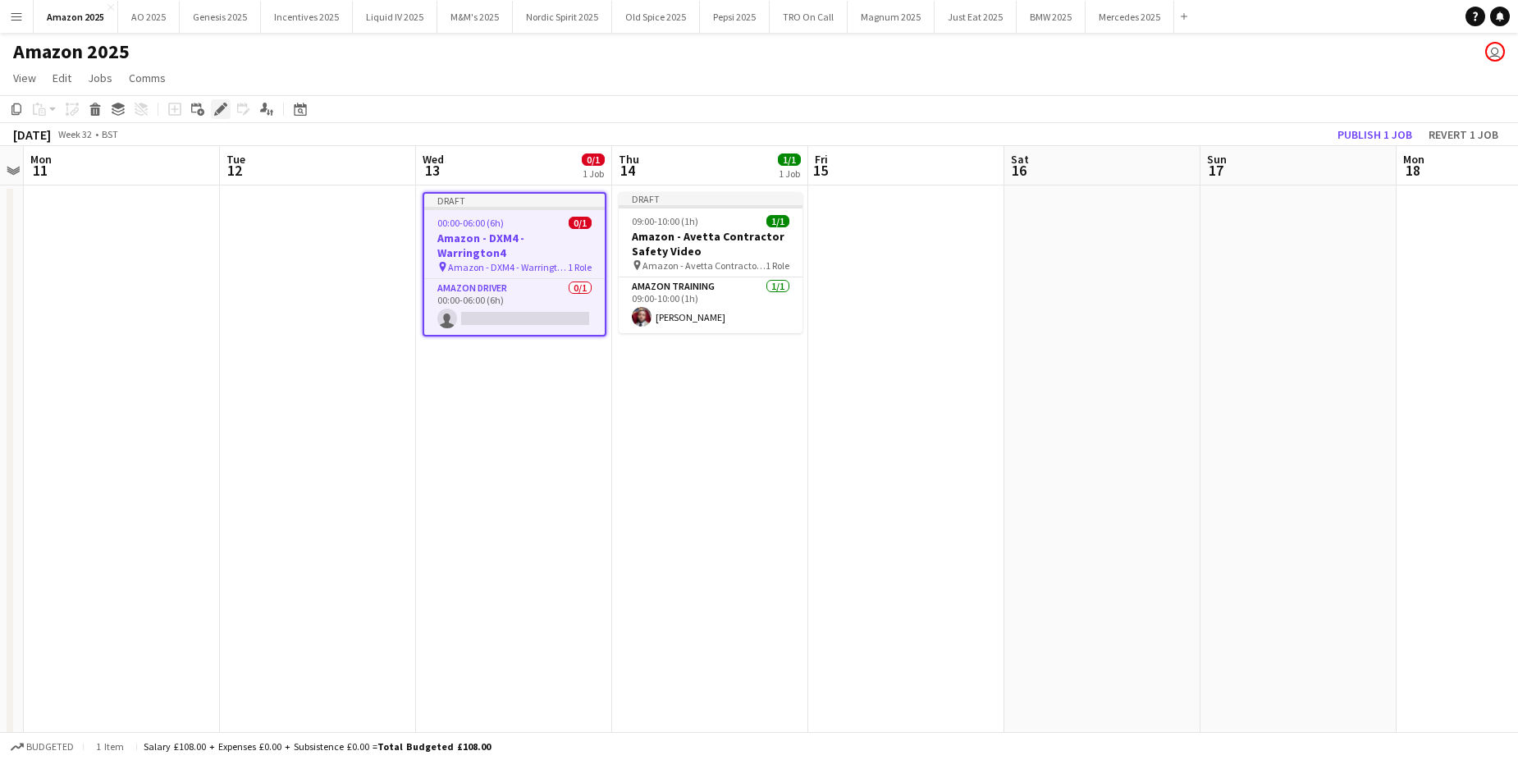
click at [219, 108] on icon "Edit" at bounding box center [220, 109] width 13 height 13
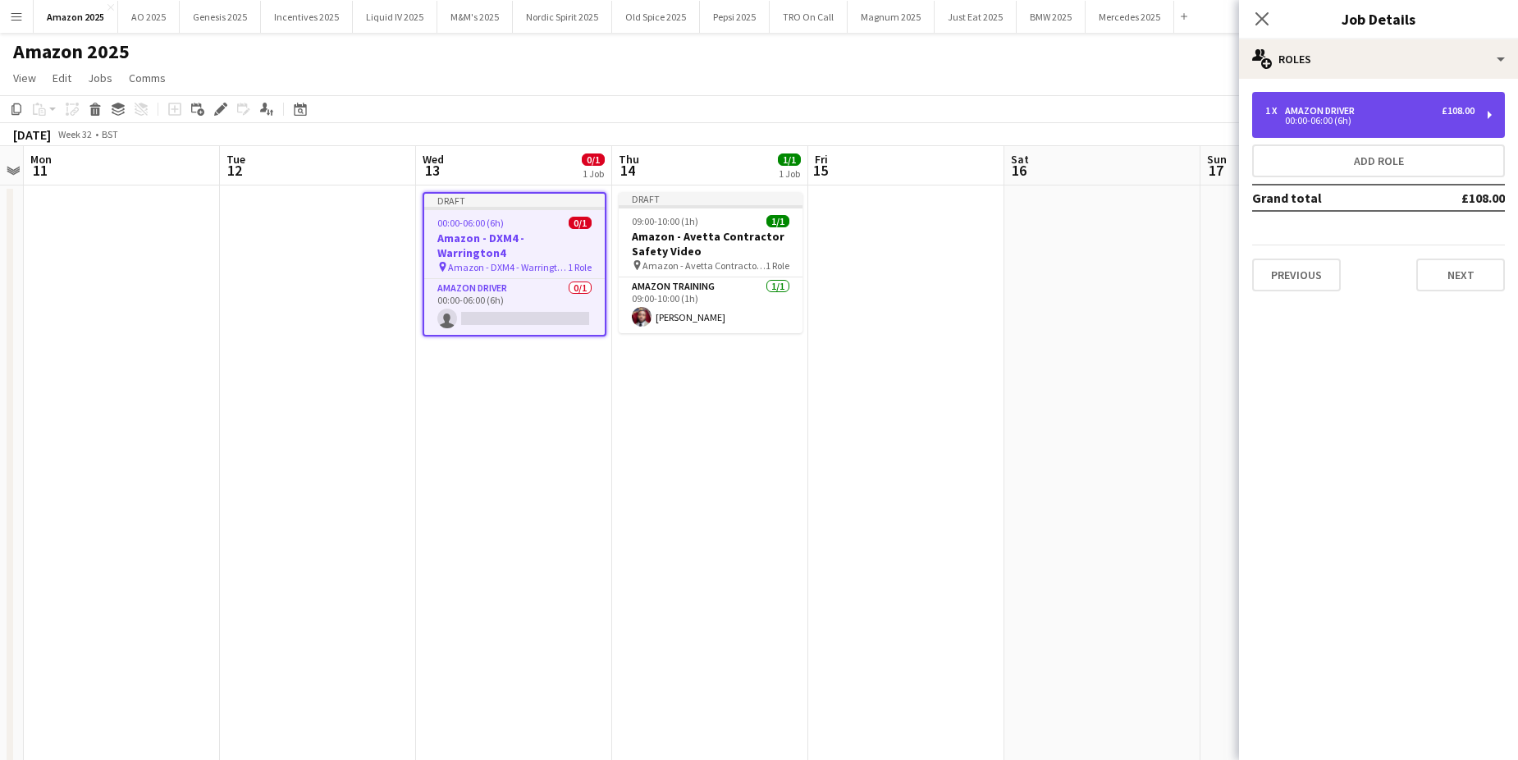
click at [1380, 117] on div "00:00-06:00 (6h)" at bounding box center [1369, 121] width 209 height 8
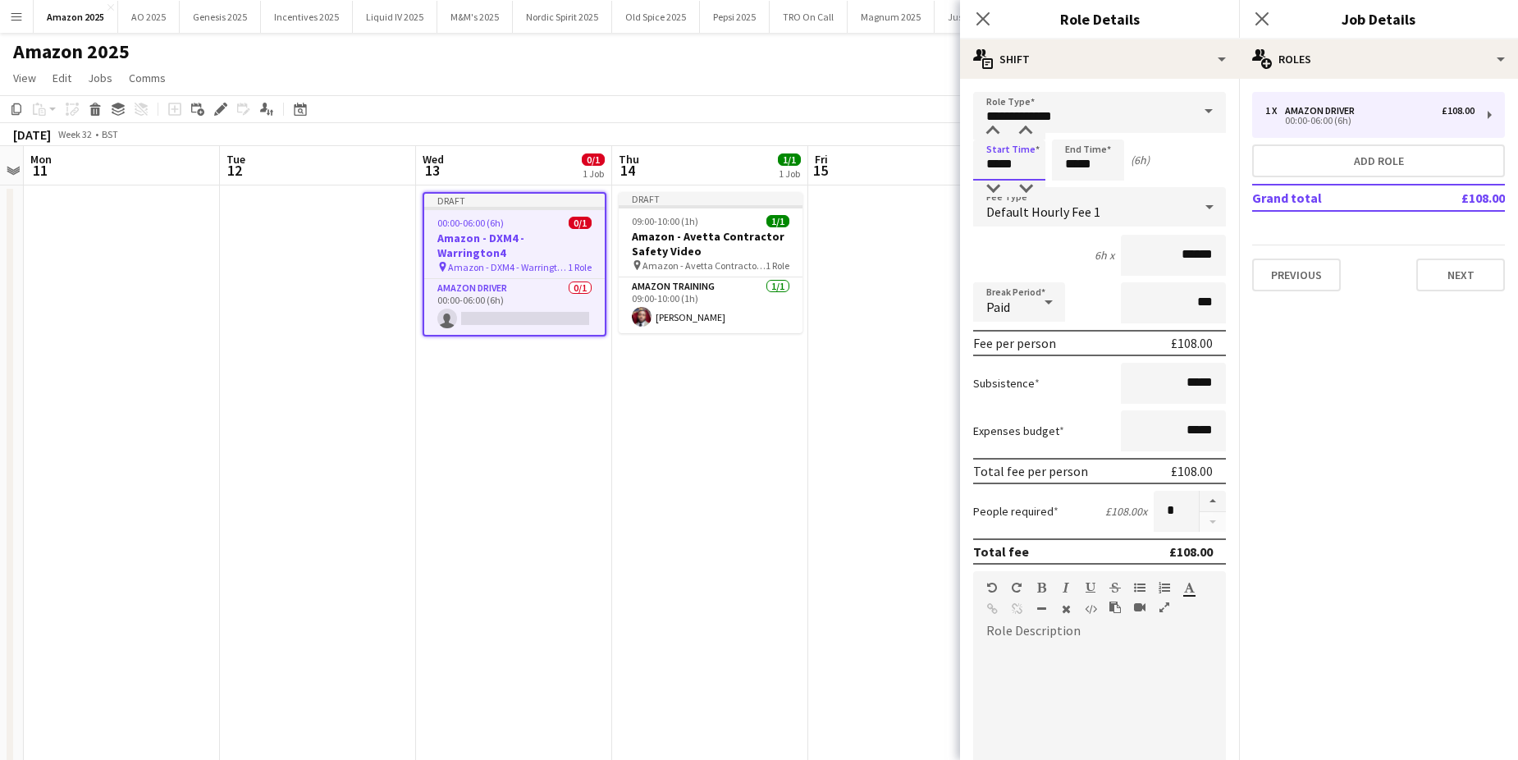
drag, startPoint x: 1032, startPoint y: 166, endPoint x: 978, endPoint y: 167, distance: 53.4
click at [978, 167] on input "*****" at bounding box center [1009, 160] width 72 height 41
type input "*****"
click at [1192, 119] on span at bounding box center [1209, 111] width 34 height 39
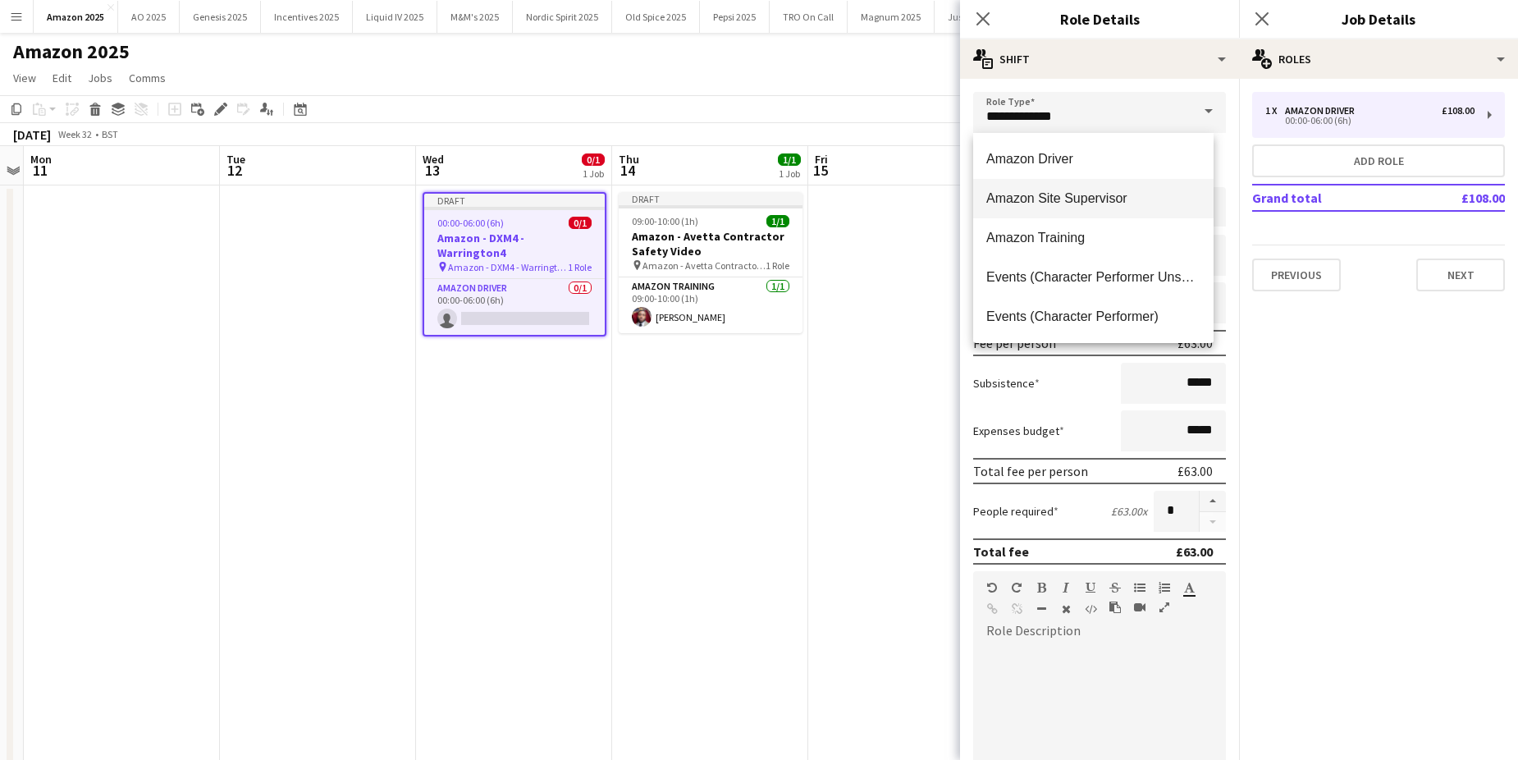
click at [1119, 204] on span "Amazon Site Supervisor" at bounding box center [1093, 198] width 214 height 16
type input "**********"
type input "******"
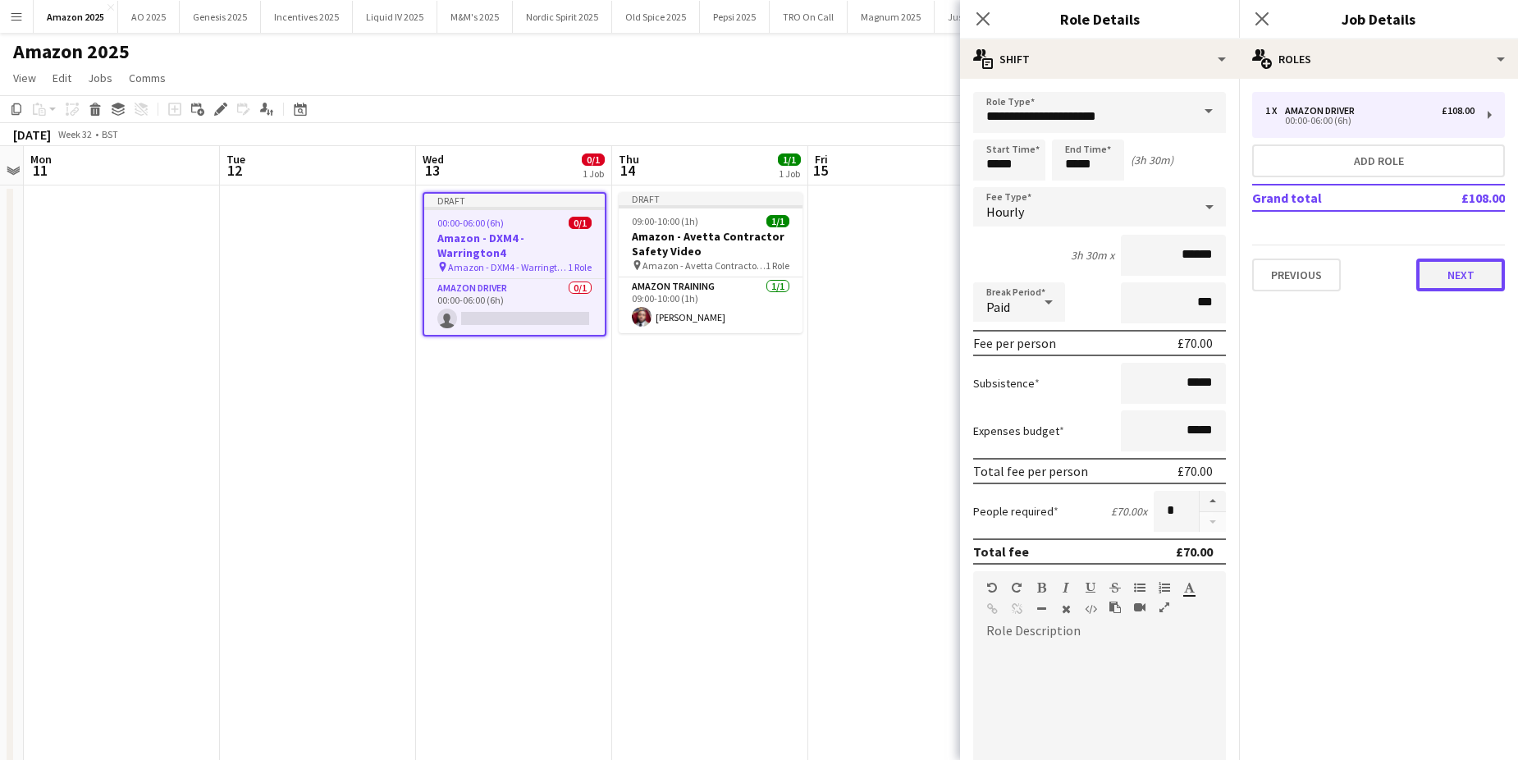
click at [1445, 283] on button "Next" at bounding box center [1460, 275] width 89 height 33
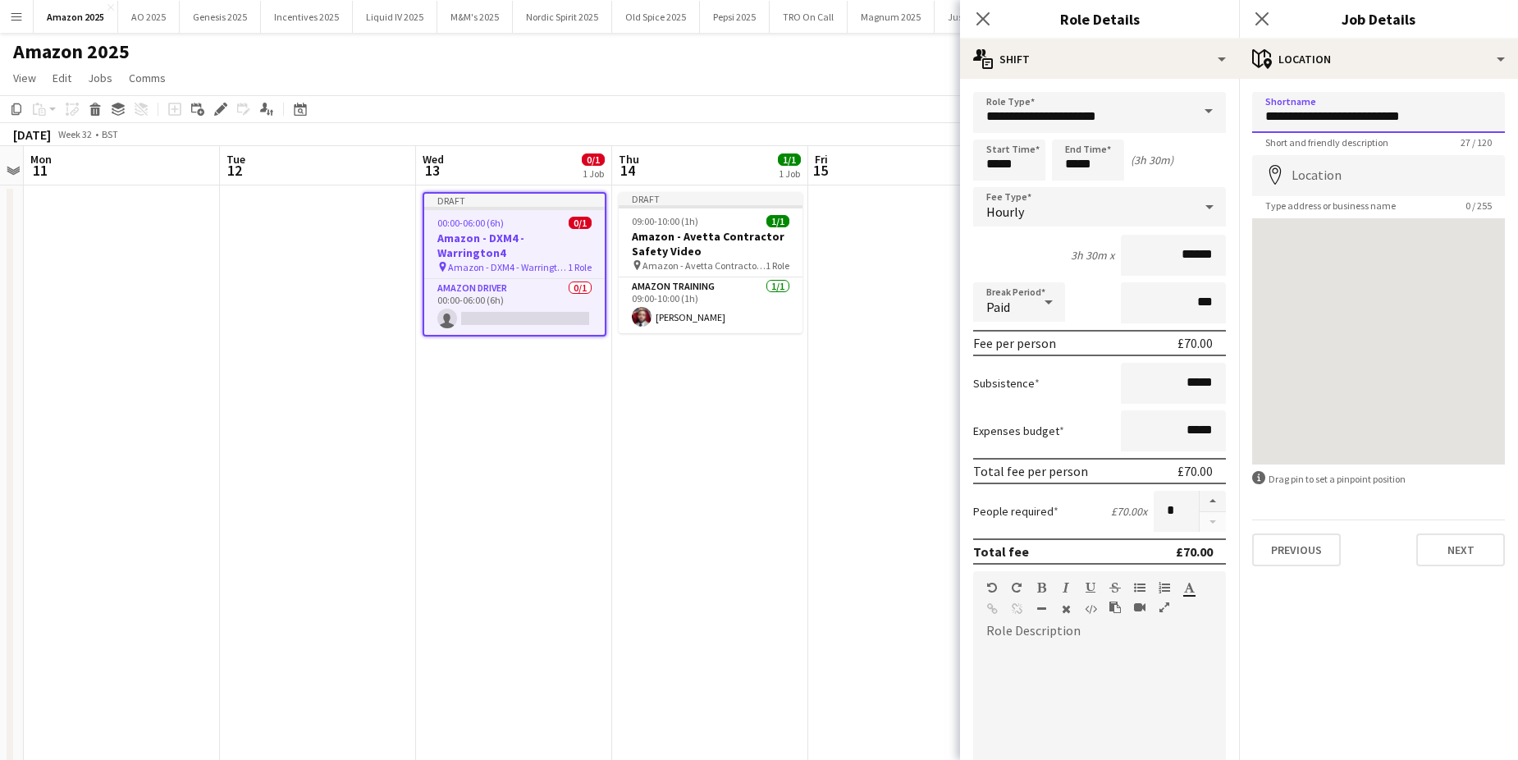
drag, startPoint x: 1443, startPoint y: 120, endPoint x: 1321, endPoint y: 116, distance: 121.5
click at [1321, 116] on input "**********" at bounding box center [1378, 112] width 253 height 41
click at [1439, 127] on input "**********" at bounding box center [1378, 112] width 253 height 41
drag, startPoint x: 1439, startPoint y: 117, endPoint x: 1322, endPoint y: 116, distance: 116.5
click at [1322, 116] on input "**********" at bounding box center [1378, 112] width 253 height 41
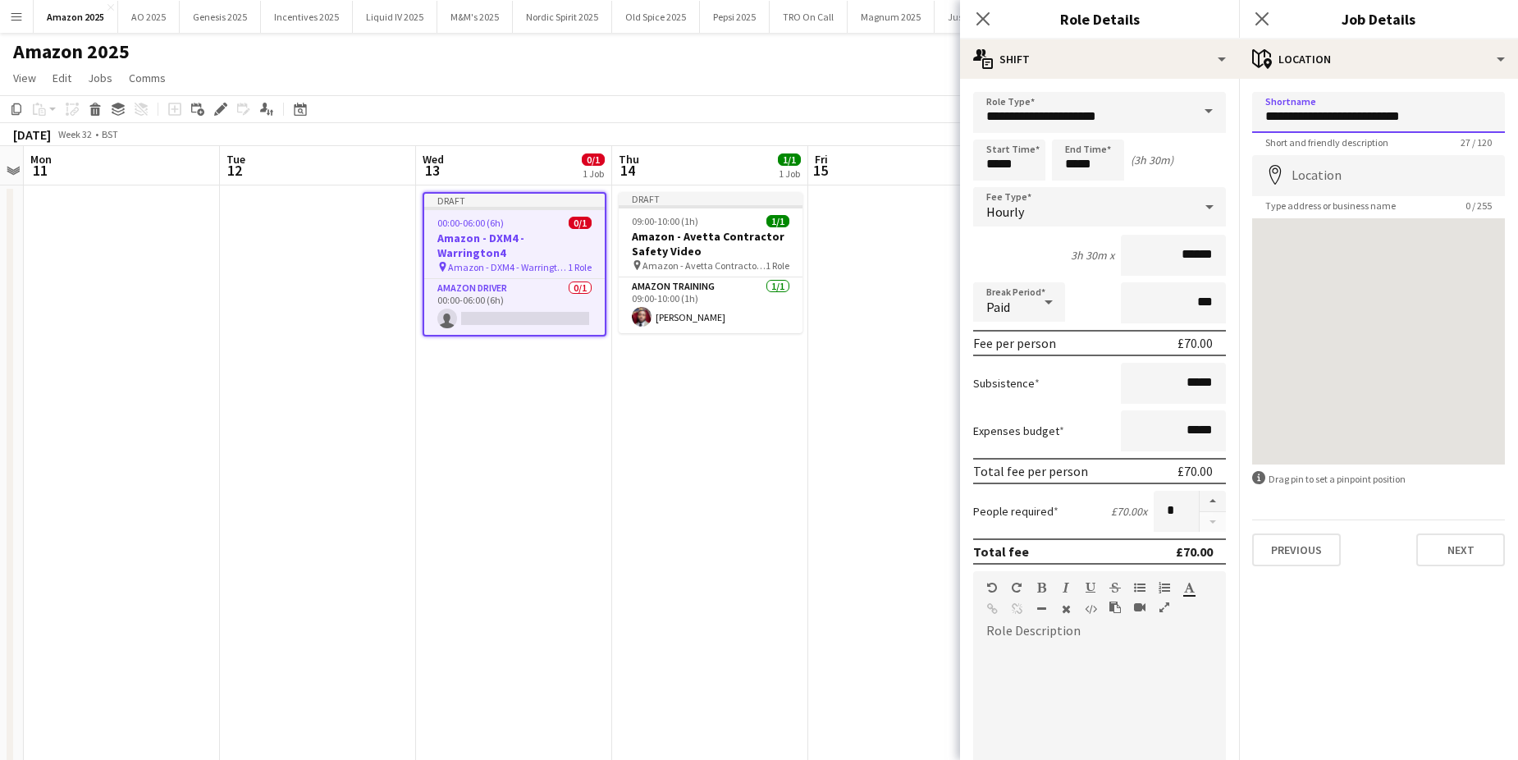
paste input
drag, startPoint x: 1427, startPoint y: 117, endPoint x: 1256, endPoint y: 112, distance: 170.8
click at [1256, 112] on input "**********" at bounding box center [1378, 112] width 253 height 41
type input "**********"
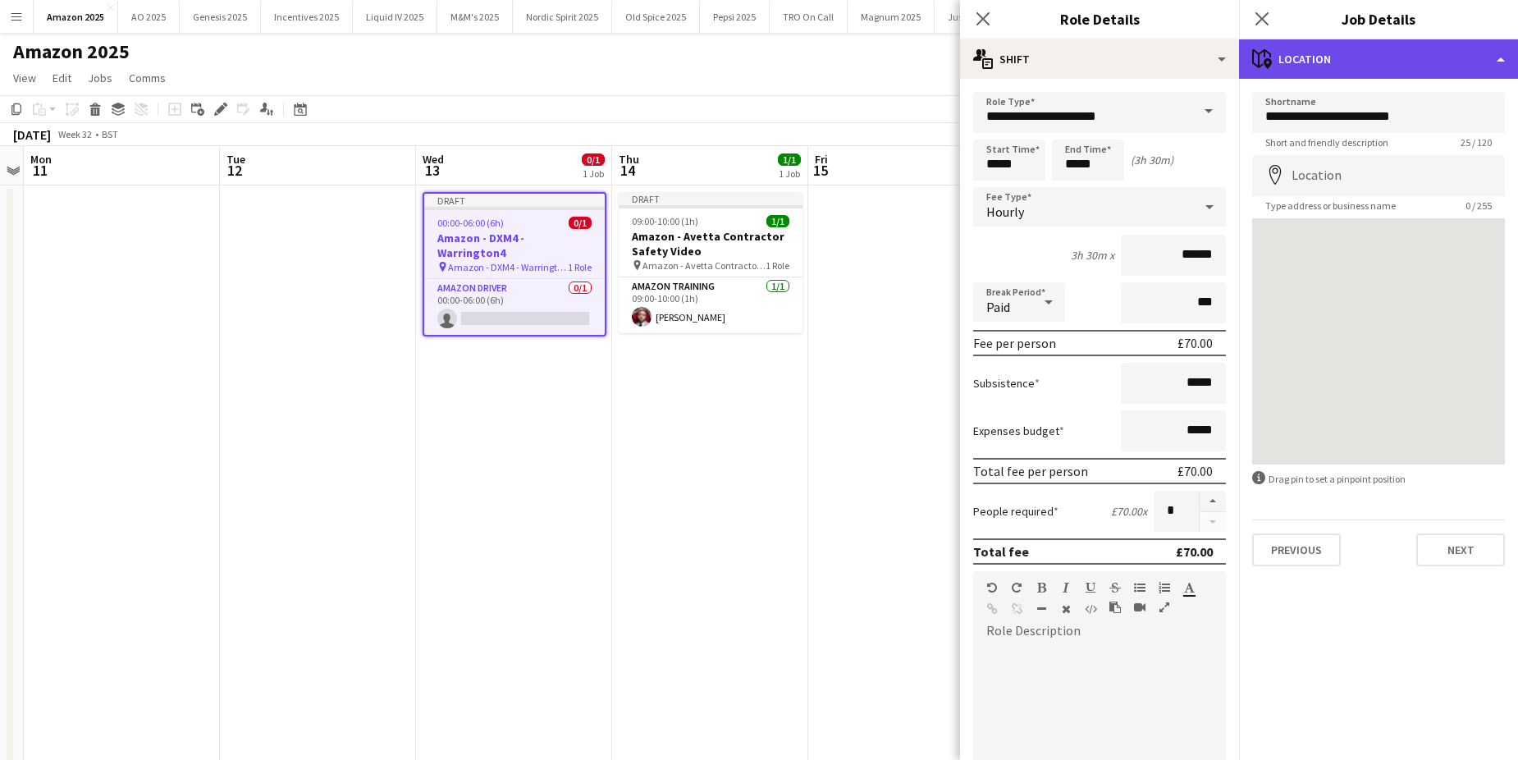
click at [1482, 53] on div "maps-pin-1 Location" at bounding box center [1378, 58] width 279 height 39
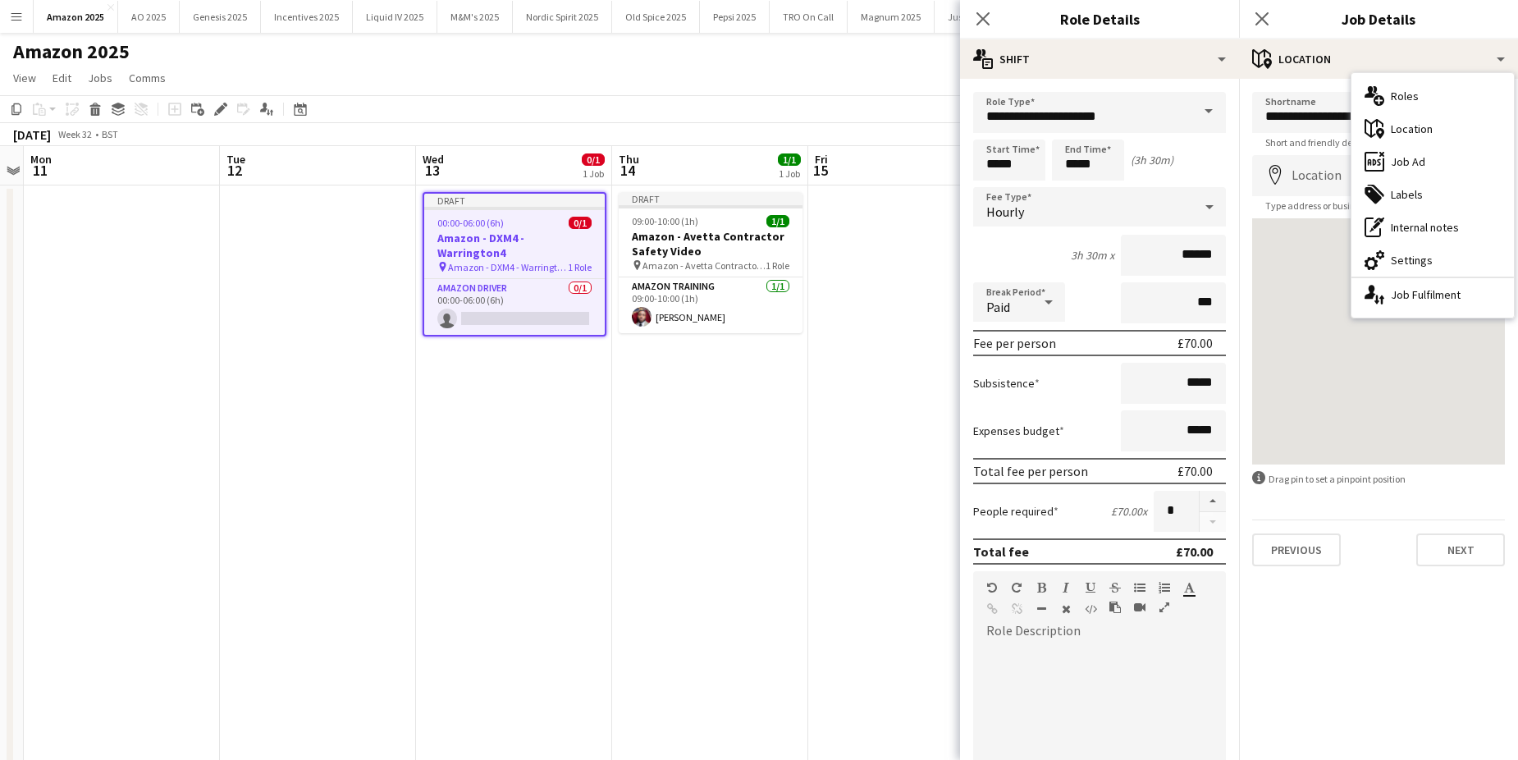
click at [1413, 257] on div "cog-double-3 Settings" at bounding box center [1433, 260] width 162 height 33
type input "*******"
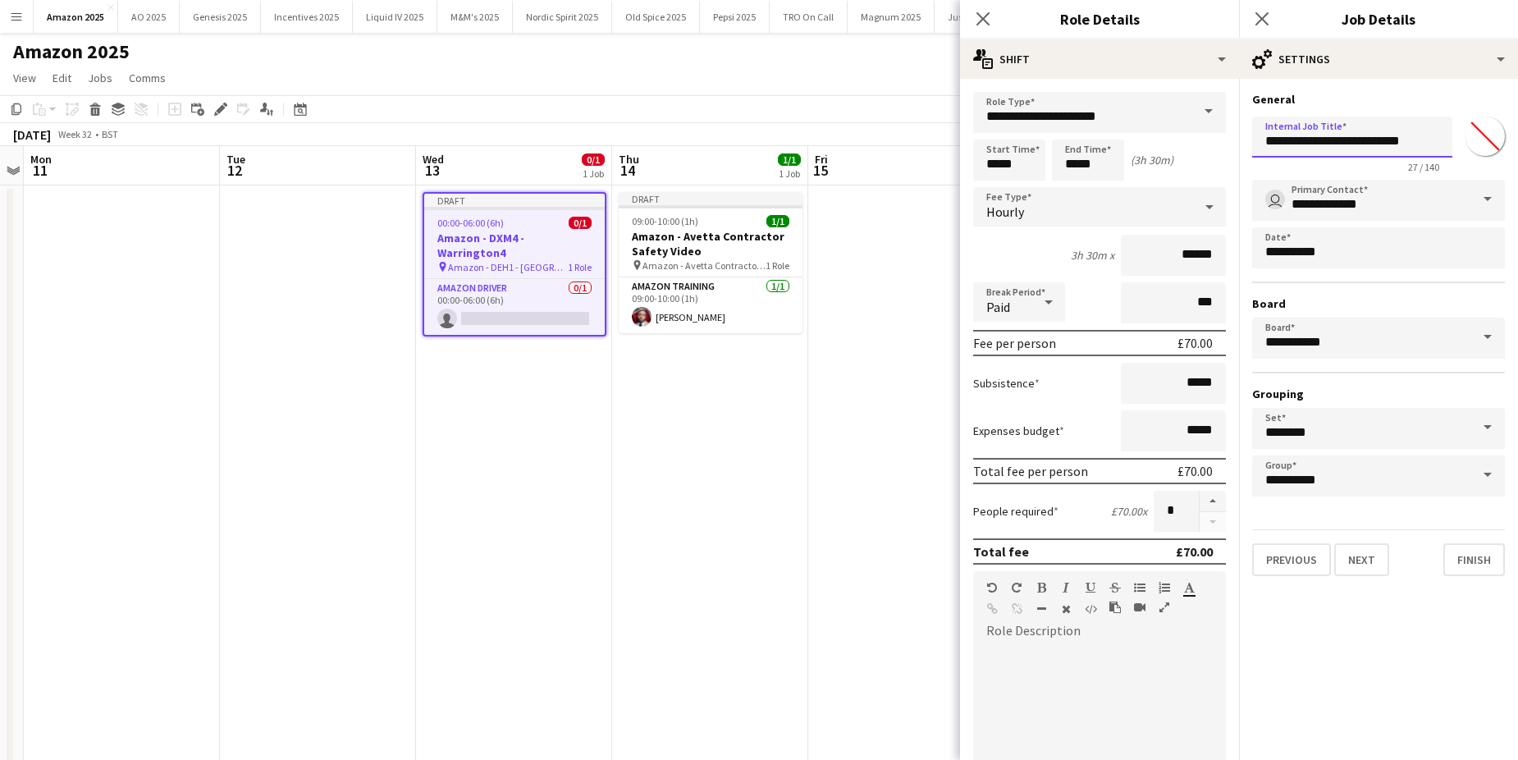
drag, startPoint x: 1261, startPoint y: 133, endPoint x: 1461, endPoint y: 131, distance: 199.4
click at [1461, 131] on div "**********" at bounding box center [1378, 141] width 253 height 63
paste input "text"
type input "**********"
click at [826, 436] on app-date-cell at bounding box center [906, 609] width 196 height 848
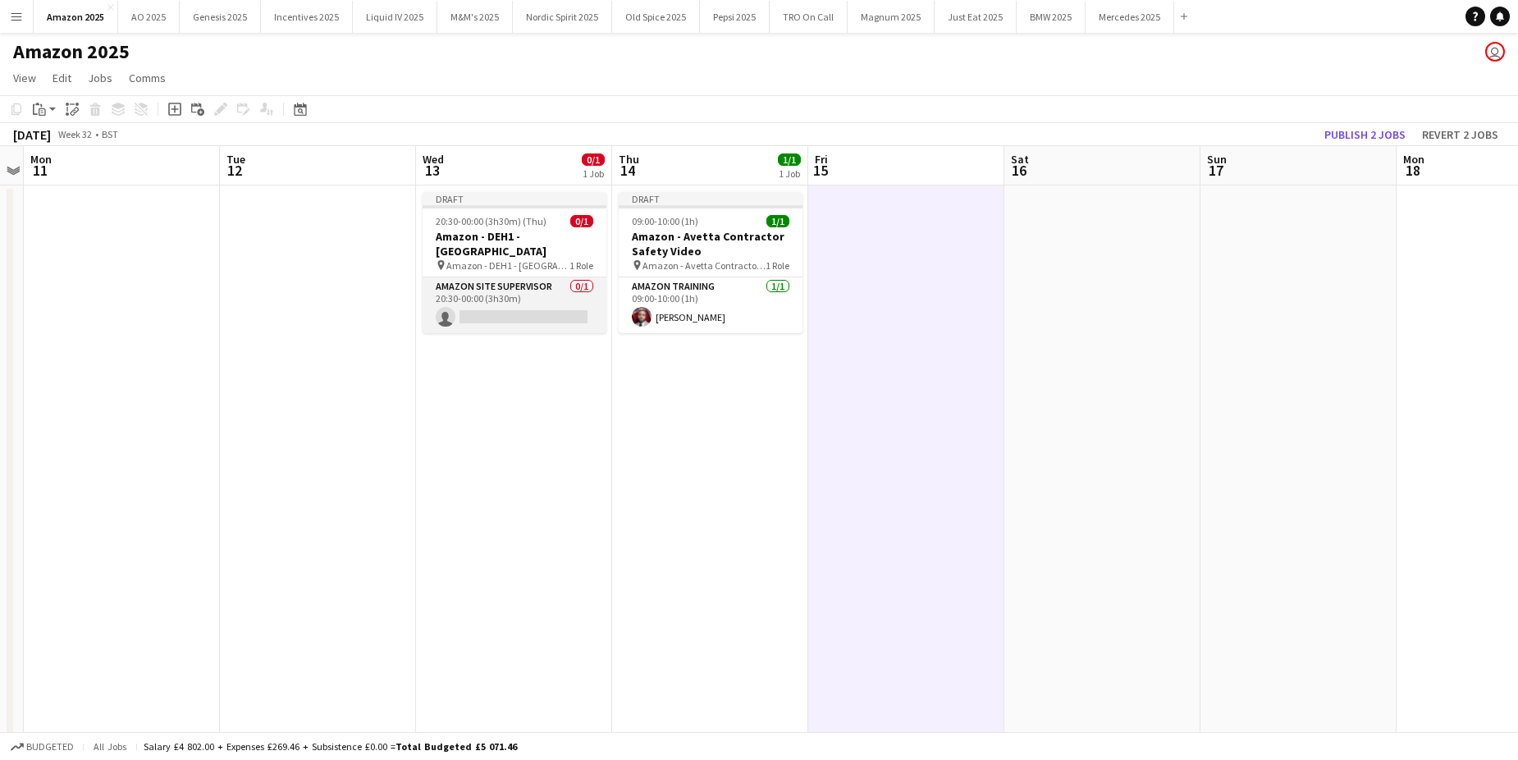
click at [519, 306] on app-card-role "Amazon Site Supervisor 0/1 20:30-00:00 (3h30m) single-neutral-actions" at bounding box center [515, 305] width 184 height 56
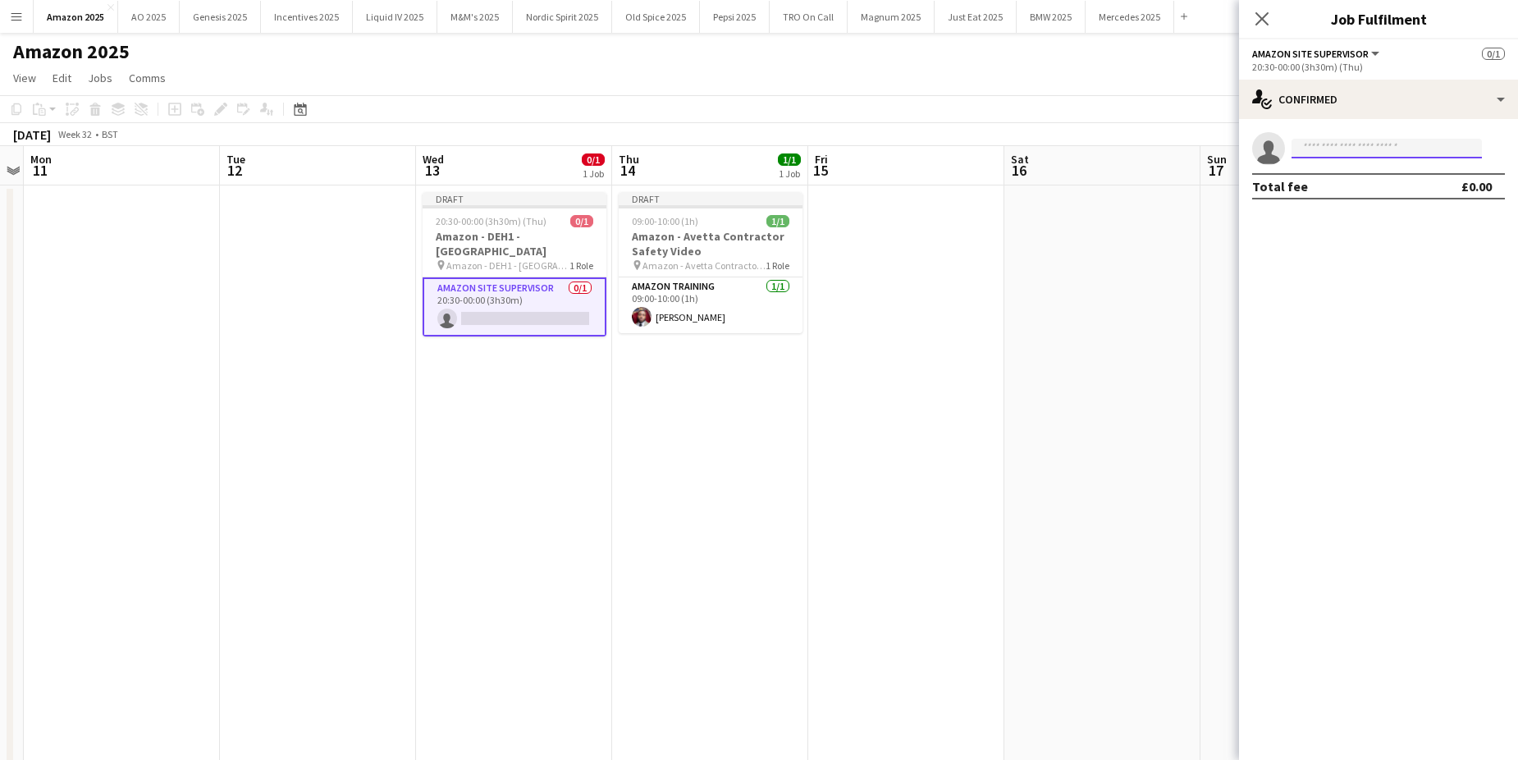
click at [1343, 149] on input at bounding box center [1387, 149] width 190 height 20
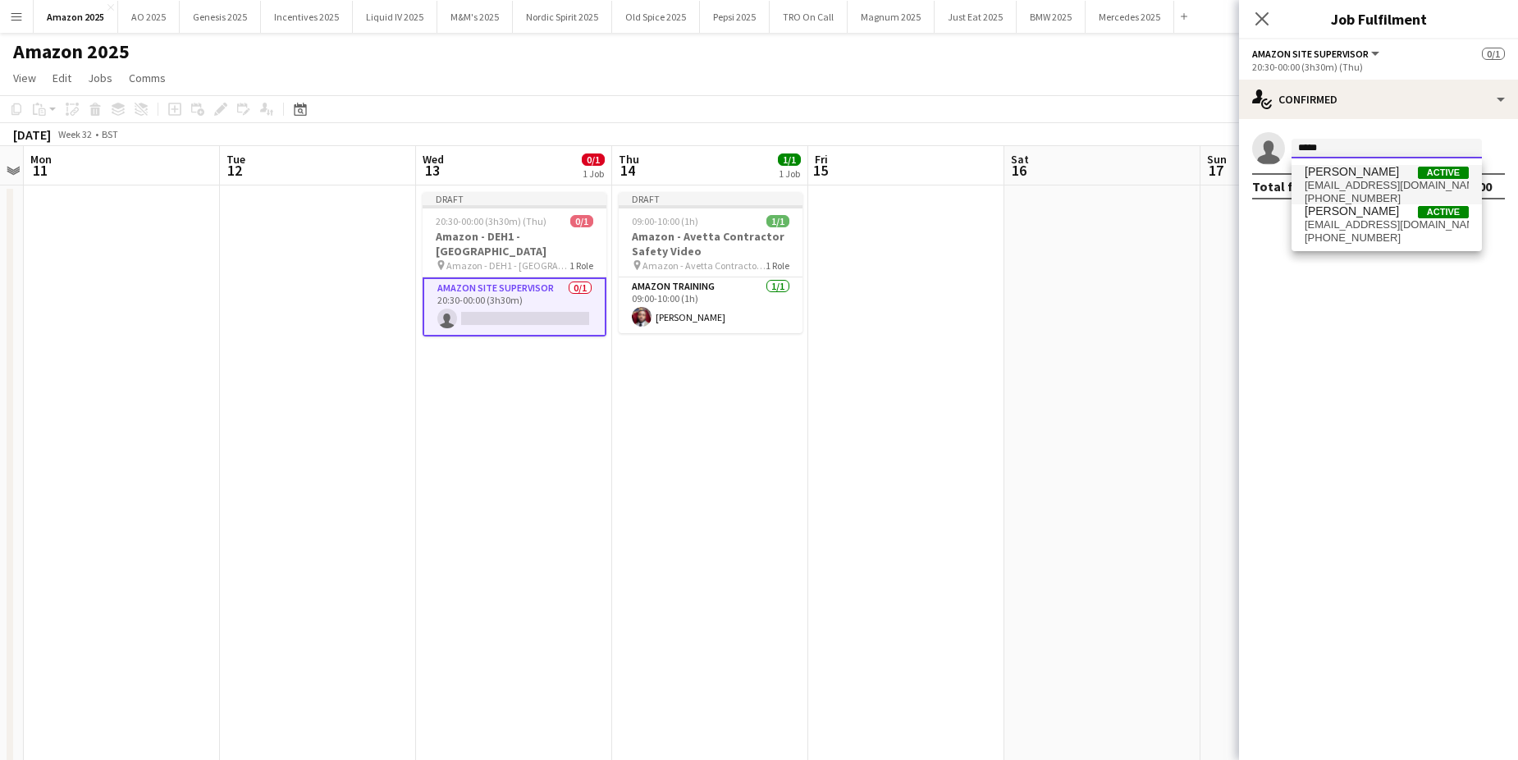
type input "*****"
click at [1377, 185] on span "lewisgoldie@me.com" at bounding box center [1387, 185] width 164 height 13
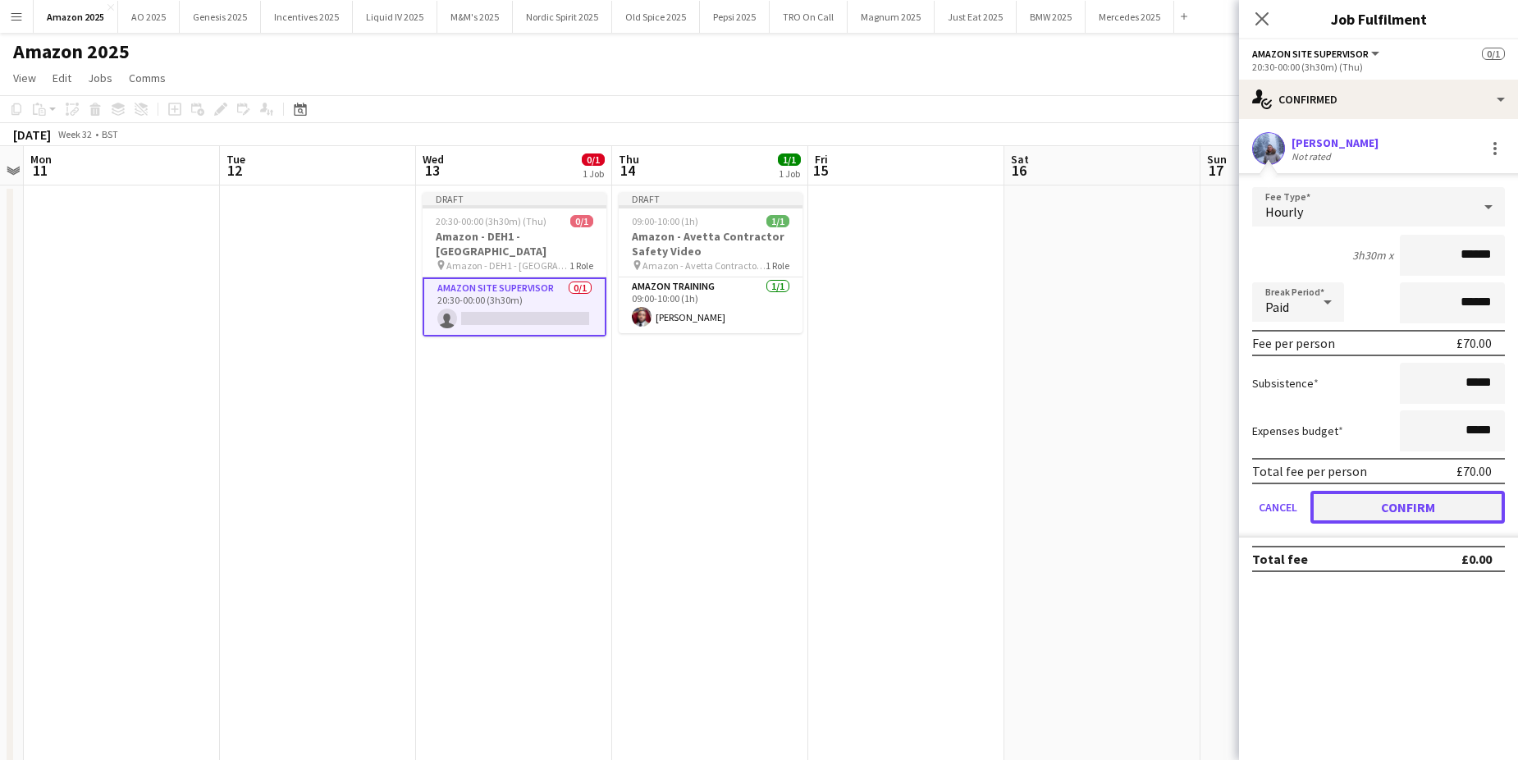
click at [1402, 506] on button "Confirm" at bounding box center [1408, 507] width 194 height 33
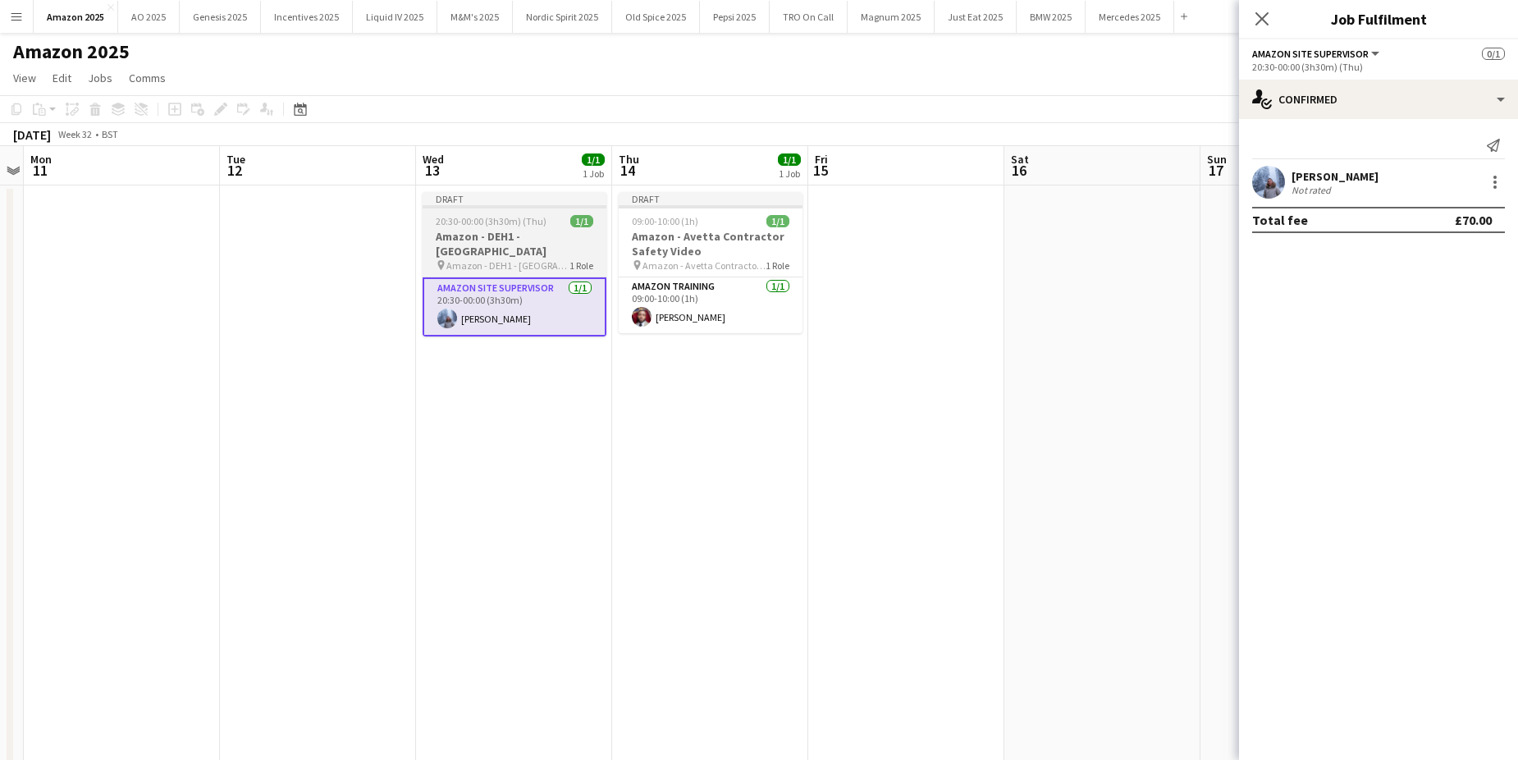
click at [485, 224] on span "20:30-00:00 (3h30m) (Thu)" at bounding box center [491, 221] width 111 height 12
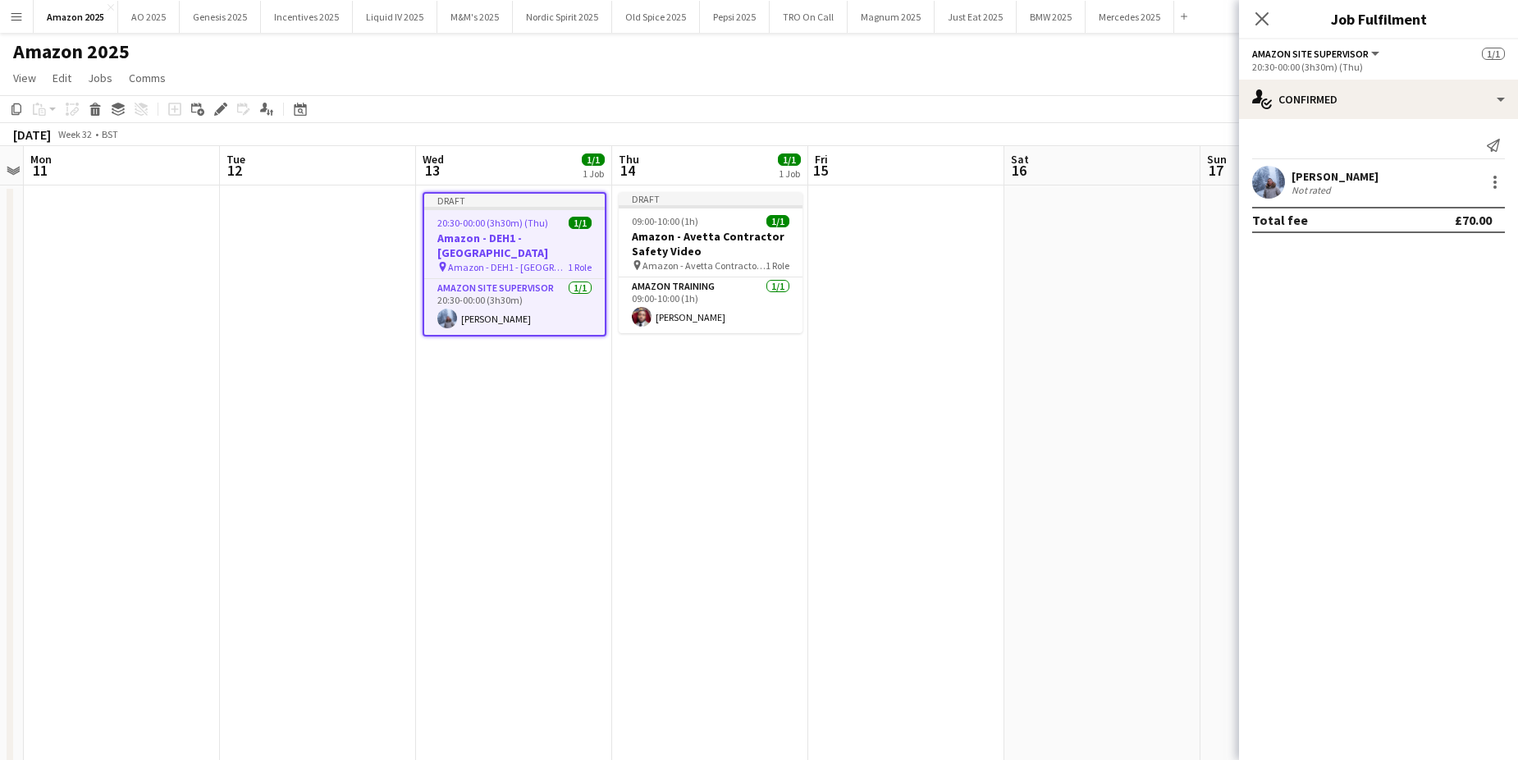
click at [727, 403] on app-date-cell "Draft 09:00-10:00 (1h) 1/1 Amazon - Avetta Contractor Safety Video pin Amazon -…" at bounding box center [710, 609] width 196 height 848
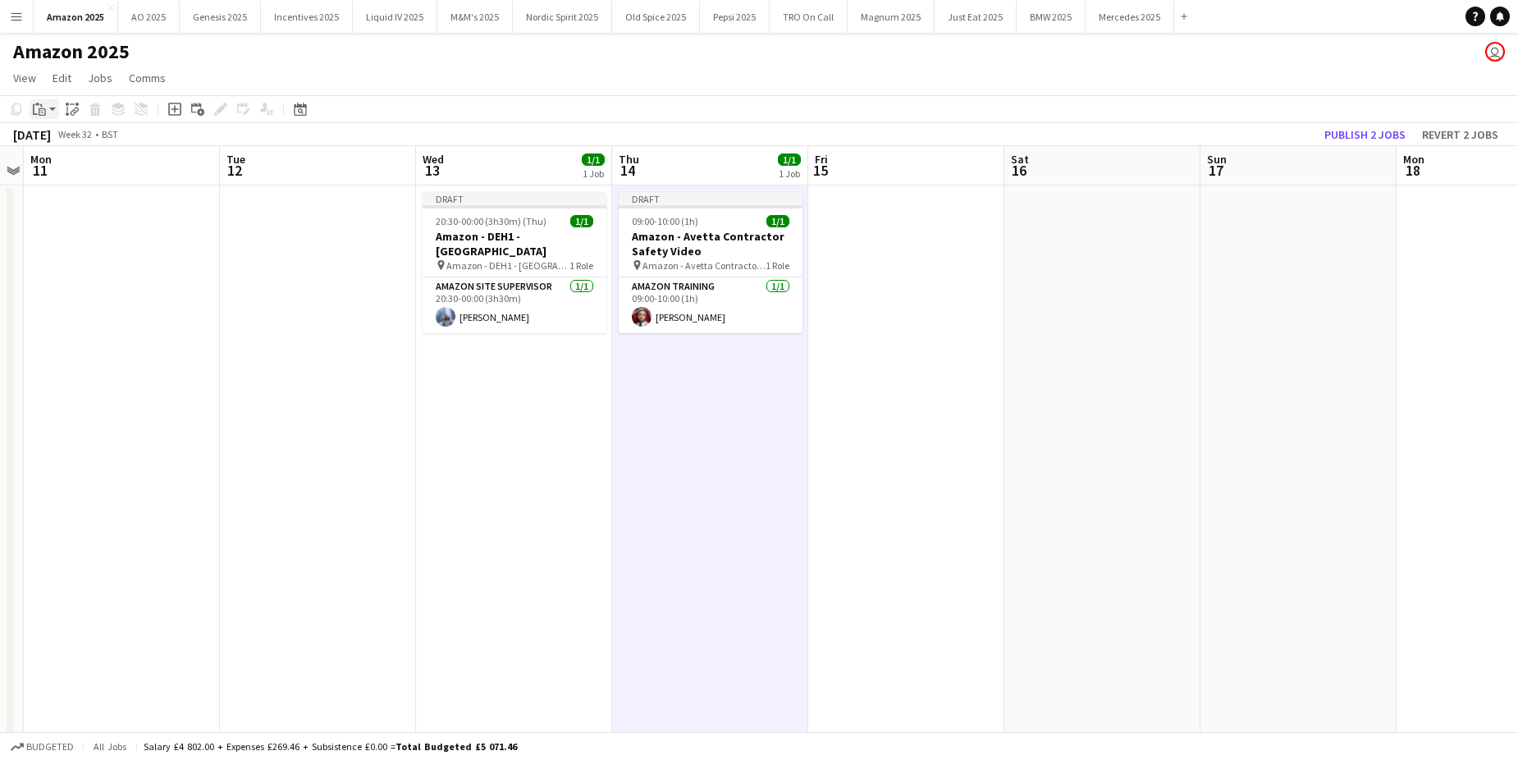
click at [40, 105] on icon at bounding box center [41, 105] width 2 height 3
click at [76, 172] on link "Paste with crew Ctrl+Shift+V" at bounding box center [120, 168] width 154 height 15
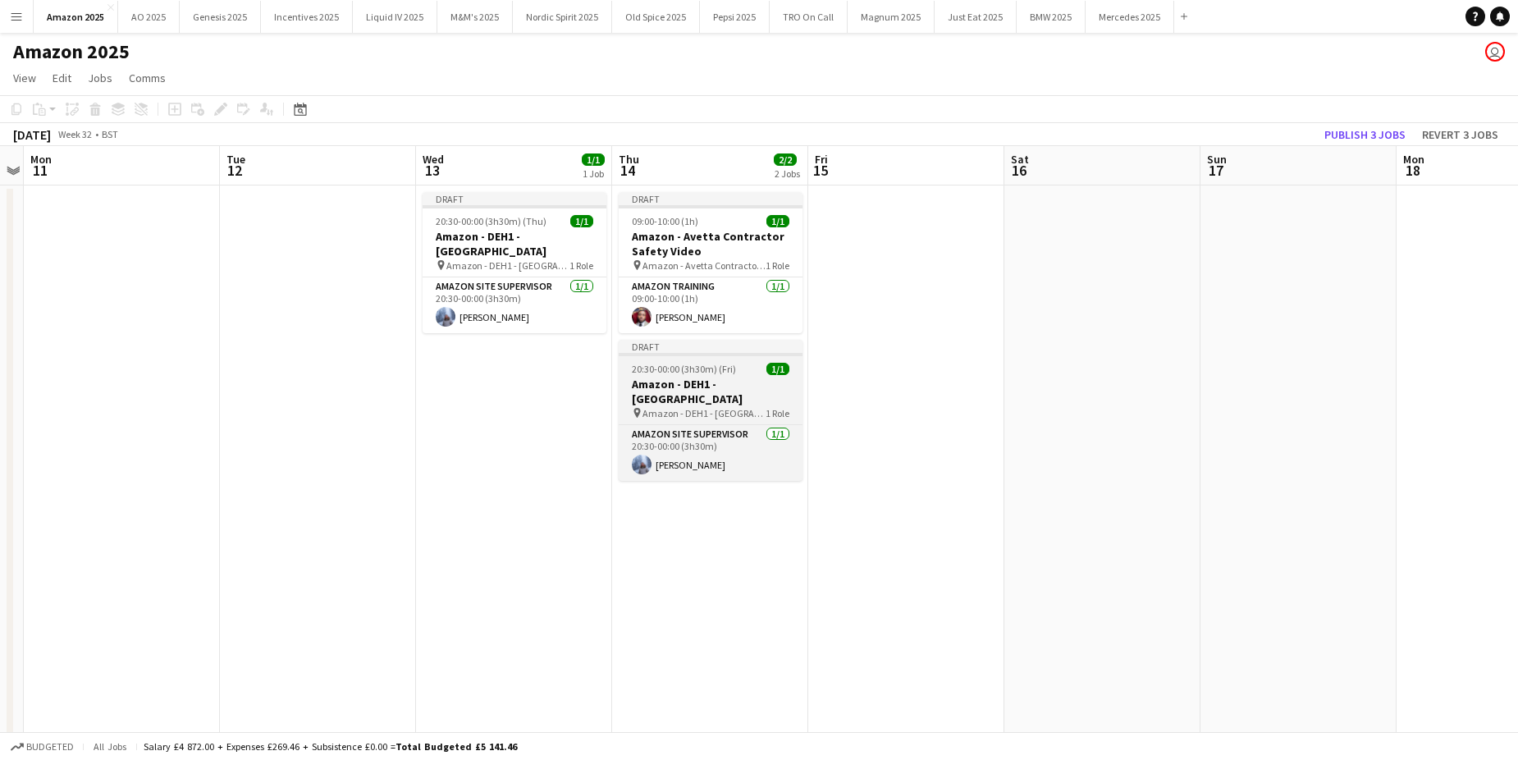
click at [711, 366] on span "20:30-00:00 (3h30m) (Fri)" at bounding box center [684, 369] width 104 height 12
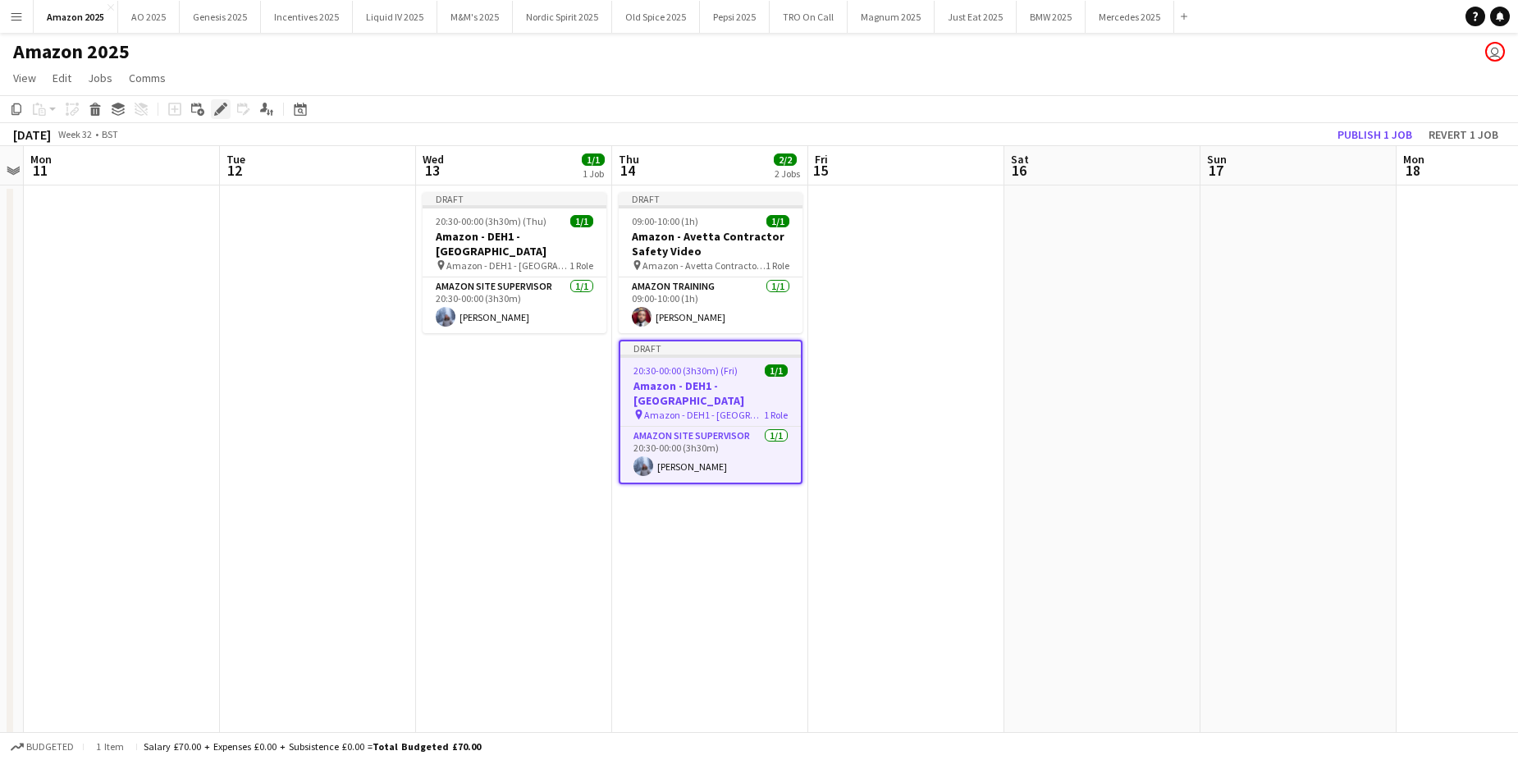
click at [219, 107] on icon "Edit" at bounding box center [220, 109] width 13 height 13
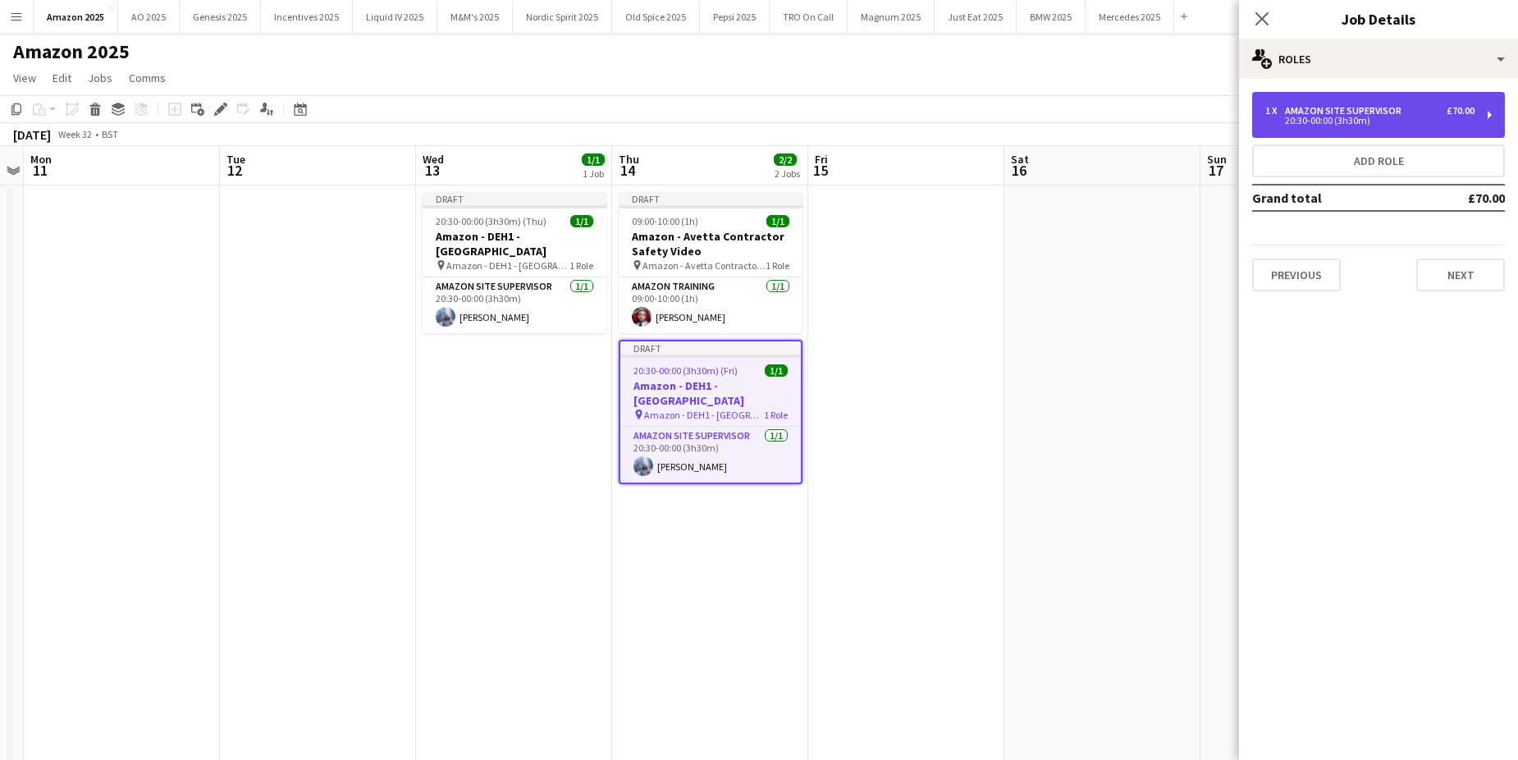
click at [1356, 117] on div "20:30-00:00 (3h30m)" at bounding box center [1369, 121] width 209 height 8
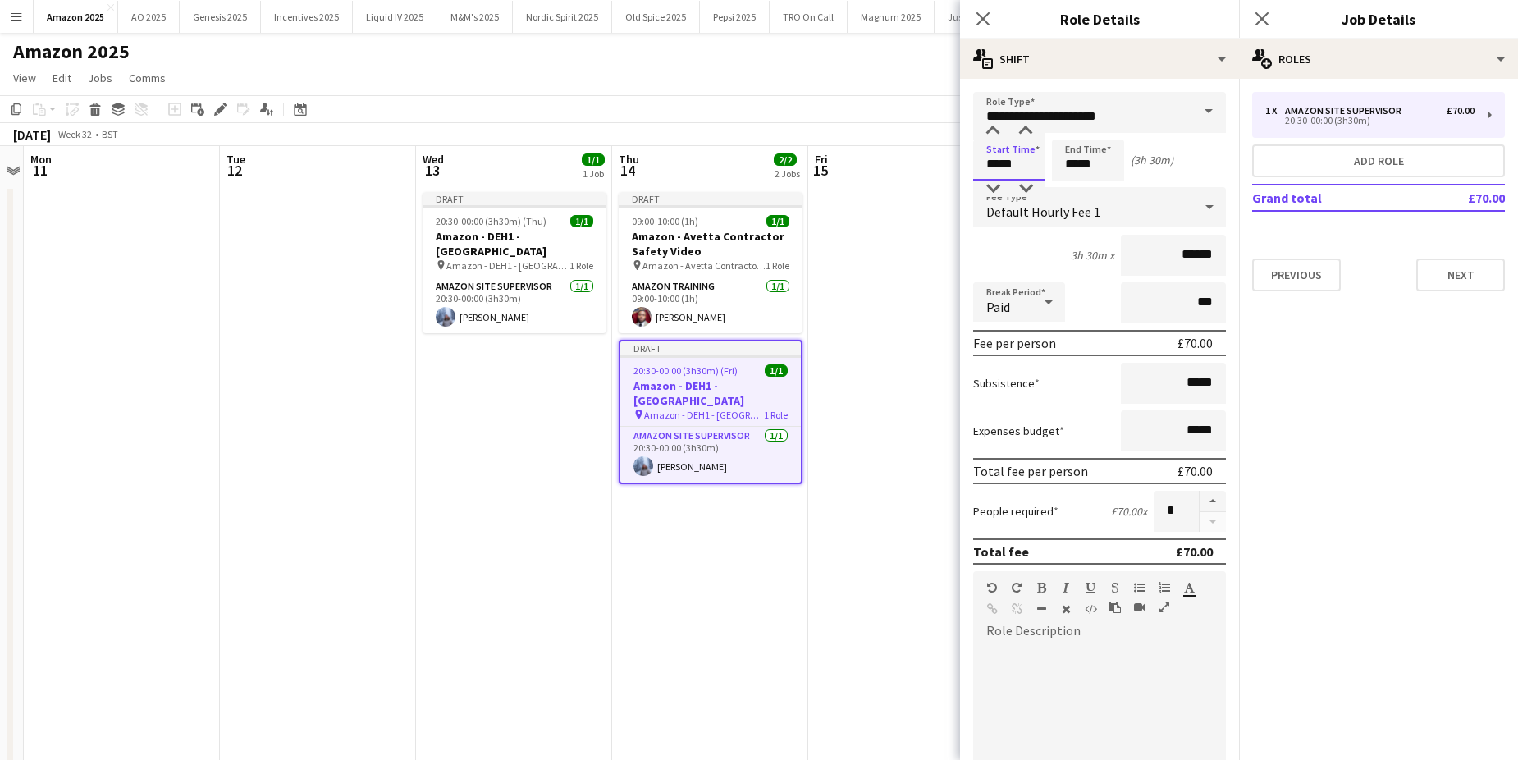
drag, startPoint x: 1023, startPoint y: 166, endPoint x: 913, endPoint y: 176, distance: 110.4
click at [913, 176] on body "Menu Boards Boards Boards All jobs Status Workforce Workforce My Workforce Recr…" at bounding box center [759, 530] width 1518 height 1061
type input "*****"
click at [886, 352] on app-date-cell at bounding box center [906, 609] width 196 height 848
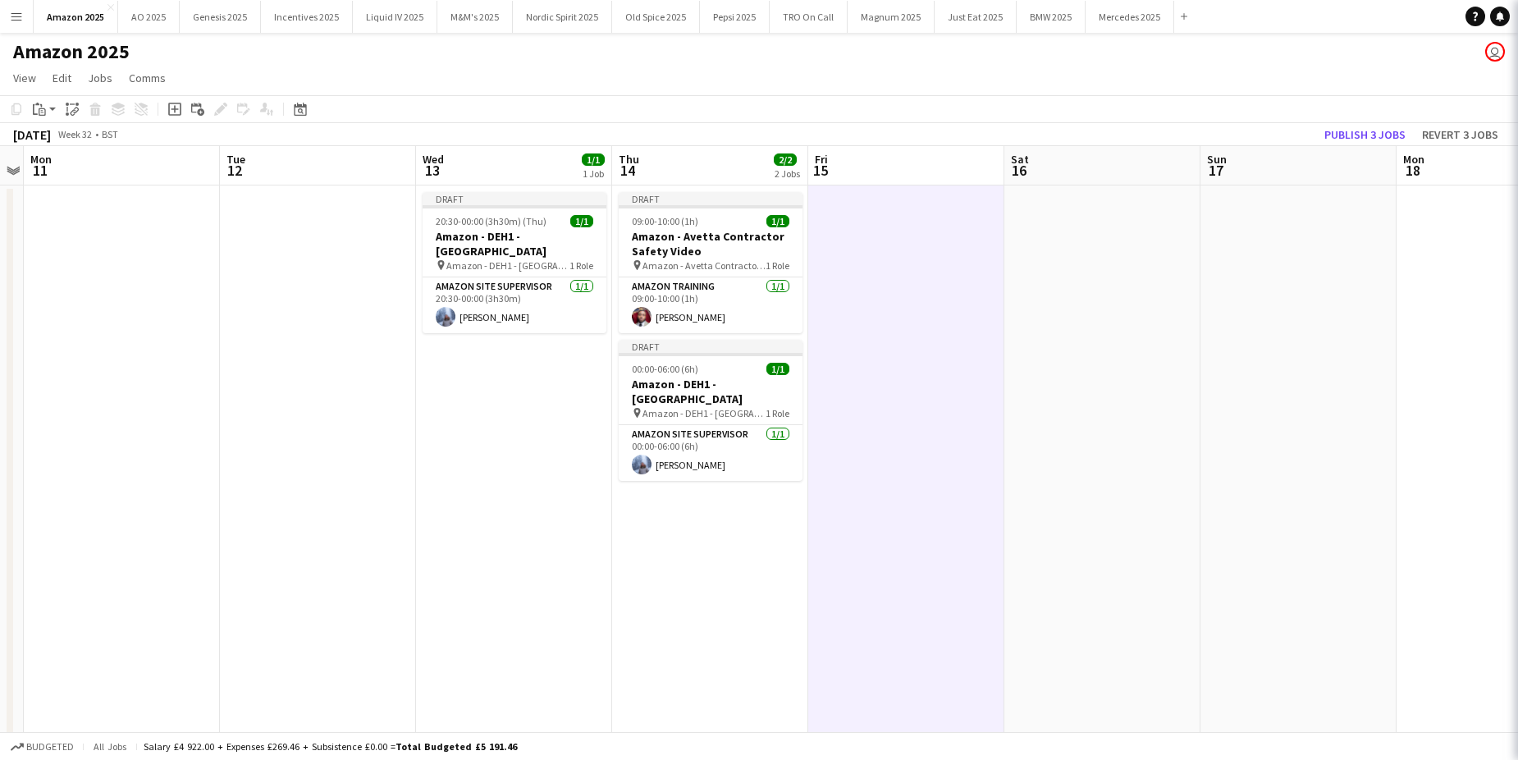
scroll to position [0, 565]
click at [1041, 487] on app-date-cell at bounding box center [1102, 609] width 196 height 848
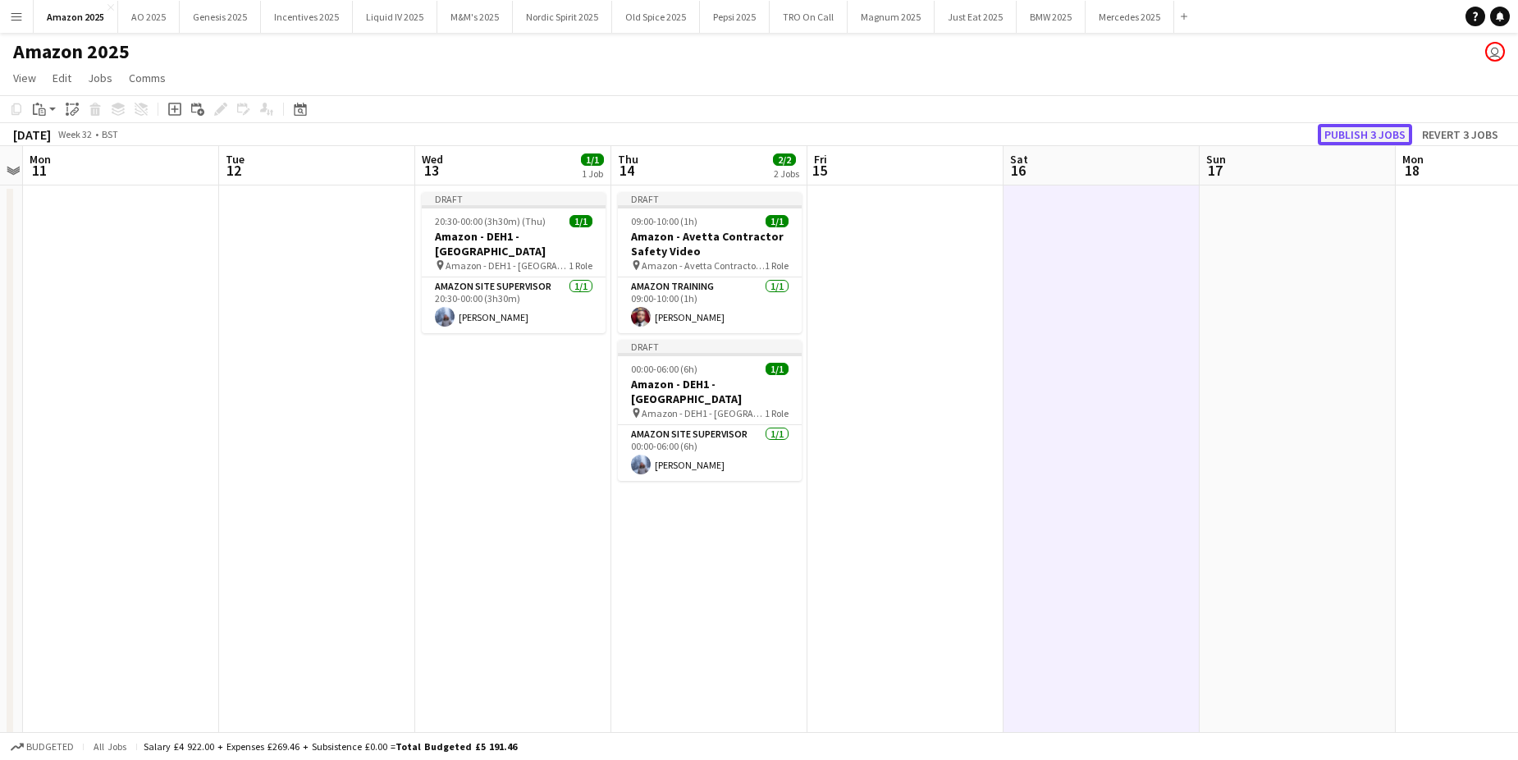
click at [1352, 134] on button "Publish 3 jobs" at bounding box center [1365, 134] width 94 height 21
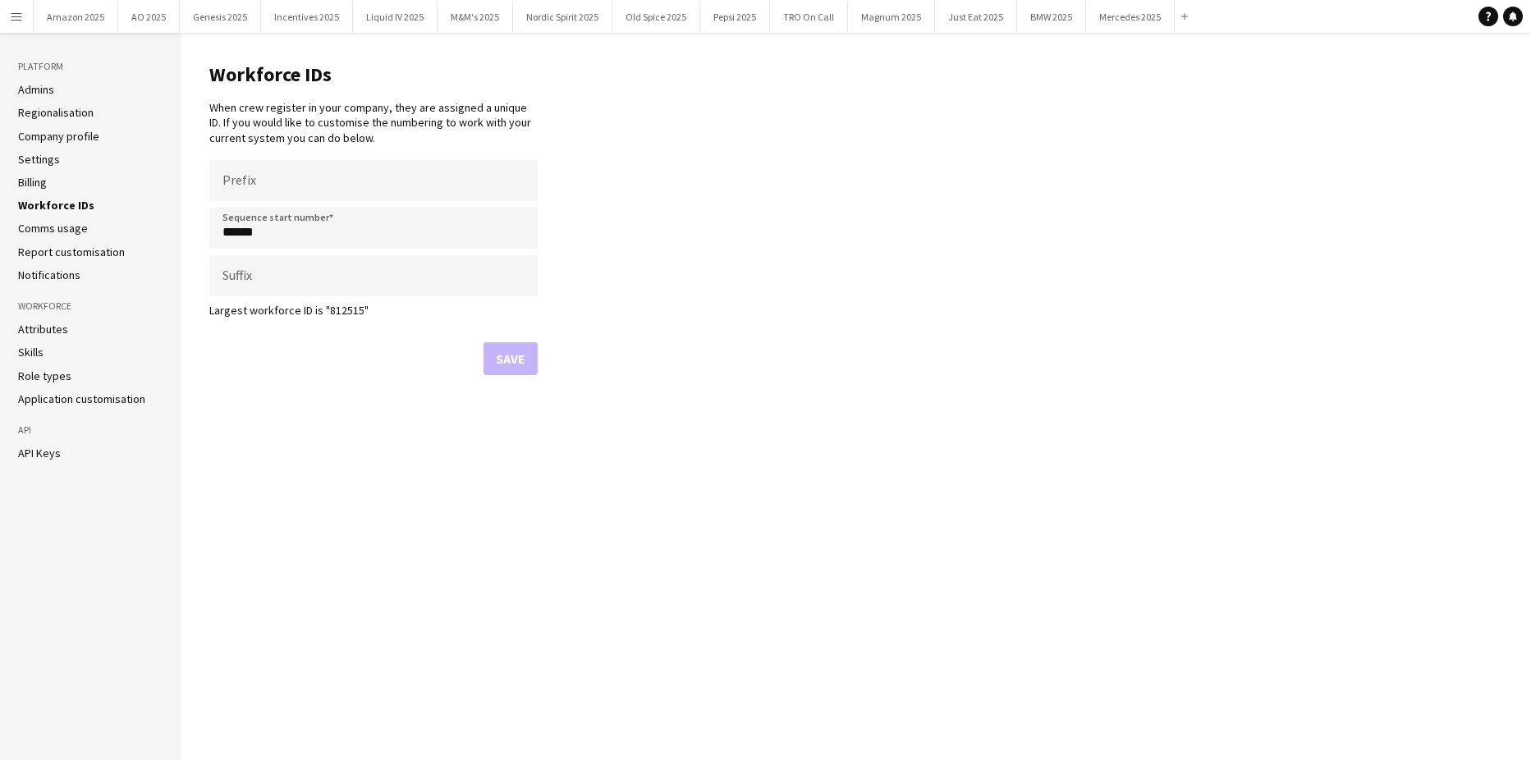
click at [21, 17] on app-icon "Menu" at bounding box center [16, 16] width 13 height 13
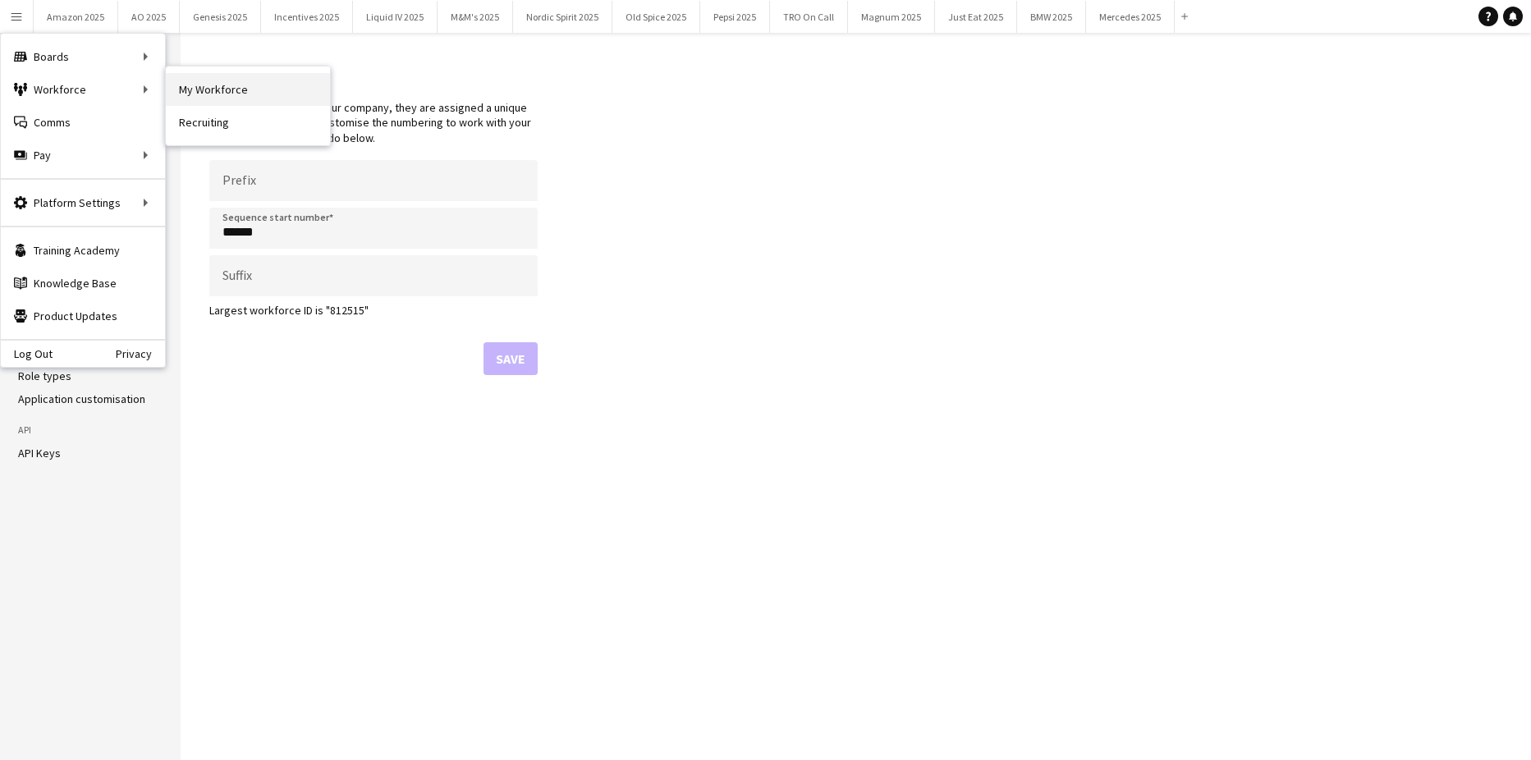
click at [181, 86] on link "My Workforce" at bounding box center [248, 89] width 164 height 33
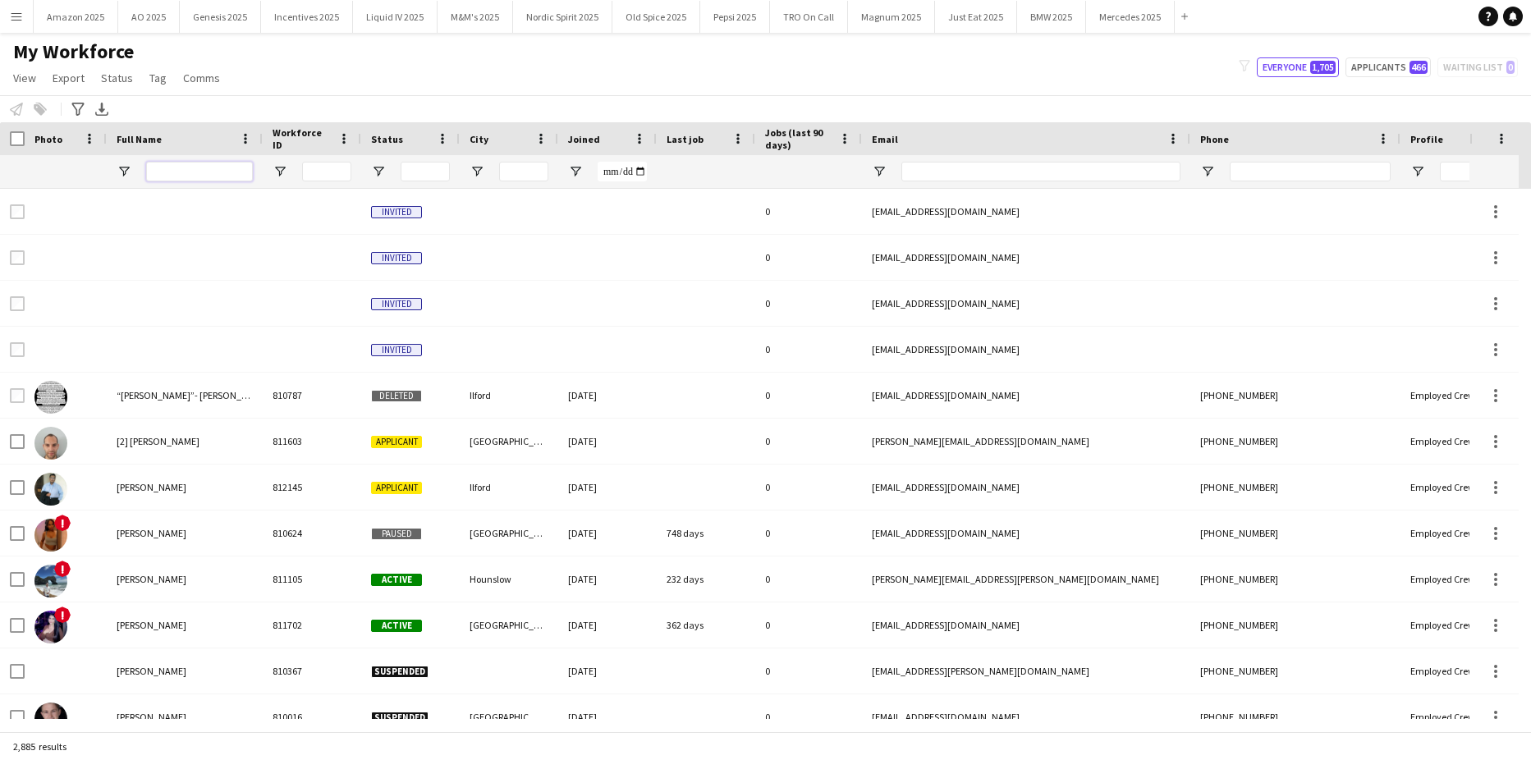
drag, startPoint x: 215, startPoint y: 172, endPoint x: 197, endPoint y: 168, distance: 18.4
click at [197, 168] on input "Full Name Filter Input" at bounding box center [199, 172] width 107 height 20
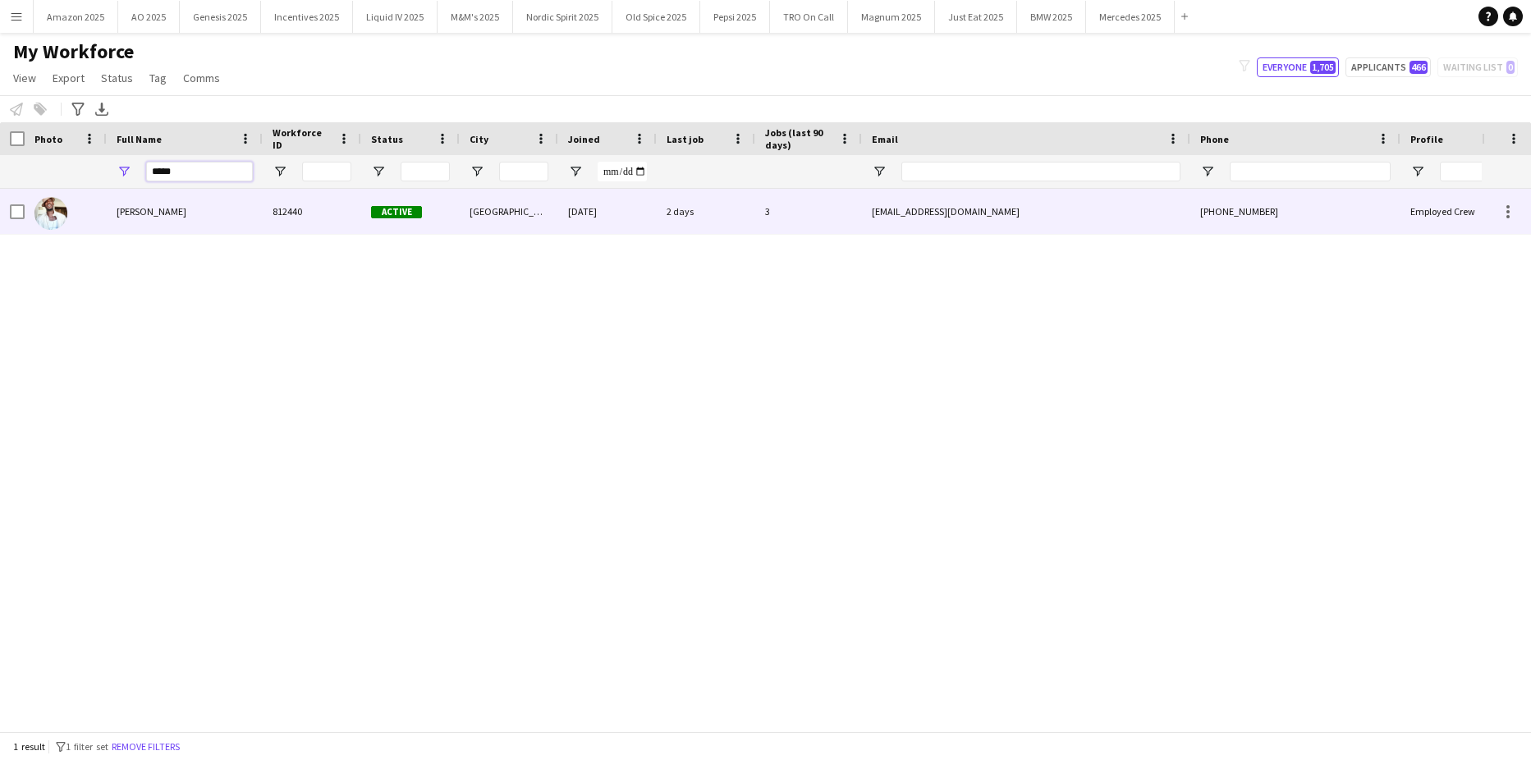
type input "*****"
click at [131, 208] on span "[PERSON_NAME]" at bounding box center [152, 211] width 70 height 12
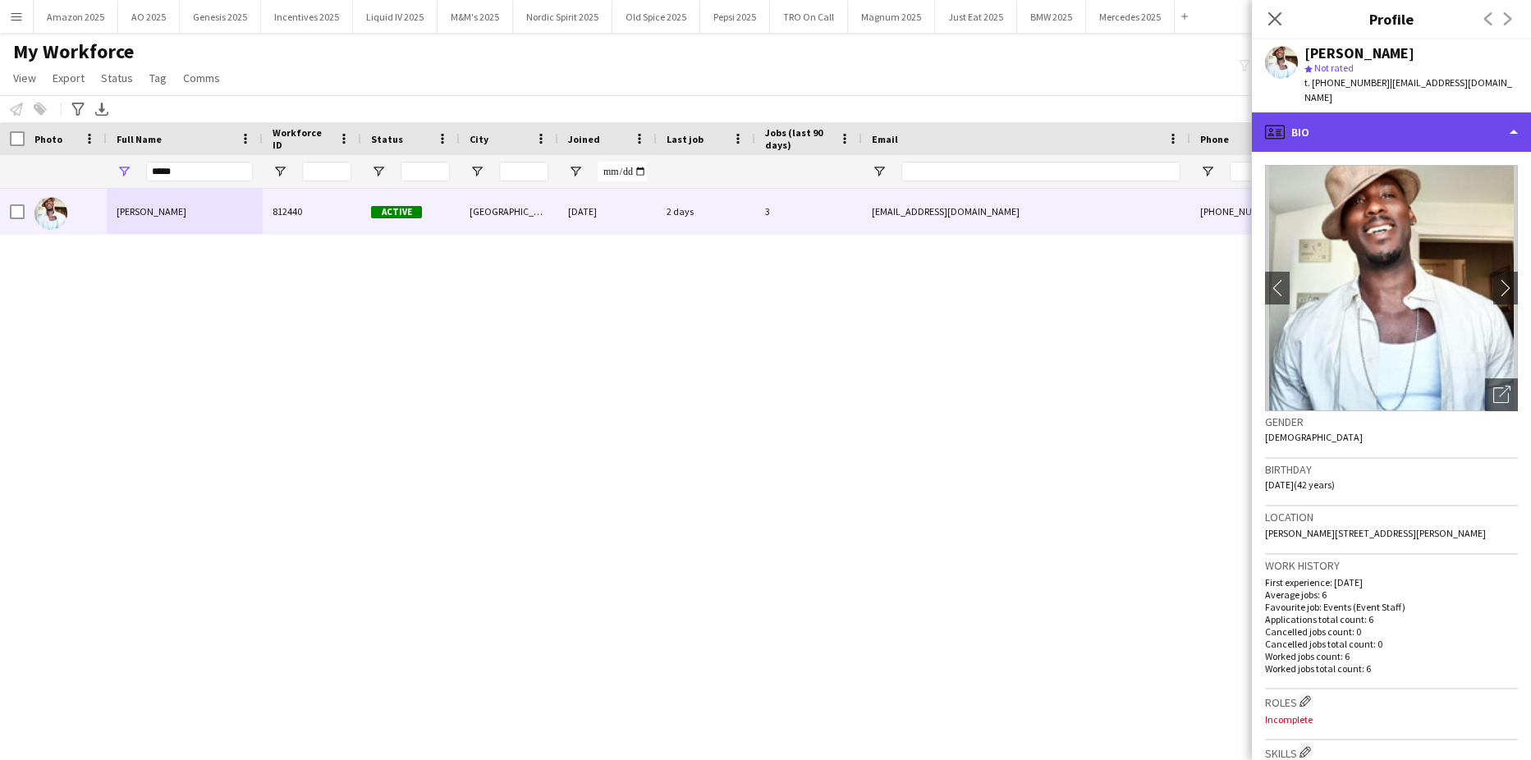
click at [1446, 115] on div "profile Bio" at bounding box center [1390, 131] width 279 height 39
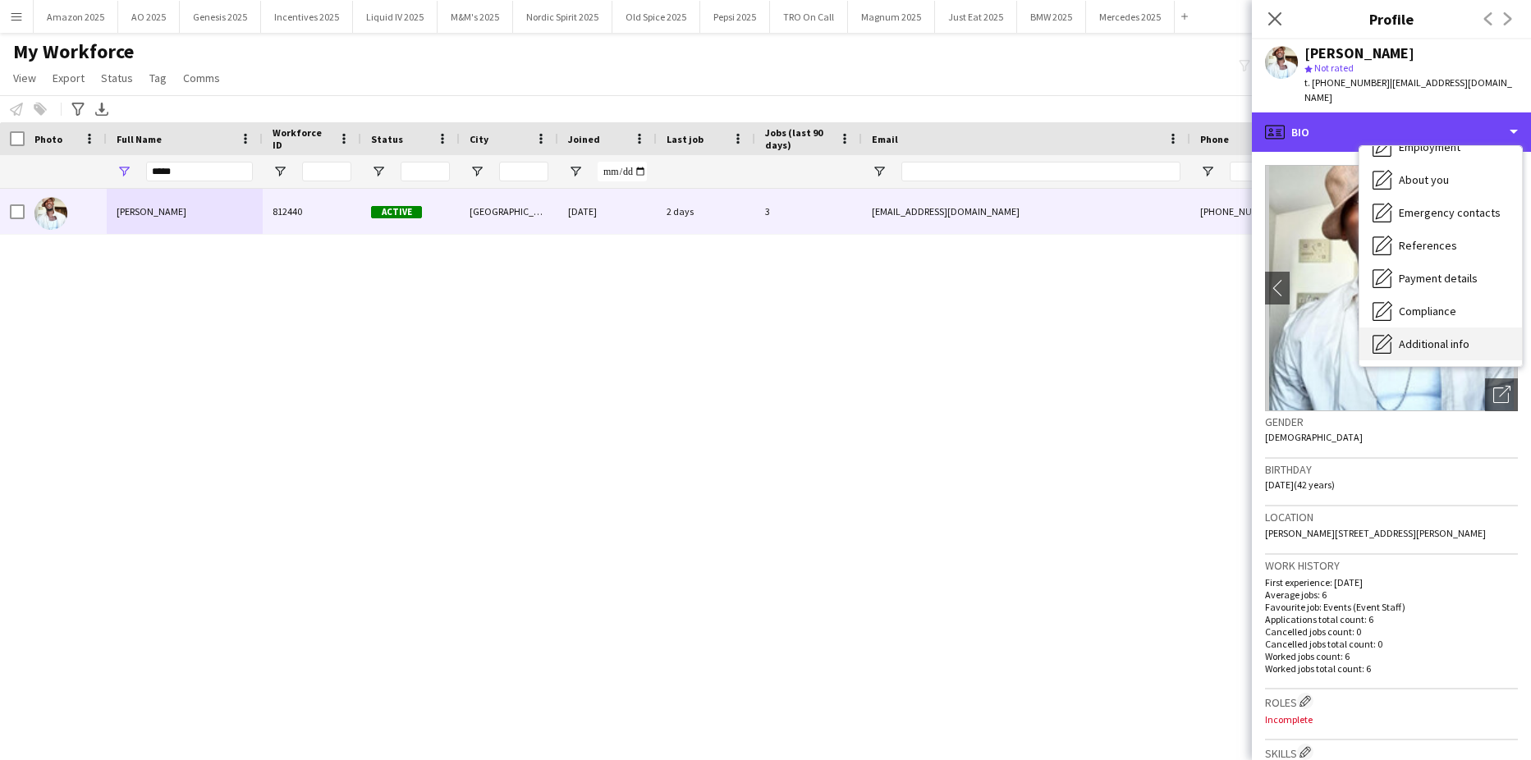
scroll to position [220, 0]
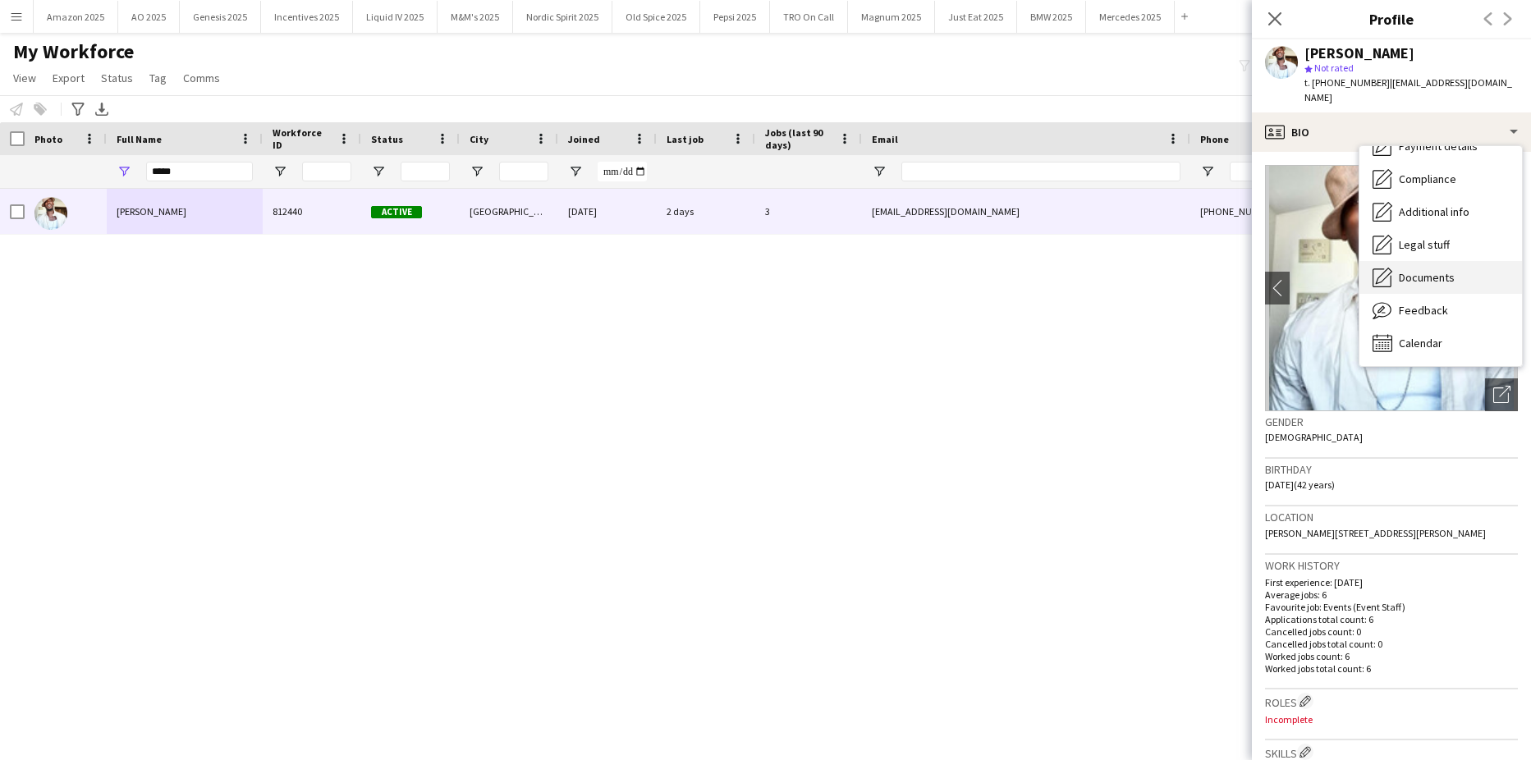
click at [1423, 270] on span "Documents" at bounding box center [1426, 277] width 56 height 15
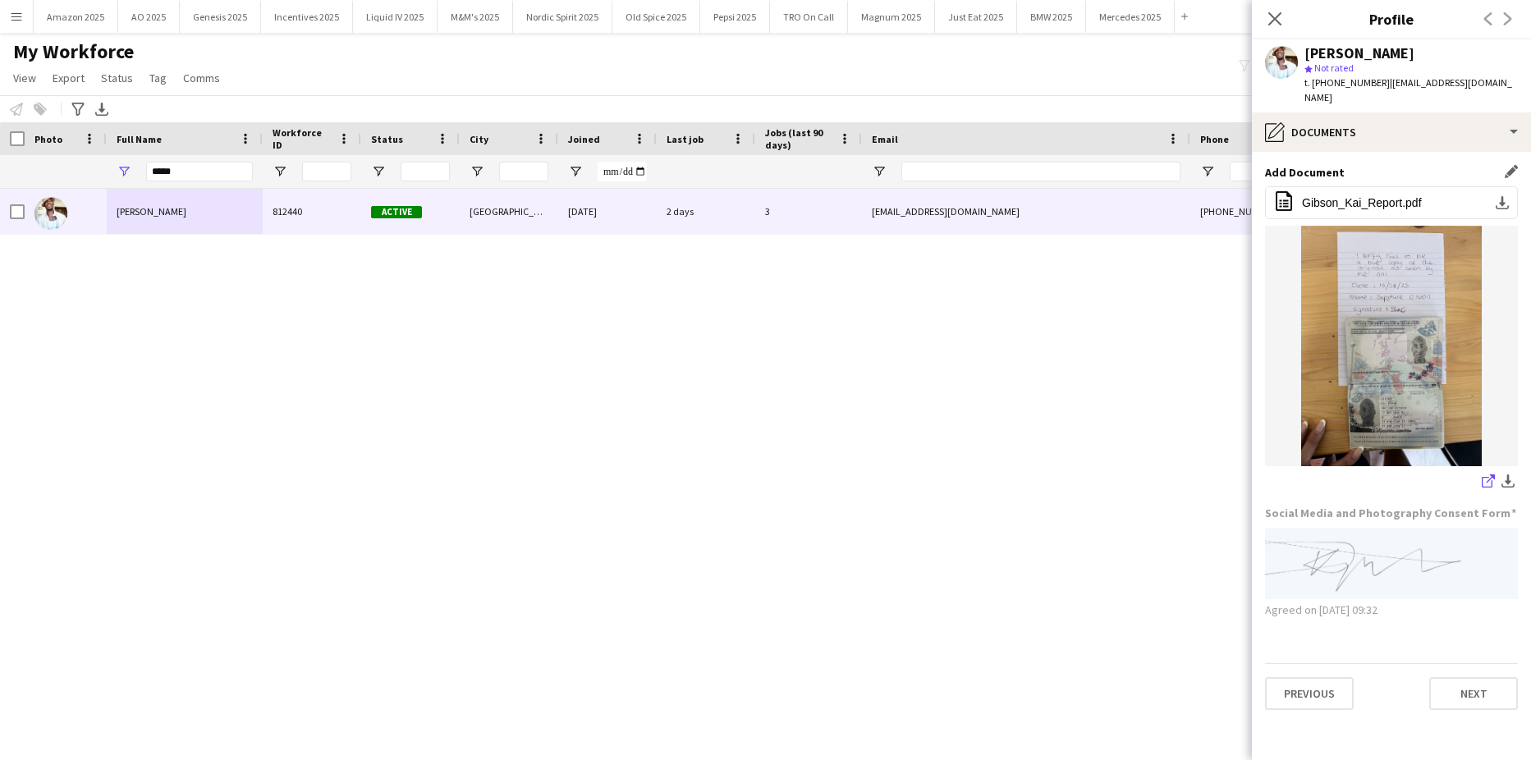
click at [1483, 474] on icon "share-external-link-1" at bounding box center [1487, 480] width 13 height 13
drag, startPoint x: 219, startPoint y: 180, endPoint x: -71, endPoint y: 185, distance: 290.6
click at [0, 185] on html "Menu Boards Boards Boards All jobs Status Workforce Workforce My Workforce Recr…" at bounding box center [765, 380] width 1531 height 760
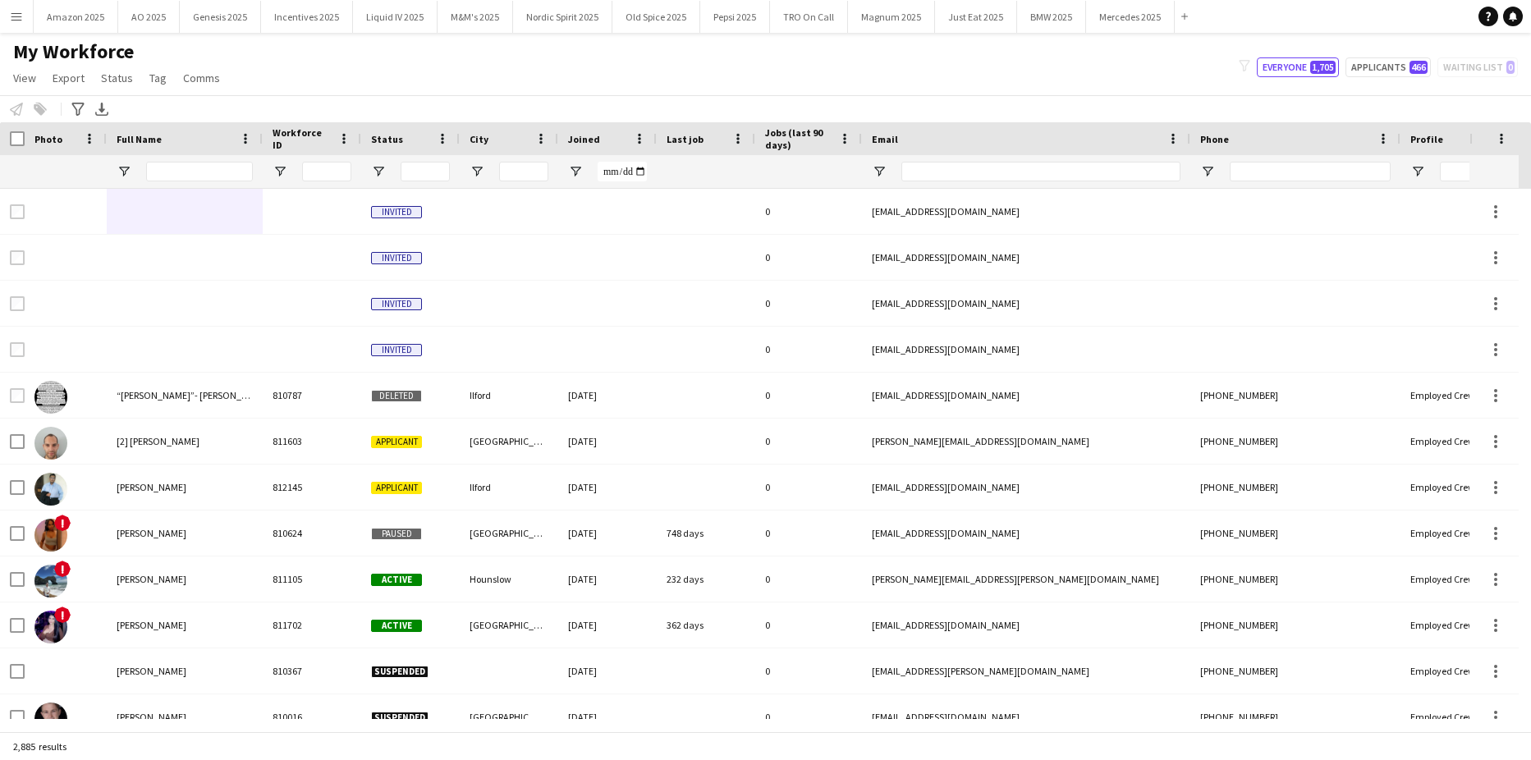
click at [17, 15] on app-icon "Menu" at bounding box center [16, 16] width 13 height 13
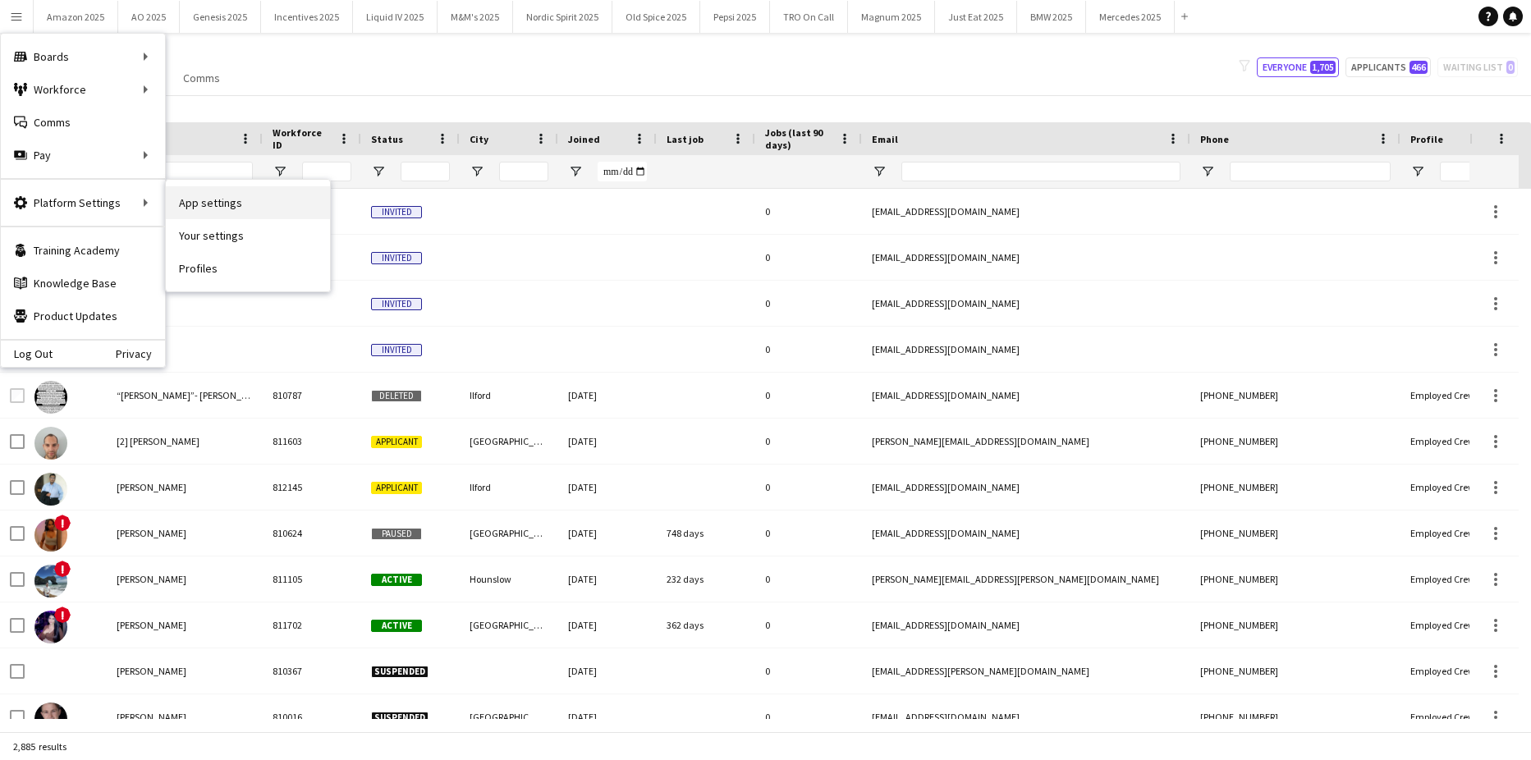
click at [168, 199] on link "App settings" at bounding box center [248, 202] width 164 height 33
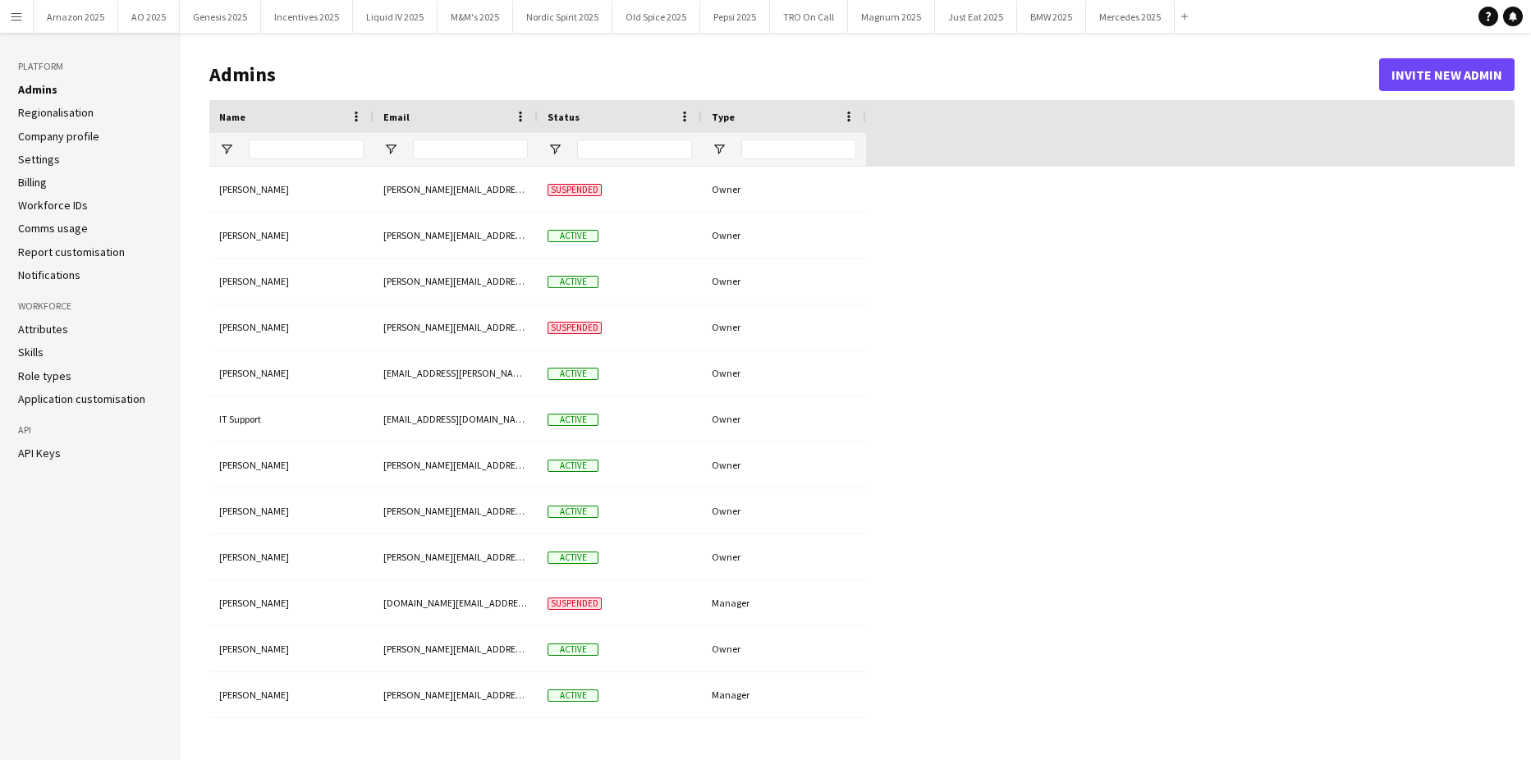
type input "**********"
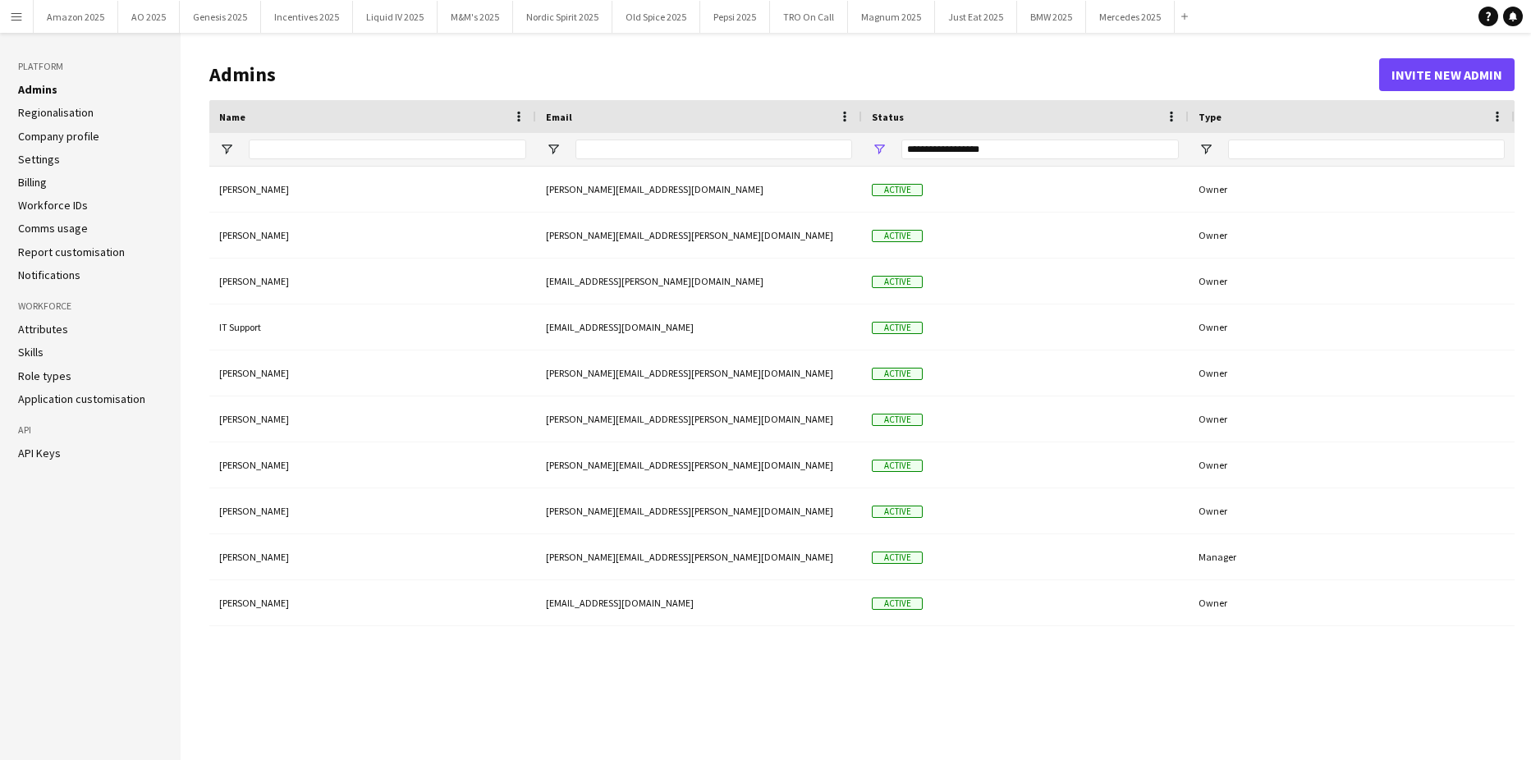
click at [58, 205] on link "Workforce IDs" at bounding box center [53, 205] width 70 height 15
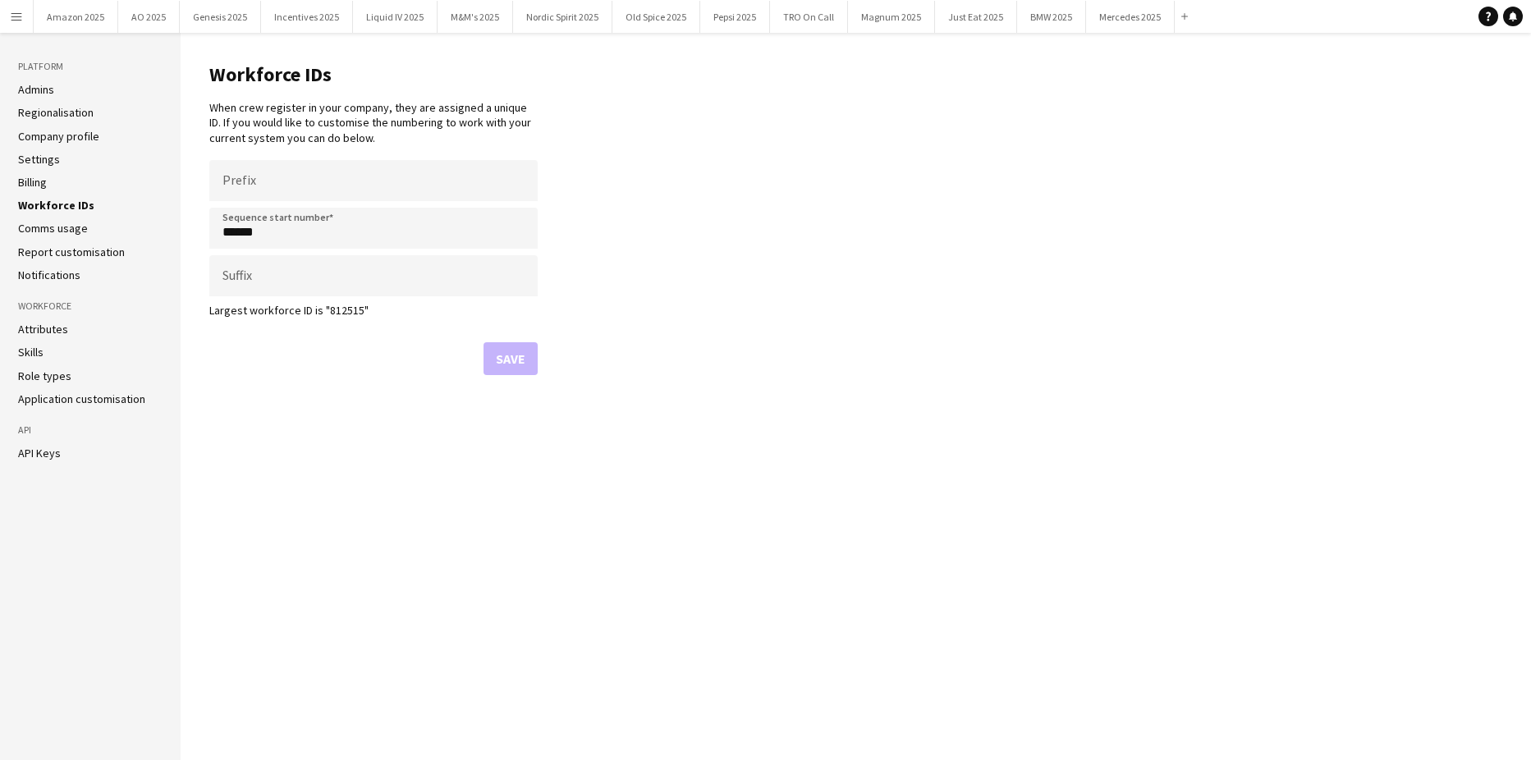
click at [1089, 512] on main "Workforce IDs When crew register in your company, they are assigned a unique ID…" at bounding box center [856, 396] width 1350 height 727
click at [301, 236] on input "******" at bounding box center [373, 228] width 328 height 41
click at [21, 14] on app-icon "Menu" at bounding box center [16, 16] width 13 height 13
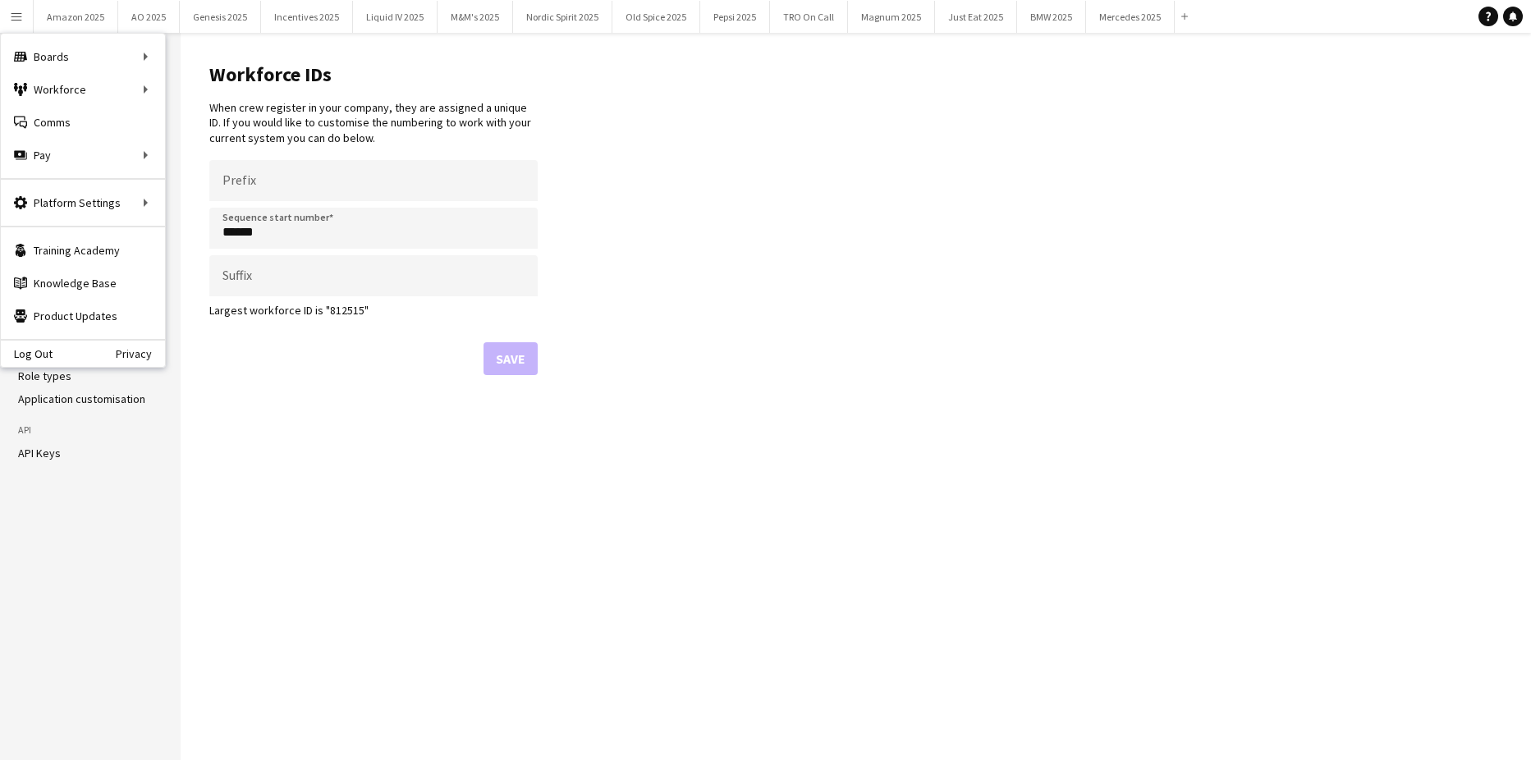
click at [210, 85] on h1 "Workforce IDs" at bounding box center [373, 74] width 328 height 25
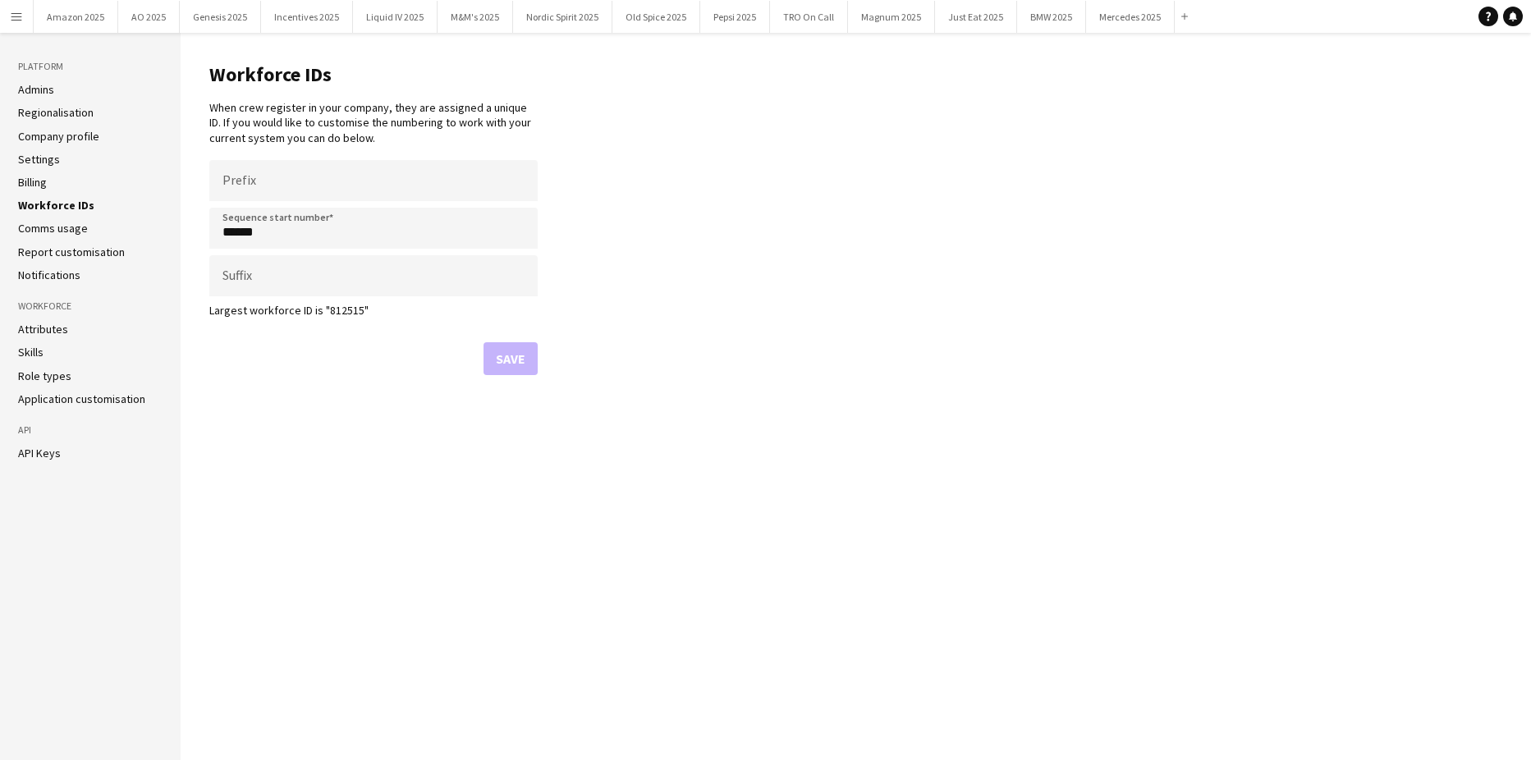
click at [21, 14] on app-icon "Menu" at bounding box center [16, 16] width 13 height 13
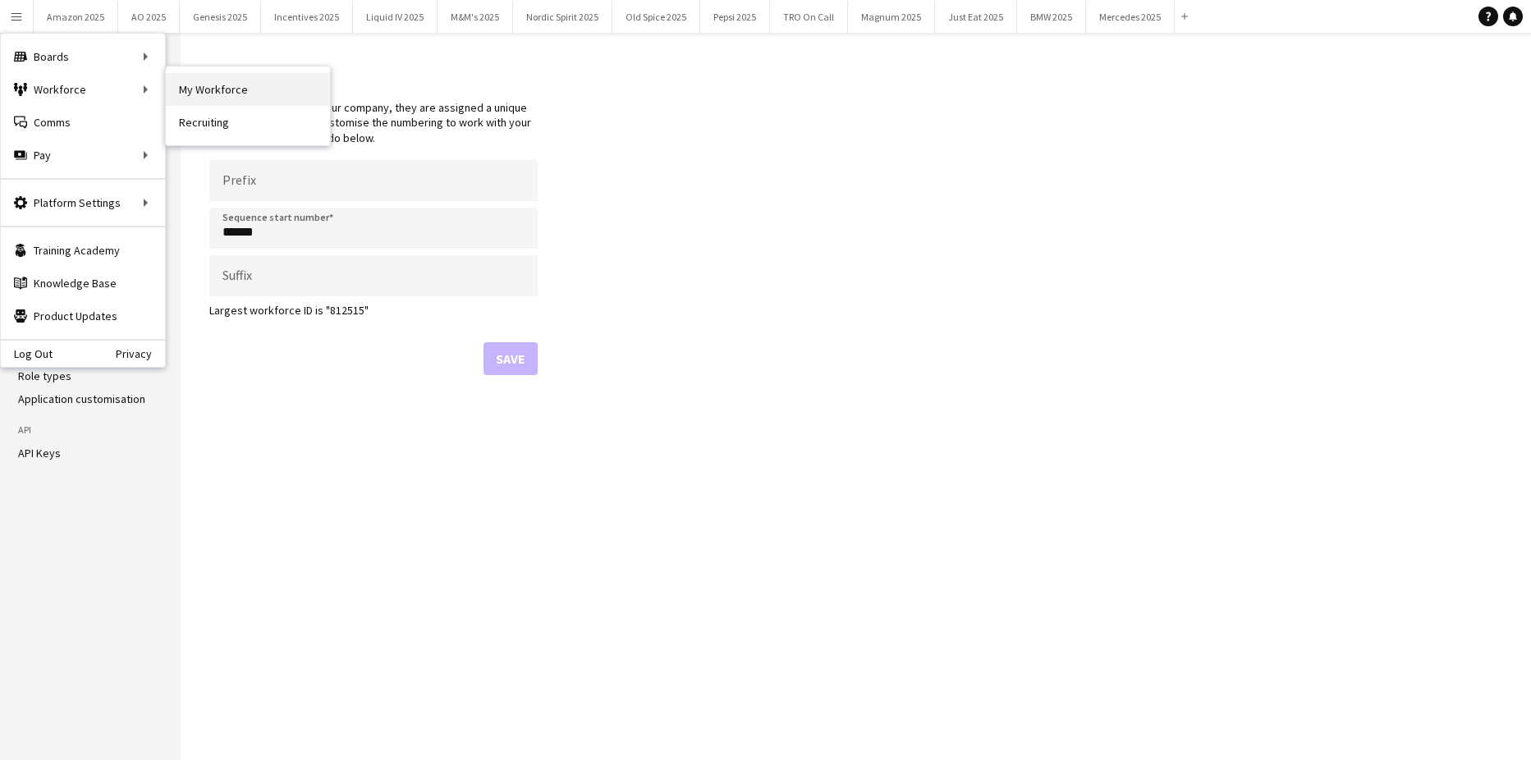
click at [172, 89] on link "My Workforce" at bounding box center [248, 89] width 164 height 33
